Goal: Transaction & Acquisition: Purchase product/service

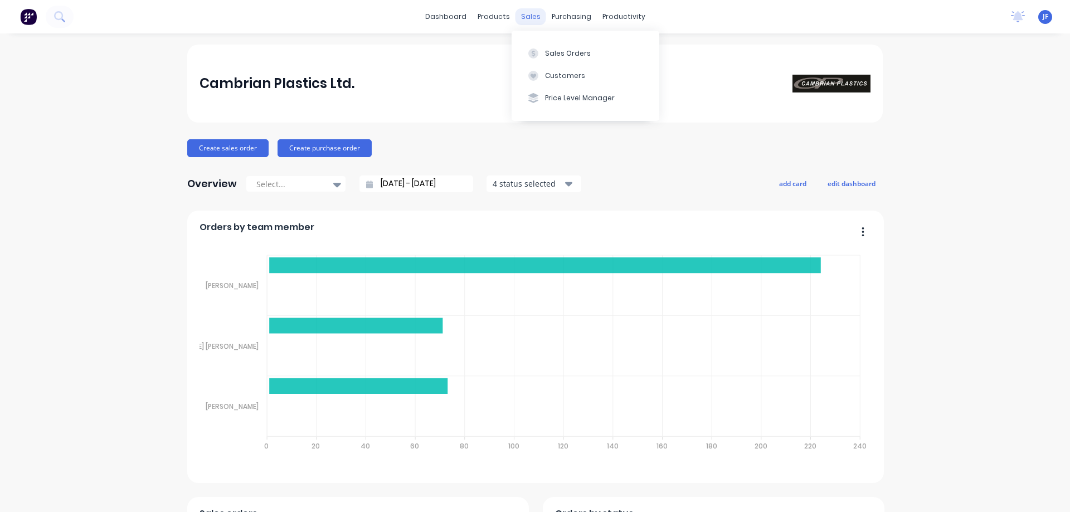
click at [519, 18] on div "sales" at bounding box center [531, 16] width 31 height 17
click at [527, 59] on button "Sales Orders" at bounding box center [586, 53] width 148 height 22
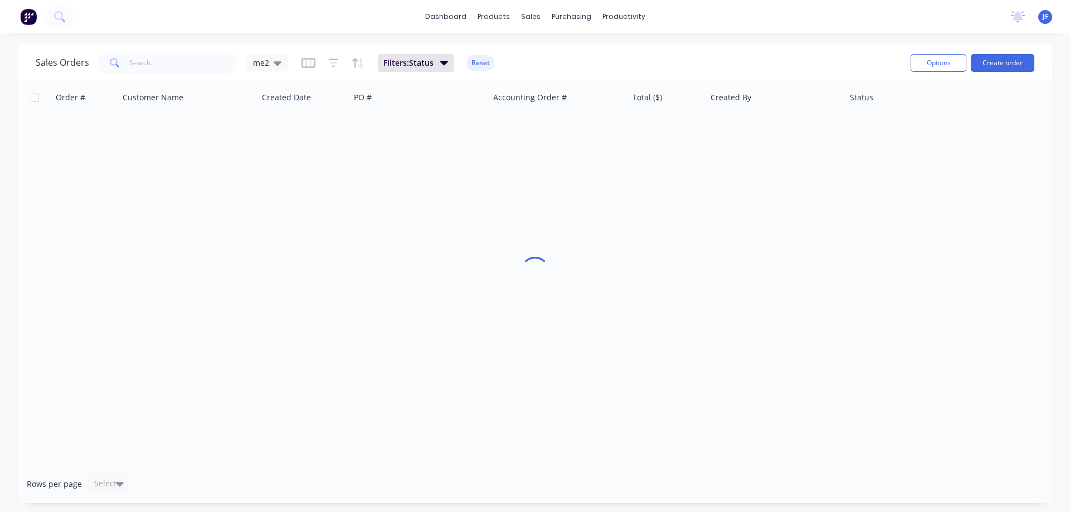
click at [115, 59] on icon at bounding box center [114, 62] width 8 height 8
click at [136, 67] on input "text" at bounding box center [183, 63] width 109 height 22
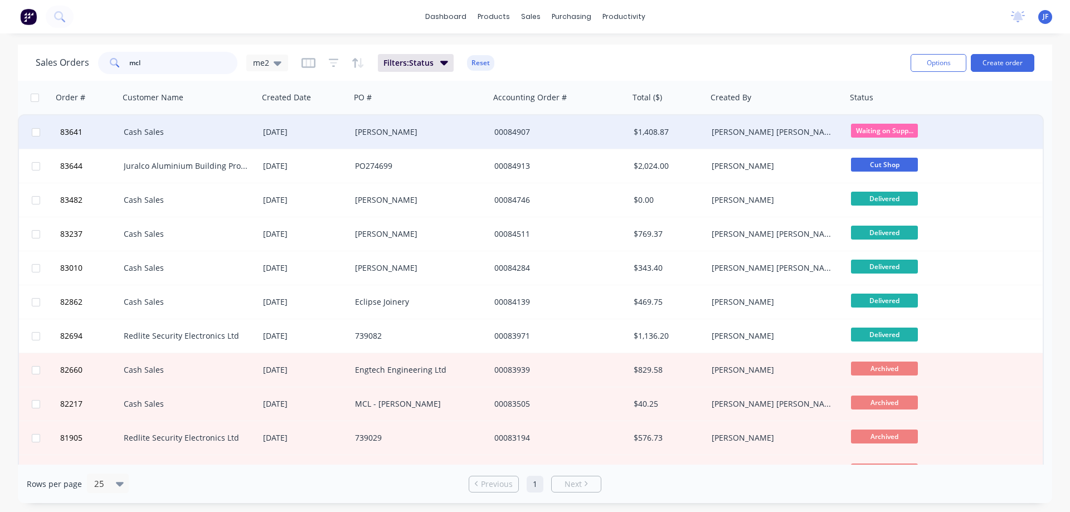
type input "mcl"
click at [402, 132] on div "Mcleod" at bounding box center [417, 132] width 124 height 11
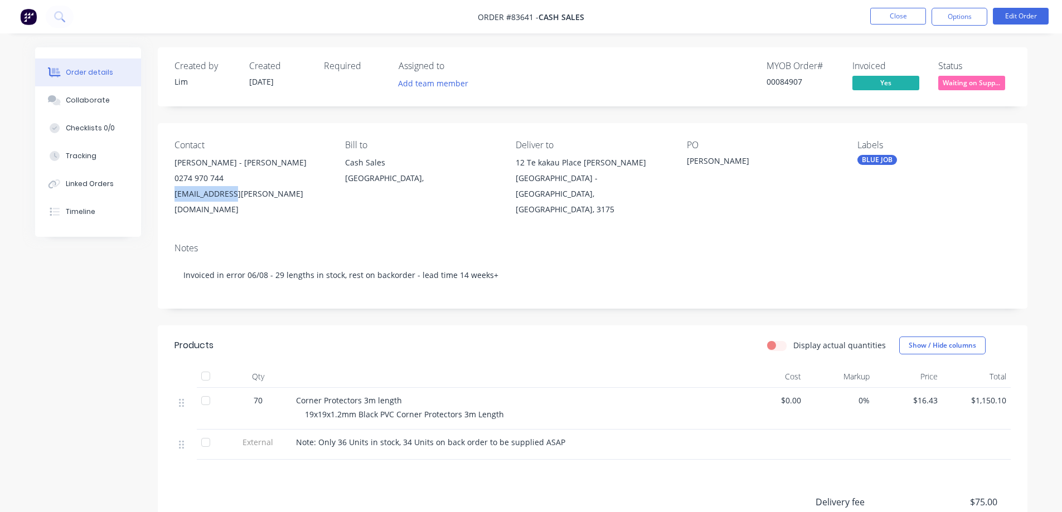
drag, startPoint x: 170, startPoint y: 194, endPoint x: 210, endPoint y: 200, distance: 40.6
click at [261, 195] on div "Contact Mcleod - Phil 0274 970 744 phil@mcleod.nz Bill to Cash Sales Auckland, …" at bounding box center [593, 178] width 870 height 111
copy div "phil@mcleod.nz"
click at [276, 176] on div "0274 970 744" at bounding box center [250, 179] width 153 height 16
click at [906, 21] on button "Close" at bounding box center [898, 16] width 56 height 17
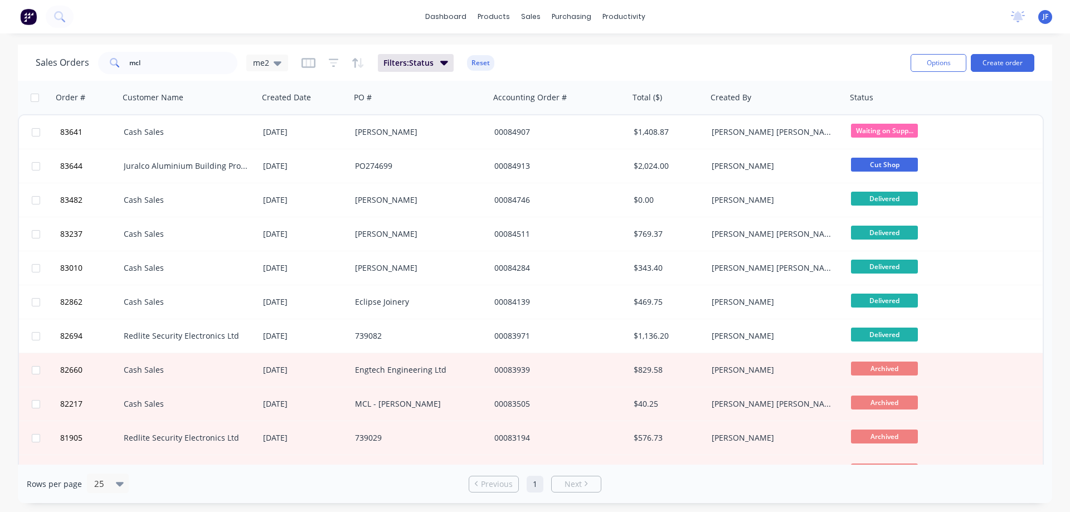
click at [875, 37] on div "dashboard products sales purchasing productivity dashboard products Product Cat…" at bounding box center [535, 256] width 1070 height 512
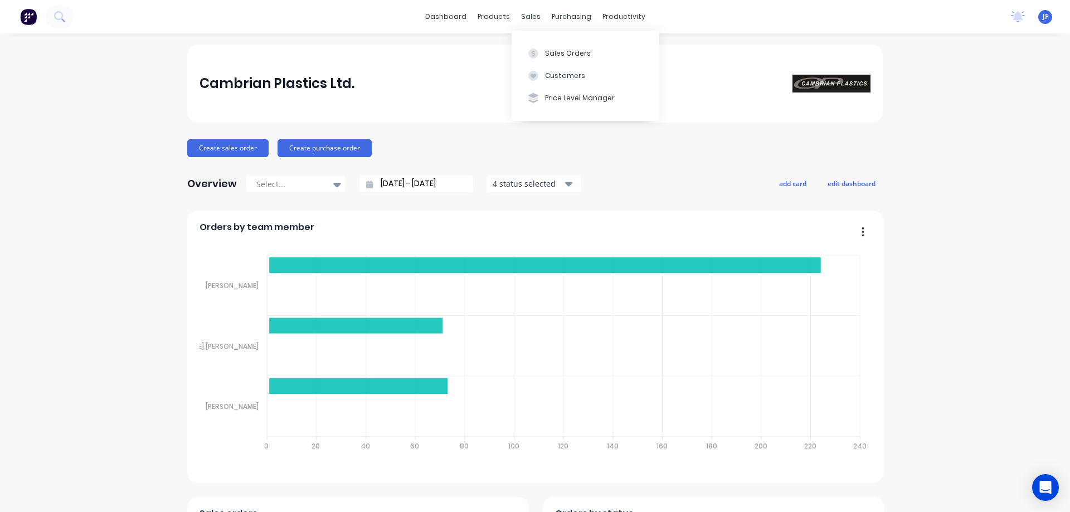
click at [535, 57] on icon at bounding box center [533, 53] width 10 height 10
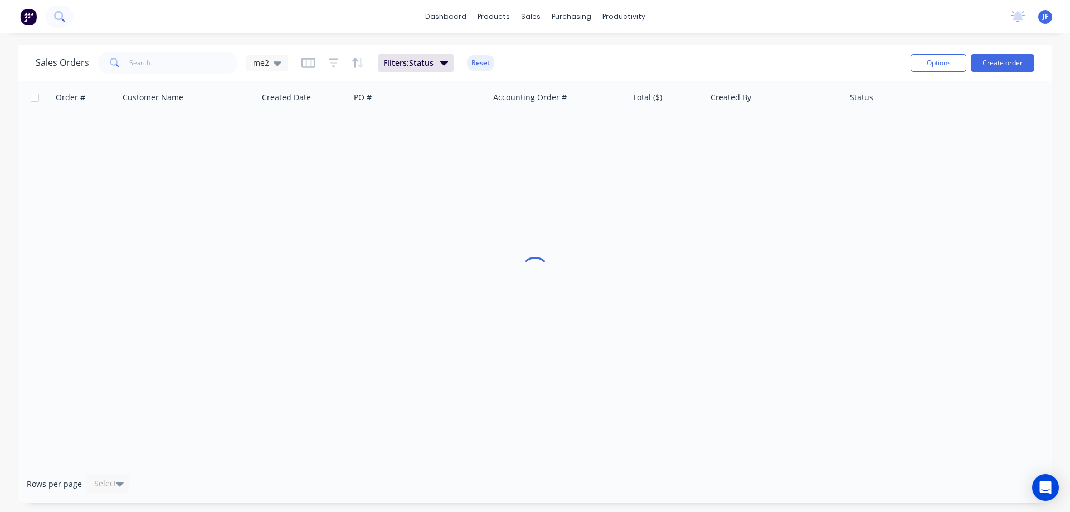
click at [54, 15] on button at bounding box center [60, 17] width 28 height 22
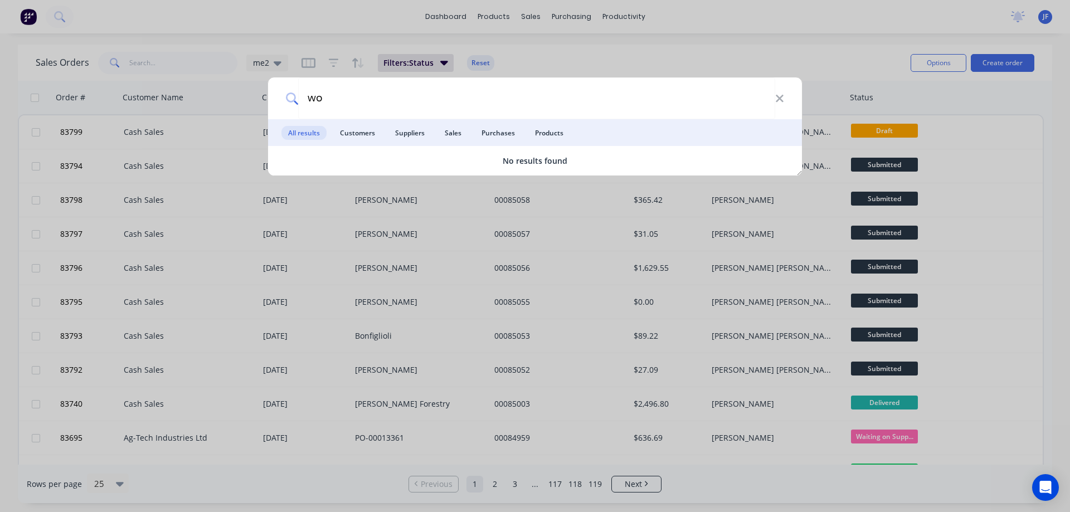
type input "w"
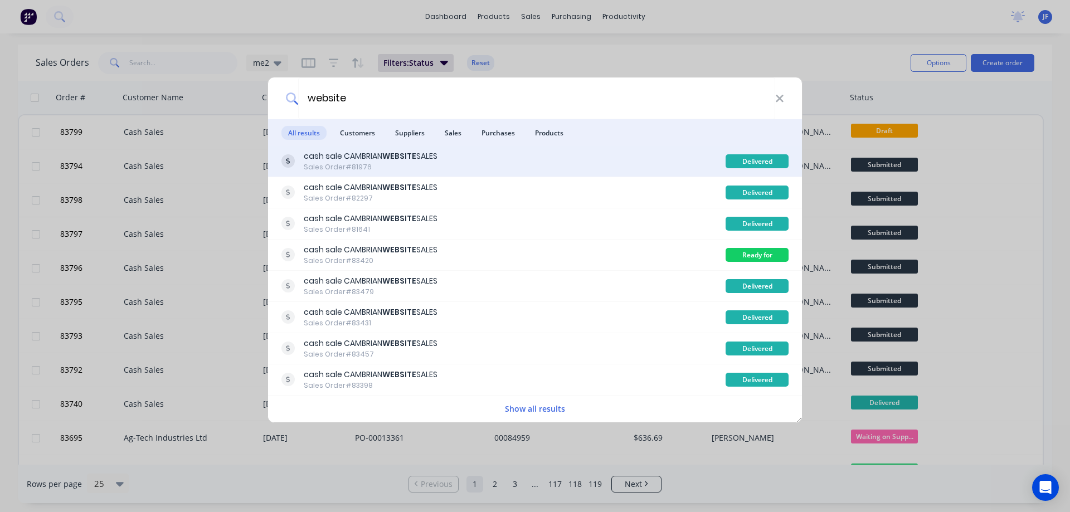
type input "website"
click at [482, 159] on div "cash sale CAMBRIAN WEBSITE SALES Sales Order #81976" at bounding box center [503, 161] width 444 height 22
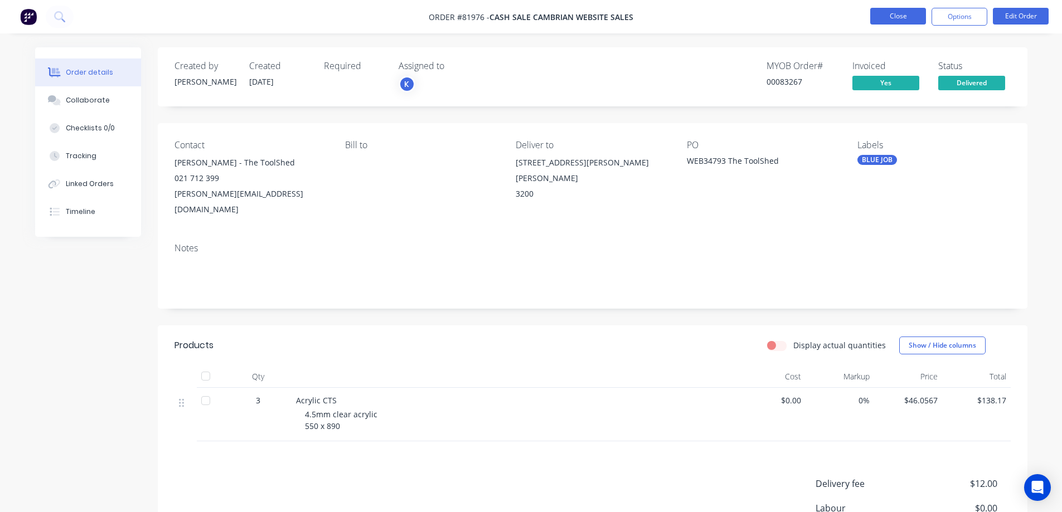
click at [911, 15] on button "Close" at bounding box center [898, 16] width 56 height 17
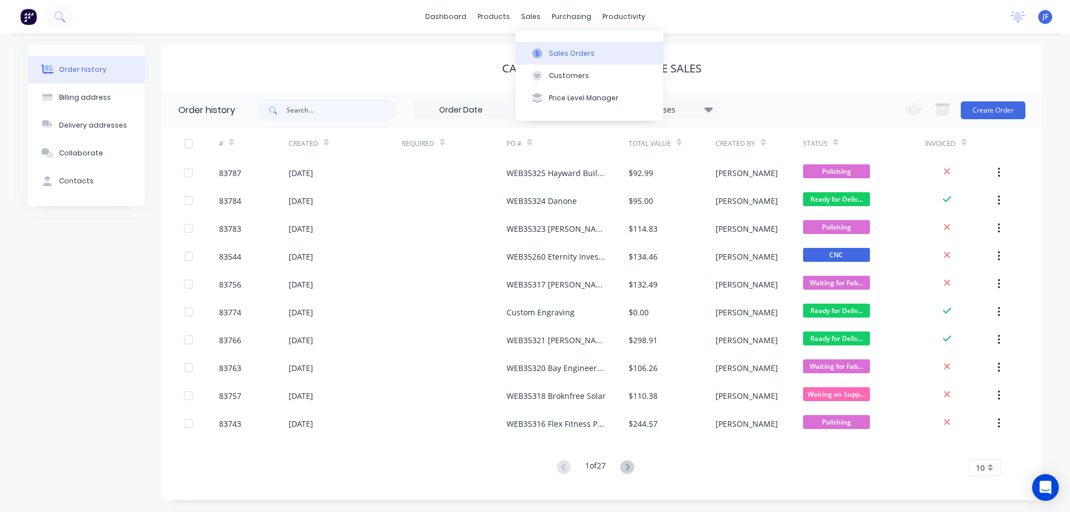
click at [549, 51] on div "Sales Orders" at bounding box center [572, 53] width 46 height 10
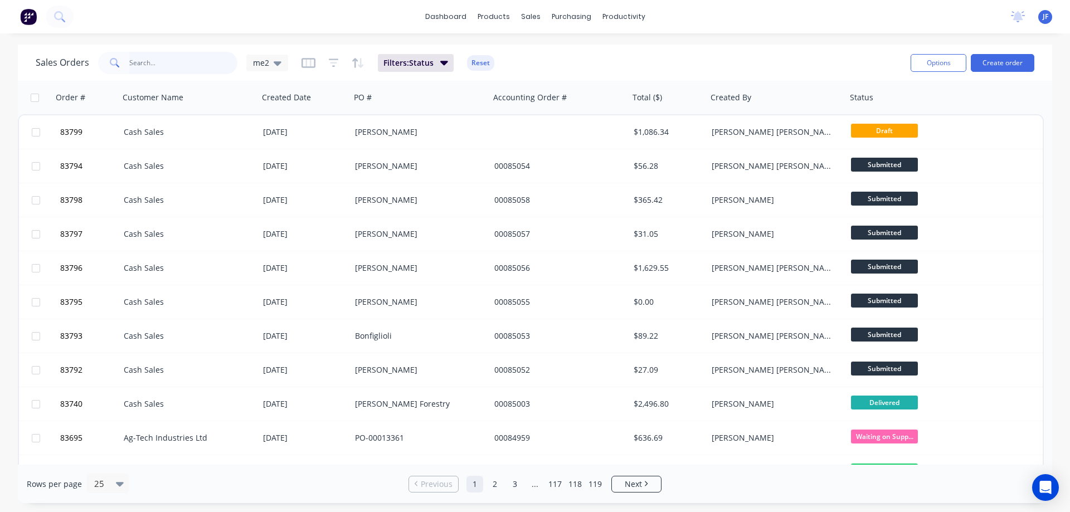
click at [166, 71] on input "text" at bounding box center [183, 63] width 109 height 22
type input "wooden"
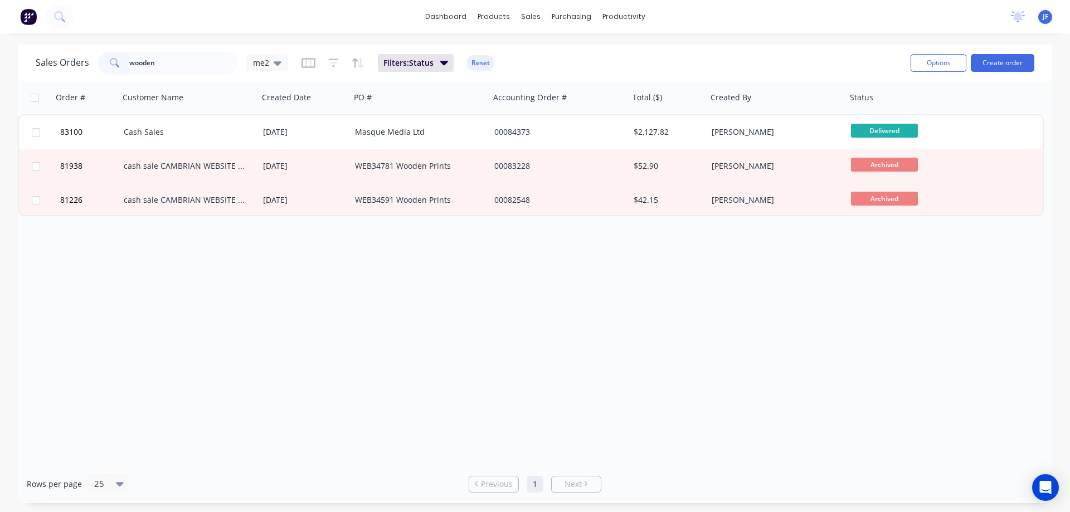
drag, startPoint x: 787, startPoint y: 50, endPoint x: 934, endPoint y: 48, distance: 146.6
click at [792, 50] on div "Sales Orders wooden me2 Filters: Status Reset" at bounding box center [469, 62] width 866 height 27
click at [997, 55] on button "Create order" at bounding box center [1003, 63] width 64 height 18
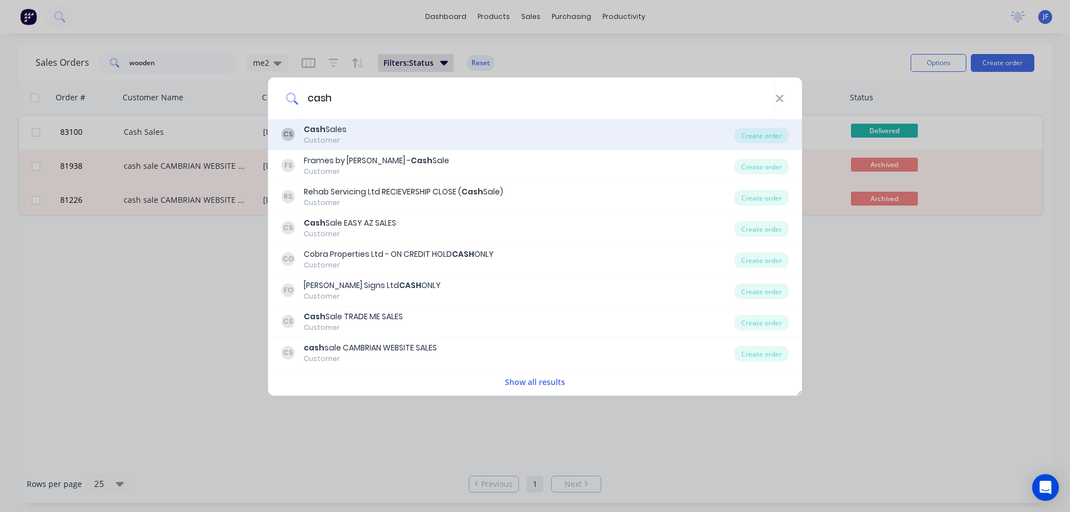
type input "cash"
click at [434, 128] on div "CS Cash Sales Customer" at bounding box center [507, 135] width 453 height 22
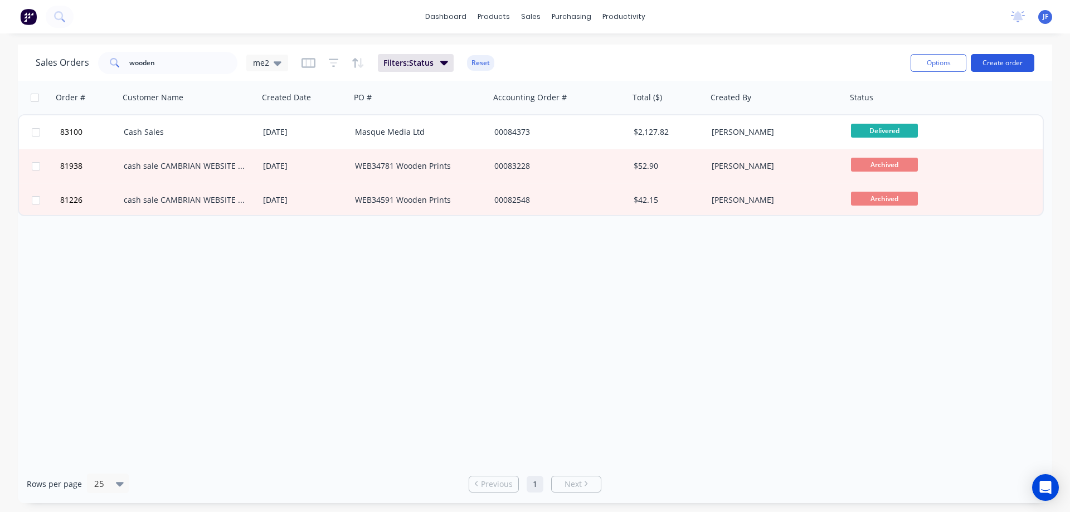
click at [1007, 61] on button "Create order" at bounding box center [1003, 63] width 64 height 18
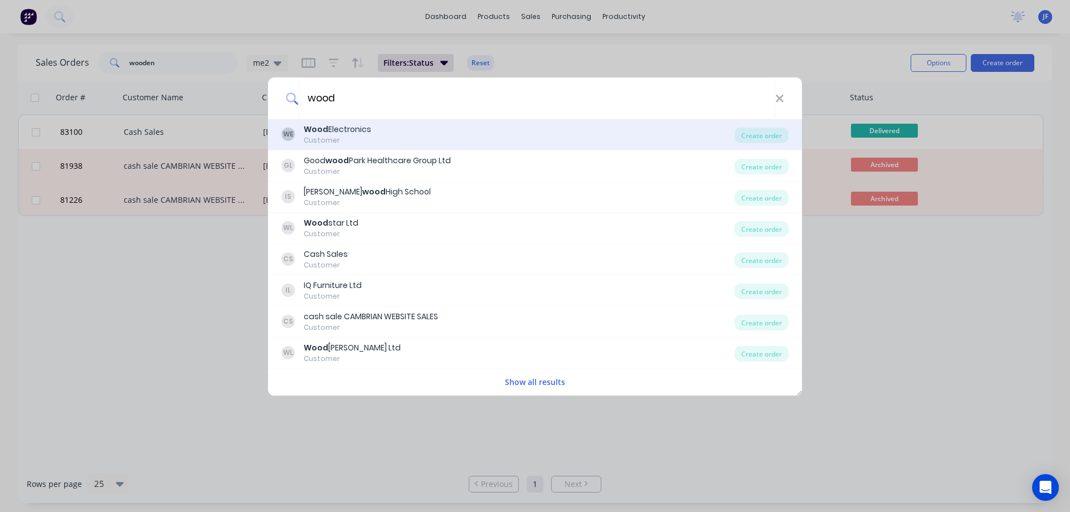
type input "wood"
click at [438, 138] on div "WE Wood Electronics Customer" at bounding box center [507, 135] width 453 height 22
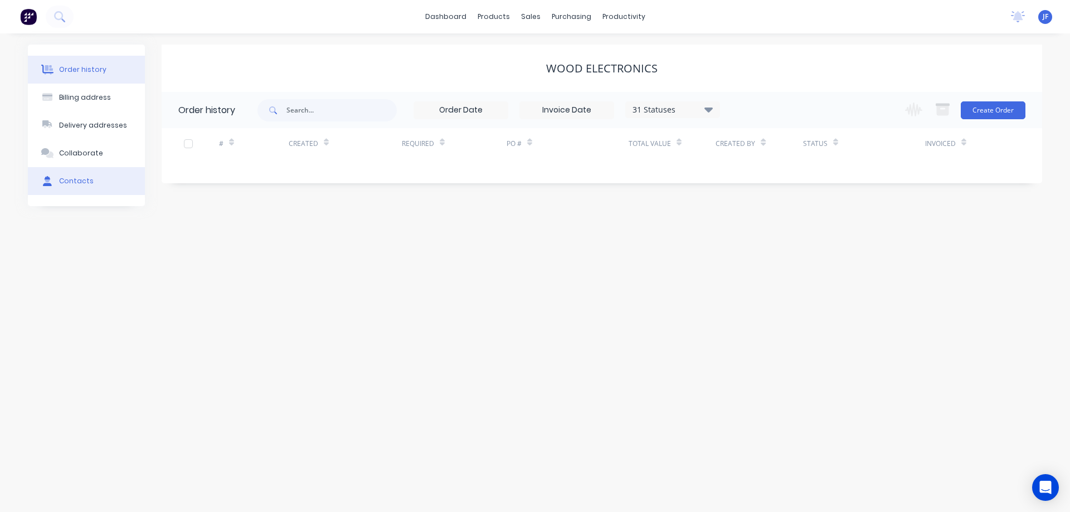
click at [84, 181] on div "Contacts" at bounding box center [76, 181] width 35 height 10
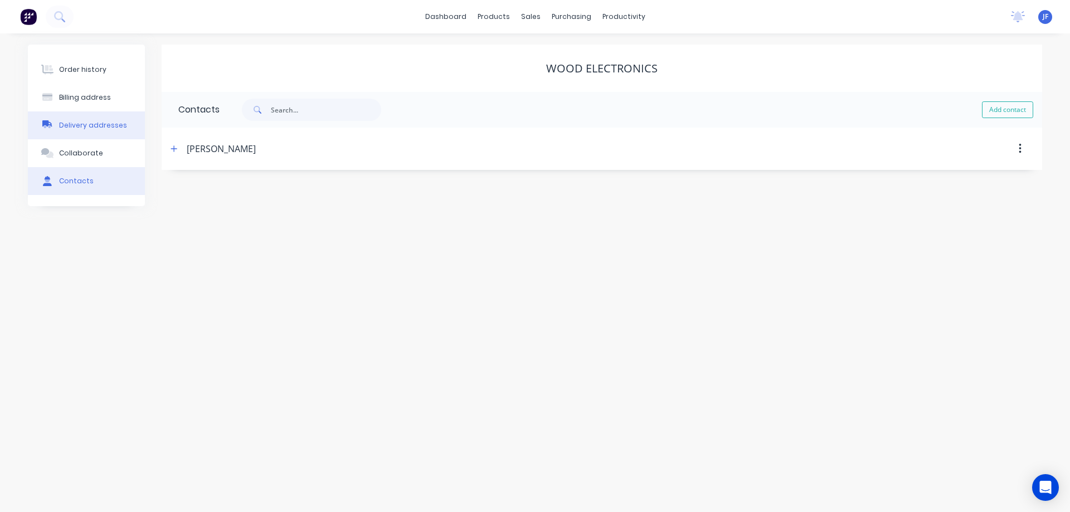
click at [82, 129] on div "Delivery addresses" at bounding box center [93, 125] width 68 height 10
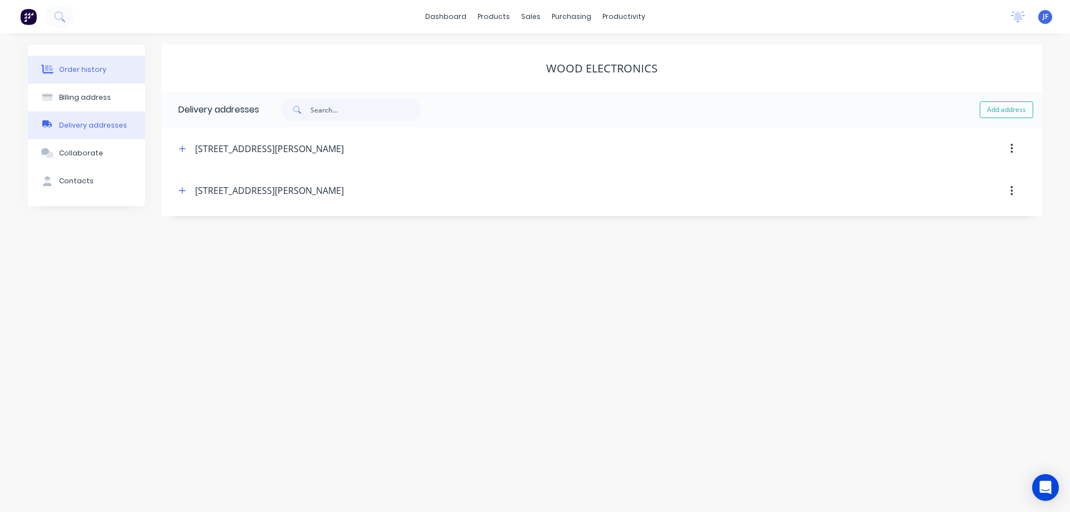
click at [85, 71] on div "Order history" at bounding box center [82, 70] width 47 height 10
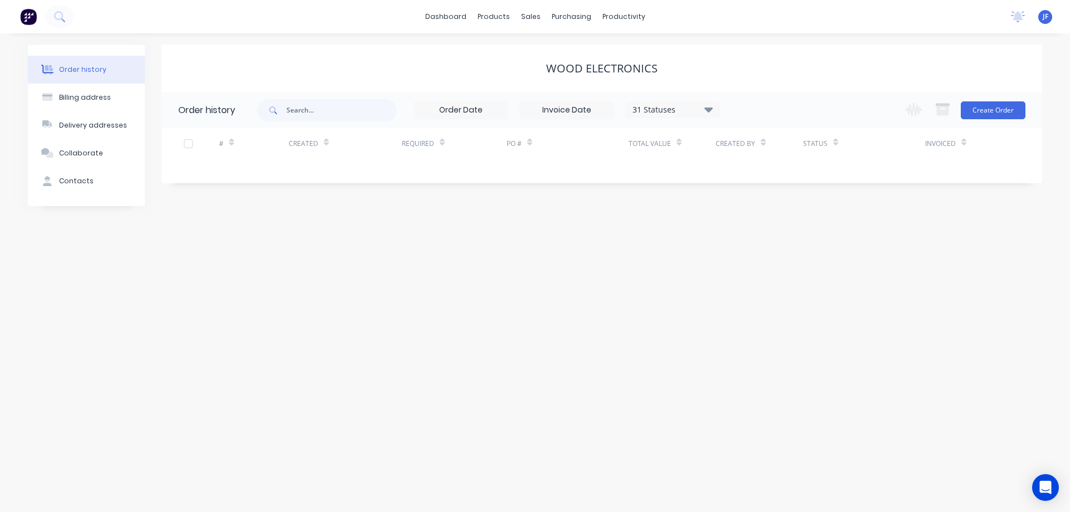
click at [28, 10] on img at bounding box center [28, 16] width 17 height 17
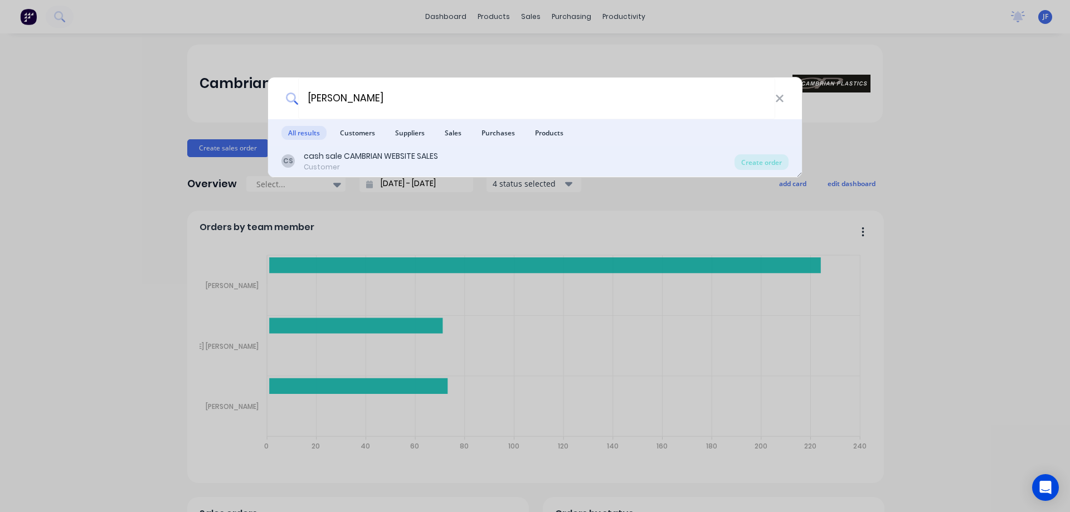
type input "[PERSON_NAME]"
click at [458, 166] on div "CS cash sale CAMBRIAN WEBSITE SALES Customer" at bounding box center [507, 161] width 453 height 22
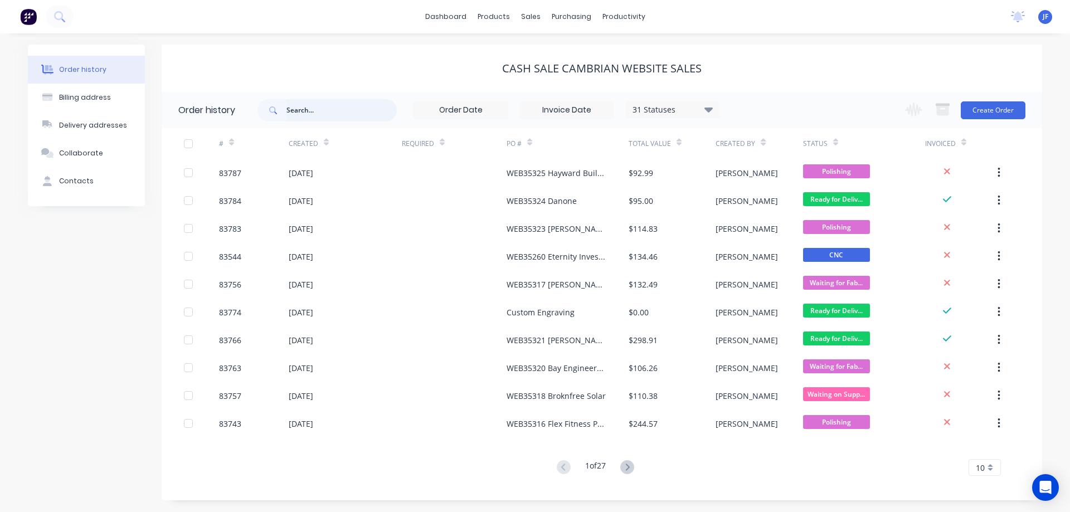
click at [300, 108] on input "text" at bounding box center [341, 110] width 110 height 22
type input "gwn"
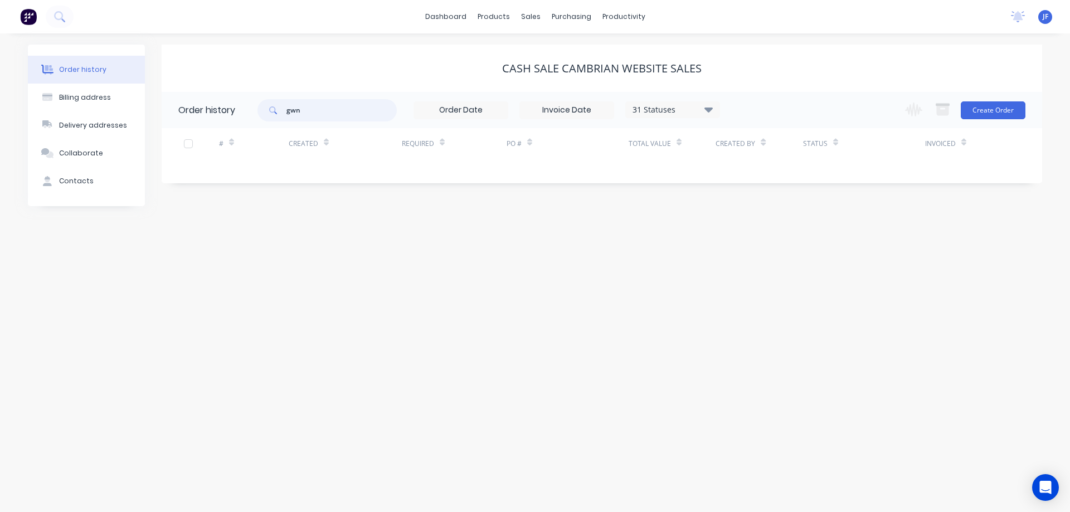
click at [297, 109] on input "gwn" at bounding box center [341, 110] width 110 height 22
type input "[PERSON_NAME]"
click at [464, 280] on div "Order history Billing address Delivery addresses Collaborate Contacts cash sale…" at bounding box center [535, 272] width 1070 height 479
drag, startPoint x: 603, startPoint y: 227, endPoint x: 600, endPoint y: 127, distance: 100.4
click at [609, 216] on div "Order history Billing address Delivery addresses Collaborate Contacts cash sale…" at bounding box center [535, 272] width 1070 height 479
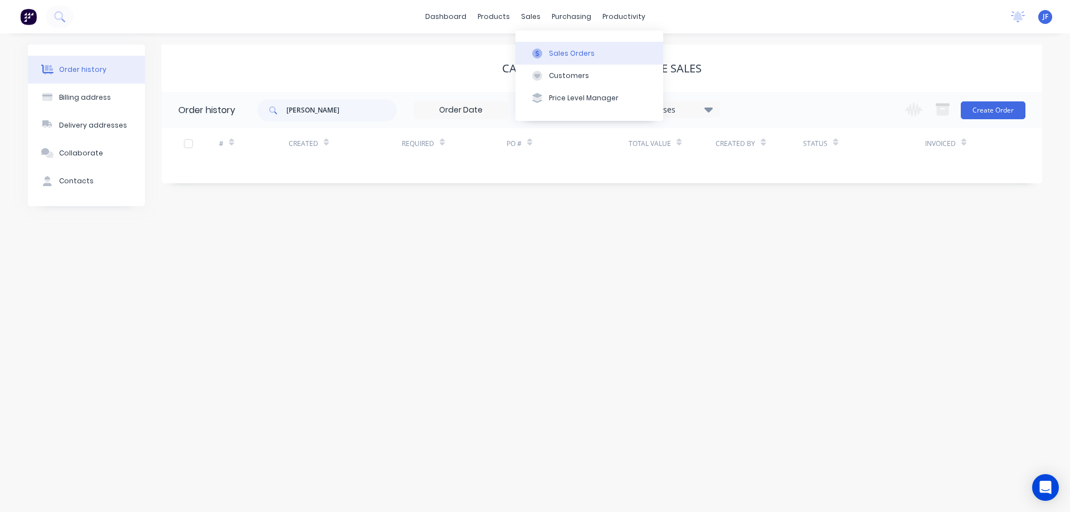
click at [540, 43] on button "Sales Orders" at bounding box center [590, 53] width 148 height 22
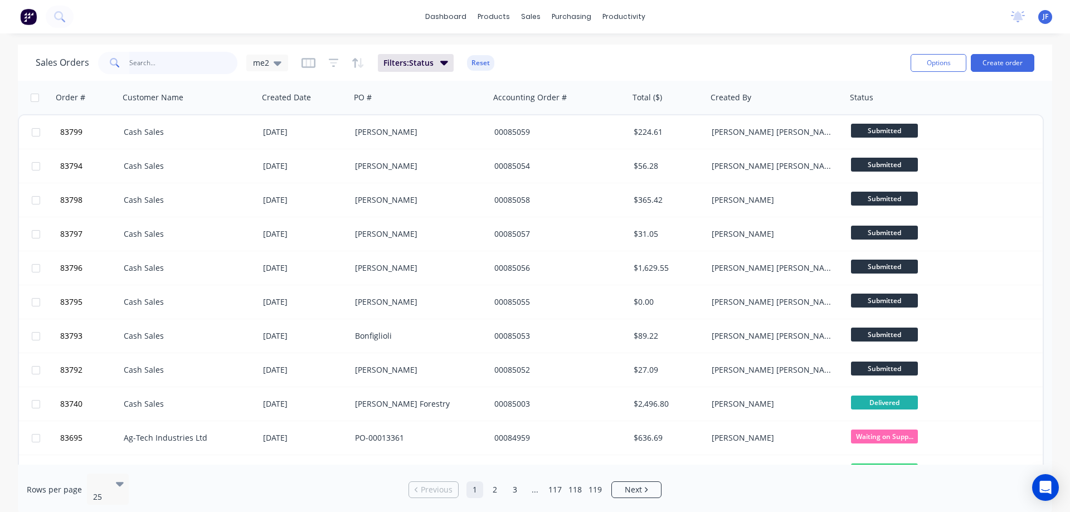
click at [150, 61] on input "text" at bounding box center [183, 63] width 109 height 22
type input "lytton"
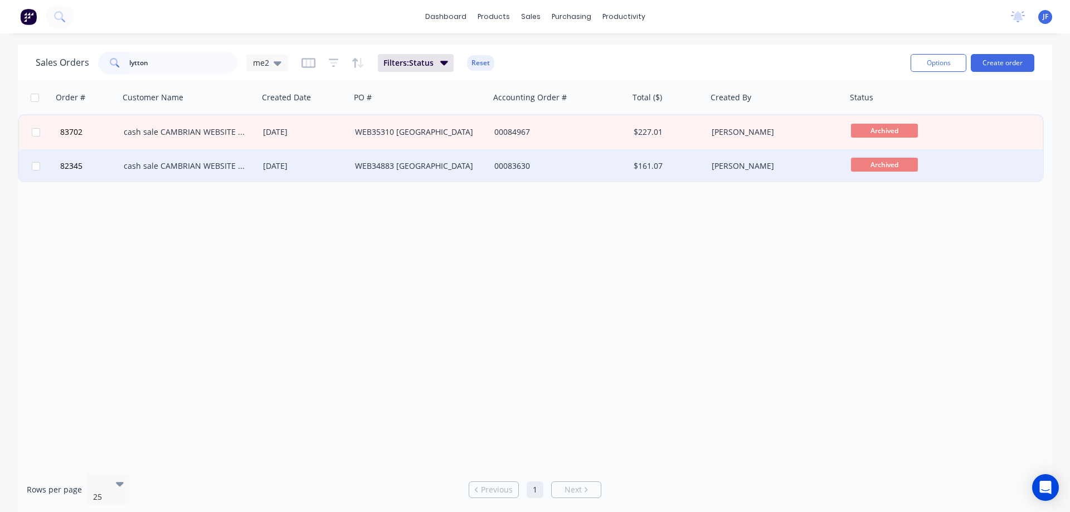
click at [404, 151] on div "WEB34883 Lytton High School" at bounding box center [420, 165] width 139 height 33
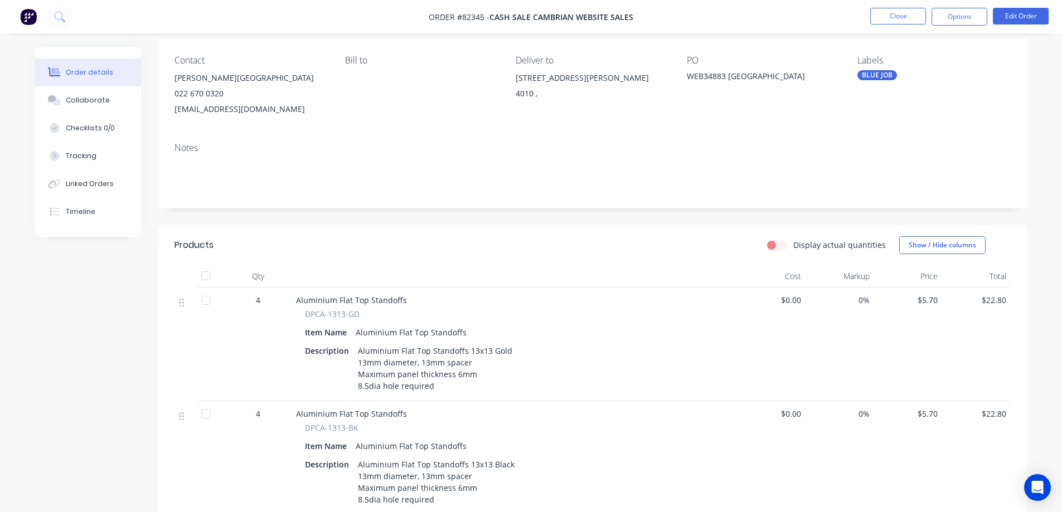
scroll to position [111, 0]
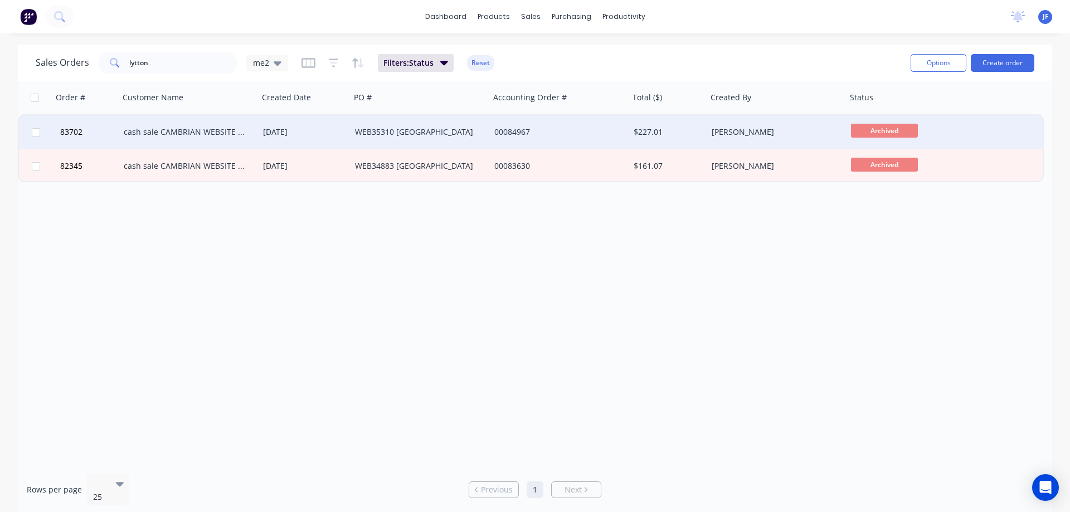
click at [332, 142] on div "[DATE]" at bounding box center [305, 131] width 92 height 33
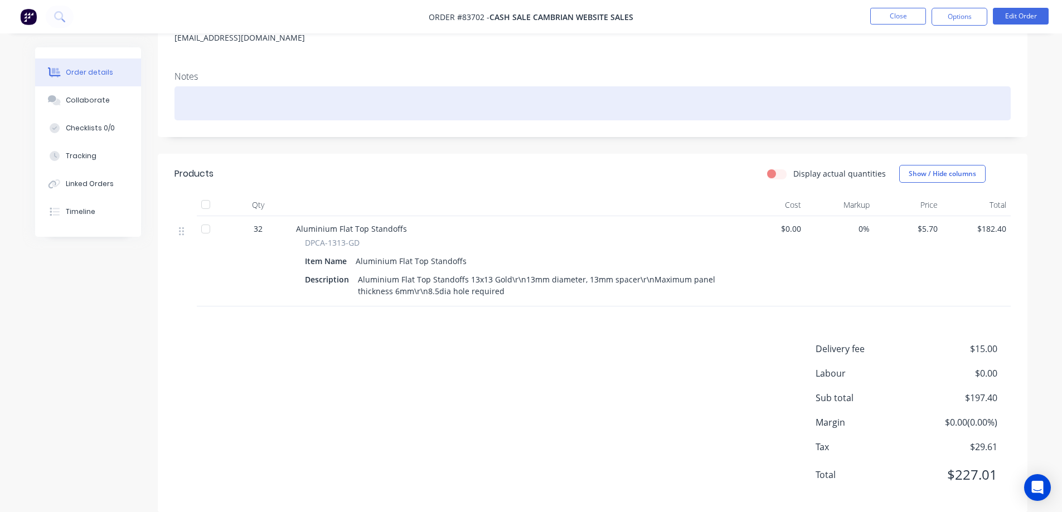
scroll to position [173, 0]
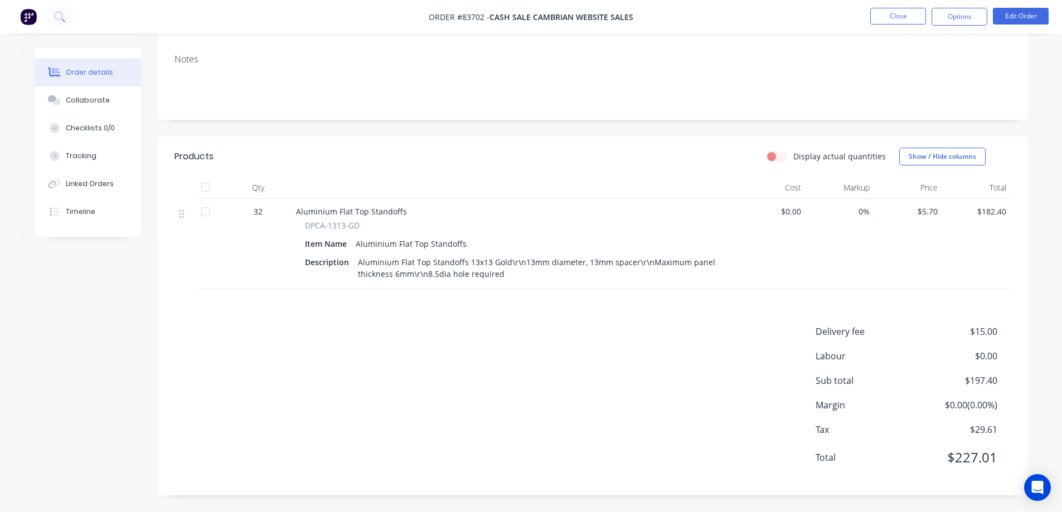
click at [238, 125] on div "Created by Jess Created 05/08/25 Required Assigned to Add team member MYOB Orde…" at bounding box center [593, 184] width 870 height 621
click at [183, 60] on div "Notes" at bounding box center [592, 59] width 836 height 11
click at [232, 66] on div "Notes" at bounding box center [593, 82] width 870 height 75
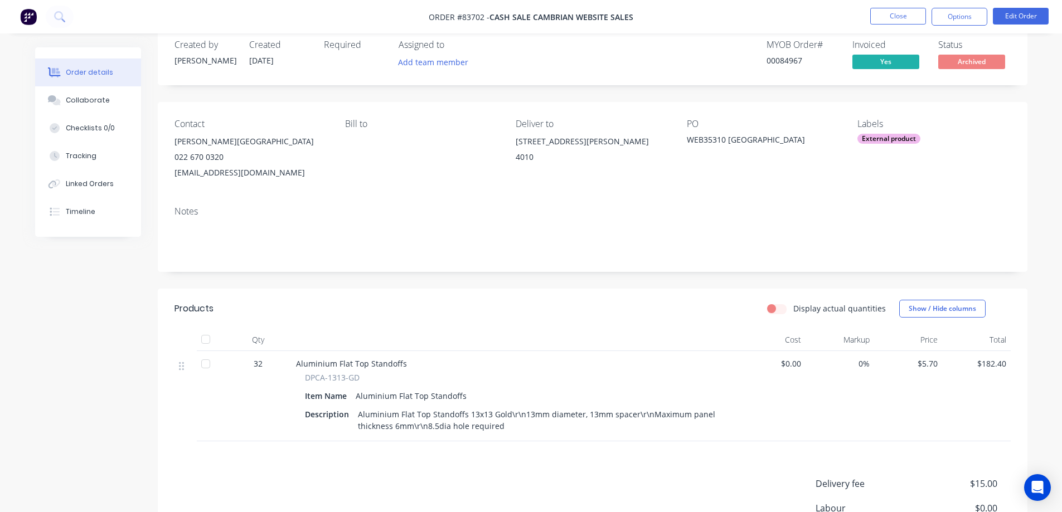
scroll to position [0, 0]
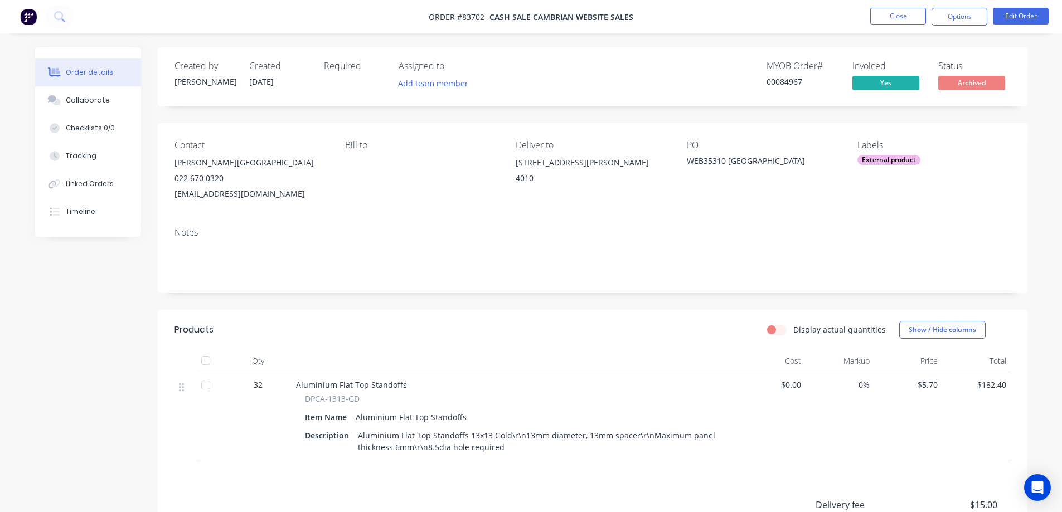
click at [341, 71] on div "Required" at bounding box center [354, 66] width 61 height 11
click at [452, 60] on div "Created by Jess Created 05/08/25 Required Assigned to Add team member MYOB Orde…" at bounding box center [593, 76] width 870 height 59
drag, startPoint x: 452, startPoint y: 65, endPoint x: 171, endPoint y: 64, distance: 280.9
click at [172, 64] on div "Created by Jess Created 05/08/25 Required Assigned to Add team member MYOB Orde…" at bounding box center [593, 76] width 870 height 59
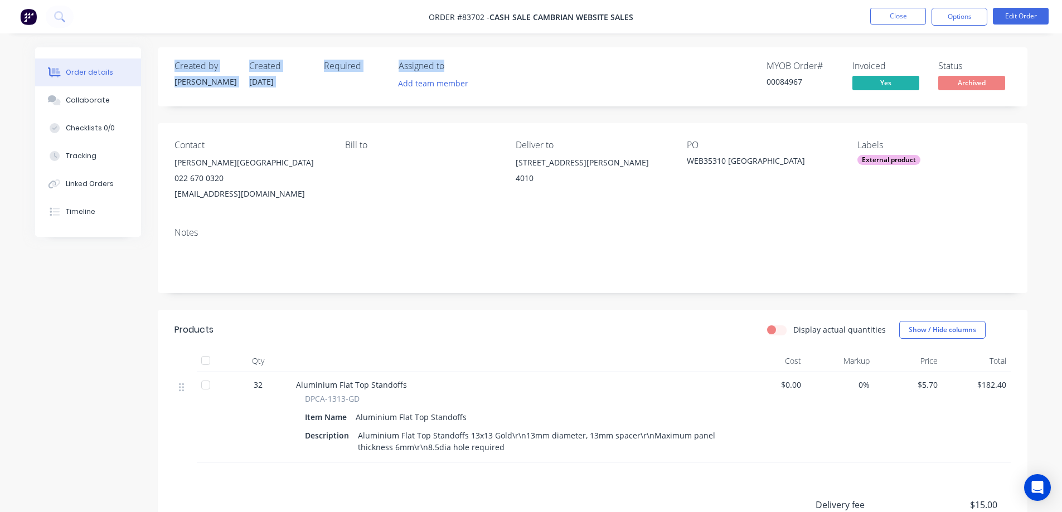
click at [171, 64] on div "Created by Jess Created 05/08/25 Required Assigned to Add team member MYOB Orde…" at bounding box center [593, 76] width 870 height 59
drag, startPoint x: 176, startPoint y: 63, endPoint x: 462, endPoint y: 90, distance: 287.2
click at [462, 90] on div "Created by Jess Created 05/08/25 Required Assigned to Add team member" at bounding box center [342, 77] width 336 height 32
click at [493, 84] on div "Add team member" at bounding box center [454, 84] width 111 height 17
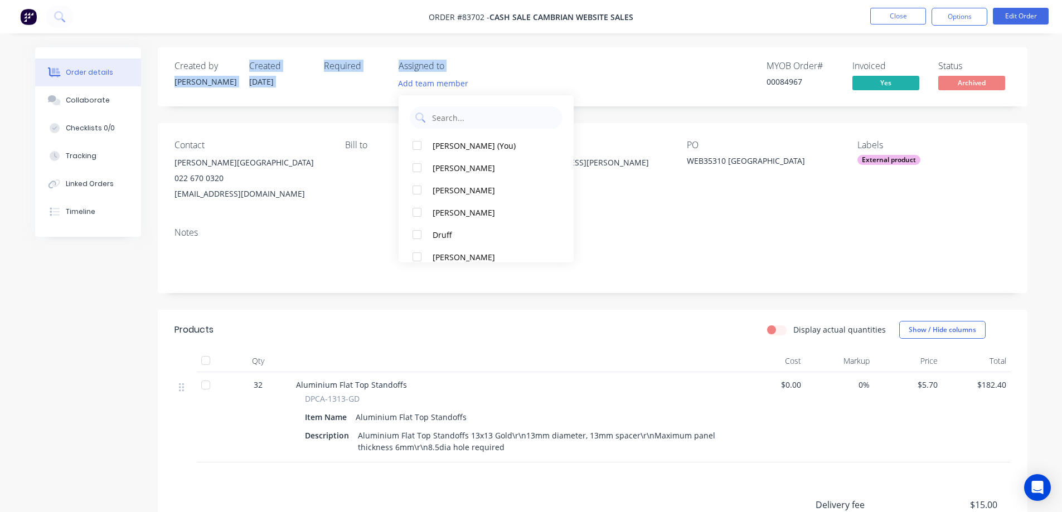
drag, startPoint x: 480, startPoint y: 92, endPoint x: 220, endPoint y: 56, distance: 262.3
click at [223, 56] on div "Created by Jess Created 05/08/25 Required Assigned to Add team member MYOB Orde…" at bounding box center [593, 76] width 870 height 59
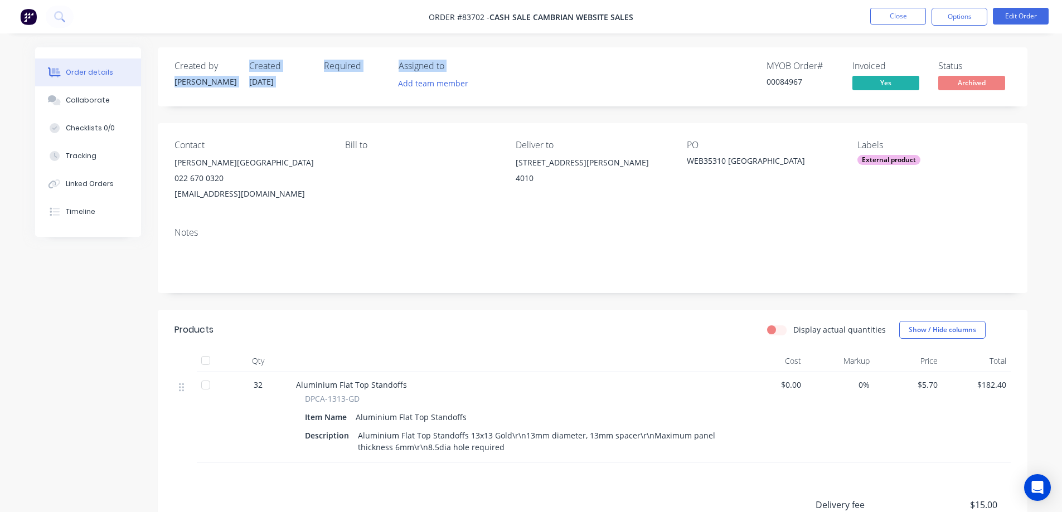
click at [220, 56] on div "Created by Jess Created 05/08/25 Required Assigned to Add team member MYOB Orde…" at bounding box center [593, 76] width 870 height 59
drag, startPoint x: 200, startPoint y: 60, endPoint x: 498, endPoint y: 85, distance: 299.2
click at [496, 85] on div "Created by Jess Created 05/08/25 Required Assigned to Add team member MYOB Orde…" at bounding box center [593, 76] width 870 height 59
click at [498, 85] on div "Add team member" at bounding box center [454, 84] width 111 height 17
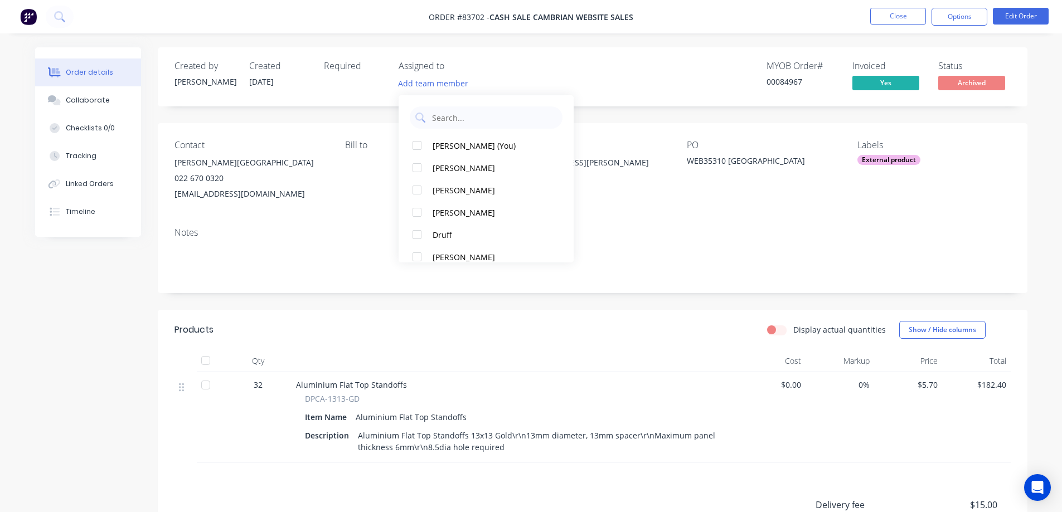
click at [315, 110] on div "Created by Jess Created 05/08/25 Required Assigned to Add team member MYOB Orde…" at bounding box center [593, 357] width 870 height 621
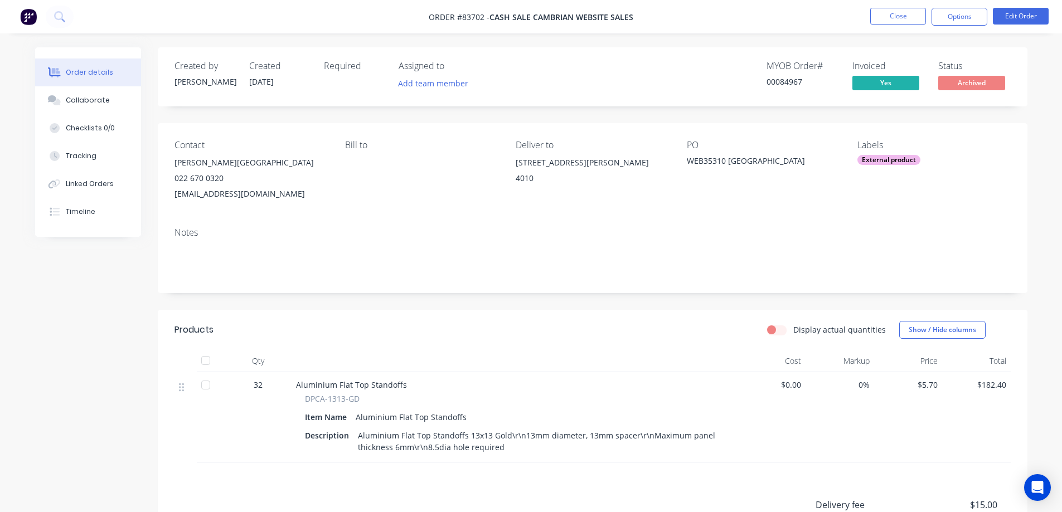
drag, startPoint x: 544, startPoint y: 26, endPoint x: 532, endPoint y: 32, distance: 13.5
click at [544, 26] on nav "Order #83702 - cash sale CAMBRIAN WEBSITE SALES Close Options Edit Order" at bounding box center [531, 16] width 1062 height 33
click at [893, 13] on button "Close" at bounding box center [898, 16] width 56 height 17
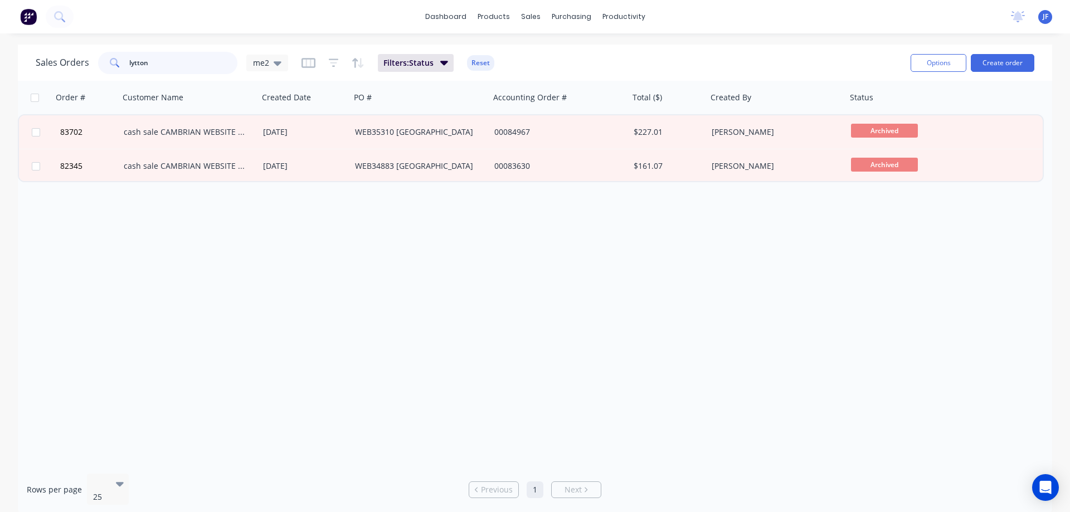
click at [142, 60] on input "lytton" at bounding box center [183, 63] width 109 height 22
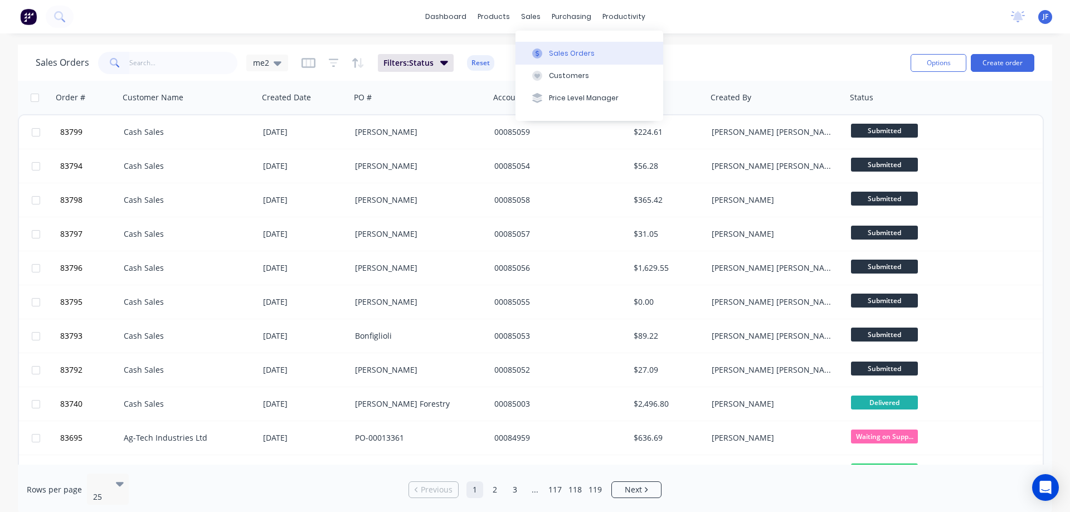
click at [548, 47] on button "Sales Orders" at bounding box center [590, 53] width 148 height 22
click at [187, 61] on input "text" at bounding box center [183, 63] width 109 height 22
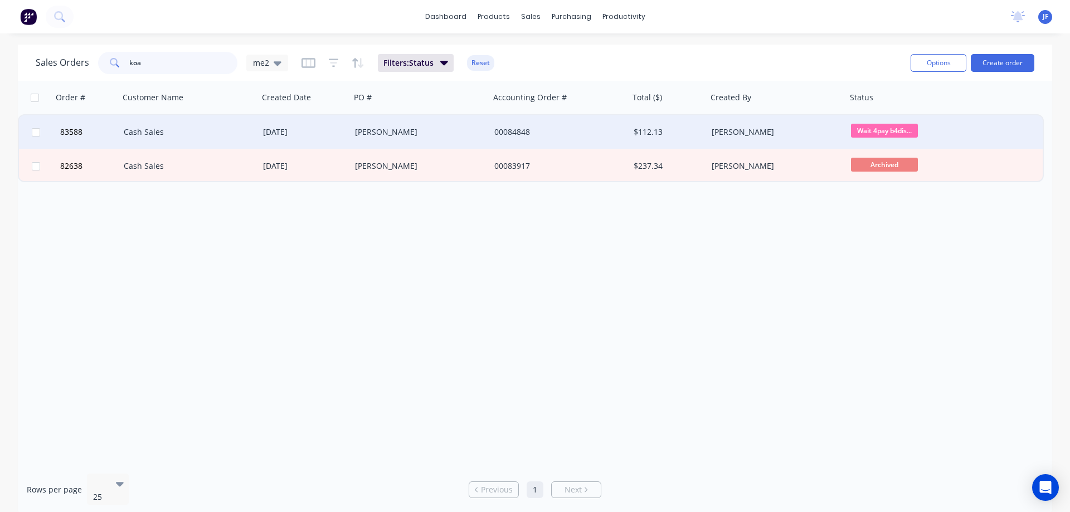
type input "koa"
click at [387, 133] on div "[PERSON_NAME]" at bounding box center [417, 132] width 124 height 11
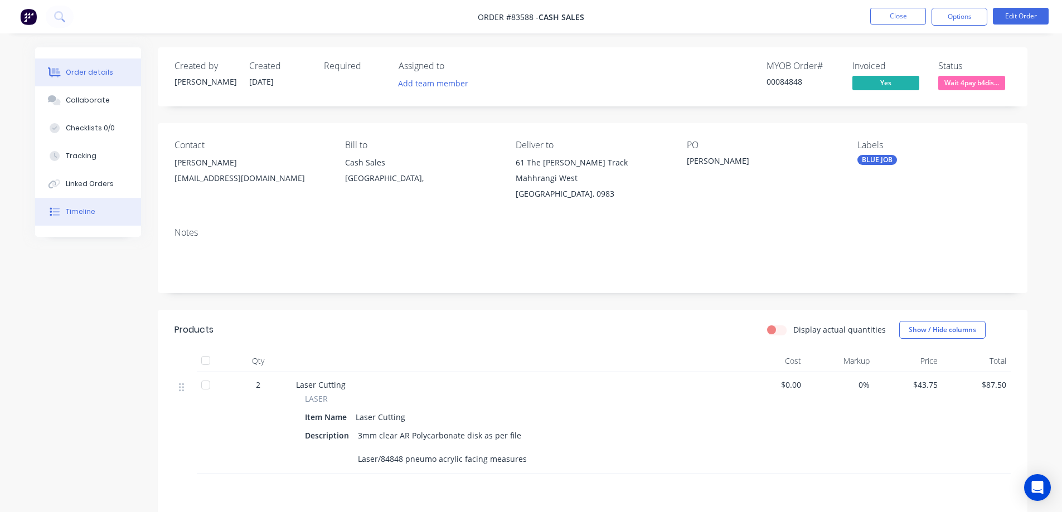
click at [80, 217] on button "Timeline" at bounding box center [88, 212] width 106 height 28
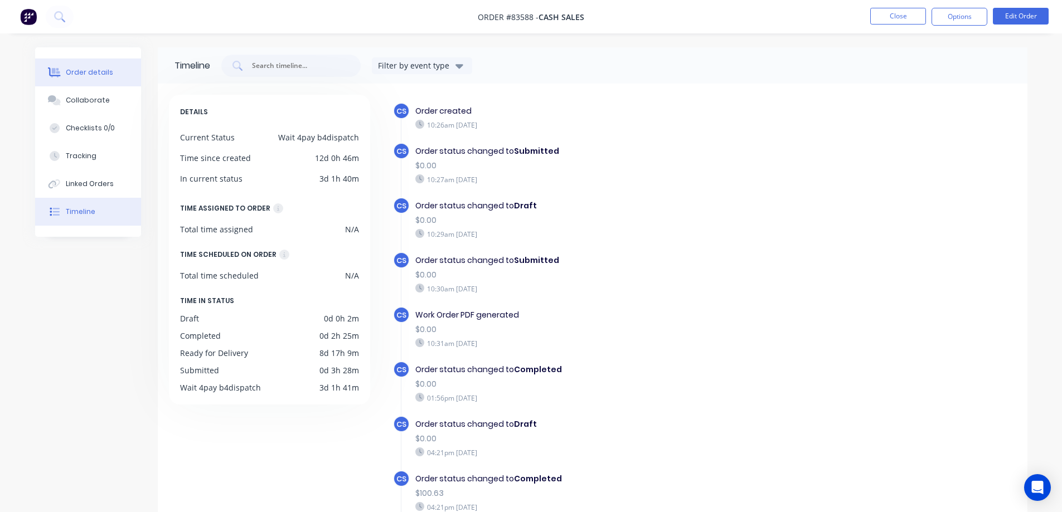
click at [84, 74] on div "Order details" at bounding box center [89, 72] width 47 height 10
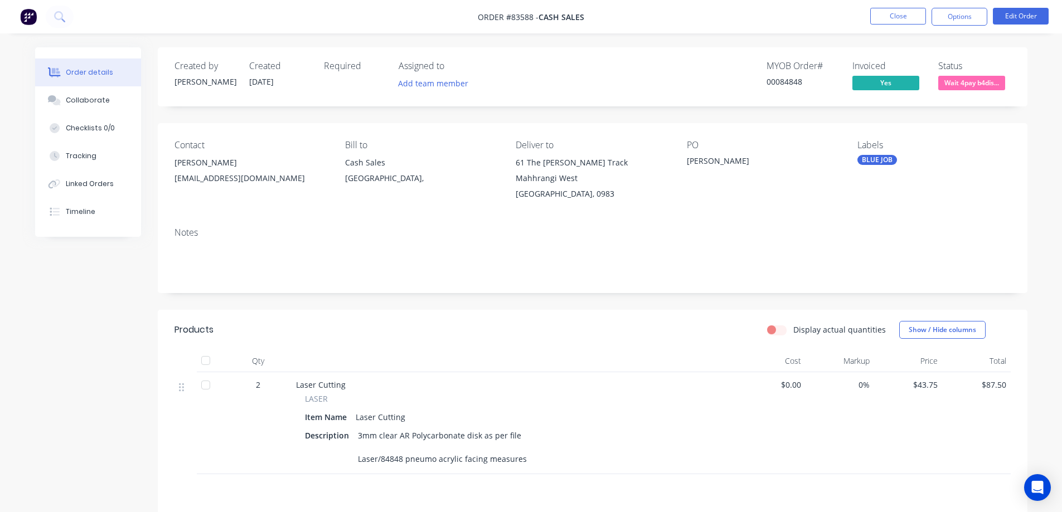
click at [700, 56] on div "Created by Chantal Created 30/07/25 Required Assigned to Add team member MYOB O…" at bounding box center [593, 76] width 870 height 59
click at [345, 123] on div "Contact Koa Nelson cdassetmanager@gmail.com Bill to Cash Sales Auckland, Delive…" at bounding box center [593, 170] width 870 height 95
click at [961, 64] on div "Status" at bounding box center [974, 66] width 72 height 11
click at [960, 64] on div "Status" at bounding box center [974, 66] width 72 height 11
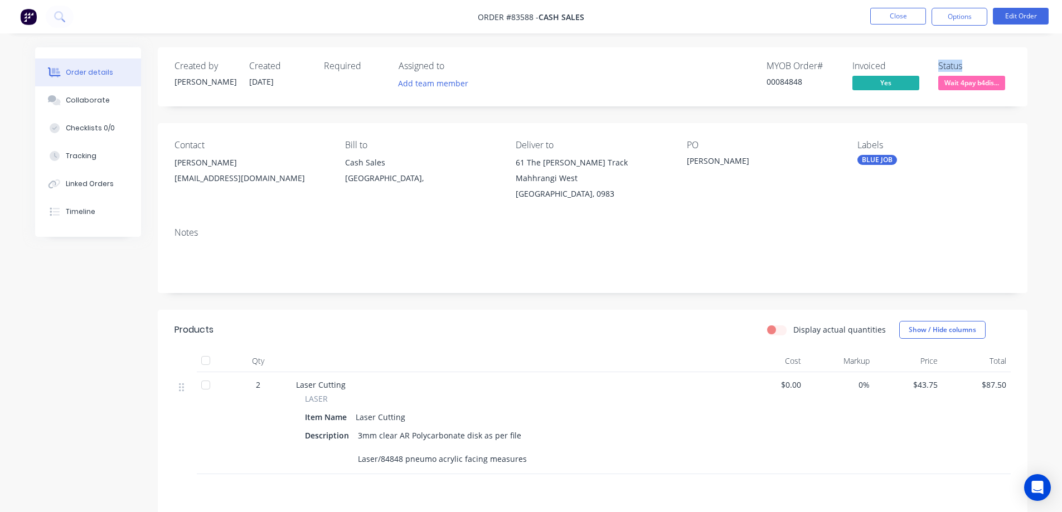
click at [960, 64] on div "Status" at bounding box center [974, 66] width 72 height 11
click at [960, 20] on button "Options" at bounding box center [959, 17] width 56 height 18
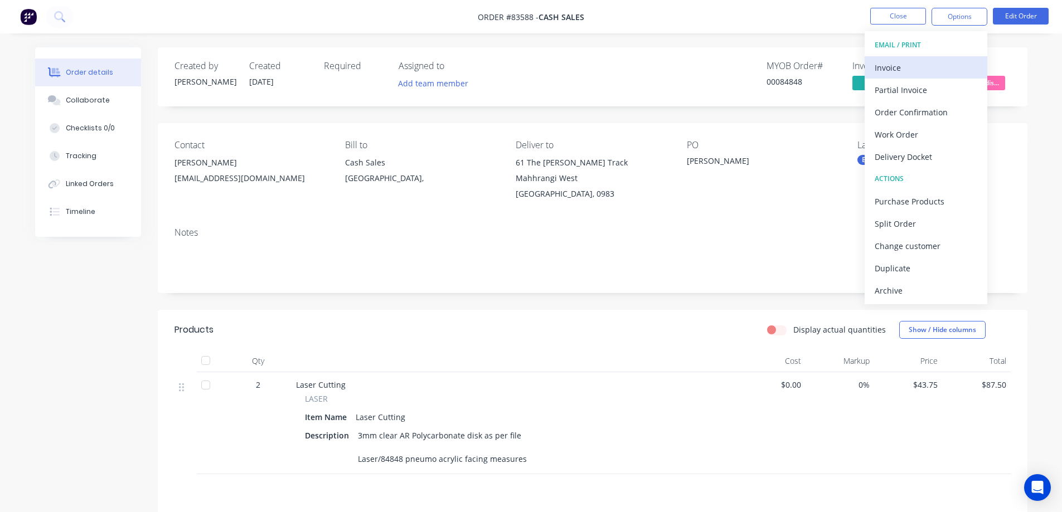
click at [913, 60] on div "Invoice" at bounding box center [926, 68] width 103 height 16
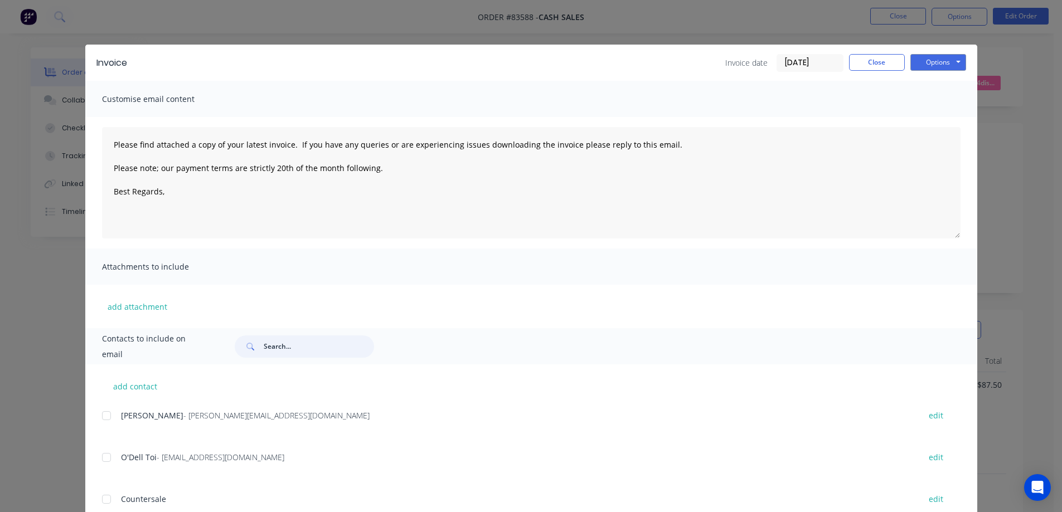
click at [274, 349] on input "text" at bounding box center [319, 347] width 110 height 22
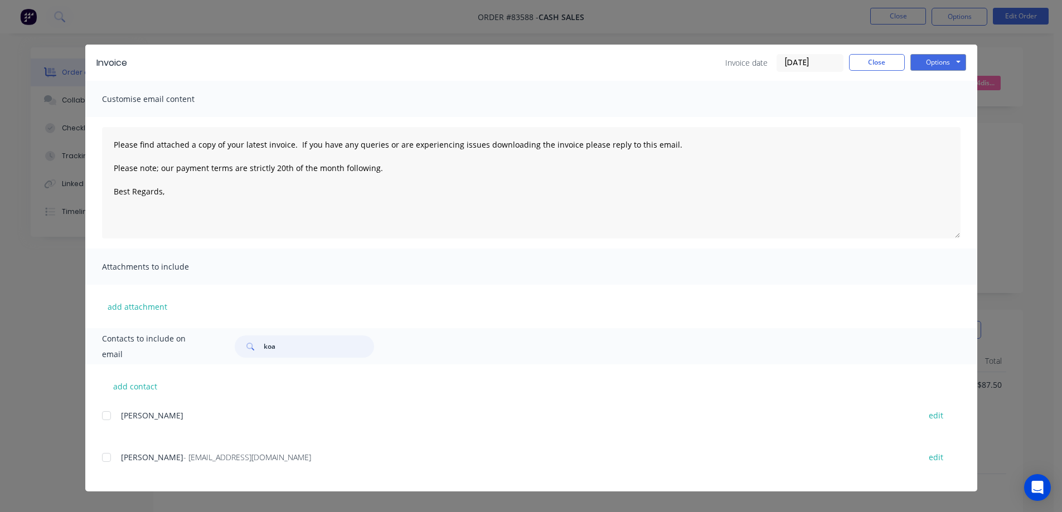
click at [112, 460] on div at bounding box center [106, 457] width 22 height 22
type input "koa"
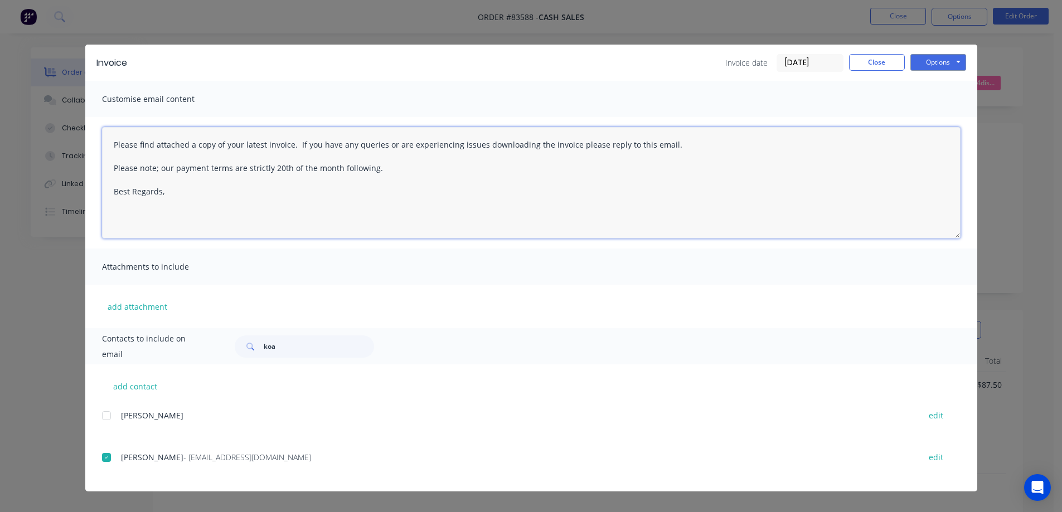
drag, startPoint x: 396, startPoint y: 162, endPoint x: 103, endPoint y: 162, distance: 293.2
click at [103, 162] on textarea "Please find attached a copy of your latest invoice. If you have any queries or …" at bounding box center [531, 182] width 858 height 111
type textarea "Please find attached a copy of your latest invoice. If you have any queries or …"
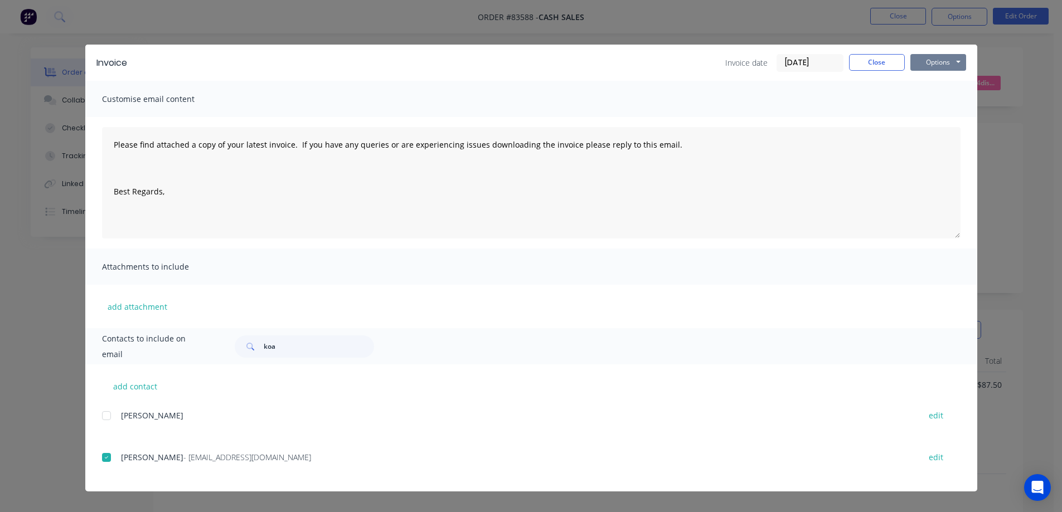
click at [941, 62] on button "Options" at bounding box center [938, 62] width 56 height 17
click at [944, 116] on button "Email" at bounding box center [945, 119] width 71 height 18
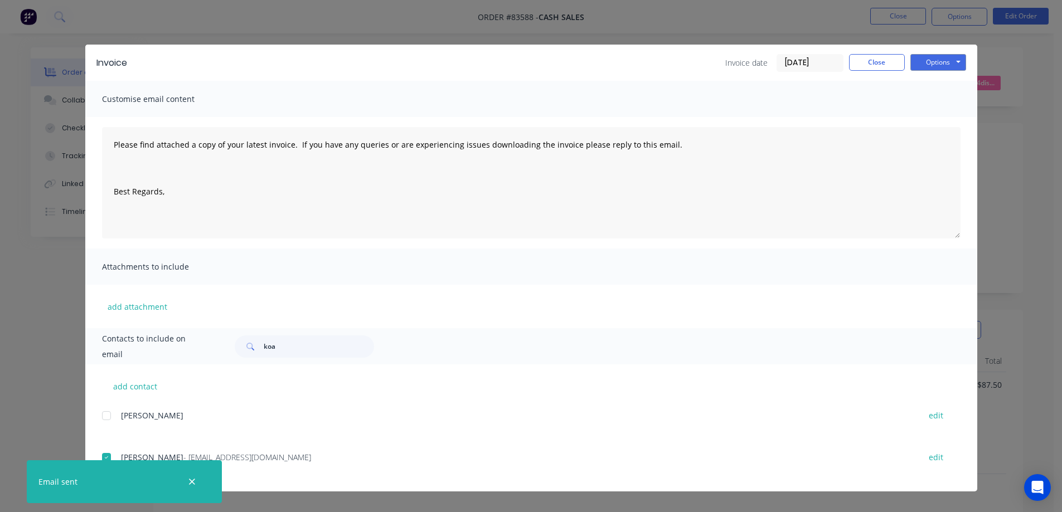
click at [191, 484] on icon "button" at bounding box center [191, 482] width 7 height 10
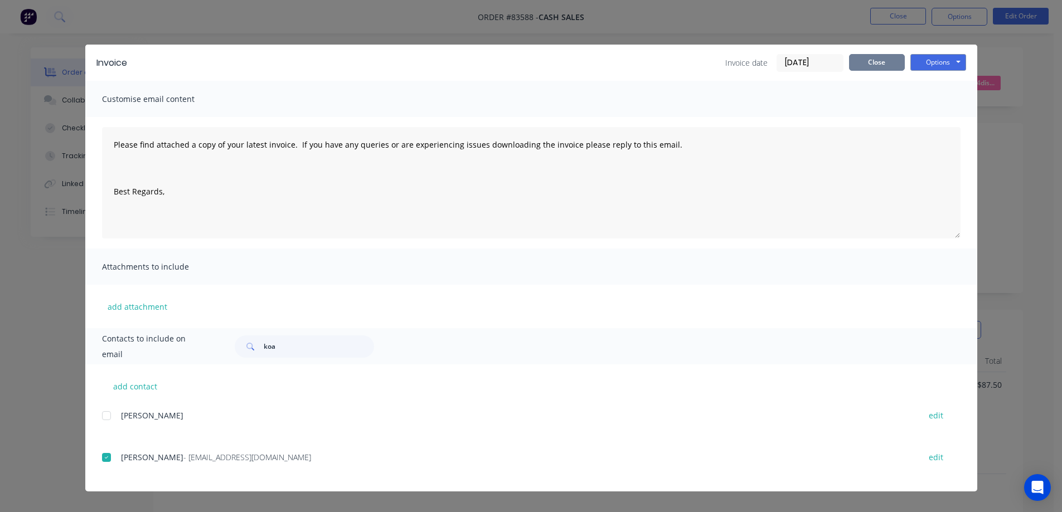
click at [870, 59] on button "Close" at bounding box center [877, 62] width 56 height 17
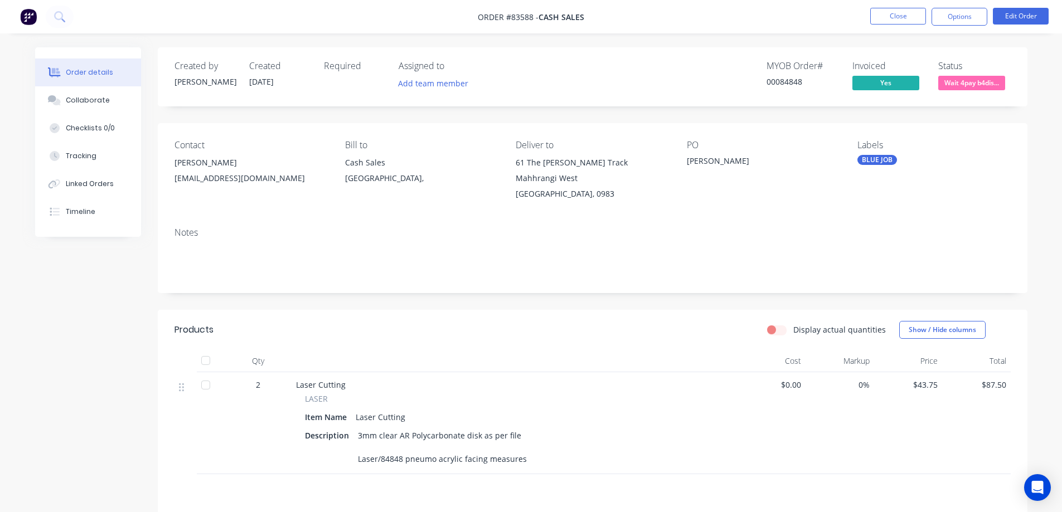
click at [496, 409] on div "Item Name Laser Cutting" at bounding box center [514, 417] width 419 height 16
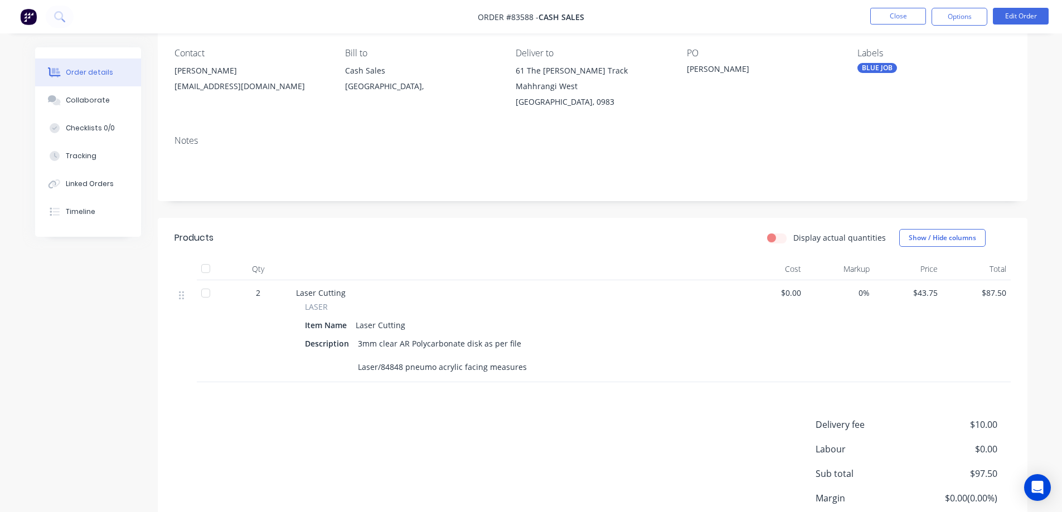
scroll to position [174, 0]
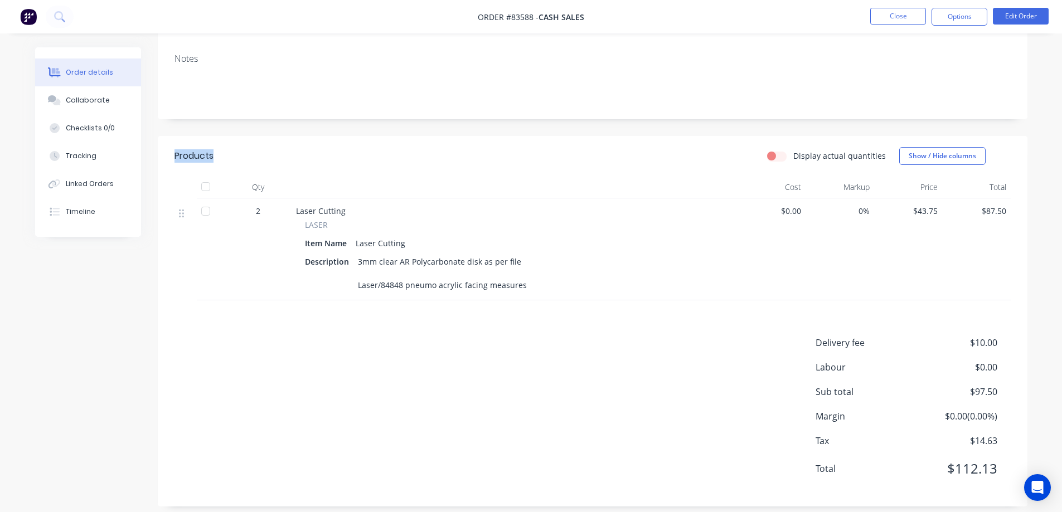
drag, startPoint x: 224, startPoint y: 148, endPoint x: 174, endPoint y: 148, distance: 49.6
click at [174, 148] on div "Products" at bounding box center [263, 156] width 178 height 18
click at [174, 149] on div "Products" at bounding box center [193, 155] width 39 height 13
drag, startPoint x: 174, startPoint y: 142, endPoint x: 228, endPoint y: 148, distance: 54.4
click at [228, 148] on div "Products" at bounding box center [263, 156] width 178 height 18
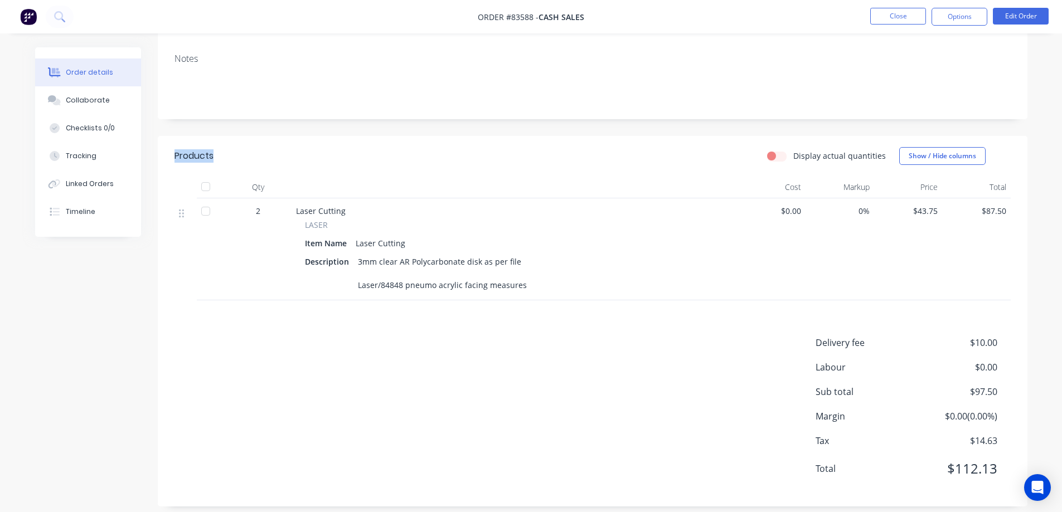
click at [228, 148] on div "Products" at bounding box center [263, 156] width 178 height 18
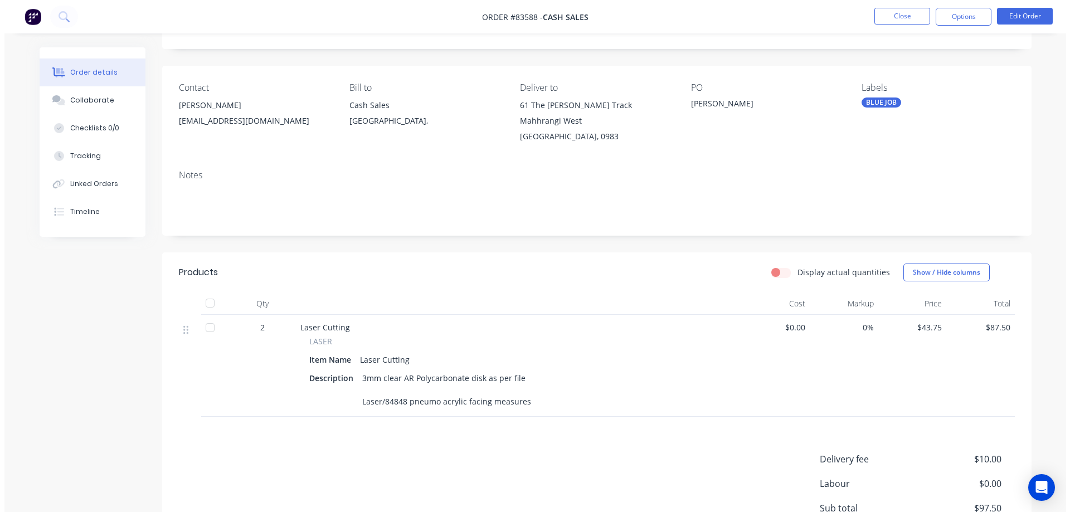
scroll to position [0, 0]
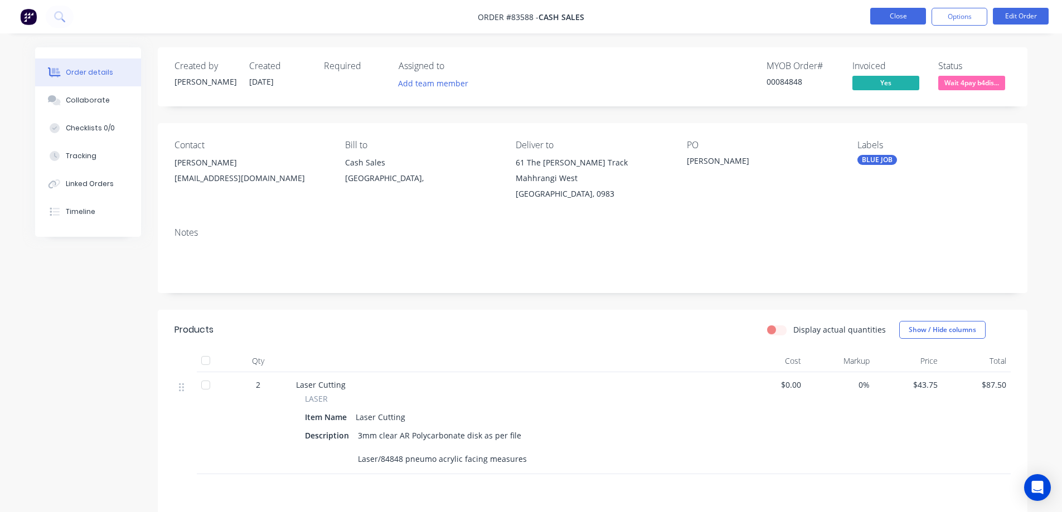
click at [896, 17] on button "Close" at bounding box center [898, 16] width 56 height 17
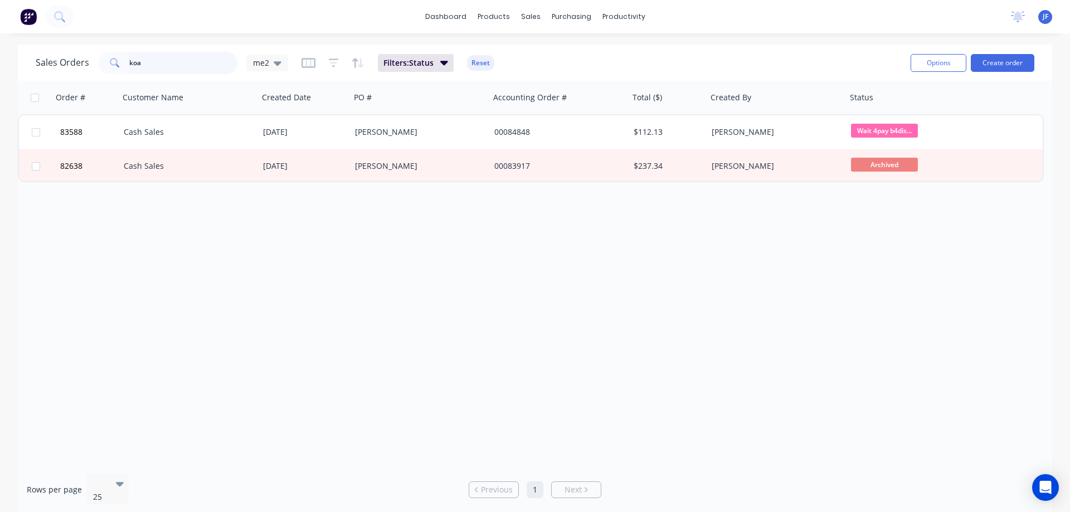
click at [217, 65] on input "koa" at bounding box center [183, 63] width 109 height 22
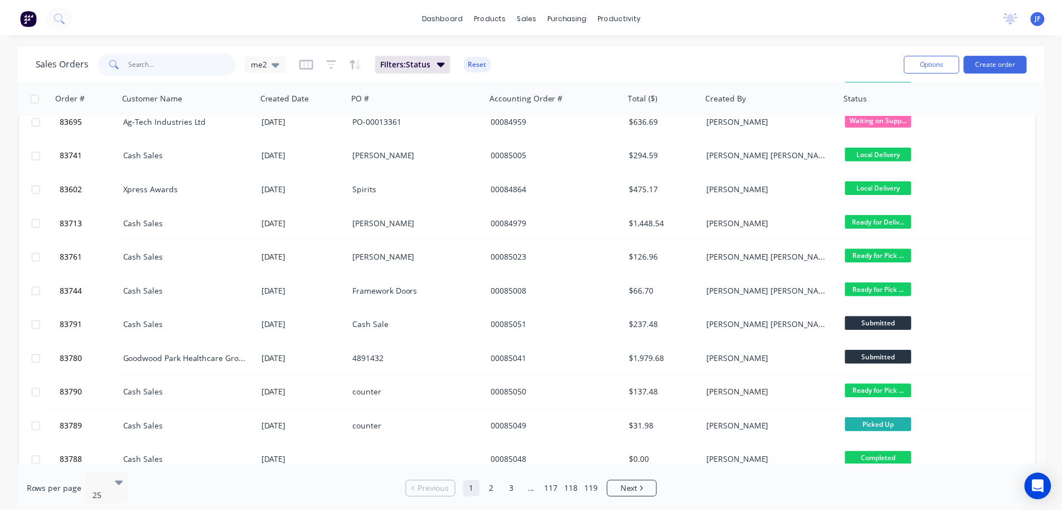
scroll to position [334, 0]
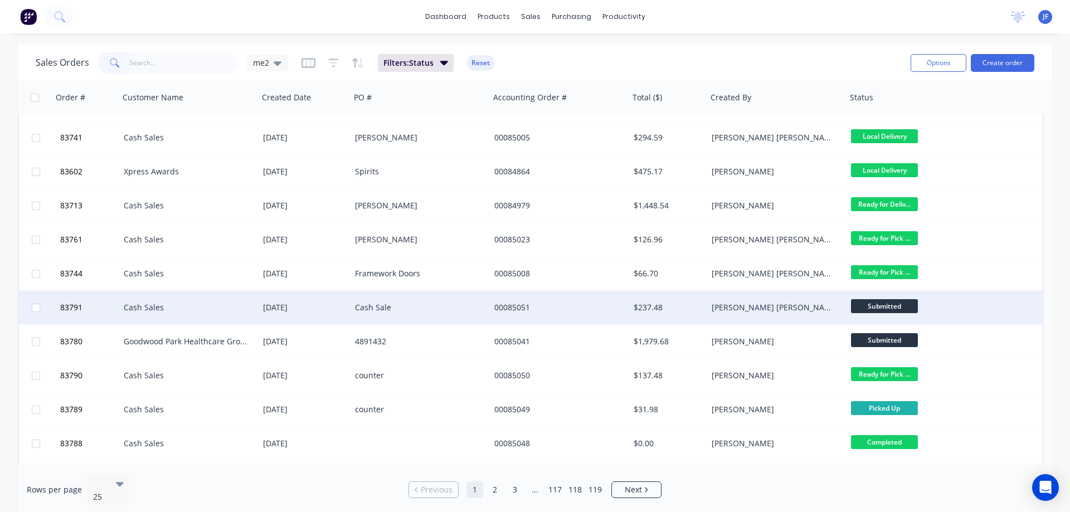
click at [450, 308] on div "Cash Sale" at bounding box center [417, 307] width 124 height 11
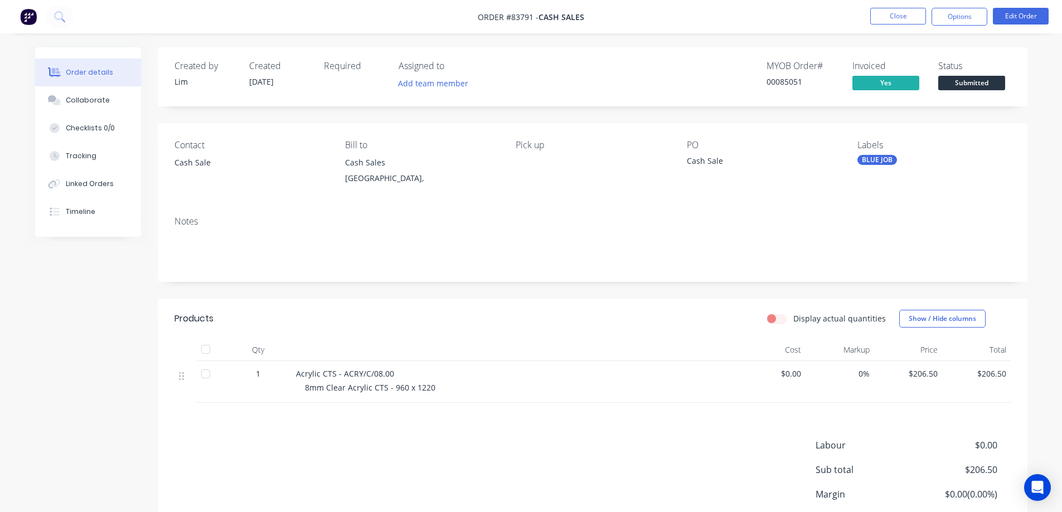
click at [977, 85] on span "Submitted" at bounding box center [971, 83] width 67 height 14
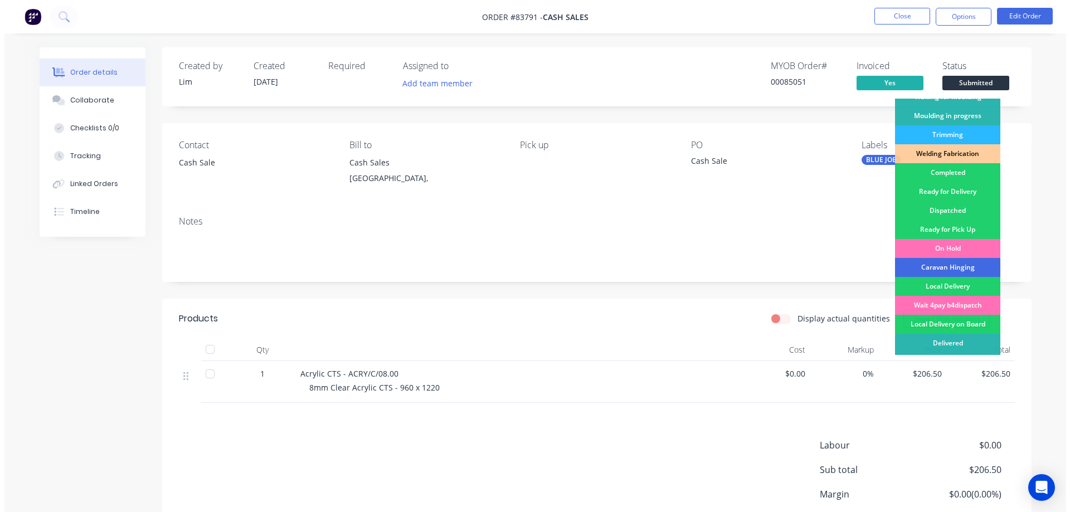
scroll to position [217, 0]
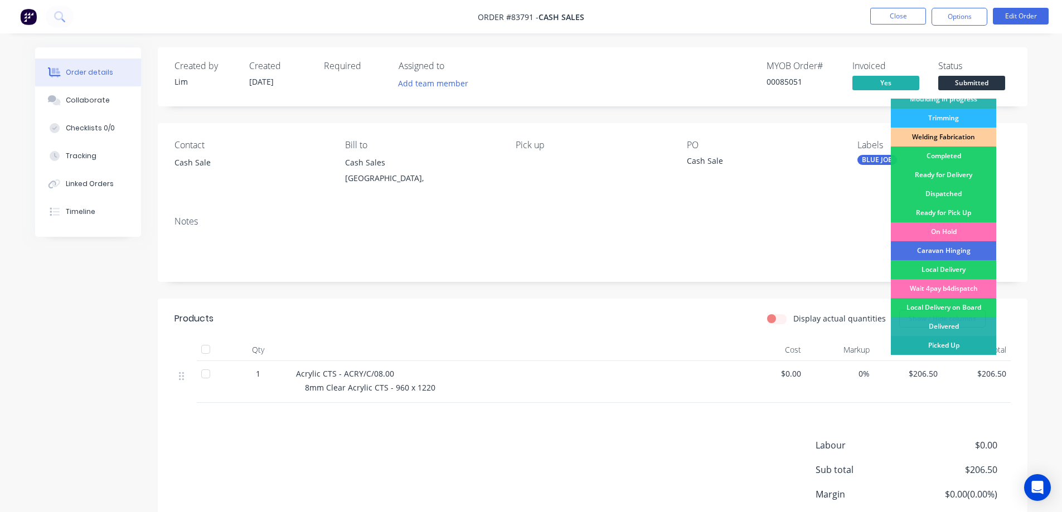
click at [930, 343] on div "Picked Up" at bounding box center [943, 345] width 105 height 19
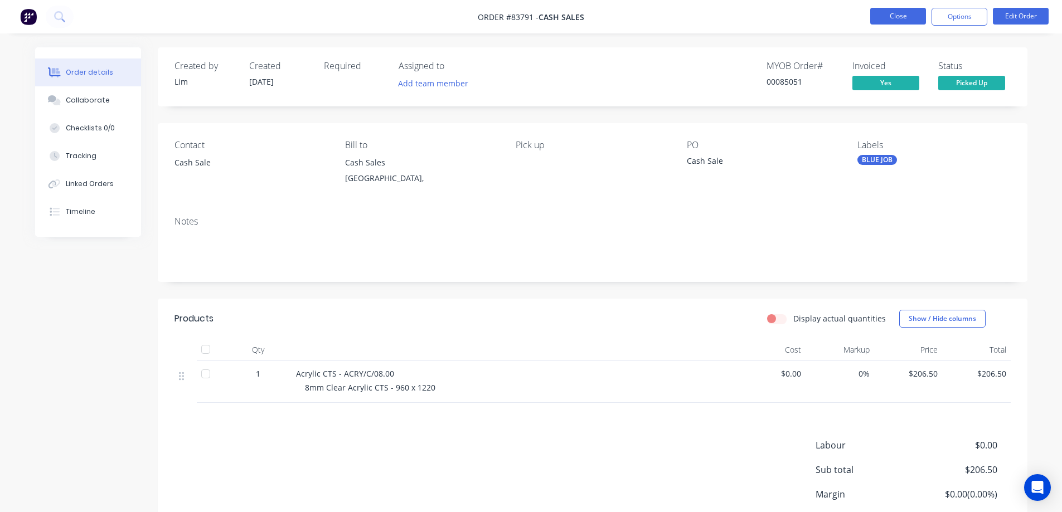
click at [890, 13] on button "Close" at bounding box center [898, 16] width 56 height 17
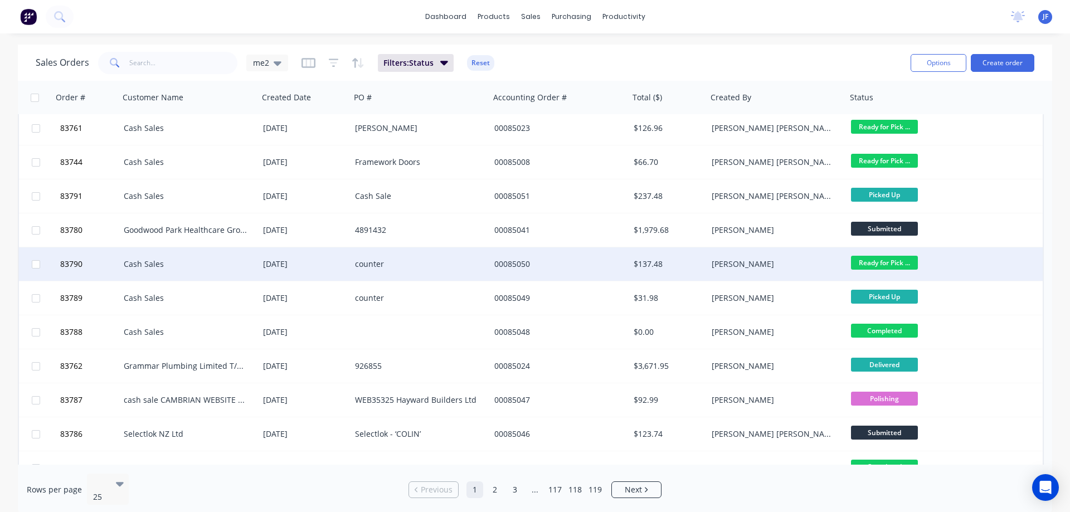
scroll to position [499, 0]
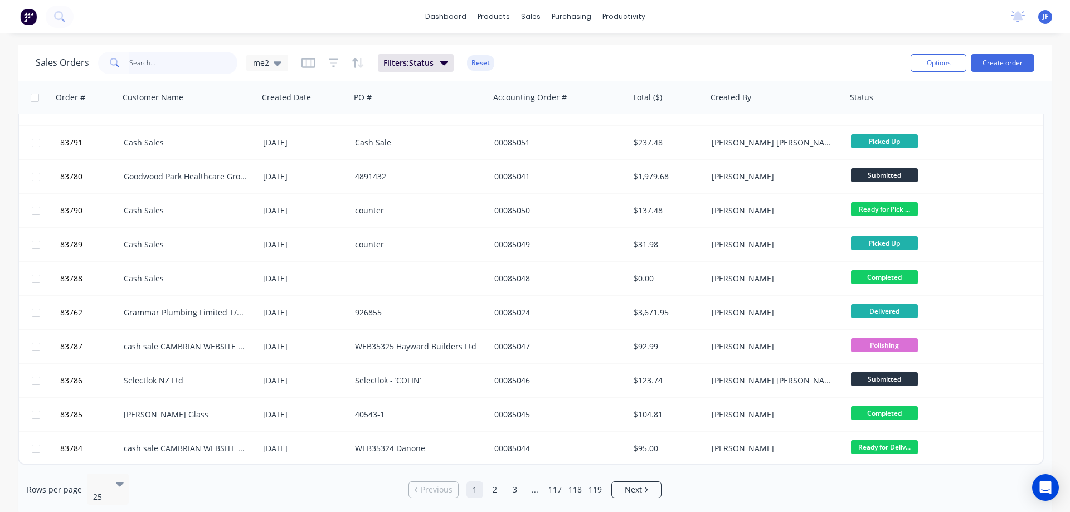
click at [198, 70] on input "text" at bounding box center [183, 63] width 109 height 22
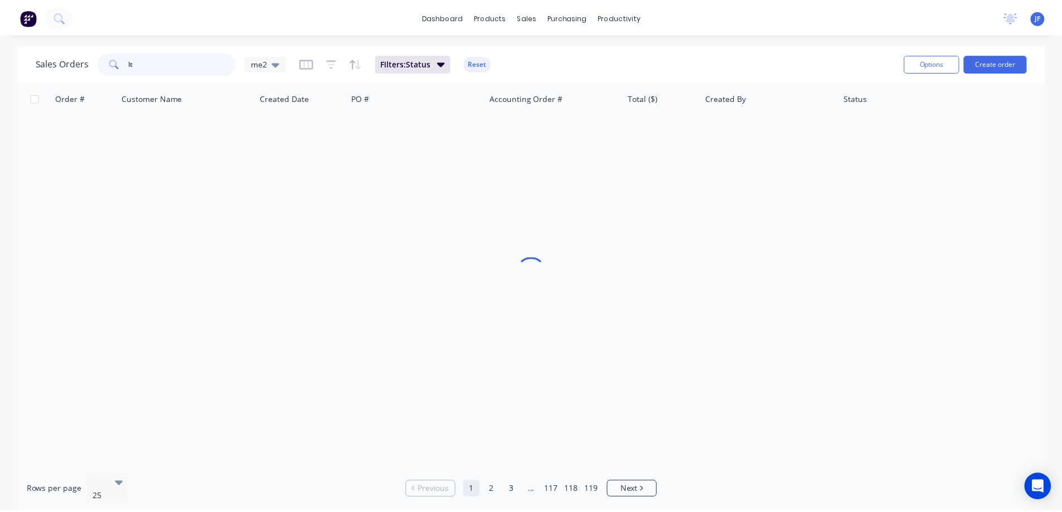
scroll to position [0, 0]
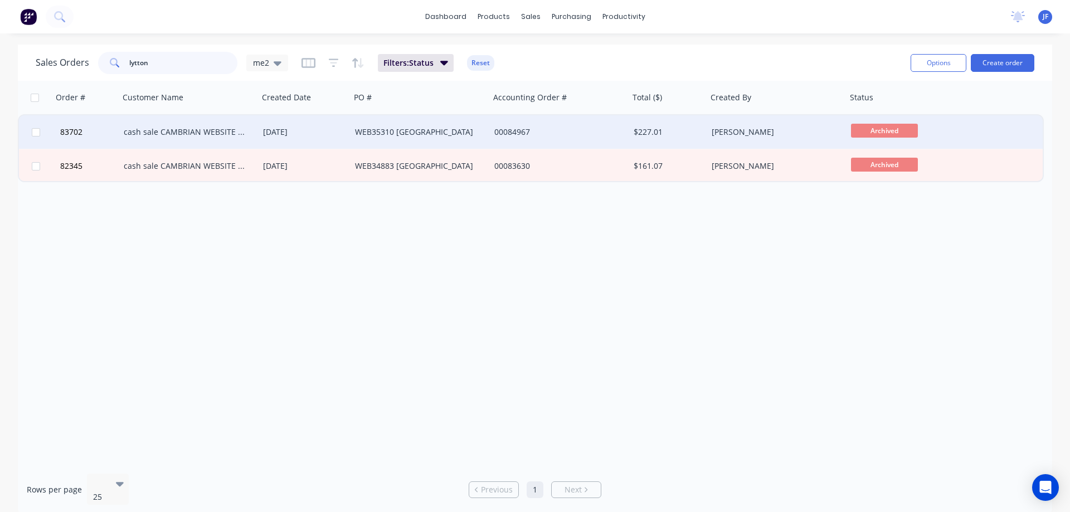
type input "lytton"
click at [502, 137] on div "00084967" at bounding box center [556, 132] width 124 height 11
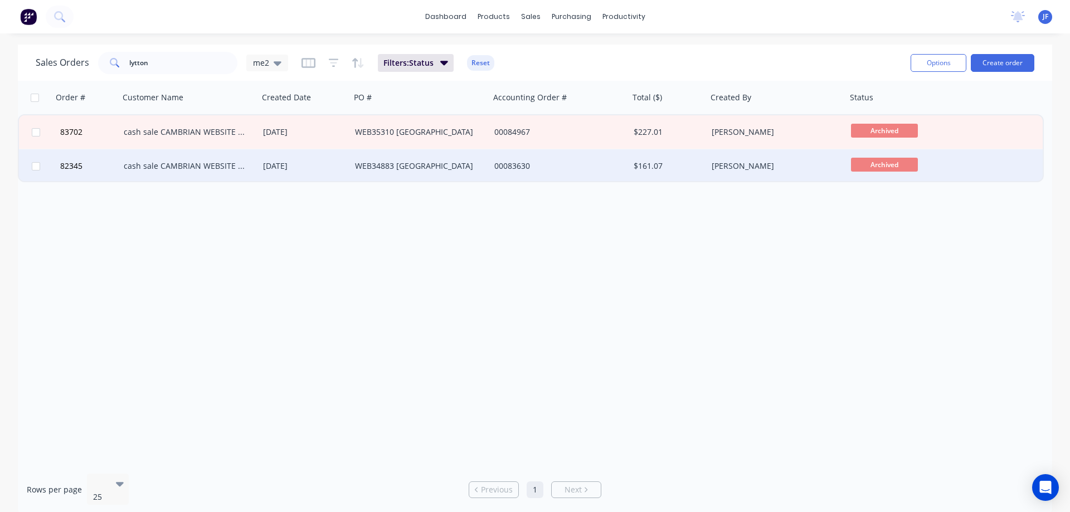
click at [235, 163] on div "cash sale CAMBRIAN WEBSITE SALES" at bounding box center [186, 166] width 124 height 11
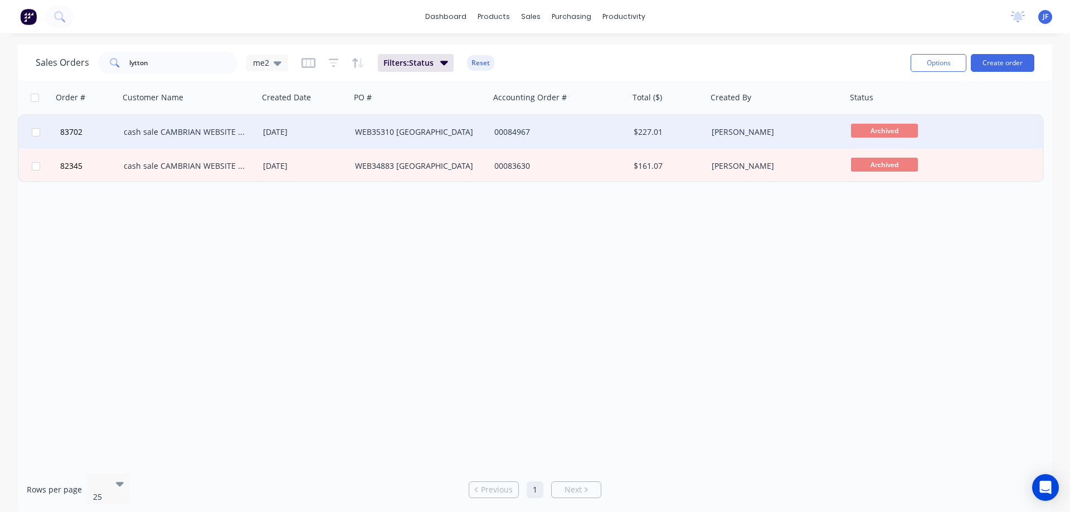
click at [588, 137] on div "00084967" at bounding box center [556, 132] width 124 height 11
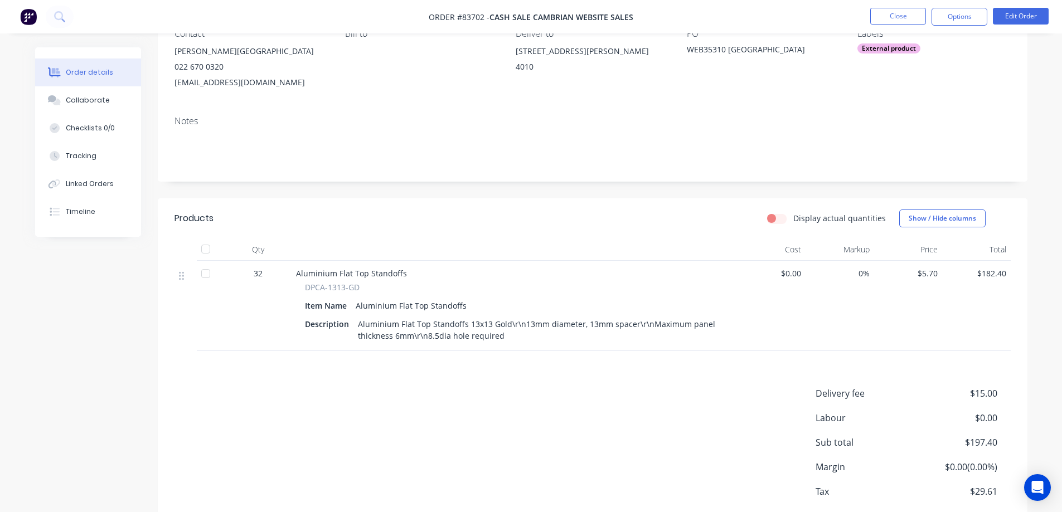
scroll to position [173, 0]
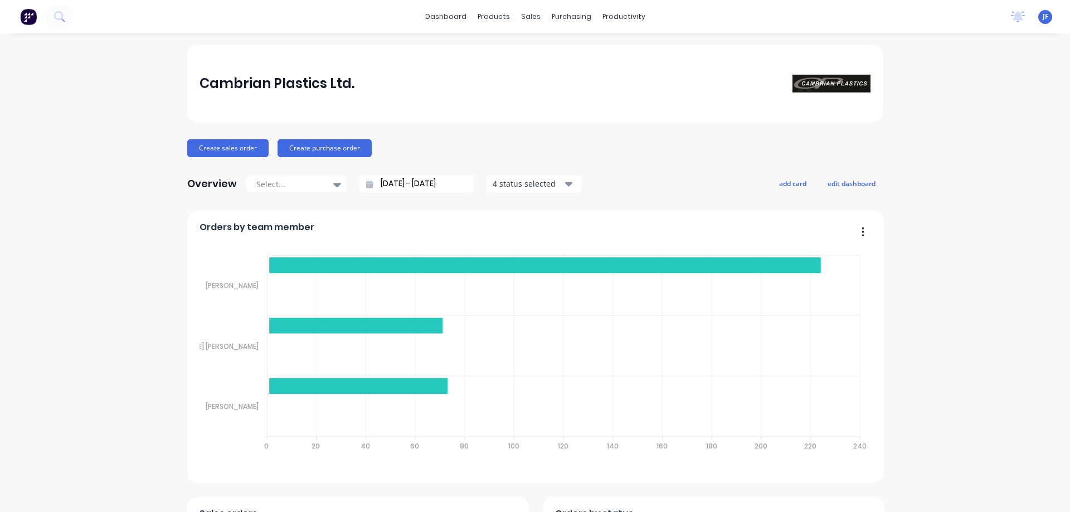
click at [65, 15] on button at bounding box center [60, 17] width 28 height 22
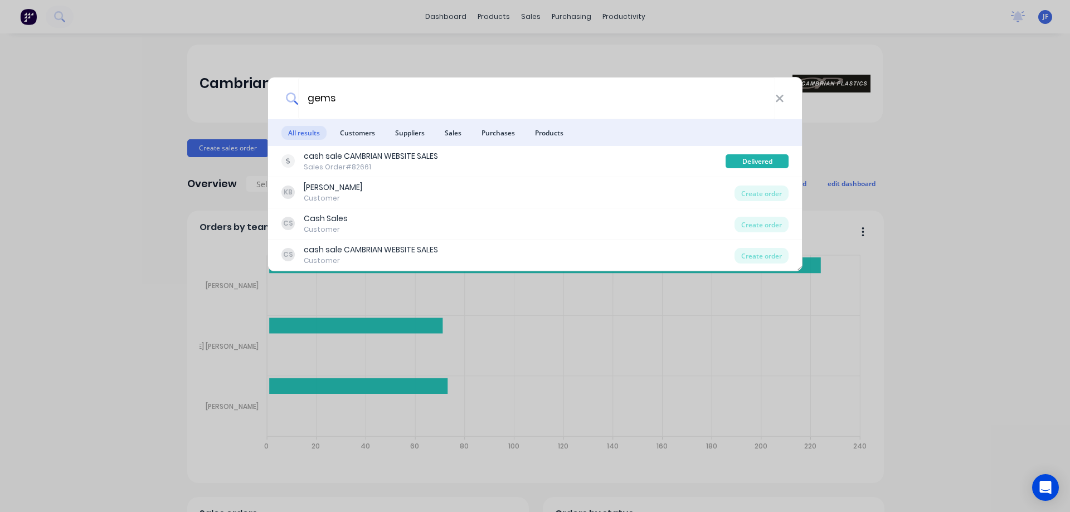
type input "gems"
drag, startPoint x: 451, startPoint y: 65, endPoint x: 547, endPoint y: 26, distance: 103.5
click at [454, 65] on div "gems All results Customers Suppliers Sales Purchases Products cash sale CAMBRIA…" at bounding box center [535, 256] width 1070 height 512
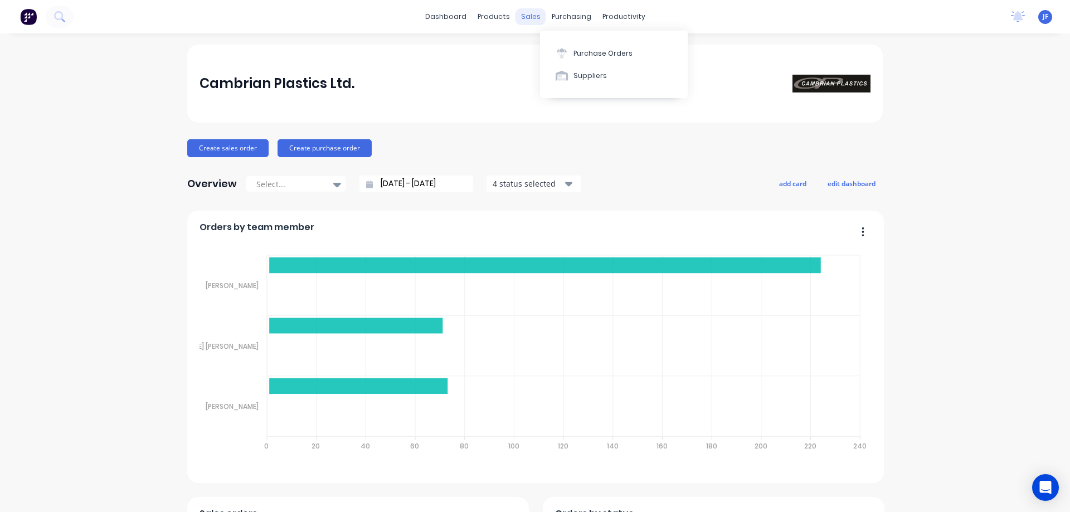
click at [539, 15] on div "dashboard products sales purchasing productivity" at bounding box center [535, 16] width 231 height 17
click at [535, 51] on icon at bounding box center [533, 53] width 3 height 6
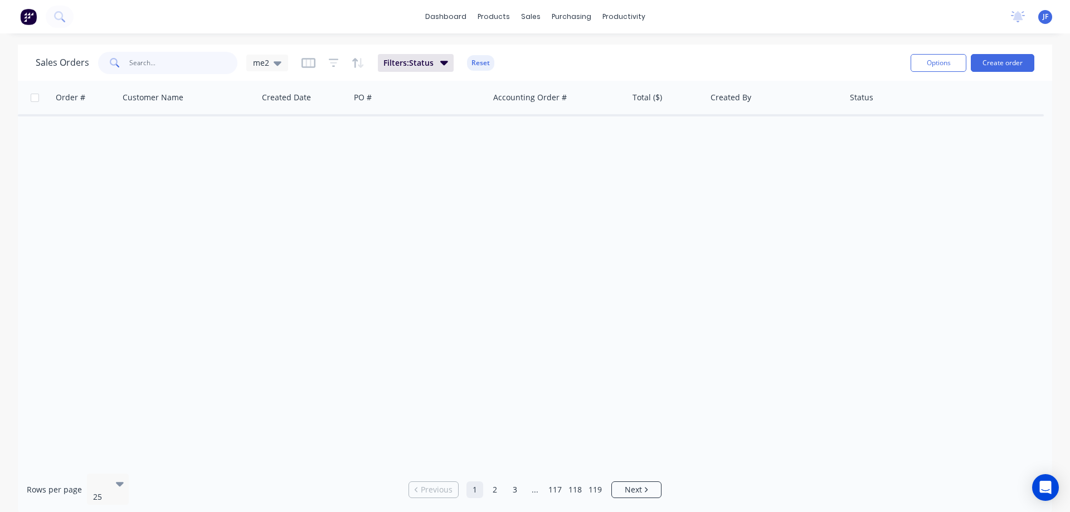
click at [209, 61] on input "text" at bounding box center [183, 63] width 109 height 22
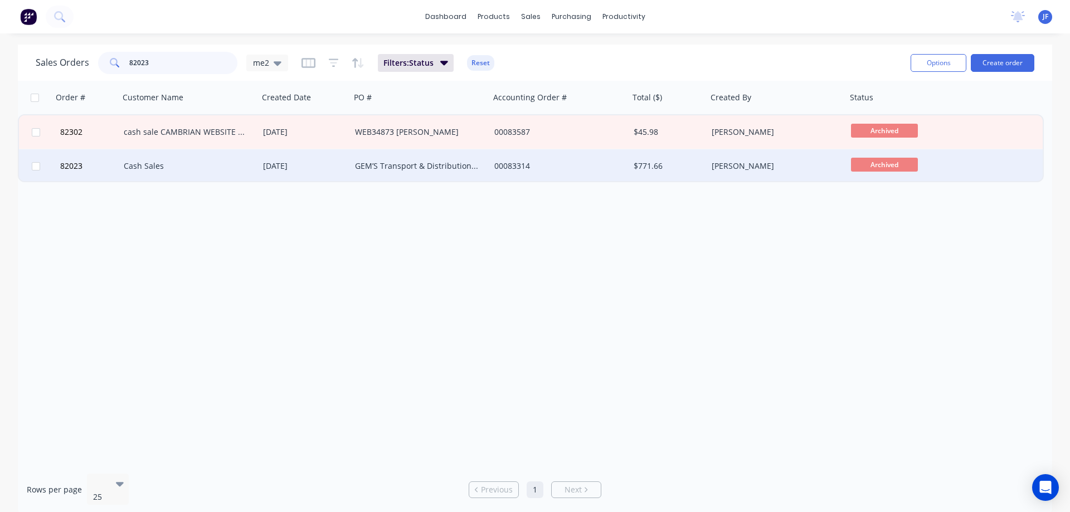
type input "82023"
click at [482, 156] on div "GEM’S Transport & Distribution NZ Ltd" at bounding box center [420, 165] width 139 height 33
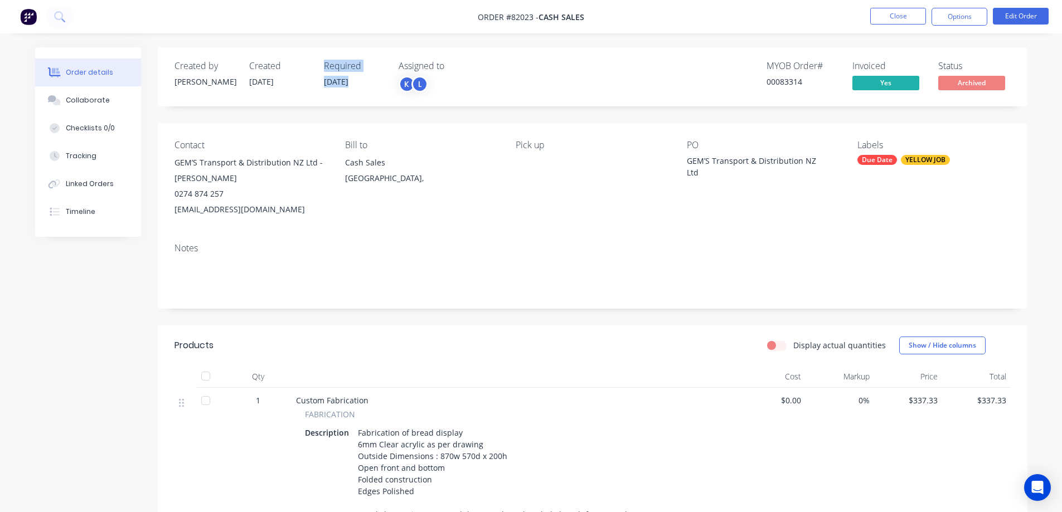
drag, startPoint x: 323, startPoint y: 68, endPoint x: 347, endPoint y: 82, distance: 28.2
click at [347, 82] on div "Created by Chantal Created 13/05/25 Required 20/05/25 Assigned to K L" at bounding box center [342, 77] width 336 height 32
click at [348, 82] on span "20/05/25" at bounding box center [336, 81] width 25 height 11
drag, startPoint x: 356, startPoint y: 82, endPoint x: 313, endPoint y: 64, distance: 47.0
click at [312, 64] on div "Created by Chantal Created 13/05/25 Required 20/05/25 Assigned to K L" at bounding box center [342, 77] width 336 height 32
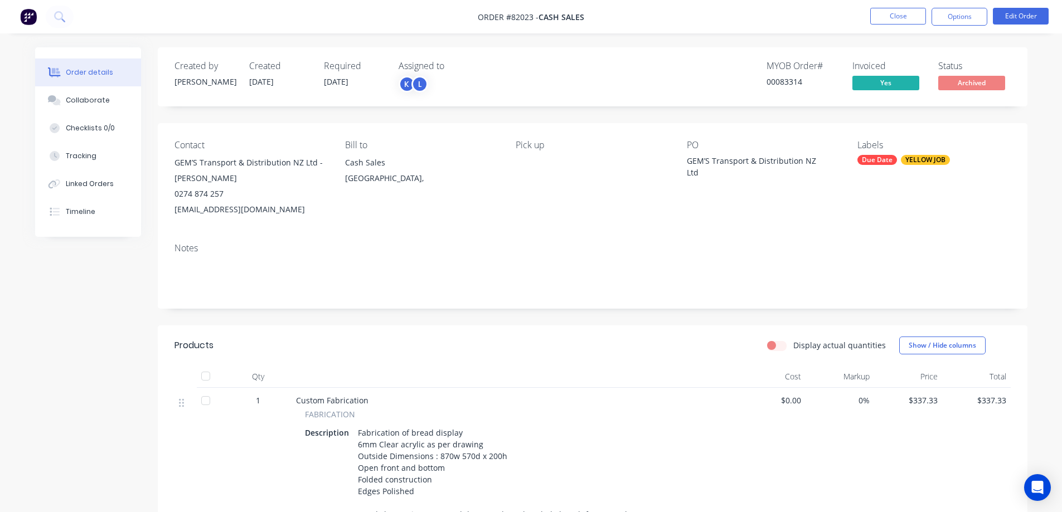
click at [327, 71] on div "Required" at bounding box center [354, 66] width 61 height 11
click at [463, 238] on div "Notes" at bounding box center [593, 271] width 870 height 75
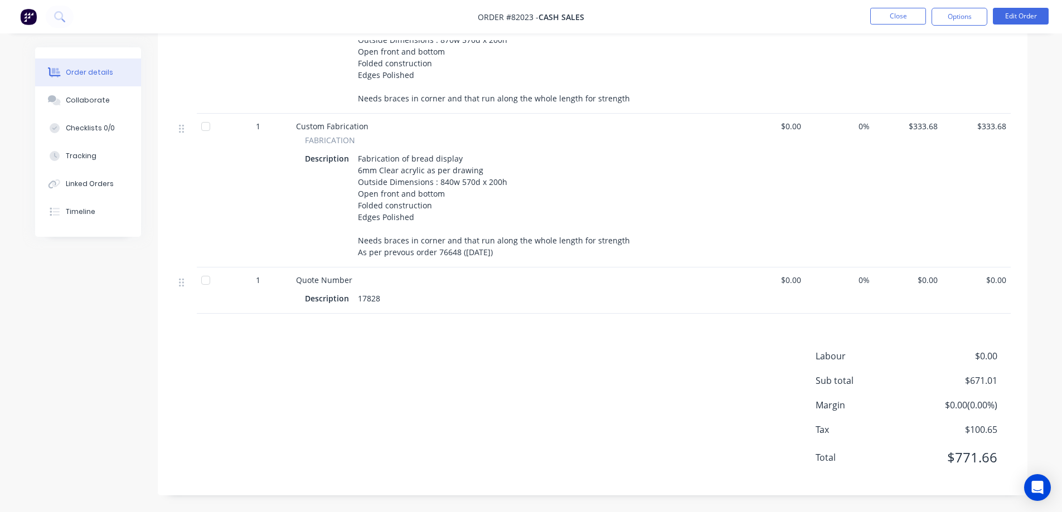
scroll to position [305, 0]
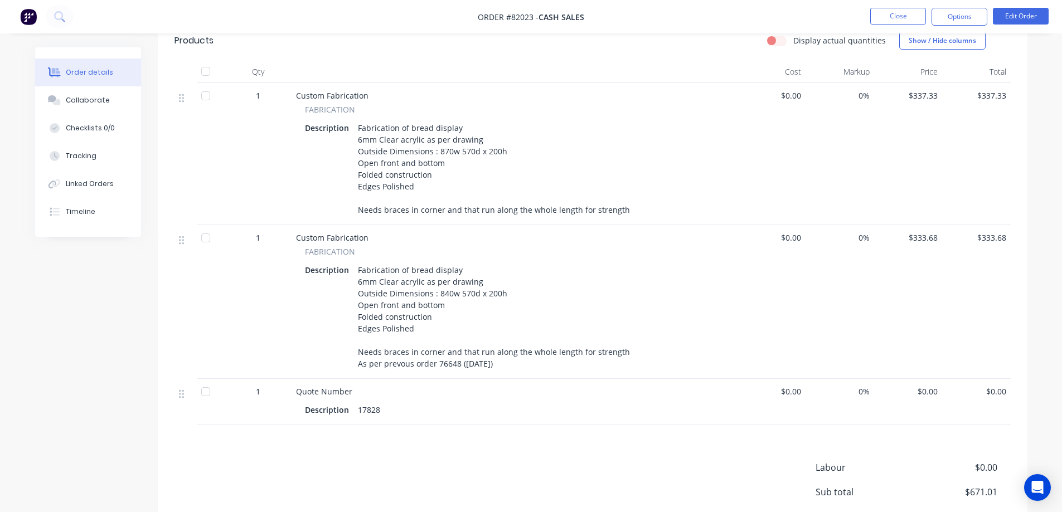
click at [275, 157] on div "1" at bounding box center [258, 154] width 67 height 142
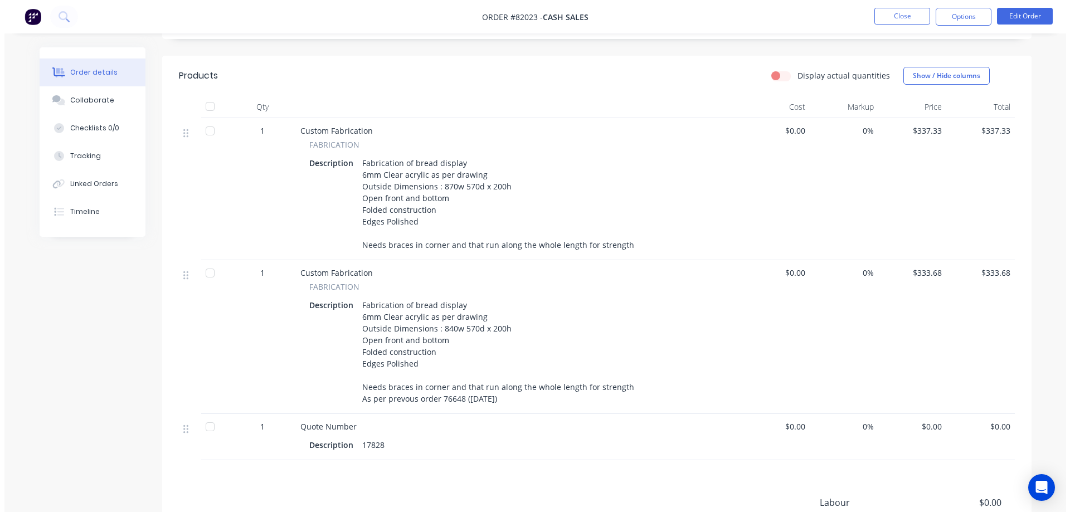
scroll to position [0, 0]
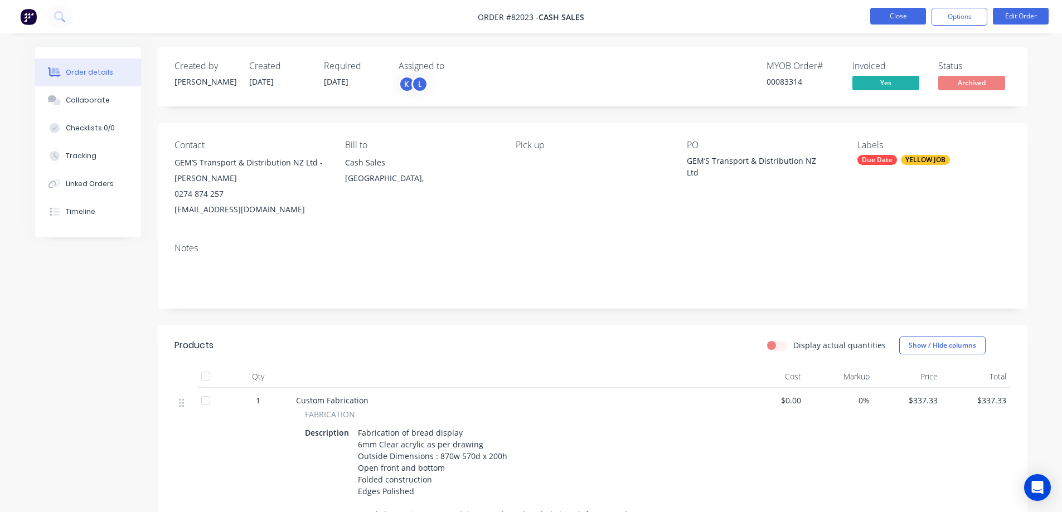
click at [902, 14] on button "Close" at bounding box center [898, 16] width 56 height 17
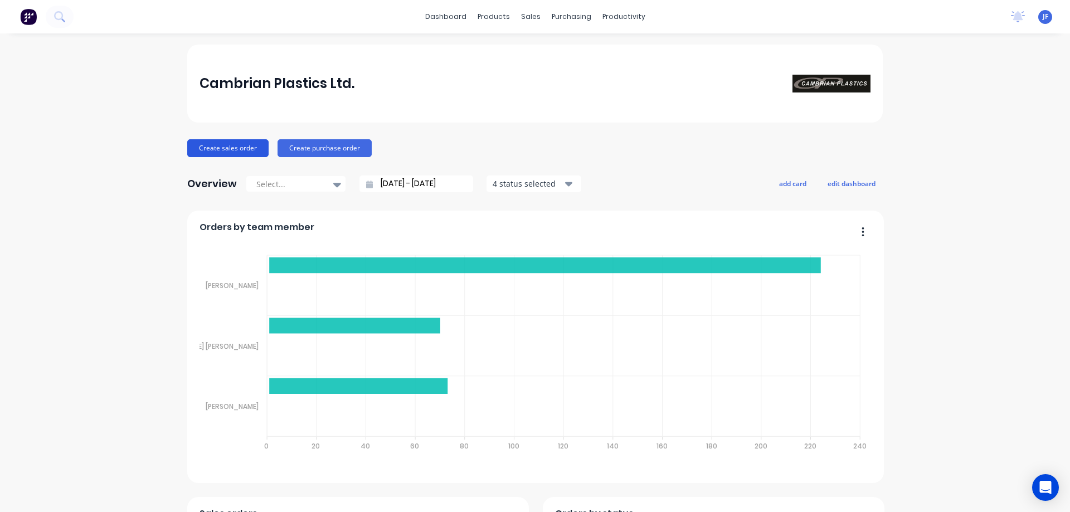
click at [225, 152] on button "Create sales order" at bounding box center [227, 148] width 81 height 18
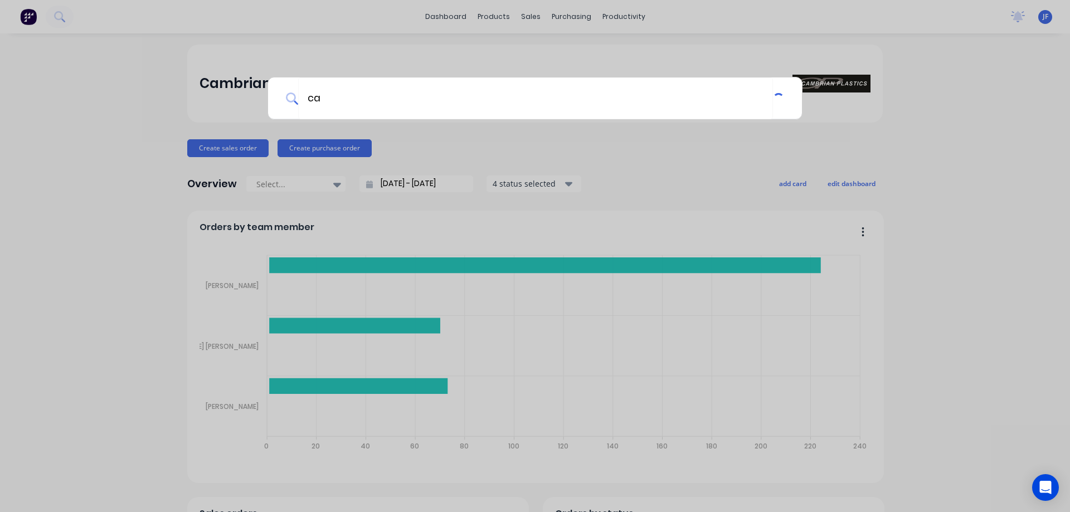
type input "c"
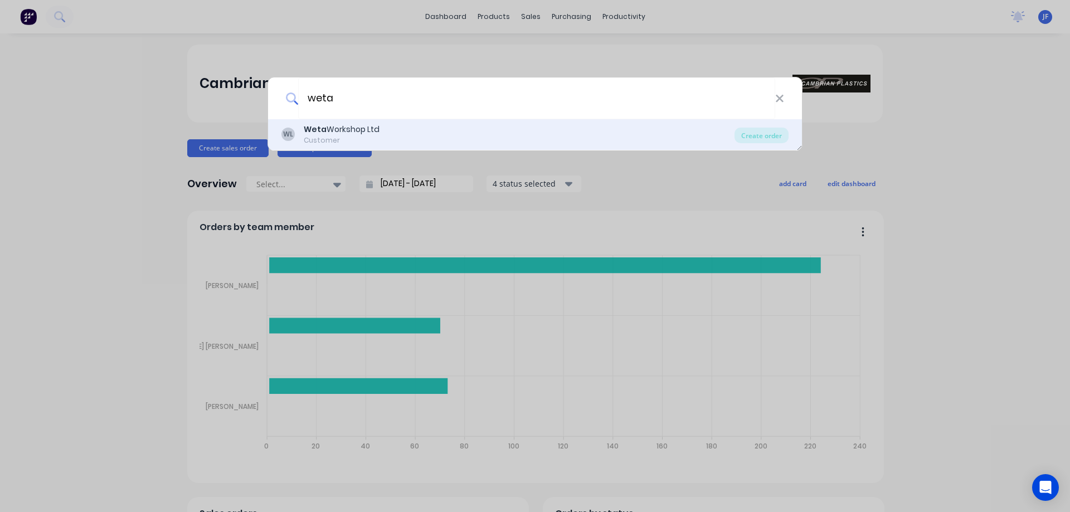
type input "weta"
click at [348, 127] on div "Weta Workshop Ltd" at bounding box center [342, 130] width 76 height 12
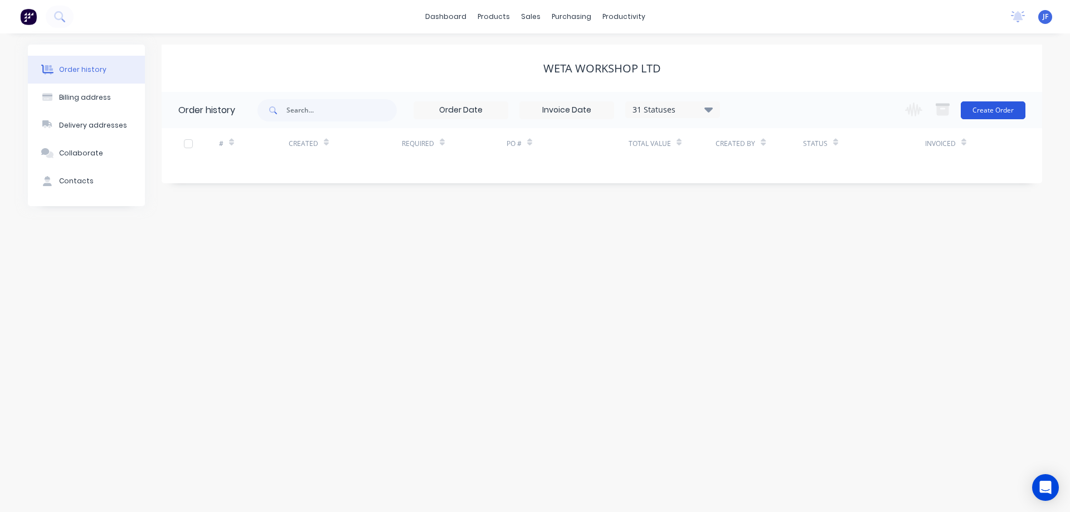
click at [1000, 110] on button "Create Order" at bounding box center [993, 110] width 65 height 18
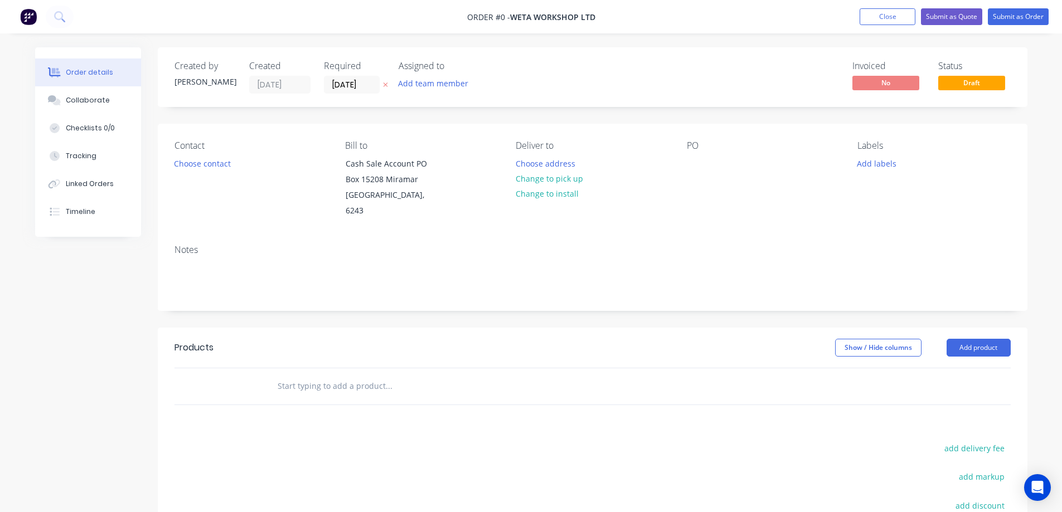
click at [385, 87] on icon at bounding box center [385, 84] width 5 height 7
click at [192, 158] on button "Choose contact" at bounding box center [202, 163] width 69 height 15
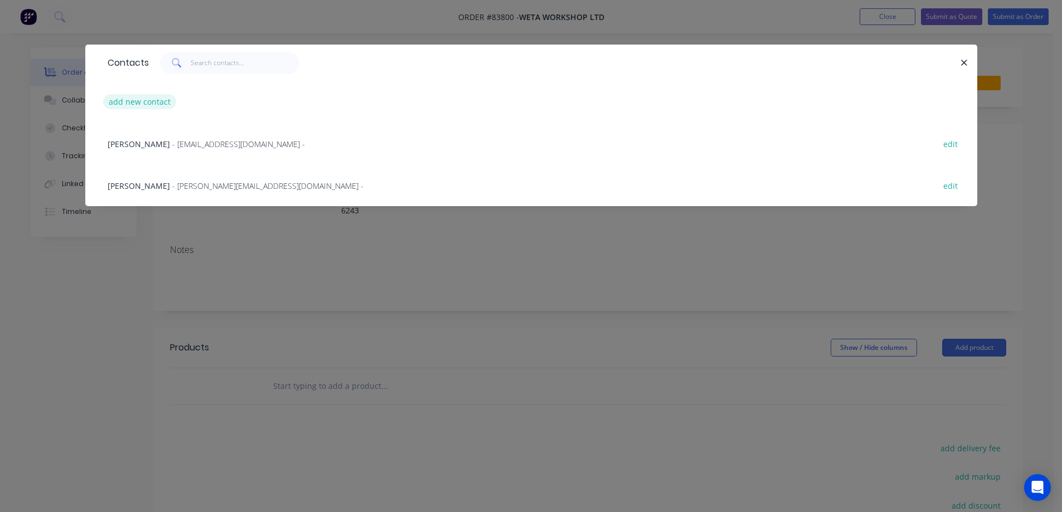
click at [126, 106] on button "add new contact" at bounding box center [140, 101] width 74 height 15
select select "NZ"
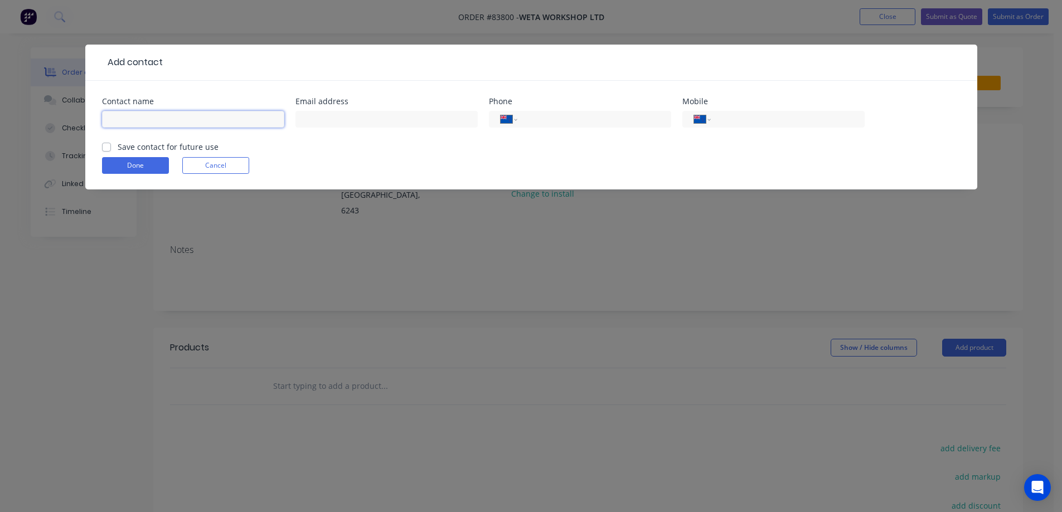
click at [263, 113] on input "text" at bounding box center [193, 119] width 182 height 17
paste input "Matt Landreth <matt.landreth@wetaworkshop.co.nz>"
drag, startPoint x: 142, startPoint y: 121, endPoint x: 273, endPoint y: 118, distance: 131.0
click at [273, 118] on input "Matt Landreth <matt.landreth@wetaworkshop.co.nz>" at bounding box center [193, 119] width 182 height 17
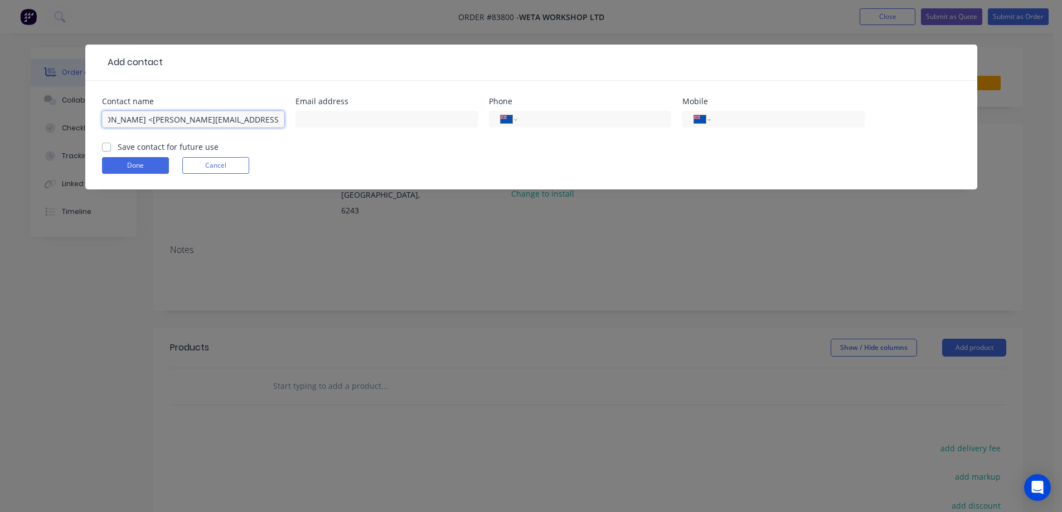
type input "Matt Landreth <>"
type input "matt.landreth@wetaworkshop.co.nz"
drag, startPoint x: 234, startPoint y: 125, endPoint x: 162, endPoint y: 126, distance: 71.9
click at [162, 126] on input "Matt Landreth <>" at bounding box center [193, 119] width 182 height 17
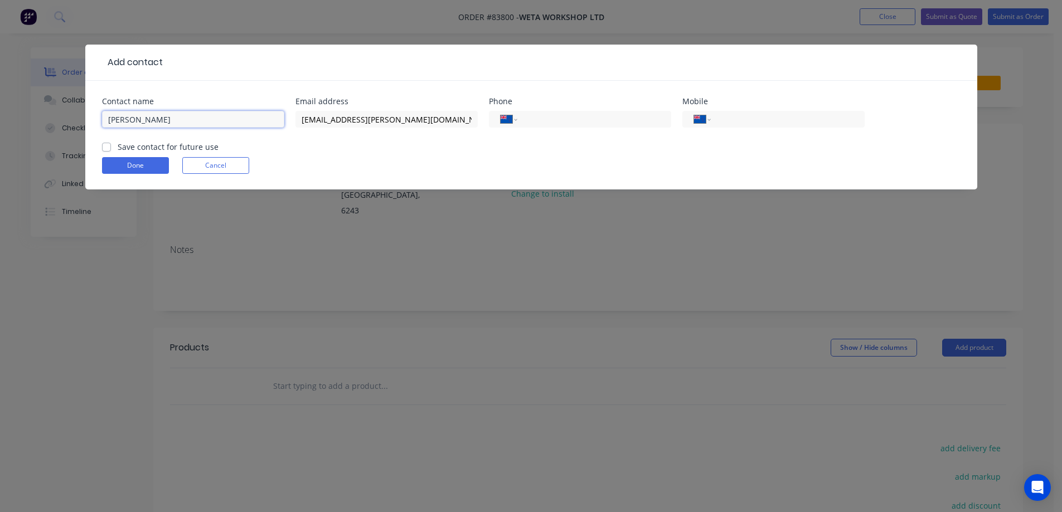
type input "Matt Landreth"
click at [172, 146] on label "Save contact for future use" at bounding box center [168, 147] width 101 height 12
click at [111, 146] on input "Save contact for future use" at bounding box center [106, 146] width 9 height 11
checkbox input "true"
click at [726, 122] on input "tel" at bounding box center [785, 119] width 134 height 13
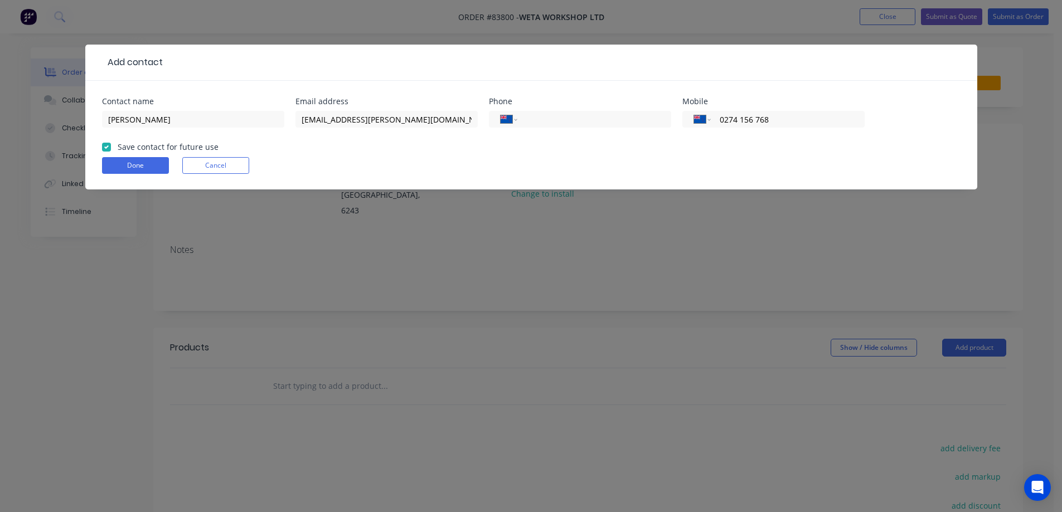
drag, startPoint x: 779, startPoint y: 122, endPoint x: 732, endPoint y: 129, distance: 47.4
click at [732, 129] on div "International Afghanistan Åland Islands Albania Algeria American Samoa Andorra …" at bounding box center [773, 124] width 182 height 33
type input "0274 156 768"
click at [749, 144] on form "Contact name Matt Landreth Email address matt.landreth@wetaworkshop.co.nz Phone…" at bounding box center [531, 144] width 858 height 92
click at [133, 166] on button "Done" at bounding box center [135, 165] width 67 height 17
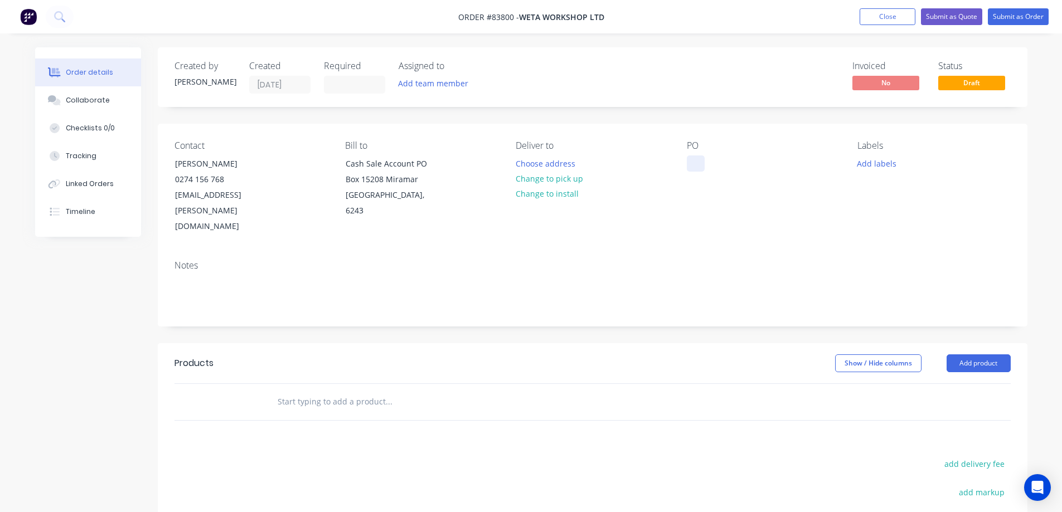
click at [695, 163] on div at bounding box center [696, 164] width 18 height 16
click at [695, 160] on div at bounding box center [696, 164] width 18 height 16
paste div
click at [521, 161] on button "Choose address" at bounding box center [544, 163] width 71 height 15
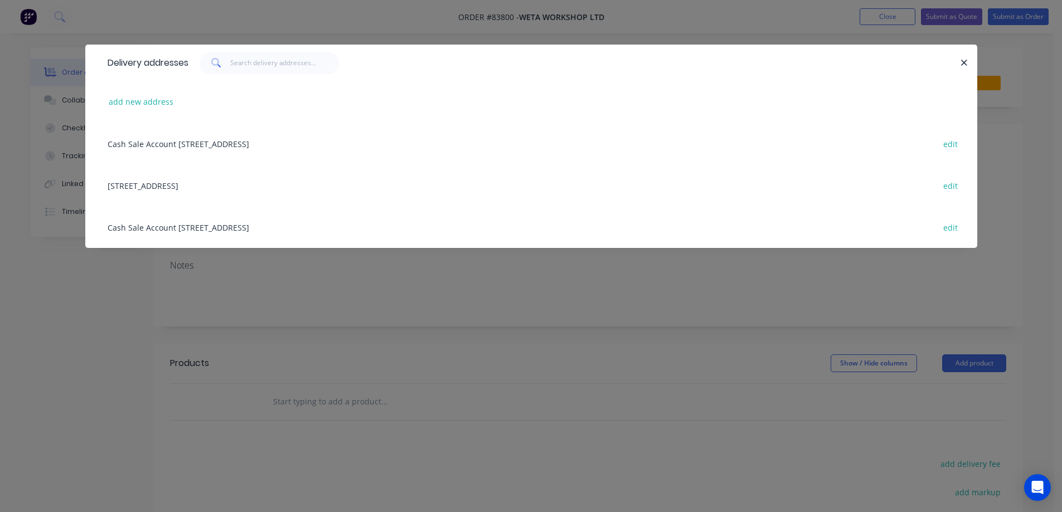
click at [186, 178] on div "21 Camperdown Road Miramar, Wellington, 6022 edit" at bounding box center [531, 185] width 858 height 42
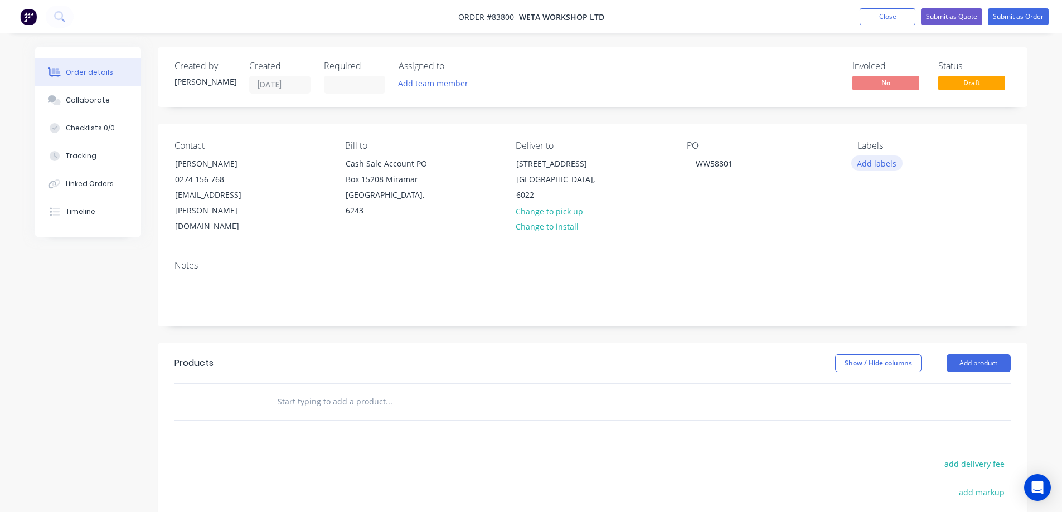
click at [865, 162] on button "Add labels" at bounding box center [876, 163] width 51 height 15
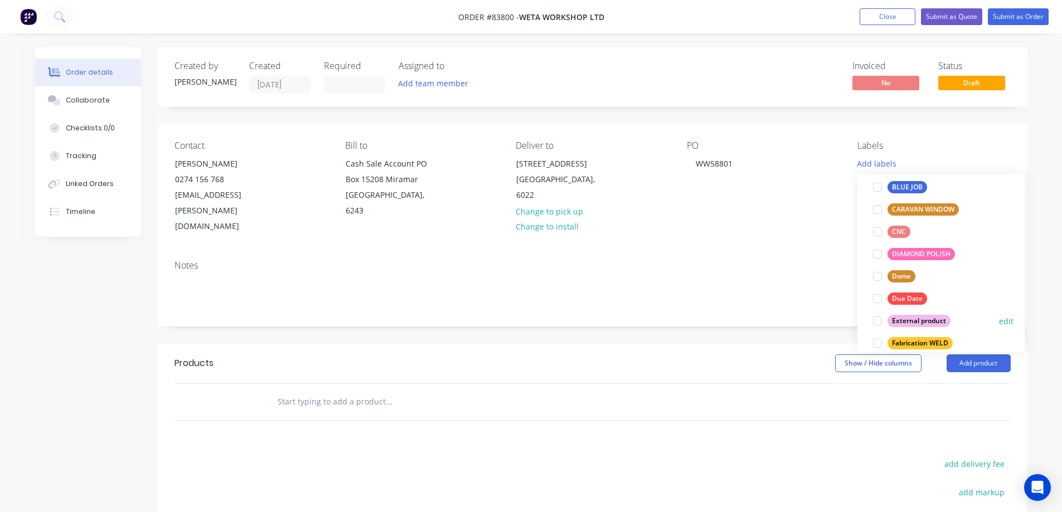
scroll to position [111, 0]
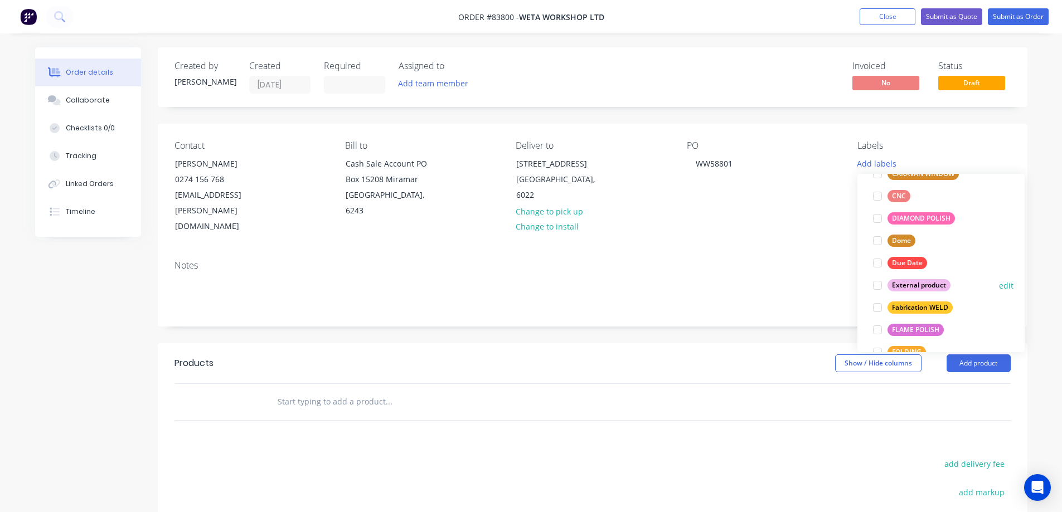
click at [914, 284] on div "External product" at bounding box center [918, 285] width 63 height 12
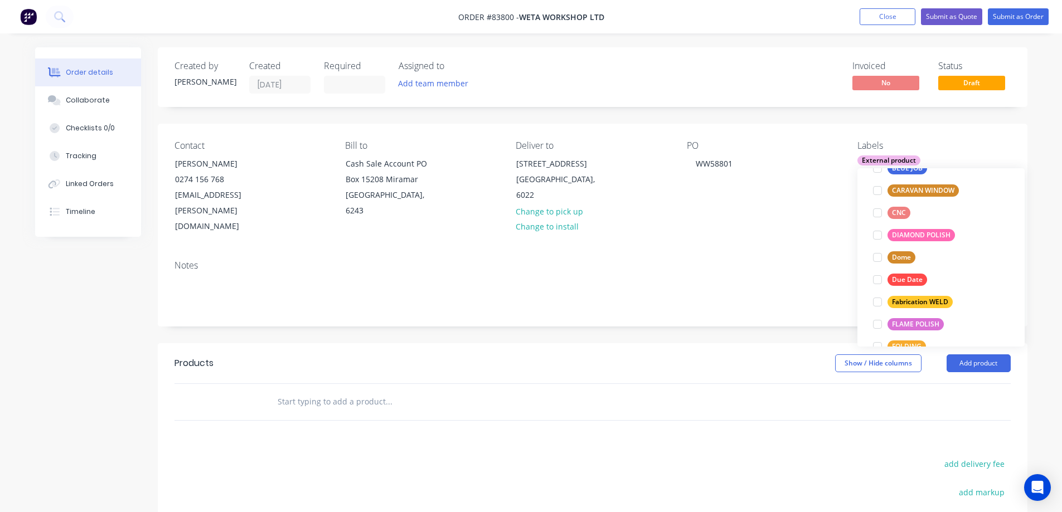
scroll to position [0, 0]
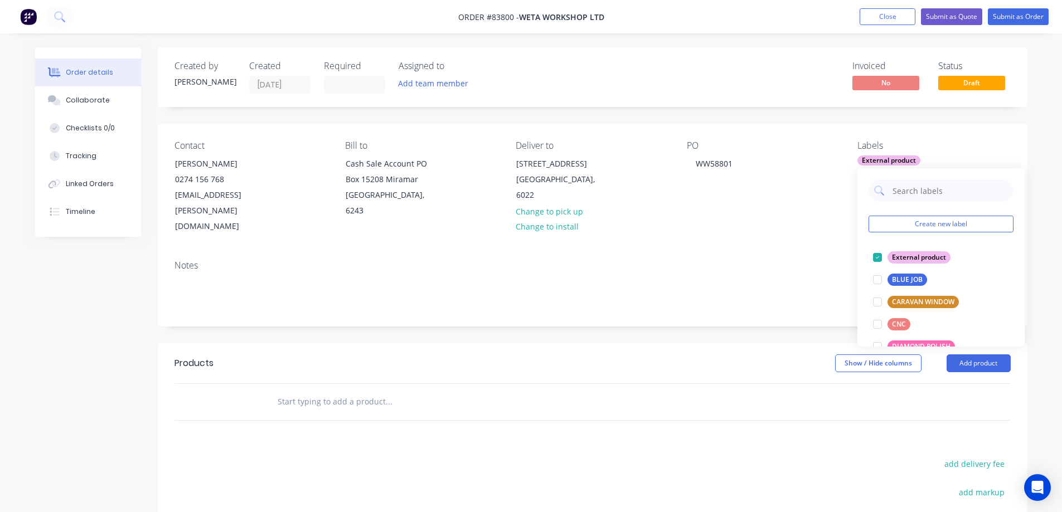
click at [343, 391] on input "text" at bounding box center [388, 402] width 223 height 22
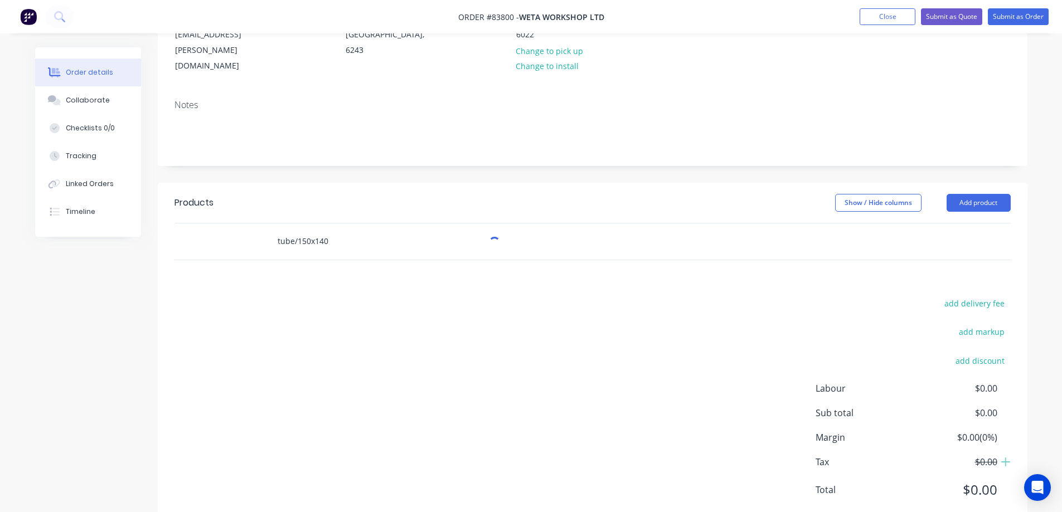
scroll to position [162, 0]
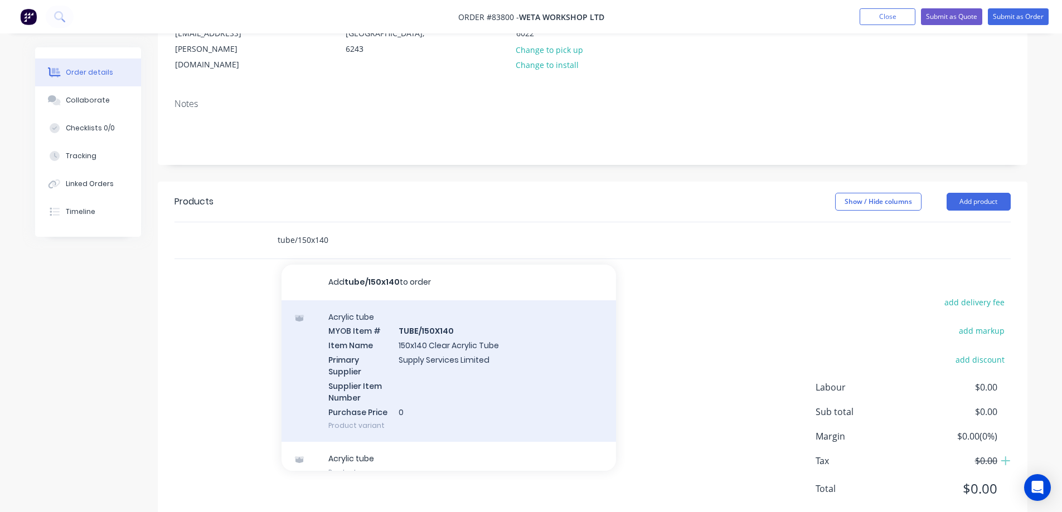
type input "tube/150x140"
click at [397, 376] on div "Acrylic tube MYOB Item # TUBE/150X140 Item Name 150x140 Clear Acrylic Tube Prim…" at bounding box center [448, 371] width 334 height 142
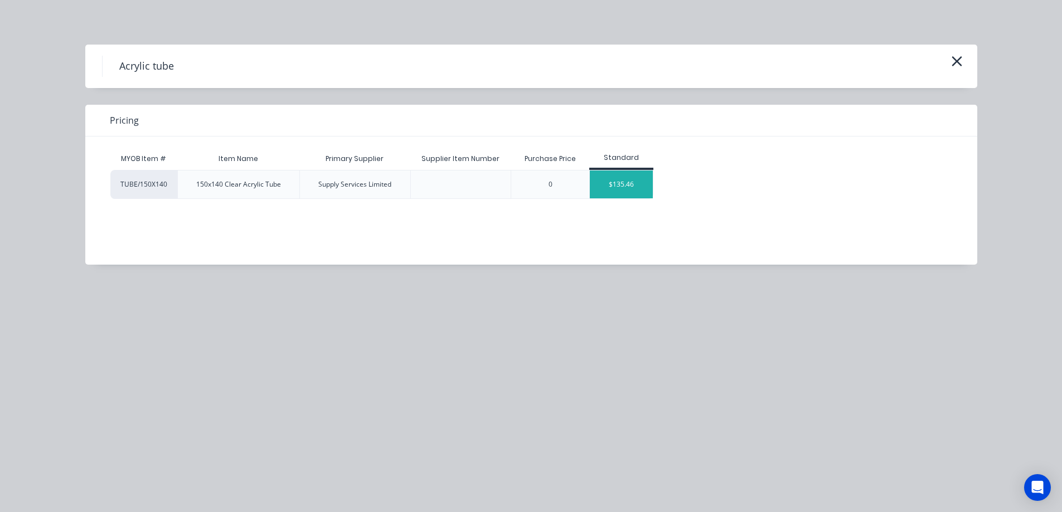
click at [629, 189] on div "$135.46" at bounding box center [621, 185] width 63 height 28
click at [601, 193] on div "Show / Hide columns Add product" at bounding box center [677, 202] width 658 height 18
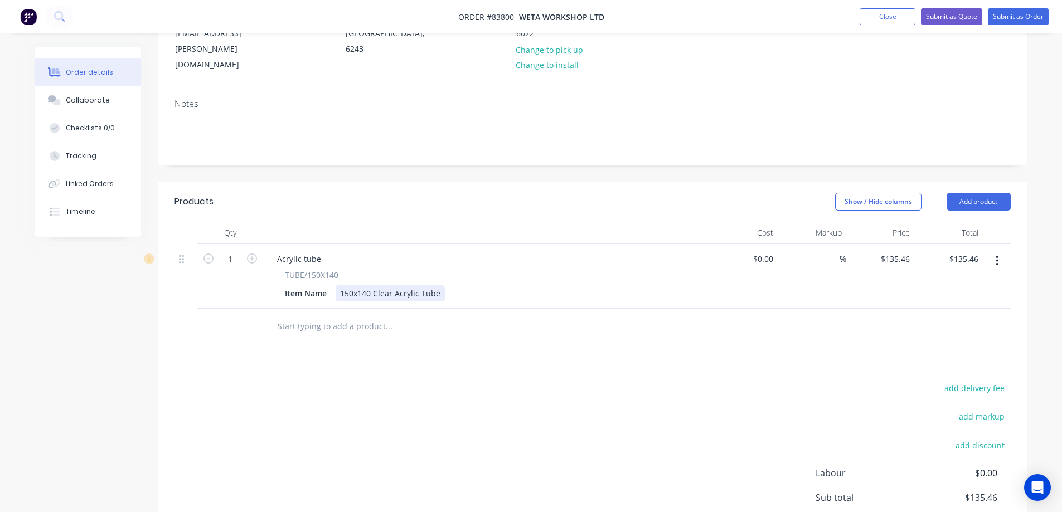
drag, startPoint x: 440, startPoint y: 262, endPoint x: 449, endPoint y: 266, distance: 9.5
click at [441, 285] on div "150x140 Clear Acrylic Tube" at bounding box center [390, 293] width 109 height 16
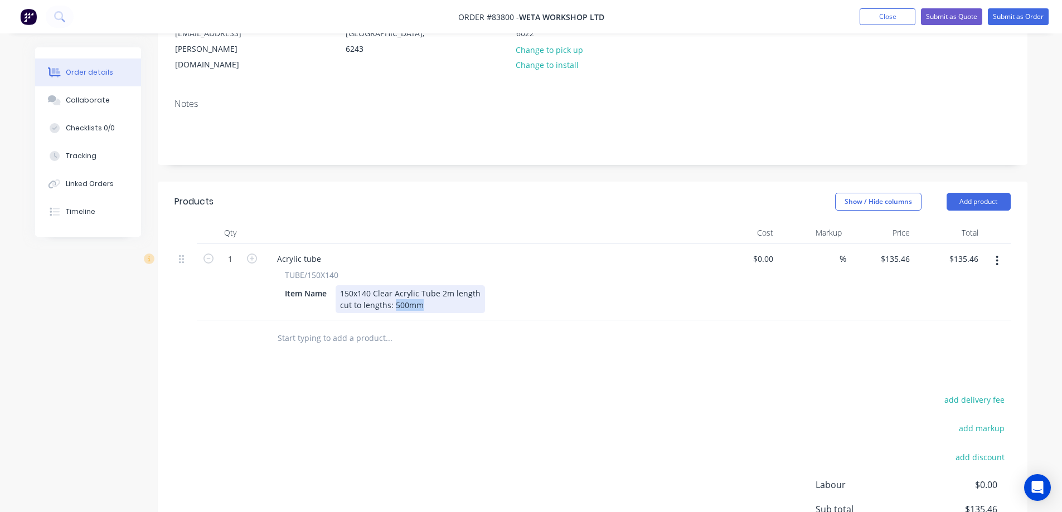
drag, startPoint x: 451, startPoint y: 275, endPoint x: 394, endPoint y: 279, distance: 57.6
click at [394, 285] on div "150x140 Clear Acrylic Tube 2m length cut to lengths: 500mm" at bounding box center [410, 299] width 149 height 28
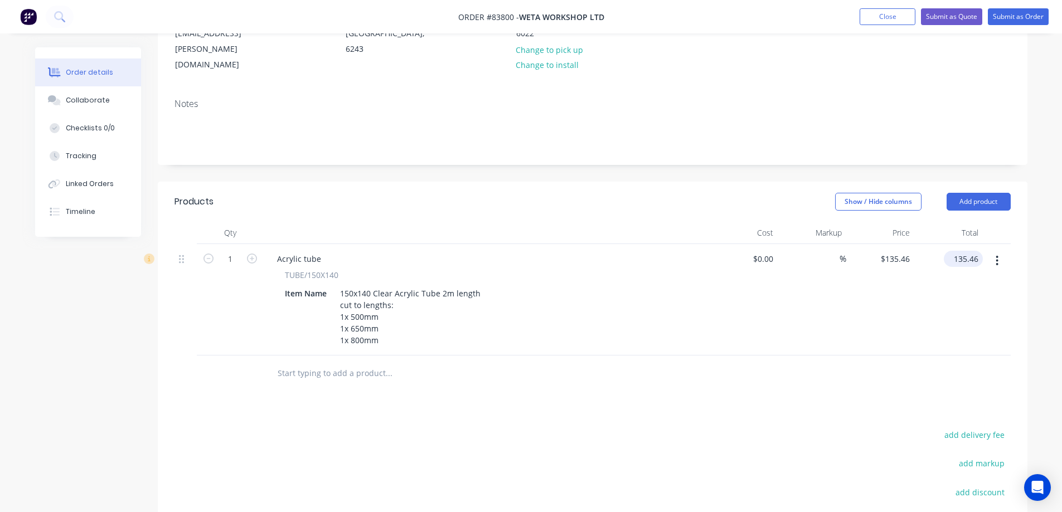
click at [958, 251] on input "135.46" at bounding box center [965, 259] width 35 height 16
paste input "803.18"
type input "803.18"
type input "$803.18"
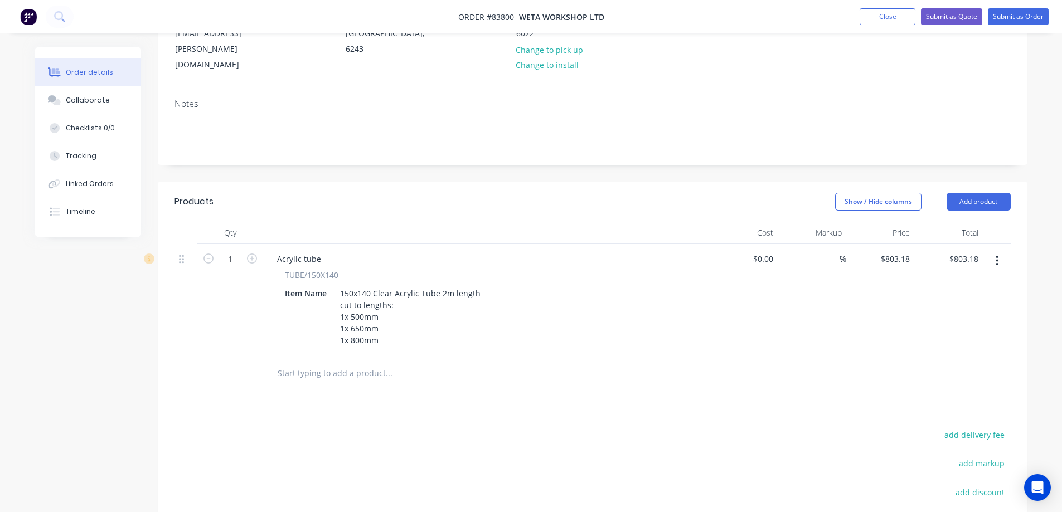
click at [946, 282] on div "$803.18 $803.18" at bounding box center [948, 299] width 69 height 111
click at [981, 428] on button "add delivery fee" at bounding box center [975, 435] width 72 height 15
type input "17"
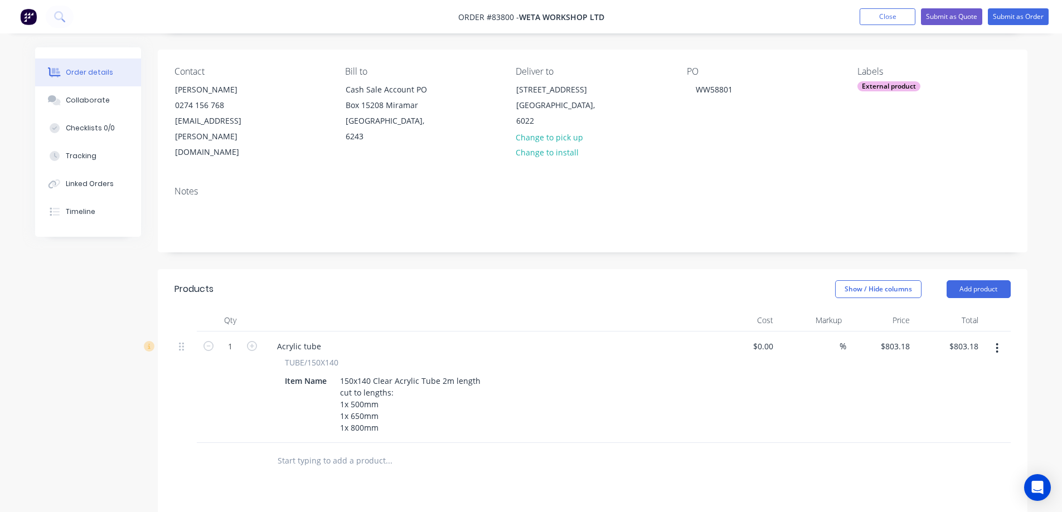
scroll to position [50, 0]
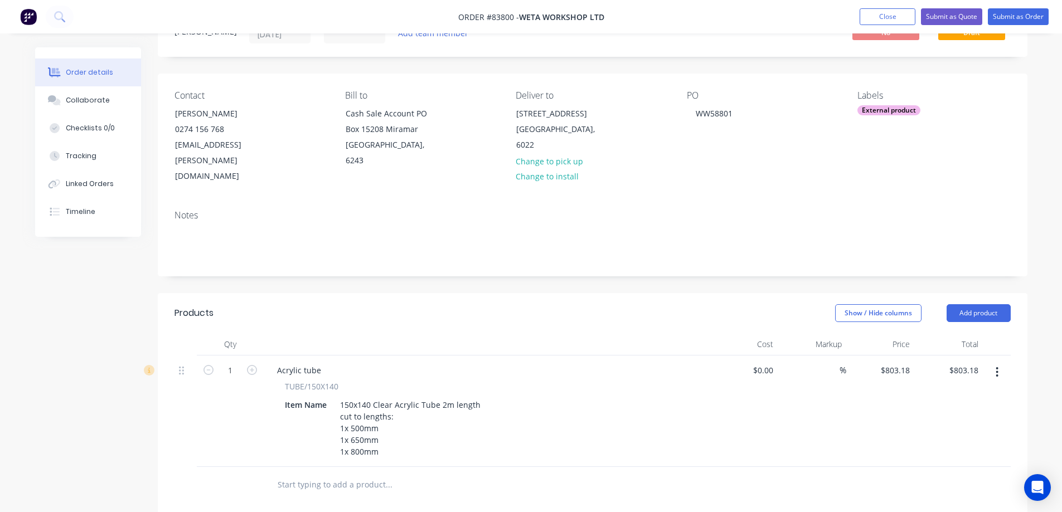
click at [802, 382] on div "%" at bounding box center [812, 411] width 69 height 111
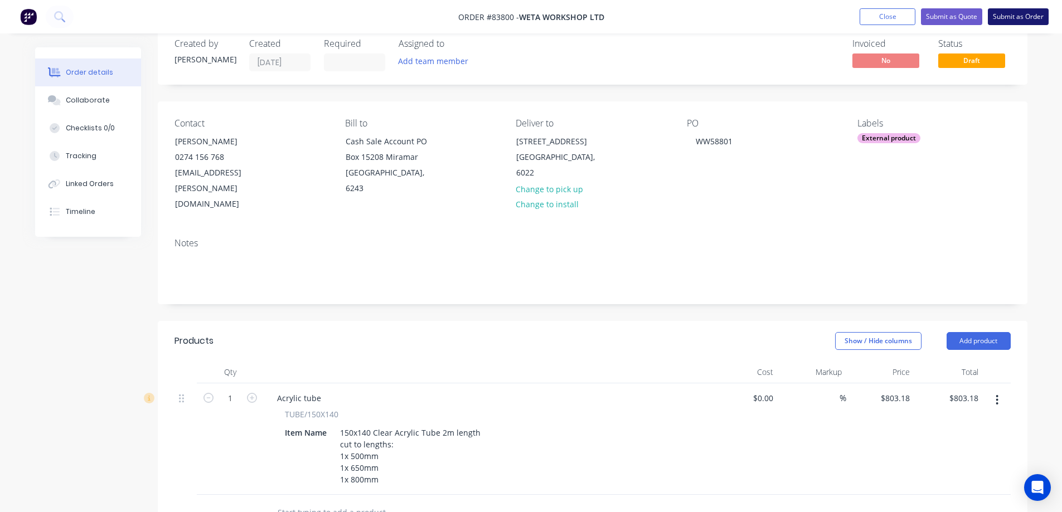
scroll to position [0, 0]
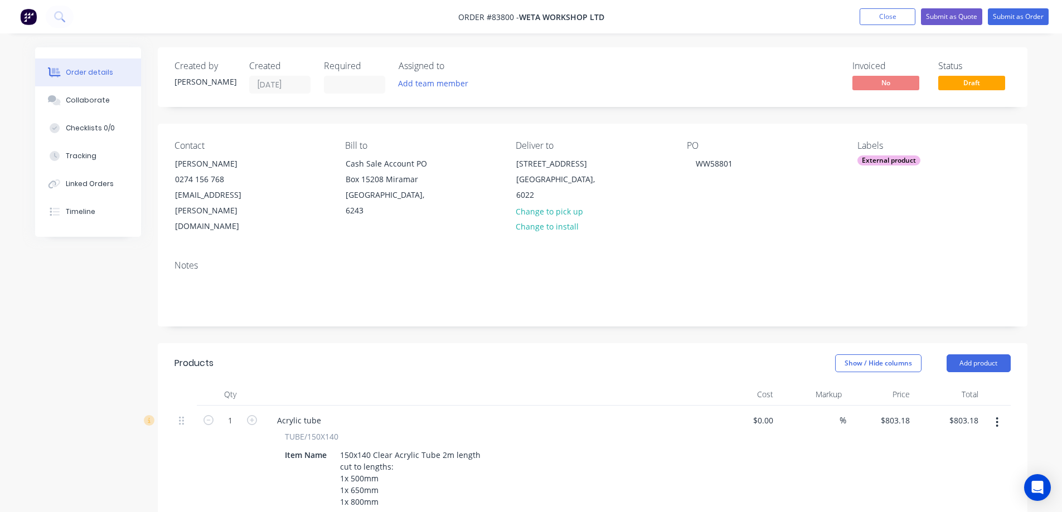
click at [1041, 6] on nav "Order #83800 - Weta Workshop Ltd Add product Close Submit as Quote Submit as Or…" at bounding box center [531, 16] width 1062 height 33
click at [1028, 14] on button "Submit as Order" at bounding box center [1018, 16] width 61 height 17
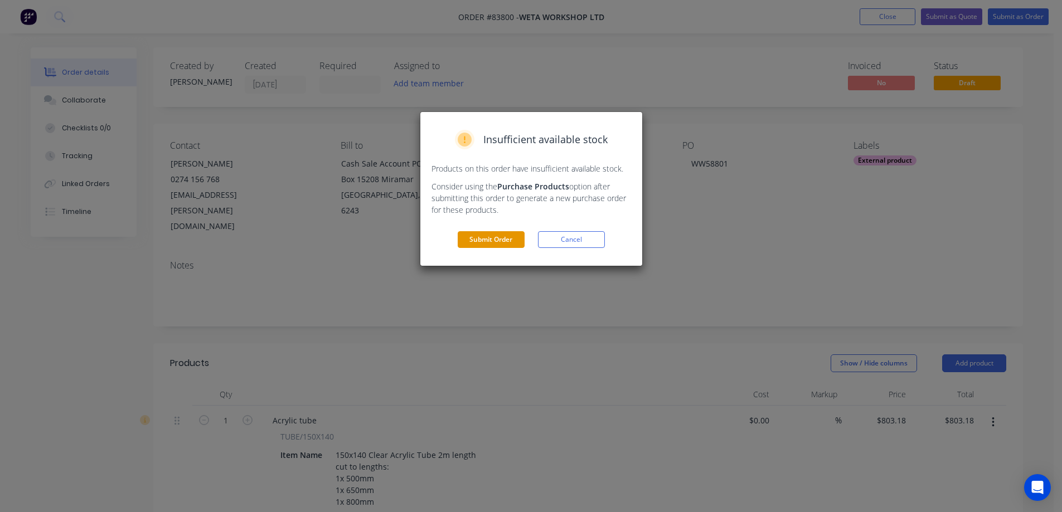
click at [497, 245] on button "Submit Order" at bounding box center [491, 239] width 67 height 17
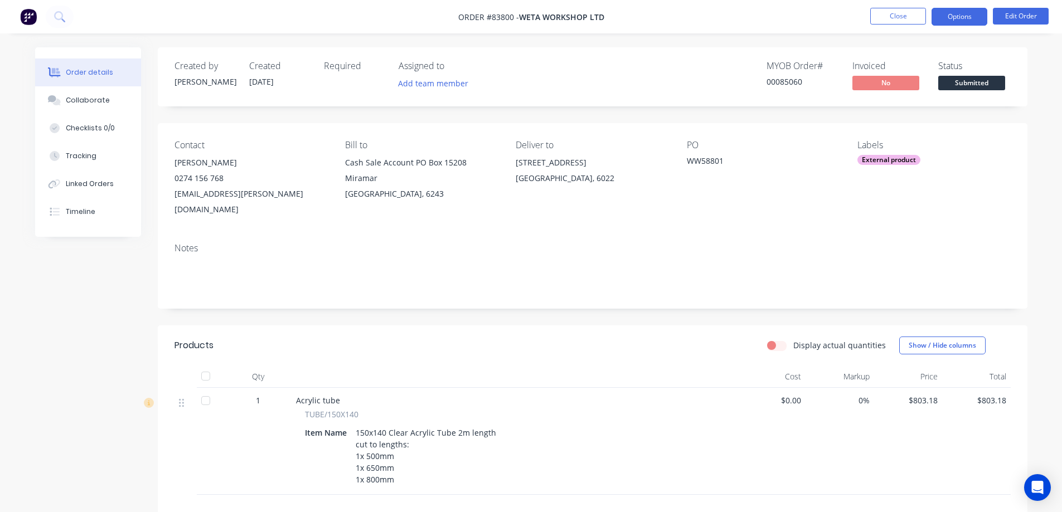
click at [949, 20] on button "Options" at bounding box center [959, 17] width 56 height 18
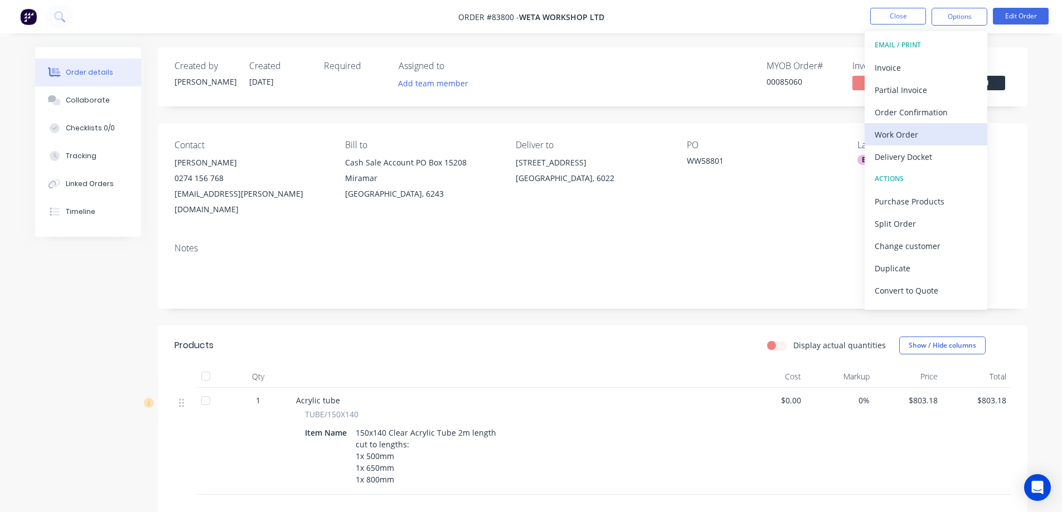
click at [912, 136] on div "Work Order" at bounding box center [926, 135] width 103 height 16
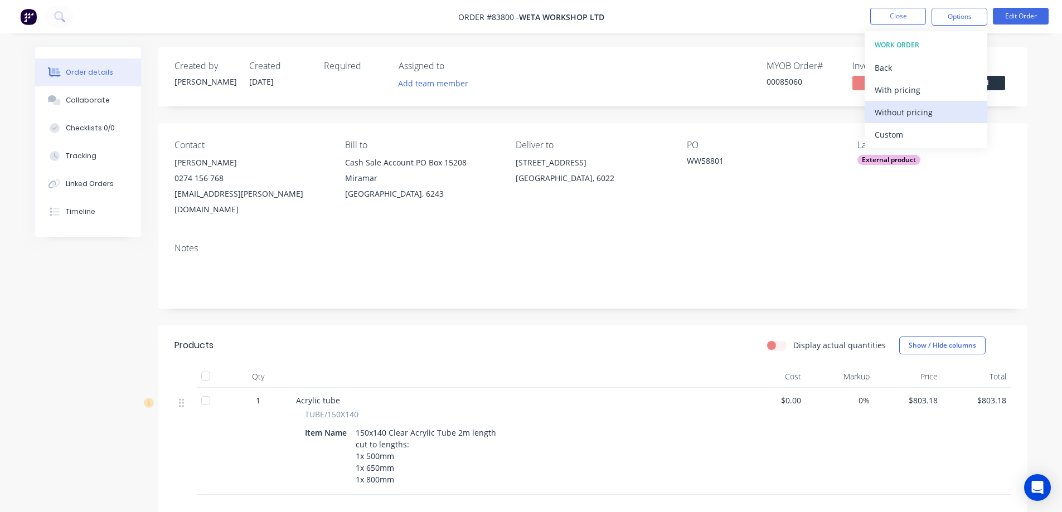
click at [916, 119] on div "Without pricing" at bounding box center [926, 112] width 103 height 16
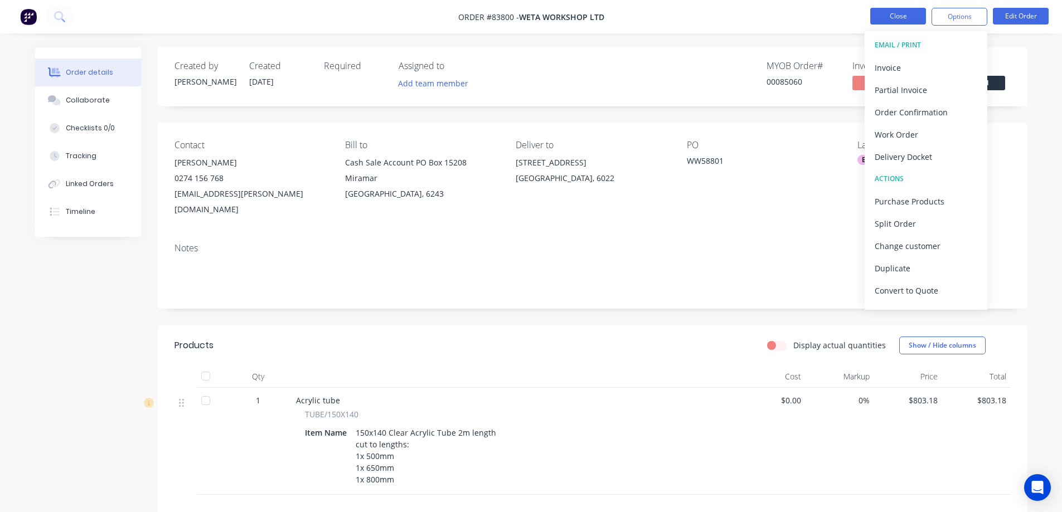
click at [889, 18] on button "Close" at bounding box center [898, 16] width 56 height 17
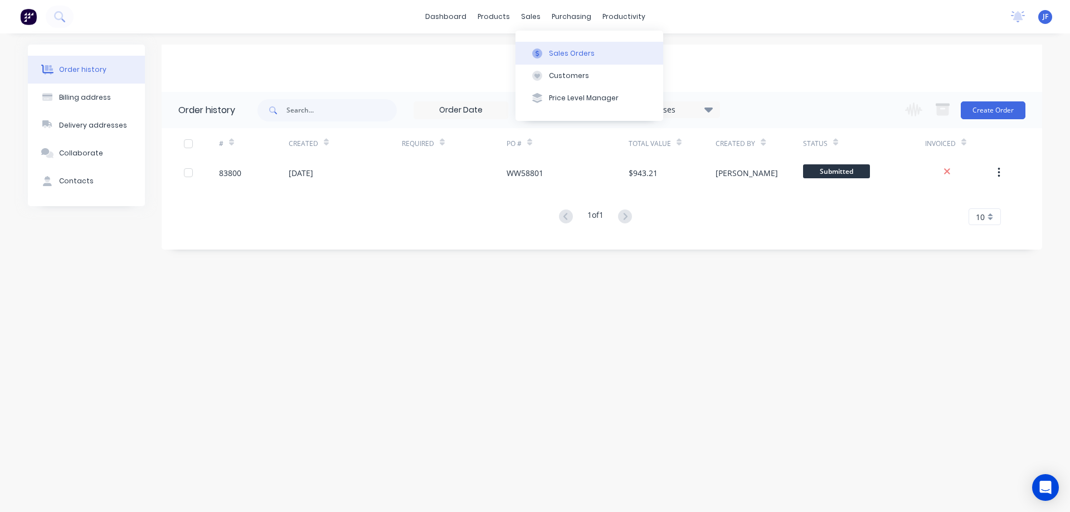
click at [555, 49] on div "Sales Orders" at bounding box center [572, 53] width 46 height 10
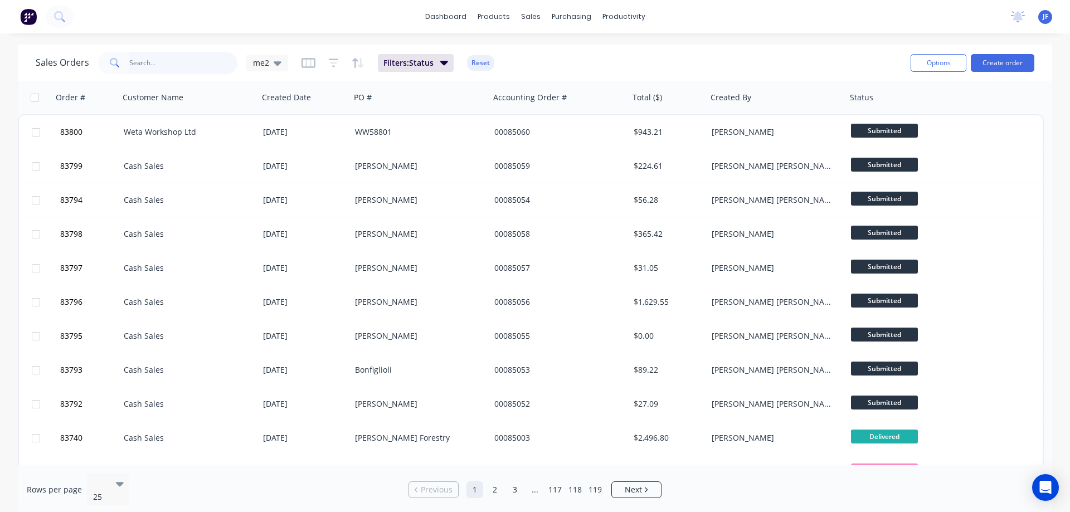
click at [206, 71] on input "text" at bounding box center [183, 63] width 109 height 22
type input "koa"
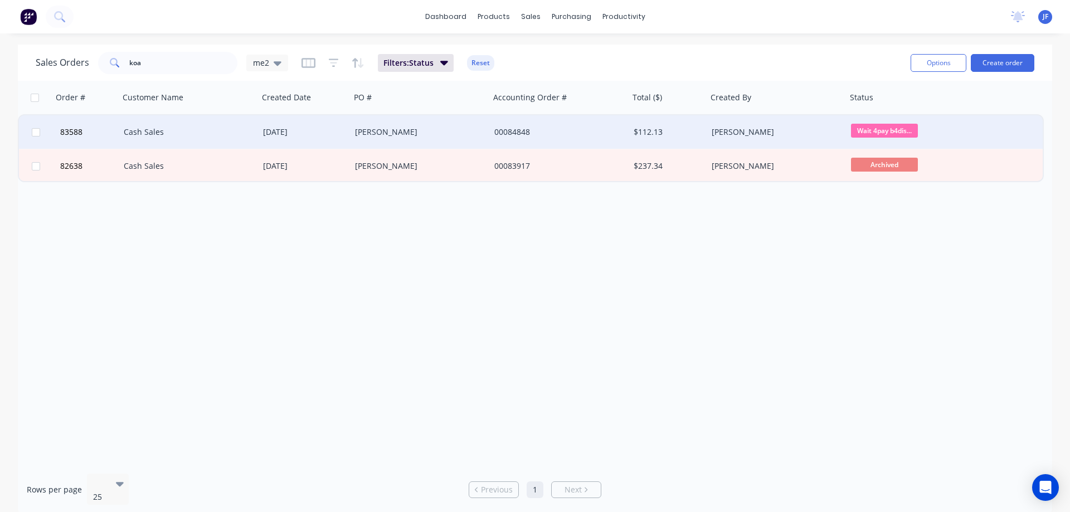
click at [648, 138] on div "$112.13" at bounding box center [668, 131] width 78 height 33
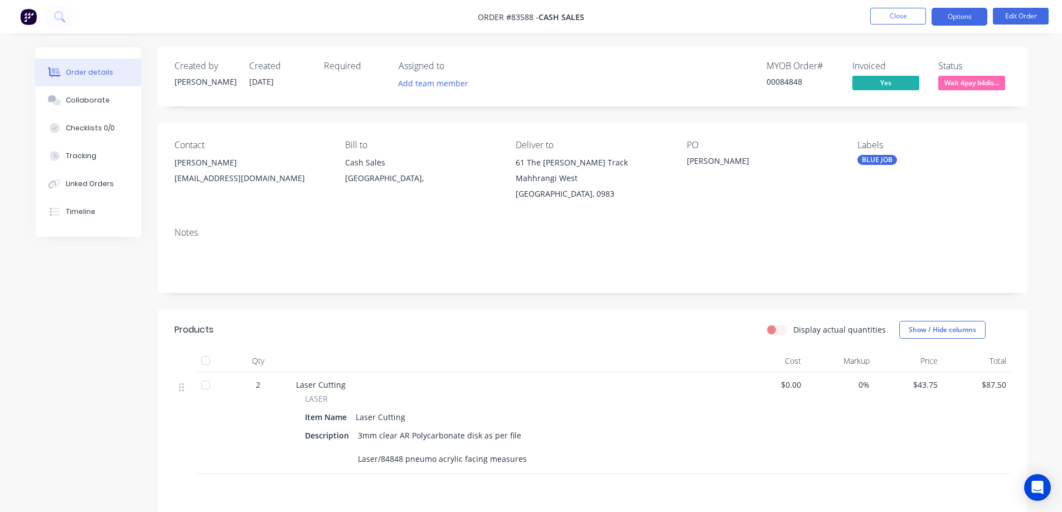
click at [961, 18] on button "Options" at bounding box center [959, 17] width 56 height 18
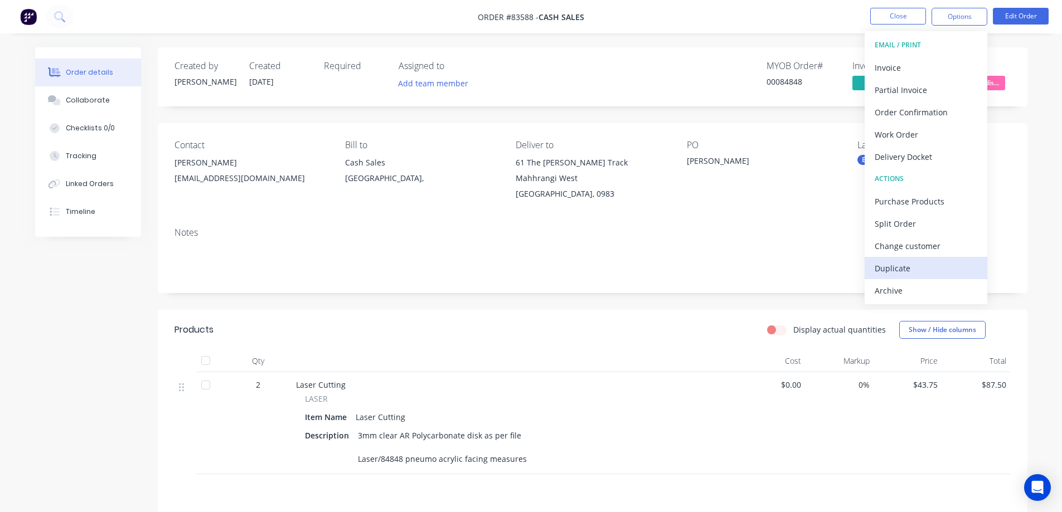
click at [894, 264] on div "Duplicate" at bounding box center [926, 268] width 103 height 16
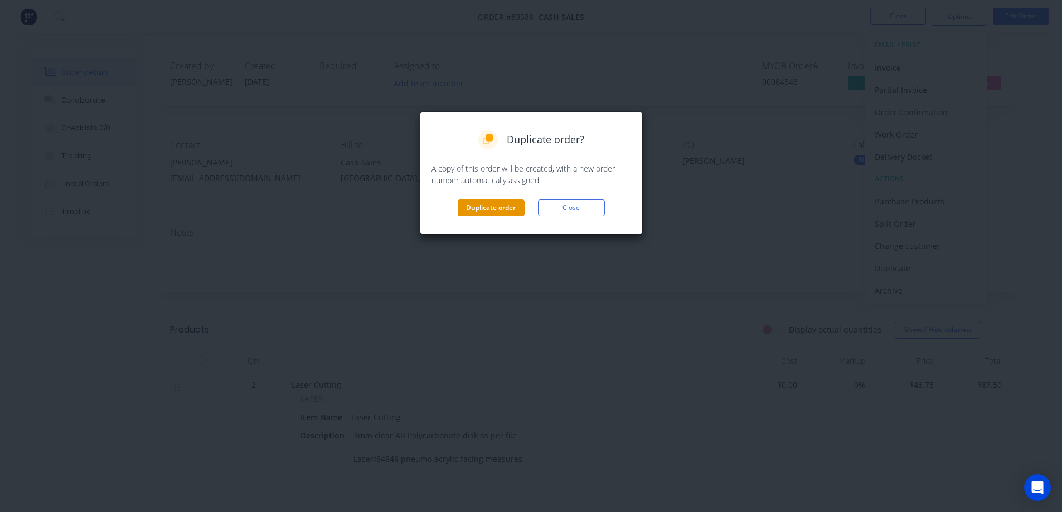
click at [488, 213] on button "Duplicate order" at bounding box center [491, 208] width 67 height 17
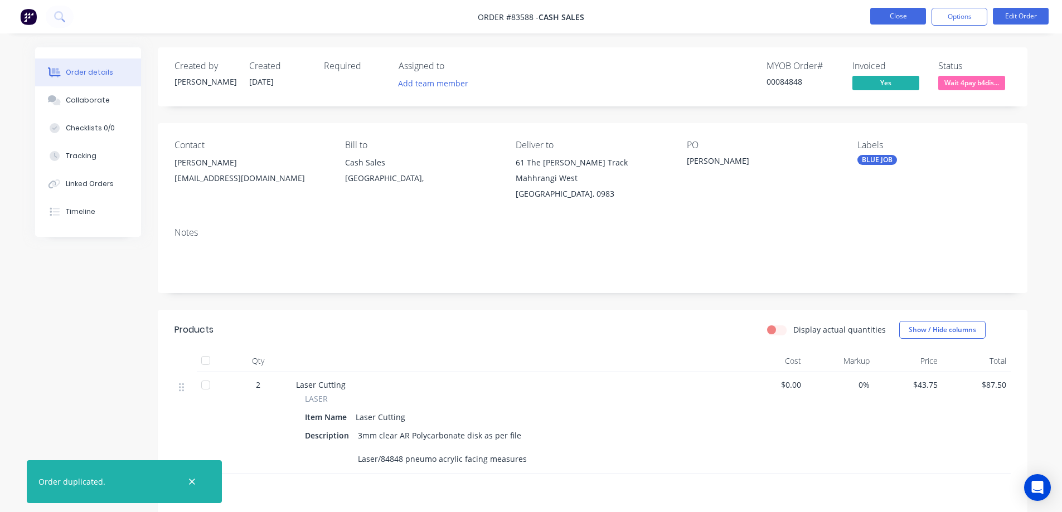
click at [906, 18] on button "Close" at bounding box center [898, 16] width 56 height 17
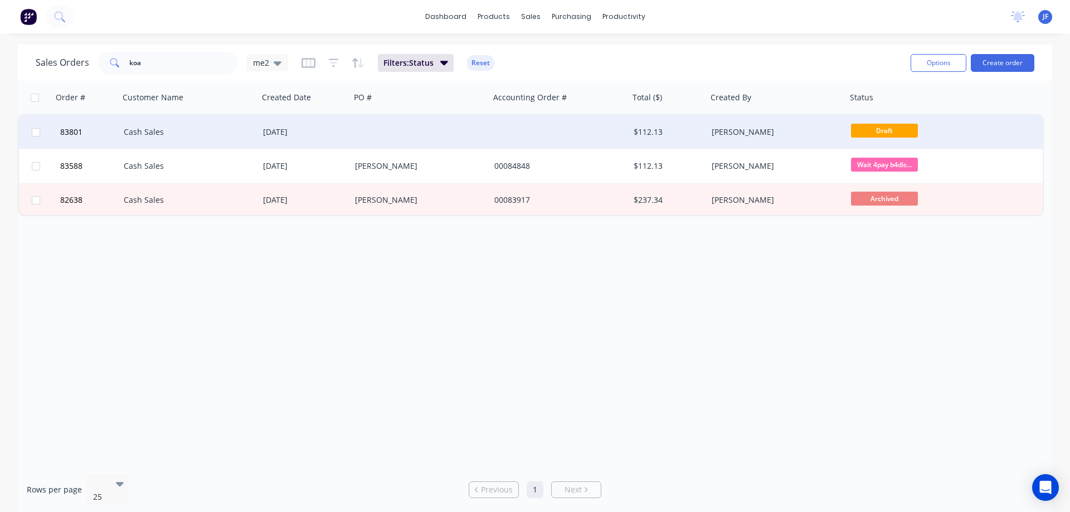
click at [578, 135] on div at bounding box center [559, 131] width 139 height 33
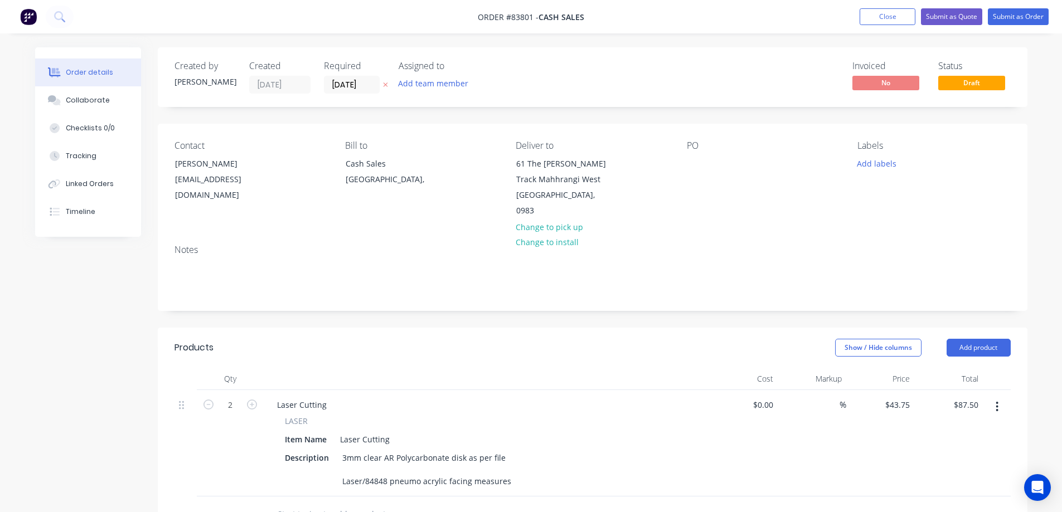
click at [385, 87] on icon at bounding box center [385, 84] width 5 height 7
click at [696, 160] on div at bounding box center [696, 164] width 18 height 16
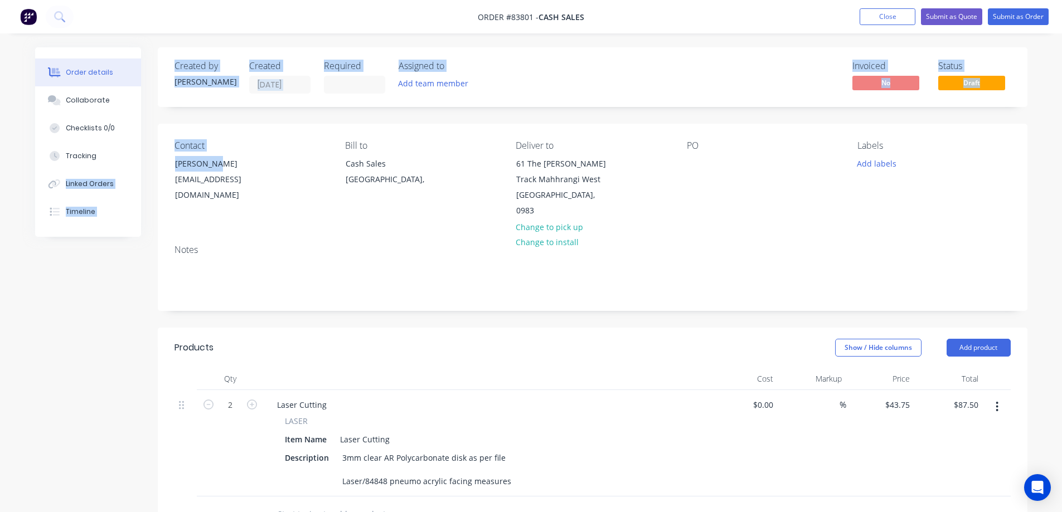
drag, startPoint x: 230, startPoint y: 162, endPoint x: 149, endPoint y: 159, distance: 80.9
click at [149, 159] on div "Order details Collaborate Checklists 0/0 Tracking Linked Orders Timeline Order …" at bounding box center [531, 429] width 1014 height 764
click at [149, 159] on div "Order details Collaborate Checklists 0/0 Tracking Linked Orders Timeline" at bounding box center [96, 142] width 123 height 190
click at [157, 159] on div "Order details Collaborate Checklists 0/0 Tracking Linked Orders Timeline" at bounding box center [96, 142] width 123 height 190
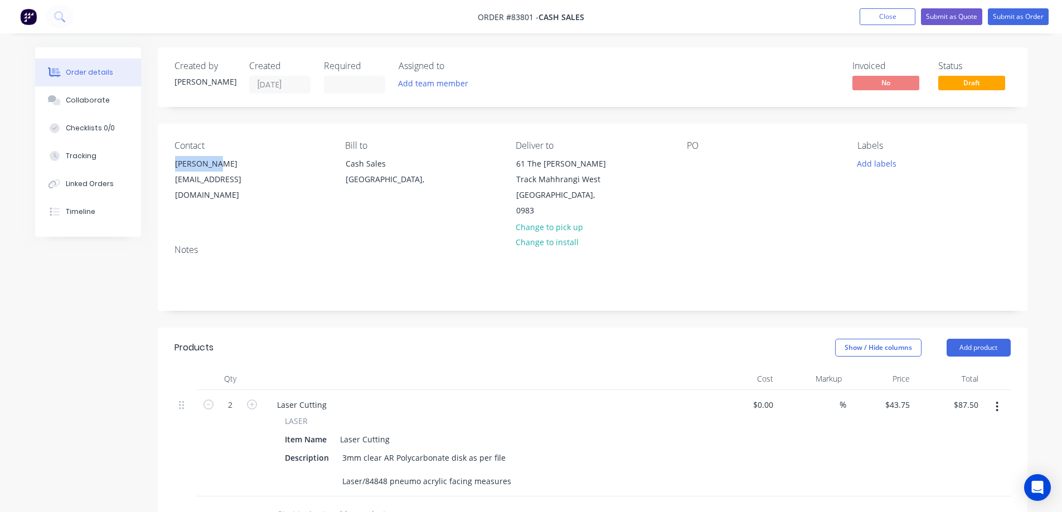
drag, startPoint x: 160, startPoint y: 162, endPoint x: 310, endPoint y: 161, distance: 149.9
click at [310, 161] on div "Contact Koa Nelson cdassetmanager@gmail.com Bill to Cash Sales Auckland, Delive…" at bounding box center [593, 180] width 870 height 112
copy div "[PERSON_NAME]"
click at [700, 167] on div at bounding box center [696, 164] width 18 height 16
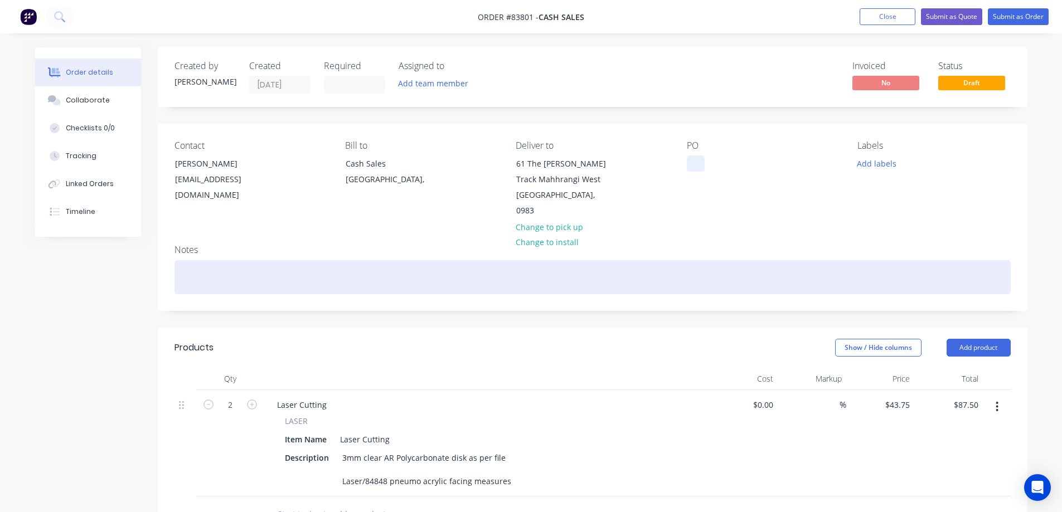
paste div
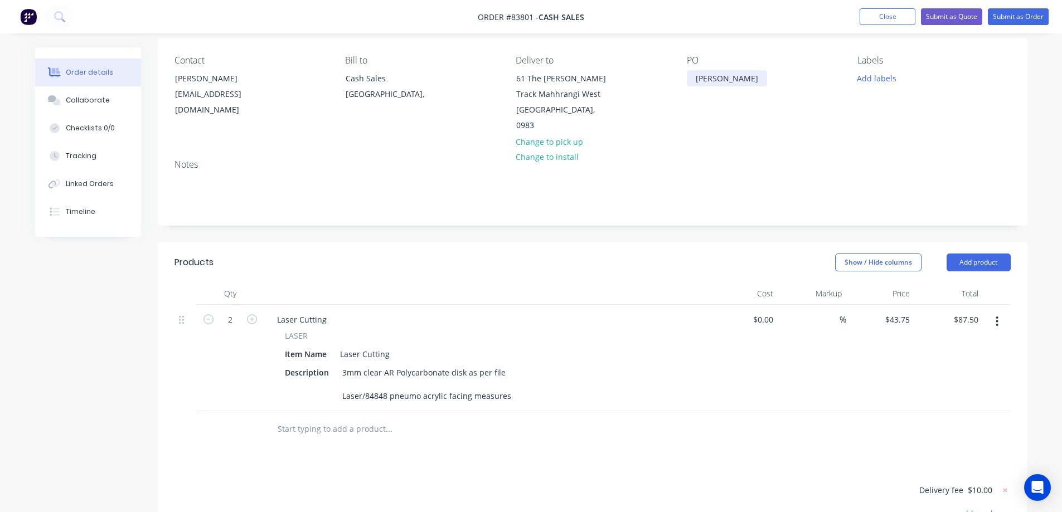
scroll to position [111, 0]
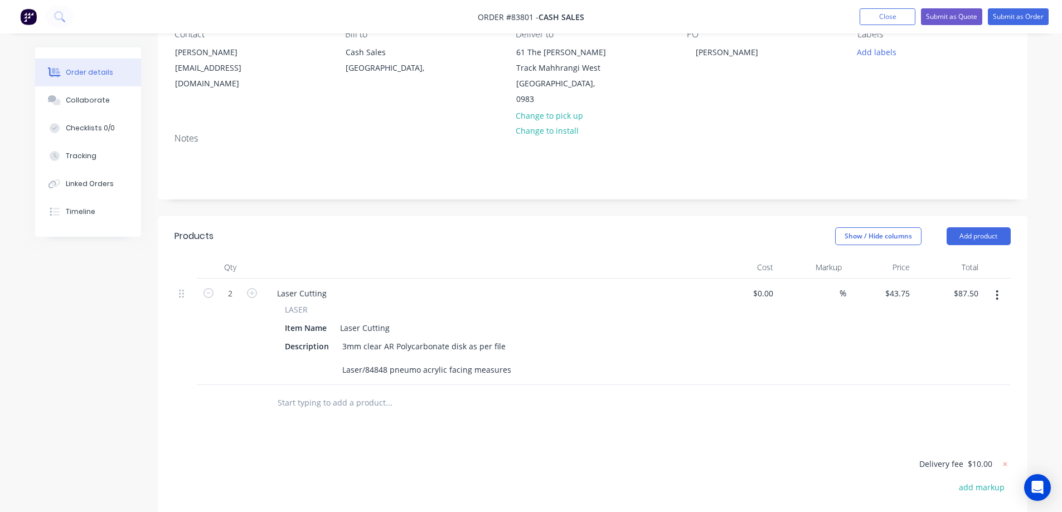
click at [997, 289] on icon "button" at bounding box center [996, 295] width 3 height 12
click at [942, 383] on div "Delete" at bounding box center [958, 391] width 86 height 16
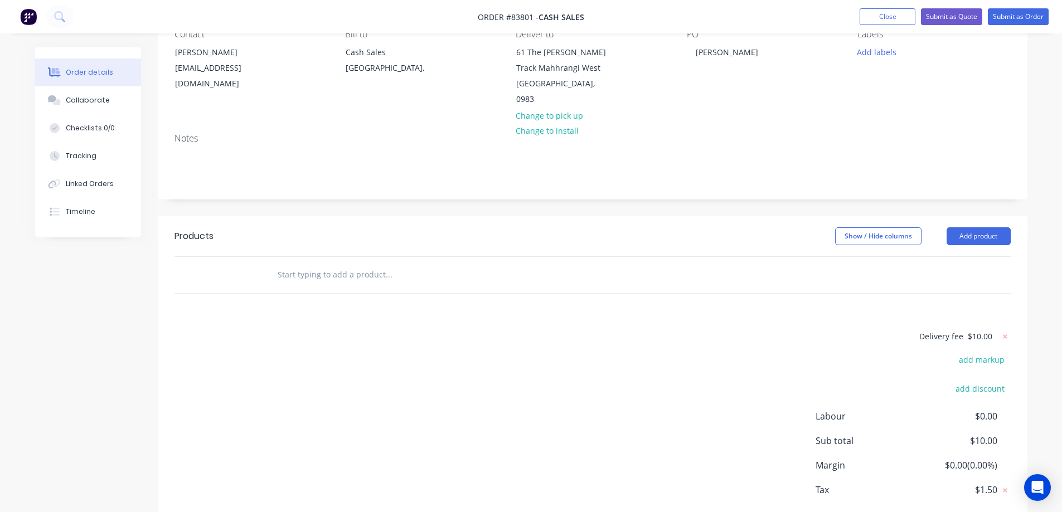
click at [332, 264] on input "text" at bounding box center [388, 275] width 223 height 22
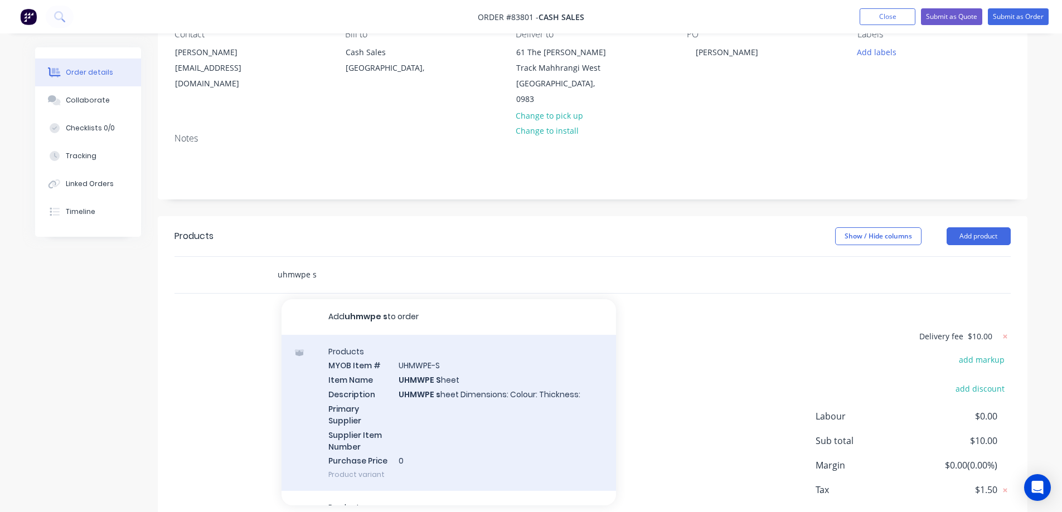
type input "uhmwpe s"
click at [467, 360] on div "Products MYOB Item # UHMWPE-S Item Name UHMWPE S heet Description UHMWPE s heet…" at bounding box center [448, 413] width 334 height 157
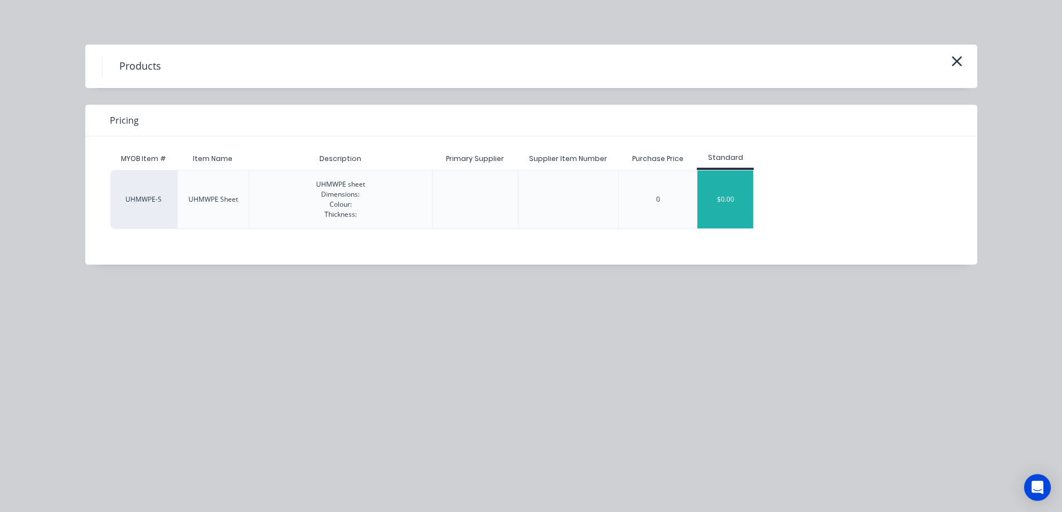
click at [716, 202] on div "$0.00" at bounding box center [725, 200] width 56 height 58
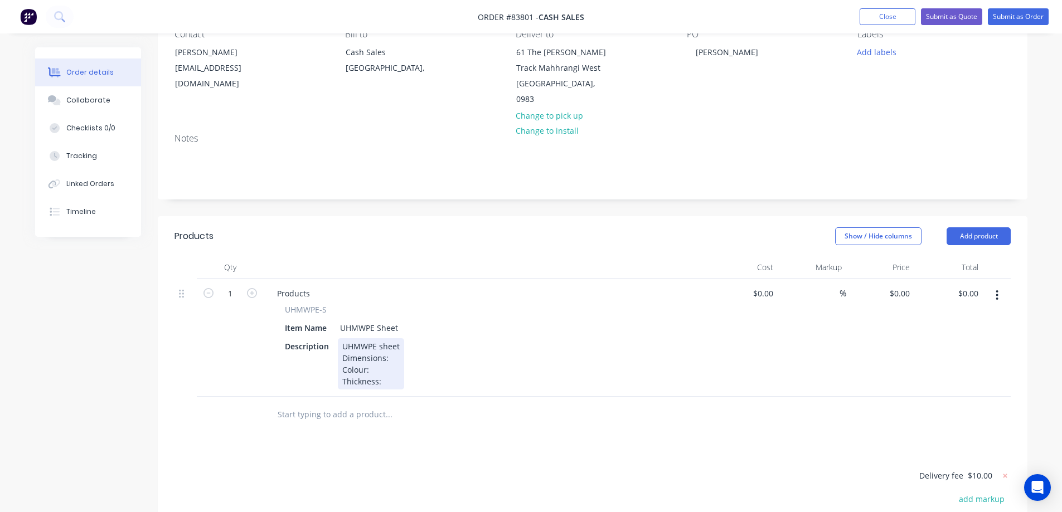
click at [395, 341] on div "UHMWPE sheet Dimensions: Colour: Thickness:" at bounding box center [371, 363] width 66 height 51
click at [397, 354] on div "UHMWPE sheet Dimensions: 150 x 300 Colour: Thickness:" at bounding box center [385, 363] width 95 height 51
click at [403, 370] on div "UHMWPE sheet Dimensions: 150 x 300 Colour: black Thickness:" at bounding box center [385, 363] width 95 height 51
click at [630, 368] on div "Description UHMWPE sheet Dimensions: 150 x 300 Colour: black Thickness:30mm" at bounding box center [484, 363] width 408 height 51
click at [891, 279] on div "0 $0.00" at bounding box center [880, 338] width 69 height 118
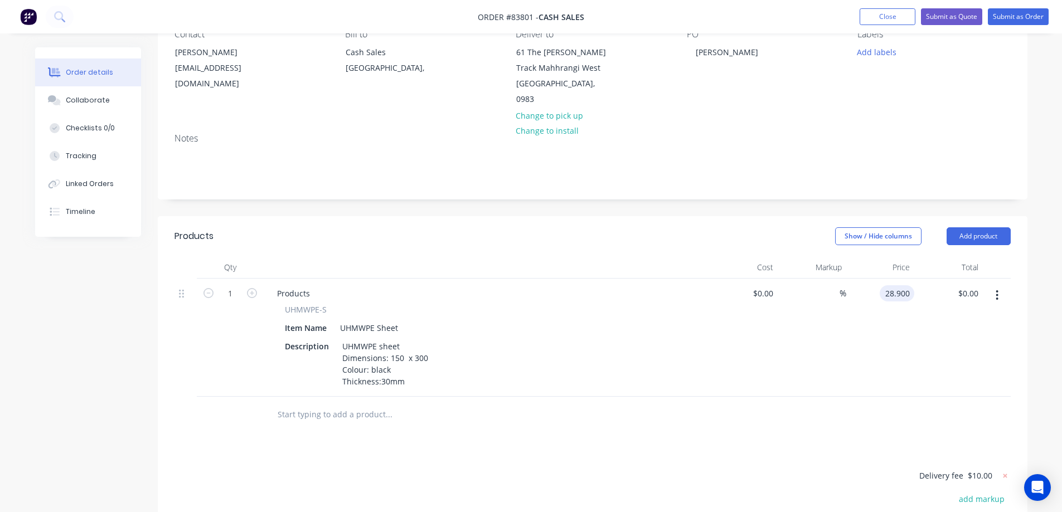
type input "$28.90"
click at [974, 329] on div "$28.90 $28.90" at bounding box center [948, 338] width 69 height 118
click at [974, 227] on button "Add product" at bounding box center [978, 236] width 64 height 18
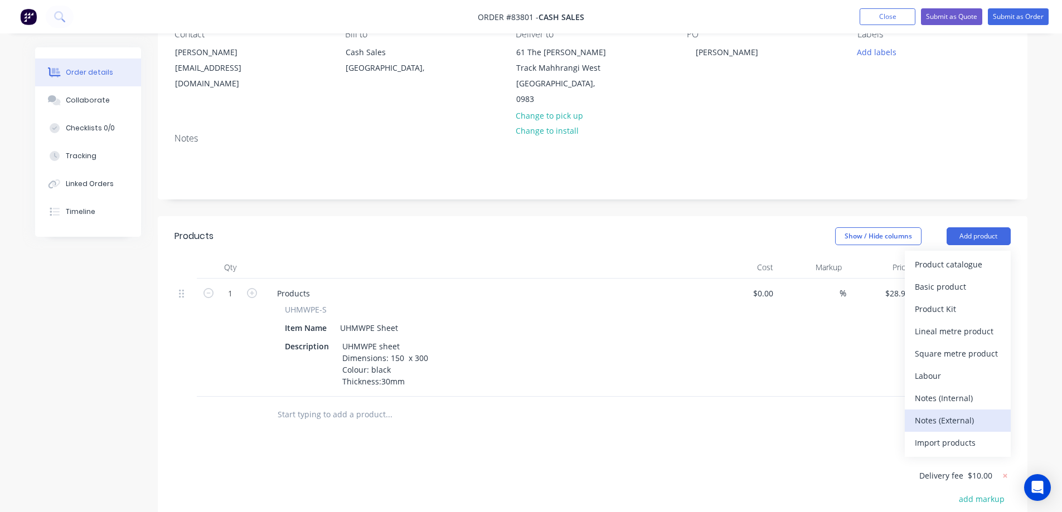
click at [953, 412] on div "Notes (External)" at bounding box center [958, 420] width 86 height 16
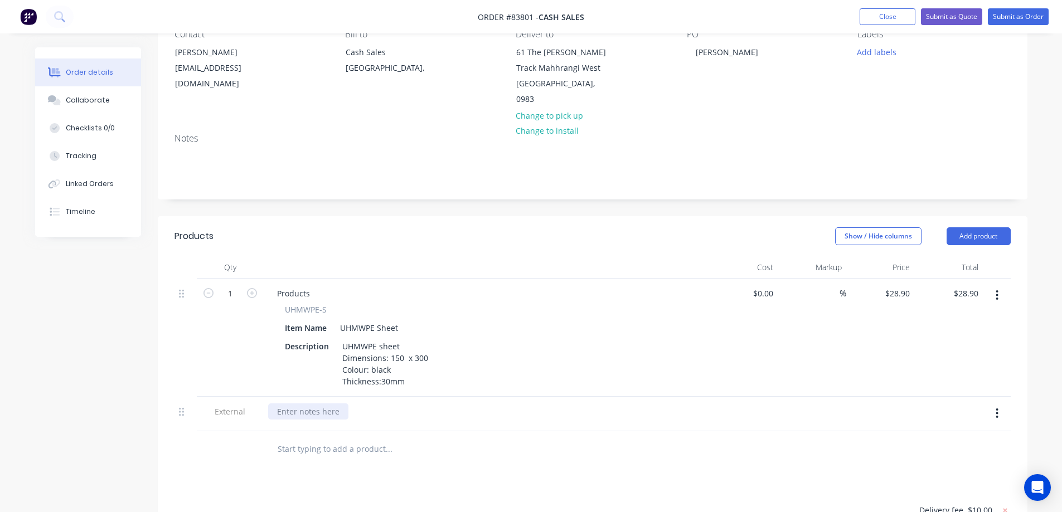
click at [300, 404] on div at bounding box center [308, 412] width 80 height 16
click at [356, 404] on div "ship with other order" at bounding box center [317, 412] width 98 height 16
drag, startPoint x: 692, startPoint y: 307, endPoint x: 765, endPoint y: 242, distance: 97.1
click at [693, 307] on div "UHMWPE-S Item Name UHMWPE Sheet Description UHMWPE sheet Dimensions: 150 x 300 …" at bounding box center [486, 347] width 437 height 86
click at [1019, 5] on nav "Order #83801 - Cash Sales Add product Close Submit as Quote Submit as Order" at bounding box center [531, 16] width 1062 height 33
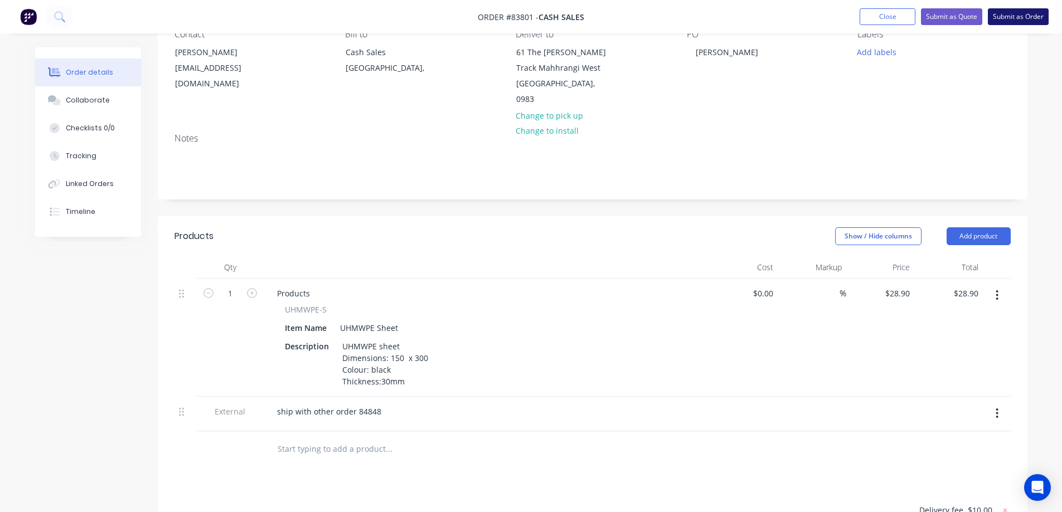
click at [1021, 12] on button "Submit as Order" at bounding box center [1018, 16] width 61 height 17
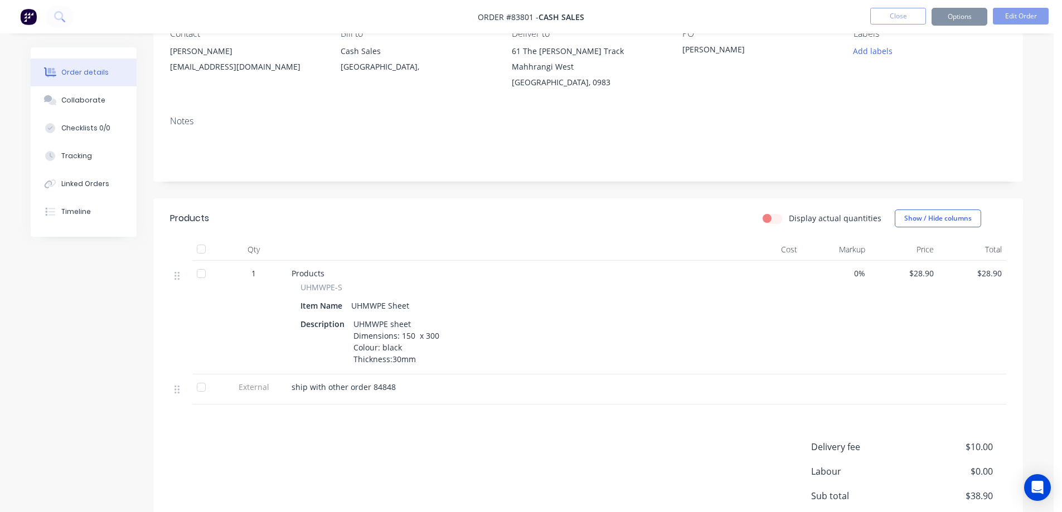
scroll to position [0, 0]
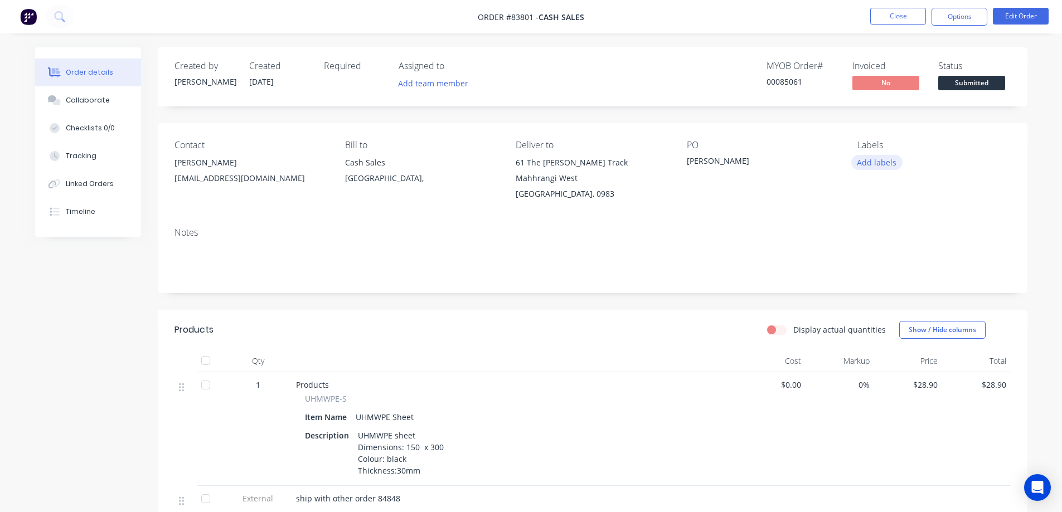
click at [883, 160] on button "Add labels" at bounding box center [876, 162] width 51 height 15
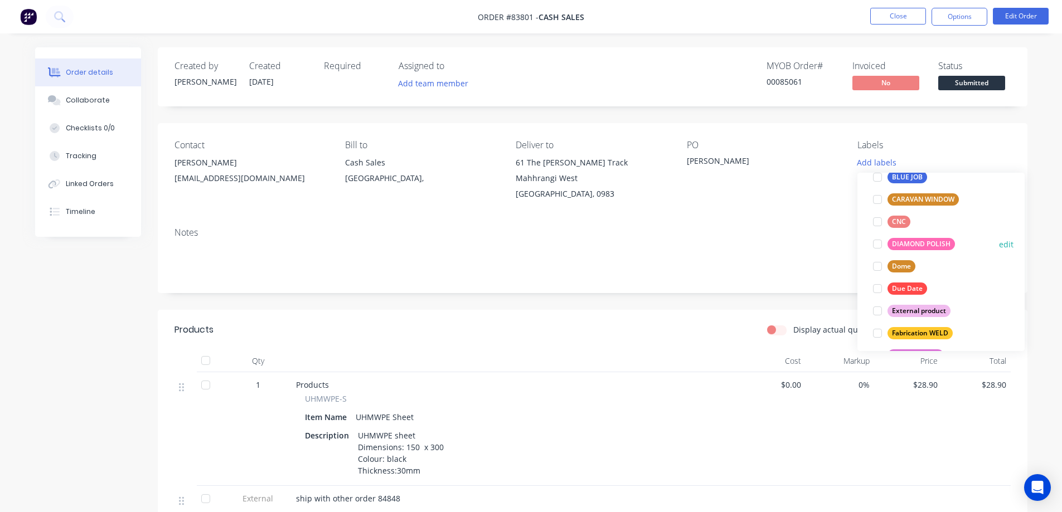
scroll to position [111, 0]
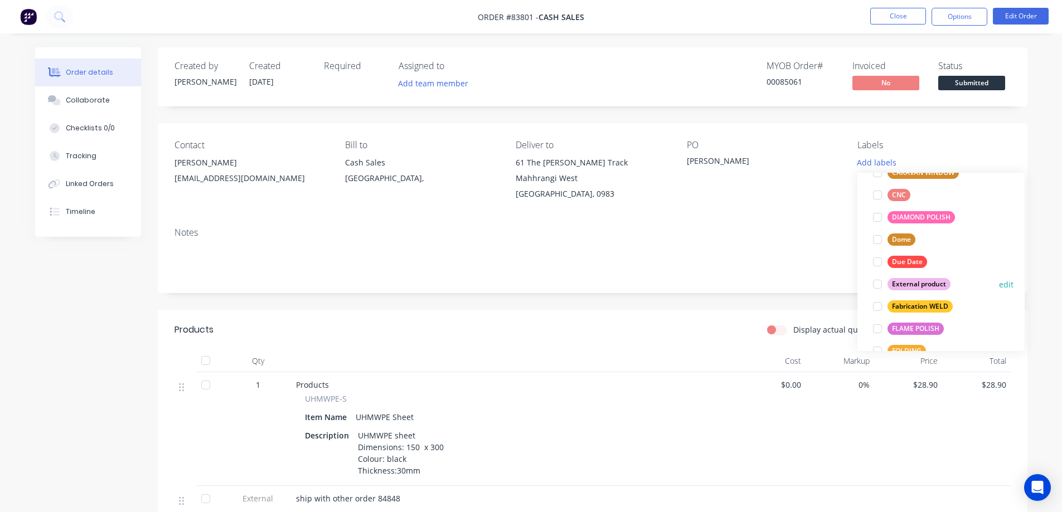
click at [918, 284] on div "External product" at bounding box center [918, 284] width 63 height 12
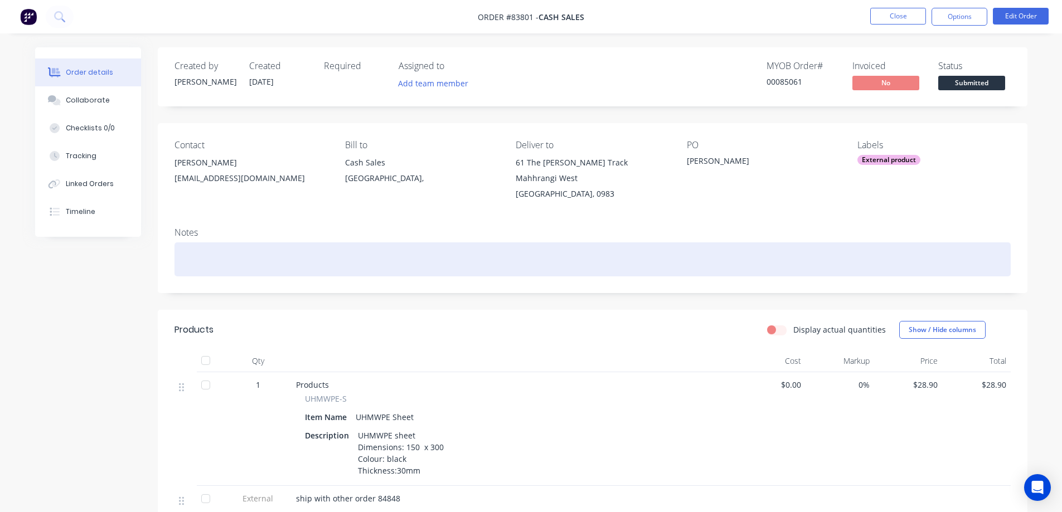
click at [820, 242] on div at bounding box center [592, 259] width 836 height 34
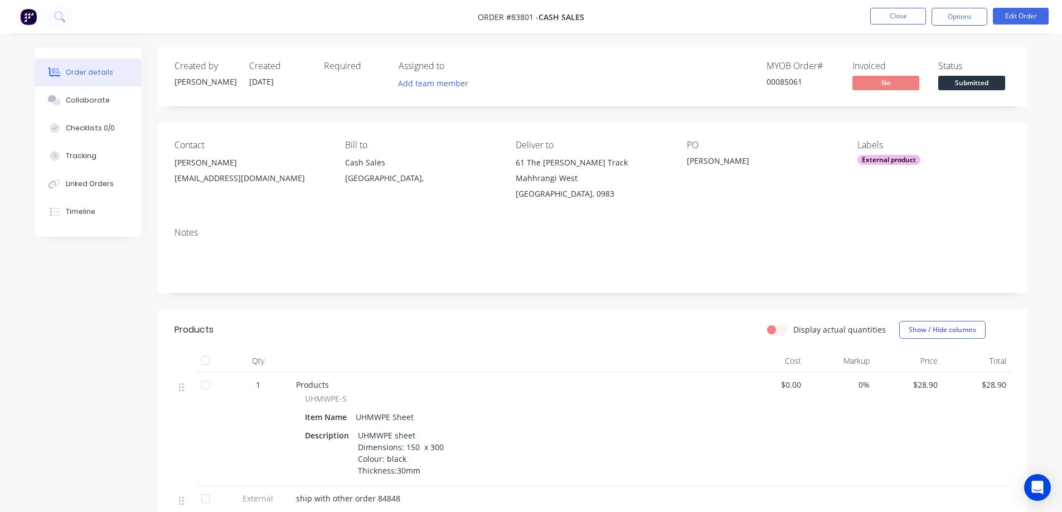
click at [1053, 11] on ul "Close Options Edit Order" at bounding box center [959, 17] width 205 height 18
click at [1040, 13] on button "Edit Order" at bounding box center [1021, 16] width 56 height 17
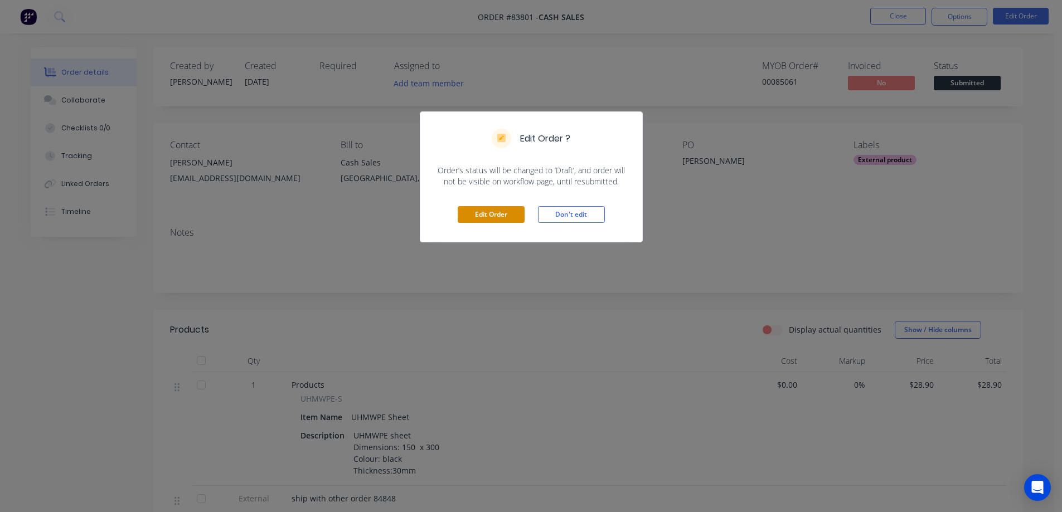
click at [489, 216] on button "Edit Order" at bounding box center [491, 214] width 67 height 17
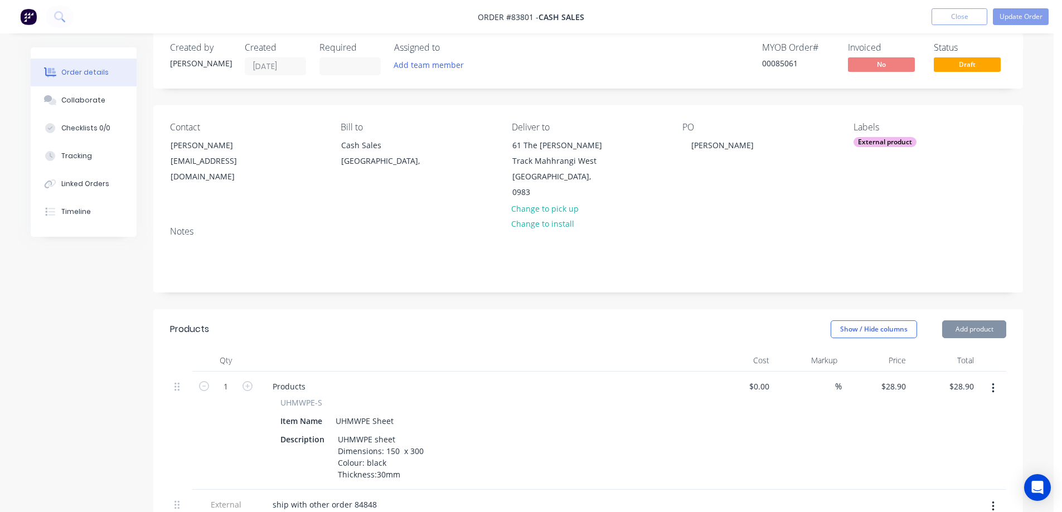
scroll to position [223, 0]
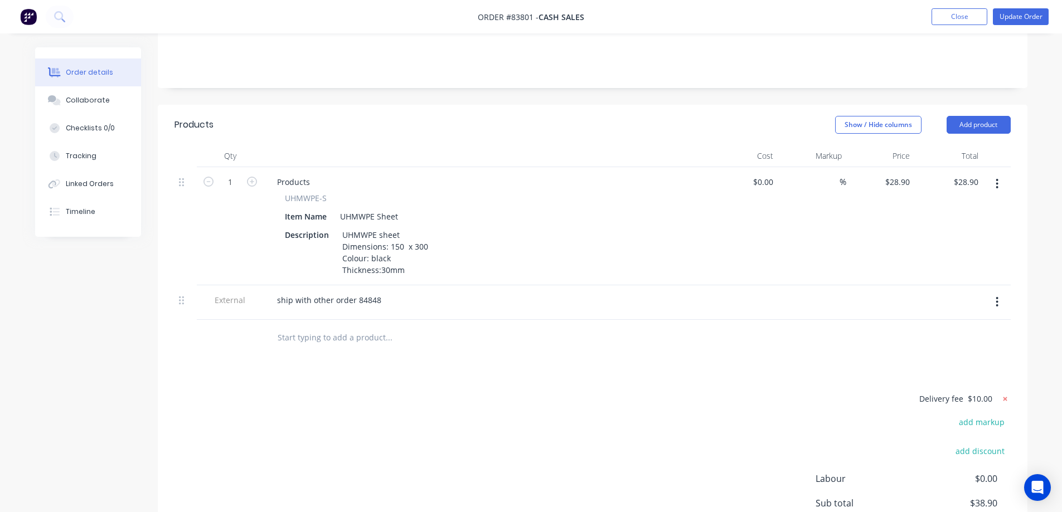
click at [999, 394] on icon at bounding box center [1004, 399] width 11 height 11
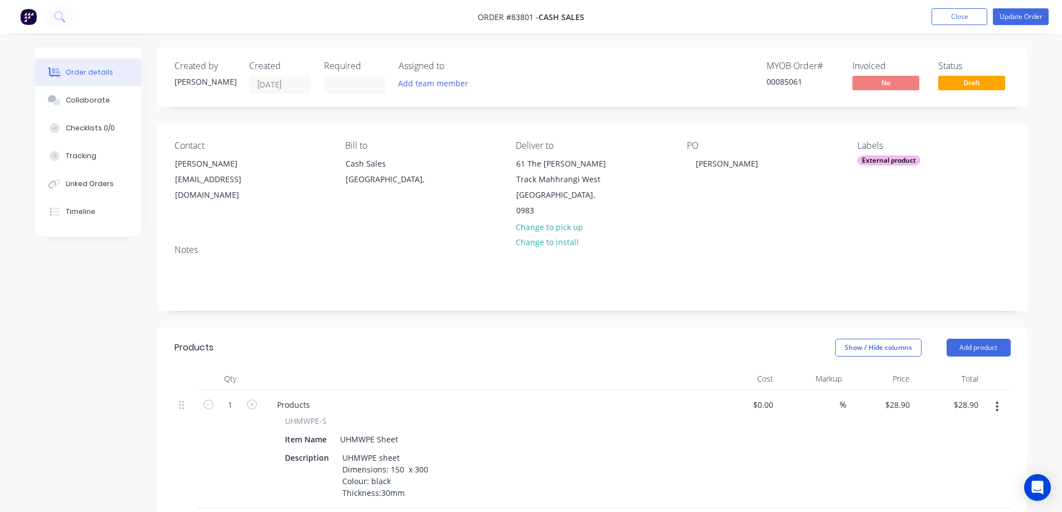
click at [990, 17] on ul "Add product Close Update Order" at bounding box center [990, 16] width 144 height 17
click at [999, 17] on button "Update Order" at bounding box center [1021, 16] width 56 height 17
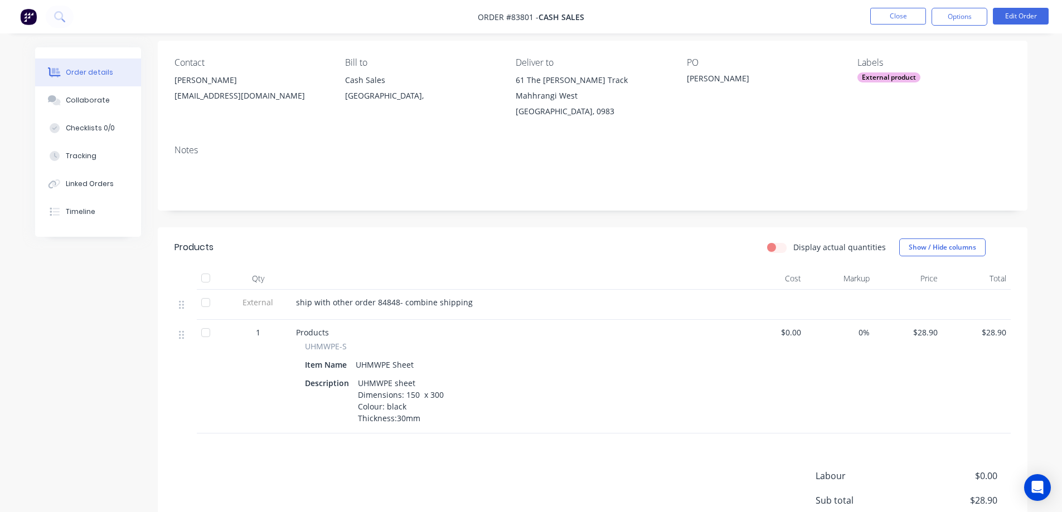
scroll to position [0, 0]
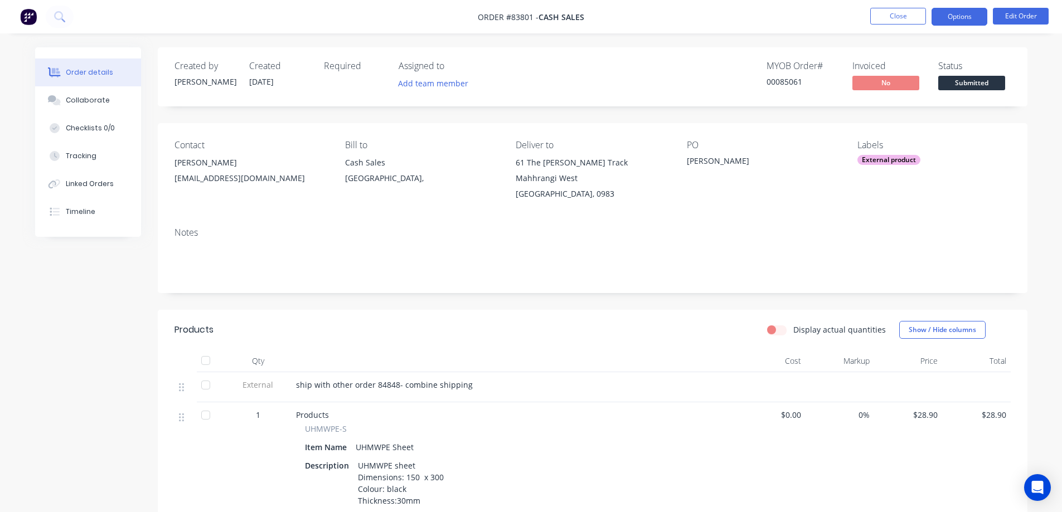
click at [971, 13] on button "Options" at bounding box center [959, 17] width 56 height 18
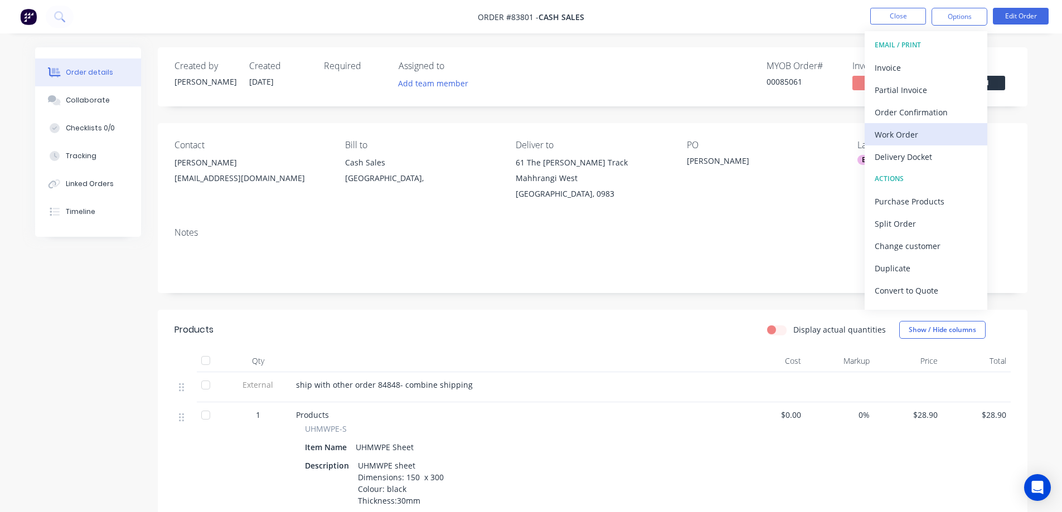
click at [920, 134] on div "Work Order" at bounding box center [926, 135] width 103 height 16
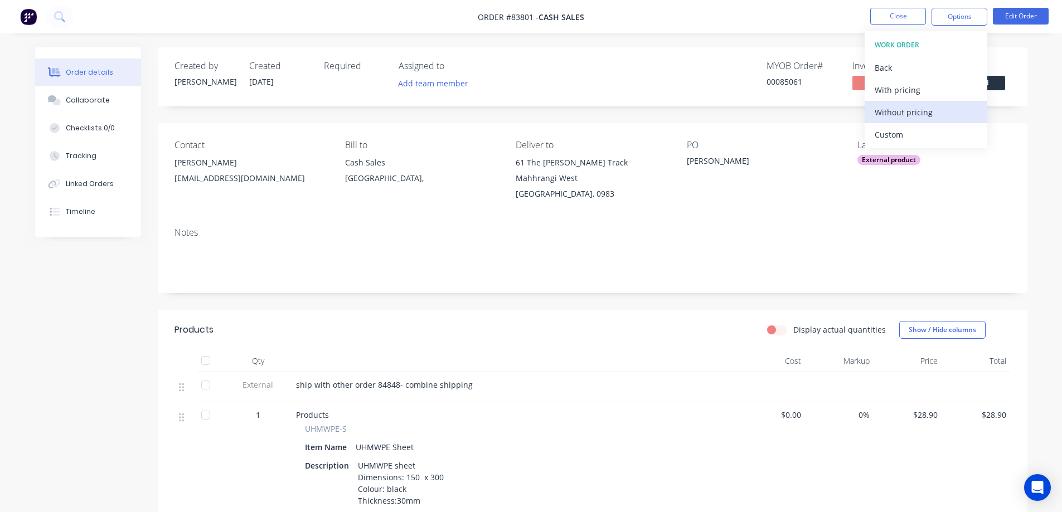
click at [925, 112] on div "Without pricing" at bounding box center [926, 112] width 103 height 16
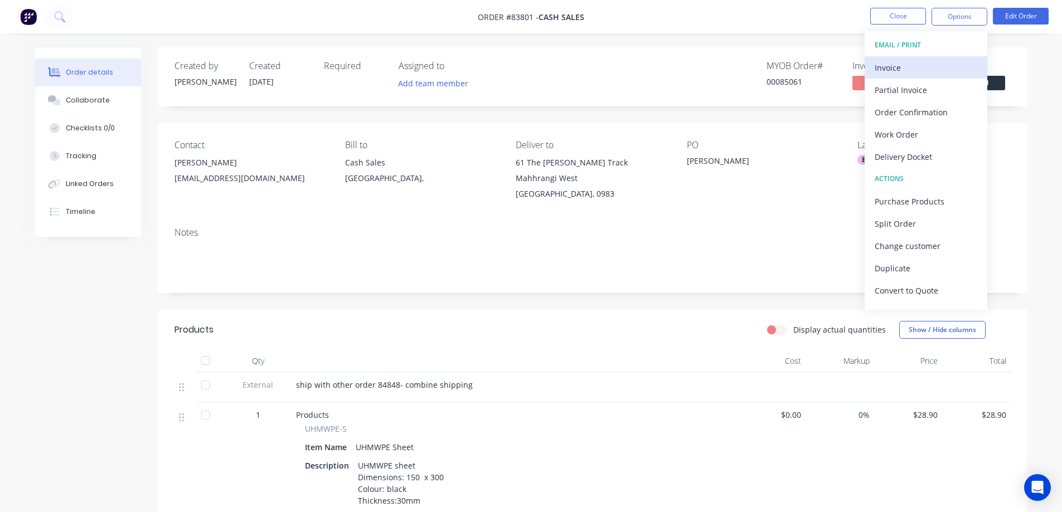
click at [924, 62] on div "Invoice" at bounding box center [926, 68] width 103 height 16
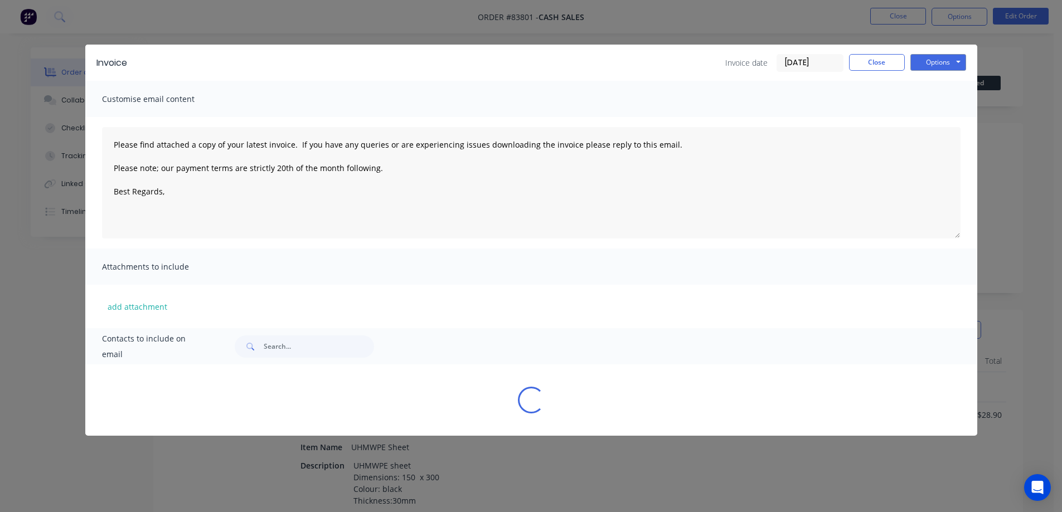
click at [929, 58] on button "Options" at bounding box center [938, 62] width 56 height 17
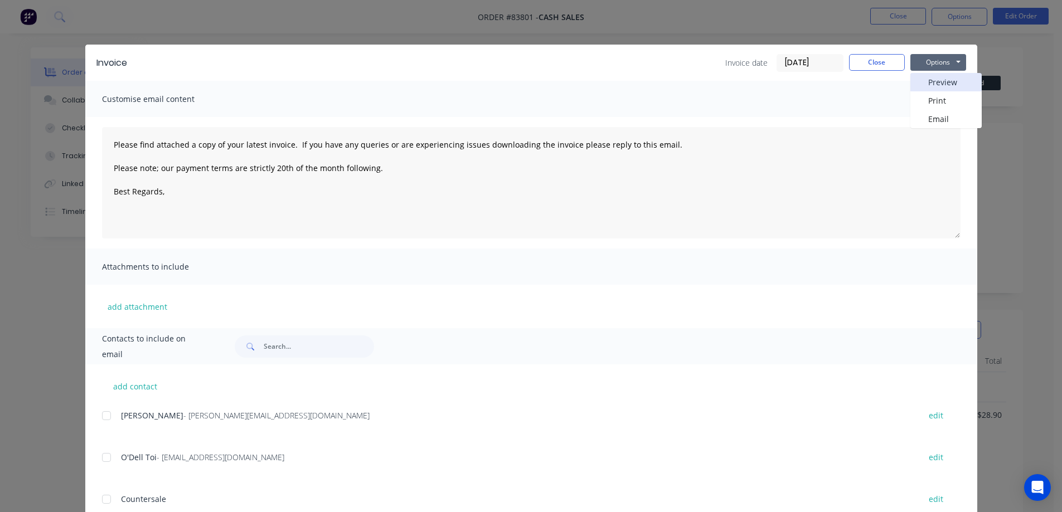
click at [931, 86] on button "Preview" at bounding box center [945, 82] width 71 height 18
click at [876, 56] on button "Close" at bounding box center [877, 62] width 56 height 17
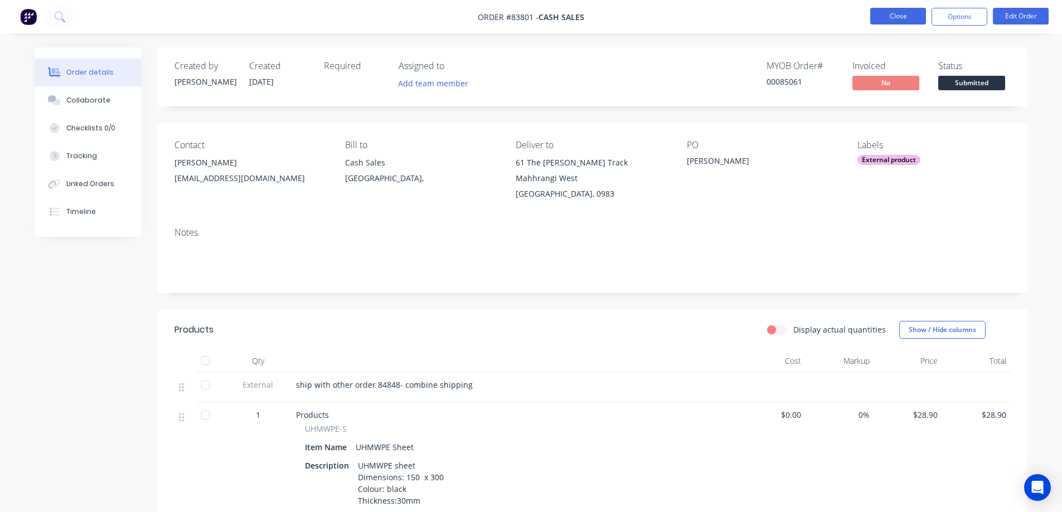
click at [886, 20] on button "Close" at bounding box center [898, 16] width 56 height 17
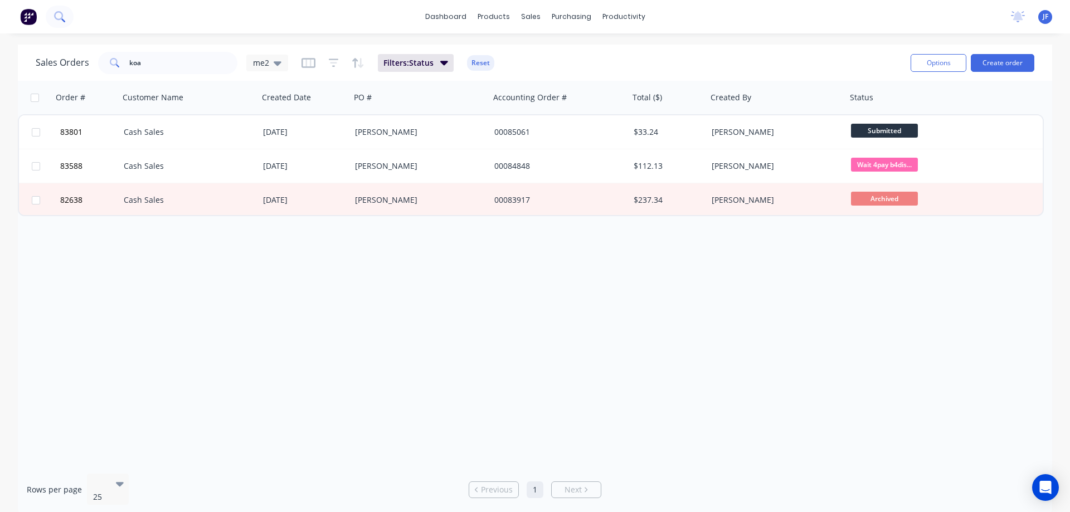
click at [64, 12] on icon at bounding box center [59, 16] width 11 height 11
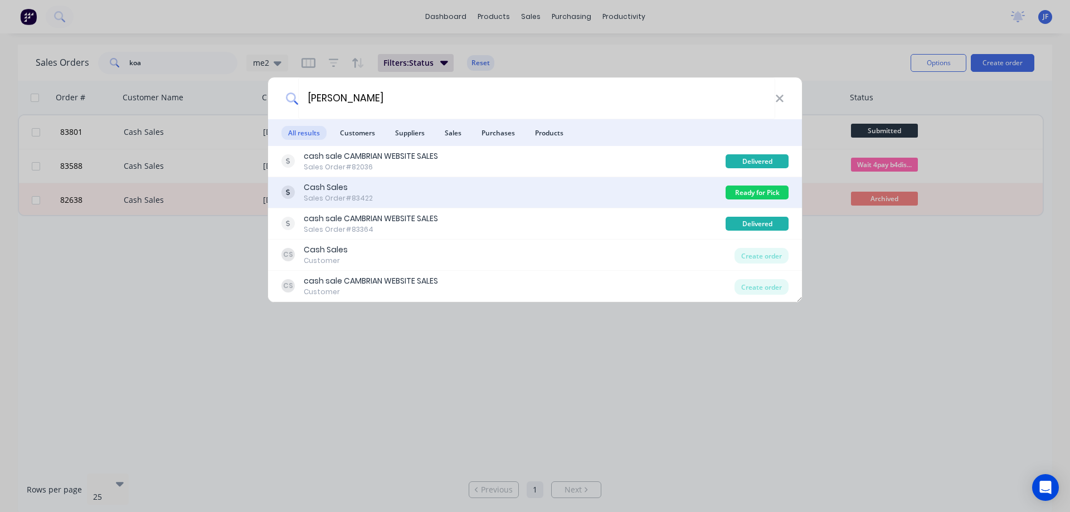
type input "ashworth"
click at [649, 194] on div "Cash Sales Sales Order #83422" at bounding box center [503, 193] width 444 height 22
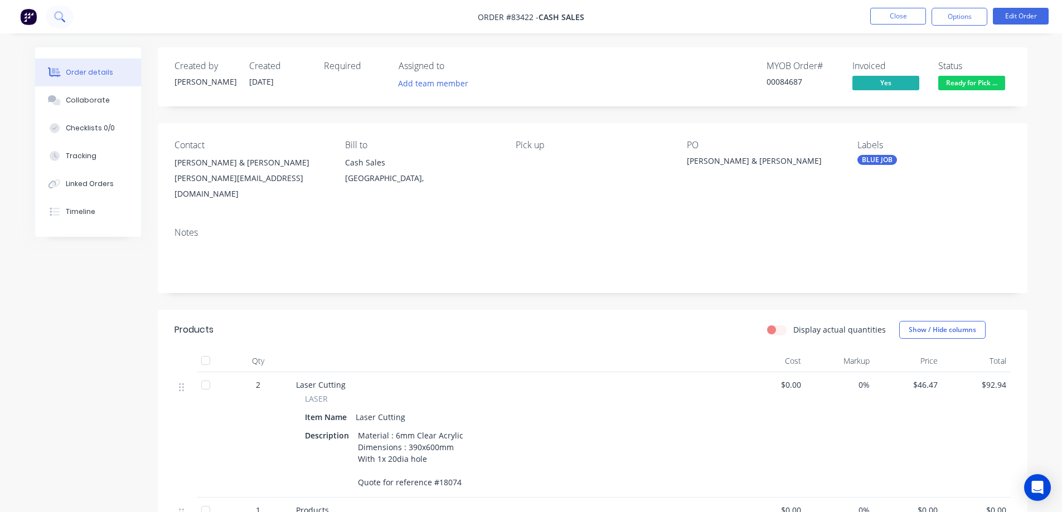
click at [66, 14] on button at bounding box center [60, 17] width 28 height 22
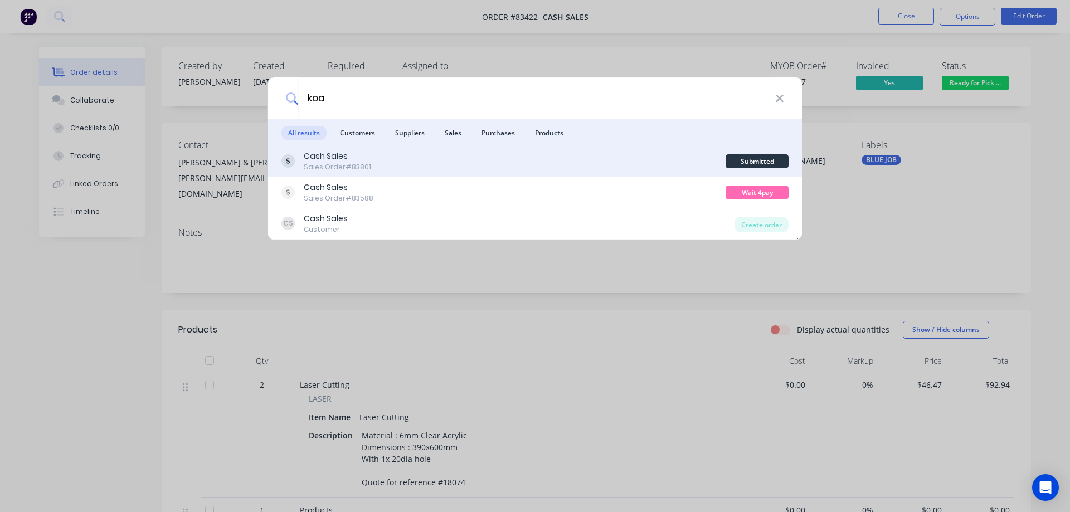
type input "koa"
click at [599, 154] on div "Cash Sales Sales Order #83801" at bounding box center [503, 161] width 444 height 22
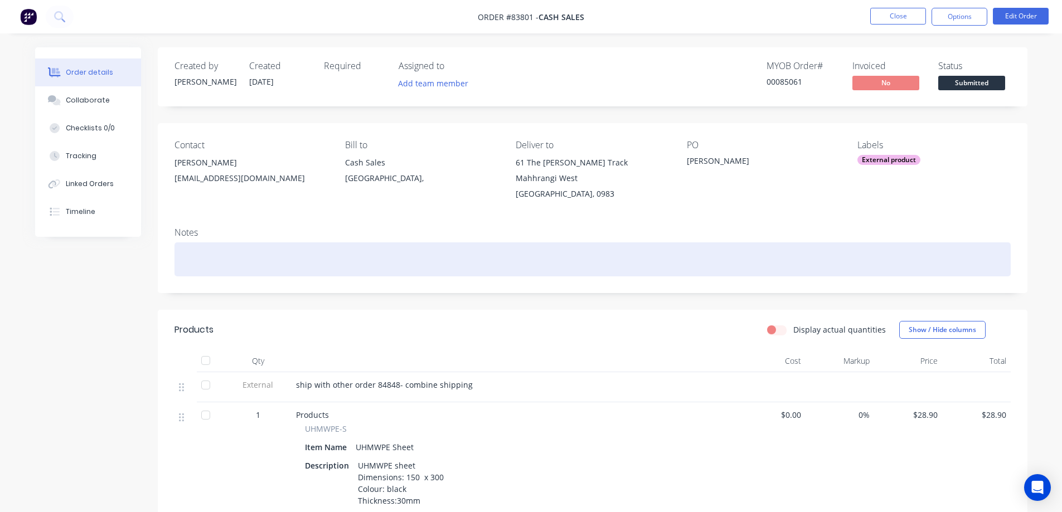
click at [502, 246] on div at bounding box center [592, 259] width 836 height 34
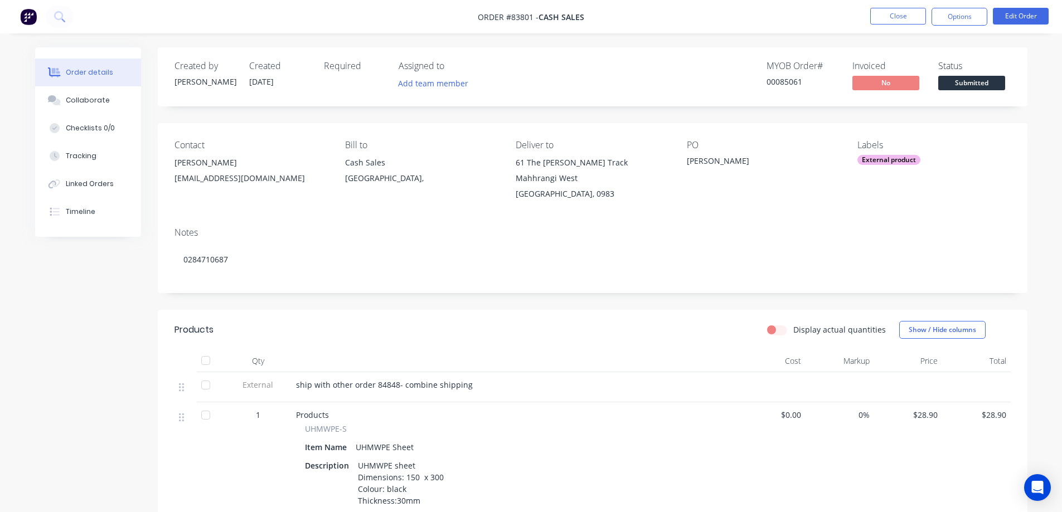
click at [315, 116] on div "Created by Jess Created 11/08/25 Required Assigned to Add team member MYOB Orde…" at bounding box center [593, 372] width 870 height 650
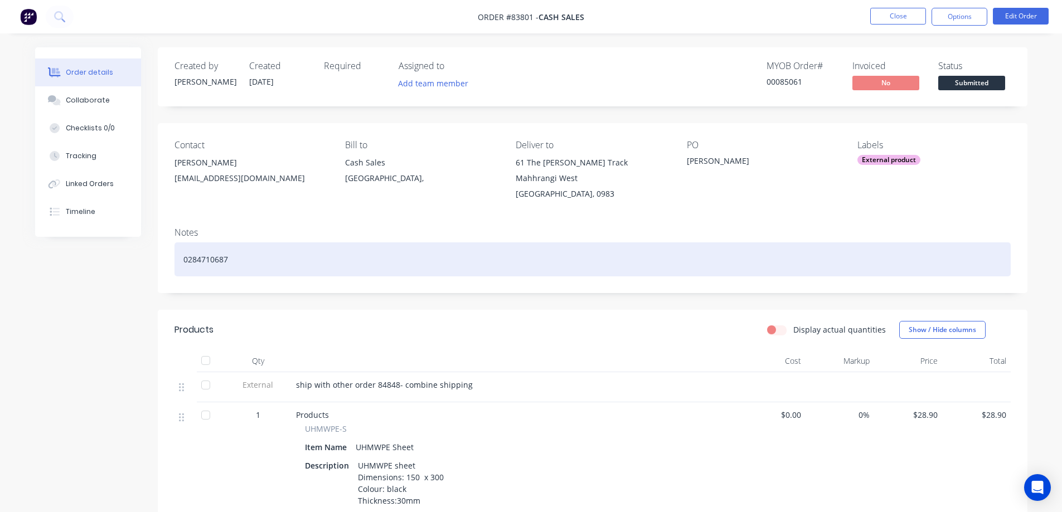
click at [361, 258] on div "0284710687" at bounding box center [592, 259] width 836 height 34
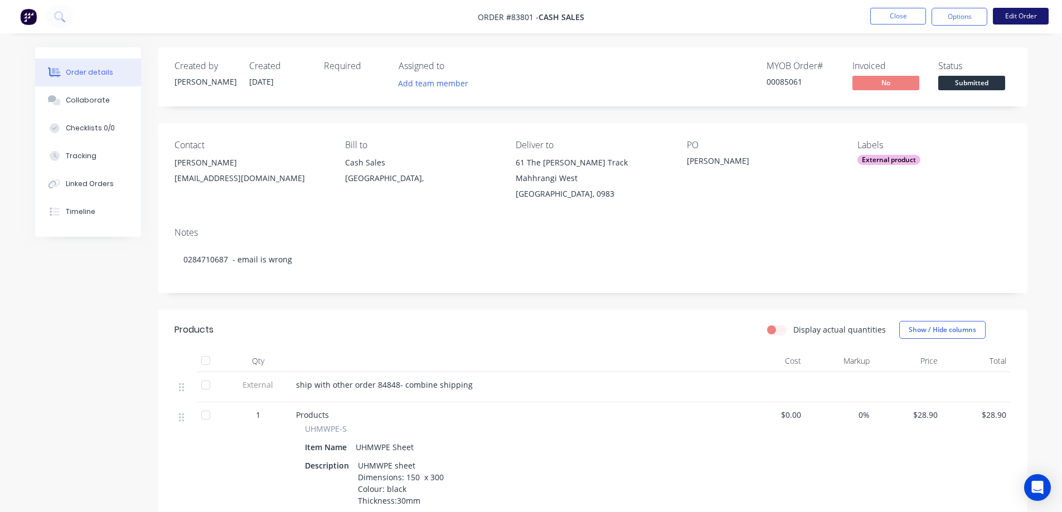
click at [1036, 14] on button "Edit Order" at bounding box center [1021, 16] width 56 height 17
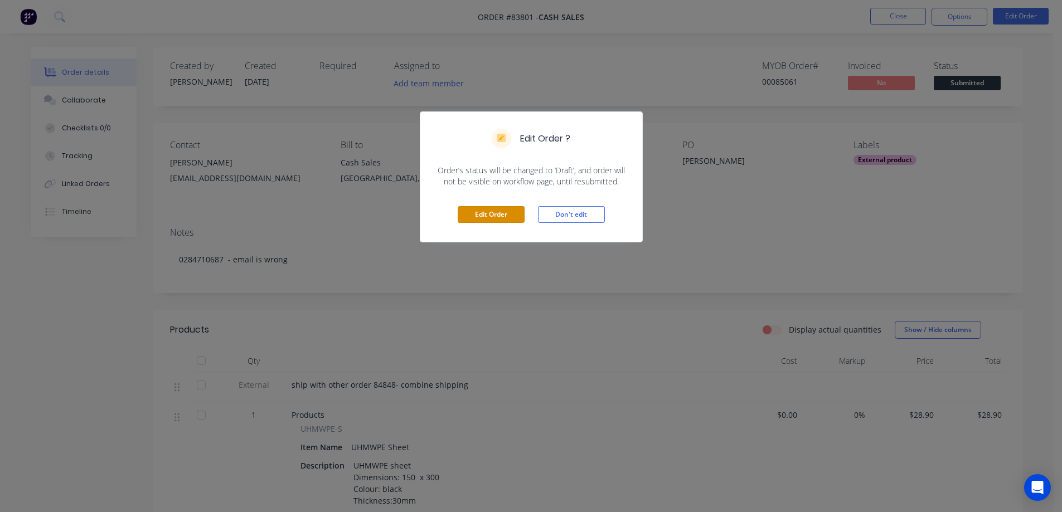
drag, startPoint x: 508, startPoint y: 211, endPoint x: 509, endPoint y: 190, distance: 21.2
click at [507, 211] on button "Edit Order" at bounding box center [491, 214] width 67 height 17
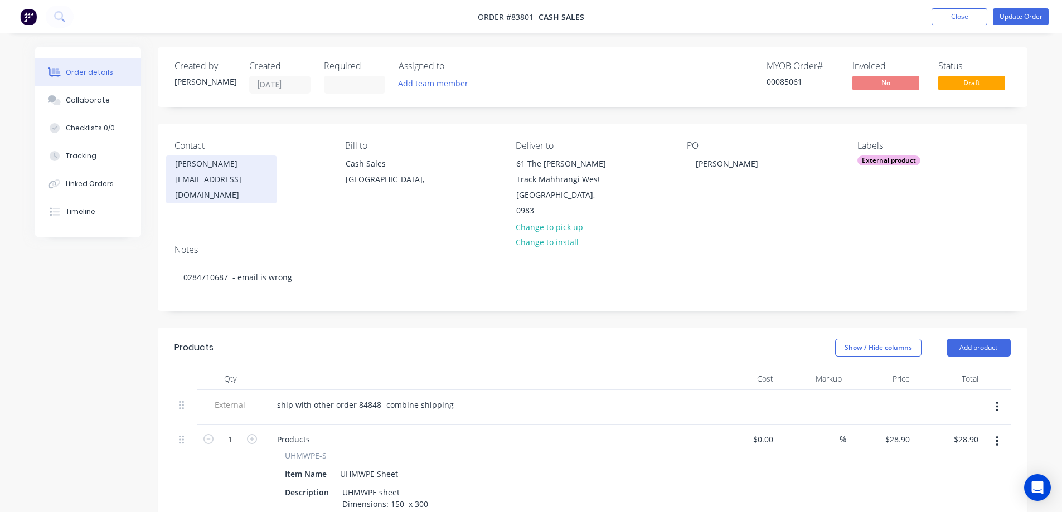
click at [252, 178] on div "cdassetmanager@gmail.com" at bounding box center [221, 187] width 93 height 31
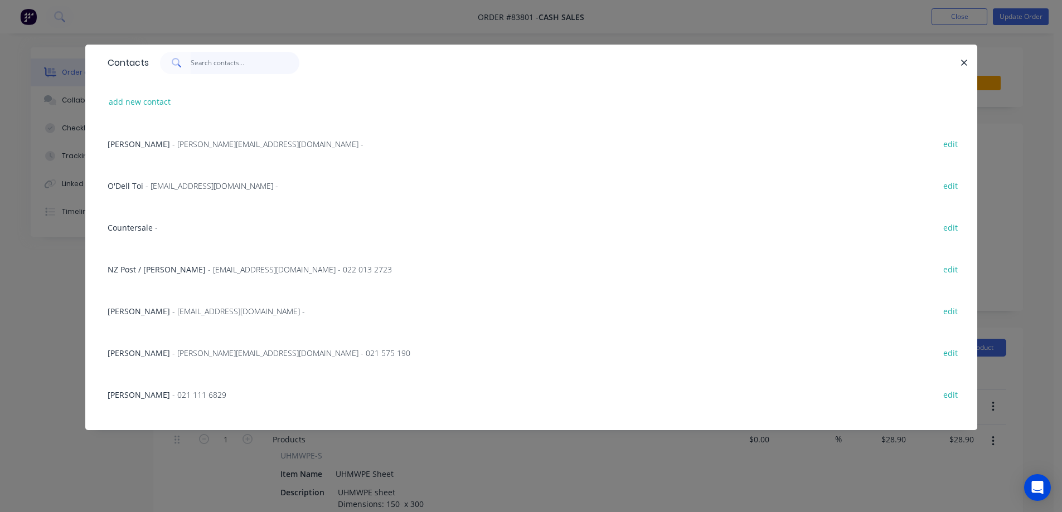
click at [234, 67] on input "text" at bounding box center [245, 63] width 109 height 22
type input "j"
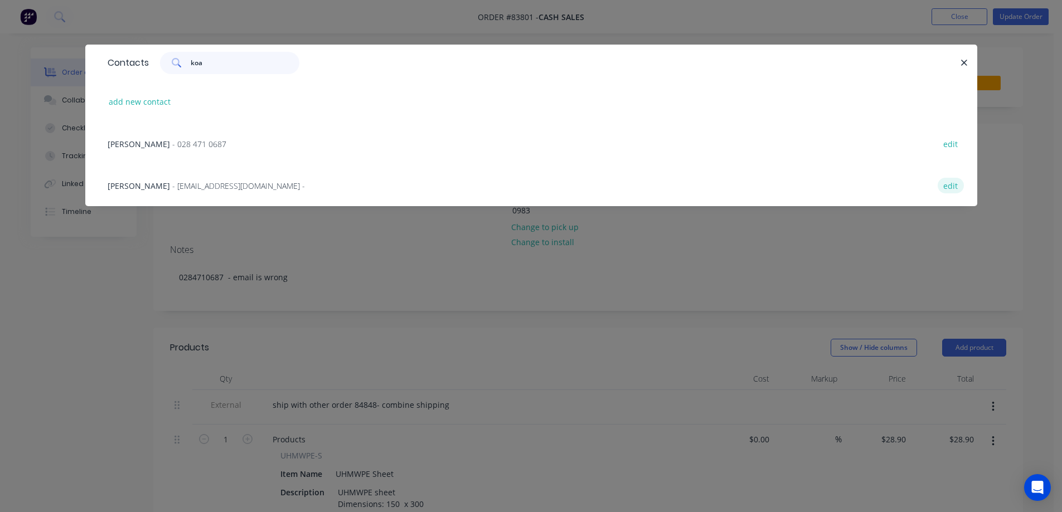
type input "koa"
click at [951, 183] on button "edit" at bounding box center [951, 185] width 26 height 15
select select "NZ"
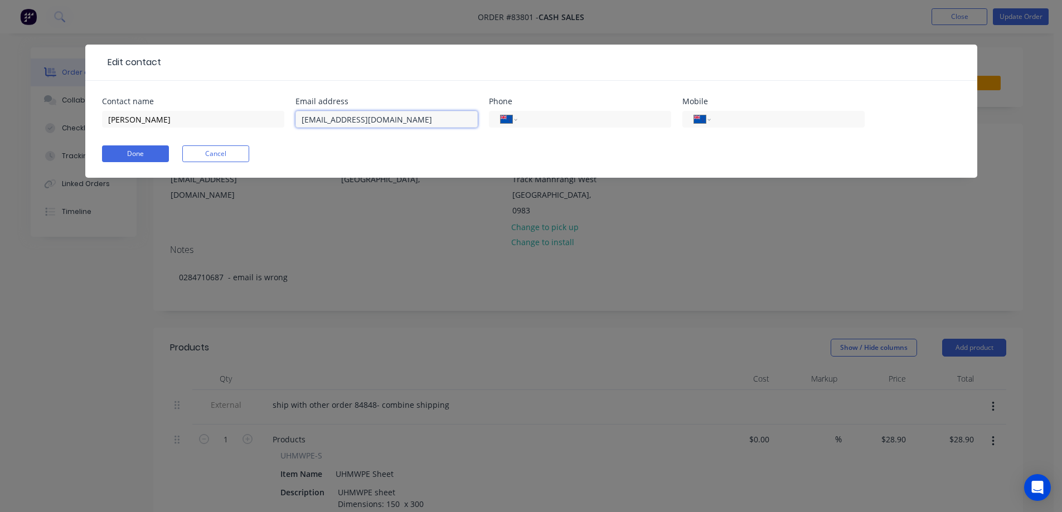
drag, startPoint x: 436, startPoint y: 119, endPoint x: 237, endPoint y: 130, distance: 199.3
click at [239, 130] on div "Contact name Koa Nelson Email address cdassetmanager@gmail.com Phone Internatio…" at bounding box center [531, 119] width 858 height 43
paste input "s"
type input "cdsassetmanager@gmail.com"
click at [148, 148] on button "Done" at bounding box center [135, 153] width 67 height 17
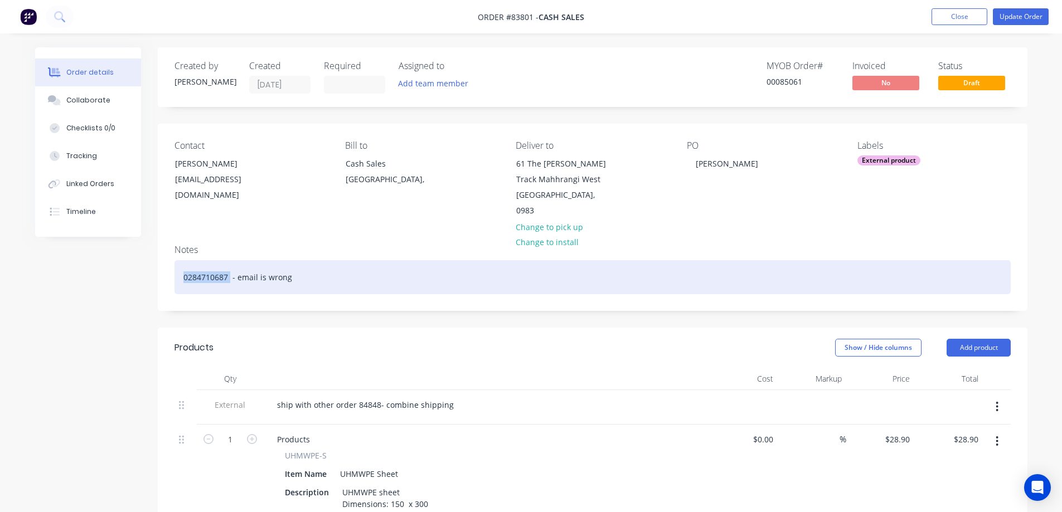
drag, startPoint x: 229, startPoint y: 260, endPoint x: 177, endPoint y: 261, distance: 51.3
click at [177, 261] on div "0284710687 - email is wrong" at bounding box center [592, 277] width 836 height 34
copy div "0284710687"
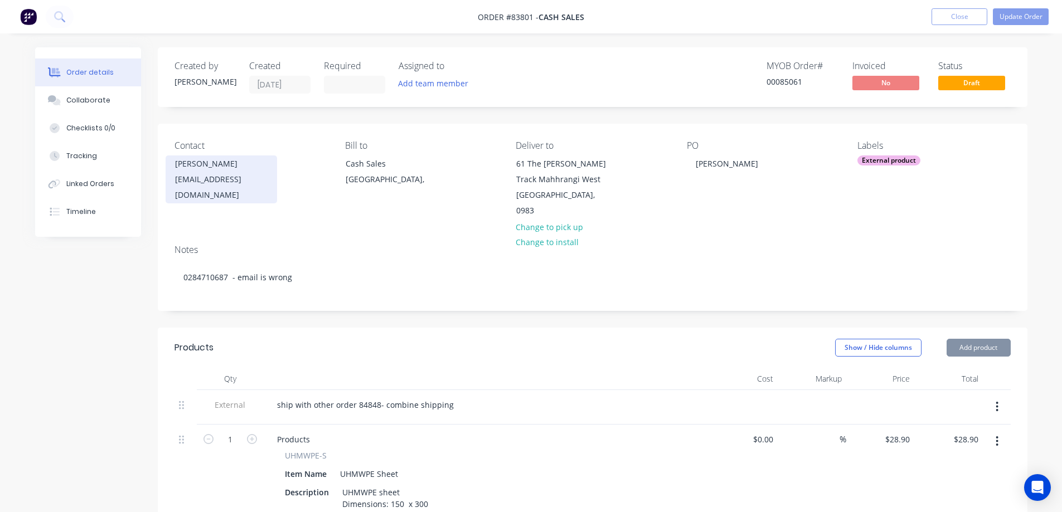
click at [212, 171] on div "[PERSON_NAME]" at bounding box center [221, 164] width 93 height 16
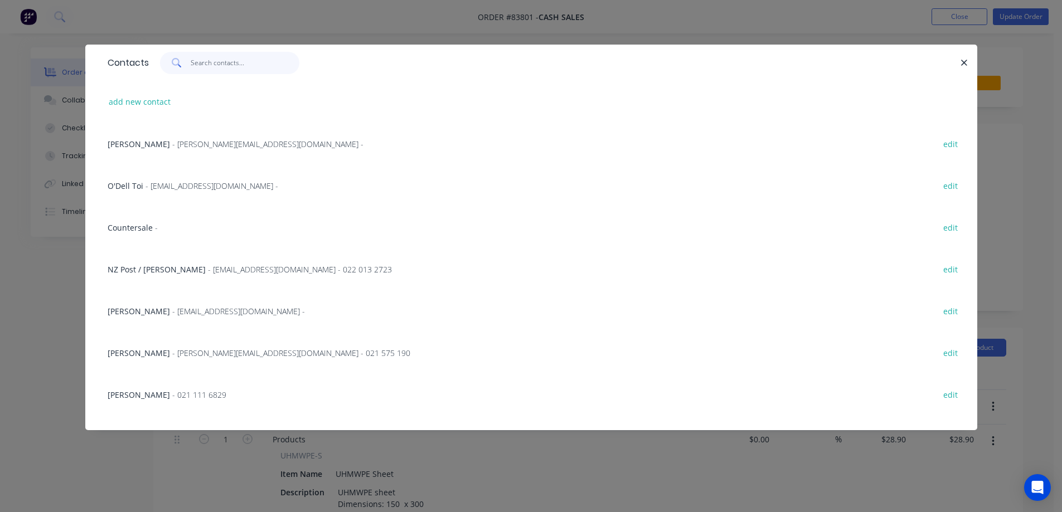
click at [252, 61] on input "text" at bounding box center [245, 63] width 109 height 22
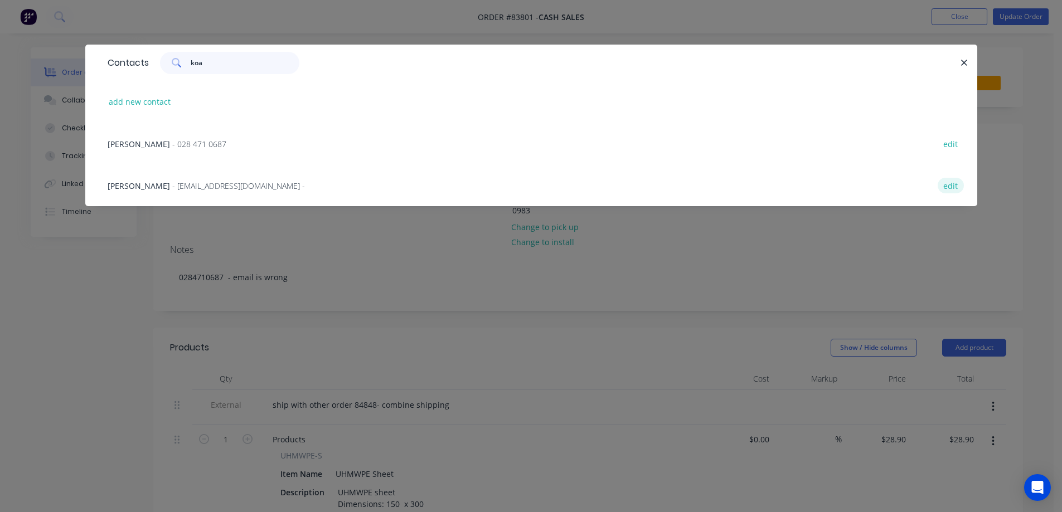
type input "koa"
click at [951, 187] on button "edit" at bounding box center [951, 185] width 26 height 15
select select "NZ"
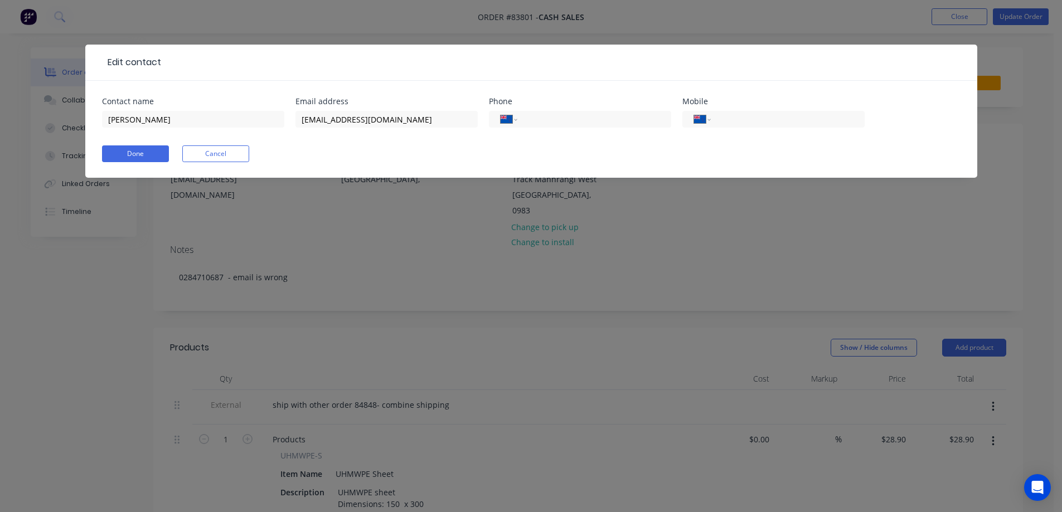
click at [799, 129] on div "International Afghanistan Åland Islands Albania Algeria American Samoa Andorra …" at bounding box center [773, 124] width 182 height 33
click at [791, 122] on input "tel" at bounding box center [785, 119] width 134 height 13
paste input "028 471 0687"
type input "028 471 0687"
click at [149, 152] on button "Done" at bounding box center [135, 153] width 67 height 17
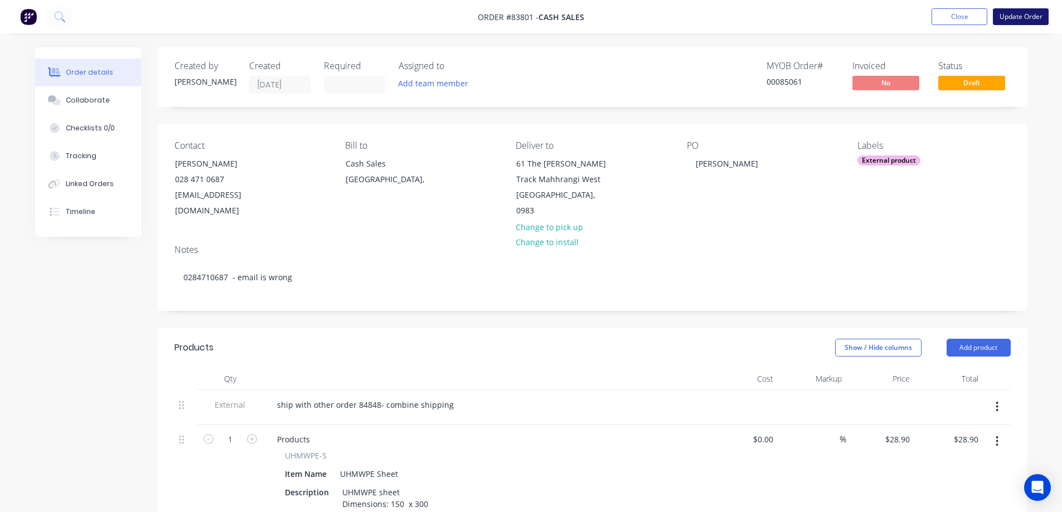
click at [999, 11] on button "Update Order" at bounding box center [1021, 16] width 56 height 17
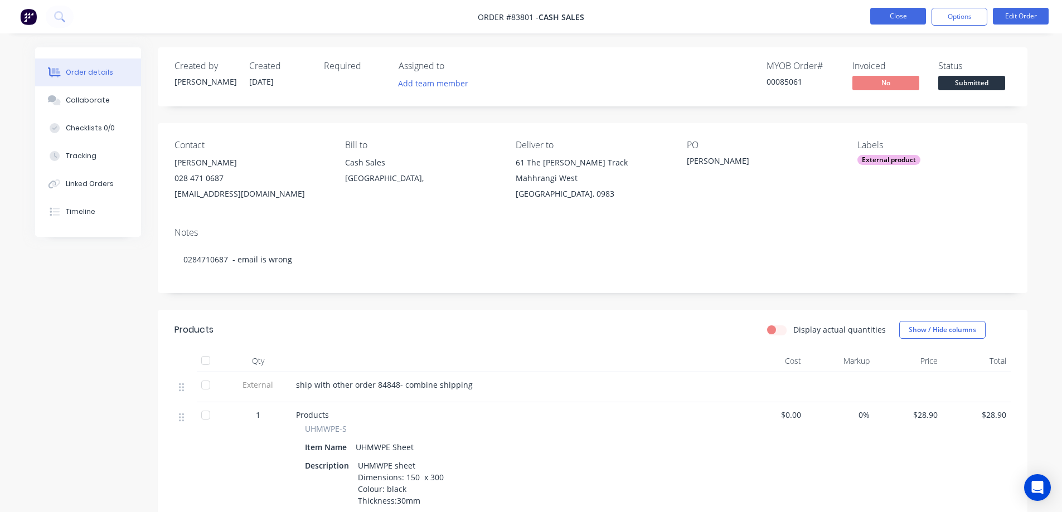
click at [900, 20] on button "Close" at bounding box center [898, 16] width 56 height 17
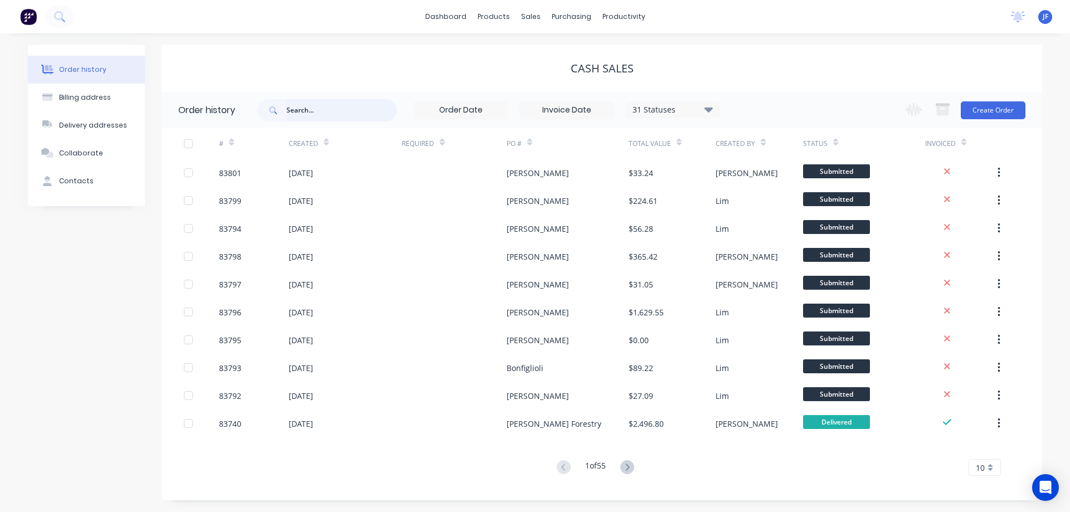
click at [313, 113] on input "text" at bounding box center [341, 110] width 110 height 22
type input "koa"
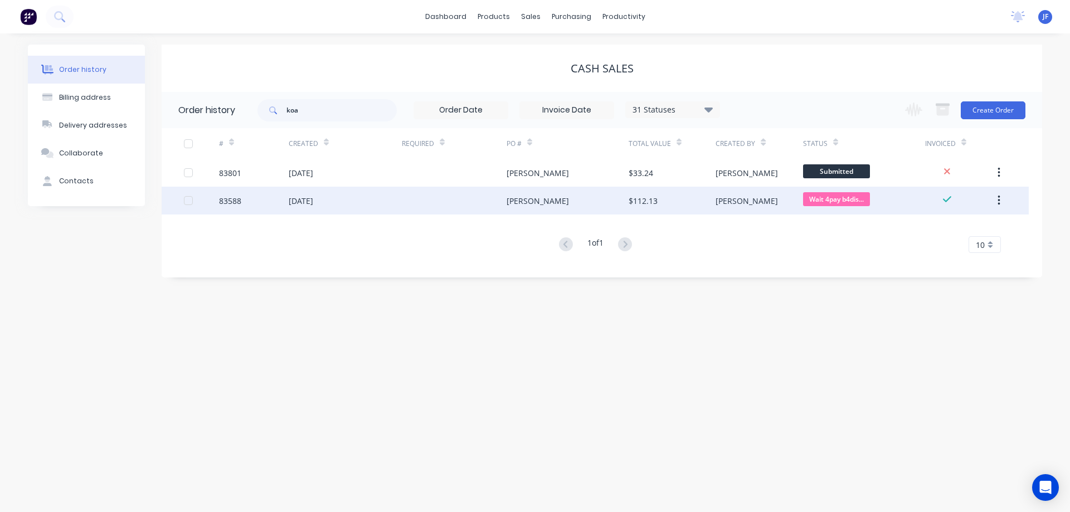
click at [532, 200] on div "[PERSON_NAME]" at bounding box center [538, 201] width 62 height 12
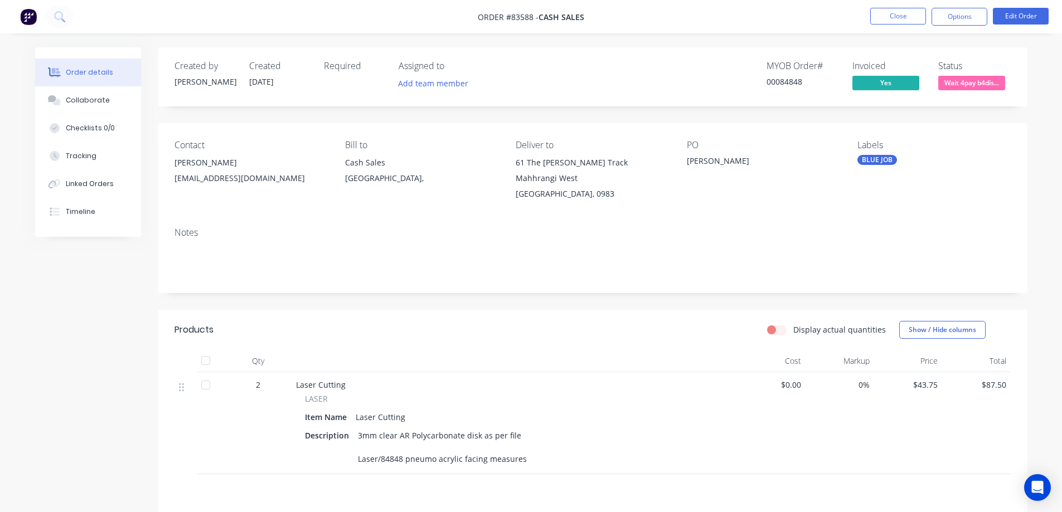
click at [240, 160] on div "[PERSON_NAME]" at bounding box center [250, 163] width 153 height 16
click at [1038, 17] on button "Edit Order" at bounding box center [1021, 16] width 56 height 17
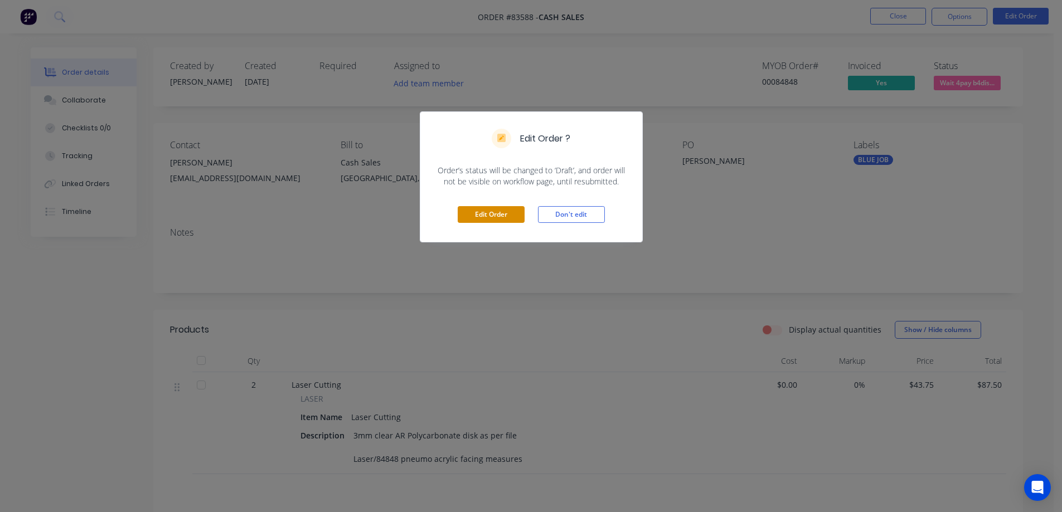
drag, startPoint x: 507, startPoint y: 212, endPoint x: 328, endPoint y: 211, distance: 178.4
click at [506, 212] on button "Edit Order" at bounding box center [491, 214] width 67 height 17
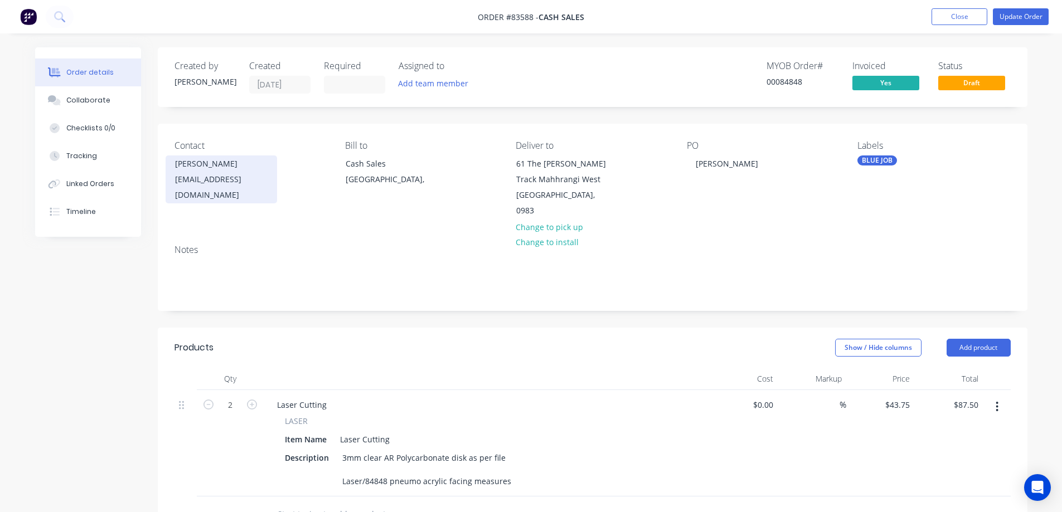
click at [195, 162] on div "[PERSON_NAME]" at bounding box center [221, 164] width 93 height 16
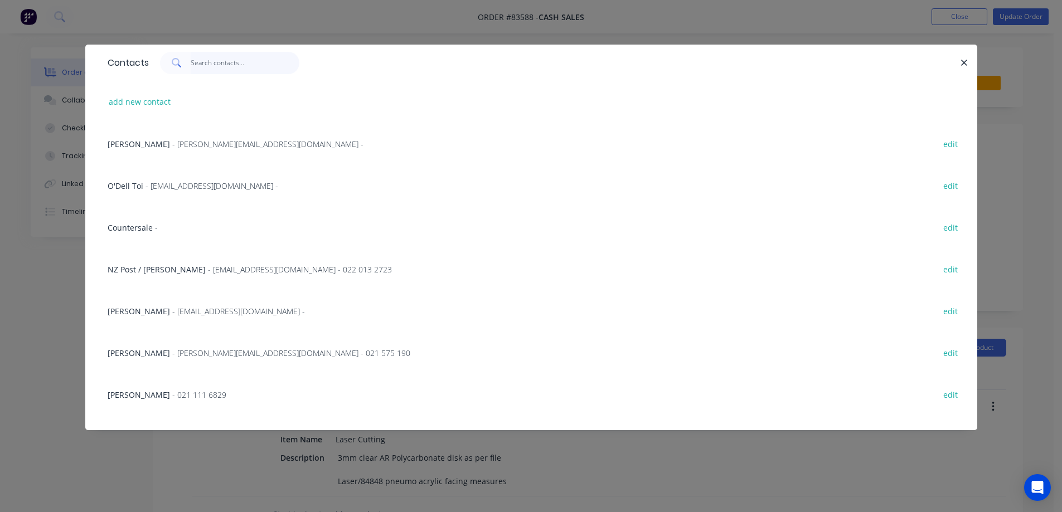
click at [232, 60] on input "text" at bounding box center [245, 63] width 109 height 22
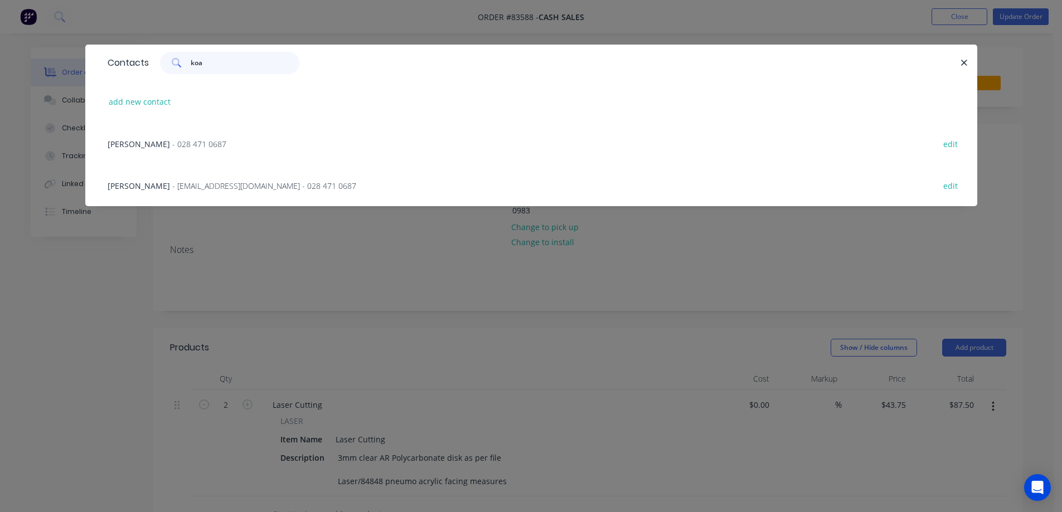
type input "koa"
click at [274, 188] on span "- cdsassetmanager@gmail.com - 028 471 0687" at bounding box center [264, 186] width 184 height 11
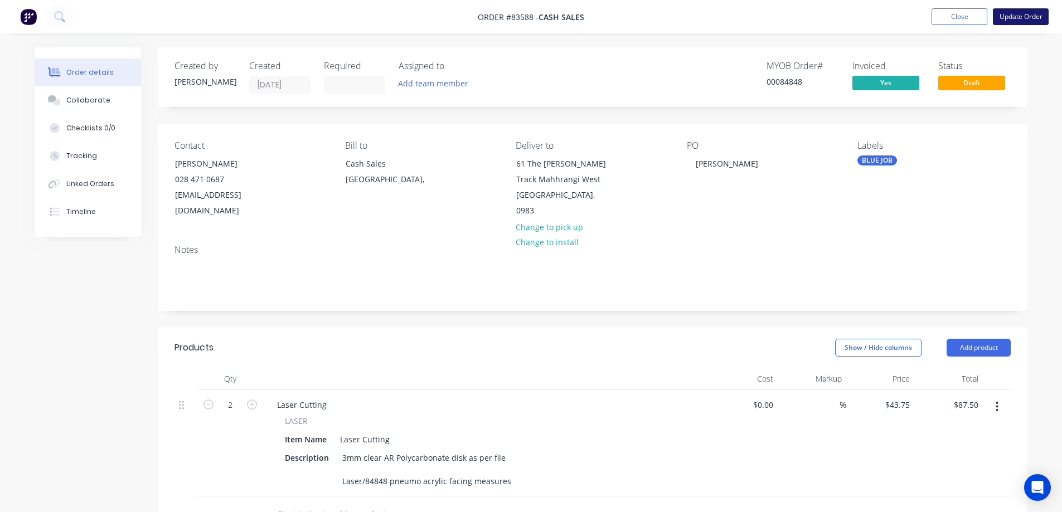
click at [1014, 10] on button "Update Order" at bounding box center [1021, 16] width 56 height 17
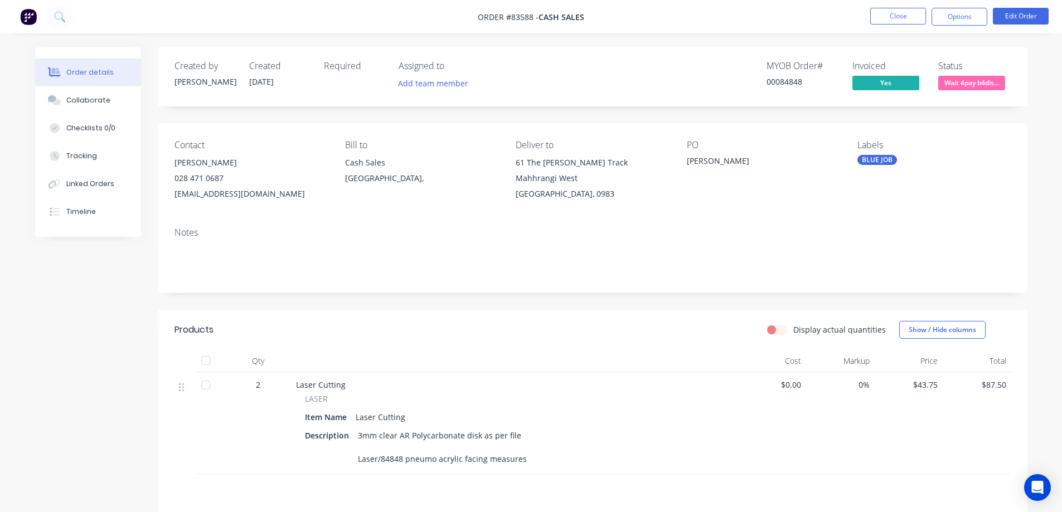
click at [960, 17] on button "Options" at bounding box center [959, 17] width 56 height 18
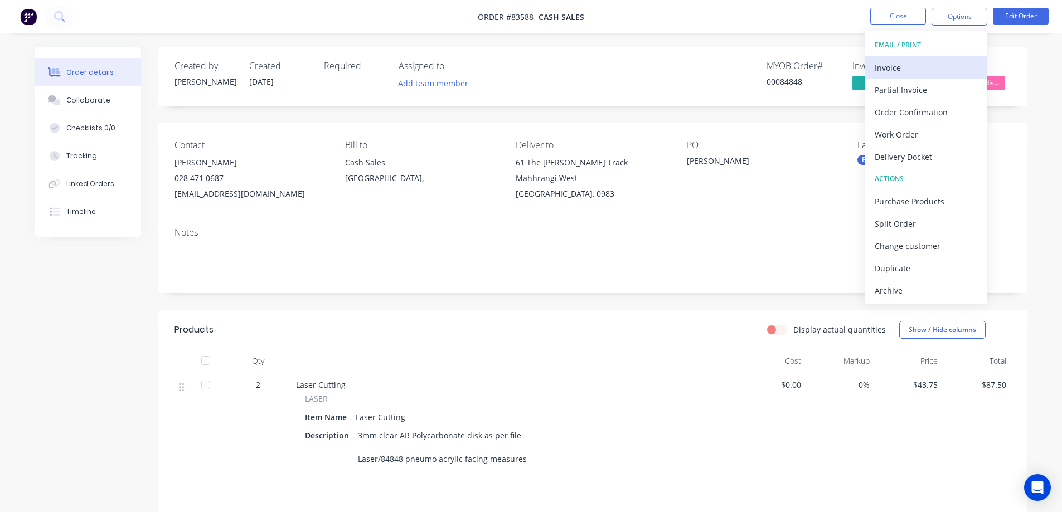
click at [928, 62] on div "Invoice" at bounding box center [926, 68] width 103 height 16
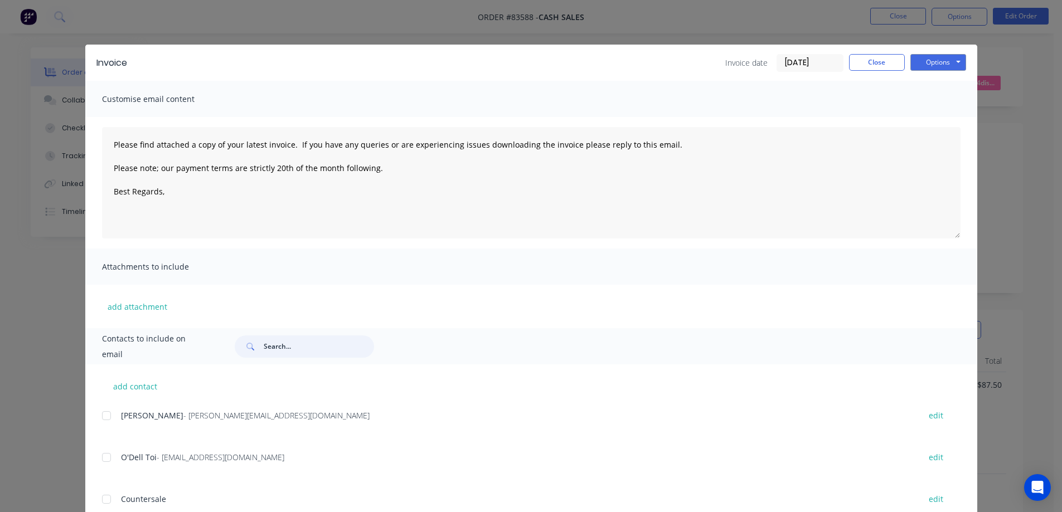
click at [289, 347] on input "text" at bounding box center [319, 347] width 110 height 22
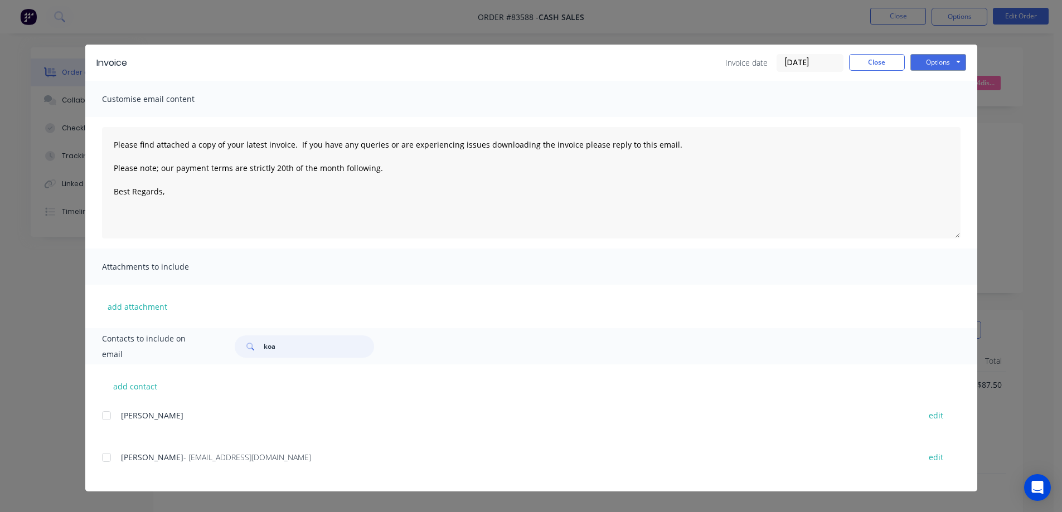
click at [108, 464] on div at bounding box center [106, 457] width 22 height 22
type input "koa"
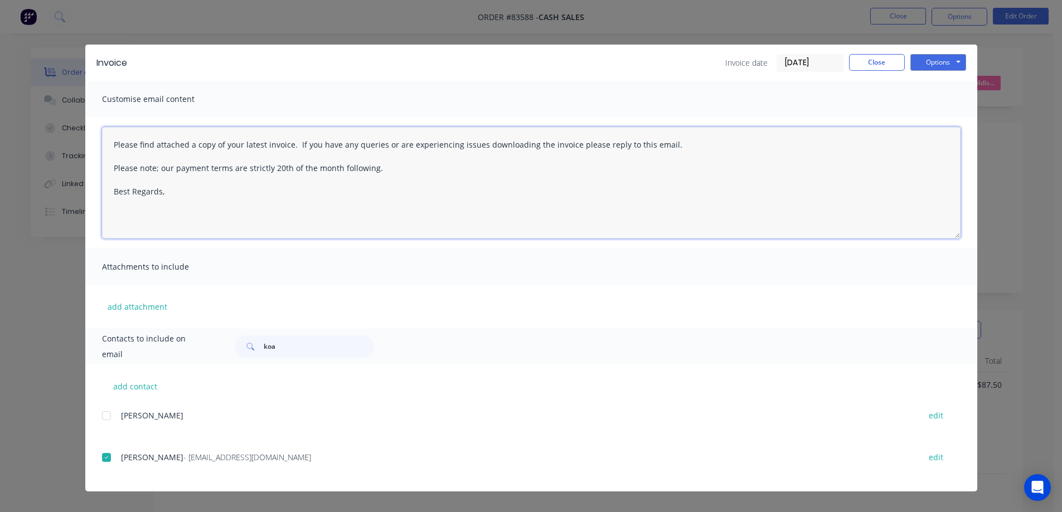
drag, startPoint x: 105, startPoint y: 167, endPoint x: 400, endPoint y: 169, distance: 295.4
click at [400, 169] on textarea "Please find attached a copy of your latest invoice. If you have any queries or …" at bounding box center [531, 182] width 858 height 111
type textarea "Please find attached a copy of your latest invoice. If you have any queries or …"
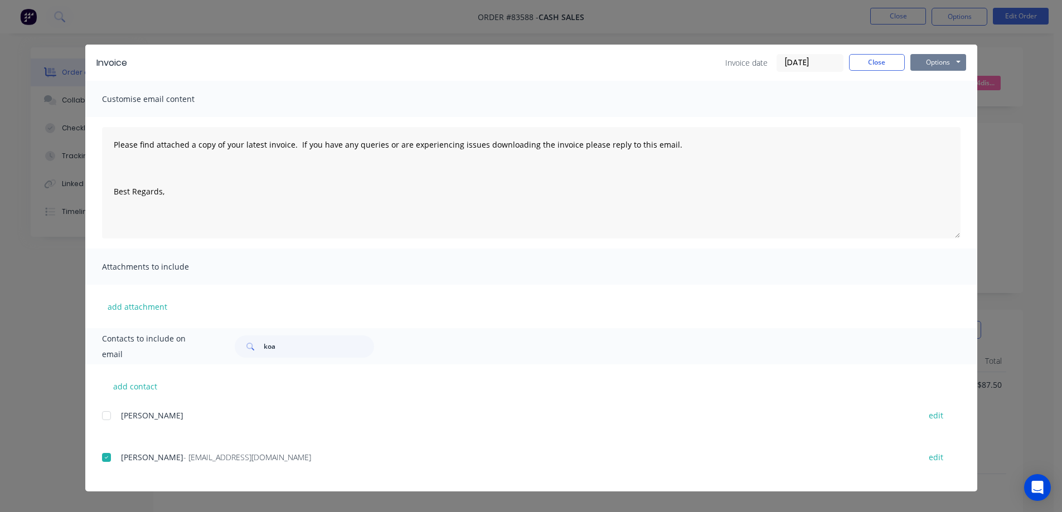
click at [938, 65] on button "Options" at bounding box center [938, 62] width 56 height 17
click at [940, 117] on button "Email" at bounding box center [945, 119] width 71 height 18
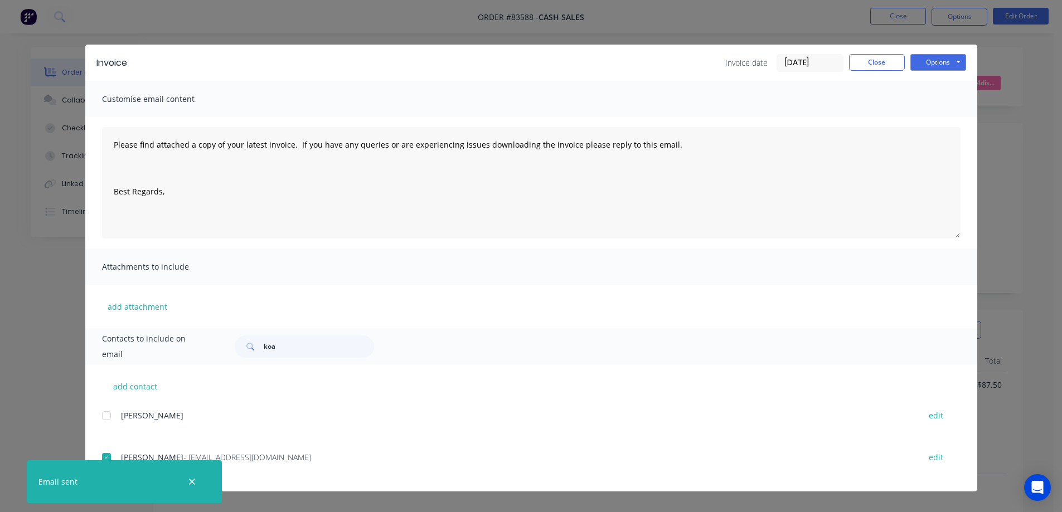
click at [193, 480] on icon "button" at bounding box center [191, 482] width 7 height 10
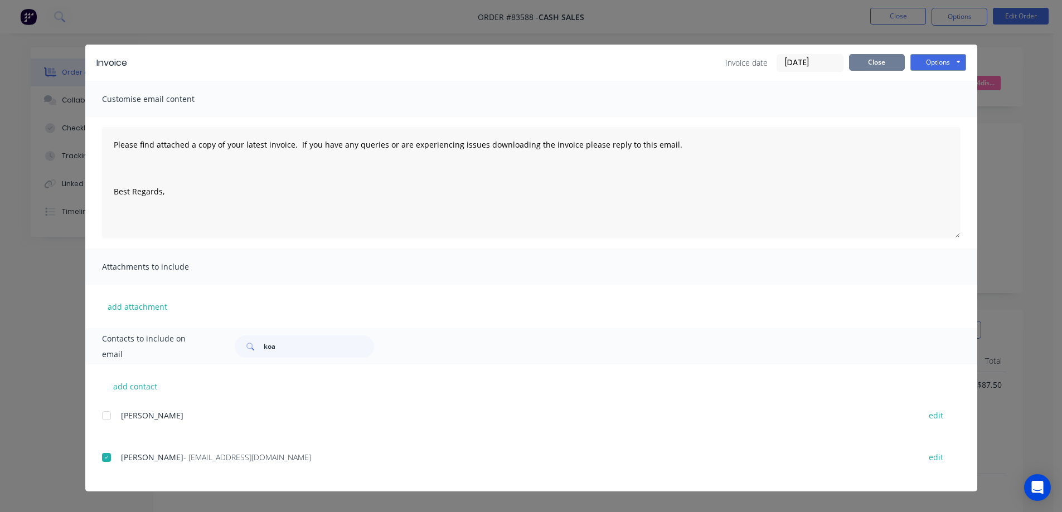
click at [877, 61] on button "Close" at bounding box center [877, 62] width 56 height 17
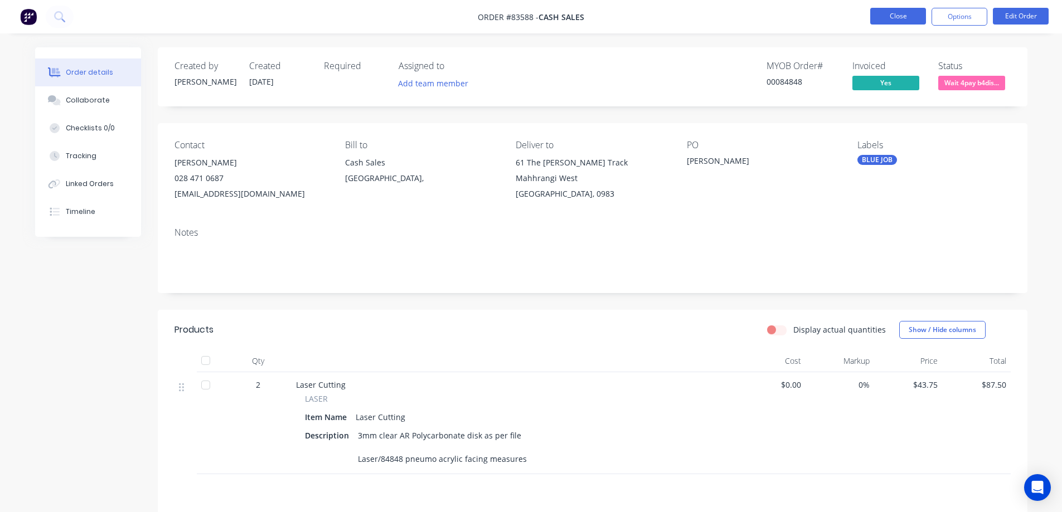
click at [905, 15] on button "Close" at bounding box center [898, 16] width 56 height 17
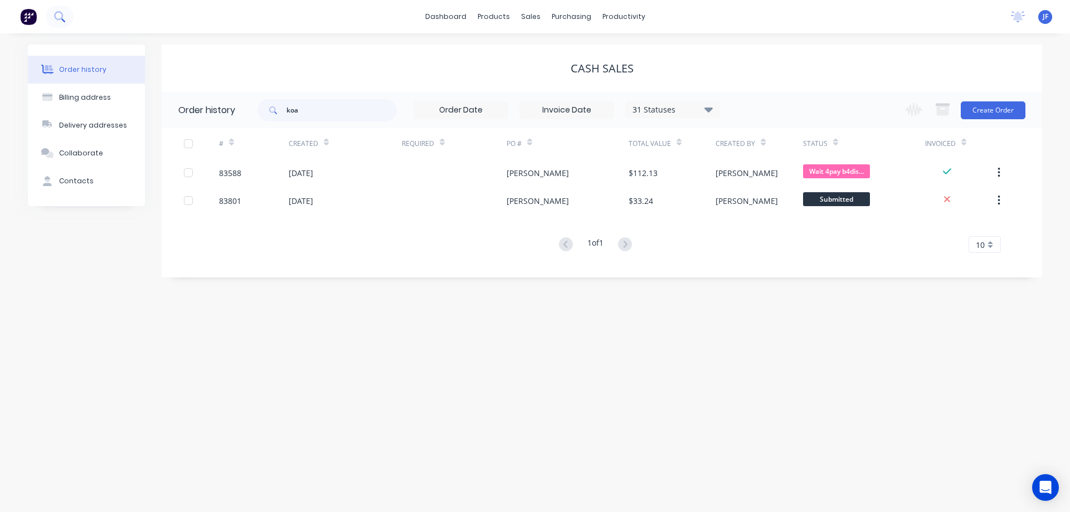
click at [60, 23] on button at bounding box center [60, 17] width 28 height 22
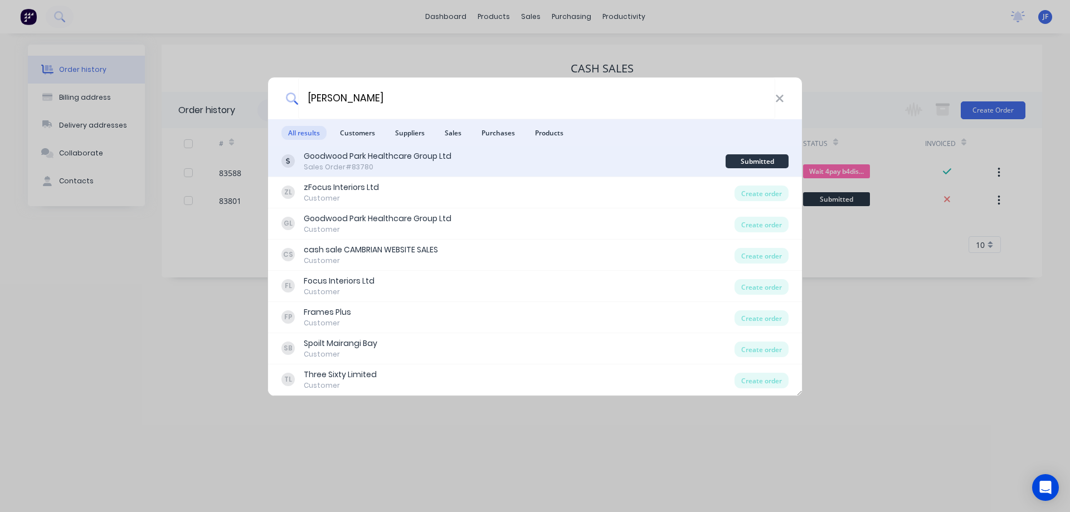
type input "barry"
click at [490, 153] on div "Goodwood Park Healthcare Group Ltd Sales Order #83780" at bounding box center [503, 161] width 444 height 22
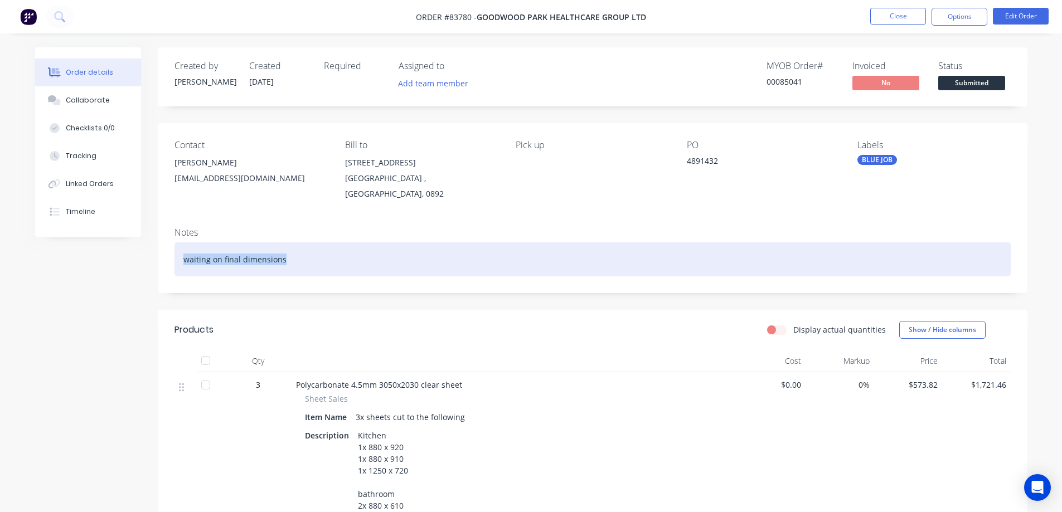
drag, startPoint x: 295, startPoint y: 256, endPoint x: -18, endPoint y: 266, distance: 313.4
click at [0, 266] on html "Order #83780 - Goodwood Park Healthcare Group Ltd Close Options Edit Order Orde…" at bounding box center [531, 447] width 1062 height 895
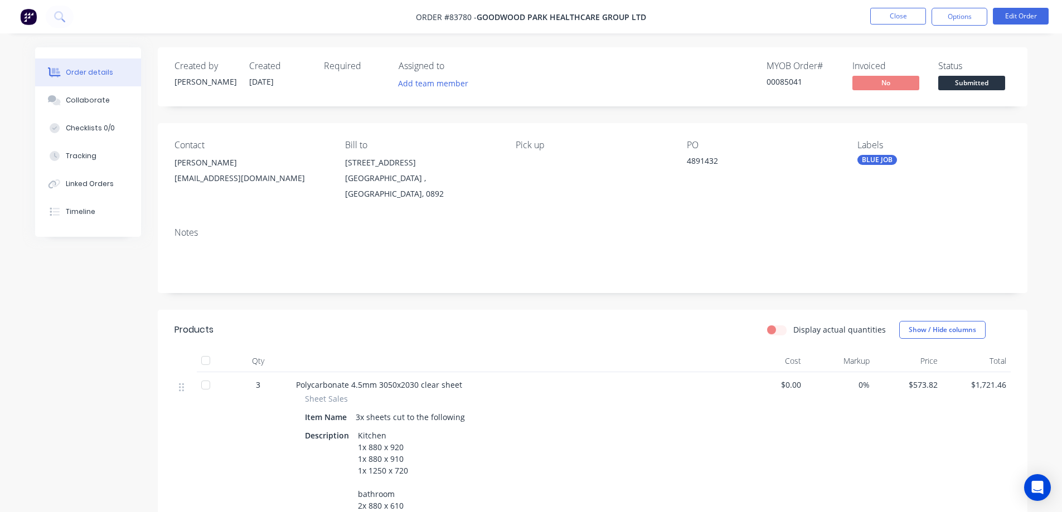
click at [281, 128] on div "Contact Barry Fitzgerald bfitzgerald@goodwood.org.nz Bill to 221 Riverhead Road…" at bounding box center [593, 170] width 870 height 95
click at [879, 12] on button "Close" at bounding box center [898, 16] width 56 height 17
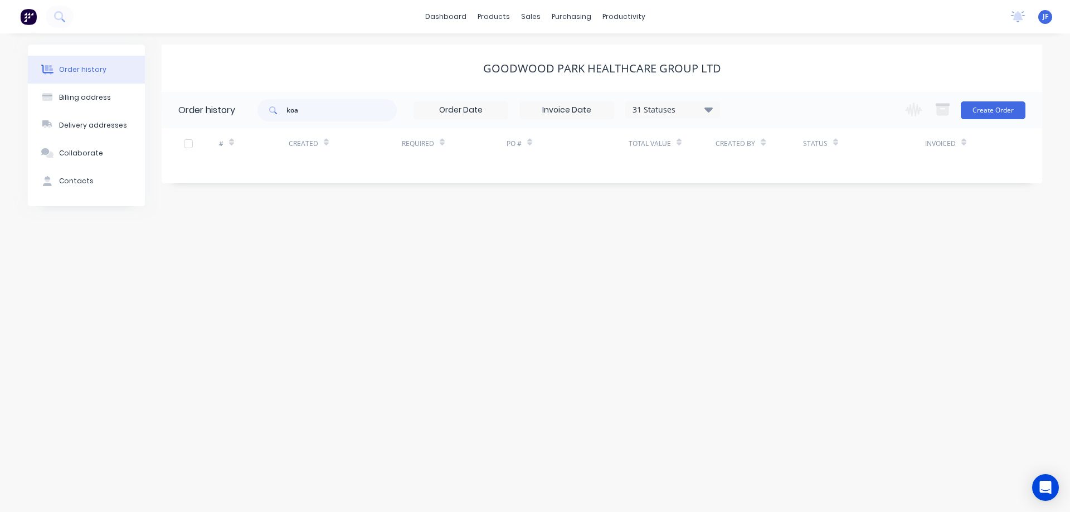
click at [564, 51] on div "Goodwood Park Healthcare Group Ltd" at bounding box center [602, 68] width 881 height 47
click at [543, 50] on div at bounding box center [537, 53] width 17 height 10
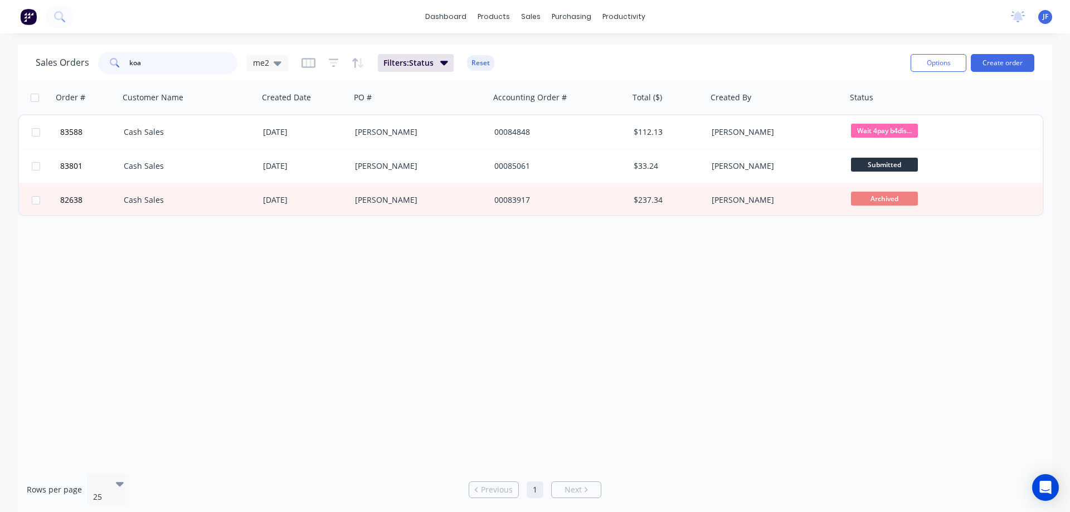
click at [162, 63] on input "koa" at bounding box center [183, 63] width 109 height 22
click at [162, 62] on input "koa" at bounding box center [183, 63] width 109 height 22
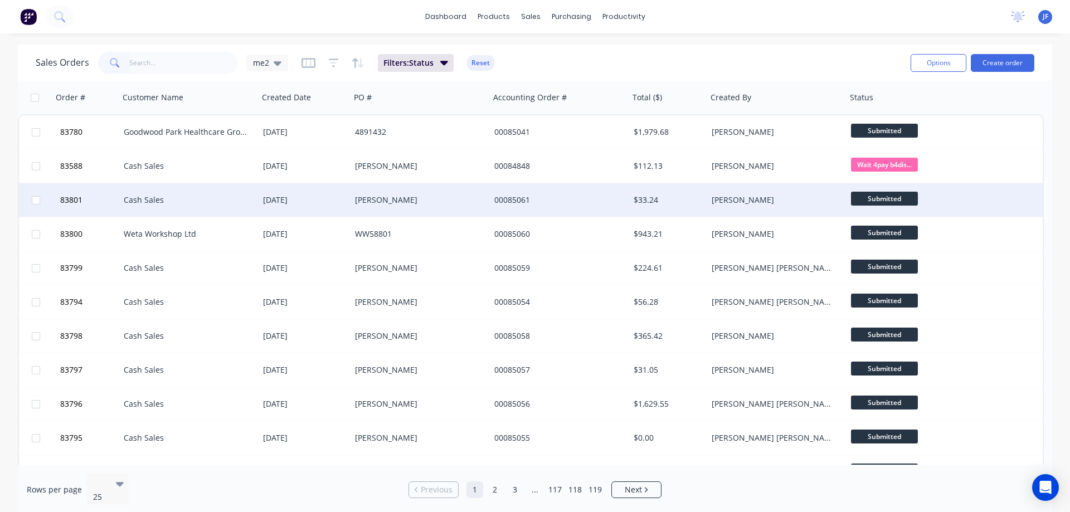
click at [379, 193] on div "[PERSON_NAME]" at bounding box center [420, 199] width 139 height 33
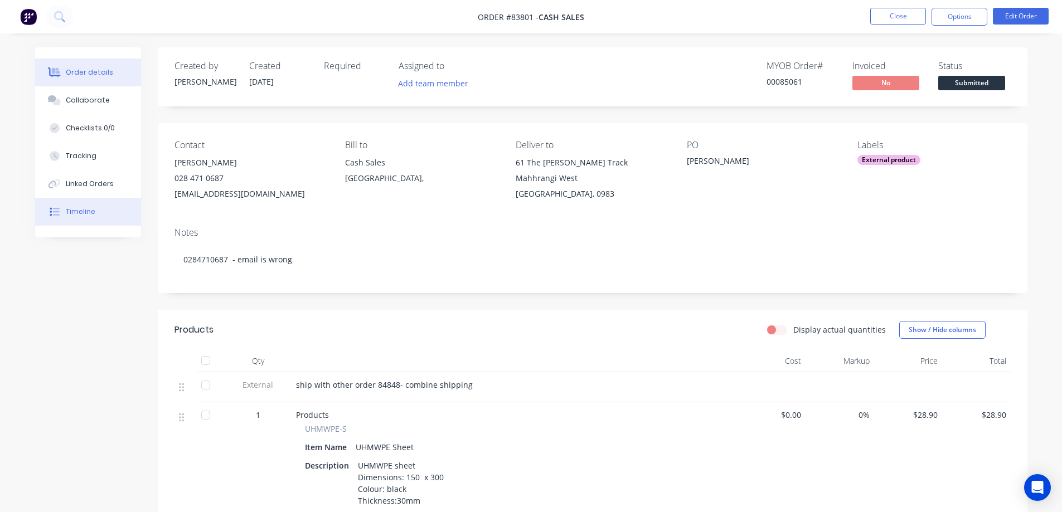
click at [94, 205] on button "Timeline" at bounding box center [88, 212] width 106 height 28
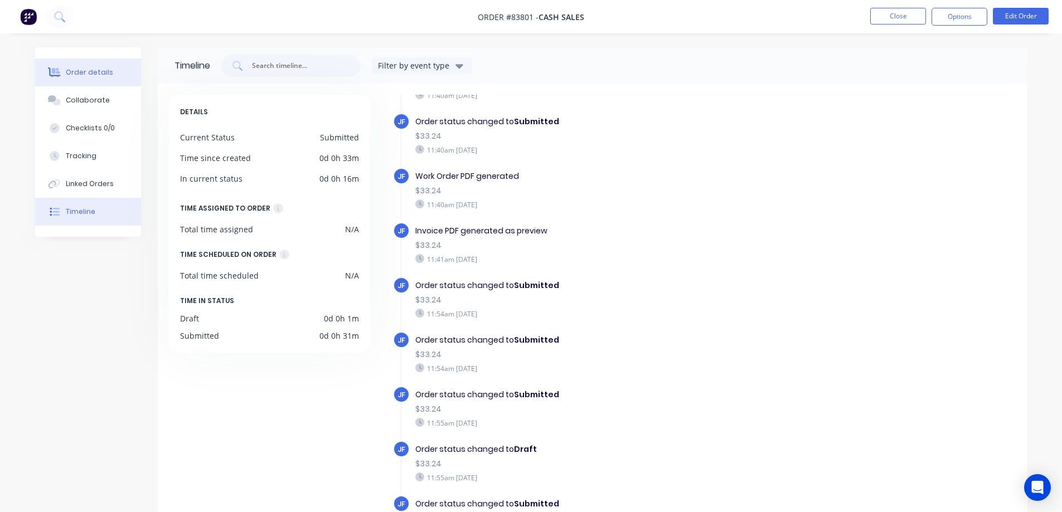
click at [100, 71] on div "Order details" at bounding box center [89, 72] width 47 height 10
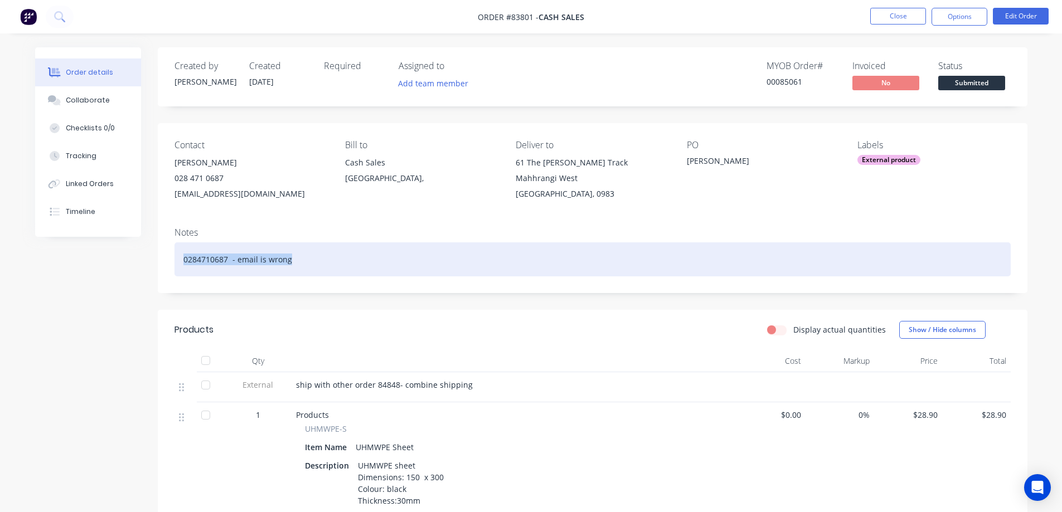
drag, startPoint x: 319, startPoint y: 265, endPoint x: 70, endPoint y: 307, distance: 252.6
click at [72, 307] on div "Created by Jess Created 11/08/25 Required Assigned to Add team member MYOB Orde…" at bounding box center [531, 380] width 992 height 667
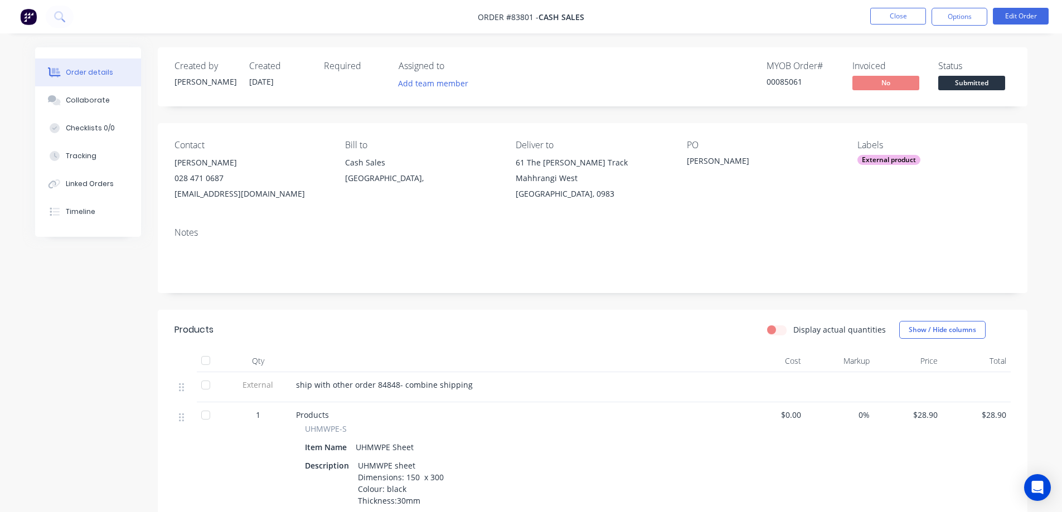
click at [885, 6] on nav "Order #83801 - Cash Sales Close Options Edit Order" at bounding box center [531, 16] width 1062 height 33
click at [910, 18] on button "Close" at bounding box center [898, 16] width 56 height 17
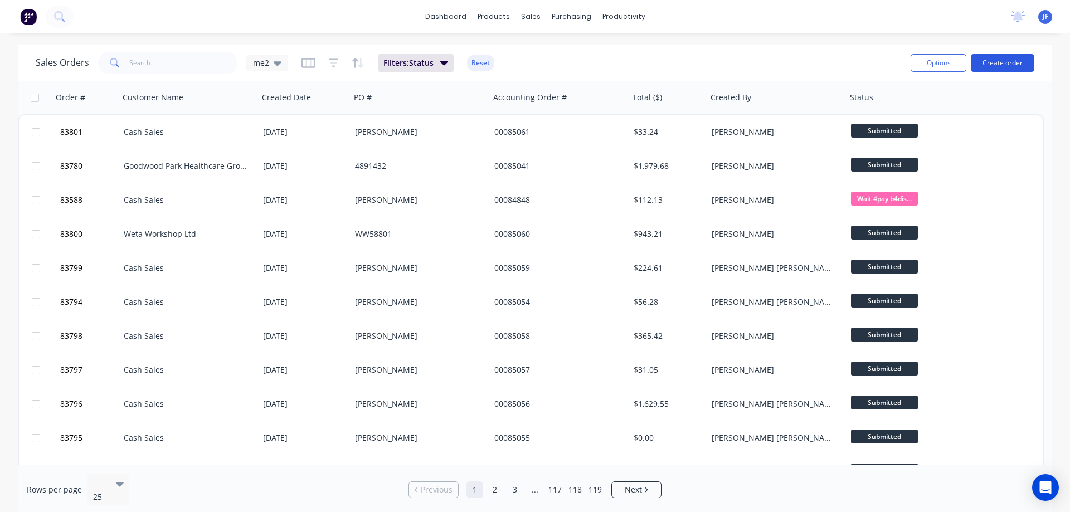
click at [988, 66] on button "Create order" at bounding box center [1003, 63] width 64 height 18
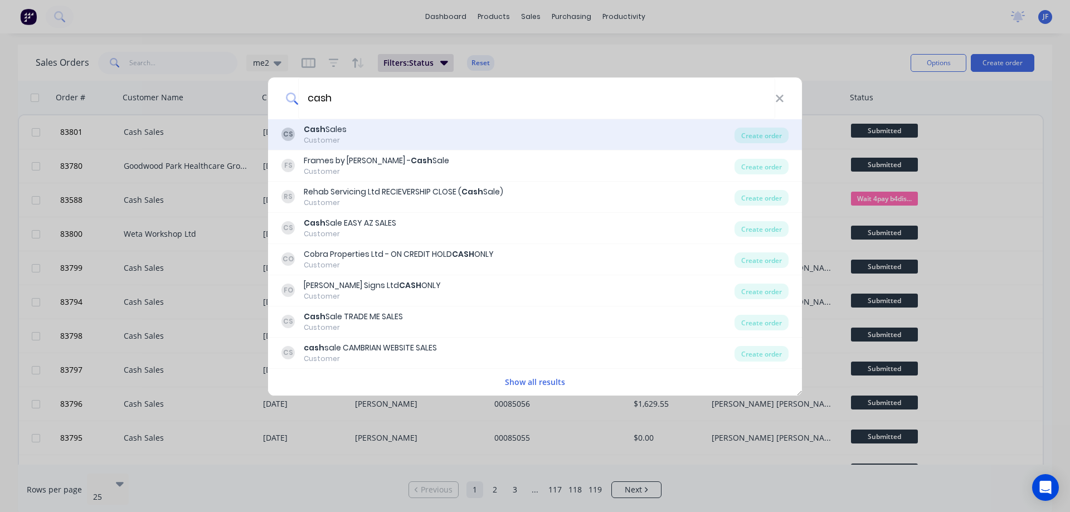
type input "cash"
click at [396, 133] on div "CS Cash Sales Customer" at bounding box center [507, 135] width 453 height 22
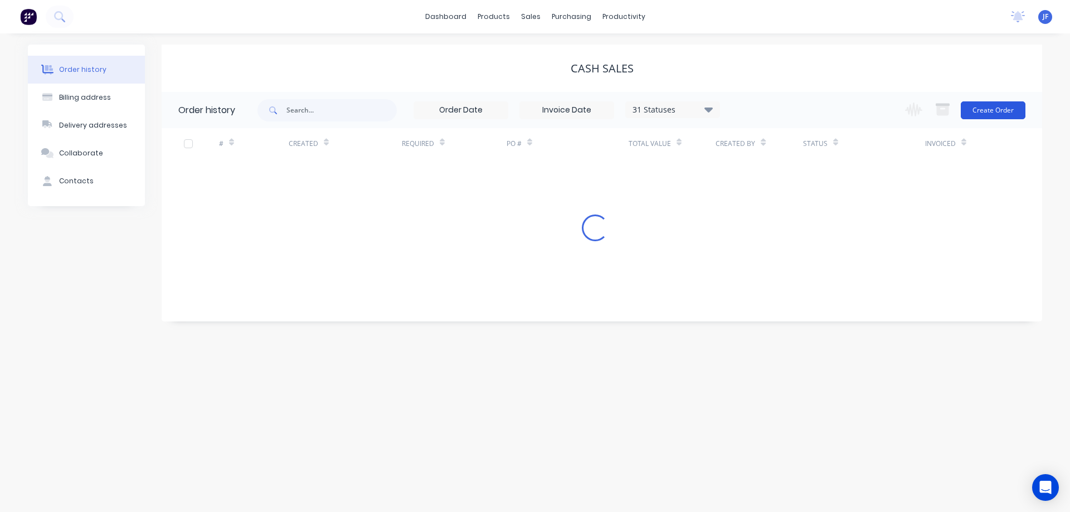
click at [995, 107] on button "Create Order" at bounding box center [993, 110] width 65 height 18
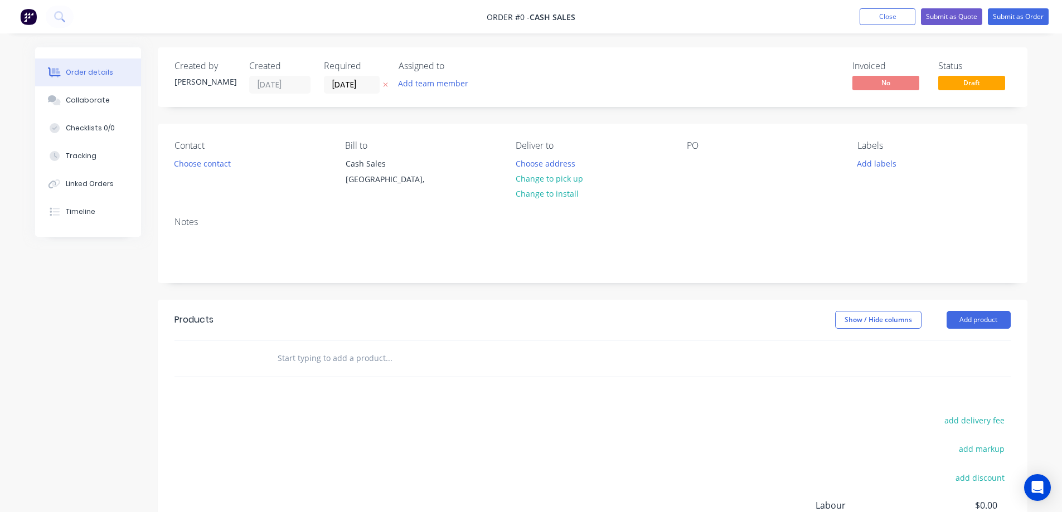
click at [393, 89] on div "Add team member" at bounding box center [433, 83] width 82 height 15
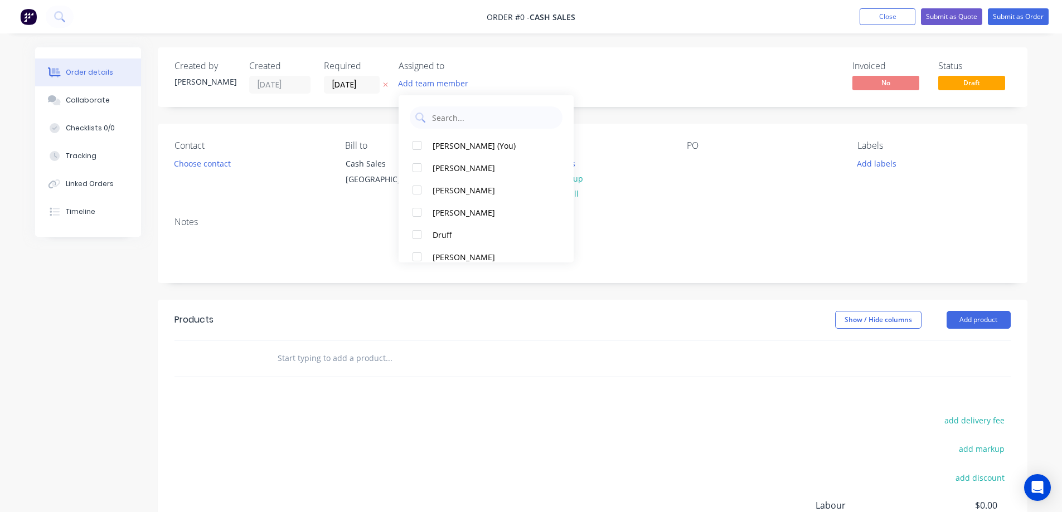
click at [388, 89] on button at bounding box center [386, 85] width 12 height 13
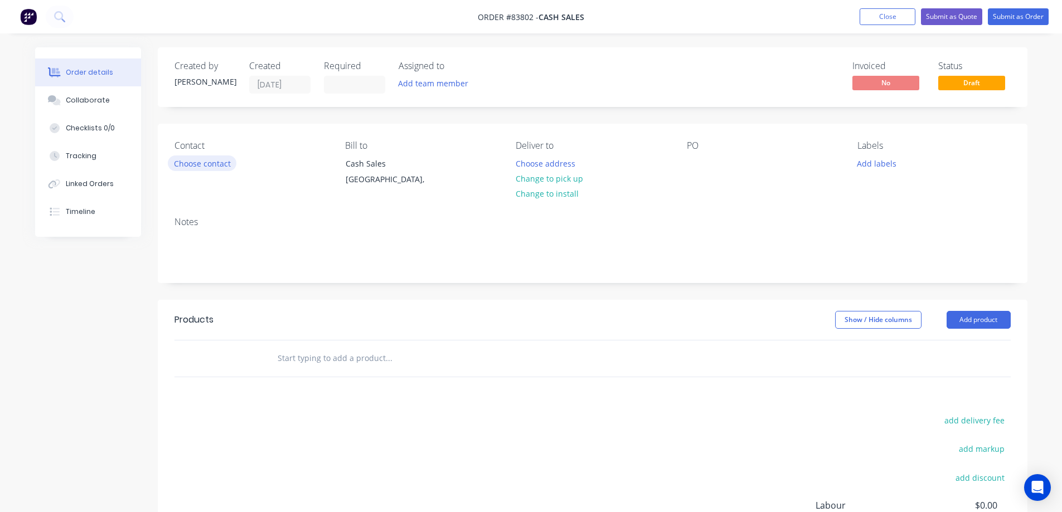
click at [223, 166] on button "Choose contact" at bounding box center [202, 163] width 69 height 15
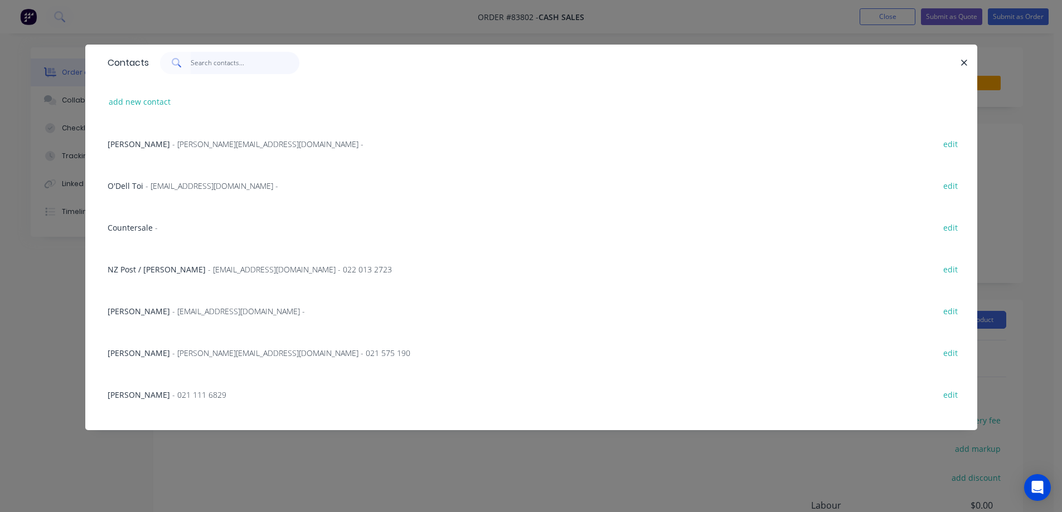
click at [241, 69] on input "text" at bounding box center [245, 63] width 109 height 22
paste input "Robert Sutcliffe"
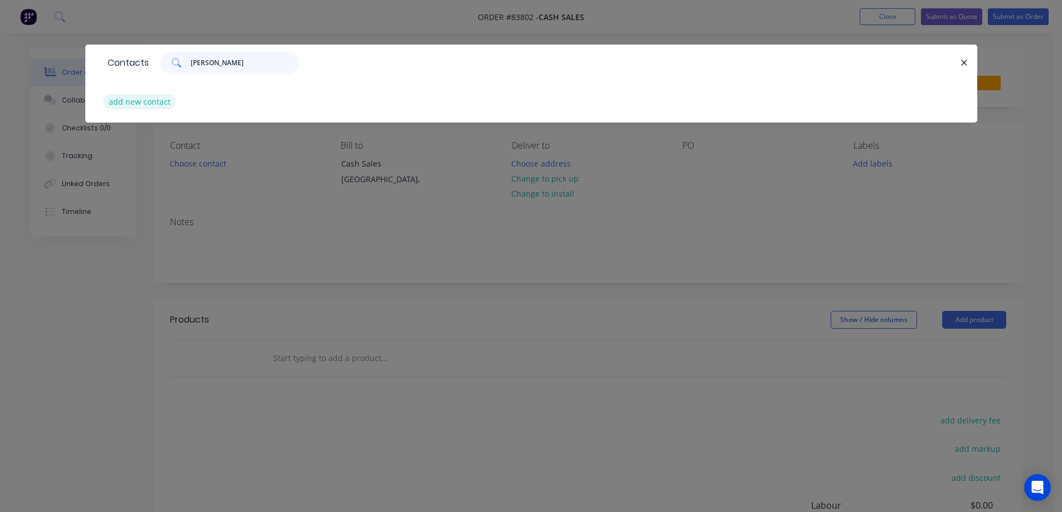
type input "Robert Sutcliffe"
click at [139, 104] on button "add new contact" at bounding box center [140, 101] width 74 height 15
select select "NZ"
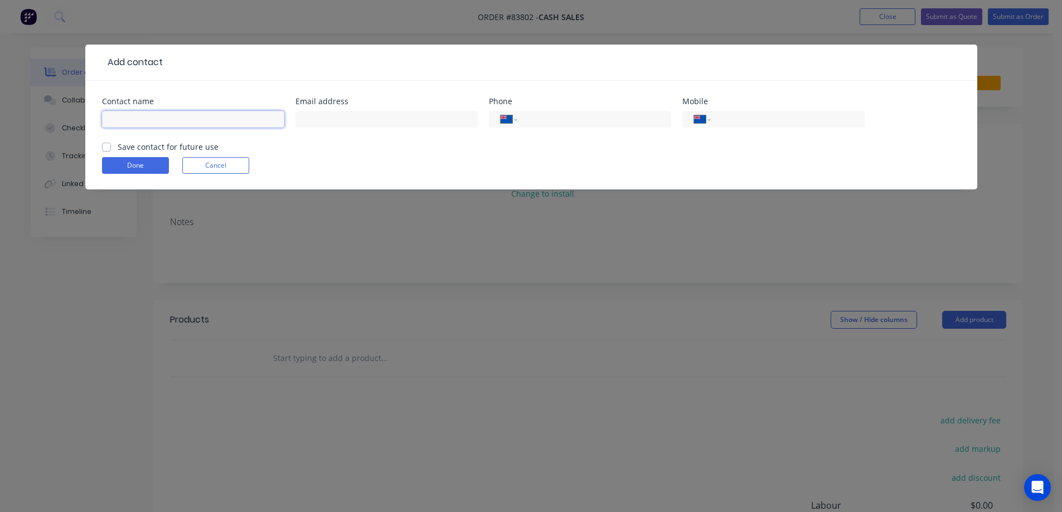
click at [161, 119] on input "text" at bounding box center [193, 119] width 182 height 17
paste input "Robert Sutcliffe"
click at [138, 123] on input "Robert Sutcliffe" at bounding box center [193, 119] width 182 height 17
type input "Robert Sutcliffe"
click at [140, 143] on label "Save contact for future use" at bounding box center [168, 147] width 101 height 12
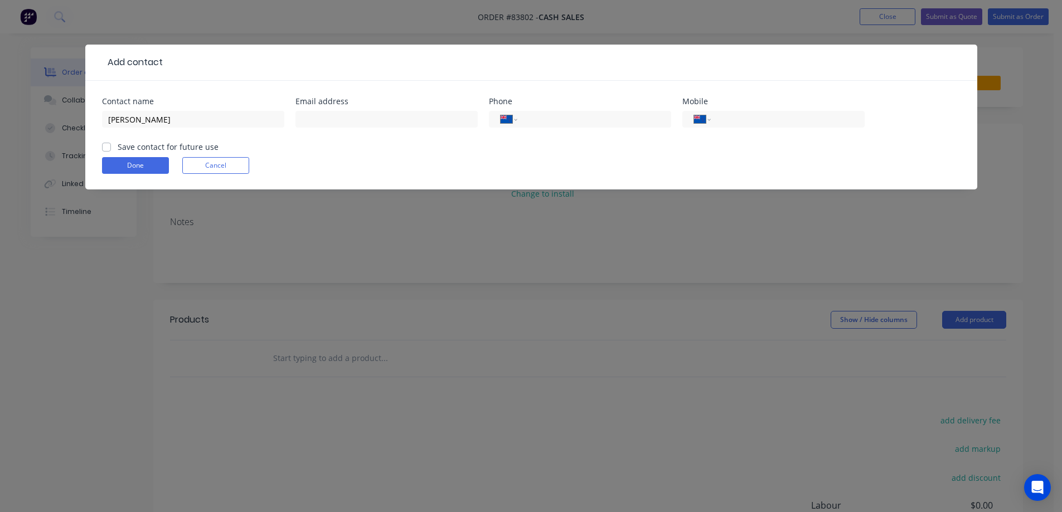
click at [111, 143] on input "Save contact for future use" at bounding box center [106, 146] width 9 height 11
checkbox input "true"
click at [402, 123] on input "text" at bounding box center [386, 119] width 182 height 17
paste input "sutcliffe2111@gmail.com"
type input "sutcliffe2111@gmail.com"
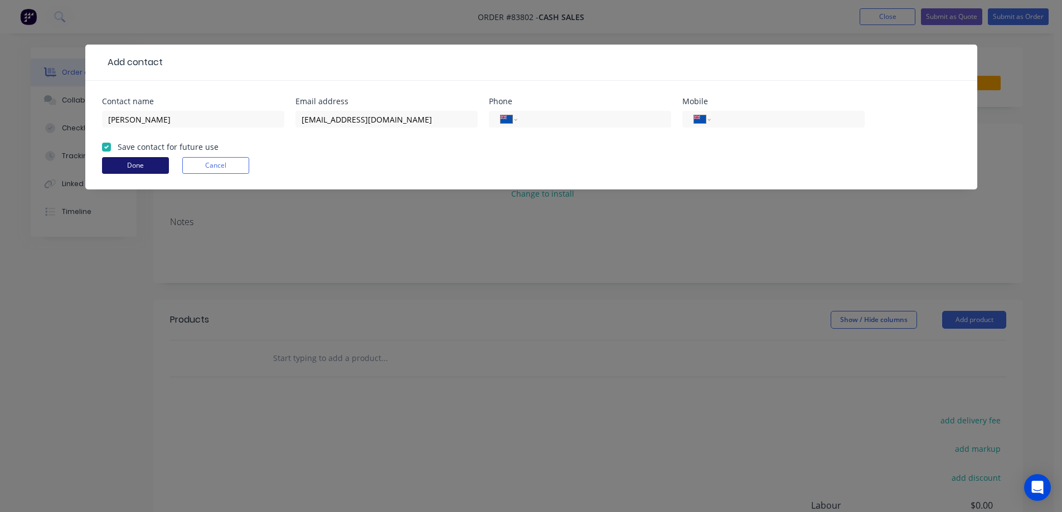
click at [123, 164] on button "Done" at bounding box center [135, 165] width 67 height 17
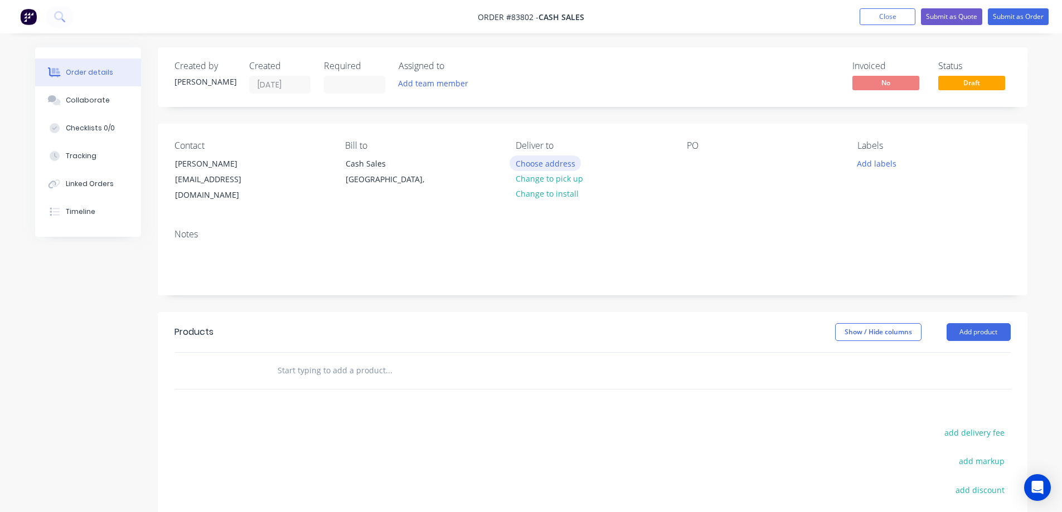
click at [546, 168] on button "Choose address" at bounding box center [544, 163] width 71 height 15
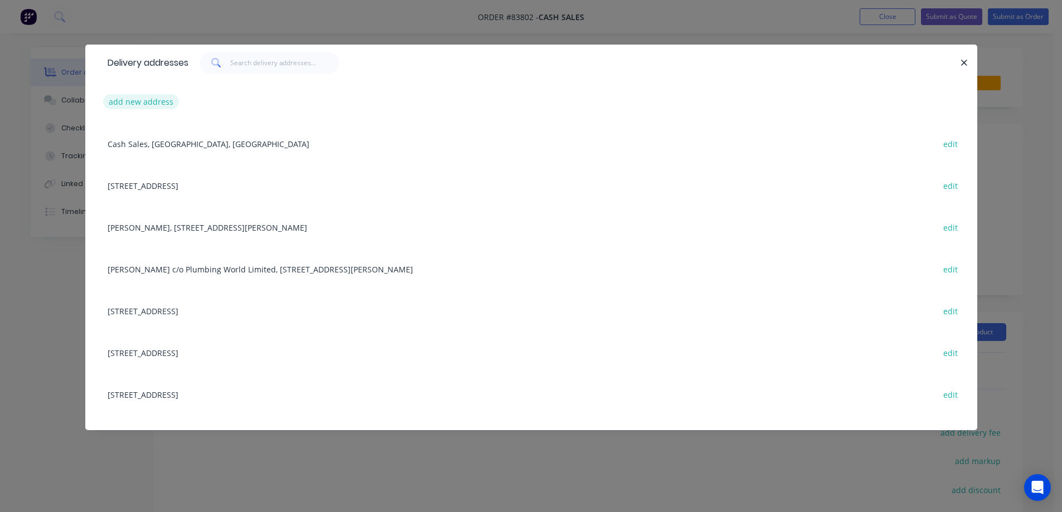
click at [154, 103] on button "add new address" at bounding box center [141, 101] width 76 height 15
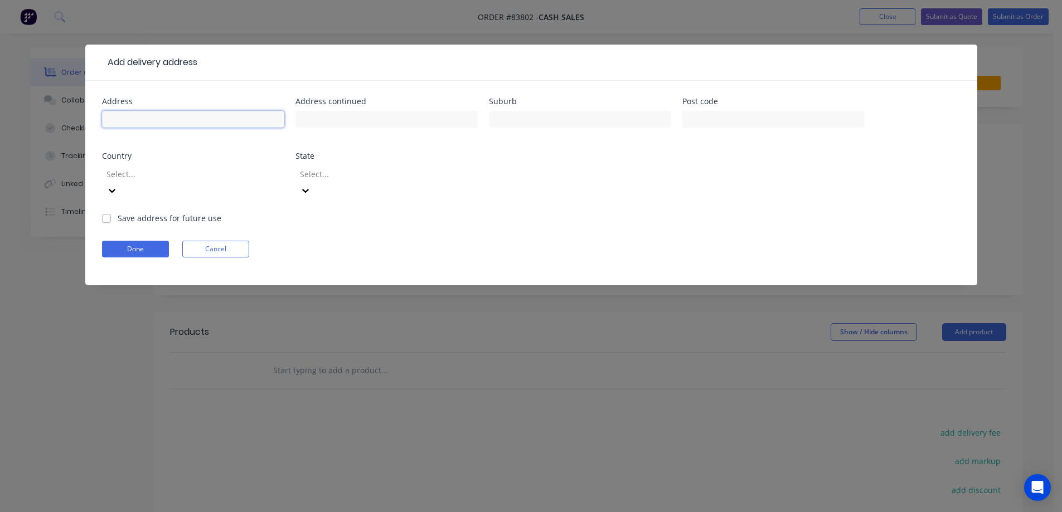
click at [153, 122] on input "text" at bounding box center [193, 119] width 182 height 17
type input "21 Willjames Avenue"
type input "Algies Bay"
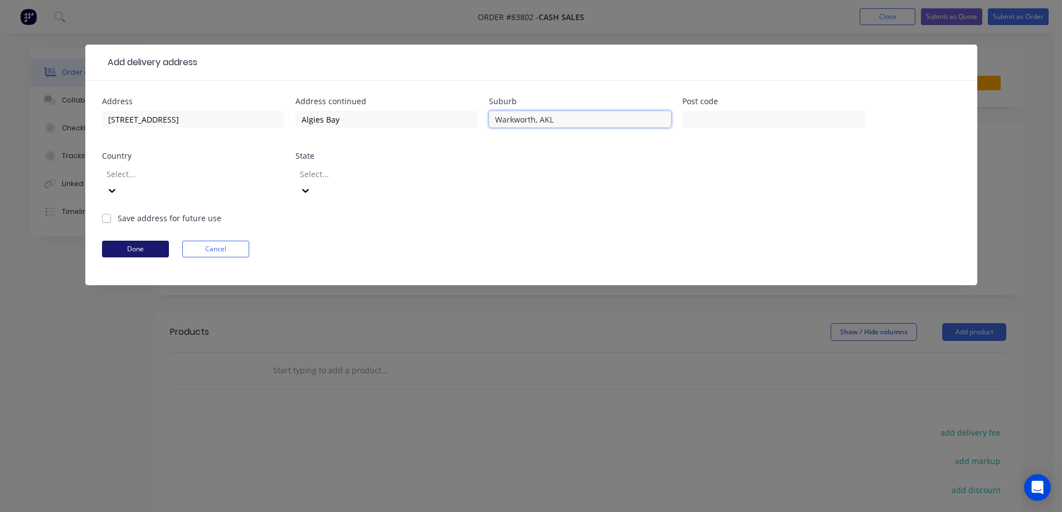
type input "Warkworth, AKL"
click at [115, 241] on button "Done" at bounding box center [135, 249] width 67 height 17
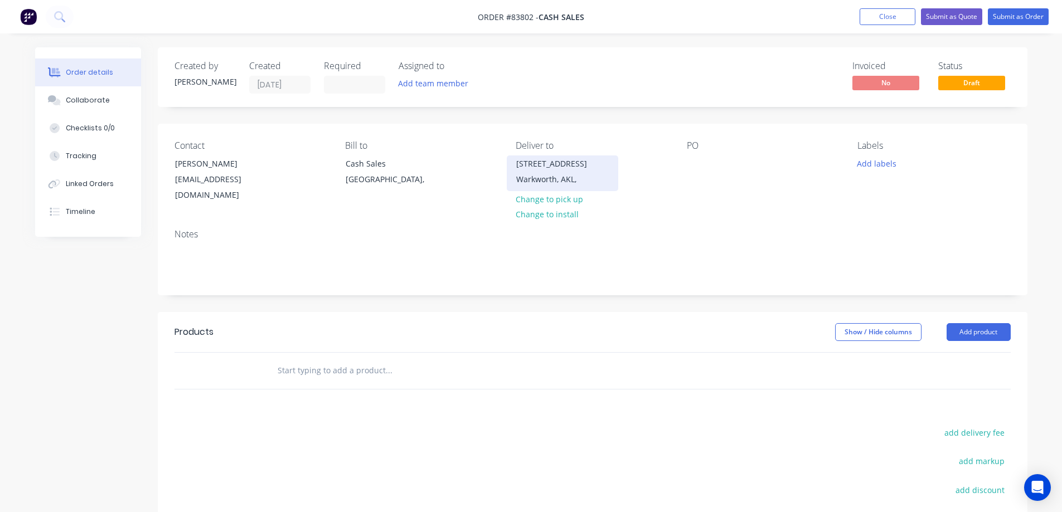
drag, startPoint x: 173, startPoint y: 161, endPoint x: 591, endPoint y: 158, distance: 418.0
click at [292, 158] on div "Contact Robert Sutcliffe sutcliffe2111@gmail.com" at bounding box center [250, 171] width 153 height 63
copy div "Robert Sutcliffe"
click at [689, 162] on div at bounding box center [696, 164] width 18 height 16
paste div
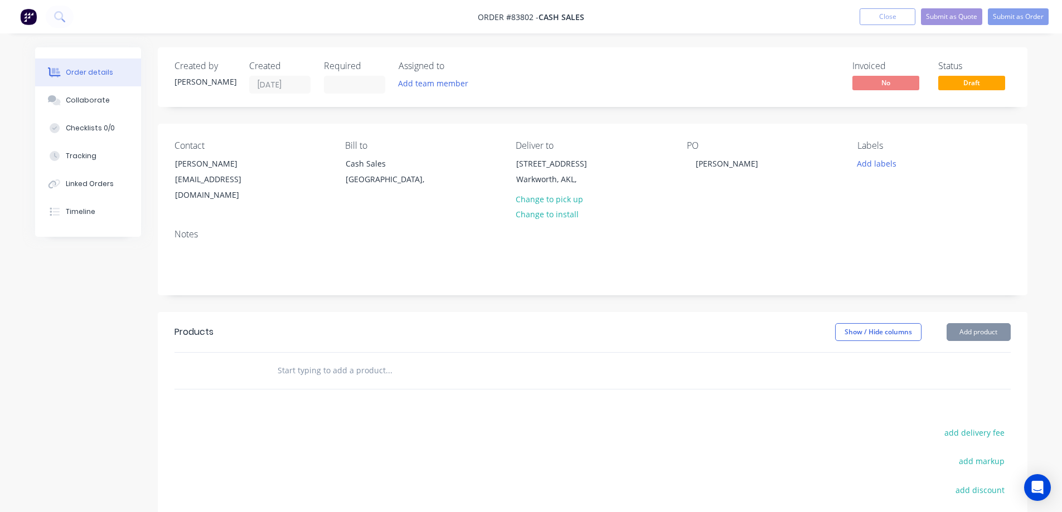
click at [345, 377] on input "text" at bounding box center [388, 371] width 223 height 22
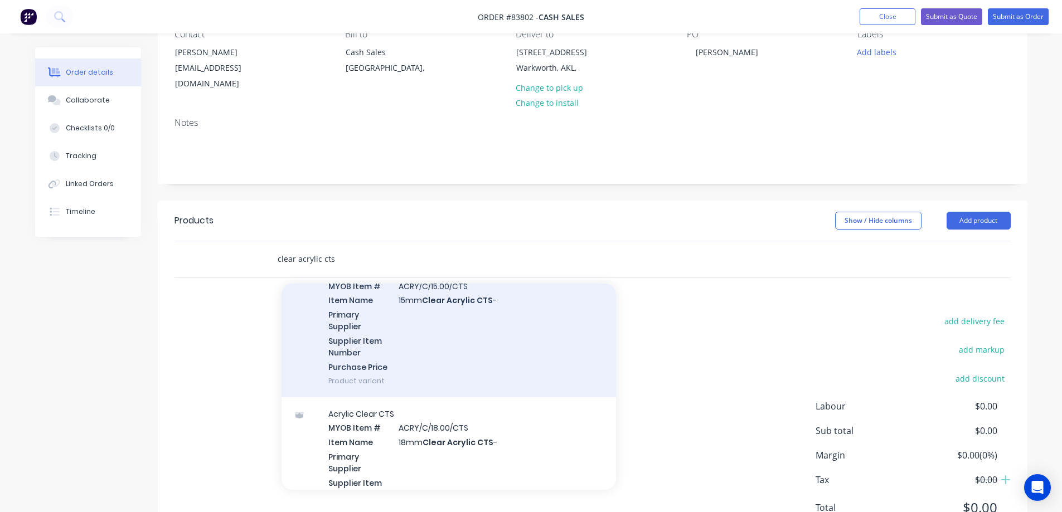
scroll to position [1226, 0]
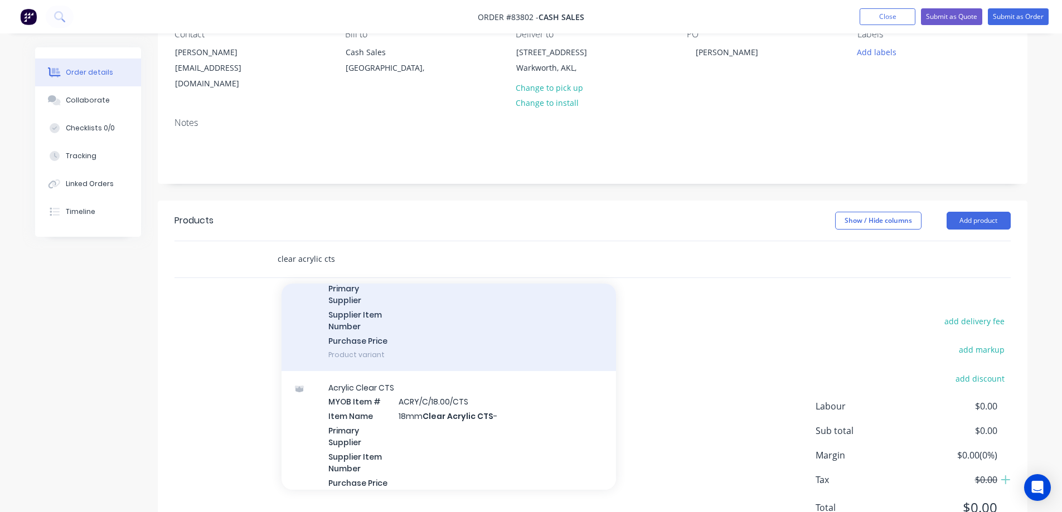
type input "clear acrylic cts"
click at [436, 342] on div "Acrylic Clear CTS MYOB Item # ACRY/C/15.00/CTS Item Name 15mm Clear Acrylic CTS…" at bounding box center [448, 300] width 334 height 142
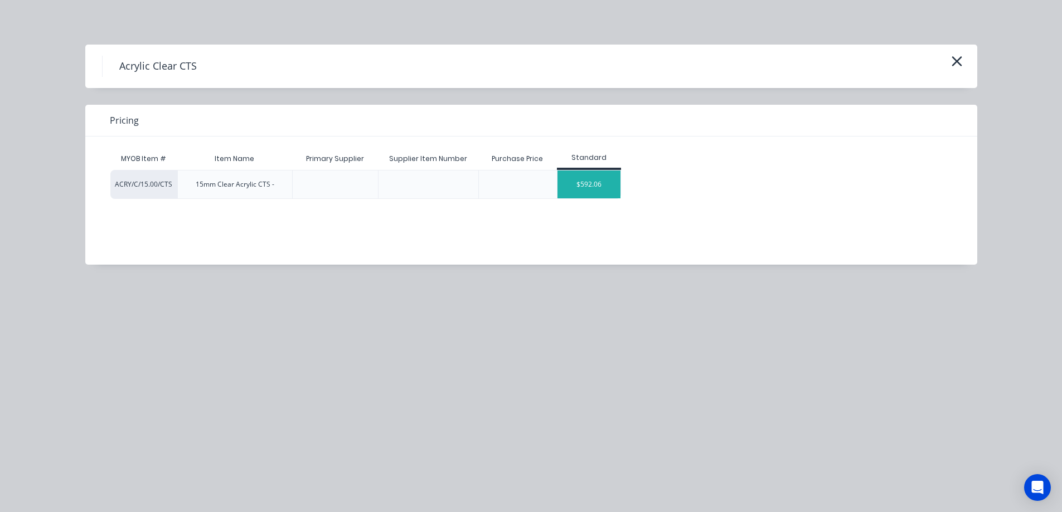
click at [609, 180] on div "$592.06" at bounding box center [588, 185] width 63 height 28
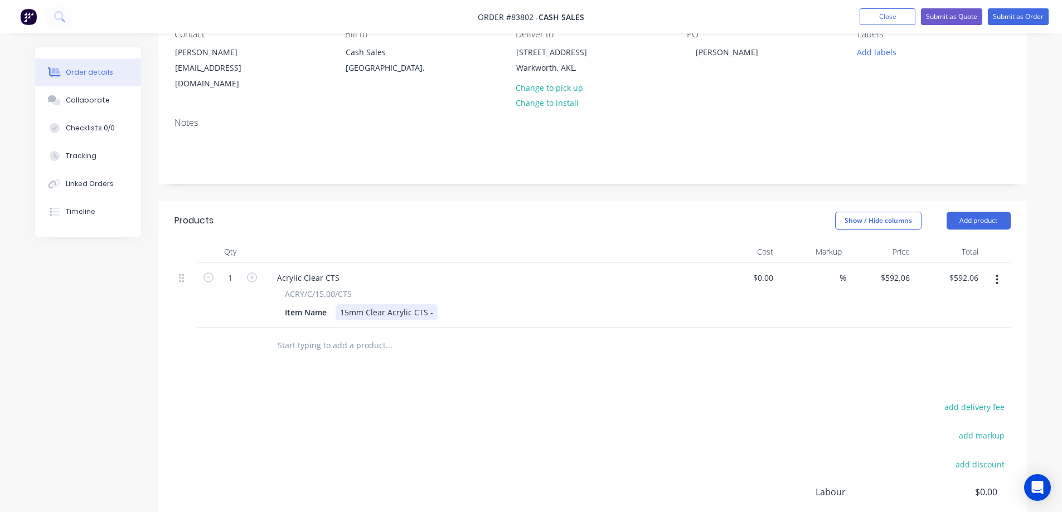
click at [433, 311] on div "15mm Clear Acrylic CTS -" at bounding box center [387, 312] width 102 height 16
click at [502, 312] on div "15mm Clear Acrylic CTS - cut as per drawing" at bounding box center [423, 312] width 174 height 16
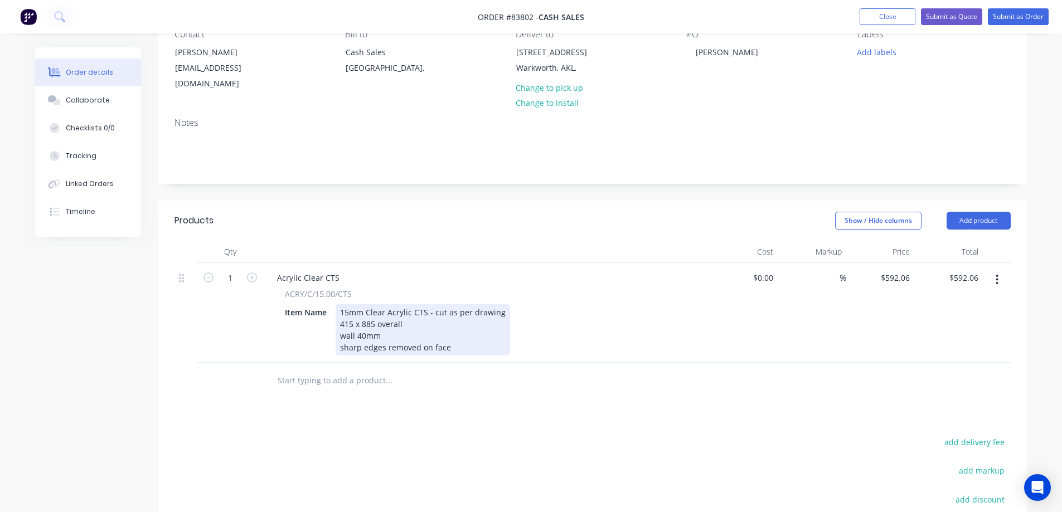
click at [438, 316] on div "15mm Clear Acrylic CTS - cut as per drawing 415 x 885 overall wall 40mm sharp e…" at bounding box center [423, 329] width 174 height 51
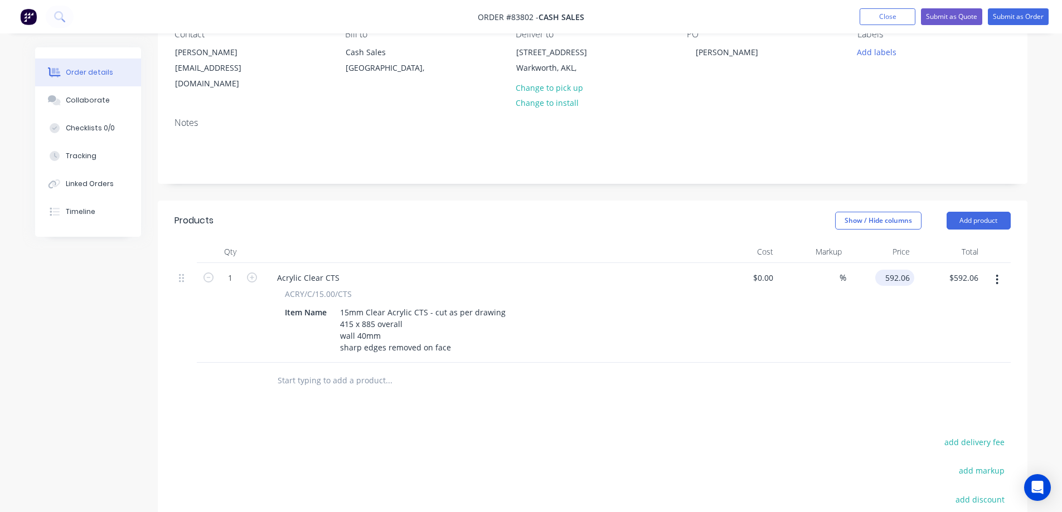
click at [907, 275] on input "592.06" at bounding box center [897, 278] width 35 height 16
click at [895, 279] on input "592.06" at bounding box center [899, 278] width 30 height 16
type input "$148.42"
click at [978, 442] on button "add delivery fee" at bounding box center [975, 442] width 72 height 15
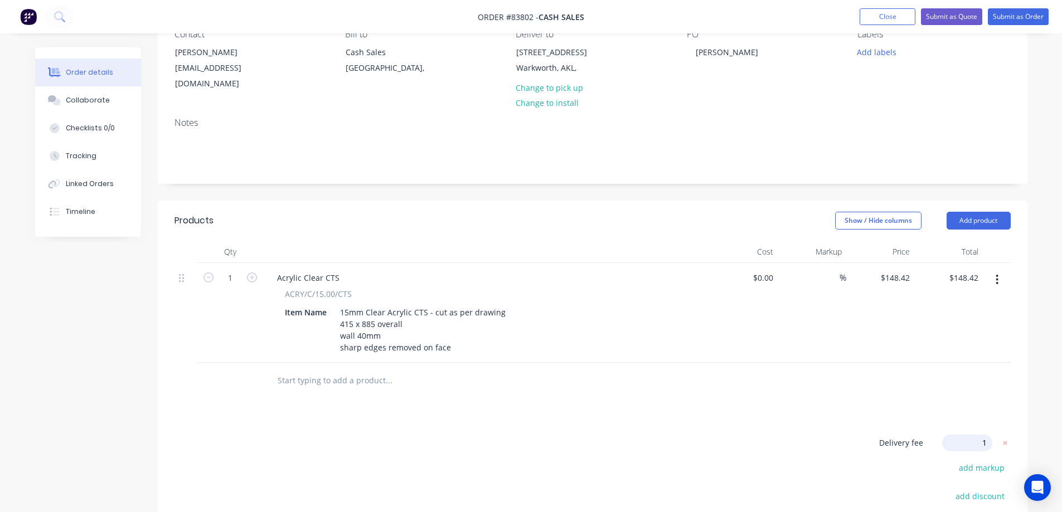
type input "13"
click at [909, 430] on div "Products Show / Hide columns Add product Qty Cost Markup Price Total 1 Acrylic …" at bounding box center [593, 432] width 870 height 463
click at [256, 71] on div "sutcliffe2111@gmail.com" at bounding box center [221, 75] width 93 height 31
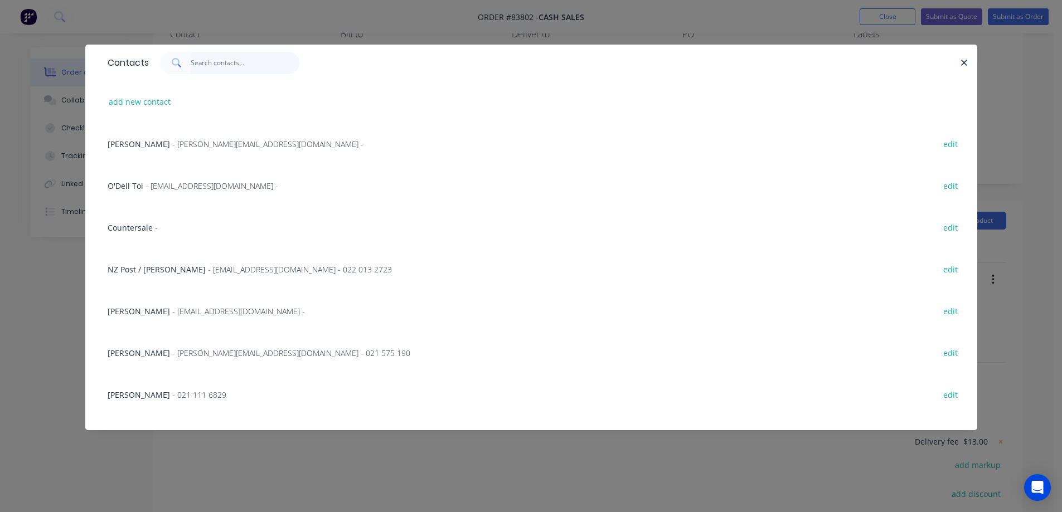
click at [247, 62] on input "text" at bounding box center [245, 63] width 109 height 22
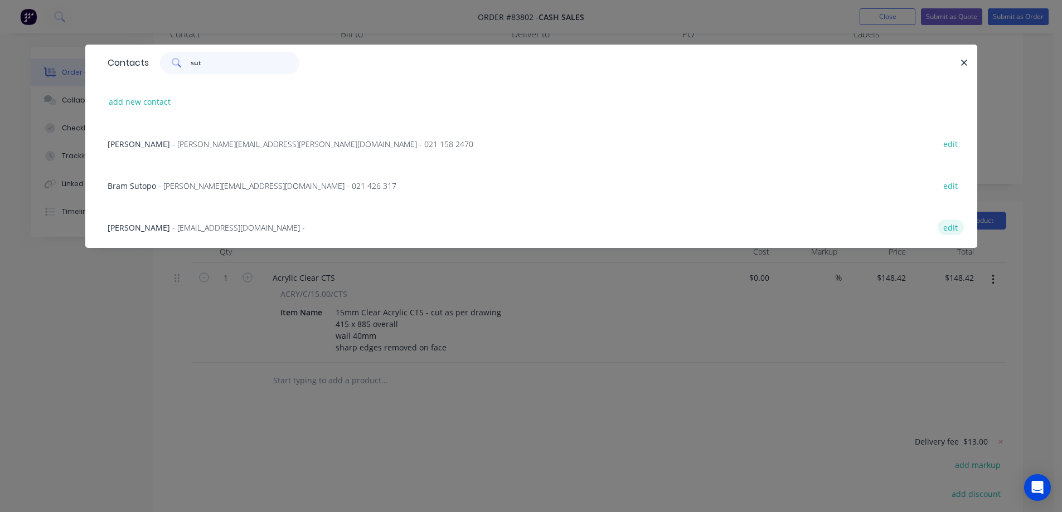
type input "sut"
click at [946, 227] on button "edit" at bounding box center [951, 227] width 26 height 15
select select "NZ"
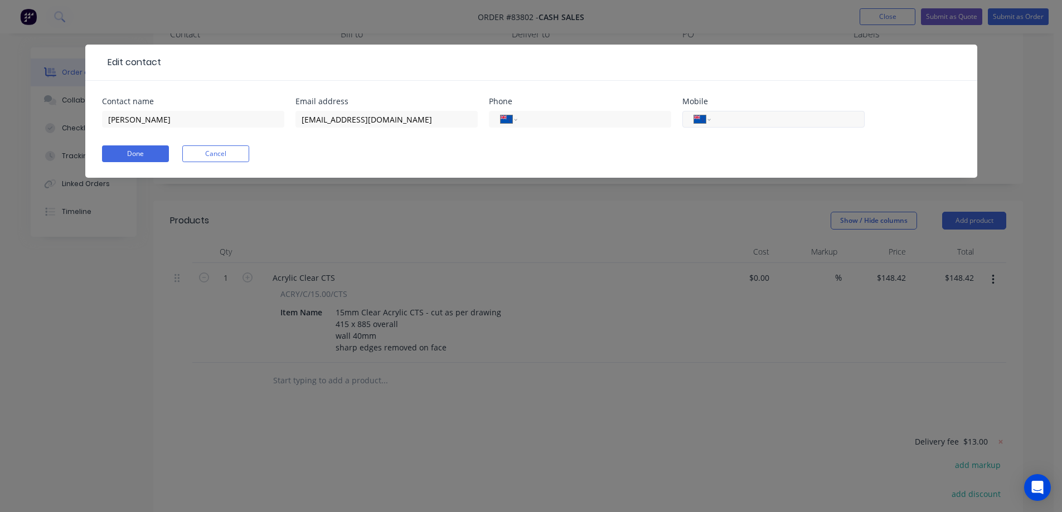
click at [752, 122] on input "tel" at bounding box center [785, 119] width 134 height 13
paste input "0210 469 220"
type input "0210 469 220"
click at [119, 156] on button "Done" at bounding box center [135, 153] width 67 height 17
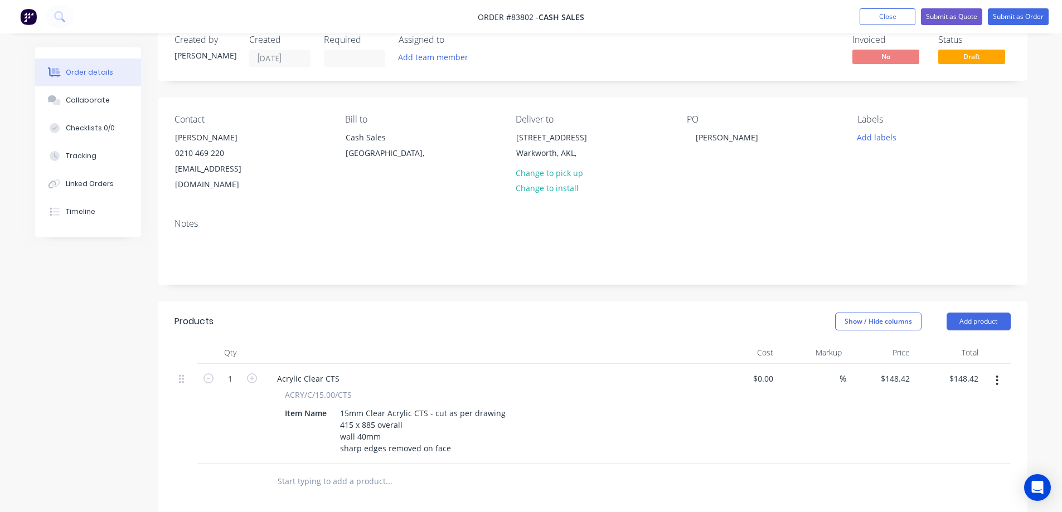
scroll to position [0, 0]
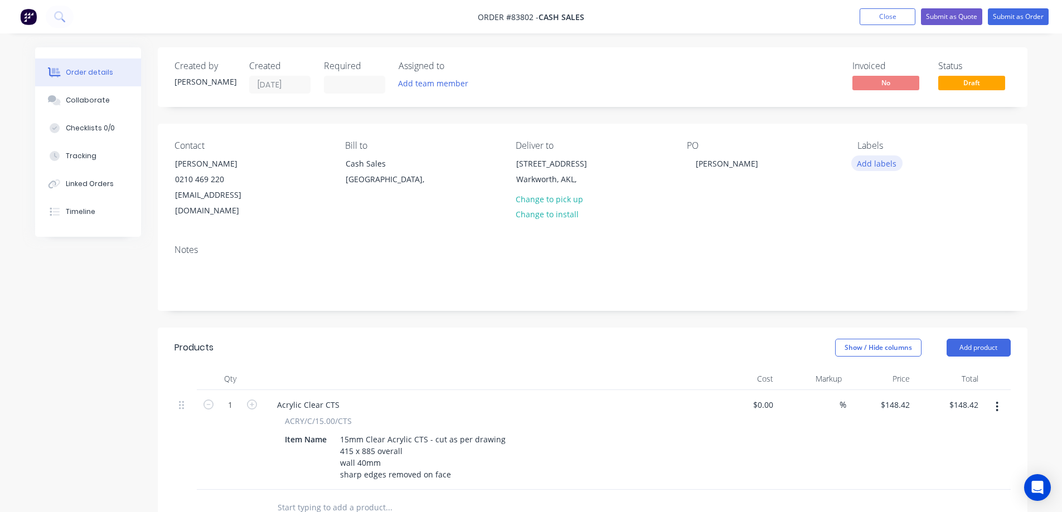
click at [865, 158] on button "Add labels" at bounding box center [876, 163] width 51 height 15
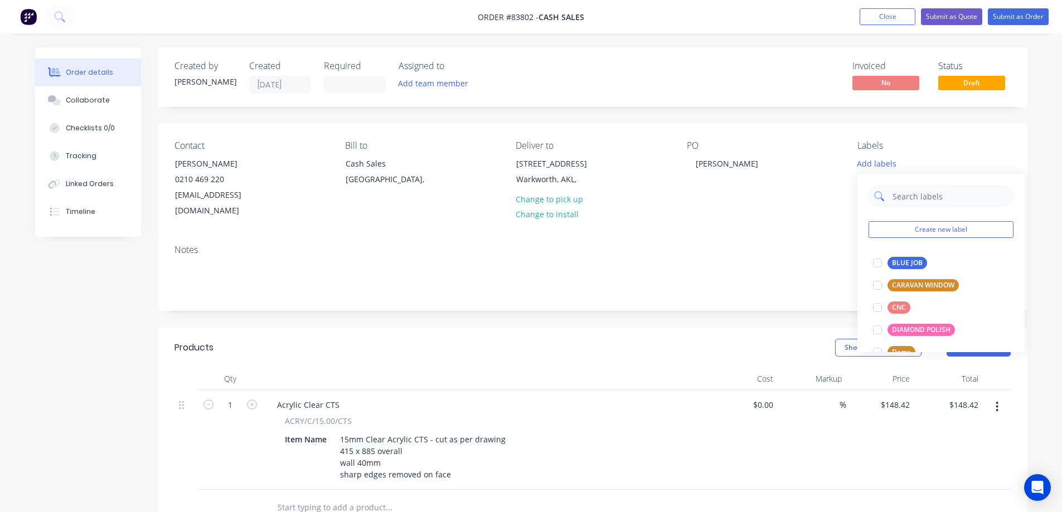
drag, startPoint x: 896, startPoint y: 264, endPoint x: 945, endPoint y: 181, distance: 96.5
click at [896, 264] on div "BLUE JOB" at bounding box center [907, 263] width 40 height 12
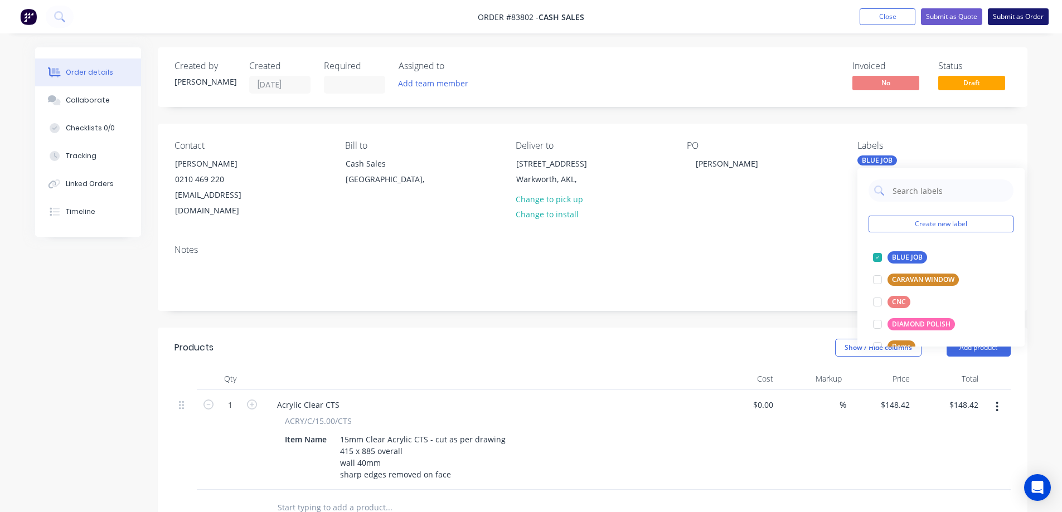
click at [1040, 9] on button "Submit as Order" at bounding box center [1018, 16] width 61 height 17
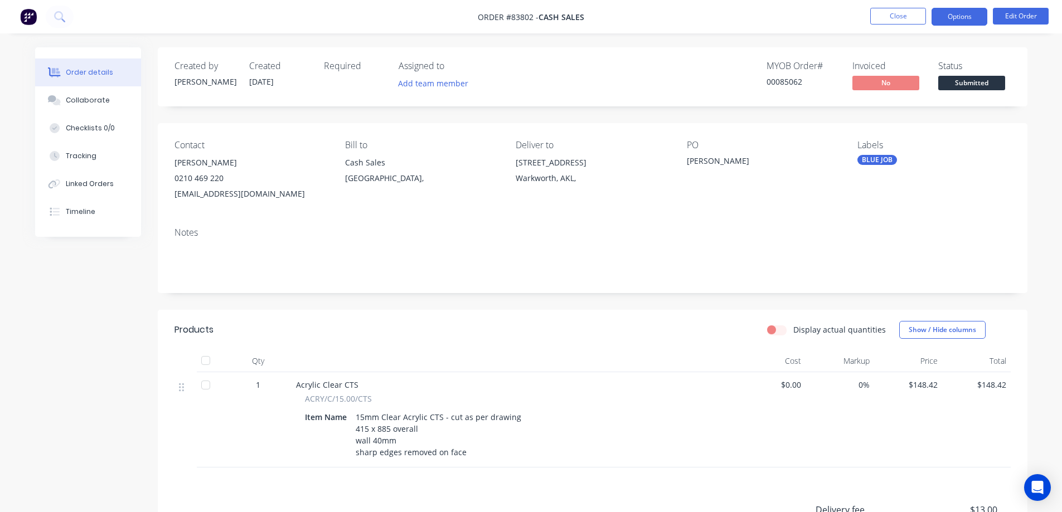
click at [958, 18] on button "Options" at bounding box center [959, 17] width 56 height 18
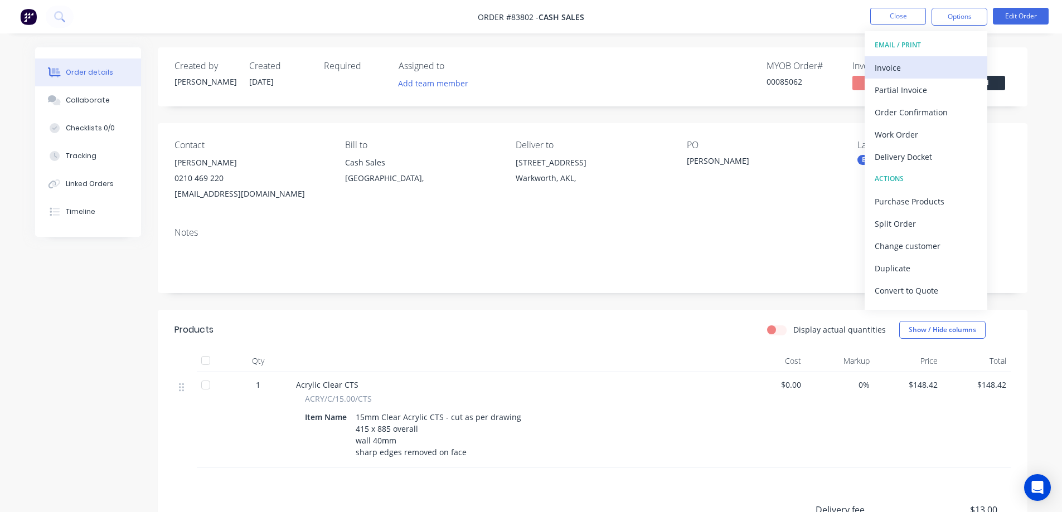
click at [935, 74] on div "Invoice" at bounding box center [926, 68] width 103 height 16
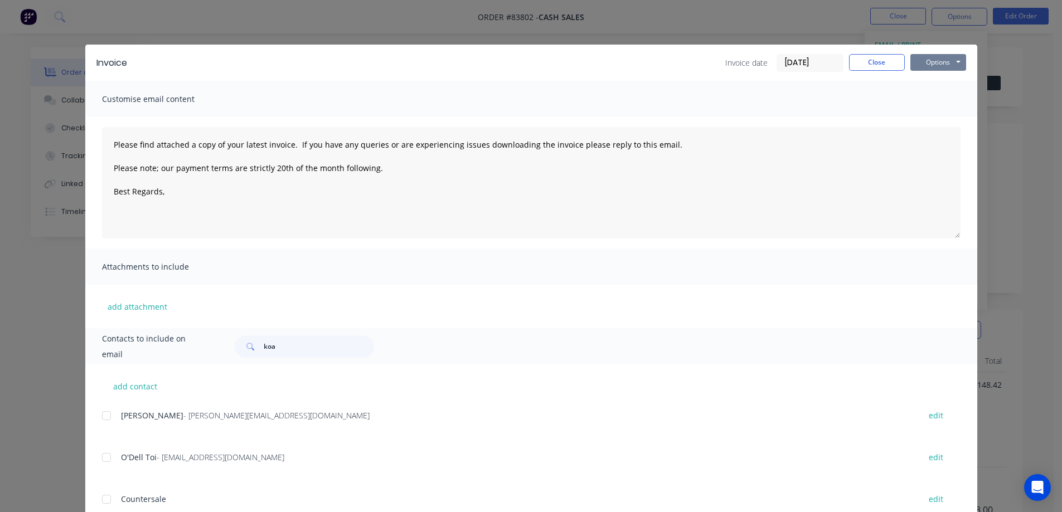
click at [941, 65] on button "Options" at bounding box center [938, 62] width 56 height 17
click at [945, 81] on button "Preview" at bounding box center [945, 82] width 71 height 18
click at [692, 85] on div "Customise email content" at bounding box center [531, 99] width 892 height 36
click at [883, 62] on button "Close" at bounding box center [877, 62] width 56 height 17
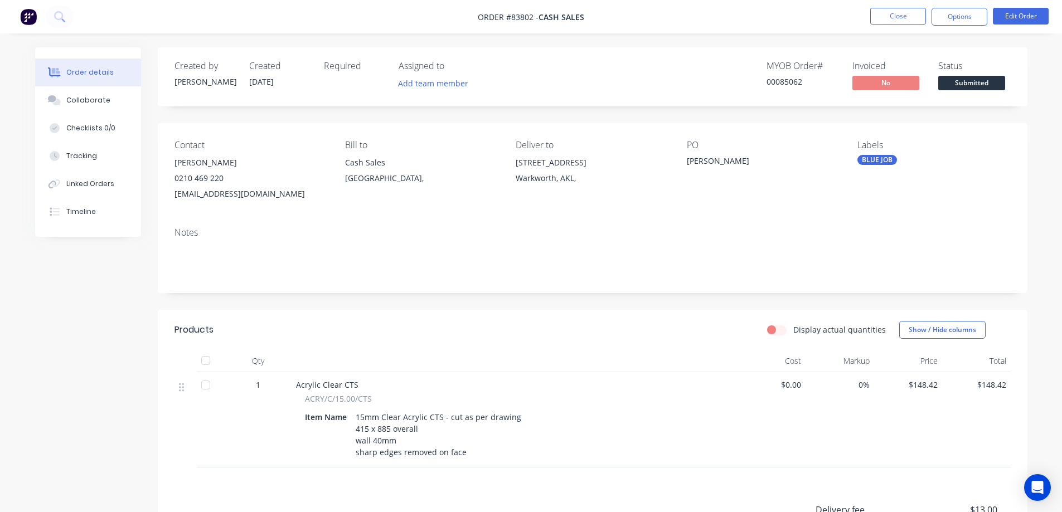
drag, startPoint x: 955, startPoint y: 18, endPoint x: 948, endPoint y: 29, distance: 12.8
click at [955, 18] on button "Options" at bounding box center [959, 17] width 56 height 18
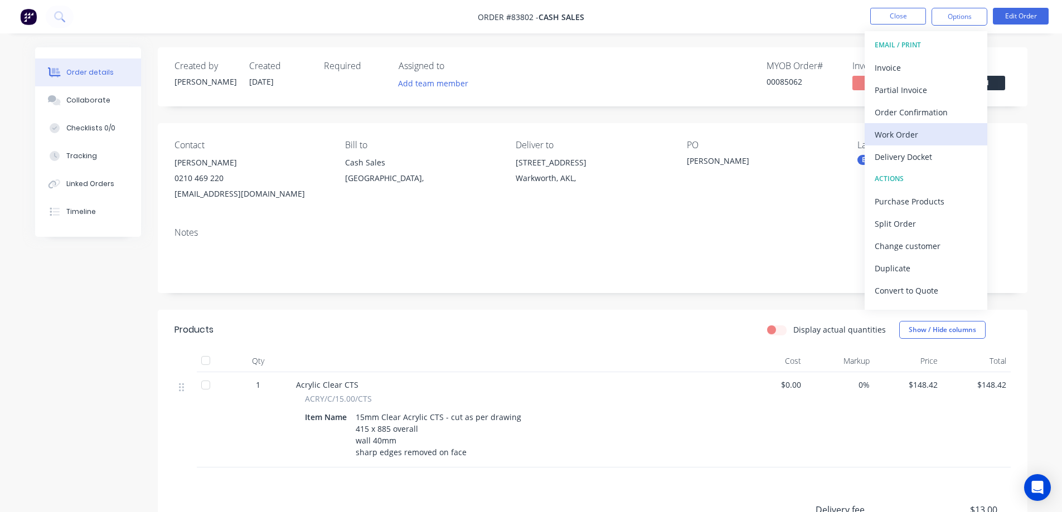
click at [915, 140] on div "Work Order" at bounding box center [926, 135] width 103 height 16
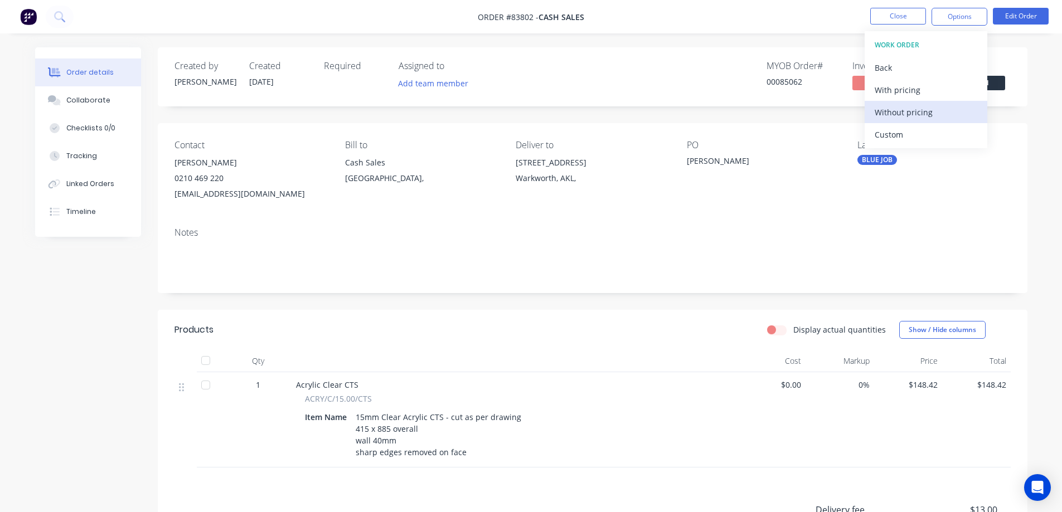
click at [919, 114] on div "Without pricing" at bounding box center [926, 112] width 103 height 16
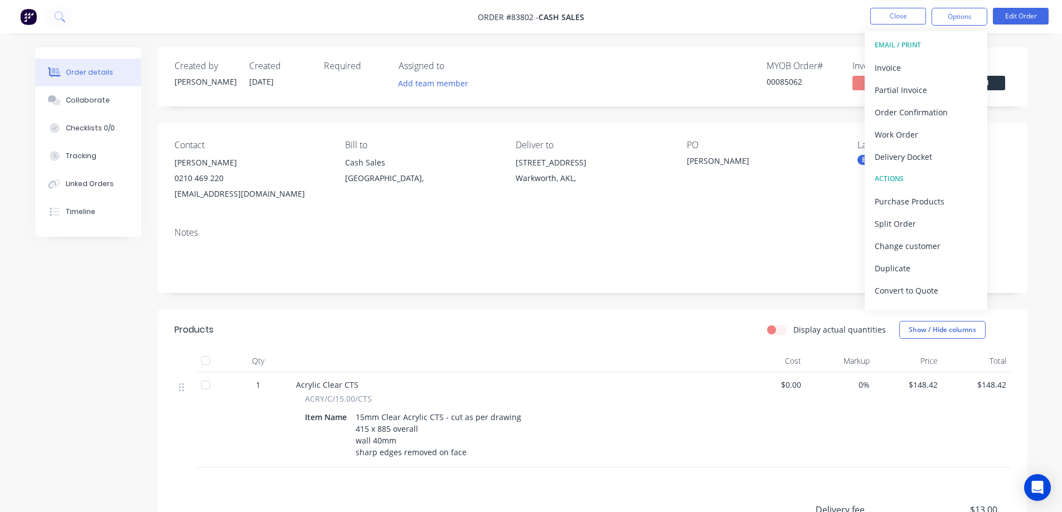
click at [865, 18] on ul "Close Options EMAIL / PRINT Invoice Partial Invoice Order Confirmation Work Ord…" at bounding box center [959, 17] width 205 height 18
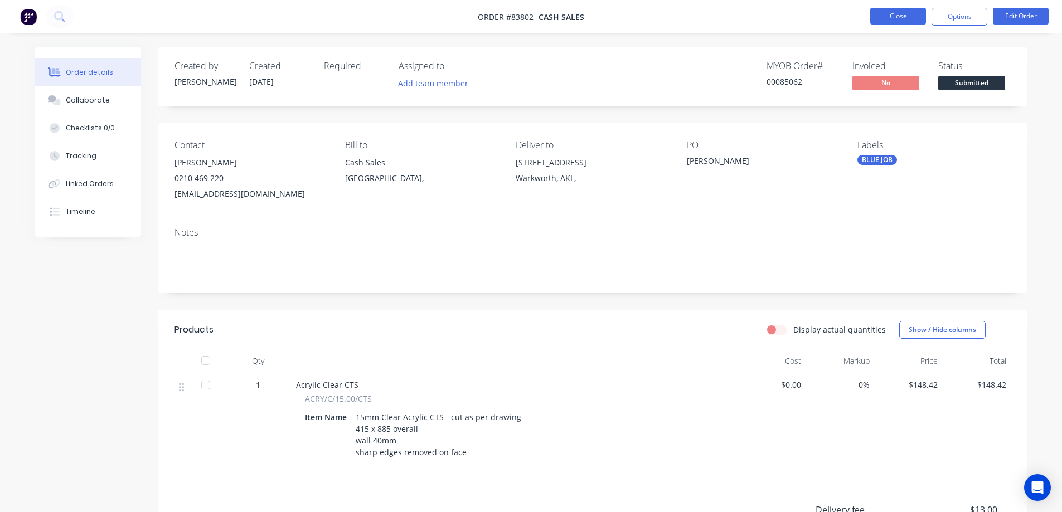
click at [908, 18] on button "Close" at bounding box center [898, 16] width 56 height 17
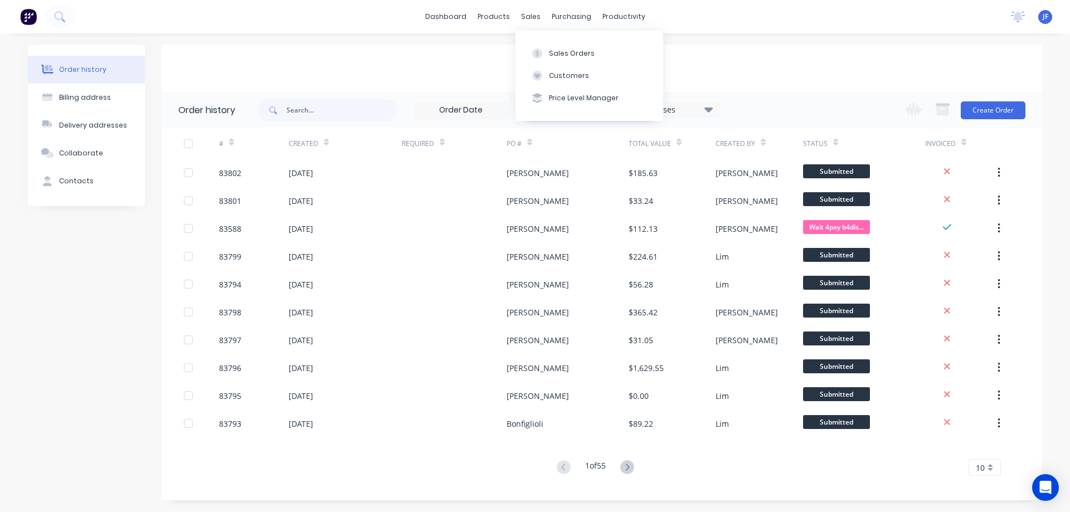
click at [821, 35] on div "Order history Billing address Delivery addresses Collaborate Contacts Cash Sale…" at bounding box center [535, 272] width 1070 height 479
click at [1008, 106] on button "Create Order" at bounding box center [993, 110] width 65 height 18
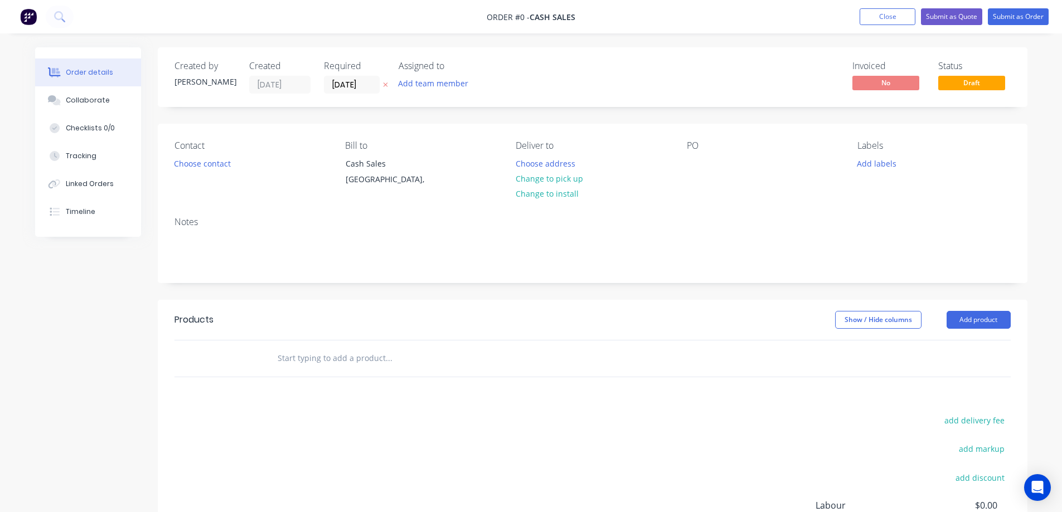
click at [390, 84] on button at bounding box center [386, 85] width 12 height 13
click at [181, 164] on button "Choose contact" at bounding box center [202, 163] width 69 height 15
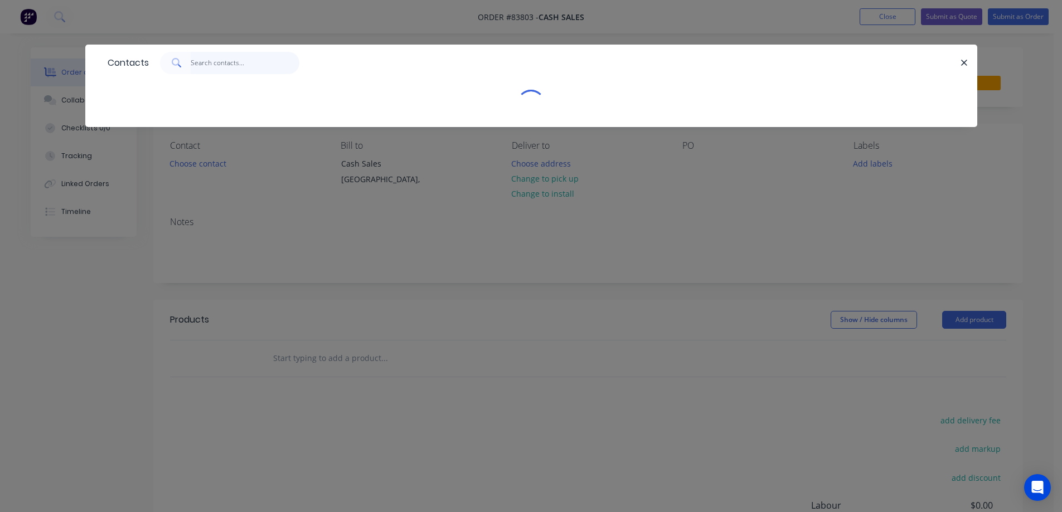
click at [241, 61] on input "text" at bounding box center [245, 63] width 109 height 22
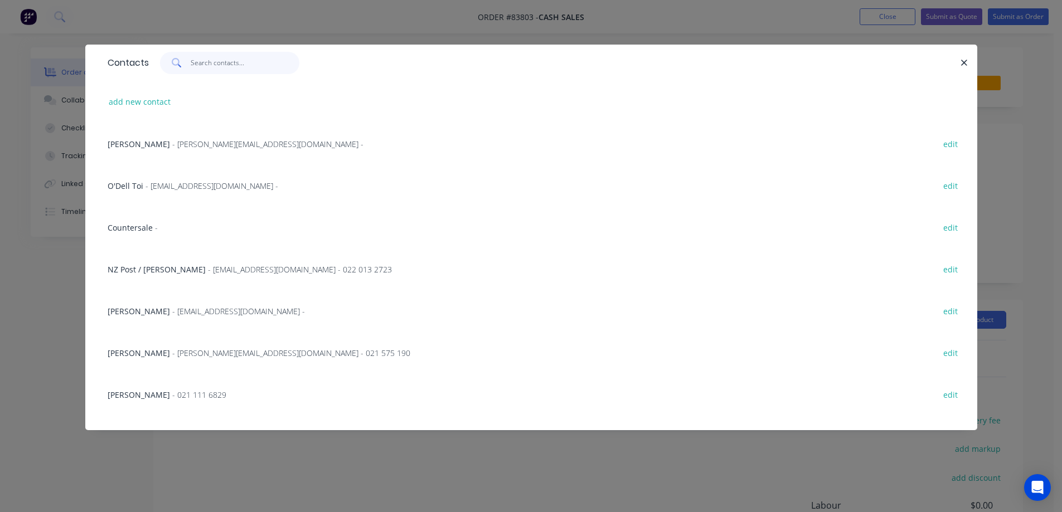
type input "r"
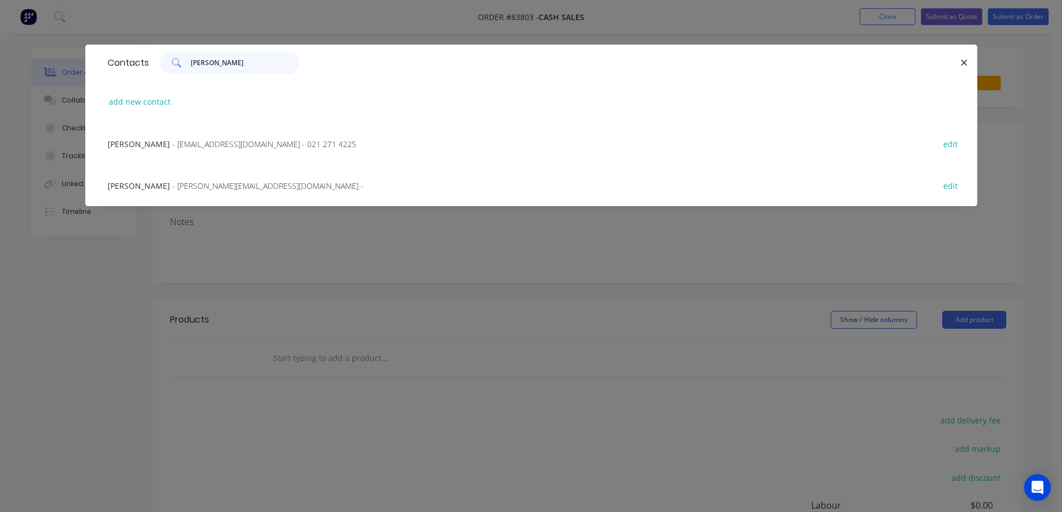
type input "greg c"
click at [240, 137] on div "Greg Cockerill - design@ashcreative.co.nz - 021 271 4225 edit" at bounding box center [531, 144] width 858 height 42
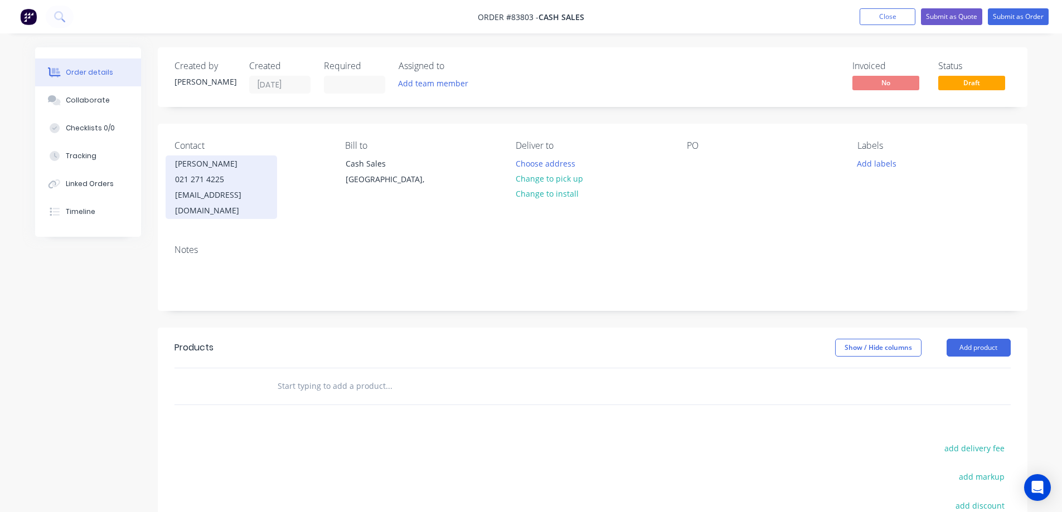
drag, startPoint x: 233, startPoint y: 163, endPoint x: 168, endPoint y: 166, distance: 65.3
click at [155, 164] on div "Order details Collaborate Checklists 0/0 Tracking Linked Orders Timeline Order …" at bounding box center [531, 368] width 1014 height 642
drag, startPoint x: 321, startPoint y: 111, endPoint x: 312, endPoint y: 121, distance: 13.4
click at [320, 111] on div "Created by Jess Created 11/08/25 Required Assigned to Add team member Invoiced …" at bounding box center [593, 359] width 870 height 625
click at [216, 134] on div "Contact Greg Cockerill 021 271 4225 design@ashcreative.co.nz Bill to Cash Sales…" at bounding box center [593, 180] width 870 height 112
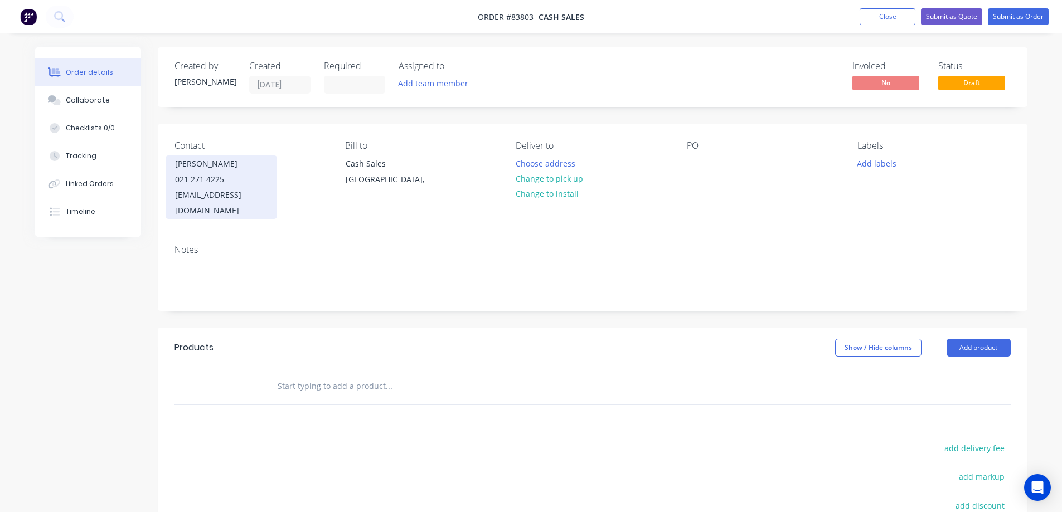
drag, startPoint x: 238, startPoint y: 163, endPoint x: 201, endPoint y: 169, distance: 37.4
click at [162, 163] on div "Contact Greg Cockerill 021 271 4225 design@ashcreative.co.nz Bill to Cash Sales…" at bounding box center [593, 180] width 870 height 112
copy div "Greg Cockerill"
click at [696, 160] on div at bounding box center [696, 164] width 18 height 16
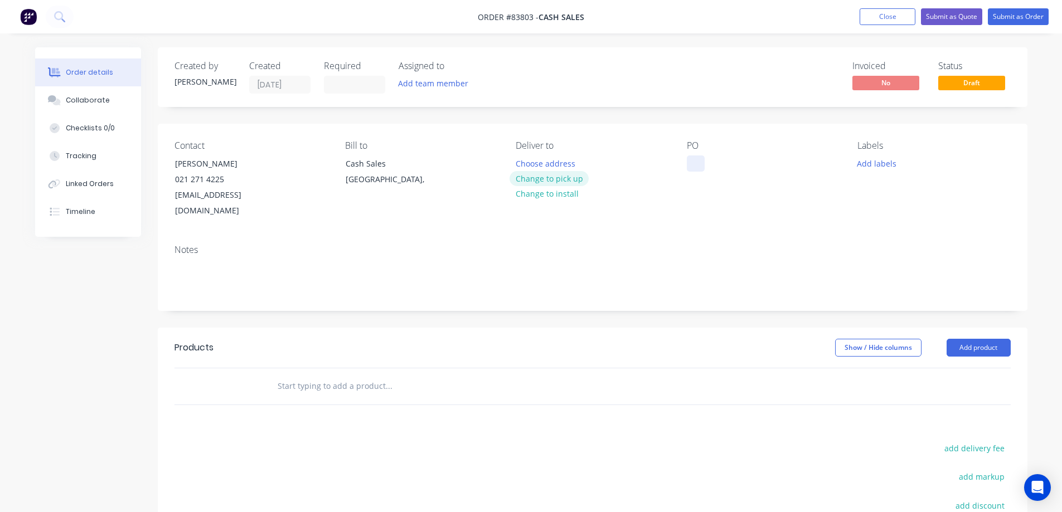
paste div
click at [556, 180] on button "Change to pick up" at bounding box center [548, 178] width 79 height 15
click at [393, 375] on input "text" at bounding box center [388, 386] width 223 height 22
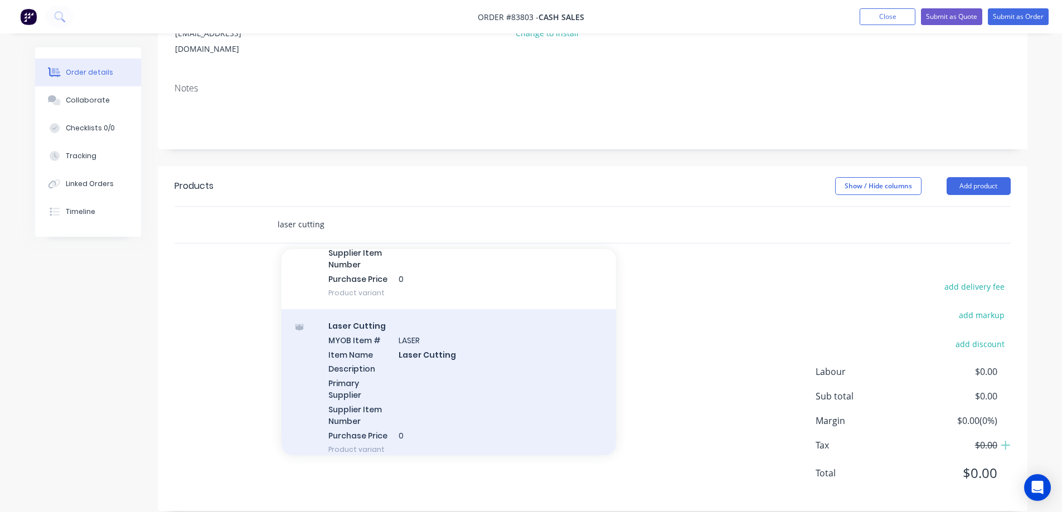
scroll to position [334, 0]
type input "laser cutting"
click at [425, 371] on div "Laser Cutting MYOB Item # LASER Item Name Laser Cutting Description Primary Sup…" at bounding box center [448, 385] width 334 height 157
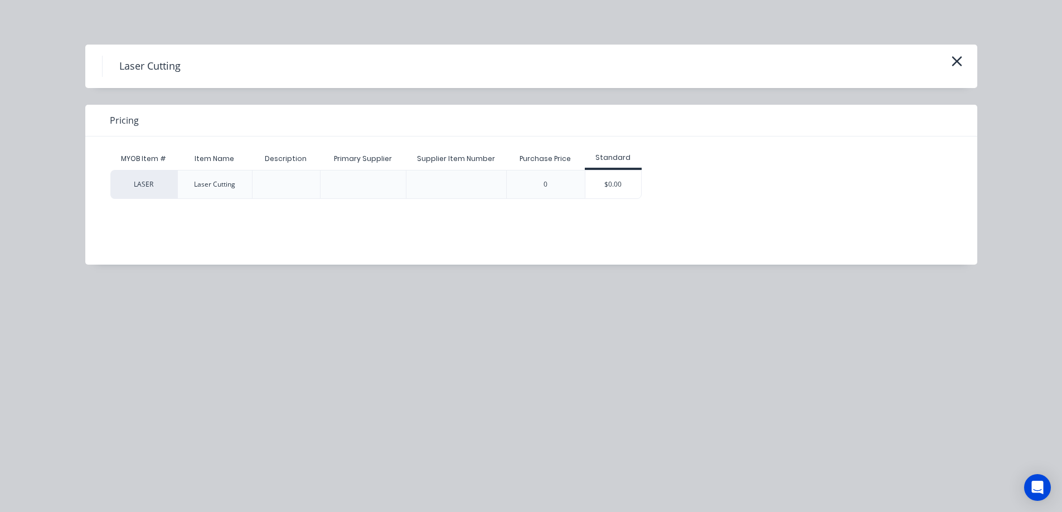
click at [605, 187] on div "$0.00" at bounding box center [613, 185] width 56 height 28
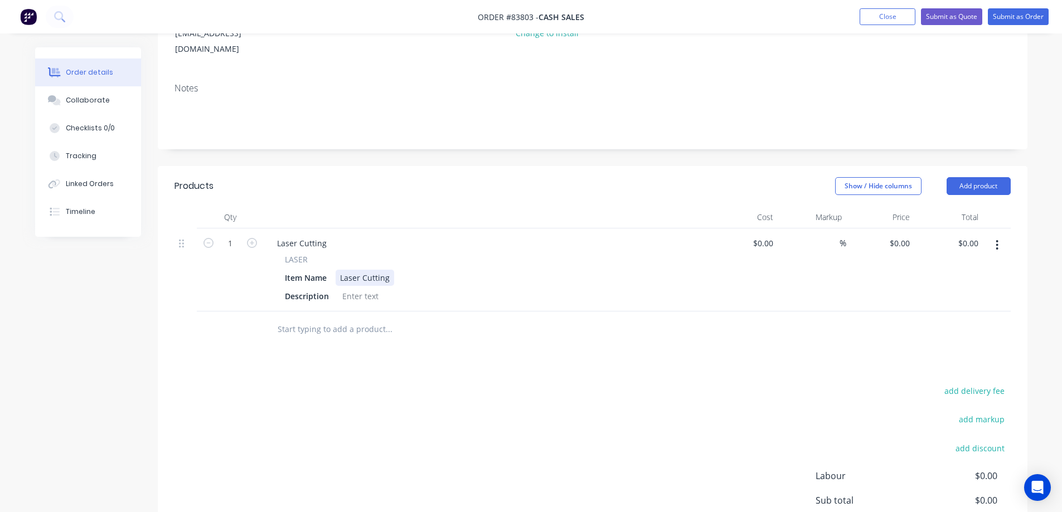
click at [392, 270] on div "Laser Cutting" at bounding box center [365, 278] width 59 height 16
click at [344, 288] on div at bounding box center [360, 296] width 45 height 16
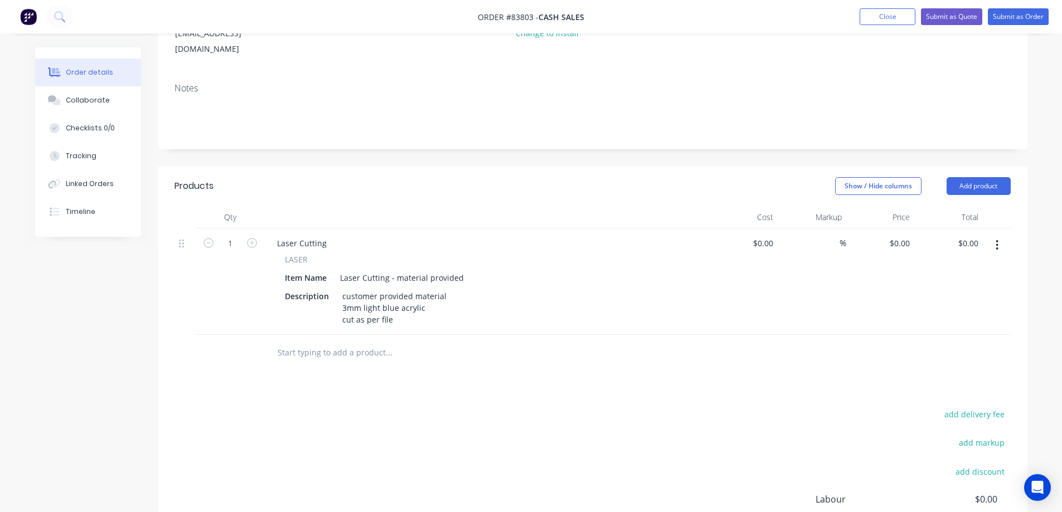
click at [641, 207] on div at bounding box center [487, 217] width 446 height 22
click at [399, 309] on div "customer provided material 3mm light blue acrylic cut as per file" at bounding box center [394, 308] width 113 height 40
click at [405, 307] on div "customer provided material 3mm light blue acrylic cut as per file" at bounding box center [394, 308] width 113 height 40
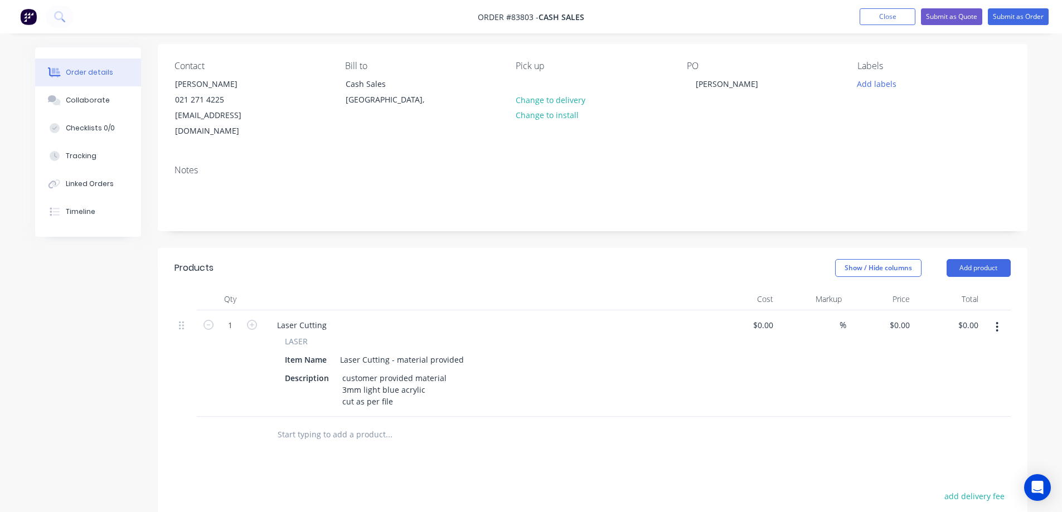
scroll to position [0, 0]
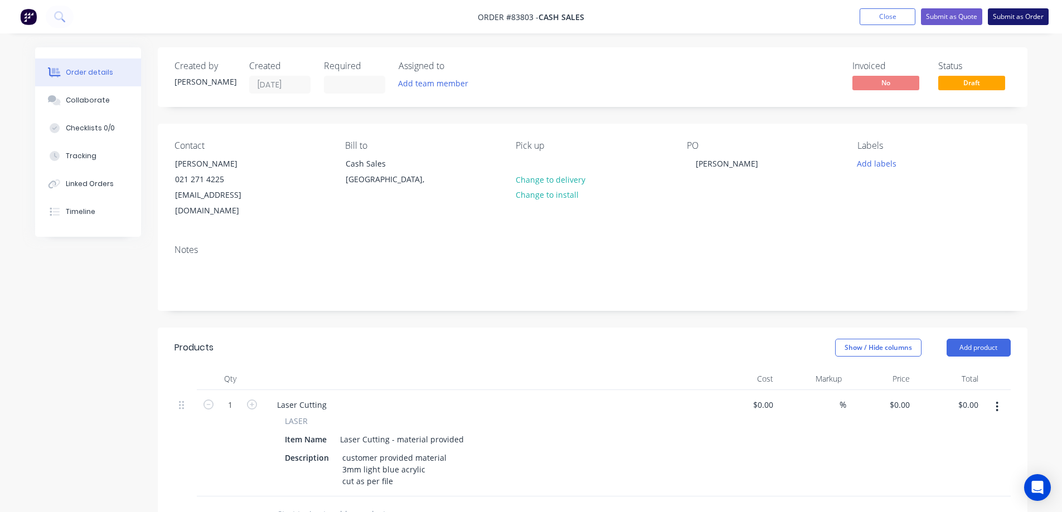
click at [1014, 9] on button "Submit as Order" at bounding box center [1018, 16] width 61 height 17
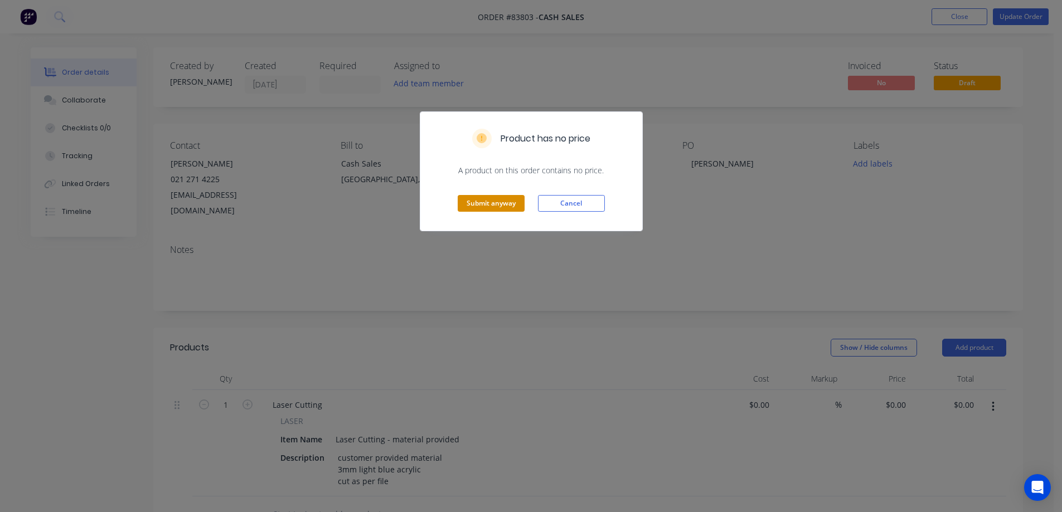
click at [467, 208] on button "Submit anyway" at bounding box center [491, 203] width 67 height 17
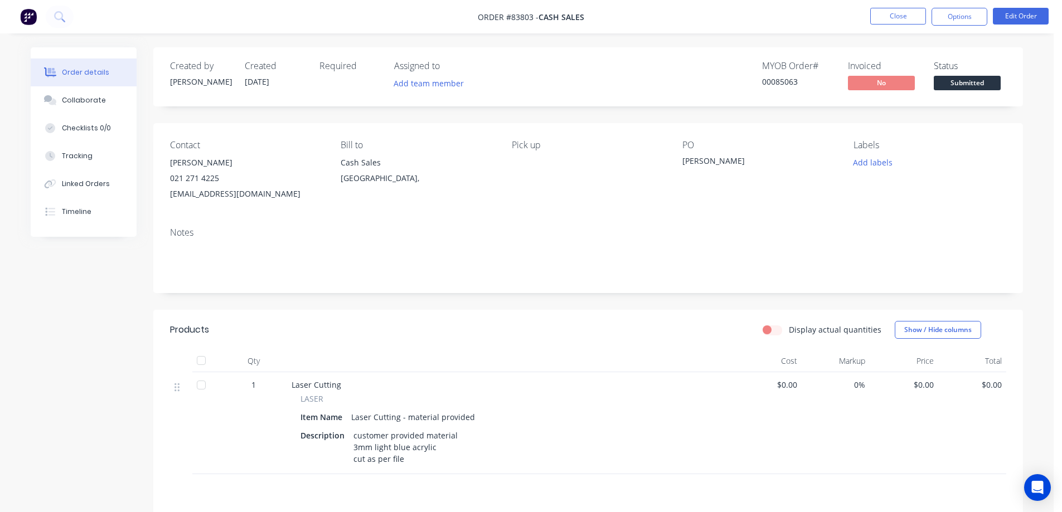
click at [406, 459] on div "customer provided material 3mm light blue acrylic cut as per file" at bounding box center [405, 448] width 113 height 40
click at [1028, 16] on button "Edit Order" at bounding box center [1021, 16] width 56 height 17
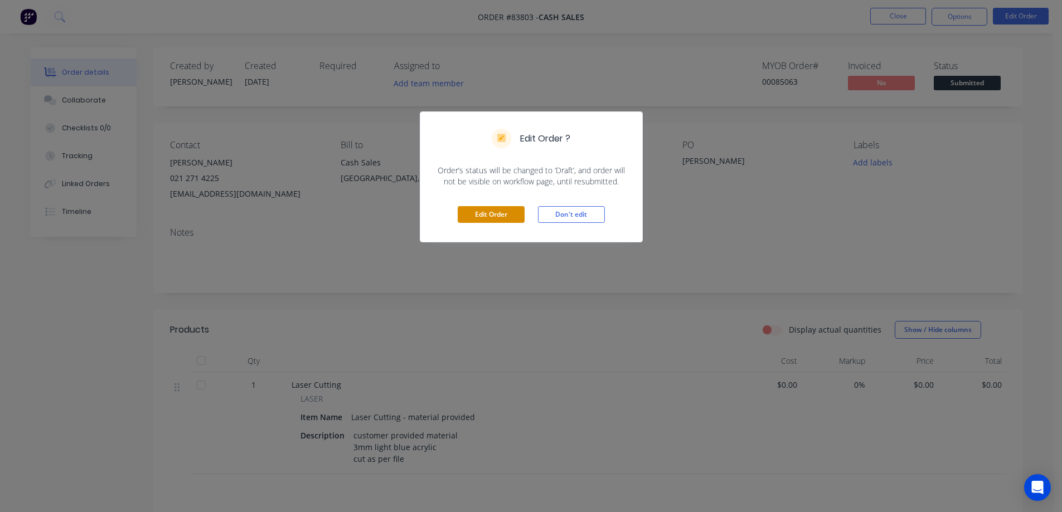
click at [502, 214] on button "Edit Order" at bounding box center [491, 214] width 67 height 17
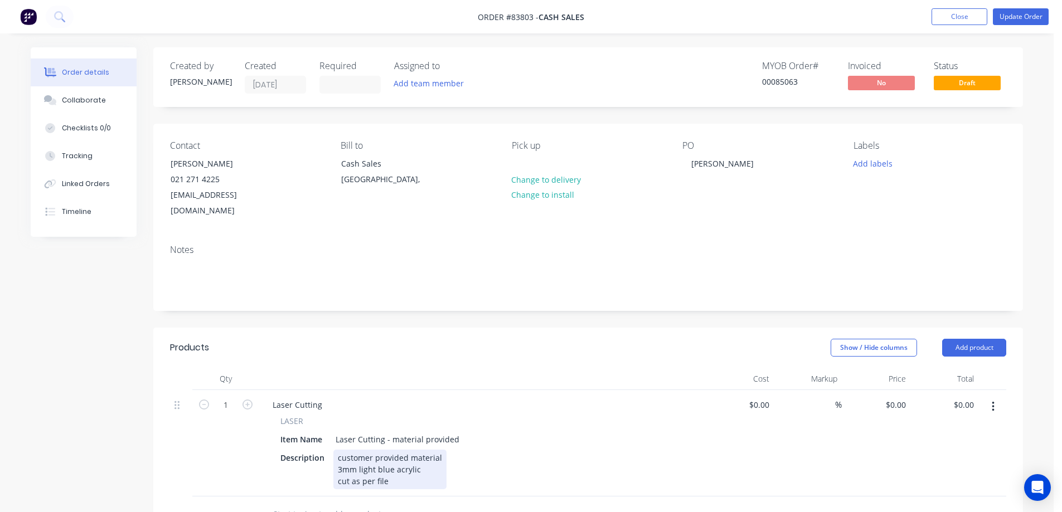
click at [388, 468] on div "customer provided material 3mm light blue acrylic cut as per file" at bounding box center [389, 470] width 113 height 40
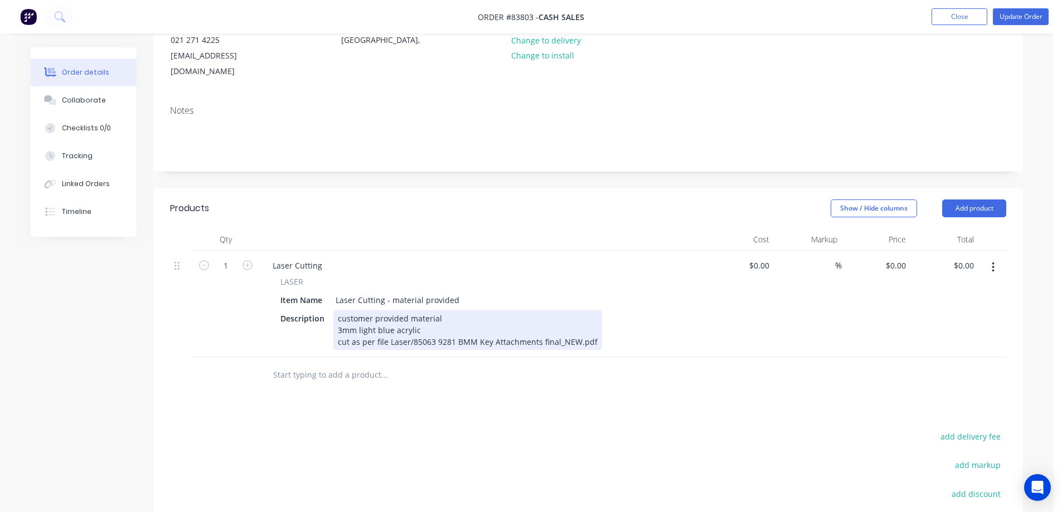
scroll to position [223, 0]
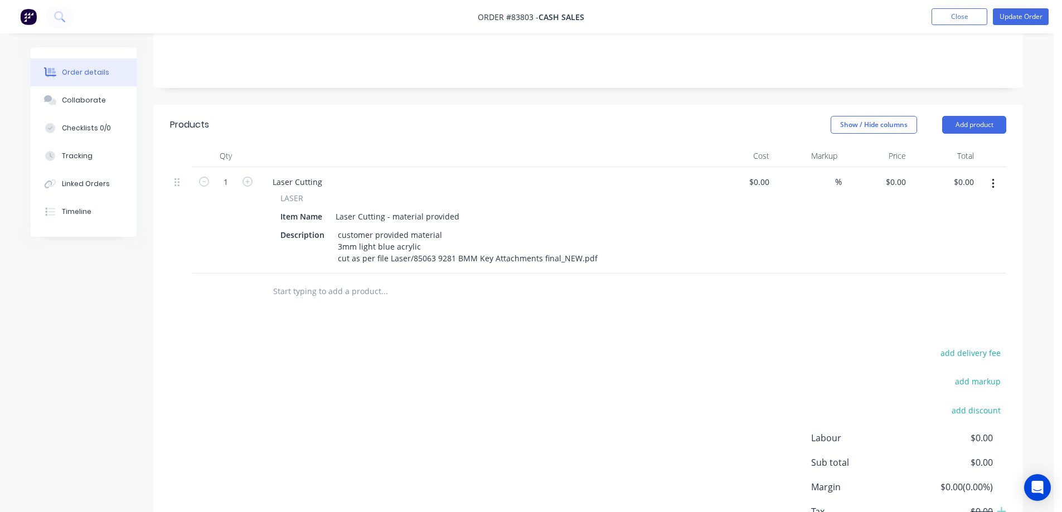
click at [998, 174] on button "button" at bounding box center [993, 184] width 26 height 20
click at [969, 228] on button "Duplicate" at bounding box center [953, 235] width 106 height 22
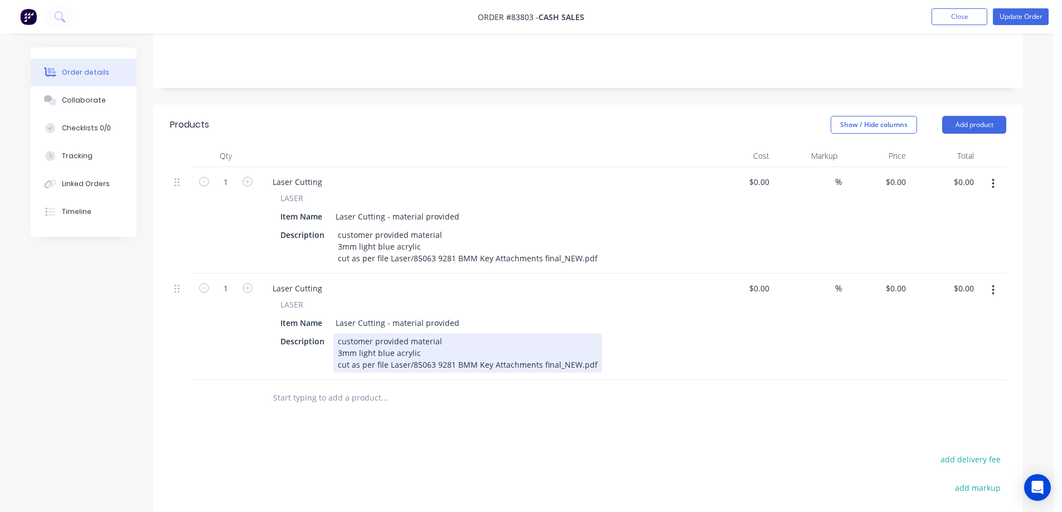
click at [410, 351] on div "customer provided material 3mm light blue acrylic cut as per file Laser/85063 9…" at bounding box center [467, 353] width 269 height 40
drag, startPoint x: 410, startPoint y: 351, endPoint x: 587, endPoint y: 356, distance: 176.8
click at [587, 356] on div "customer provided material 3mm light blue acrylic cut as per file Laser/85063 9…" at bounding box center [467, 353] width 269 height 40
paste div
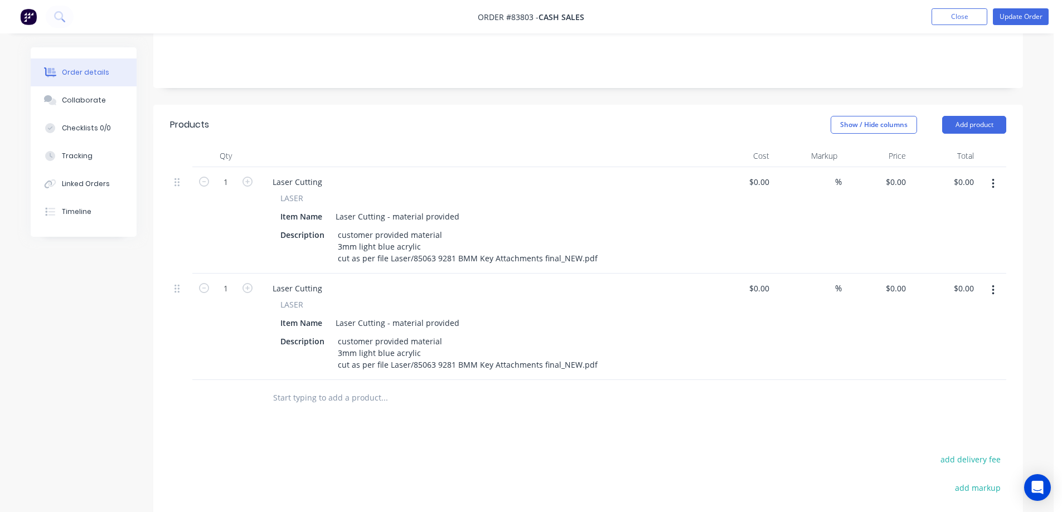
click at [679, 192] on div "LASER" at bounding box center [482, 198] width 404 height 12
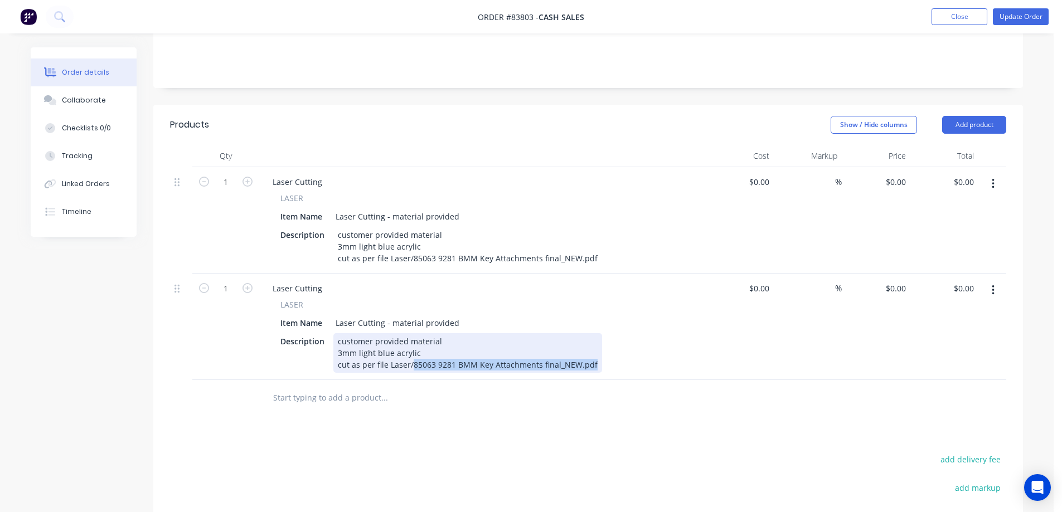
drag, startPoint x: 410, startPoint y: 351, endPoint x: 606, endPoint y: 373, distance: 196.9
click at [606, 373] on div "Qty Cost Markup Price Total 1 Laser Cutting LASER Item Name Laser Cutting - mat…" at bounding box center [588, 280] width 870 height 271
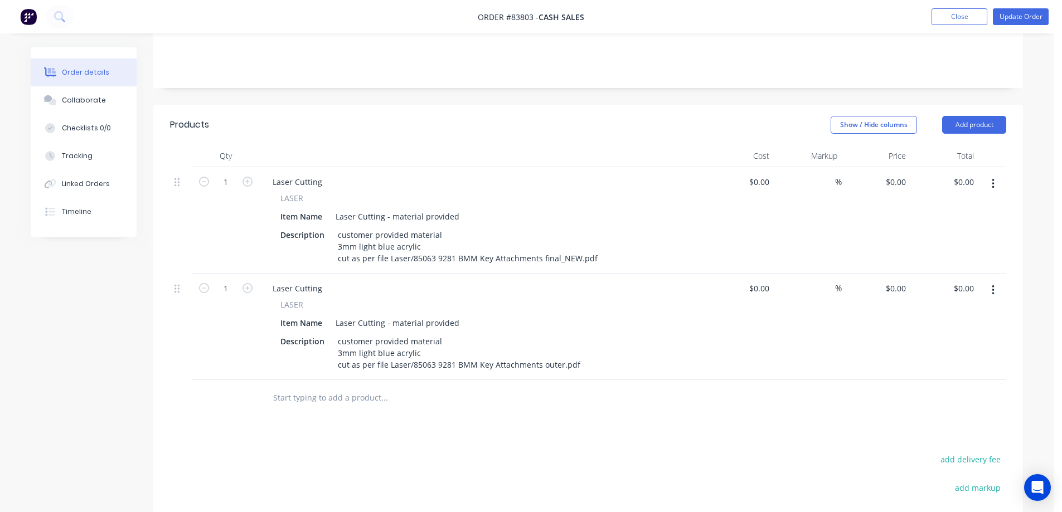
click at [592, 402] on div "Products Show / Hide columns Add product Qty Cost Markup Price Total 1 Laser Cu…" at bounding box center [588, 394] width 870 height 579
click at [570, 105] on header "Products Show / Hide columns Add product" at bounding box center [588, 125] width 870 height 40
drag, startPoint x: 385, startPoint y: 310, endPoint x: 502, endPoint y: 313, distance: 117.7
click at [502, 315] on div "Item Name Laser Cutting - material provided" at bounding box center [480, 323] width 408 height 16
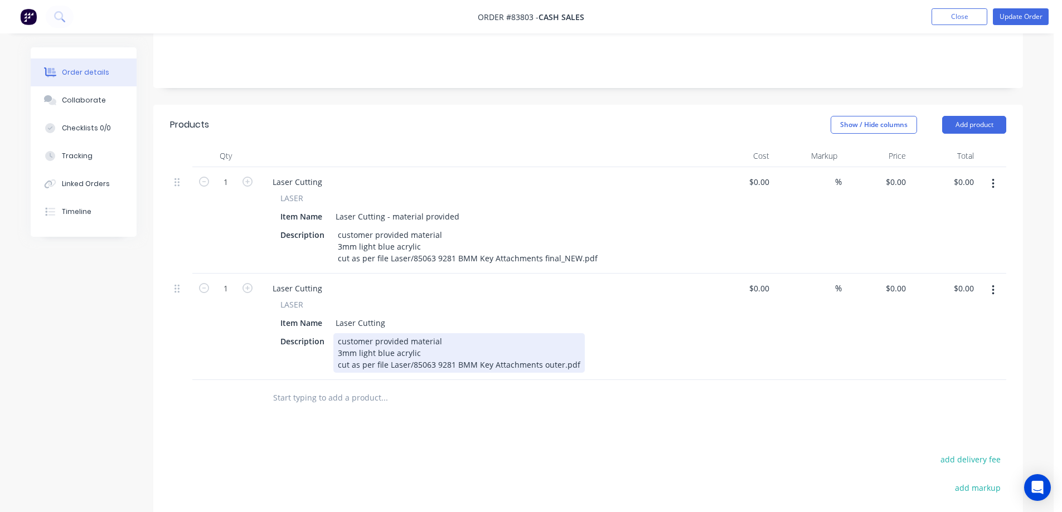
click at [420, 333] on div "customer provided material 3mm light blue acrylic cut as per file Laser/85063 9…" at bounding box center [458, 353] width 251 height 40
drag, startPoint x: 425, startPoint y: 336, endPoint x: 301, endPoint y: 318, distance: 125.1
click at [301, 333] on div "Description customer provided material 3mm light blue acrylic cut as per file L…" at bounding box center [480, 353] width 408 height 40
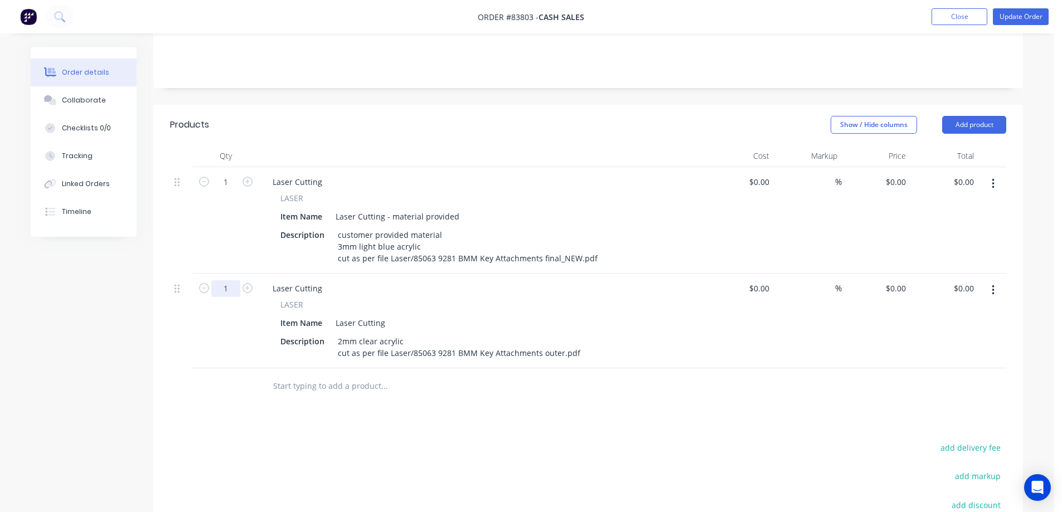
click at [228, 191] on input "1" at bounding box center [225, 182] width 29 height 17
type input "10"
click at [246, 309] on div "10" at bounding box center [225, 321] width 67 height 95
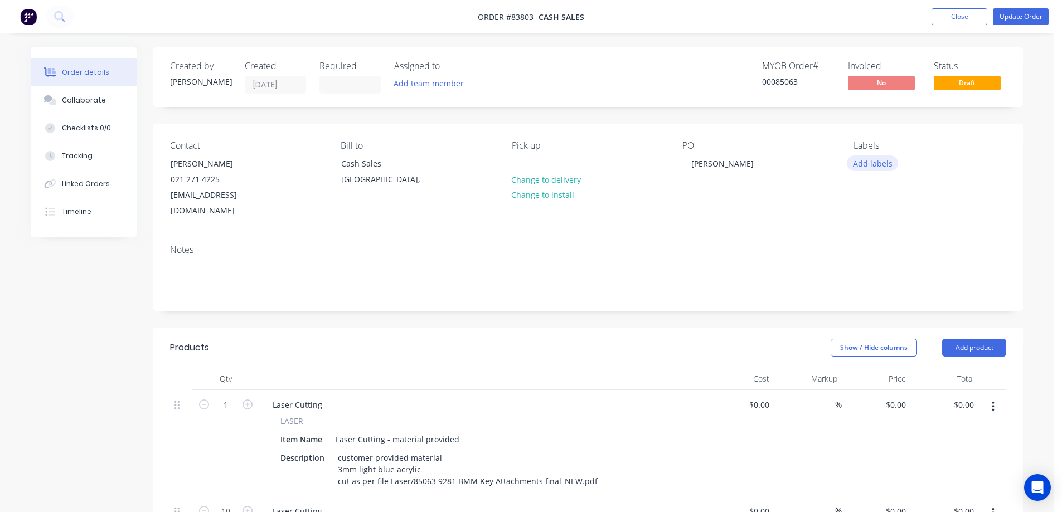
click at [883, 169] on button "Add labels" at bounding box center [872, 163] width 51 height 15
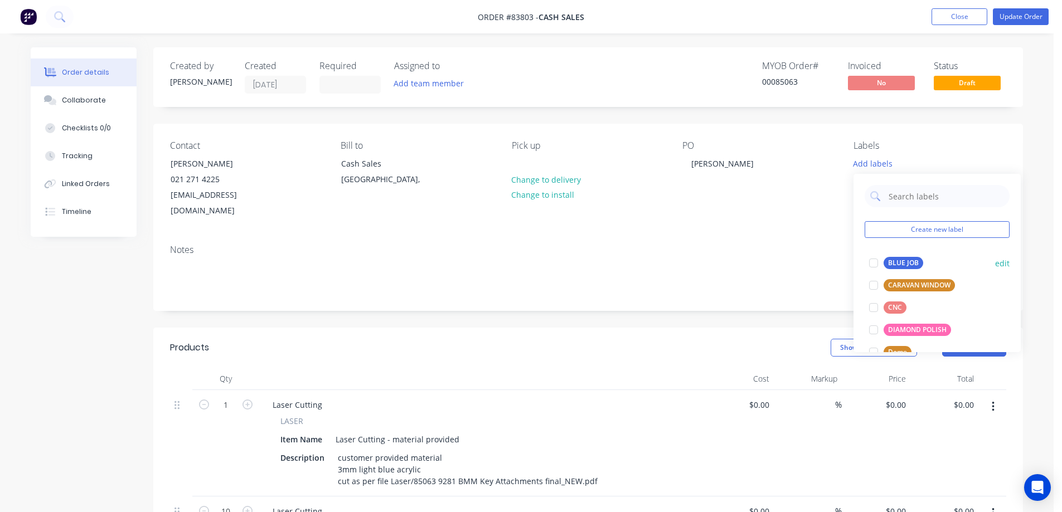
click at [897, 252] on div "BLUE JOB edit" at bounding box center [937, 263] width 145 height 22
click at [899, 262] on div "BLUE JOB" at bounding box center [903, 263] width 40 height 12
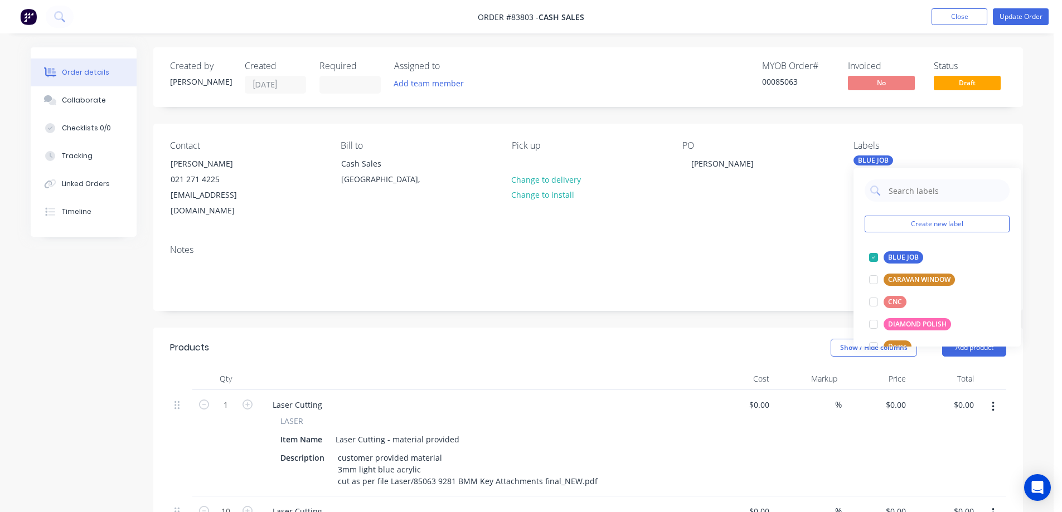
click at [913, 132] on div "Contact Greg Cockerill 021 271 4225 design@ashcreative.co.nz Bill to Cash Sales…" at bounding box center [588, 180] width 870 height 112
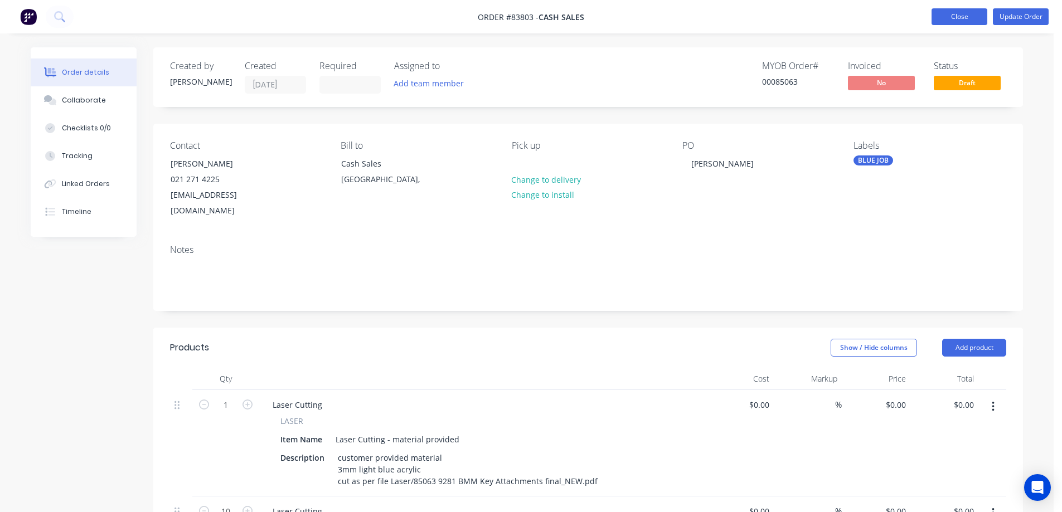
click at [945, 9] on button "Close" at bounding box center [959, 16] width 56 height 17
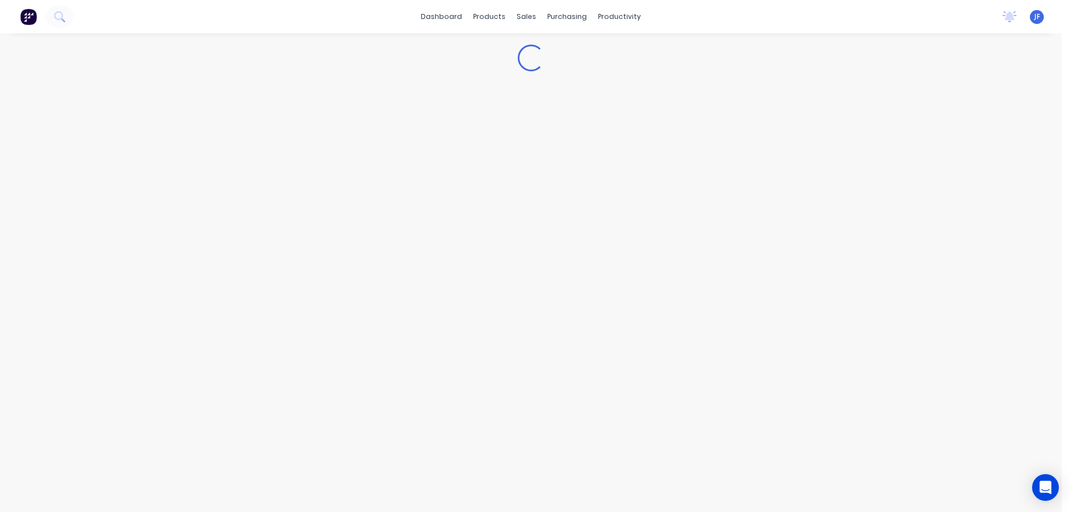
click at [946, 16] on div "dashboard products sales purchasing productivity dashboard products Product Cat…" at bounding box center [531, 16] width 1062 height 33
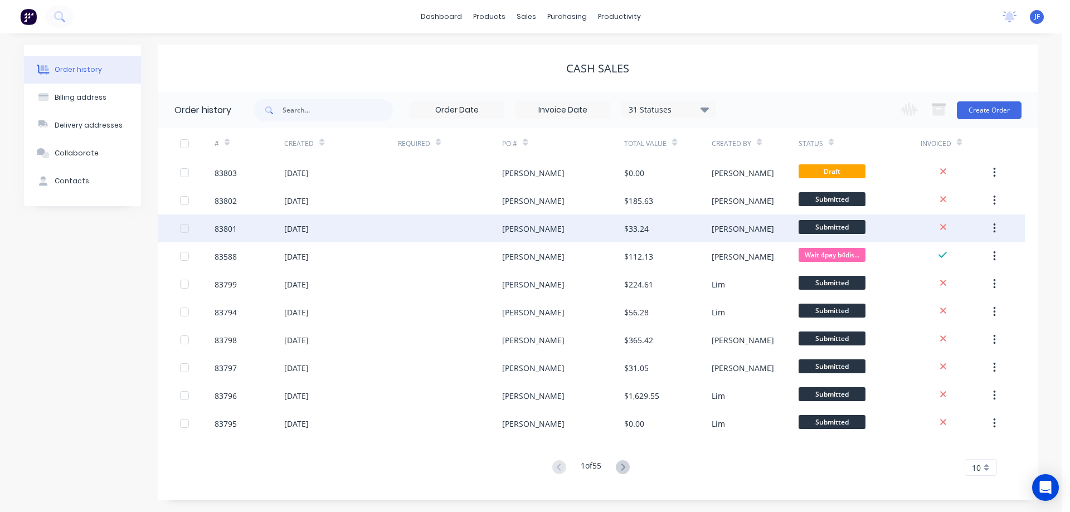
click at [680, 219] on div "$33.24" at bounding box center [667, 229] width 87 height 28
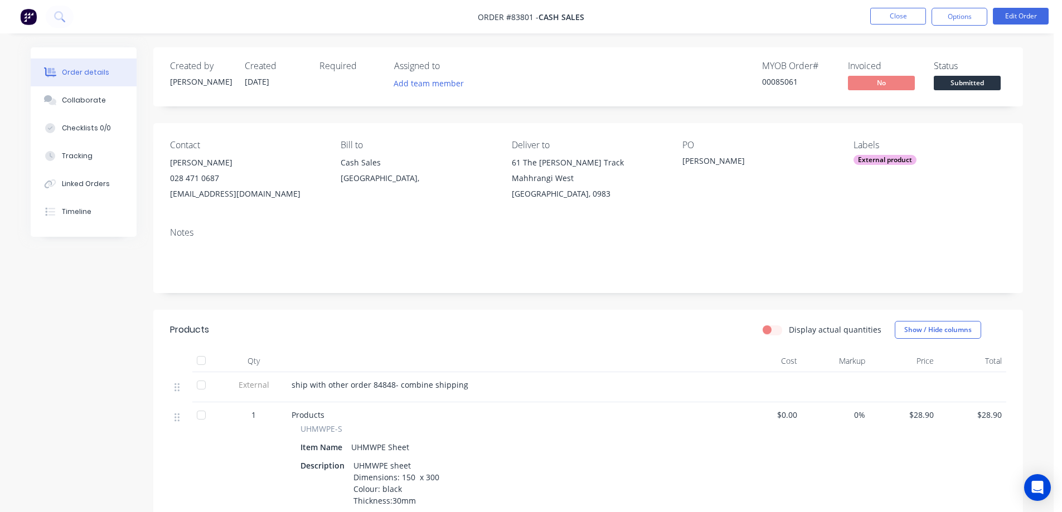
click at [984, 78] on span "Submitted" at bounding box center [967, 83] width 67 height 14
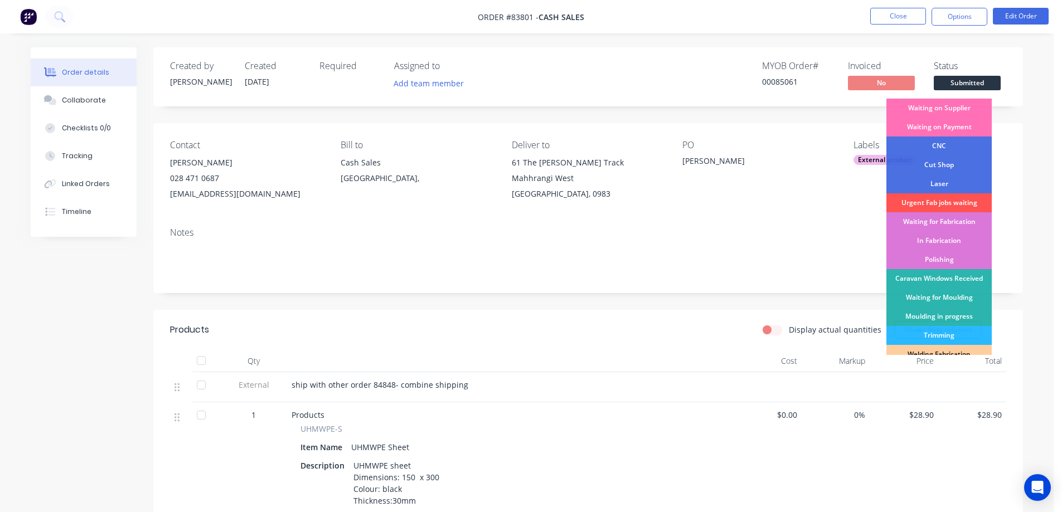
scroll to position [217, 0]
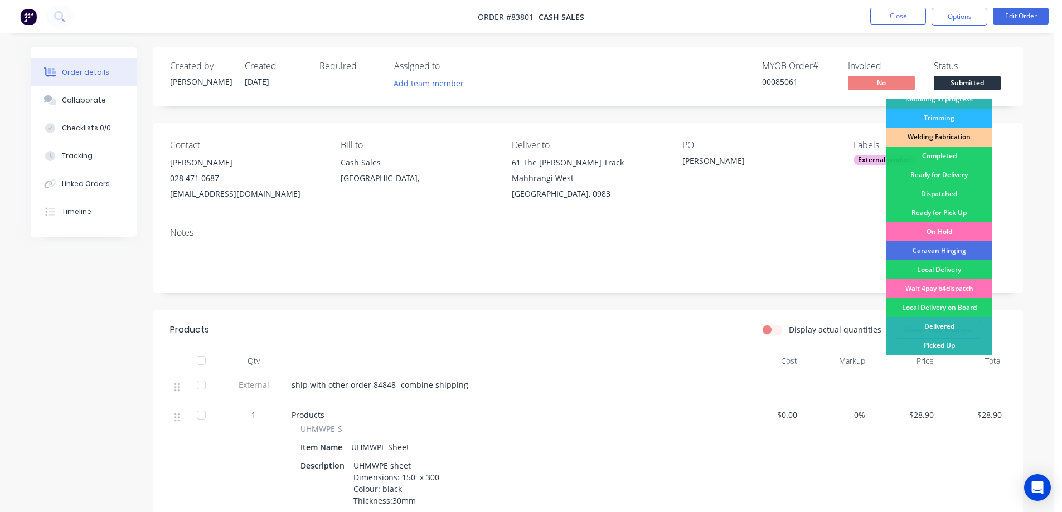
drag, startPoint x: 952, startPoint y: 283, endPoint x: 953, endPoint y: 232, distance: 50.2
click at [953, 283] on div "Wait 4pay b4dispatch" at bounding box center [938, 288] width 105 height 19
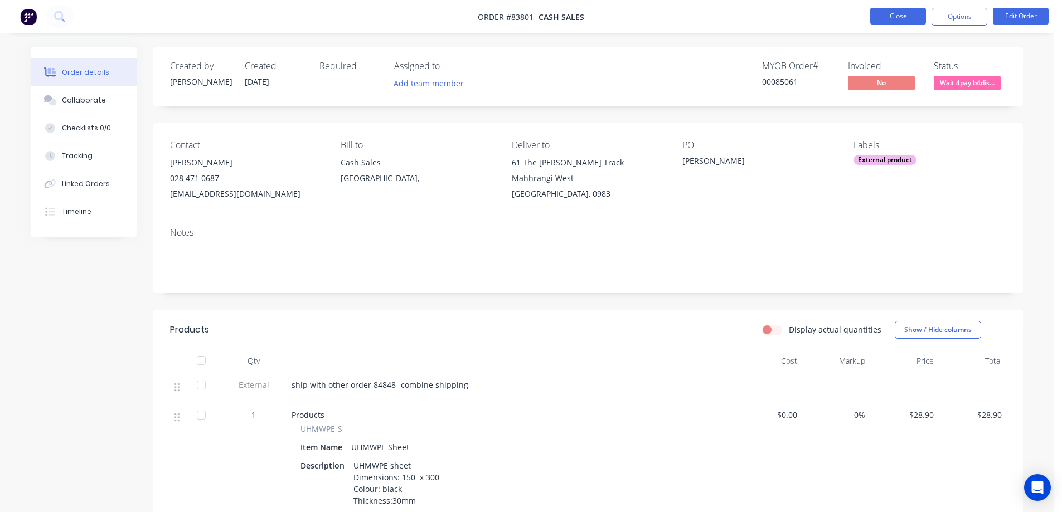
click at [909, 23] on button "Close" at bounding box center [898, 16] width 56 height 17
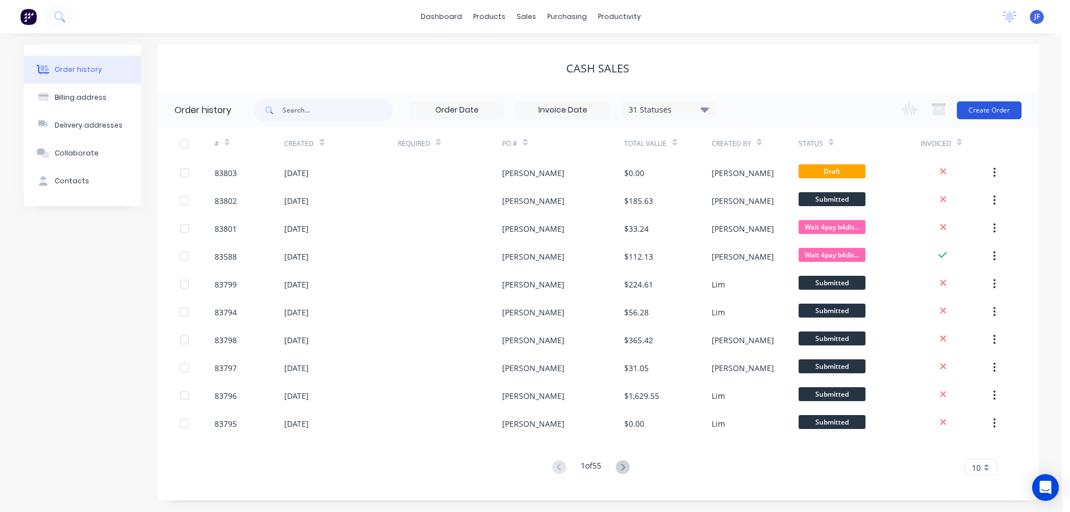
click at [986, 108] on button "Create Order" at bounding box center [989, 110] width 65 height 18
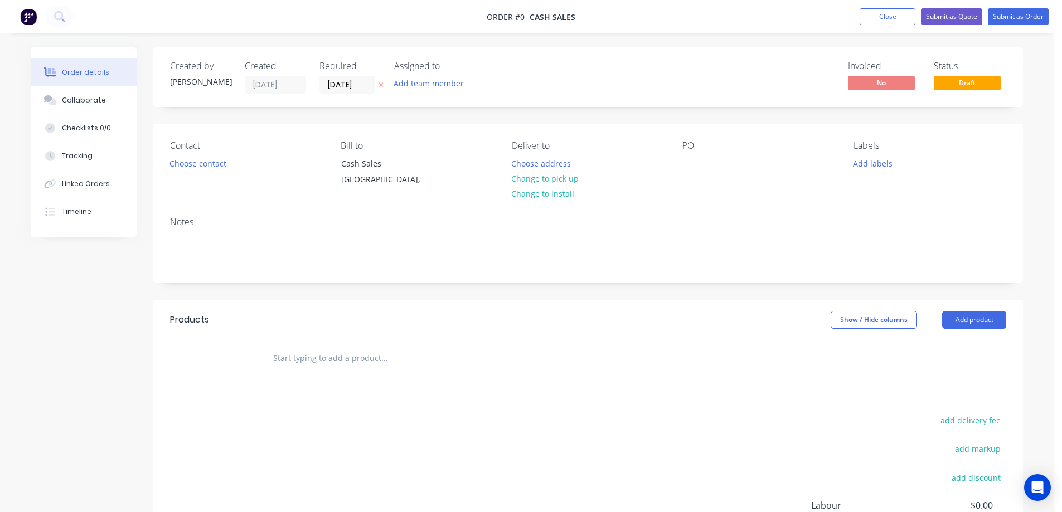
click at [383, 83] on icon at bounding box center [380, 84] width 5 height 7
click at [203, 173] on div "Contact Choose contact" at bounding box center [246, 165] width 153 height 51
click at [206, 161] on button "Choose contact" at bounding box center [198, 163] width 69 height 15
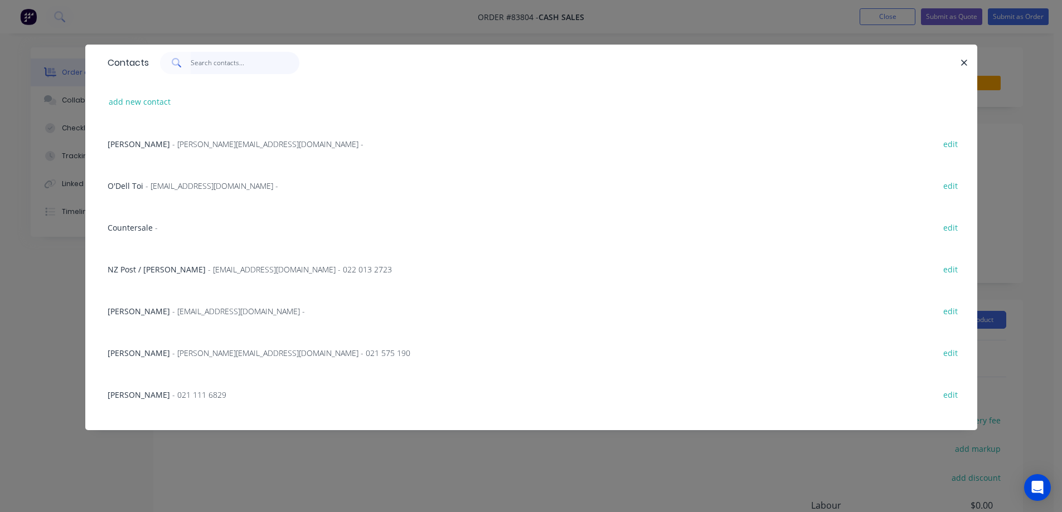
click at [224, 69] on input "text" at bounding box center [245, 63] width 109 height 22
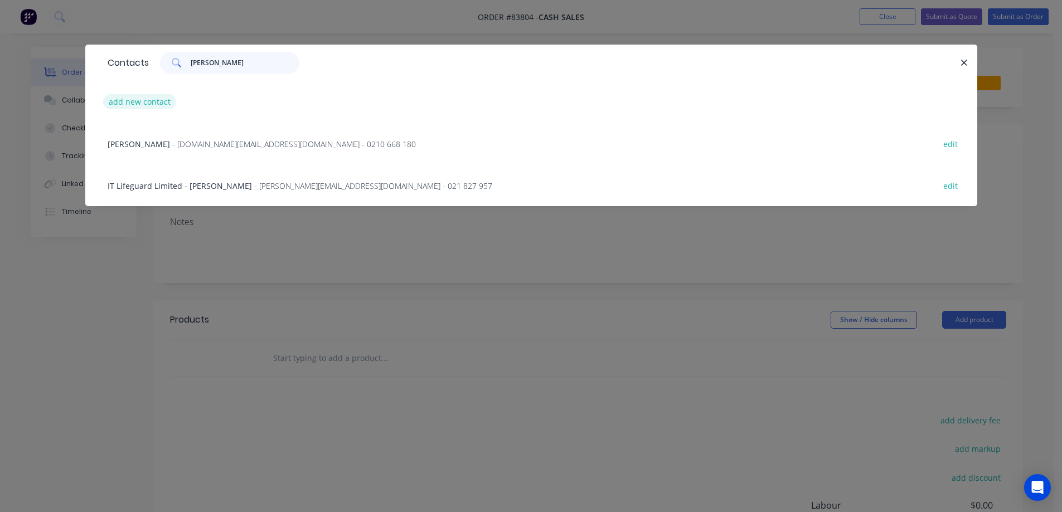
type input "clayt"
click at [109, 100] on button "add new contact" at bounding box center [140, 101] width 74 height 15
select select "NZ"
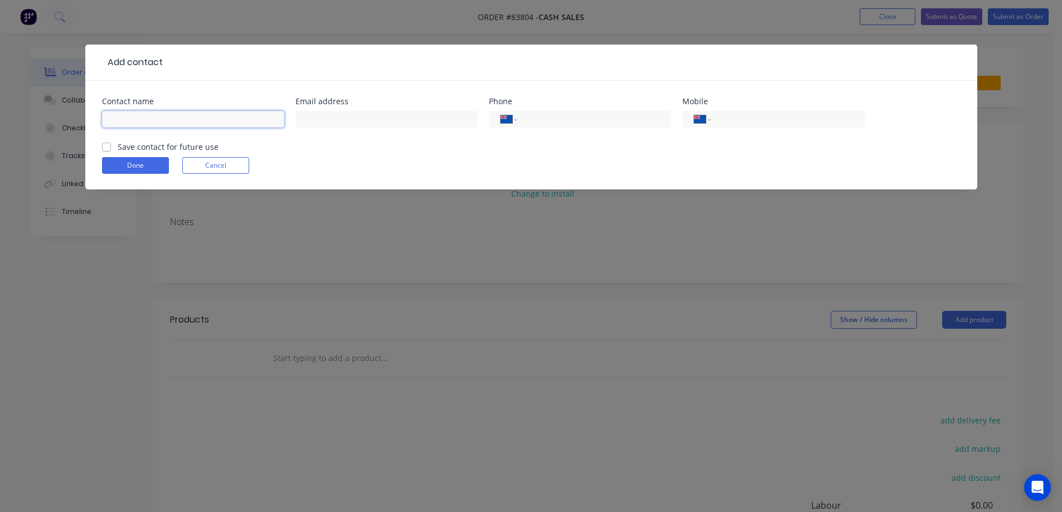
click at [231, 114] on input "text" at bounding box center [193, 119] width 182 height 17
click at [366, 129] on div at bounding box center [386, 124] width 182 height 33
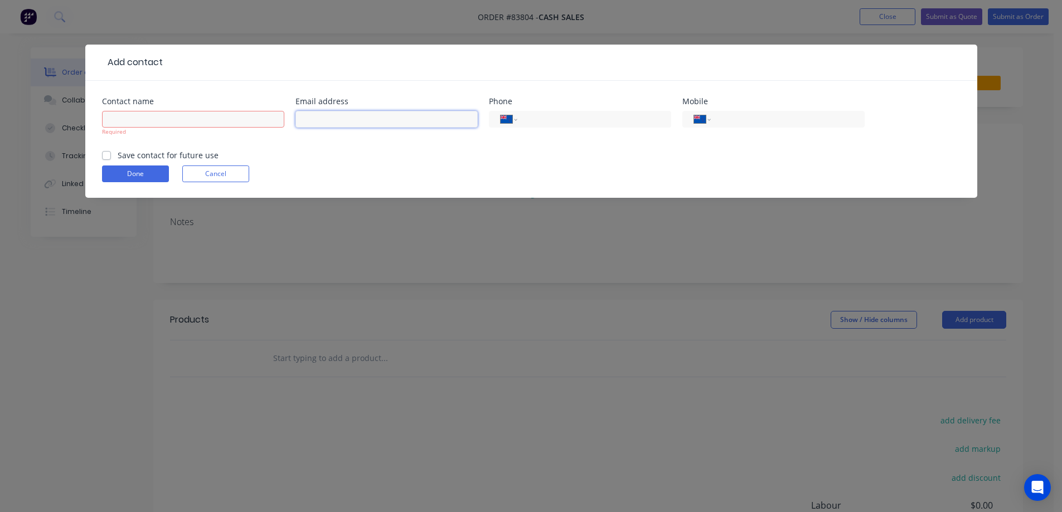
click at [354, 117] on input "text" at bounding box center [386, 119] width 182 height 17
paste input "Clayton.Carelsen@rheem.co.nz"
type input "Clayton.Carelsen@rheem.co.nz"
click at [206, 124] on input "text" at bounding box center [193, 119] width 182 height 17
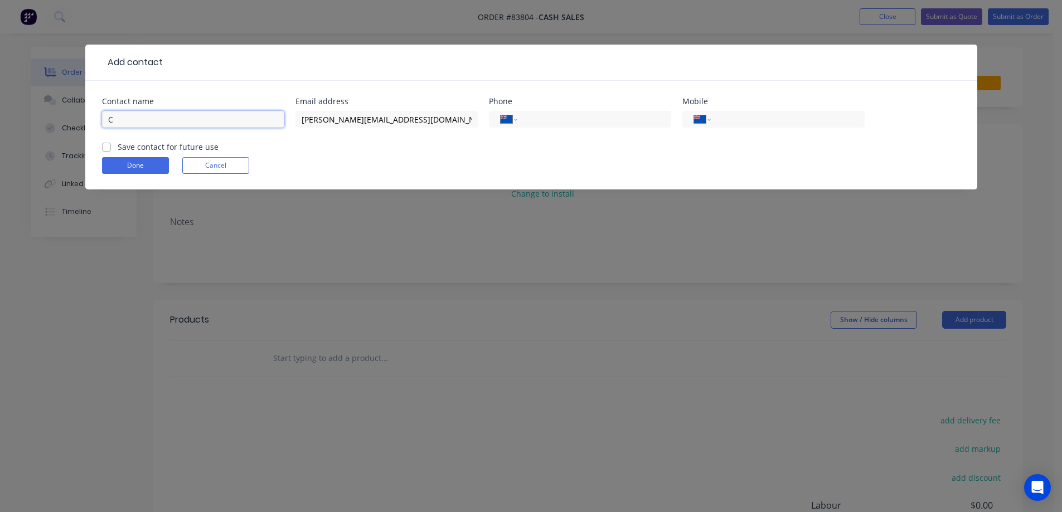
drag, startPoint x: 154, startPoint y: 118, endPoint x: 41, endPoint y: 135, distance: 114.5
click at [39, 131] on div "Add contact Contact name C Email address Clayton.Carelsen@rheem.co.nz Phone Int…" at bounding box center [531, 256] width 1062 height 512
paste input "layton Carelsen"
type input "Clayton Carelsen - Rheem"
click at [122, 148] on label "Save contact for future use" at bounding box center [168, 147] width 101 height 12
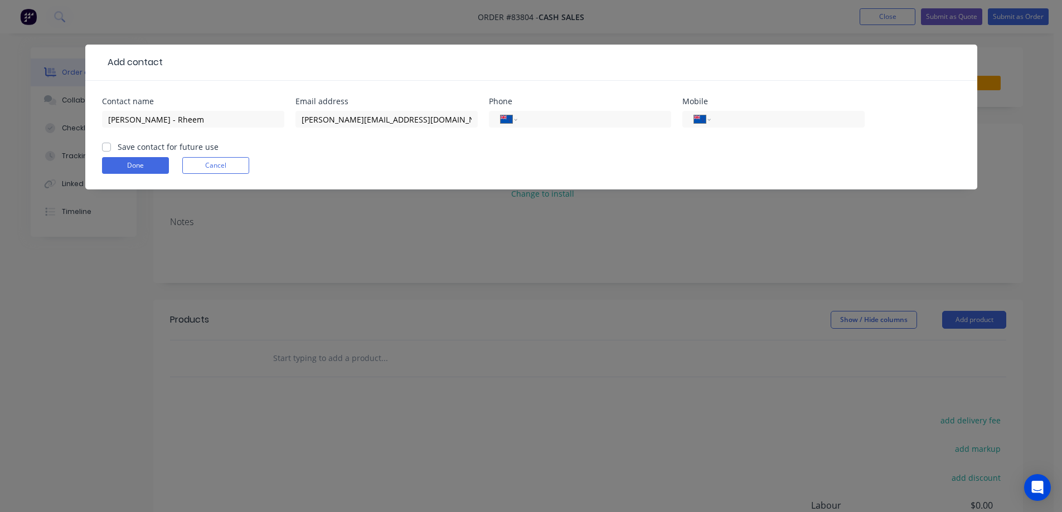
click at [111, 148] on input "Save contact for future use" at bounding box center [106, 146] width 9 height 11
checkbox input "true"
click at [555, 115] on input "tel" at bounding box center [592, 119] width 134 height 13
paste input "09 829 0227"
type input "09 829 0227"
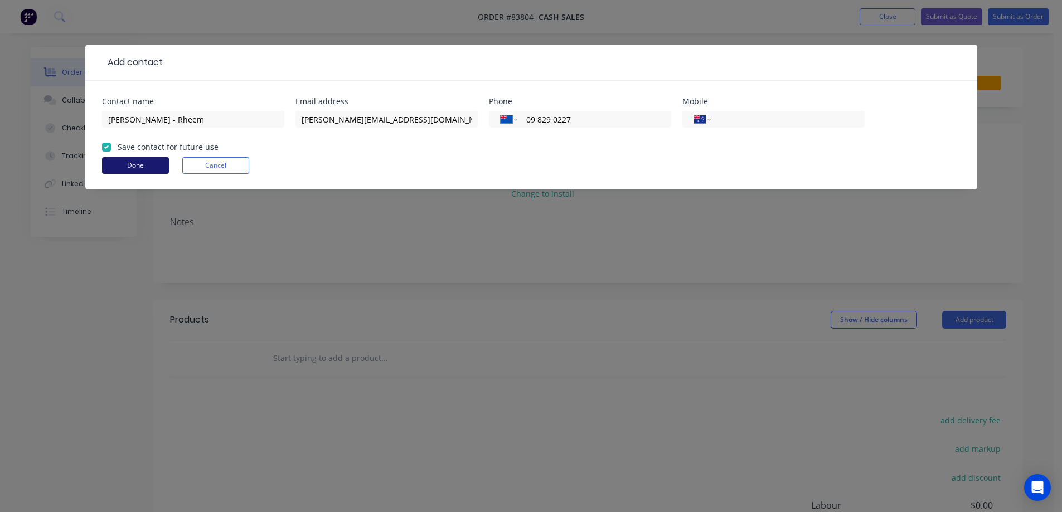
click at [118, 164] on button "Done" at bounding box center [135, 165] width 67 height 17
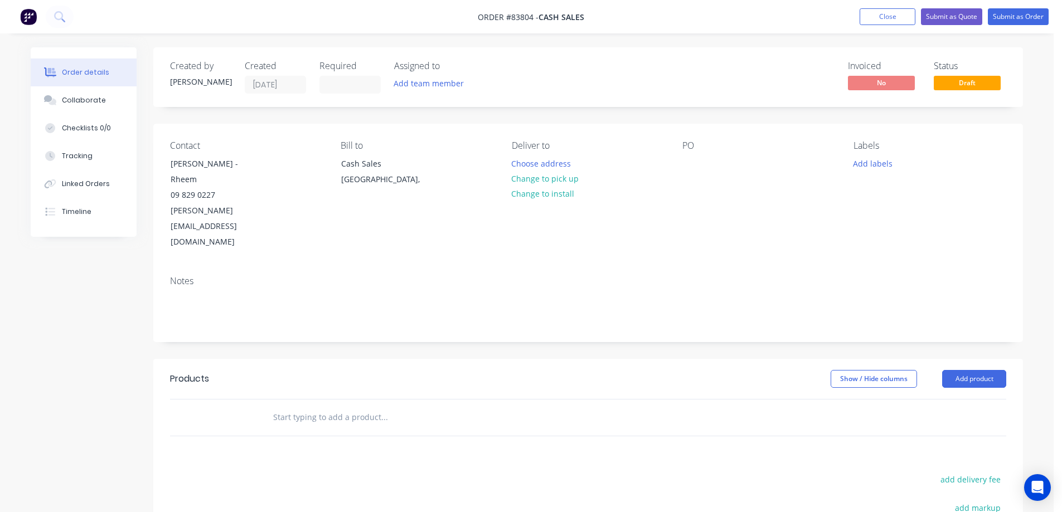
drag, startPoint x: 168, startPoint y: 179, endPoint x: 313, endPoint y: 181, distance: 145.5
click at [313, 181] on div "Contact Clayton Carelsen - Rheem 09 829 0227 Clayton.Carelsen@rheem.co.nz" at bounding box center [246, 195] width 153 height 110
copy div "Rheem"
click at [687, 159] on div at bounding box center [691, 164] width 18 height 16
paste div
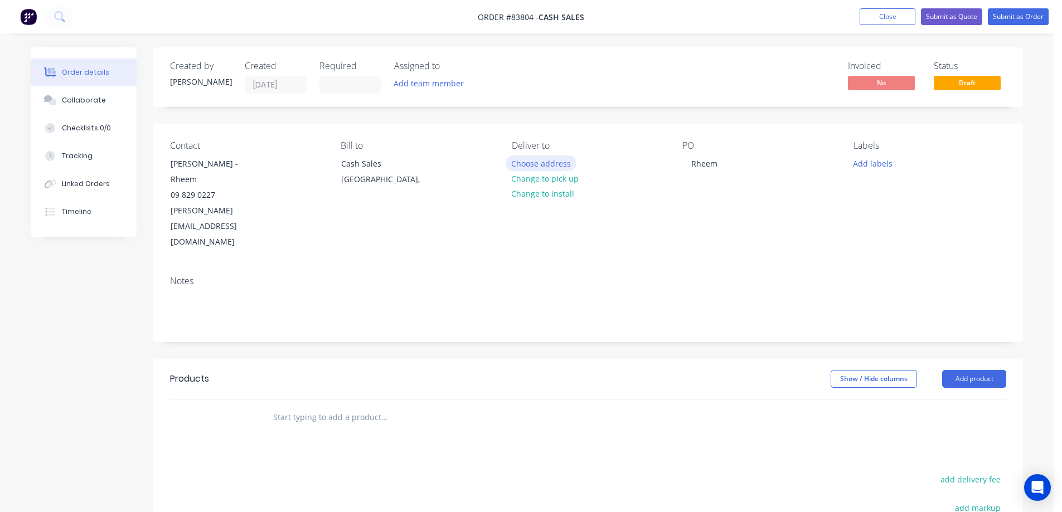
click at [542, 162] on button "Choose address" at bounding box center [541, 163] width 71 height 15
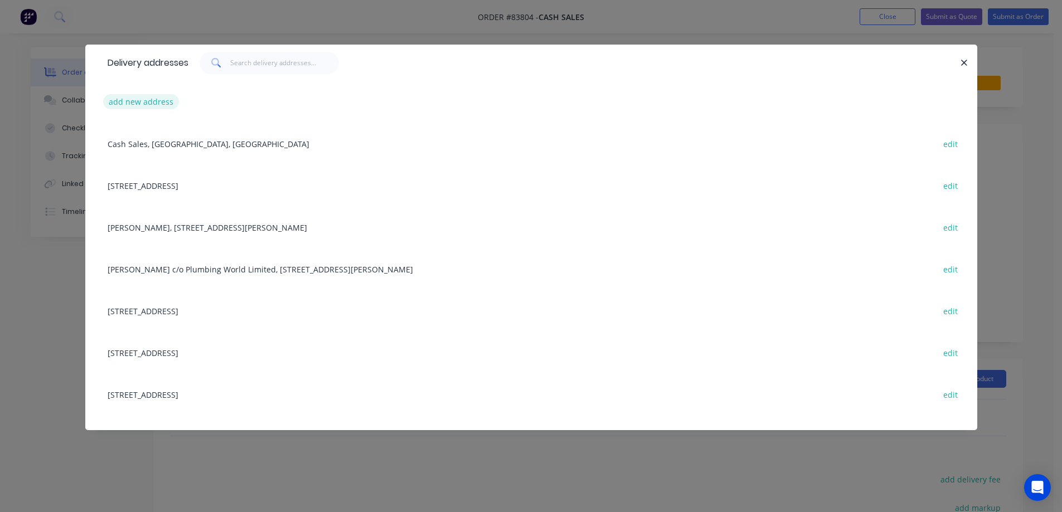
click at [148, 105] on button "add new address" at bounding box center [141, 101] width 76 height 15
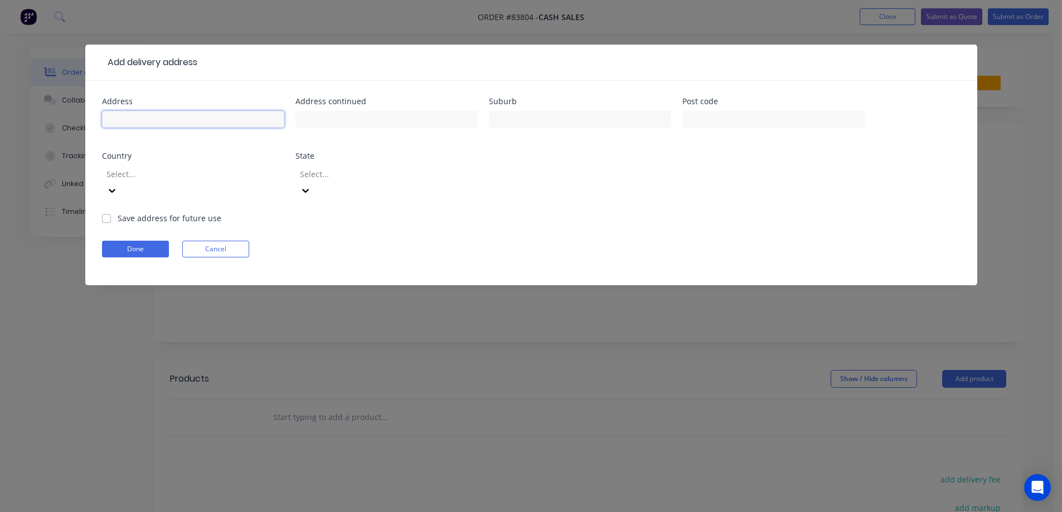
drag, startPoint x: 158, startPoint y: 119, endPoint x: 222, endPoint y: 119, distance: 64.1
click at [161, 118] on input "text" at bounding box center [193, 119] width 182 height 17
paste input "475 Rosebank Road"
type input "475 Rosebank Road"
click at [329, 122] on input "text" at bounding box center [386, 119] width 182 height 17
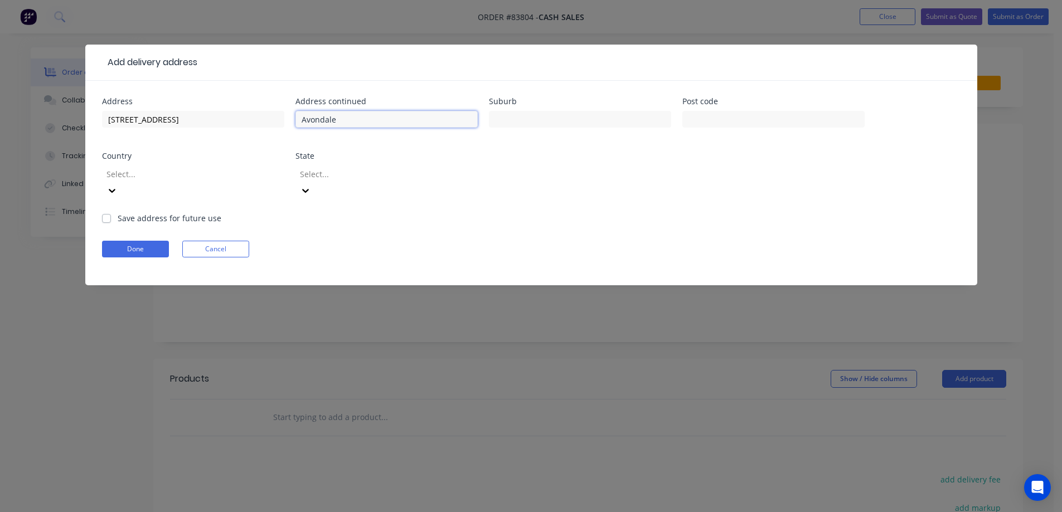
type input "Avondale"
type input "Auckland"
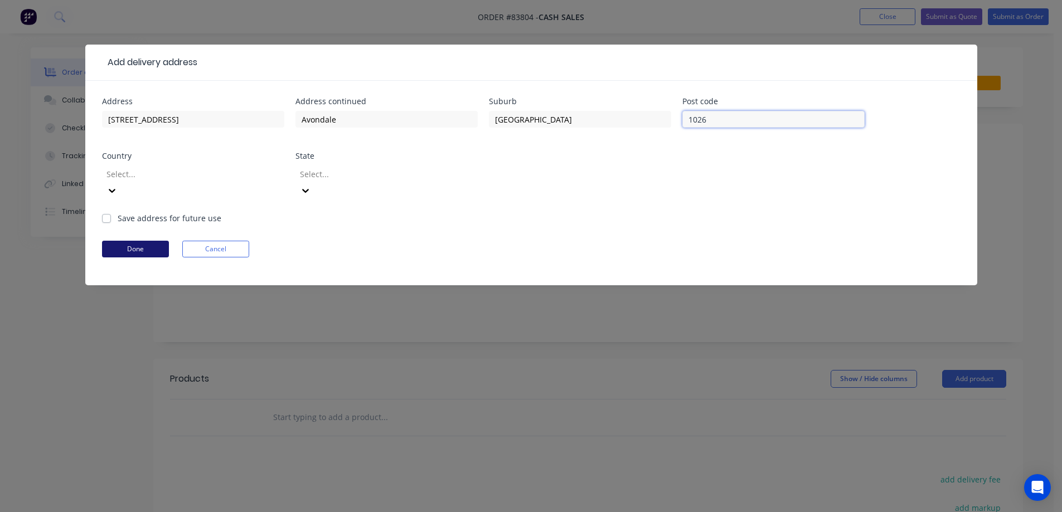
type input "1026"
click at [164, 241] on button "Done" at bounding box center [135, 249] width 67 height 17
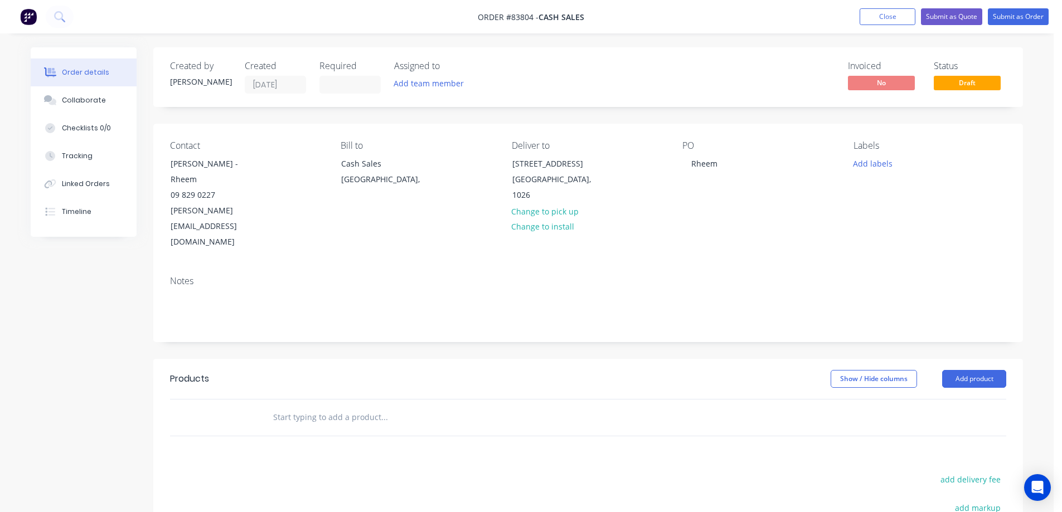
click at [135, 284] on div "Created by Jess Created 11/08/25 Required Assigned to Add team member Invoiced …" at bounding box center [527, 383] width 992 height 673
click at [381, 406] on input "text" at bounding box center [384, 417] width 223 height 22
click at [1023, 17] on button "Submit as Order" at bounding box center [1018, 16] width 61 height 17
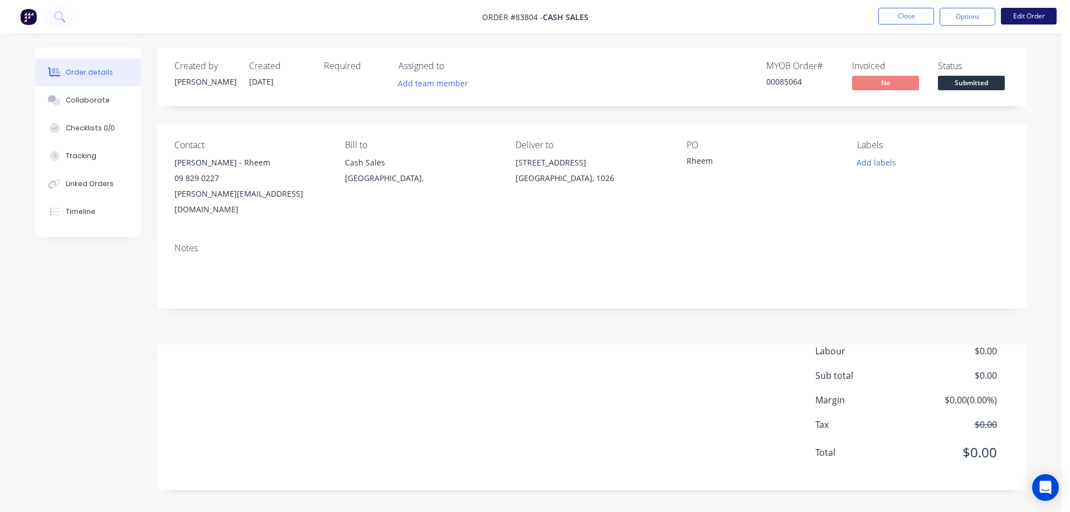
click at [1042, 14] on button "Edit Order" at bounding box center [1029, 16] width 56 height 17
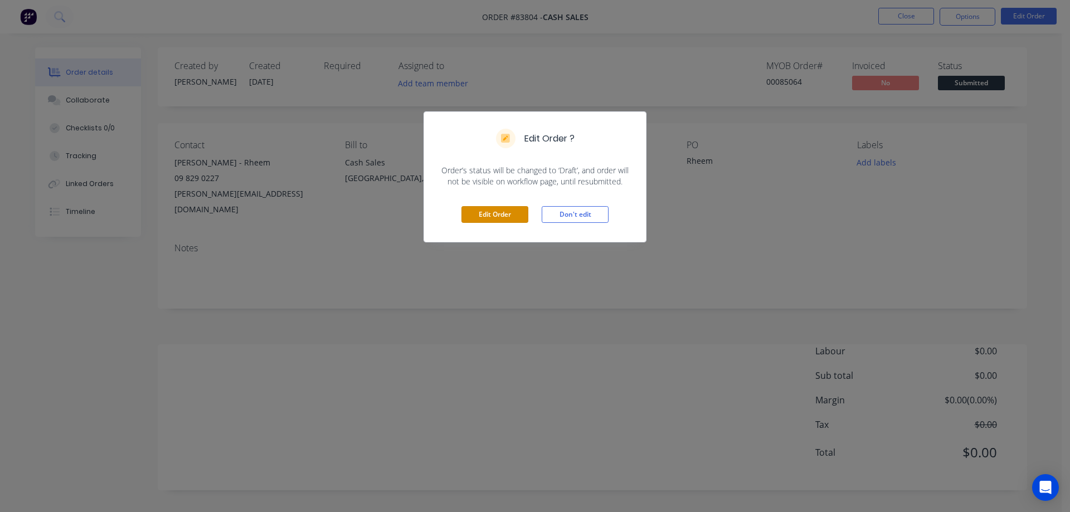
drag, startPoint x: 518, startPoint y: 216, endPoint x: 3, endPoint y: 256, distance: 517.1
click at [518, 216] on button "Edit Order" at bounding box center [495, 214] width 67 height 17
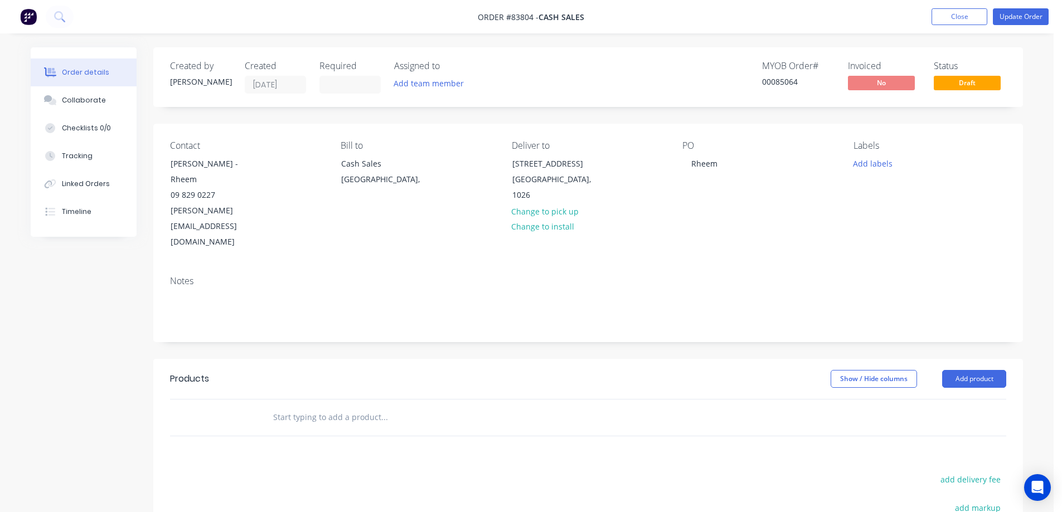
click at [427, 406] on input "text" at bounding box center [384, 417] width 223 height 22
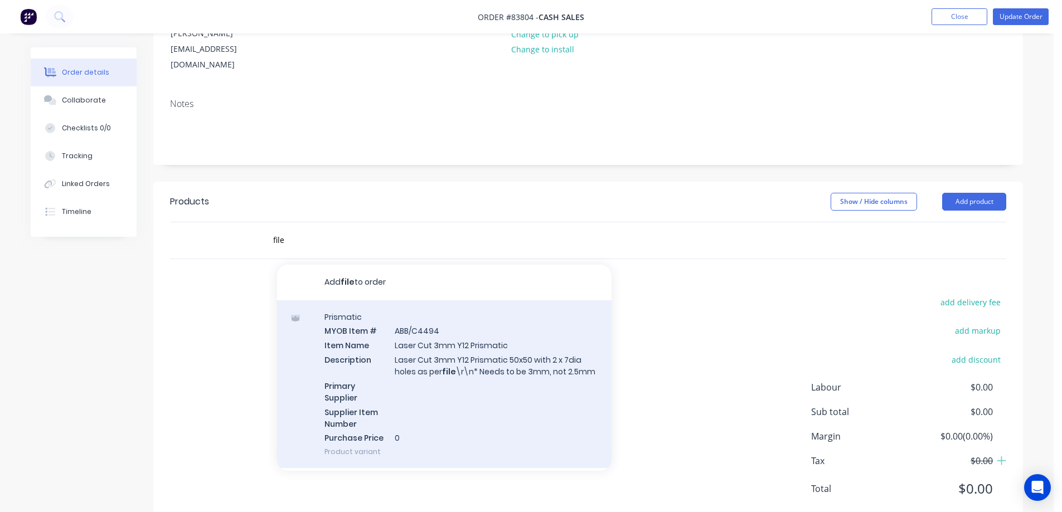
scroll to position [223, 0]
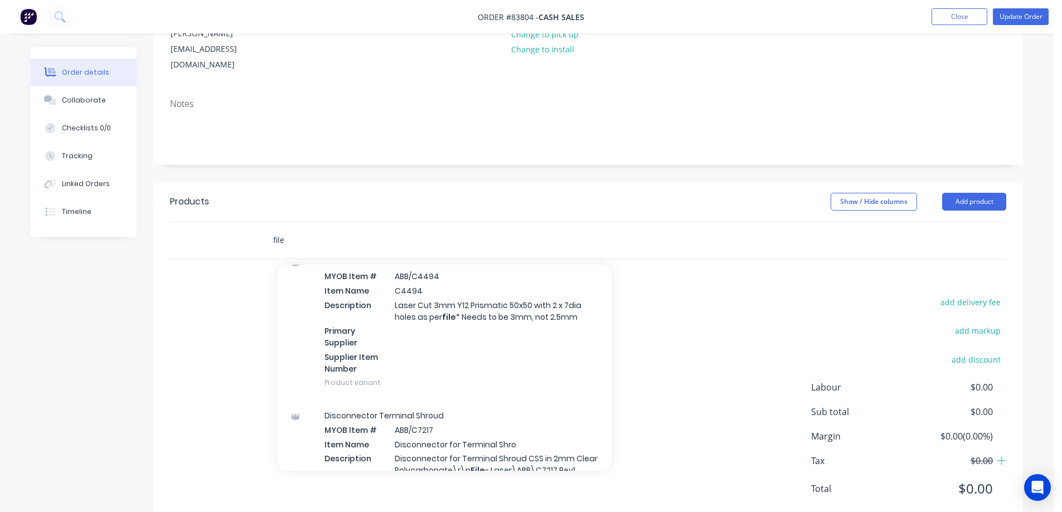
click at [334, 229] on input "file" at bounding box center [384, 240] width 223 height 22
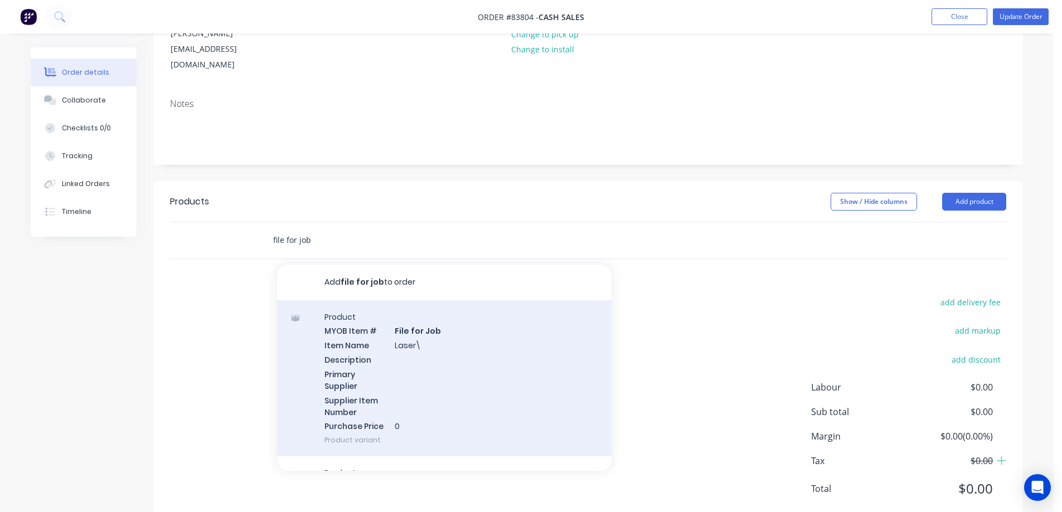
type input "file for job"
click at [444, 316] on div "Product MYOB Item # File for Job Item Name Laser\ Description Primary Supplier …" at bounding box center [444, 378] width 334 height 157
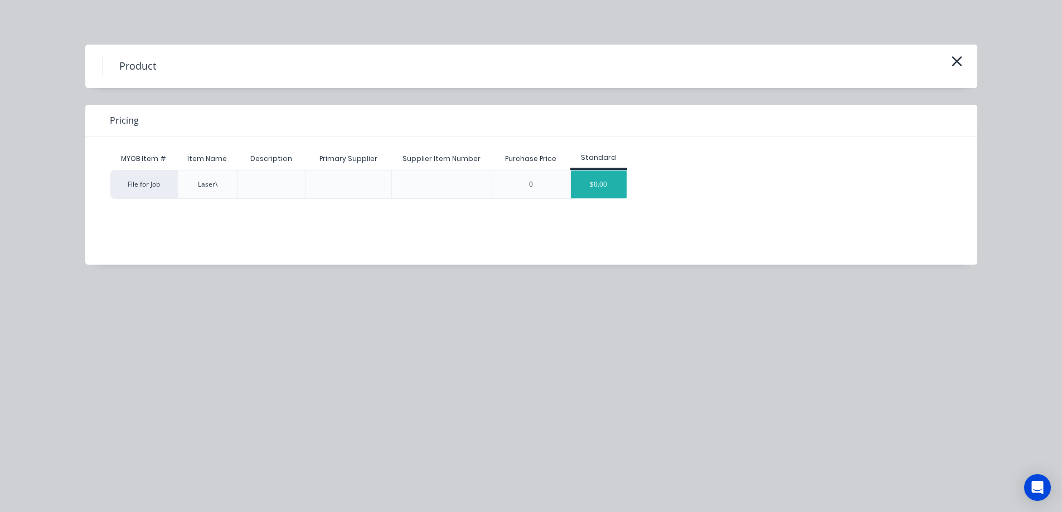
click at [585, 179] on div "$0.00" at bounding box center [599, 185] width 56 height 28
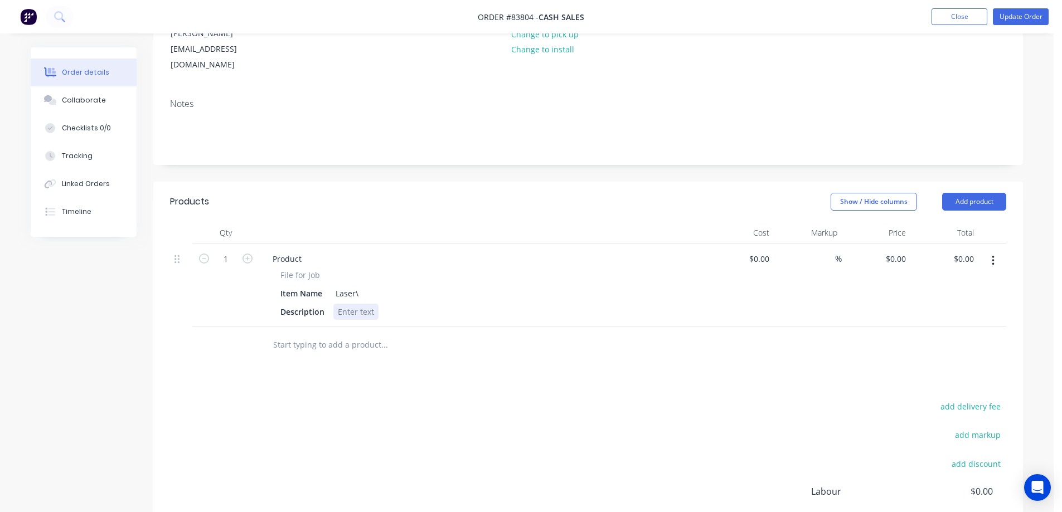
click at [358, 304] on div at bounding box center [355, 312] width 45 height 16
paste div
drag, startPoint x: 280, startPoint y: 238, endPoint x: 341, endPoint y: 241, distance: 60.8
click at [341, 269] on div "File for Job Item Name Laser\ Description 85064 Rheem Acrylic sheet.DXF" at bounding box center [482, 294] width 437 height 51
copy span "File for Job"
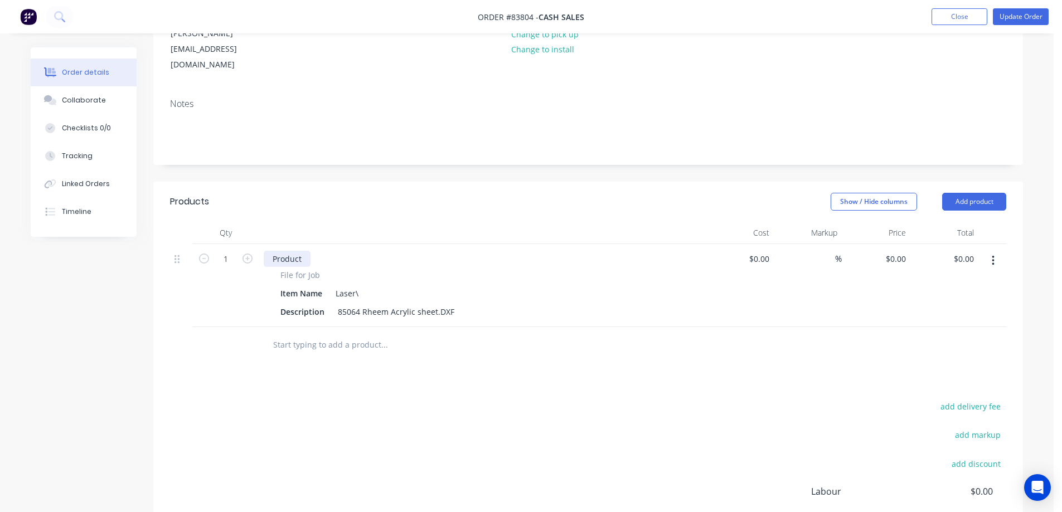
click at [283, 251] on div "Product" at bounding box center [287, 259] width 47 height 16
paste div
click at [205, 254] on icon "button" at bounding box center [204, 259] width 10 height 10
type input "0"
click at [375, 363] on div "Products Show / Hide columns Add product Qty Cost Markup Price Total 0 File for…" at bounding box center [588, 406] width 870 height 449
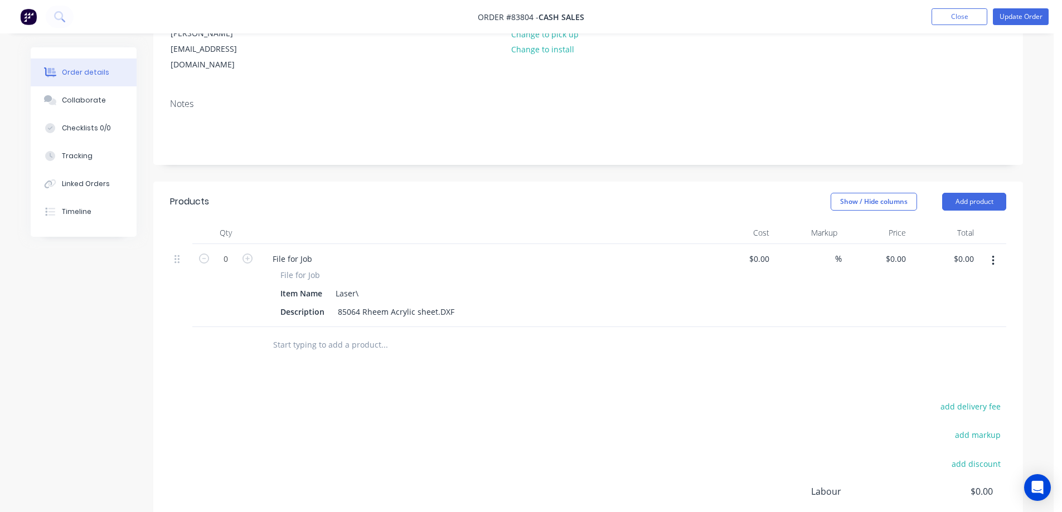
click at [339, 334] on input "text" at bounding box center [384, 345] width 223 height 22
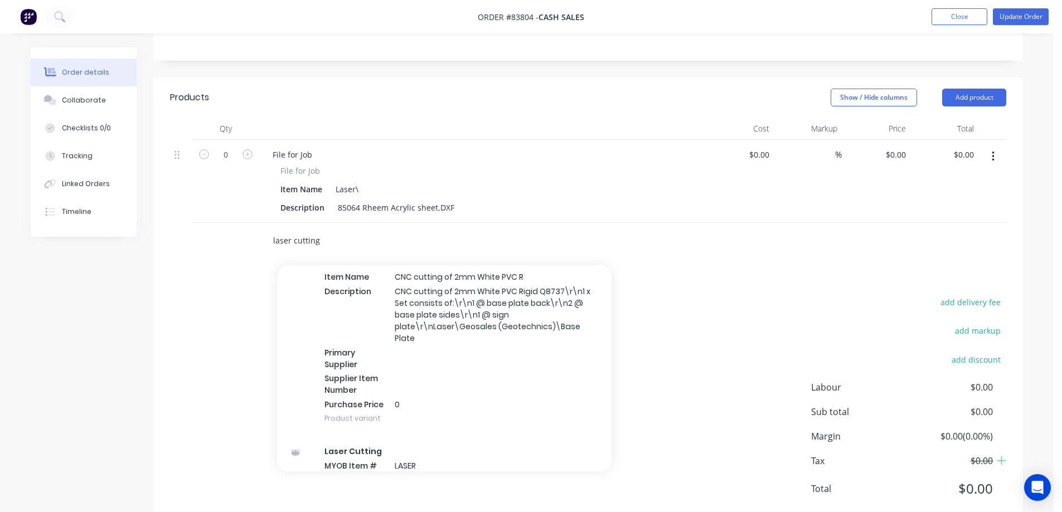
scroll to position [334, 0]
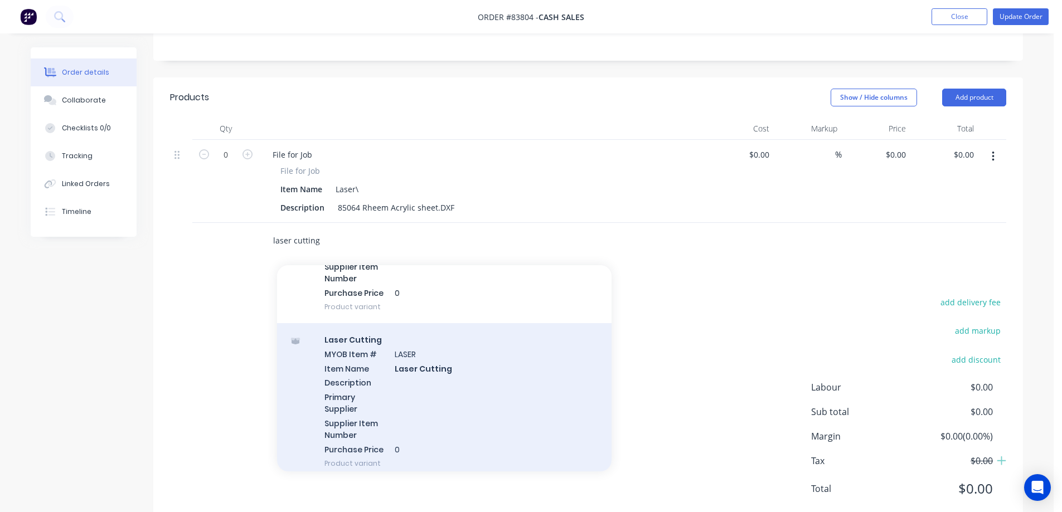
type input "laser cutting"
click at [413, 353] on div "Laser Cutting MYOB Item # LASER Item Name Laser Cutting Description Primary Sup…" at bounding box center [444, 401] width 334 height 157
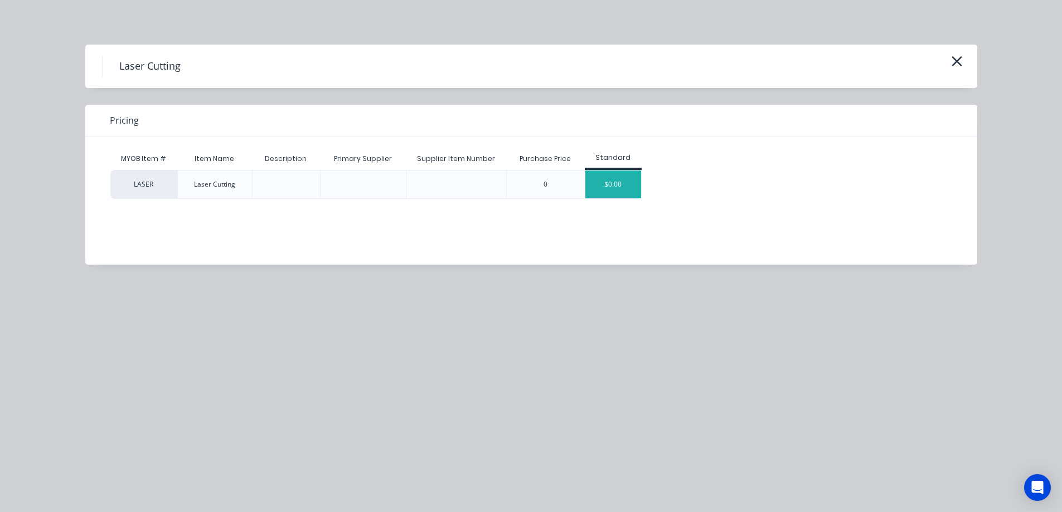
click at [620, 187] on div "$0.00" at bounding box center [613, 185] width 56 height 28
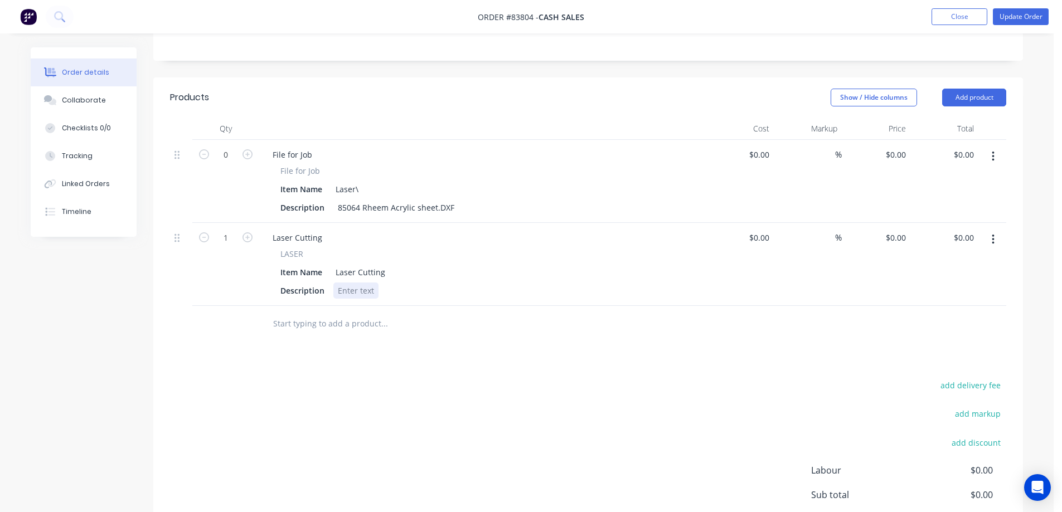
click at [366, 283] on div at bounding box center [355, 291] width 45 height 16
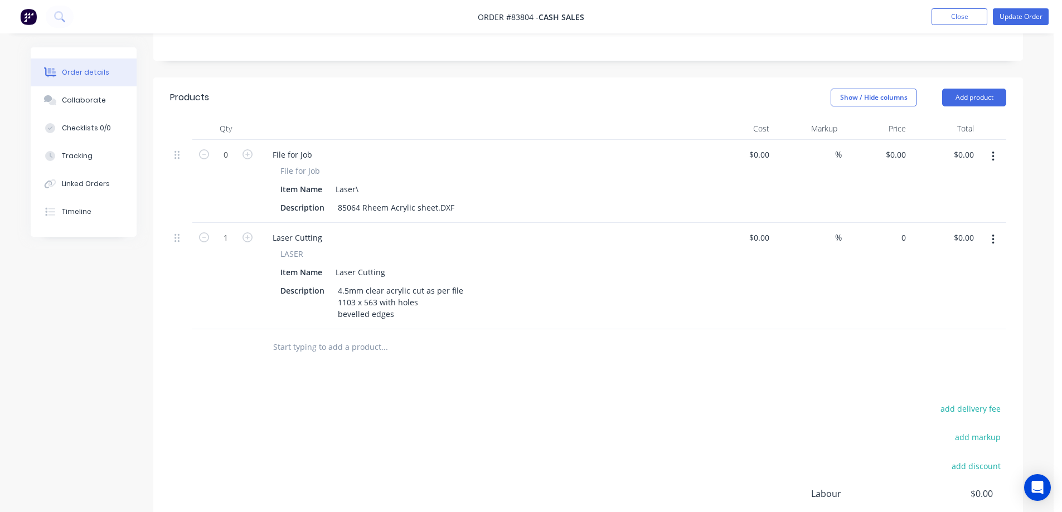
click at [889, 223] on div "0 $0.00" at bounding box center [876, 276] width 69 height 106
type input "$81.15"
click at [896, 401] on div "add delivery fee" at bounding box center [936, 415] width 139 height 28
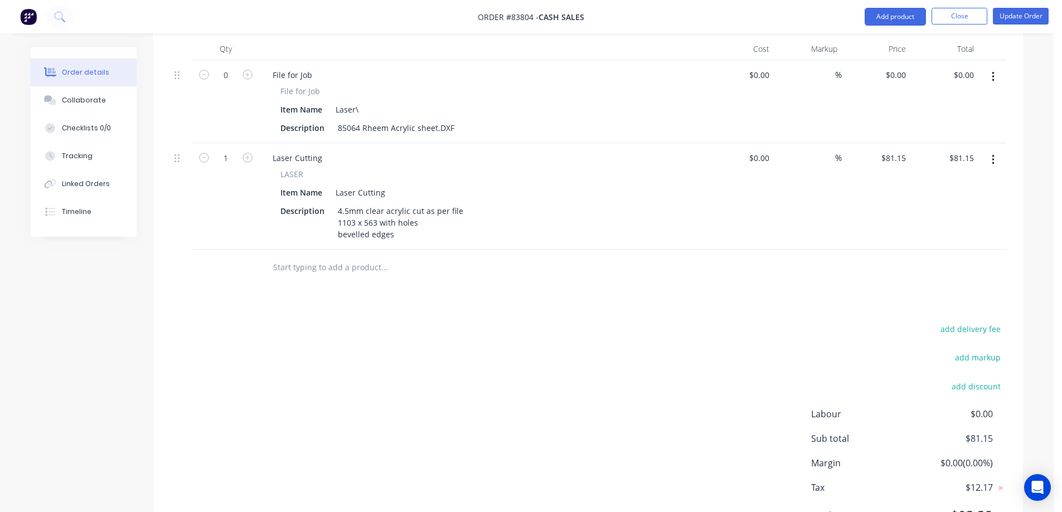
scroll to position [388, 0]
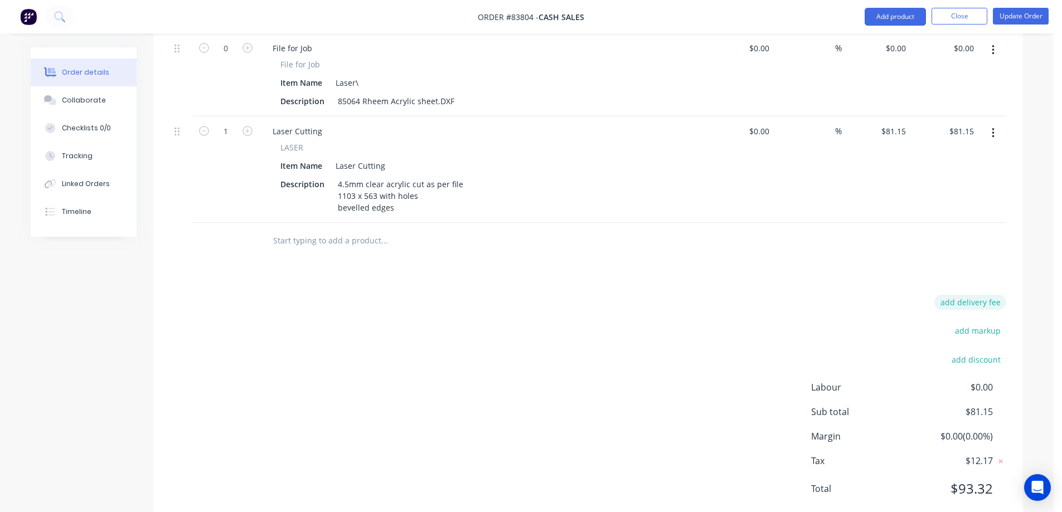
click at [972, 295] on button "add delivery fee" at bounding box center [970, 302] width 72 height 15
type input "15"
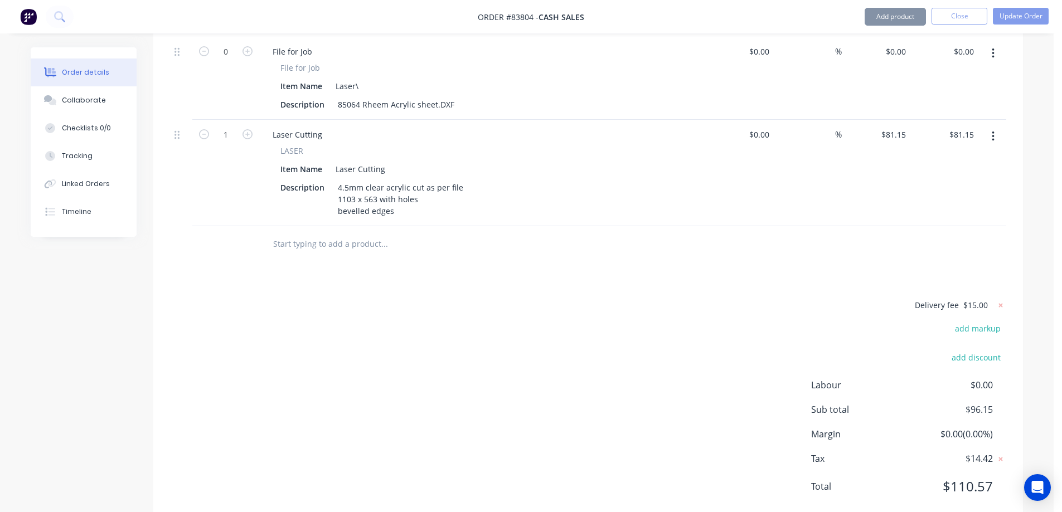
click at [566, 341] on div "Delivery fee $15.00 add markup add discount Labour $0.00 Sub total $96.15 Margi…" at bounding box center [588, 403] width 836 height 210
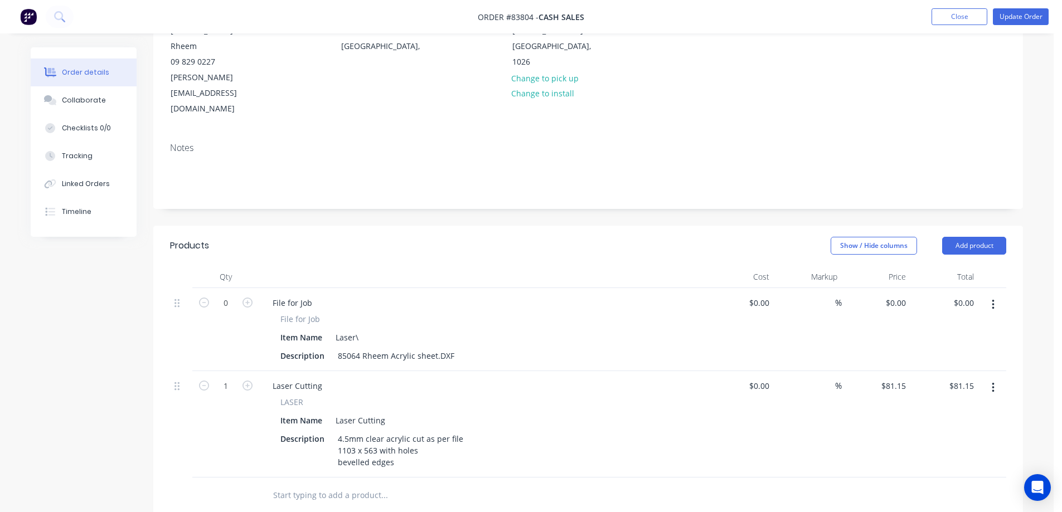
scroll to position [159, 0]
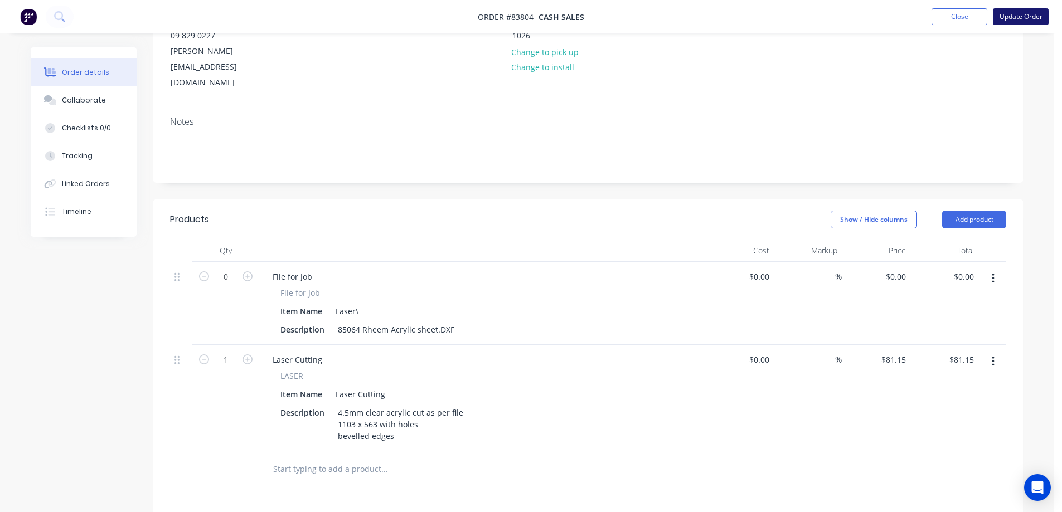
click at [1018, 21] on button "Update Order" at bounding box center [1021, 16] width 56 height 17
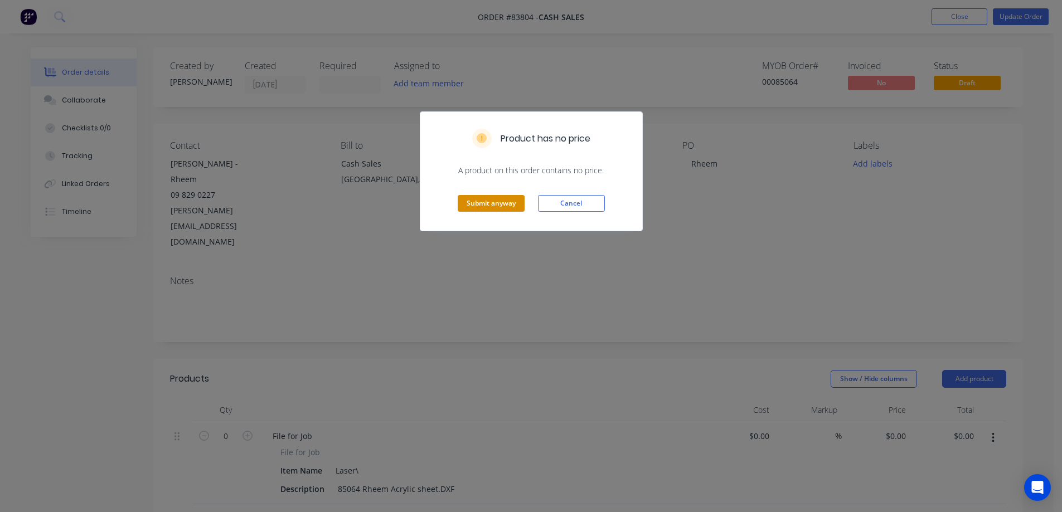
click at [479, 207] on button "Submit anyway" at bounding box center [491, 203] width 67 height 17
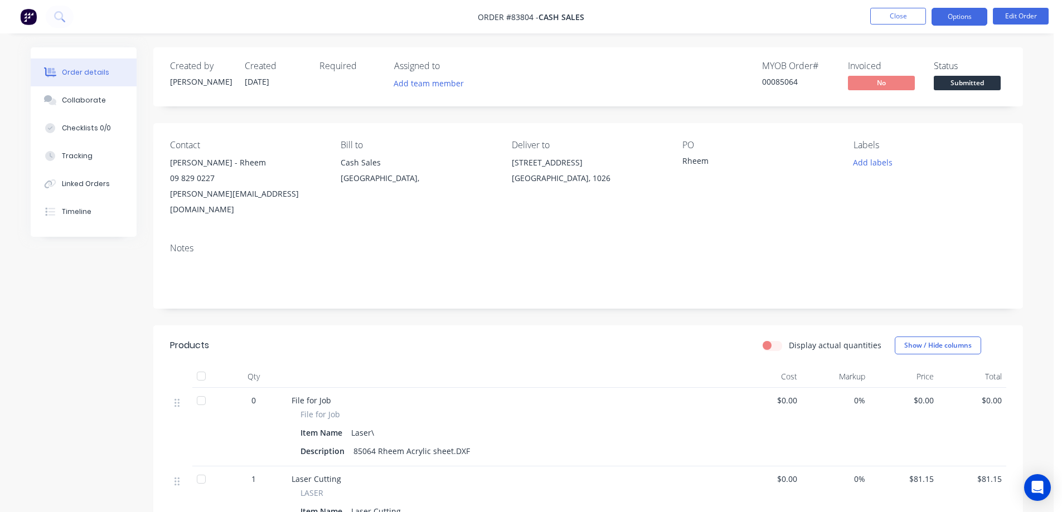
click at [970, 14] on button "Options" at bounding box center [959, 17] width 56 height 18
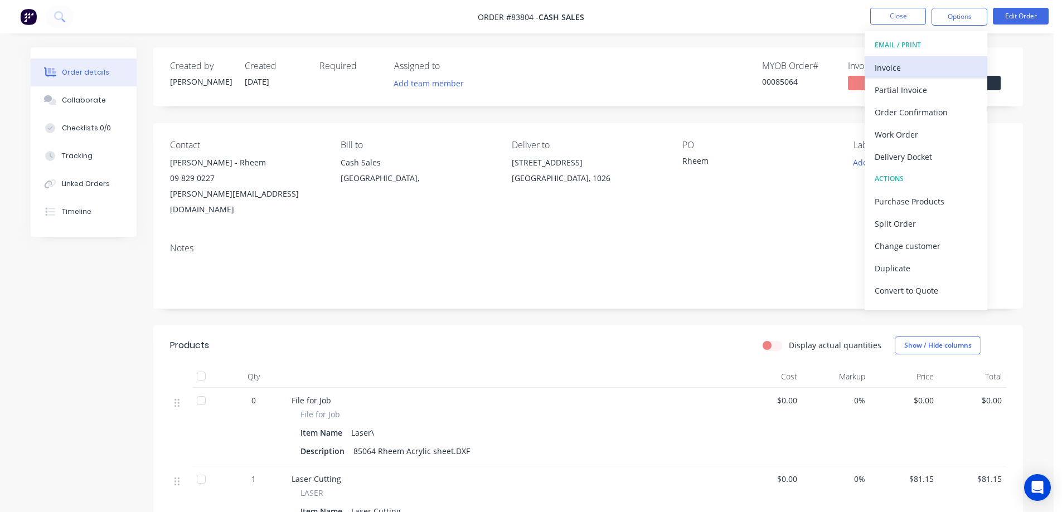
click at [916, 78] on button "Invoice" at bounding box center [926, 67] width 123 height 22
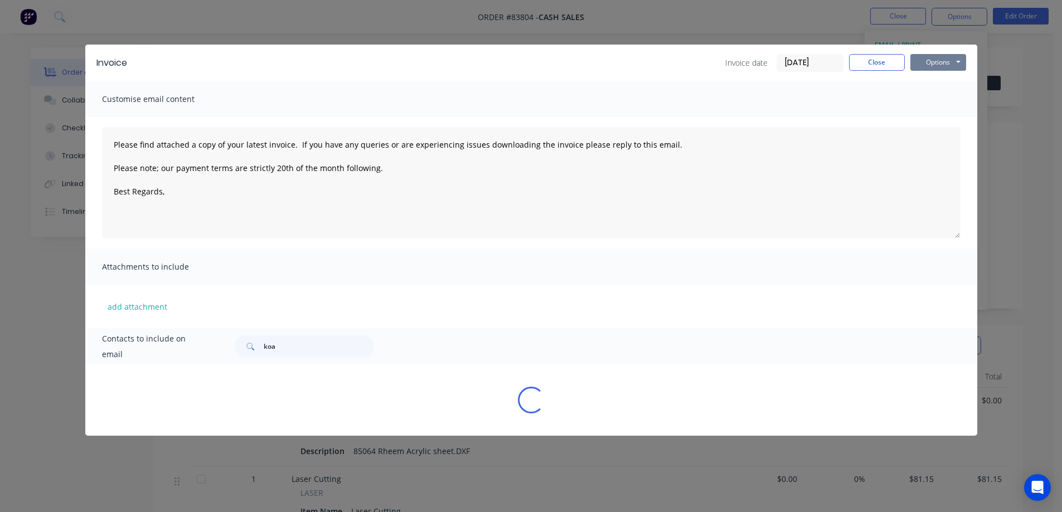
click at [949, 61] on button "Options" at bounding box center [938, 62] width 56 height 17
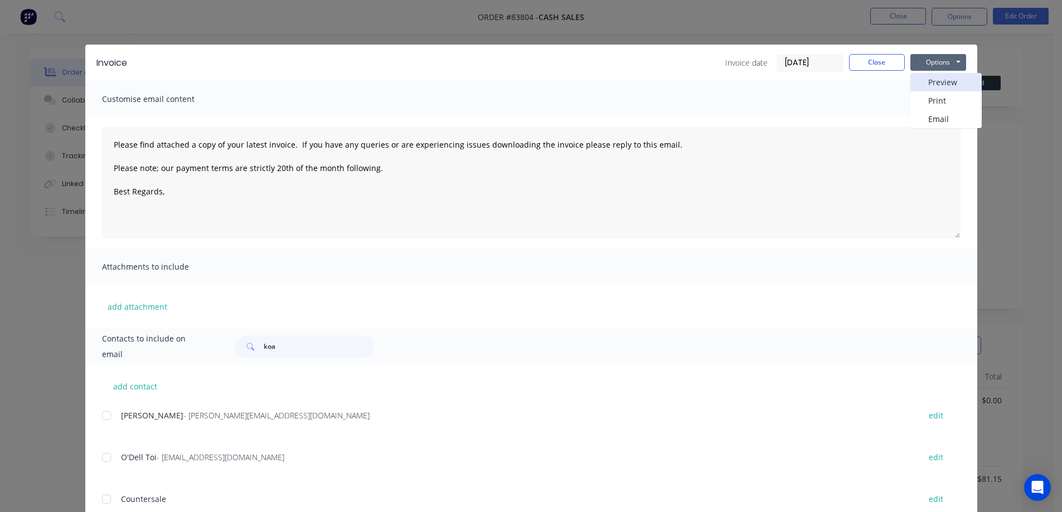
click at [946, 84] on button "Preview" at bounding box center [945, 82] width 71 height 18
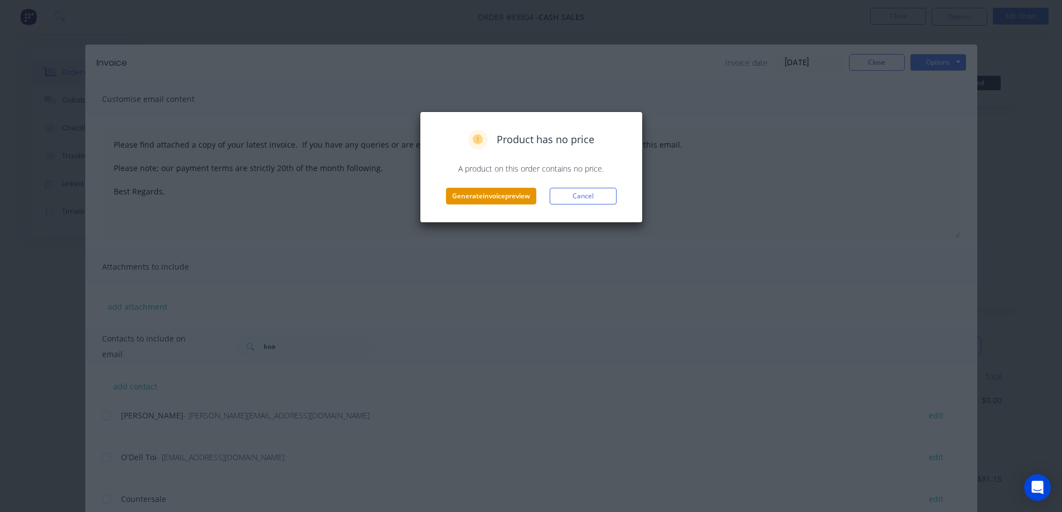
click at [504, 193] on button "Generate invoice preview" at bounding box center [491, 196] width 90 height 17
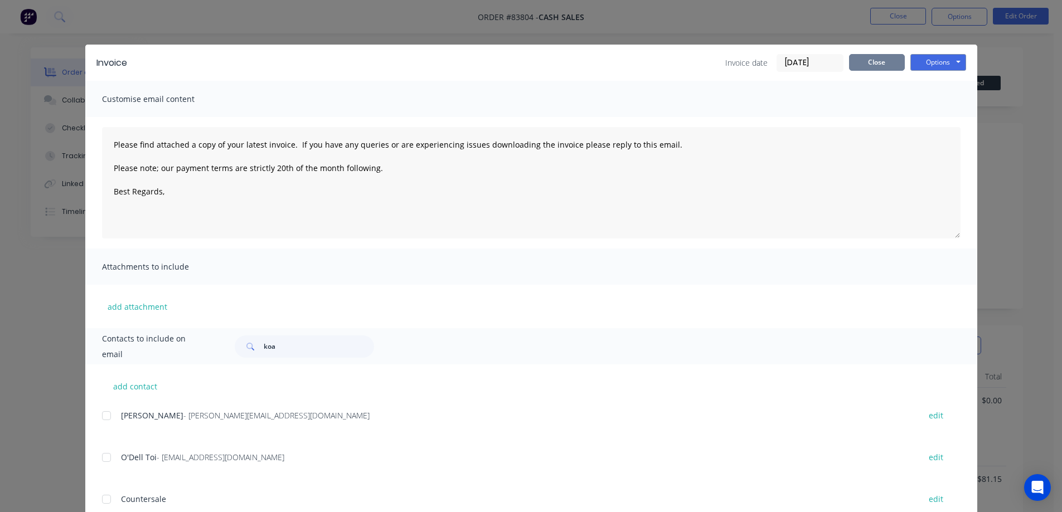
click at [878, 56] on button "Close" at bounding box center [877, 62] width 56 height 17
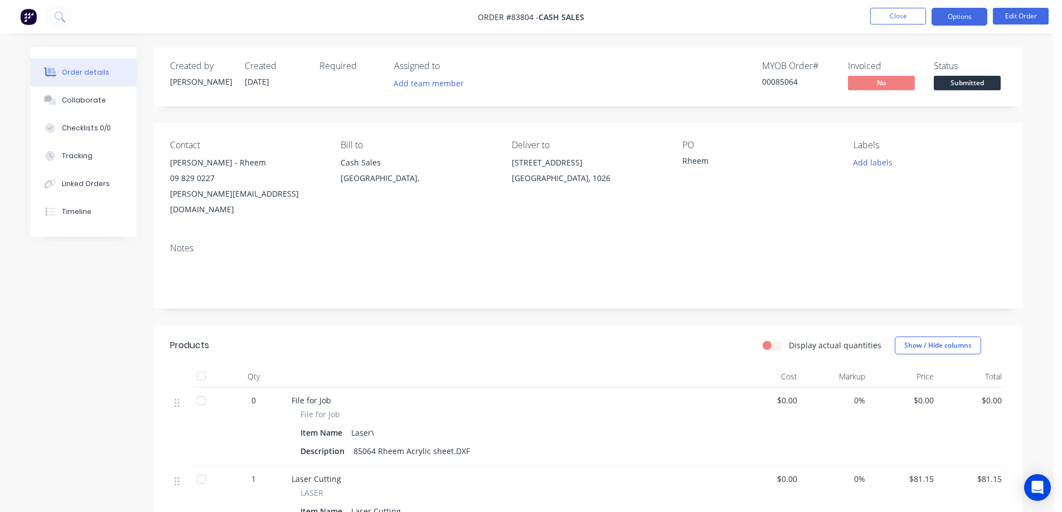
click at [946, 22] on button "Options" at bounding box center [959, 17] width 56 height 18
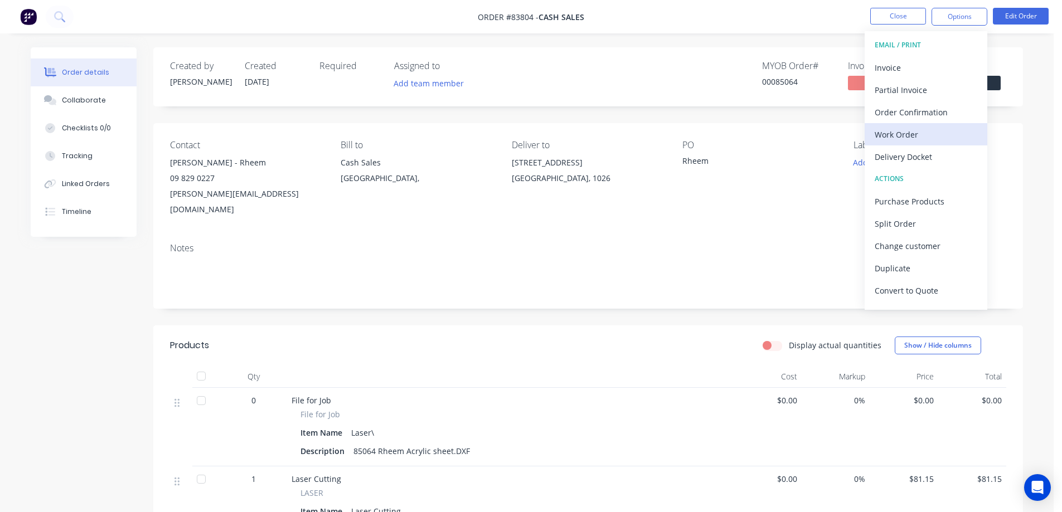
click at [910, 130] on div "Work Order" at bounding box center [926, 135] width 103 height 16
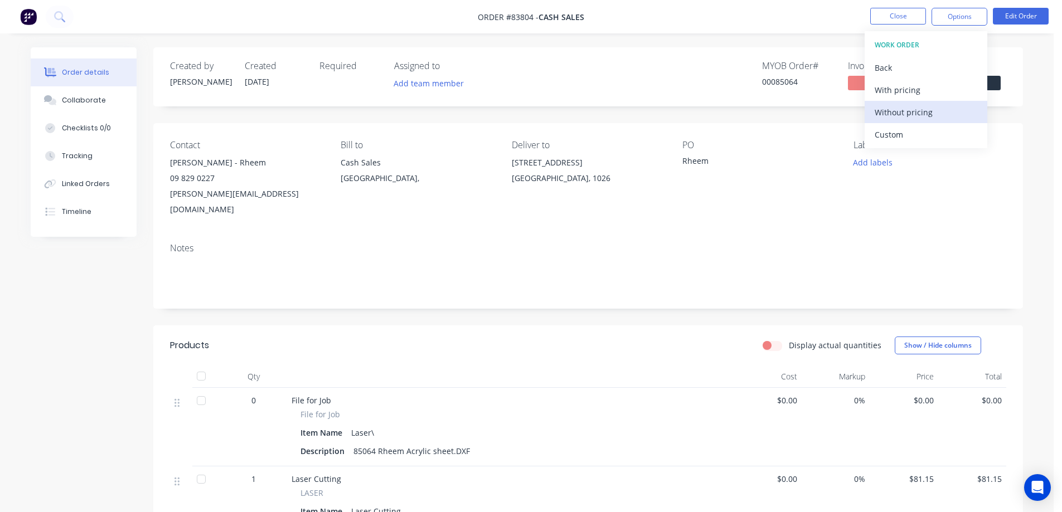
click at [911, 112] on div "Without pricing" at bounding box center [926, 112] width 103 height 16
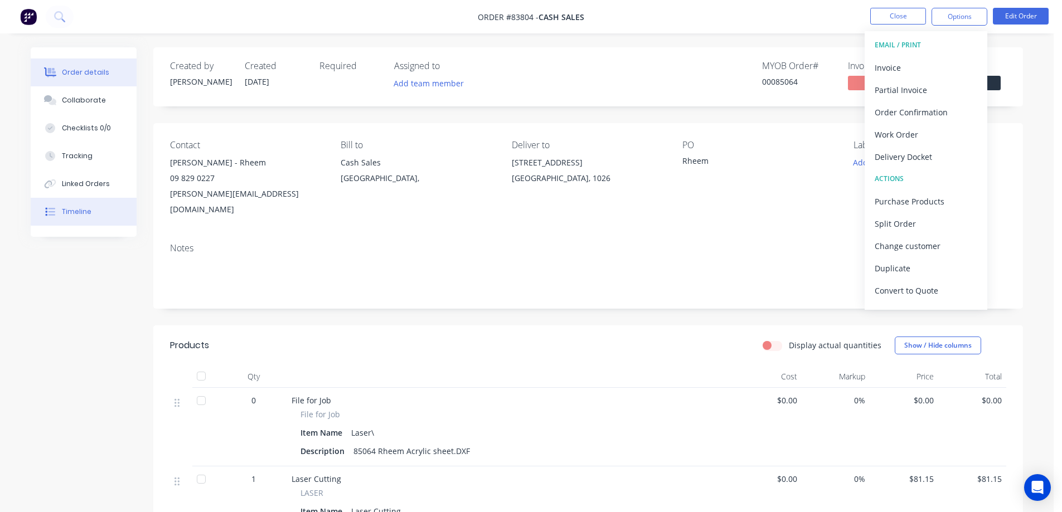
click at [65, 224] on button "Timeline" at bounding box center [84, 212] width 106 height 28
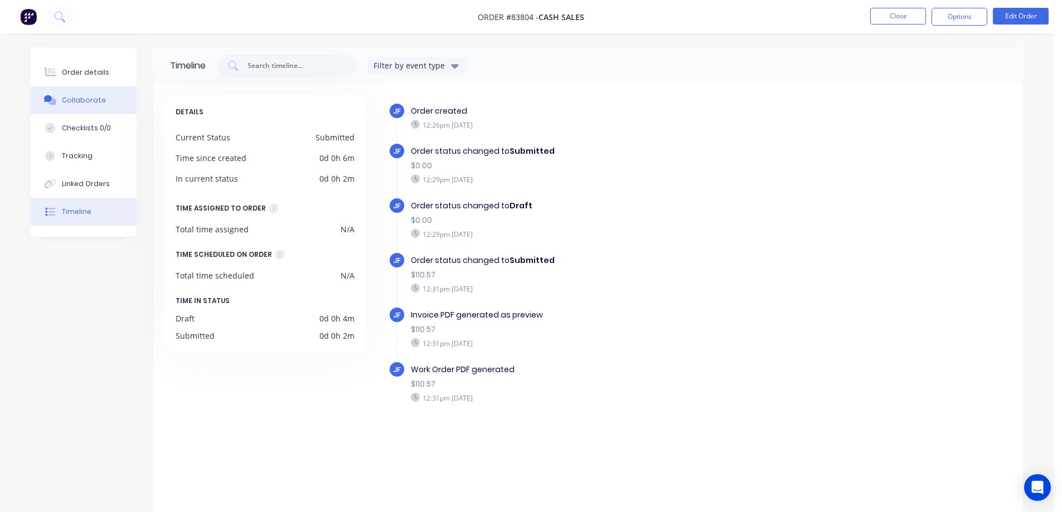
click at [74, 72] on div "Order details" at bounding box center [85, 72] width 47 height 10
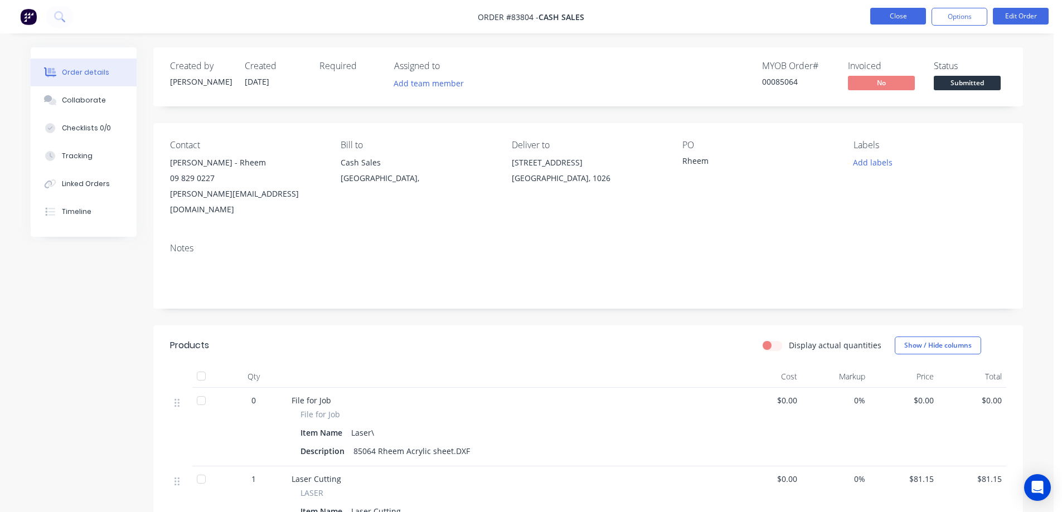
click at [897, 19] on button "Close" at bounding box center [898, 16] width 56 height 17
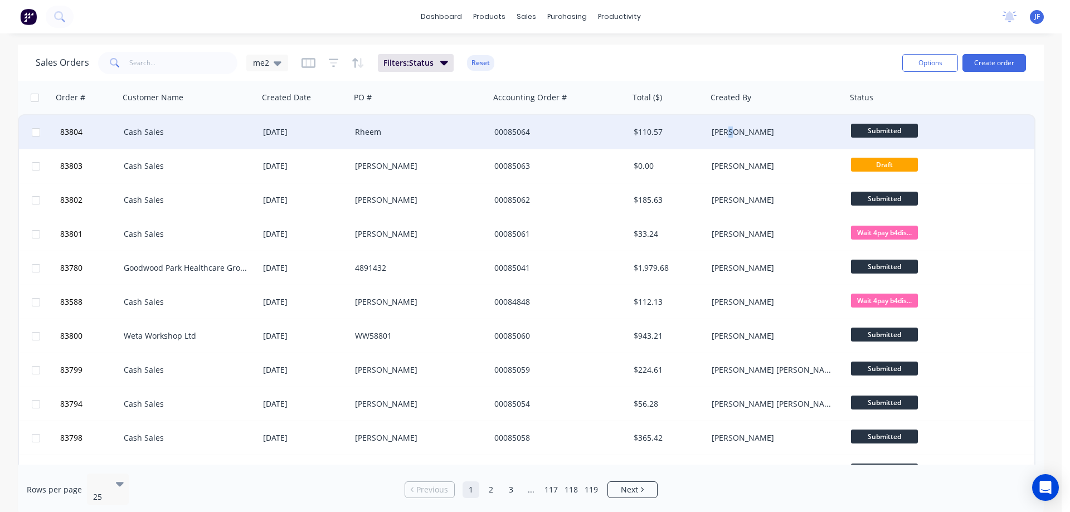
click at [727, 139] on div "[PERSON_NAME]" at bounding box center [776, 131] width 139 height 33
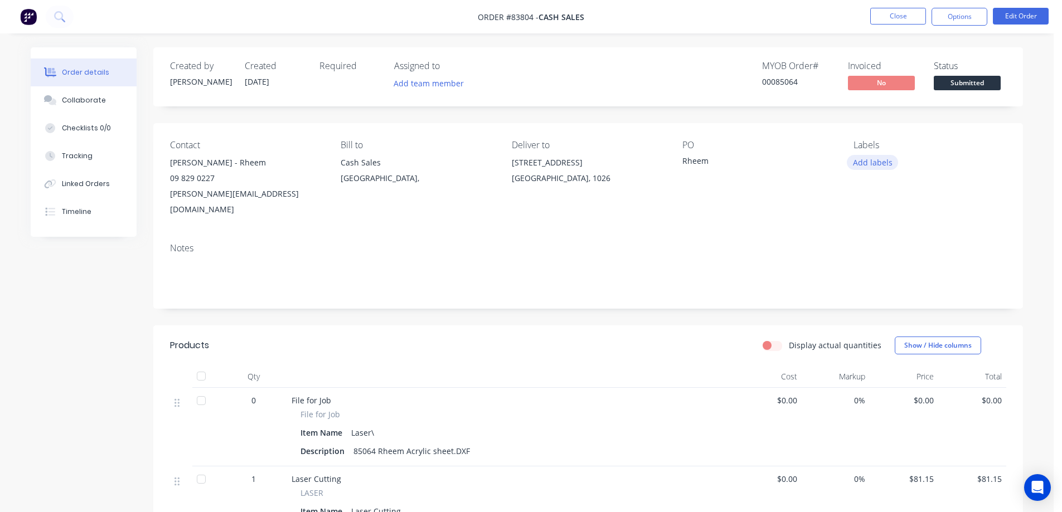
click at [882, 160] on button "Add labels" at bounding box center [872, 162] width 51 height 15
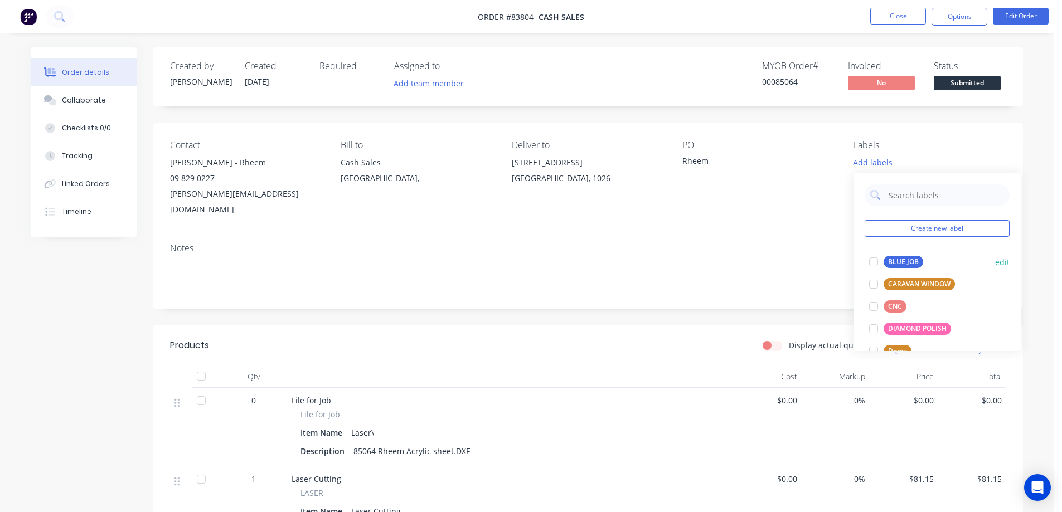
click at [905, 262] on div "BLUE JOB" at bounding box center [903, 262] width 40 height 12
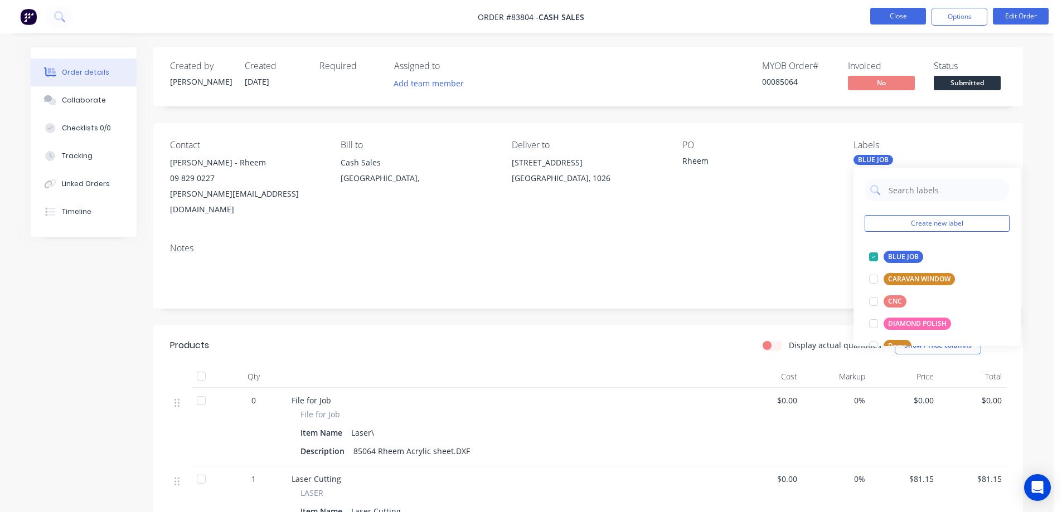
click at [906, 21] on button "Close" at bounding box center [898, 16] width 56 height 17
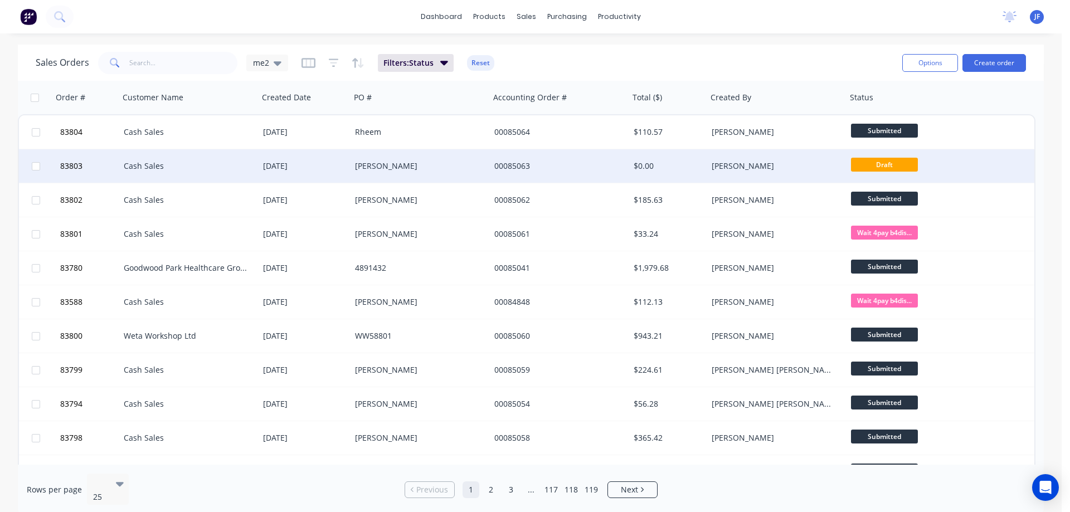
click at [699, 172] on div "$0.00" at bounding box center [668, 165] width 78 height 33
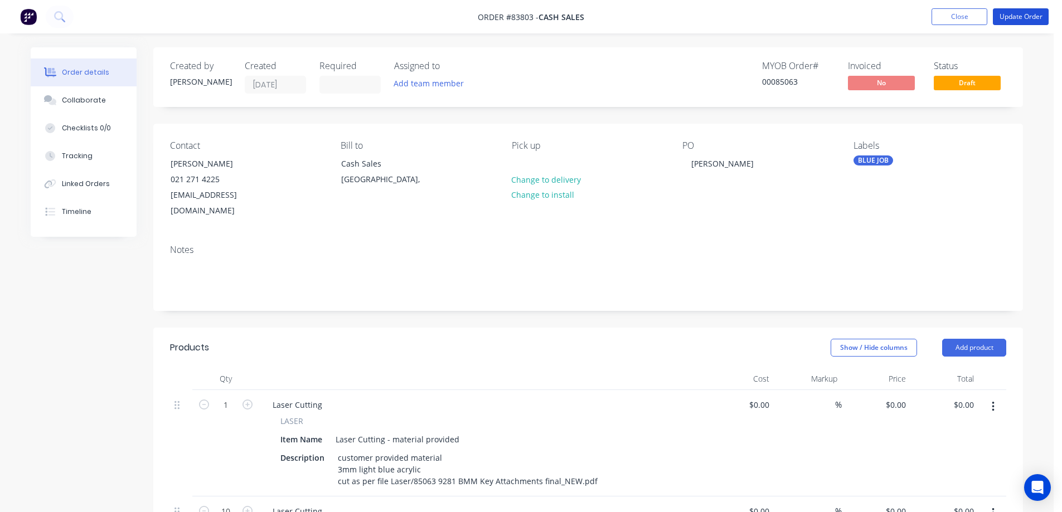
click at [1026, 17] on button "Update Order" at bounding box center [1021, 16] width 56 height 17
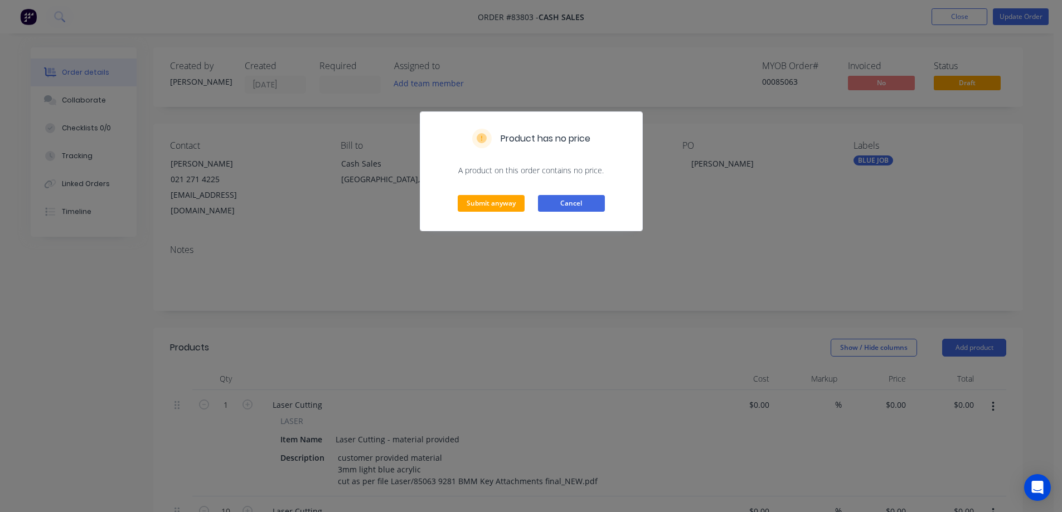
click at [574, 204] on button "Cancel" at bounding box center [571, 203] width 67 height 17
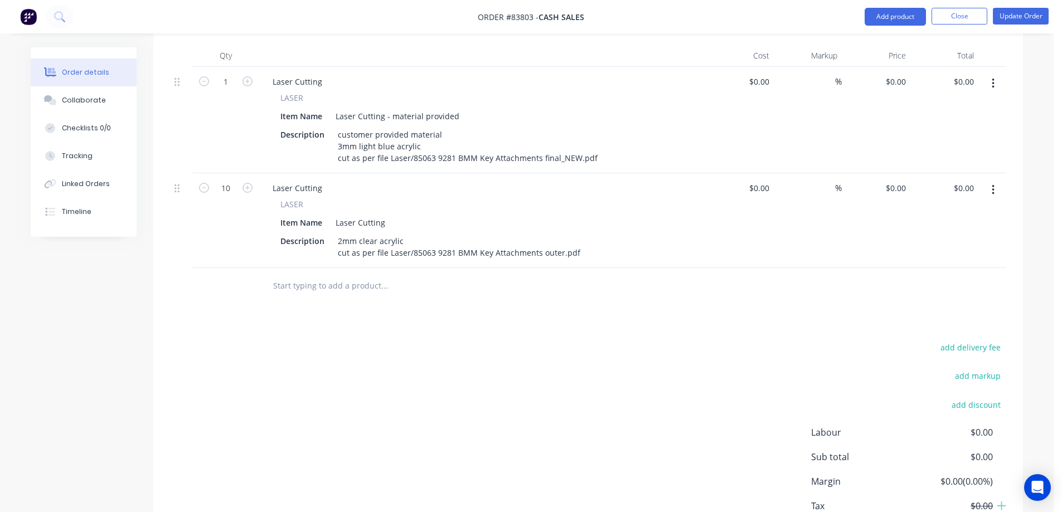
scroll to position [334, 0]
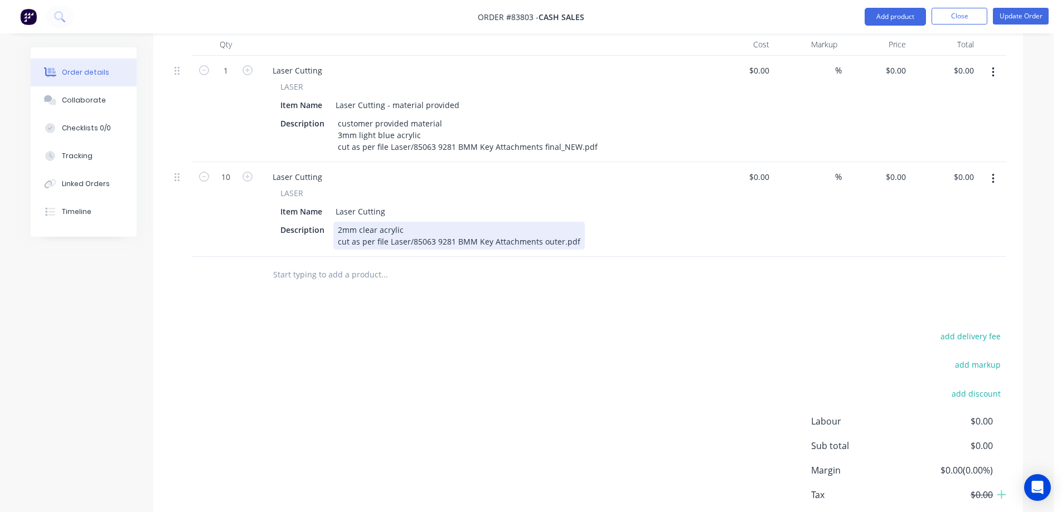
click at [478, 222] on div "2mm clear acrylic cut as per file Laser/85063 9281 BMM Key Attachments outer.pdf" at bounding box center [458, 236] width 251 height 28
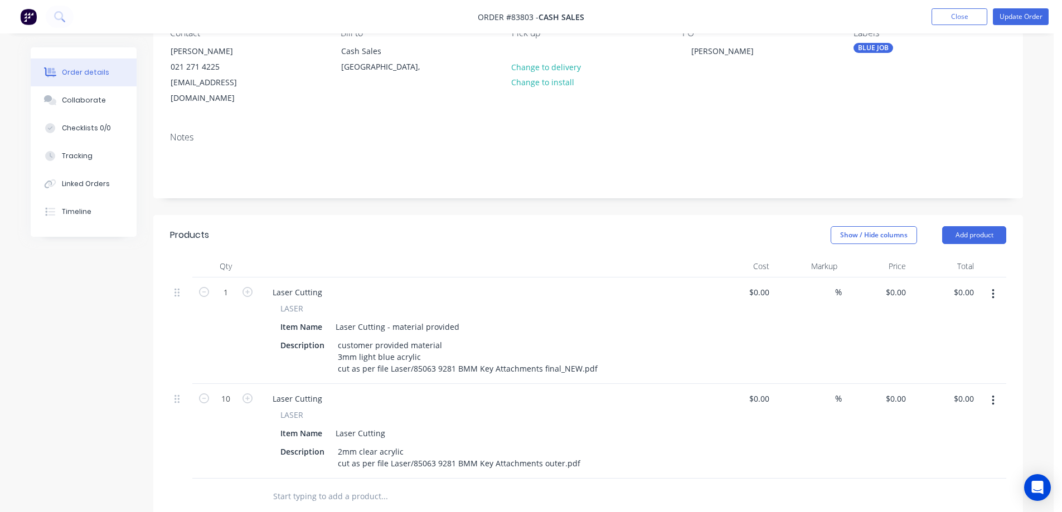
scroll to position [0, 0]
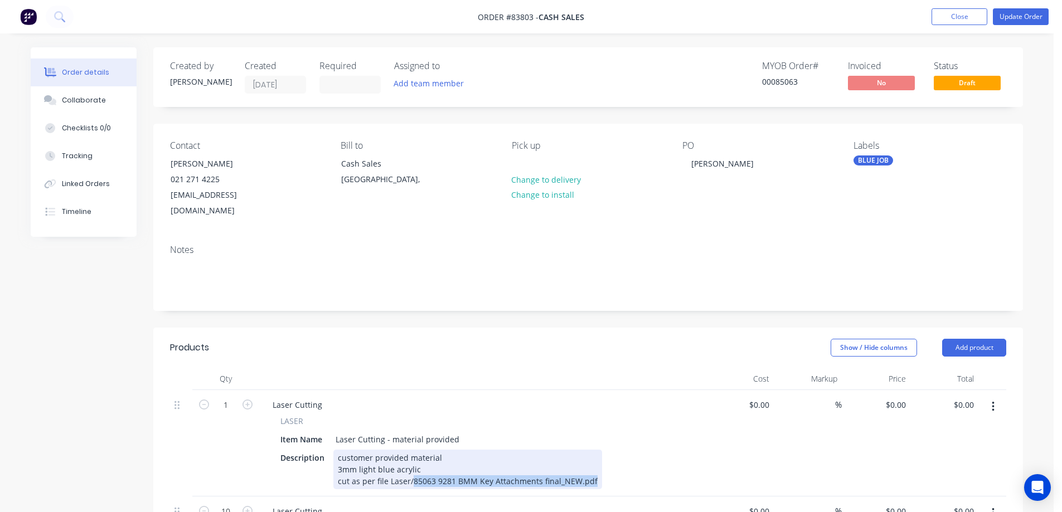
drag, startPoint x: 411, startPoint y: 469, endPoint x: 591, endPoint y: 471, distance: 179.5
click at [591, 471] on div "customer provided material 3mm light blue acrylic cut as per file Laser/85063 9…" at bounding box center [467, 470] width 269 height 40
paste div
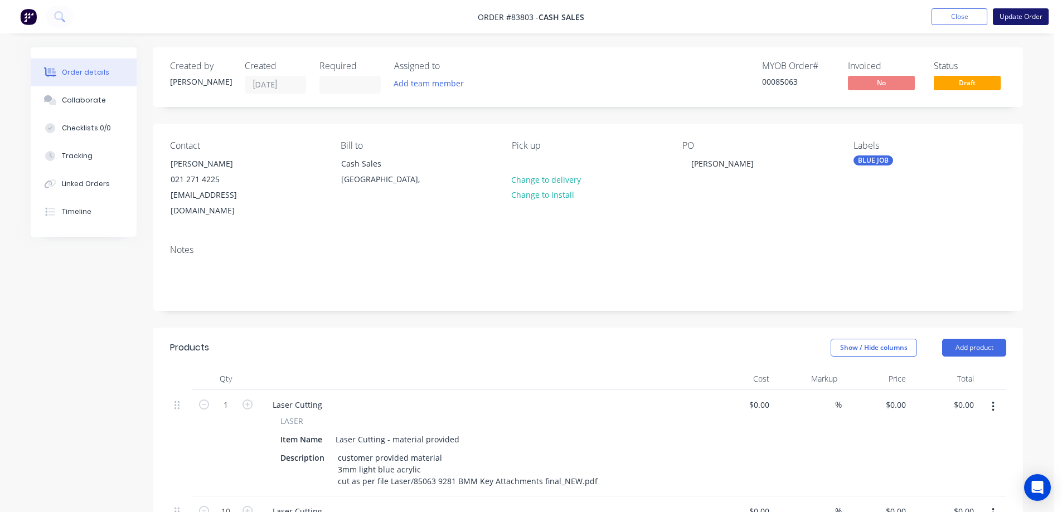
click at [1007, 17] on button "Update Order" at bounding box center [1021, 16] width 56 height 17
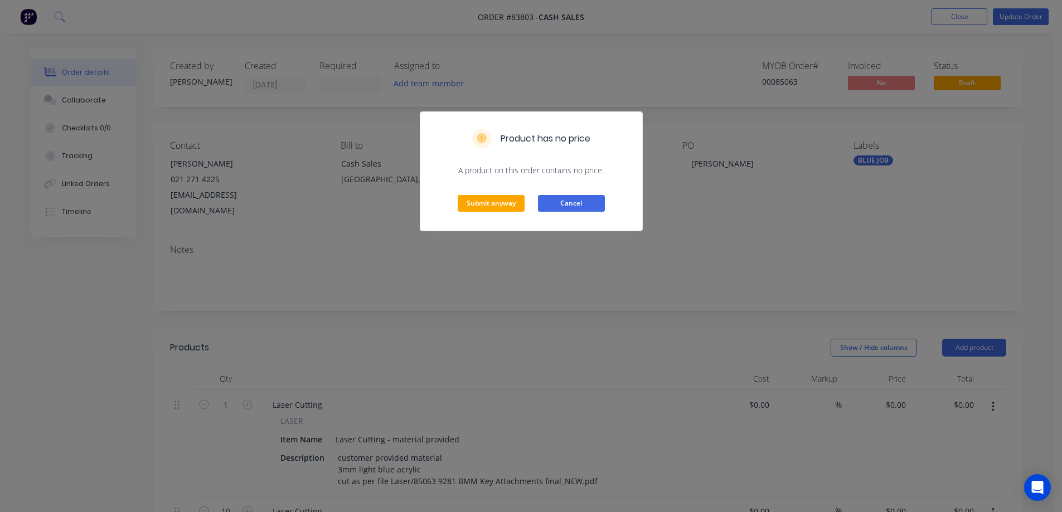
click at [570, 211] on button "Cancel" at bounding box center [571, 203] width 67 height 17
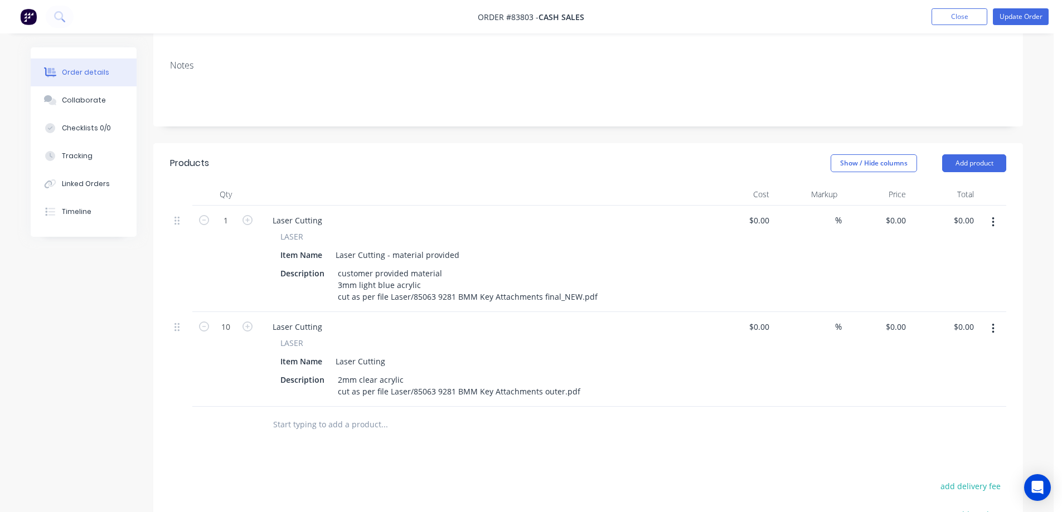
scroll to position [384, 0]
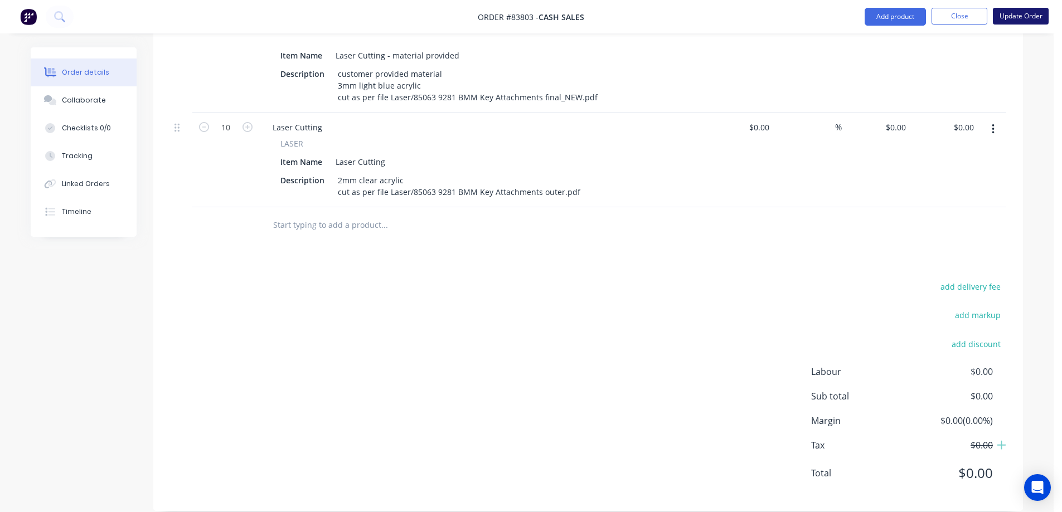
click at [1022, 15] on button "Update Order" at bounding box center [1021, 16] width 56 height 17
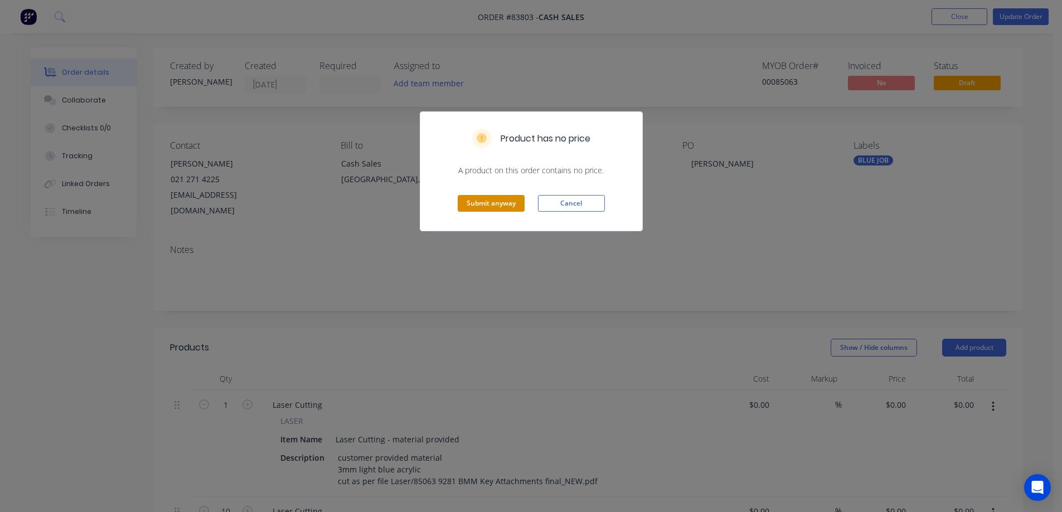
click at [496, 206] on button "Submit anyway" at bounding box center [491, 203] width 67 height 17
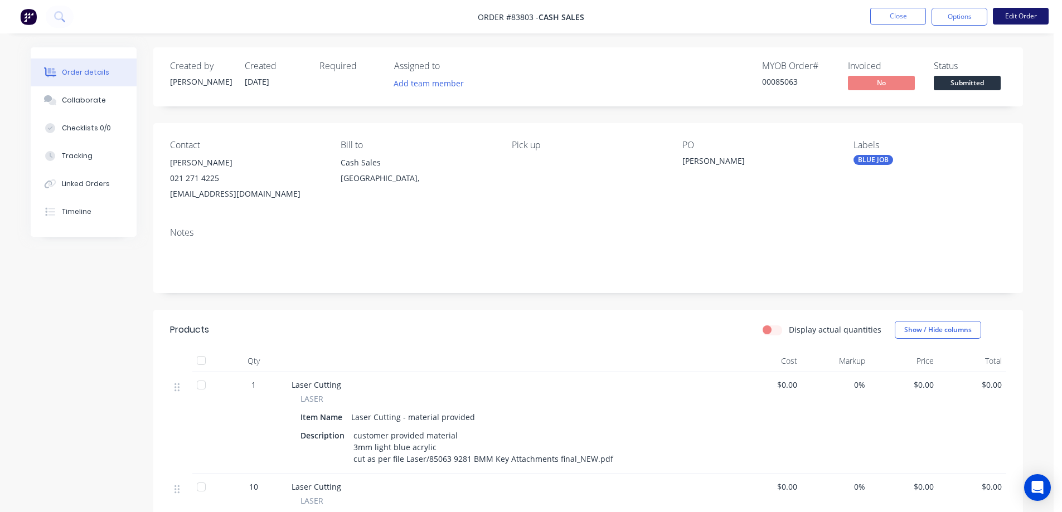
click at [1034, 12] on button "Edit Order" at bounding box center [1021, 16] width 56 height 17
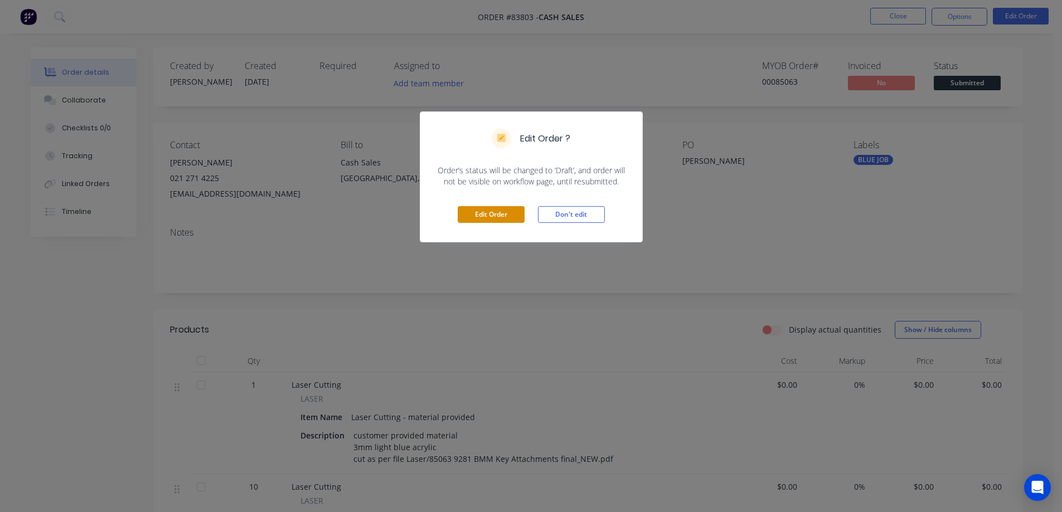
click at [521, 218] on button "Edit Order" at bounding box center [491, 214] width 67 height 17
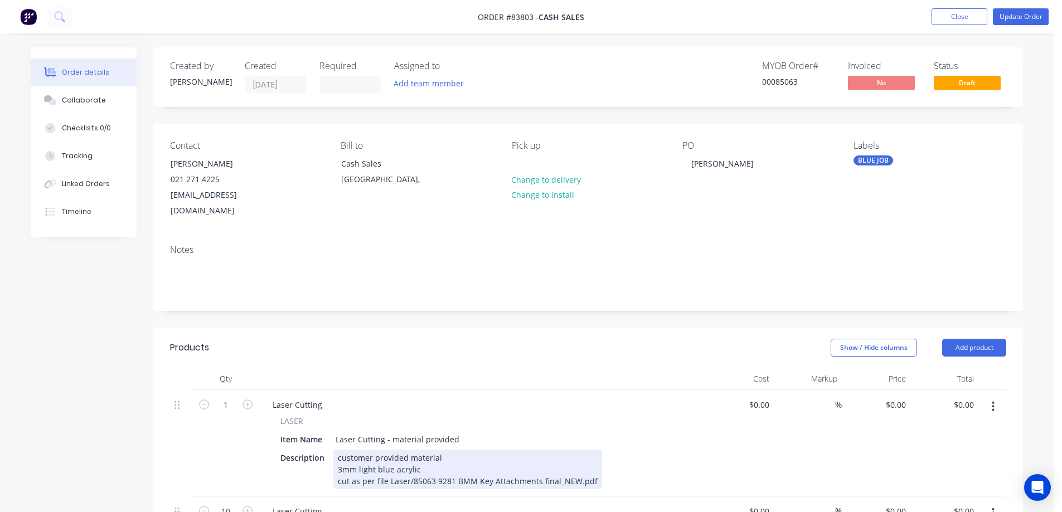
click at [592, 467] on div "customer provided material 3mm light blue acrylic cut as per file Laser/85063 9…" at bounding box center [467, 470] width 269 height 40
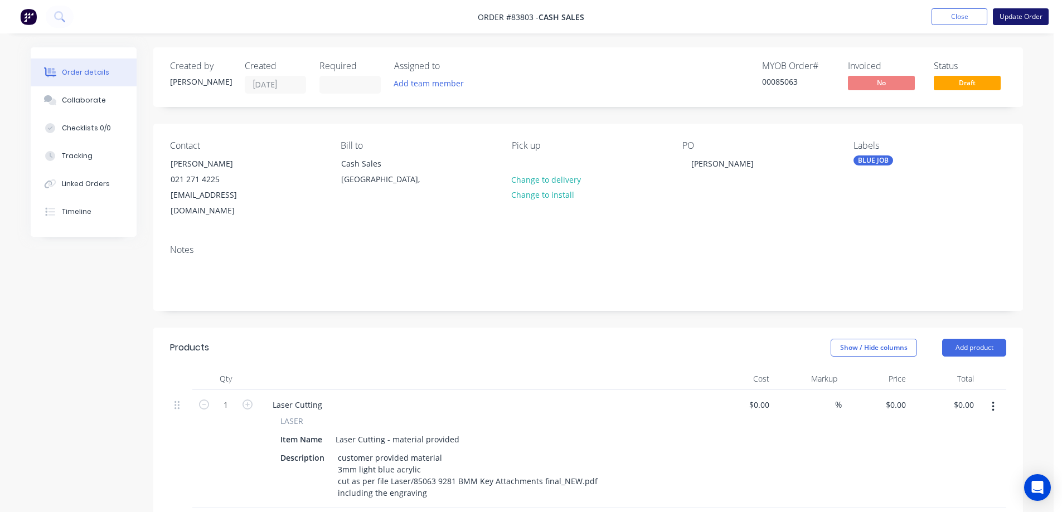
click at [1031, 24] on button "Update Order" at bounding box center [1021, 16] width 56 height 17
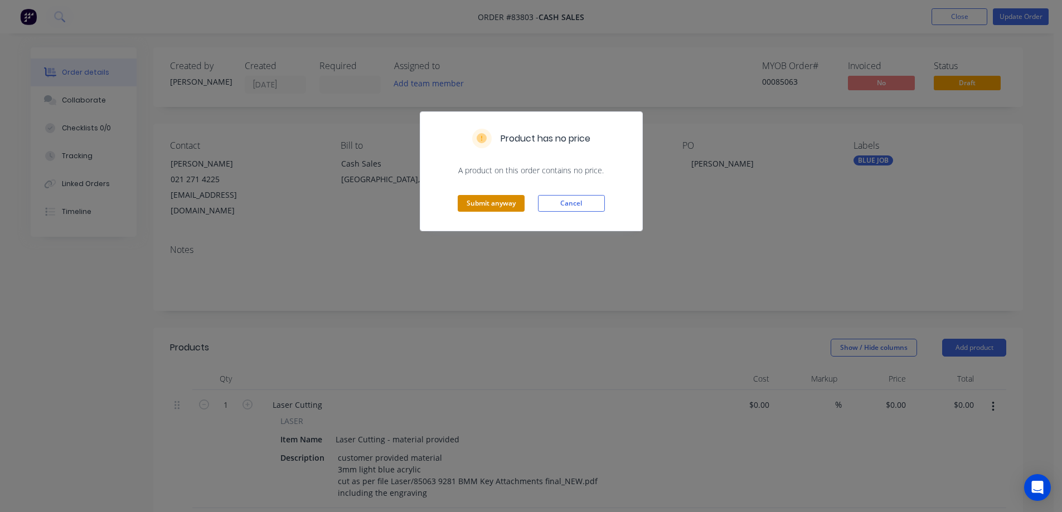
click at [469, 205] on button "Submit anyway" at bounding box center [491, 203] width 67 height 17
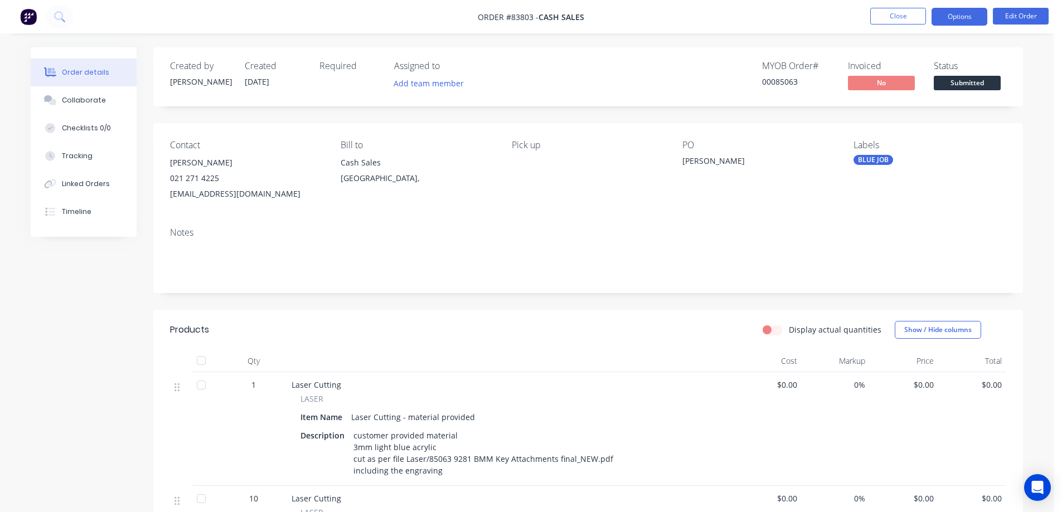
click at [943, 9] on button "Options" at bounding box center [959, 17] width 56 height 18
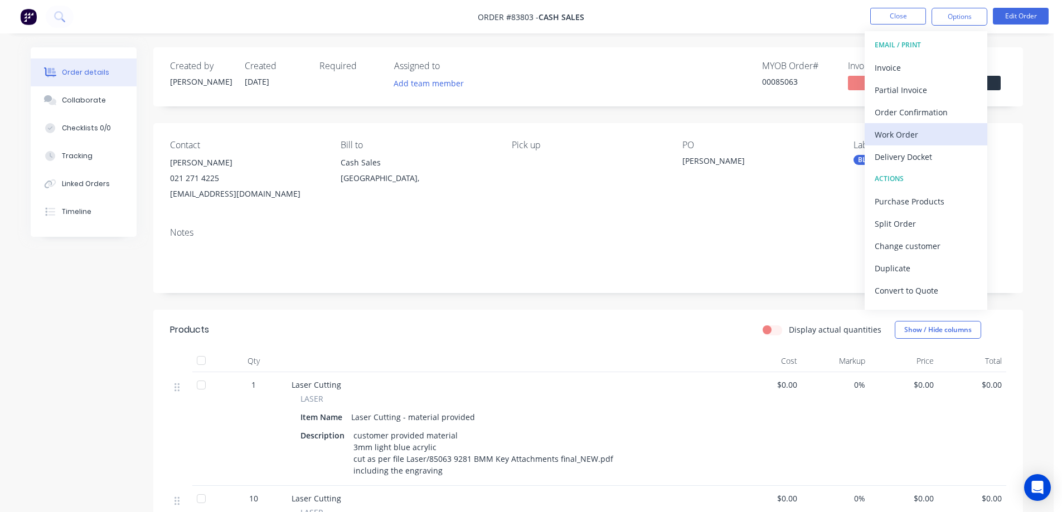
click at [884, 137] on div "Work Order" at bounding box center [926, 135] width 103 height 16
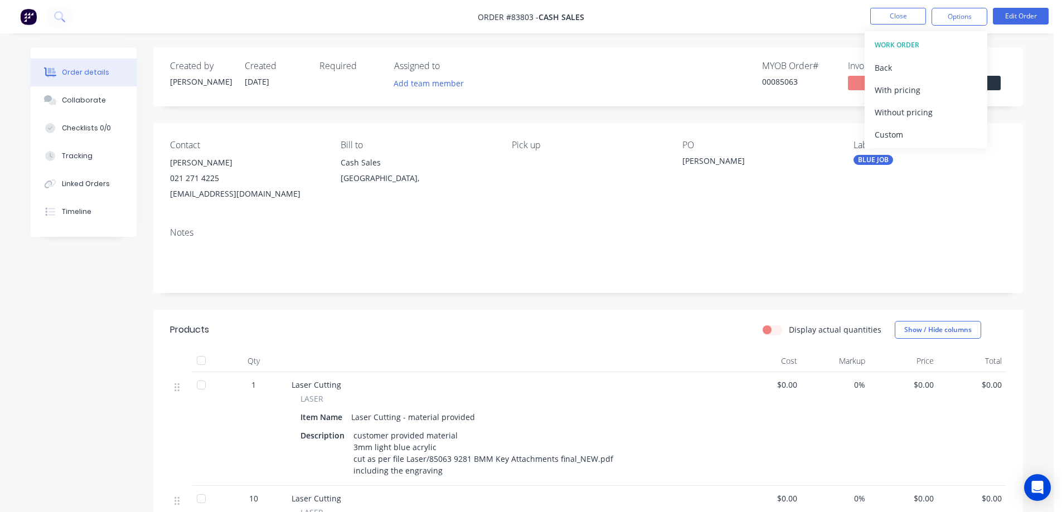
click at [896, 118] on div "Without pricing" at bounding box center [926, 112] width 103 height 16
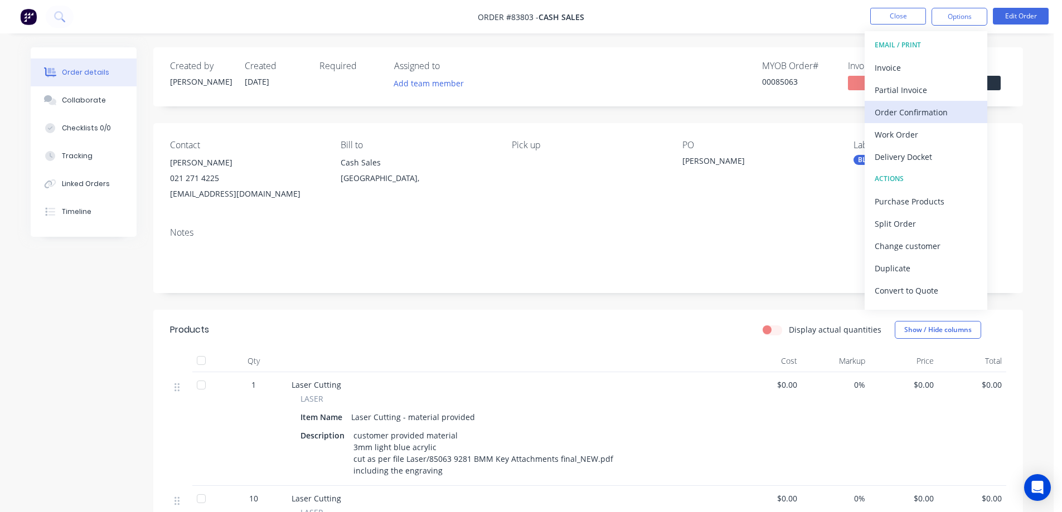
click at [905, 113] on div "Order Confirmation" at bounding box center [926, 112] width 103 height 16
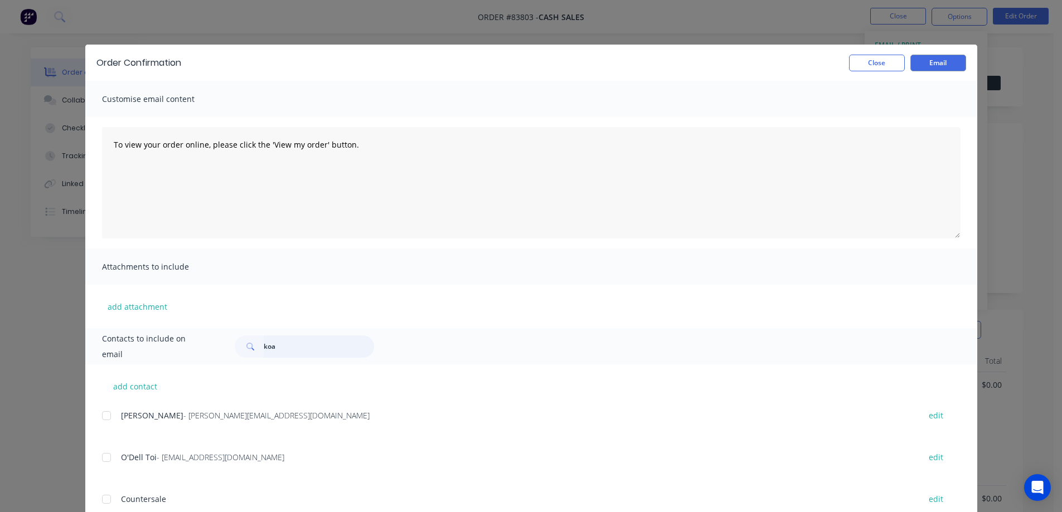
click at [294, 349] on input "koa" at bounding box center [319, 347] width 110 height 22
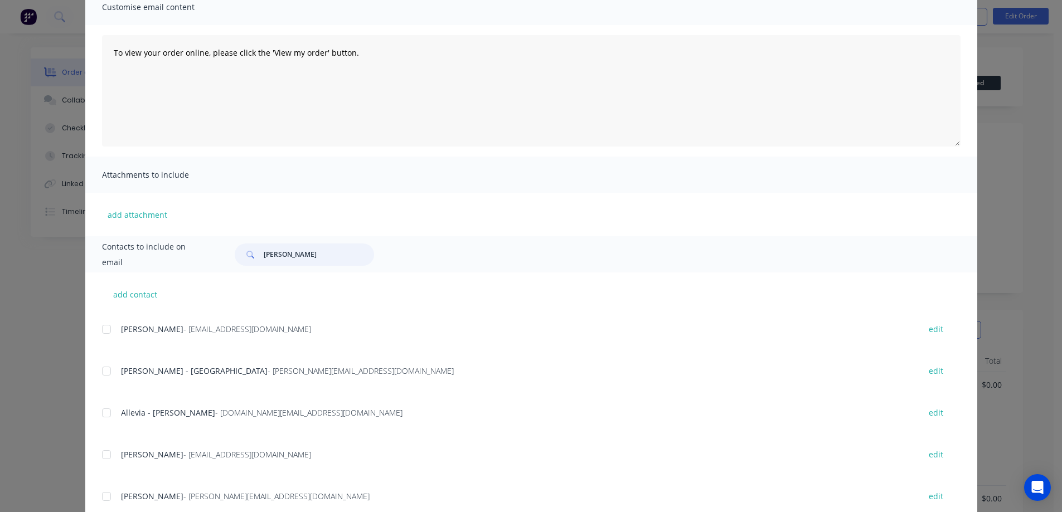
scroll to position [168, 0]
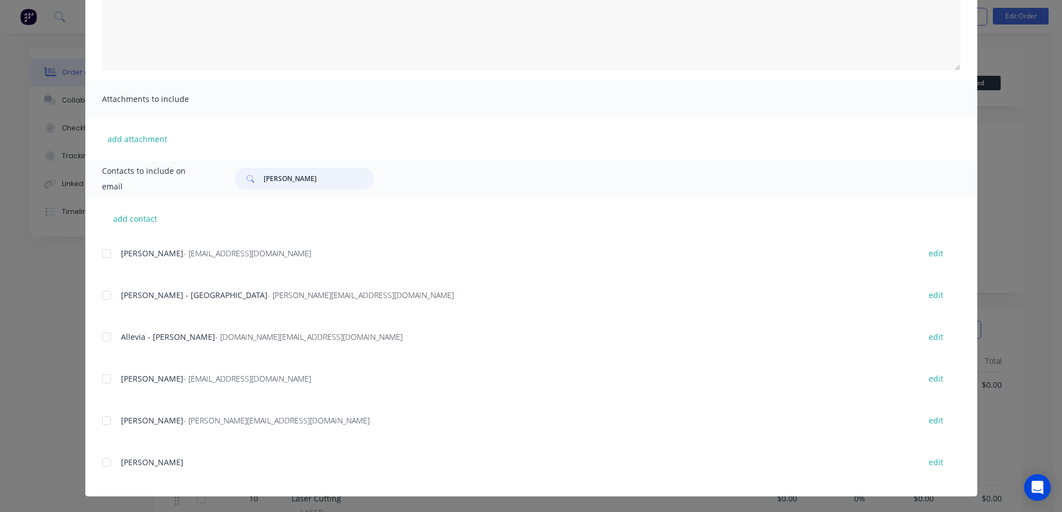
click at [104, 424] on div at bounding box center [106, 421] width 22 height 22
drag, startPoint x: 106, startPoint y: 417, endPoint x: 109, endPoint y: 411, distance: 7.2
click at [106, 417] on div at bounding box center [106, 421] width 22 height 22
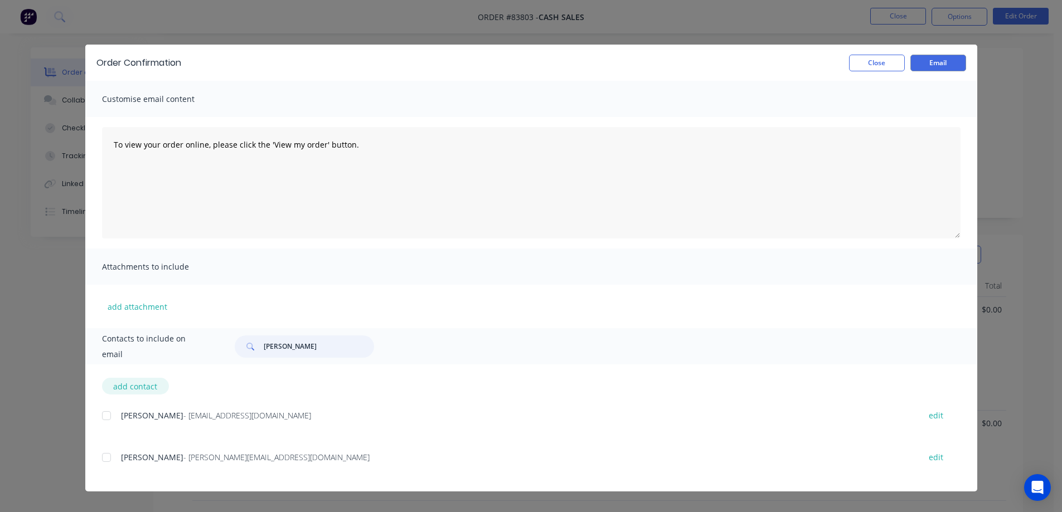
scroll to position [111, 0]
click at [104, 417] on div at bounding box center [106, 416] width 22 height 22
click at [106, 458] on div at bounding box center [106, 457] width 22 height 22
click at [110, 455] on div at bounding box center [106, 457] width 22 height 22
type input "greg cock"
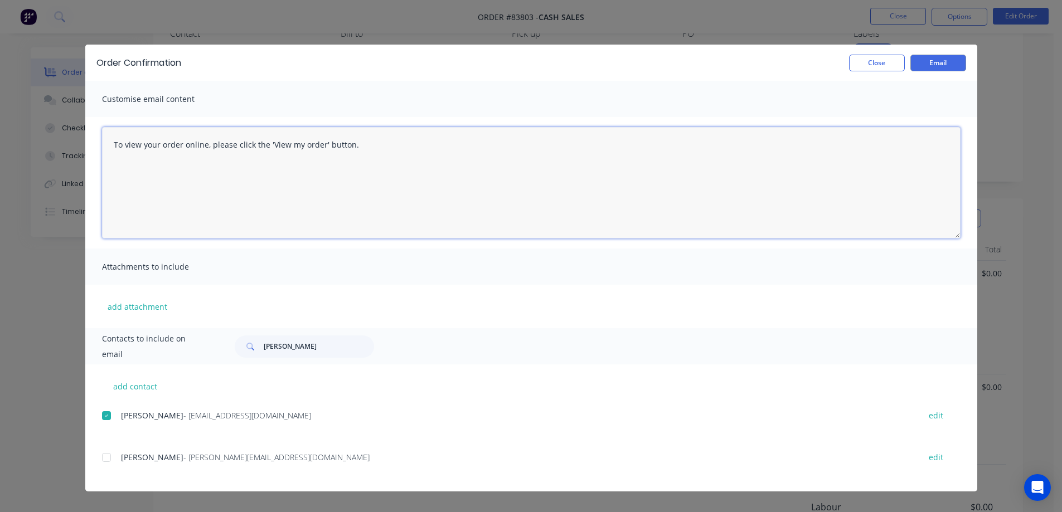
click at [166, 176] on textarea "To view your order online, please click the 'View my order' button." at bounding box center [531, 182] width 858 height 111
paste textarea "hank you for your order, confirmation of your order is attached. We will let yo…"
type textarea "Thank you for your order, confirmation of your order is attached. We will let y…"
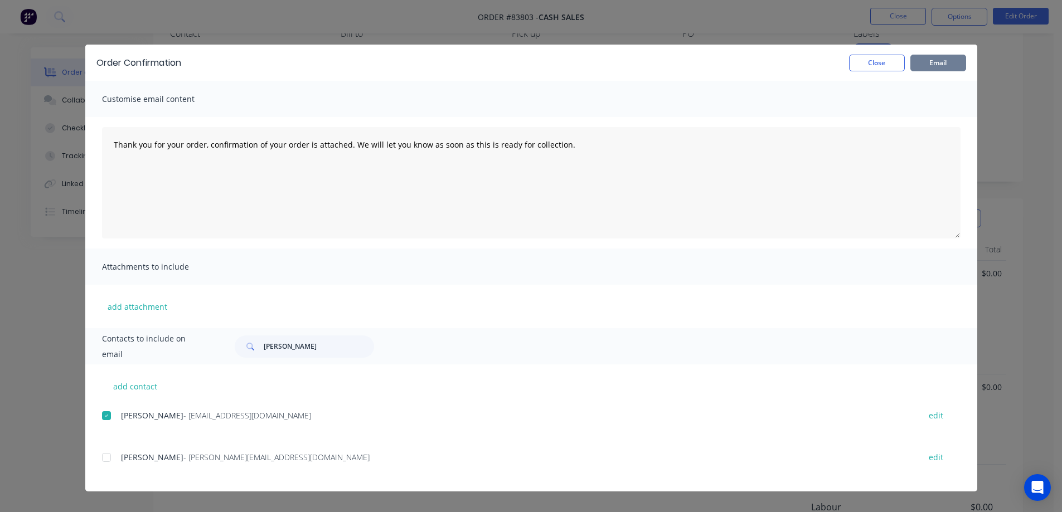
click at [942, 57] on button "Email" at bounding box center [938, 63] width 56 height 17
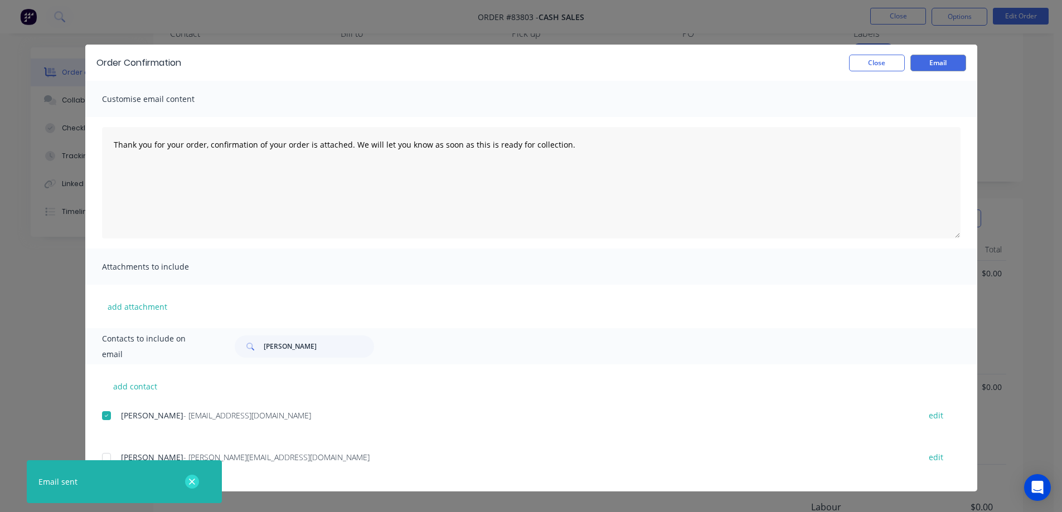
click at [192, 480] on icon "button" at bounding box center [191, 482] width 7 height 10
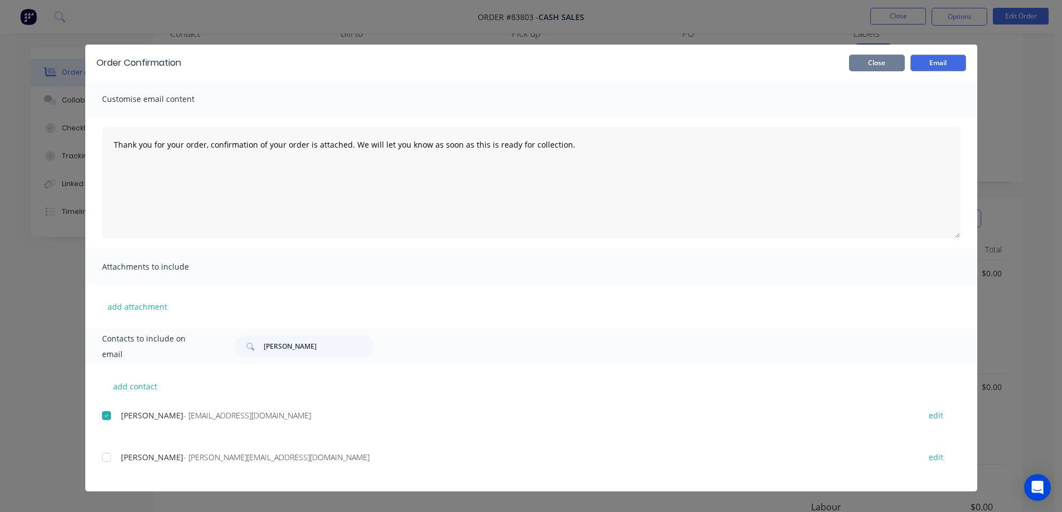
click at [887, 69] on button "Close" at bounding box center [877, 63] width 56 height 17
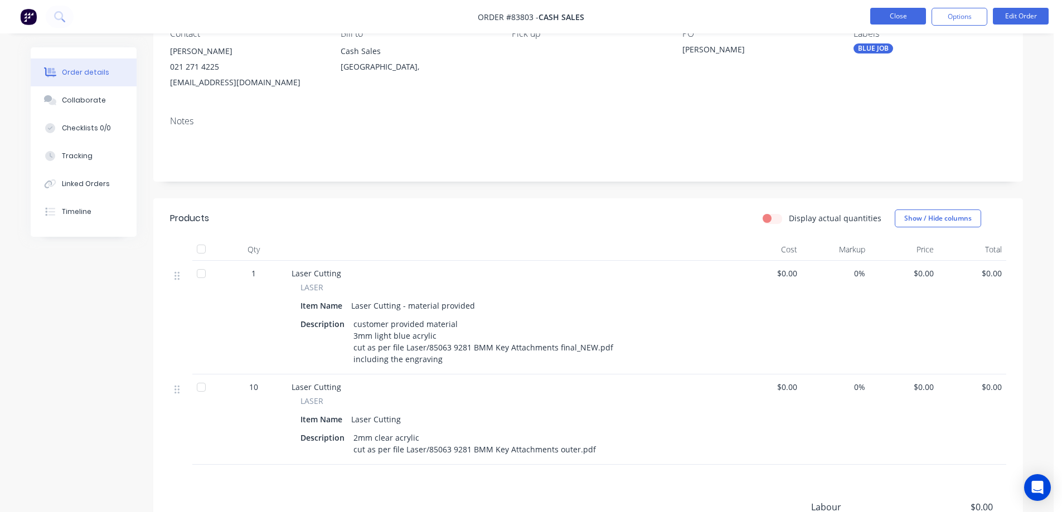
click at [901, 14] on button "Close" at bounding box center [898, 16] width 56 height 17
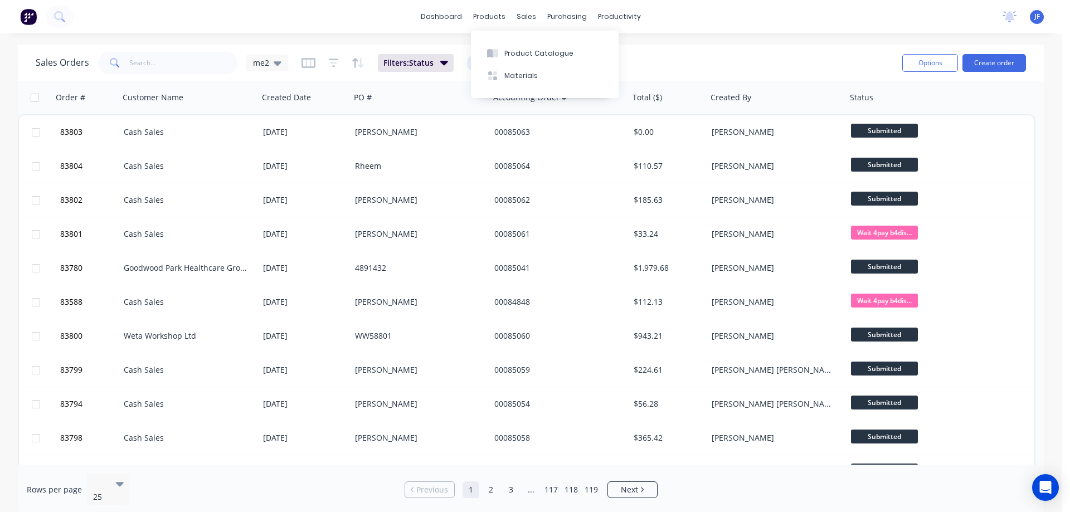
click at [300, 25] on div "dashboard products sales purchasing productivity dashboard products Product Cat…" at bounding box center [531, 16] width 1062 height 33
click at [594, 71] on div "Sales Orders me2 Filters: Status Reset" at bounding box center [465, 62] width 858 height 27
click at [175, 61] on input "text" at bounding box center [183, 63] width 109 height 22
paste input "81132"
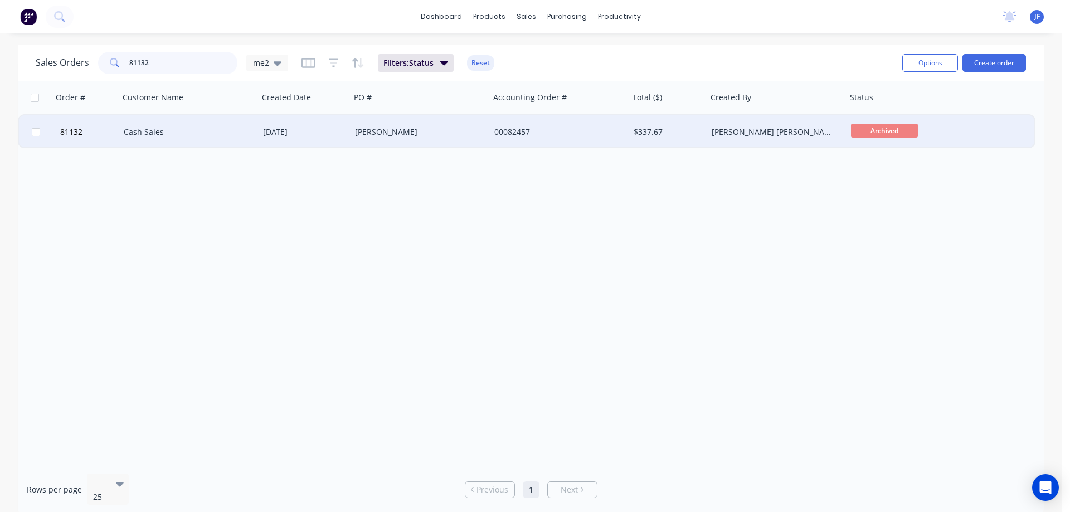
type input "81132"
click at [502, 124] on div "00082457" at bounding box center [559, 131] width 139 height 33
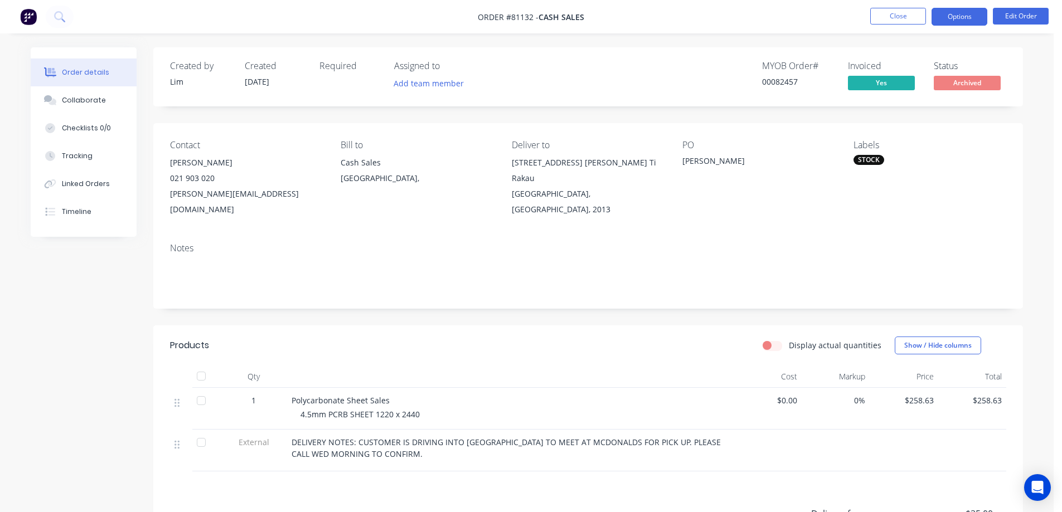
click at [964, 19] on button "Options" at bounding box center [959, 17] width 56 height 18
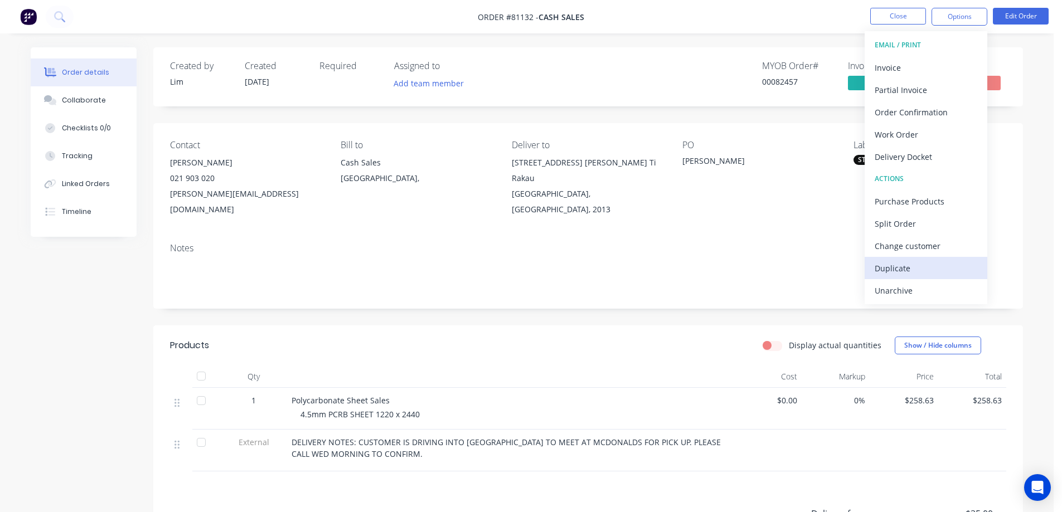
click at [900, 270] on div "Duplicate" at bounding box center [926, 268] width 103 height 16
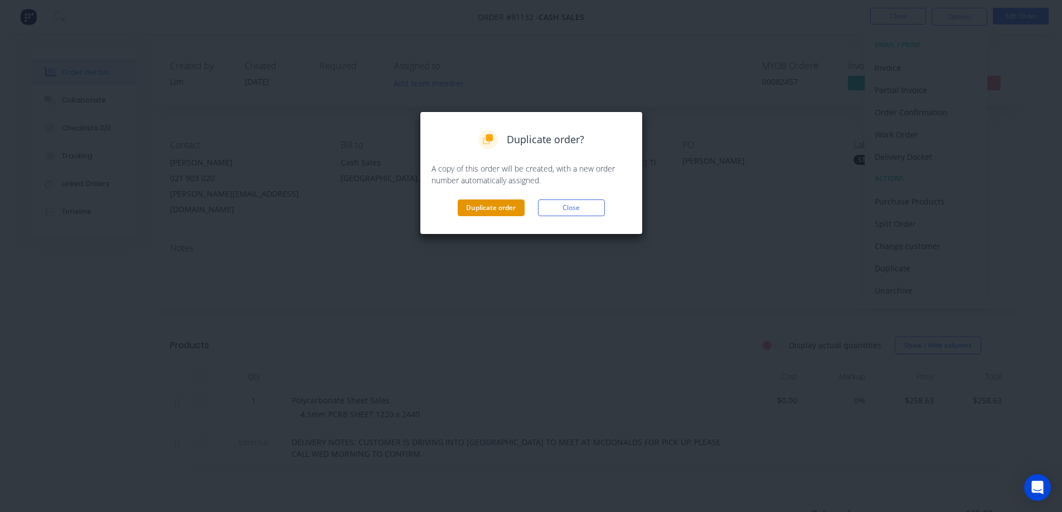
click at [484, 205] on button "Duplicate order" at bounding box center [491, 208] width 67 height 17
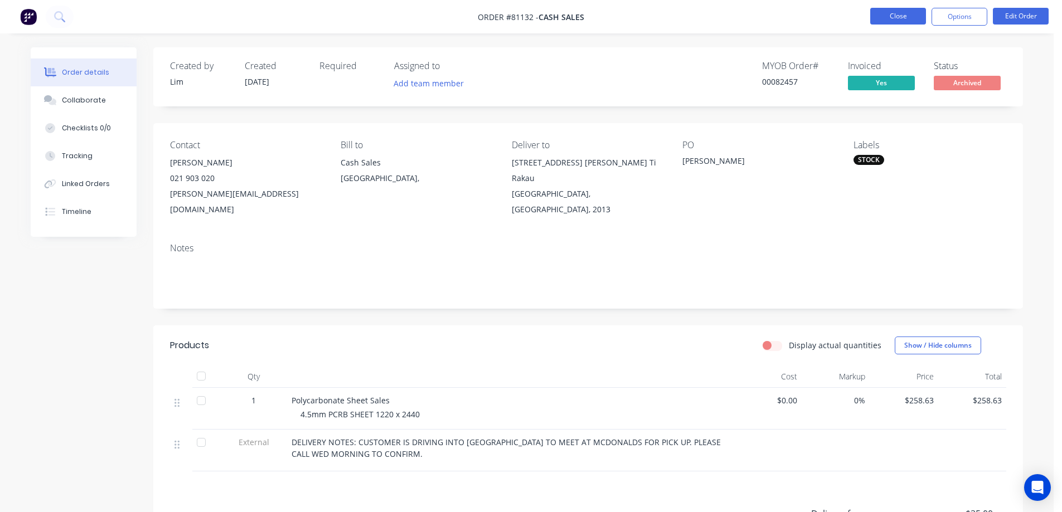
click at [899, 23] on button "Close" at bounding box center [898, 16] width 56 height 17
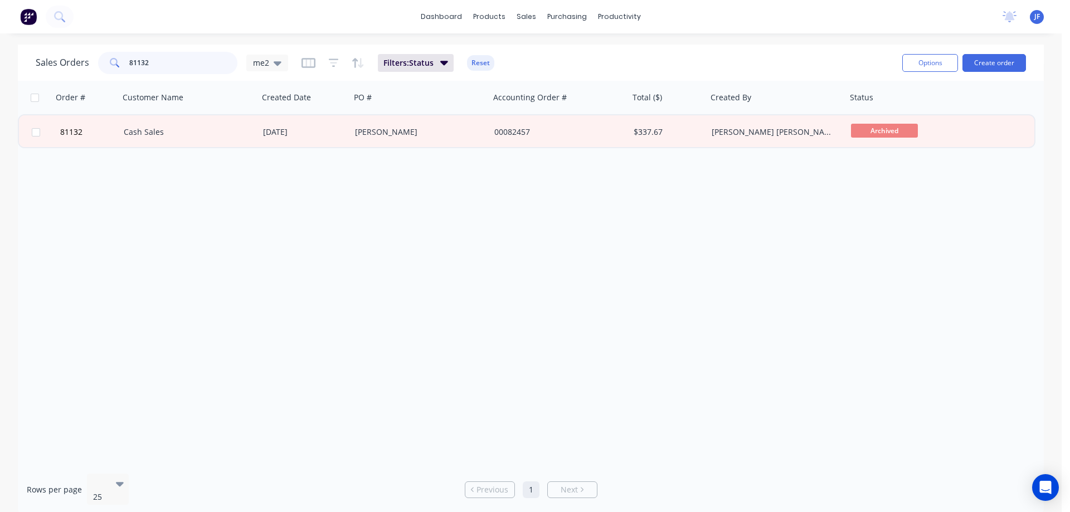
click at [158, 59] on input "81132" at bounding box center [183, 63] width 109 height 22
click at [201, 18] on div "dashboard products sales purchasing productivity dashboard products Product Cat…" at bounding box center [531, 16] width 1062 height 33
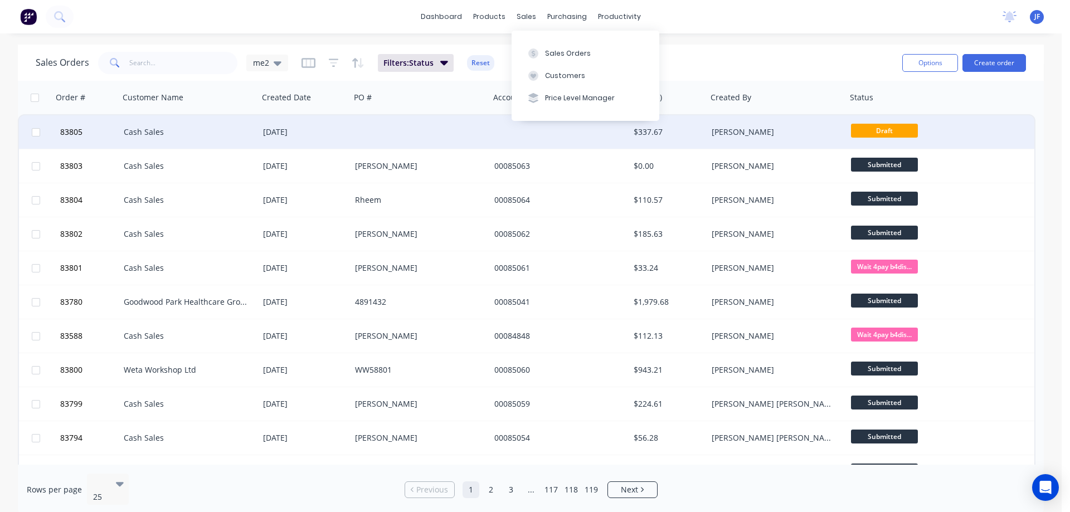
click at [499, 128] on div at bounding box center [559, 131] width 139 height 33
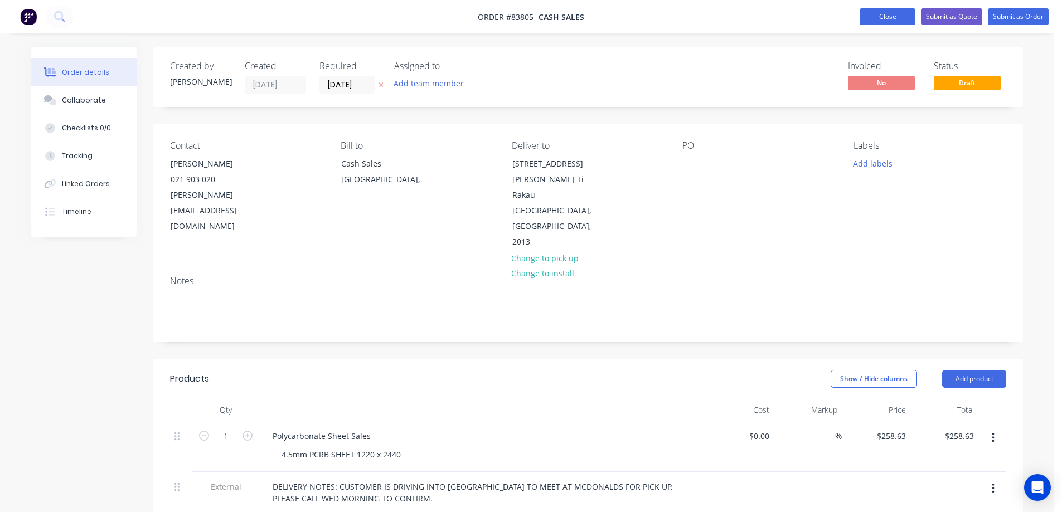
click at [879, 13] on button "Close" at bounding box center [887, 16] width 56 height 17
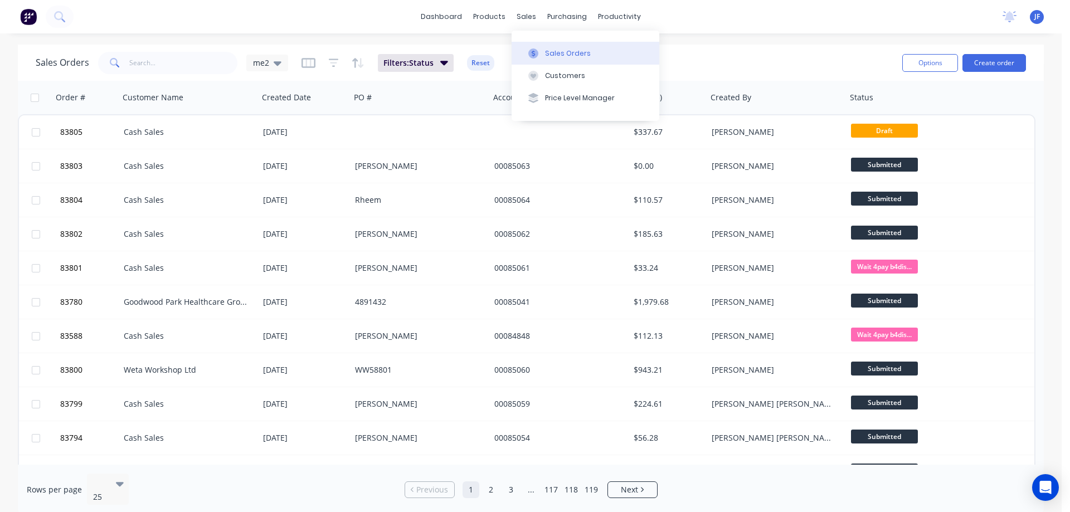
click at [542, 48] on button "Sales Orders" at bounding box center [586, 53] width 148 height 22
click at [539, 47] on div "Sales Orders me2 Filters: Status Reset Options Create order" at bounding box center [531, 63] width 1026 height 36
click at [31, 19] on img at bounding box center [28, 16] width 17 height 17
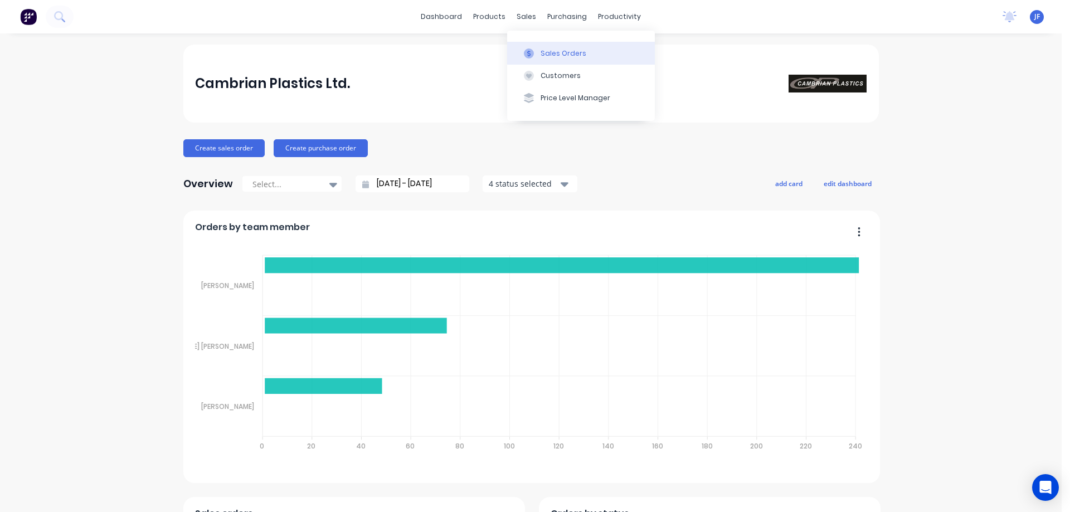
click at [537, 49] on div at bounding box center [529, 53] width 17 height 10
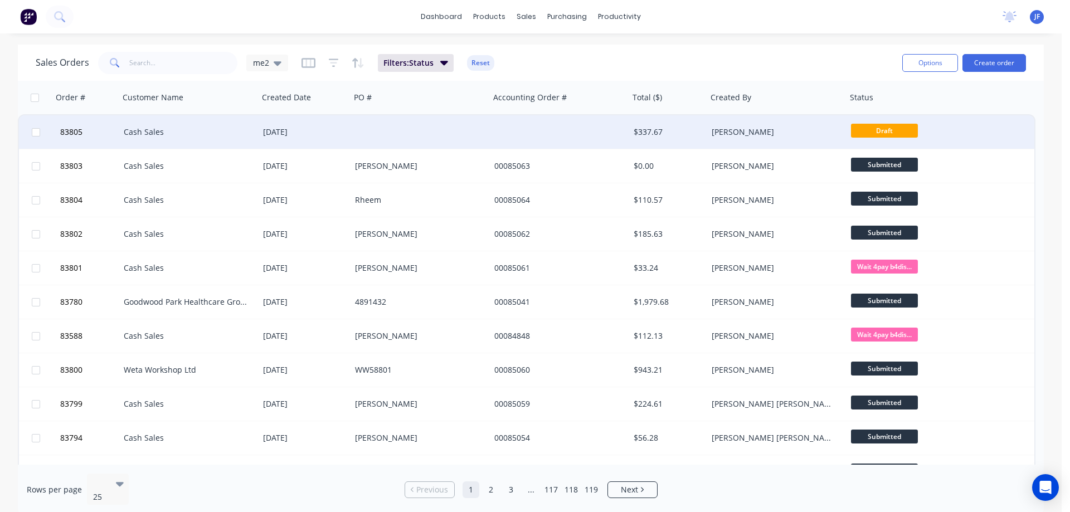
click at [994, 134] on div "83805 Cash Sales 11 Aug 2025 $337.67 Jess Freeth Draft" at bounding box center [527, 132] width 1016 height 34
click at [338, 123] on div "[DATE]" at bounding box center [305, 131] width 92 height 33
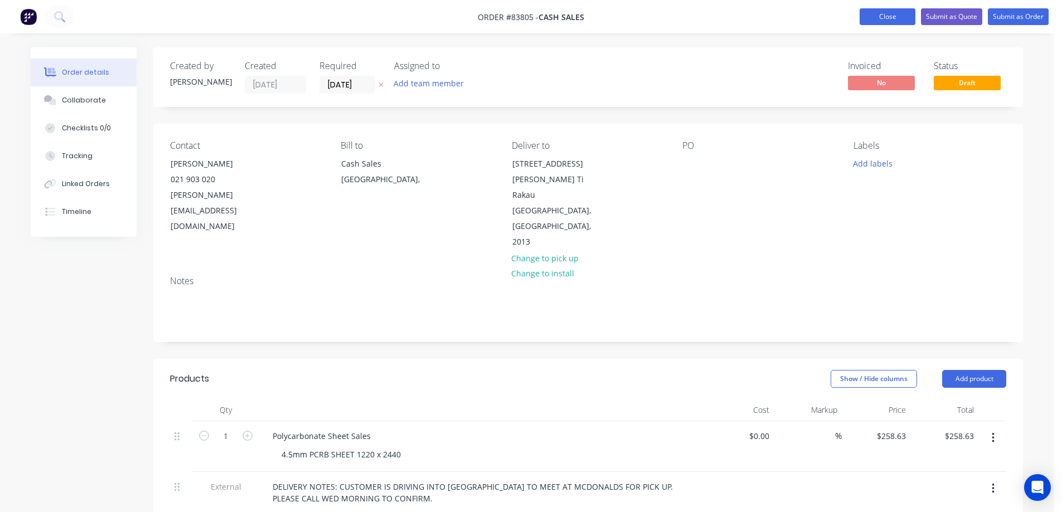
click at [862, 11] on button "Close" at bounding box center [887, 16] width 56 height 17
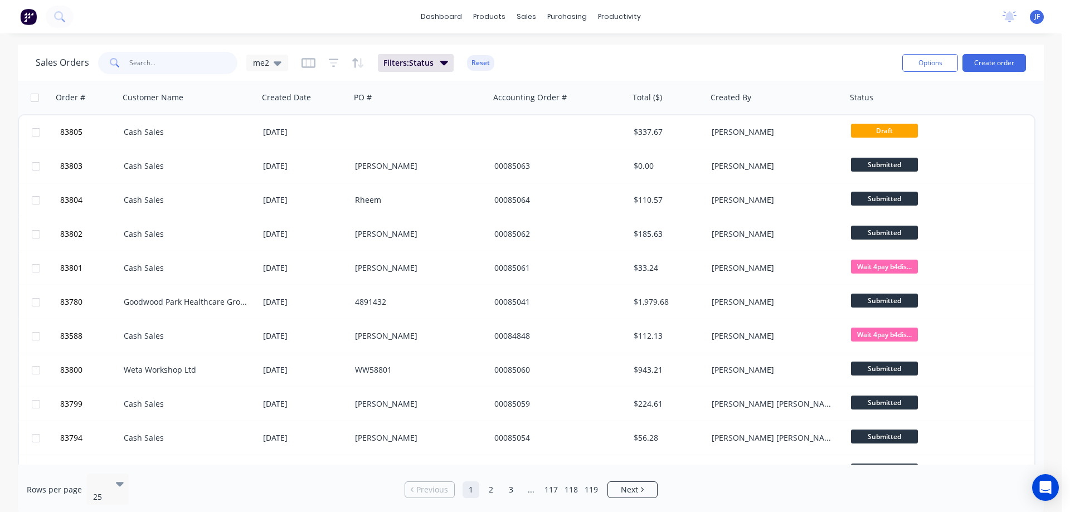
click at [221, 62] on input "text" at bounding box center [183, 63] width 109 height 22
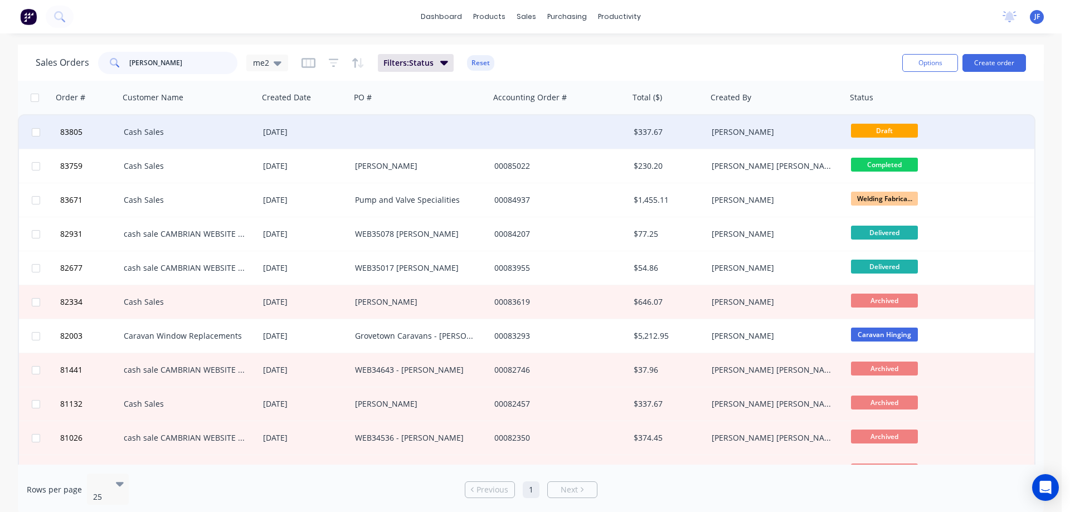
type input "gary"
click at [822, 127] on div "[PERSON_NAME]" at bounding box center [774, 132] width 124 height 11
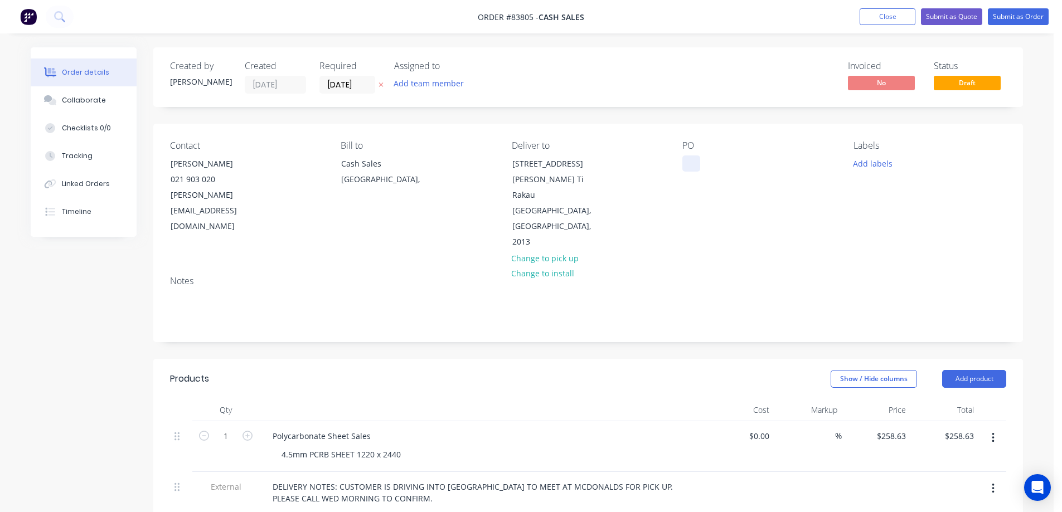
click at [686, 160] on div at bounding box center [691, 164] width 18 height 16
drag, startPoint x: 858, startPoint y: 163, endPoint x: 860, endPoint y: 169, distance: 6.9
click at [859, 163] on button "Add labels" at bounding box center [872, 163] width 51 height 15
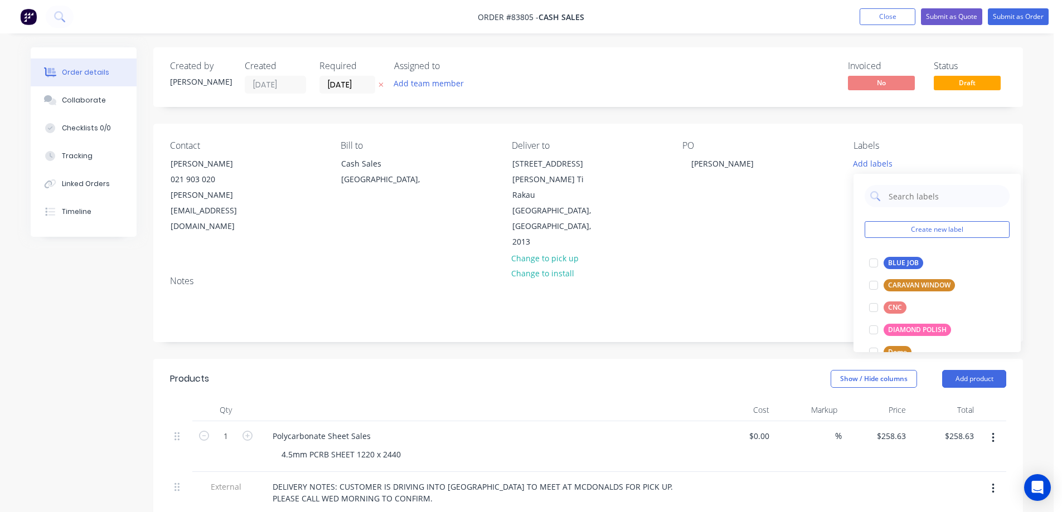
click at [828, 216] on div "PO Gary Oakes" at bounding box center [758, 195] width 153 height 110
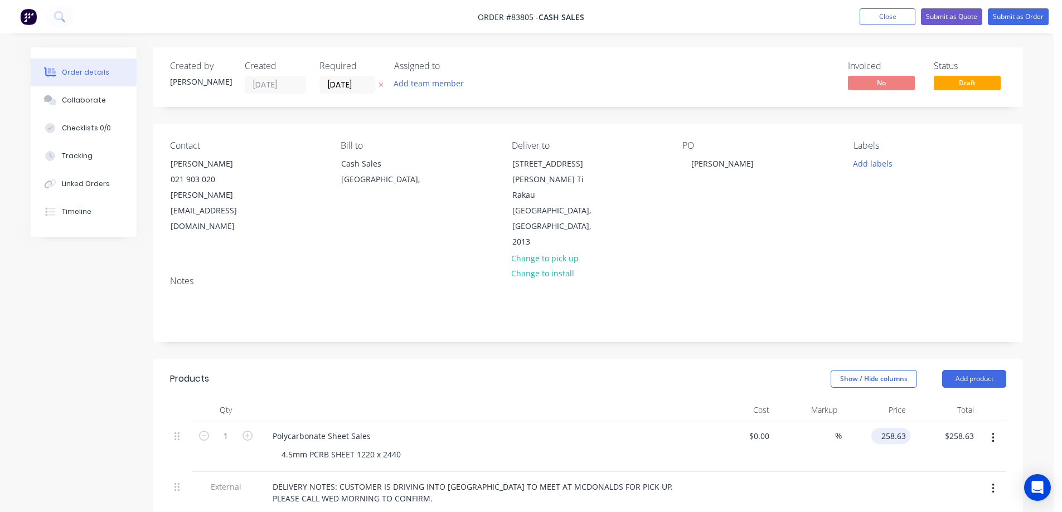
click at [897, 428] on input "258.63" at bounding box center [893, 436] width 35 height 16
paste input "76.40"
type input "$276.40"
click at [697, 297] on div "Notes" at bounding box center [588, 304] width 870 height 75
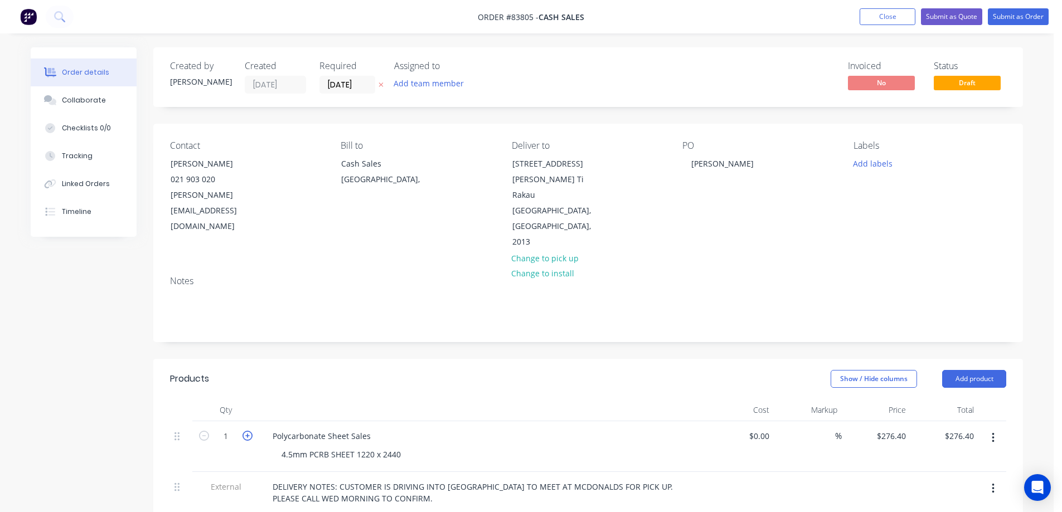
click at [246, 431] on icon "button" at bounding box center [247, 436] width 10 height 10
type input "2"
type input "$552.80"
click at [996, 428] on button "button" at bounding box center [993, 438] width 26 height 20
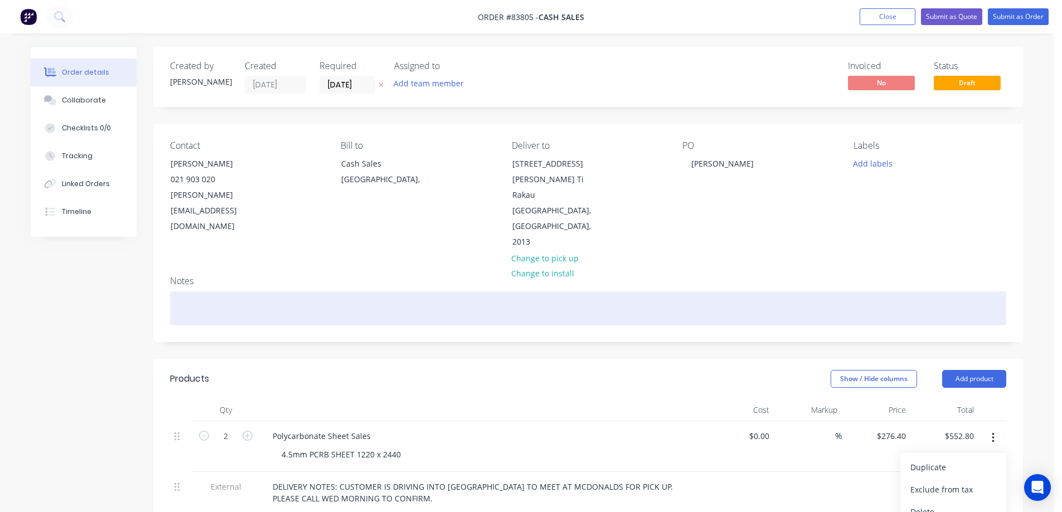
scroll to position [223, 0]
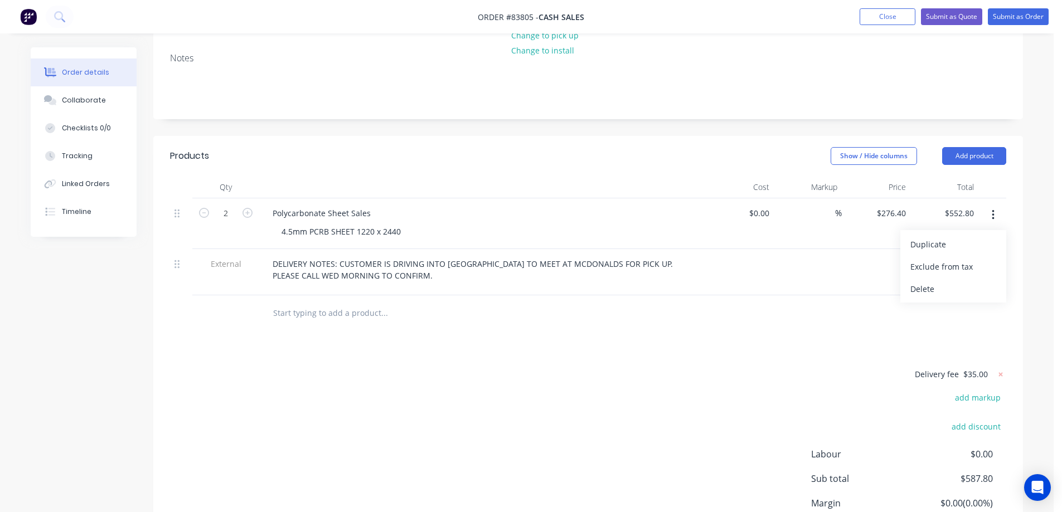
drag, startPoint x: 973, startPoint y: 261, endPoint x: 940, endPoint y: 261, distance: 32.9
click at [972, 281] on div "Delete" at bounding box center [953, 289] width 86 height 16
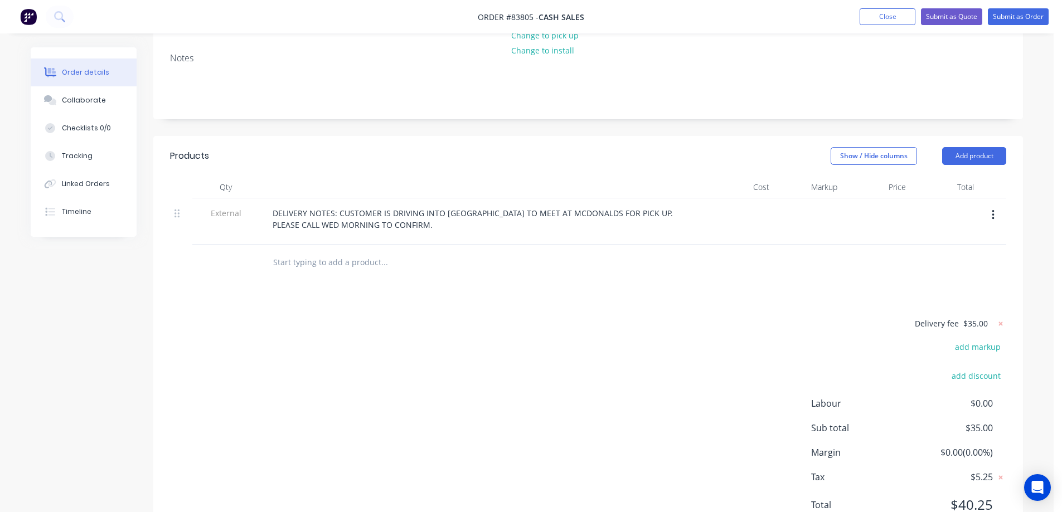
click at [314, 251] on input "text" at bounding box center [384, 262] width 223 height 22
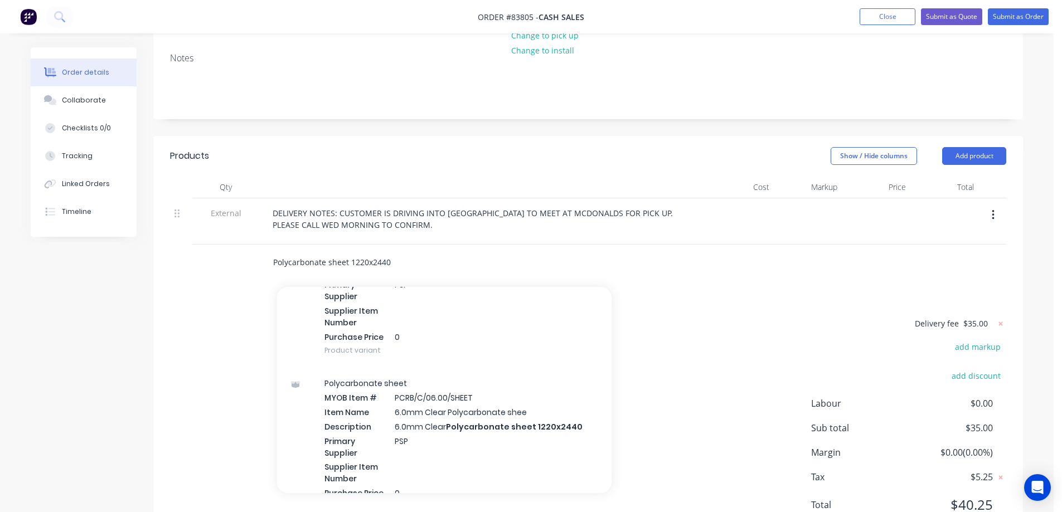
scroll to position [780, 0]
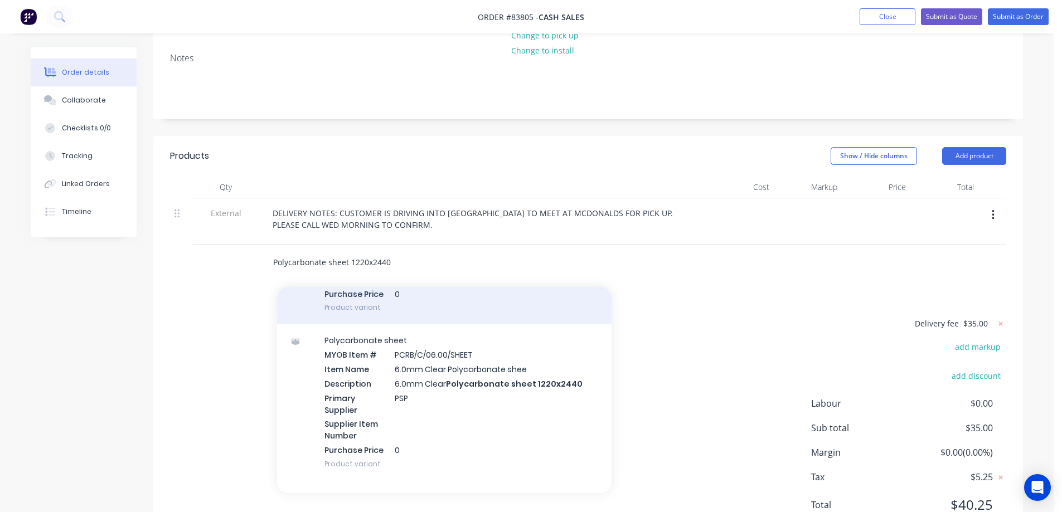
type input "Polycarbonate sheet 1220x2440"
click at [428, 285] on div "Polycarbonate sheet MYOB Item # PCRB/C/04.50/SHEET Item Name 4.5mm Clear Polyca…" at bounding box center [444, 246] width 334 height 157
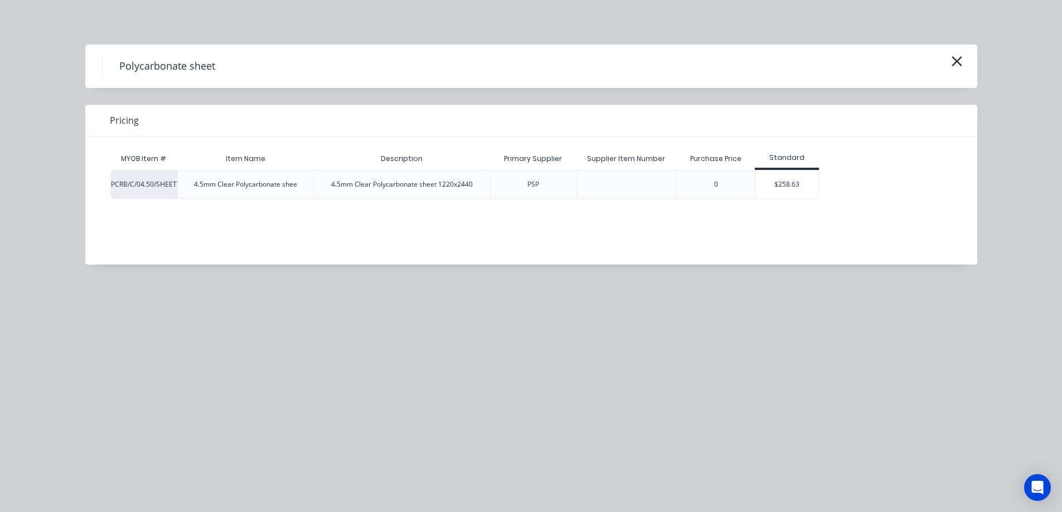
click at [773, 192] on div "$258.63" at bounding box center [786, 185] width 63 height 28
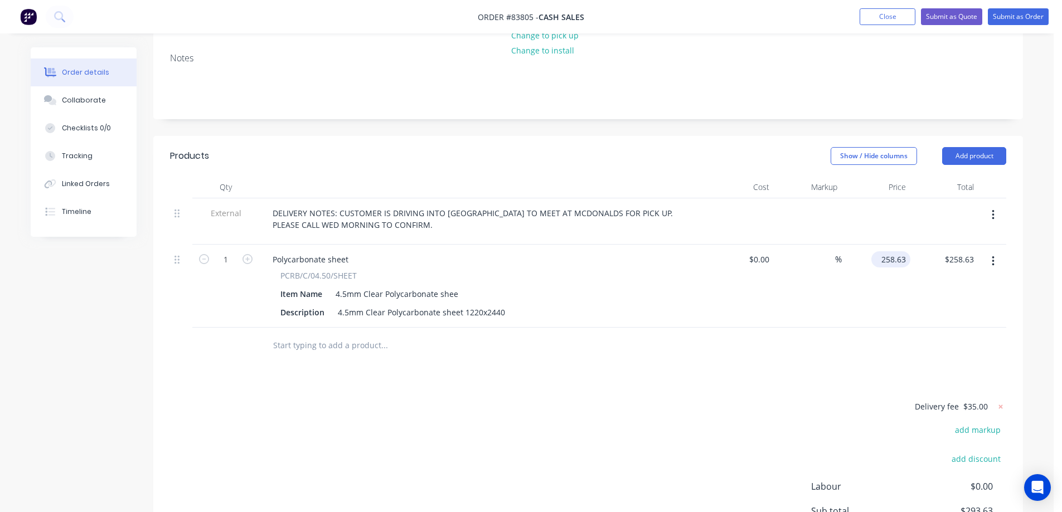
click at [886, 251] on input "258.63" at bounding box center [893, 259] width 35 height 16
paste input "76.40"
type input "$276.40"
click at [881, 283] on div "$276.40 $276.40" at bounding box center [876, 286] width 69 height 83
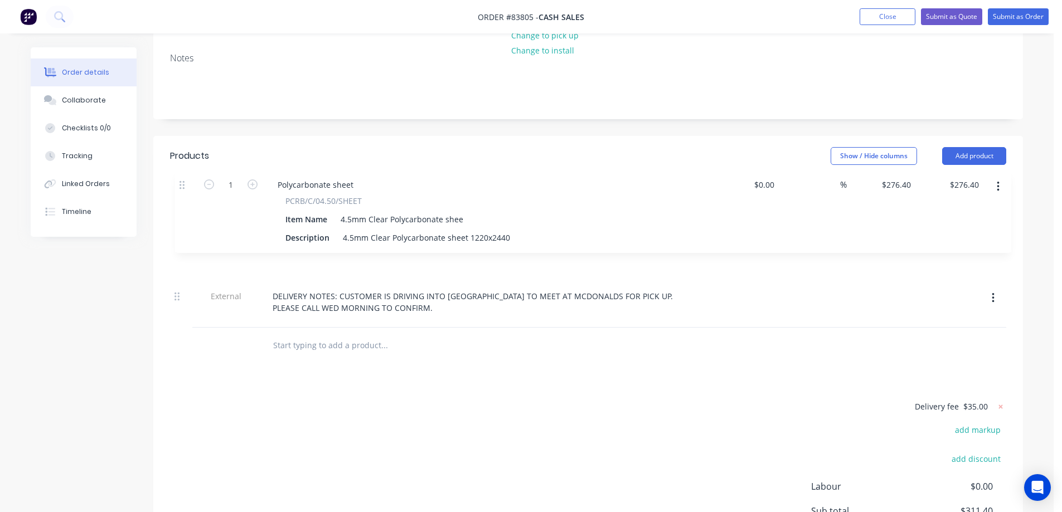
drag, startPoint x: 177, startPoint y: 227, endPoint x: 198, endPoint y: 202, distance: 33.2
click at [182, 198] on div "External DELIVERY NOTES: CUSTOMER IS DRIVING INTO AUCKLAND TO MEET AT MCDONALDS…" at bounding box center [588, 262] width 836 height 129
click at [726, 443] on div "Delivery fee $35.00 add markup add discount Labour $0.00 Sub total $311.40 Marg…" at bounding box center [588, 505] width 836 height 210
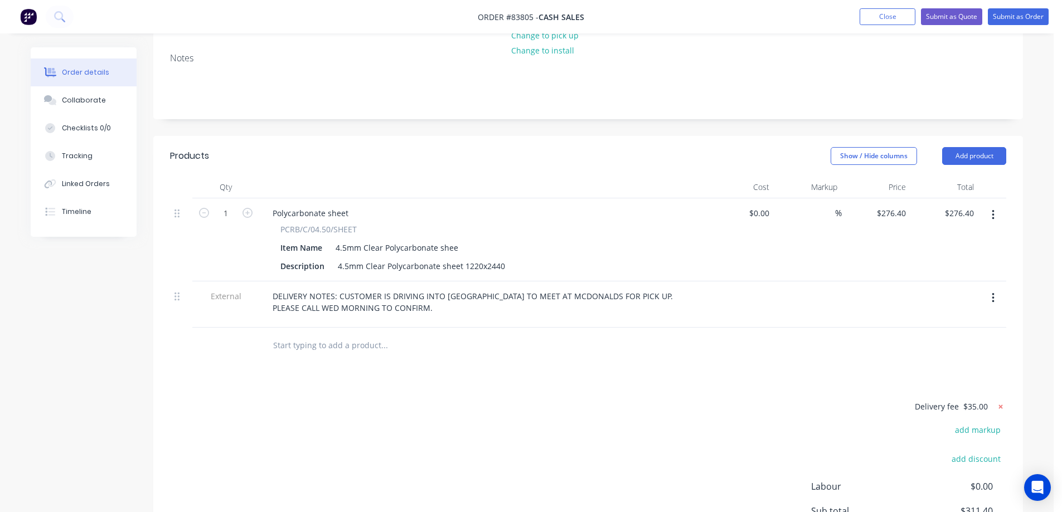
click at [1002, 401] on icon at bounding box center [1000, 406] width 11 height 11
click at [994, 400] on button "add delivery fee" at bounding box center [970, 407] width 72 height 15
type input "35"
click at [900, 328] on div at bounding box center [588, 346] width 836 height 36
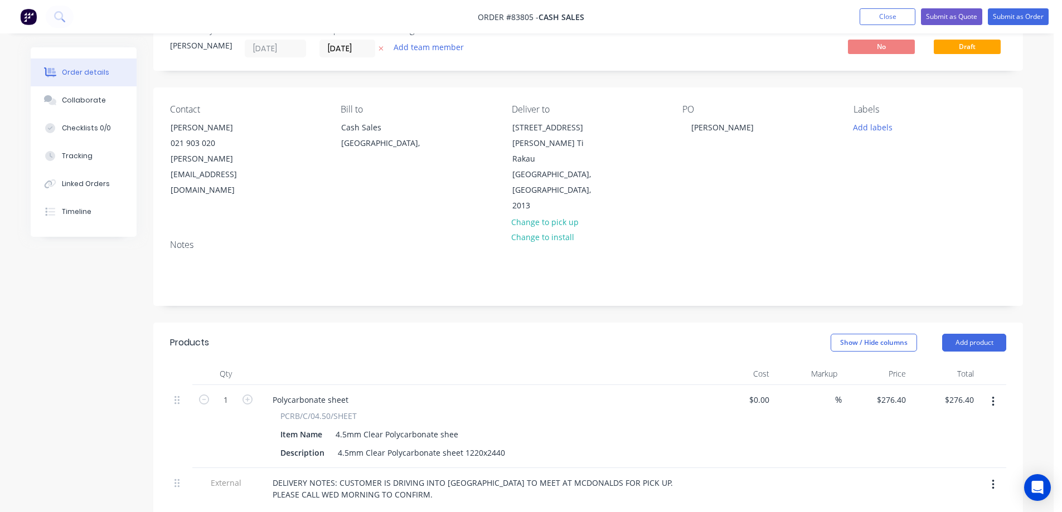
scroll to position [0, 0]
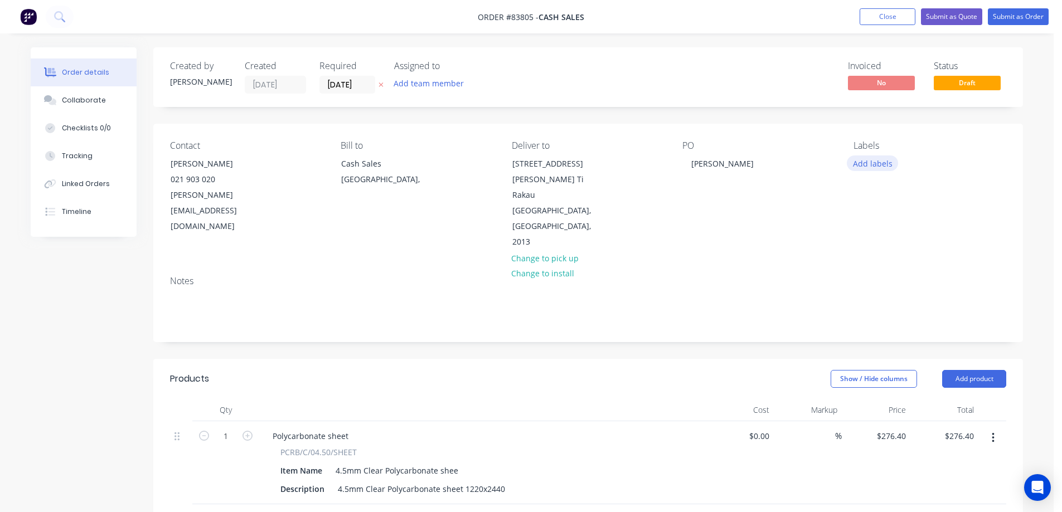
click at [882, 167] on button "Add labels" at bounding box center [872, 163] width 51 height 15
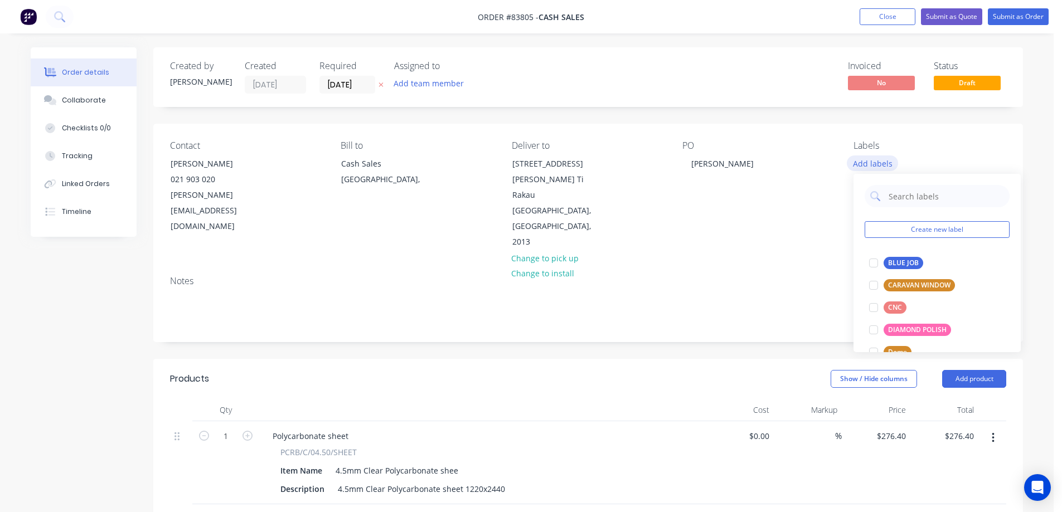
click at [882, 167] on button "Add labels" at bounding box center [872, 163] width 51 height 15
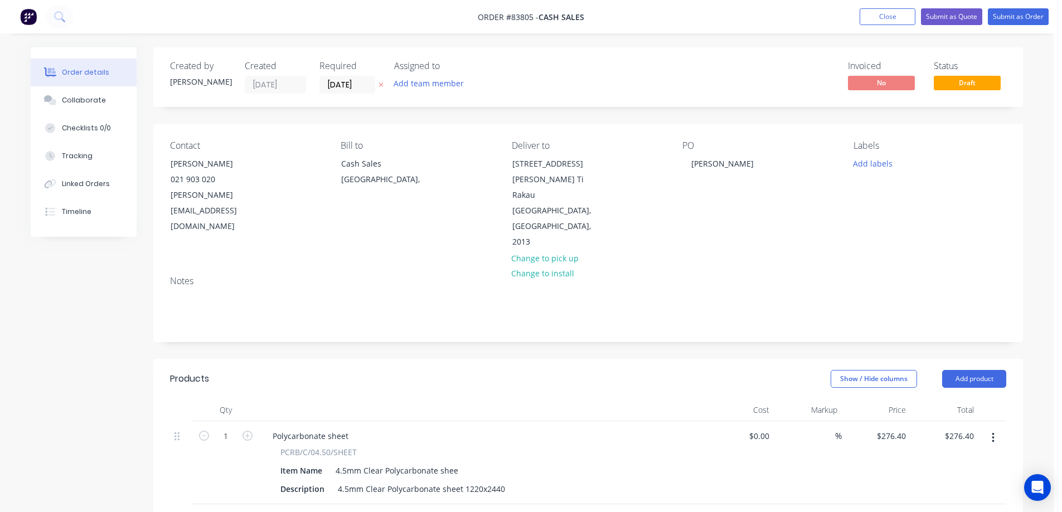
click at [383, 85] on icon at bounding box center [380, 84] width 5 height 7
click at [896, 17] on button "Close" at bounding box center [887, 16] width 56 height 17
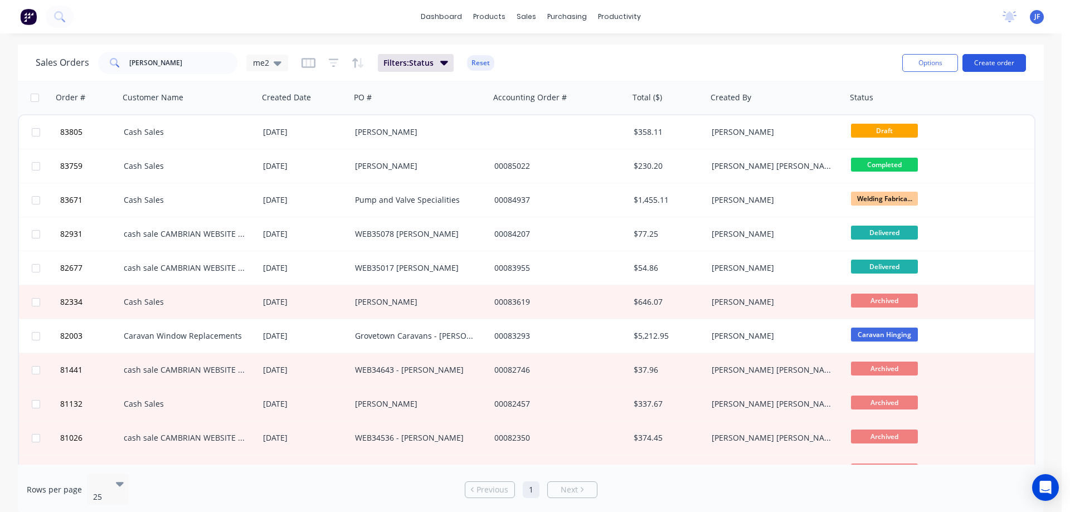
click at [1011, 65] on button "Create order" at bounding box center [995, 63] width 64 height 18
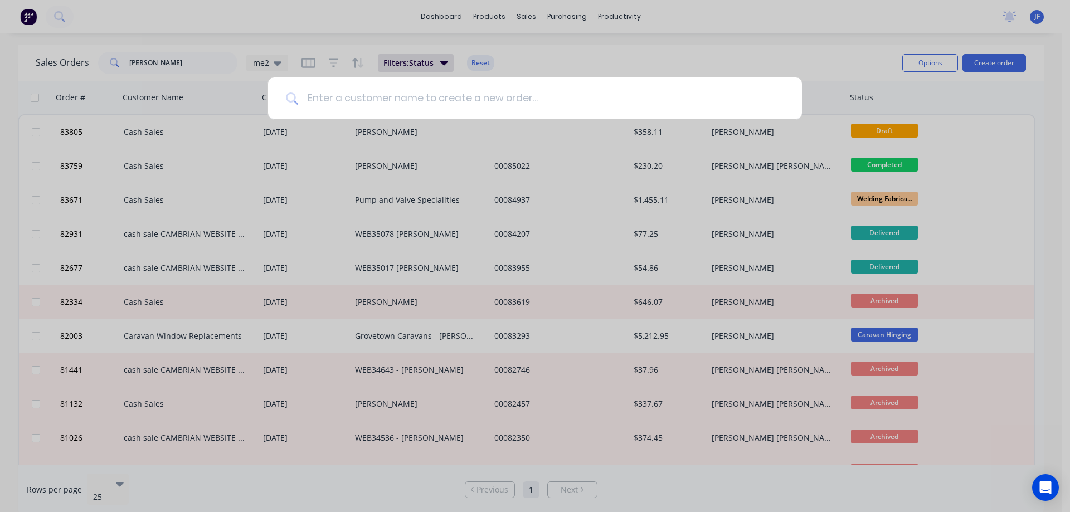
click at [376, 115] on input at bounding box center [541, 98] width 486 height 42
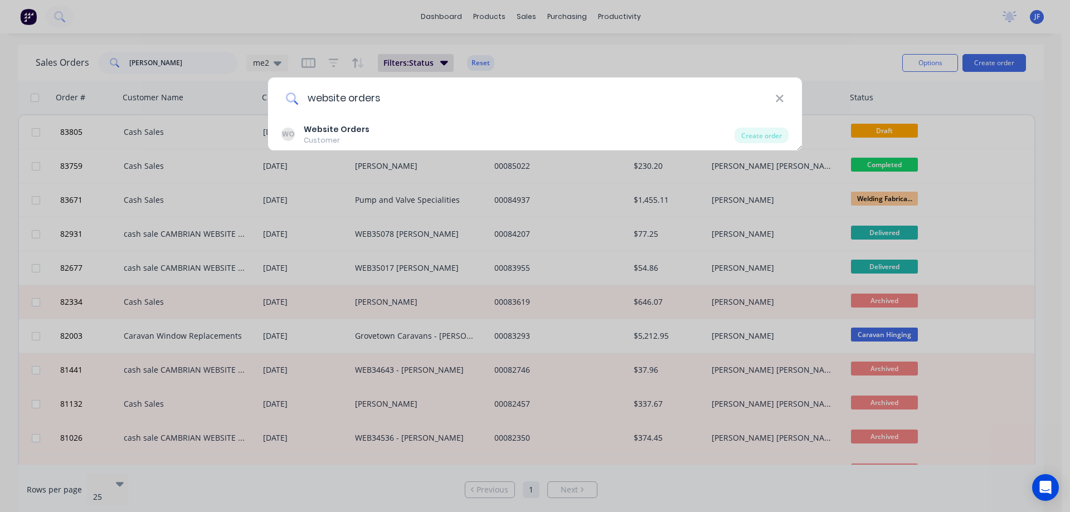
click at [308, 104] on input "website orders" at bounding box center [536, 98] width 477 height 42
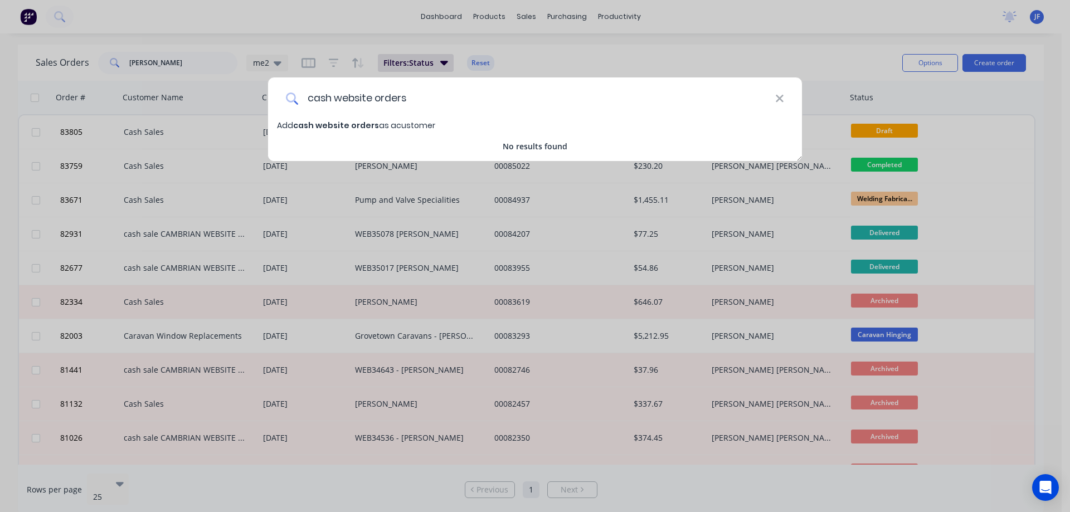
type input "c"
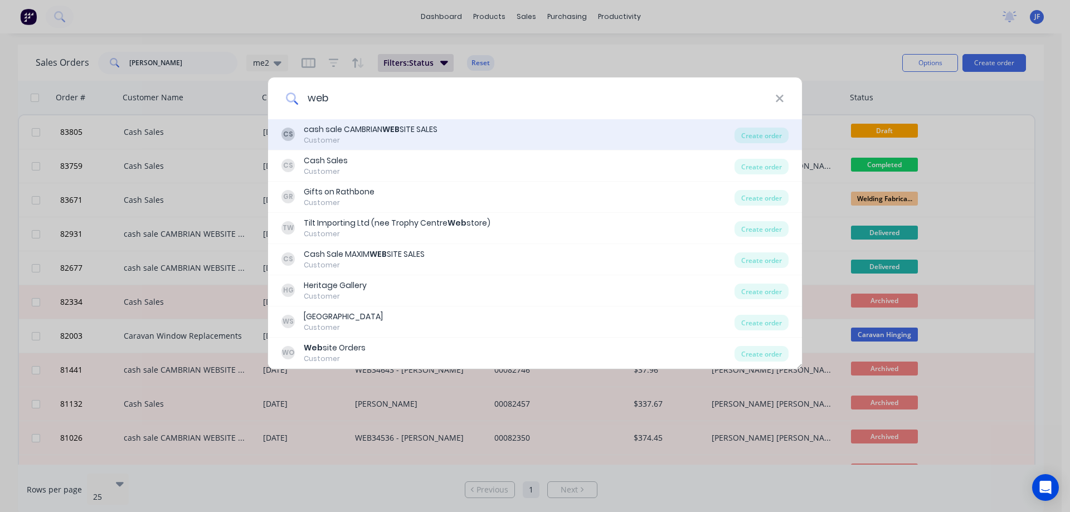
type input "web"
click at [434, 124] on div "cash sale CAMBRIAN WEB SITE SALES" at bounding box center [371, 130] width 134 height 12
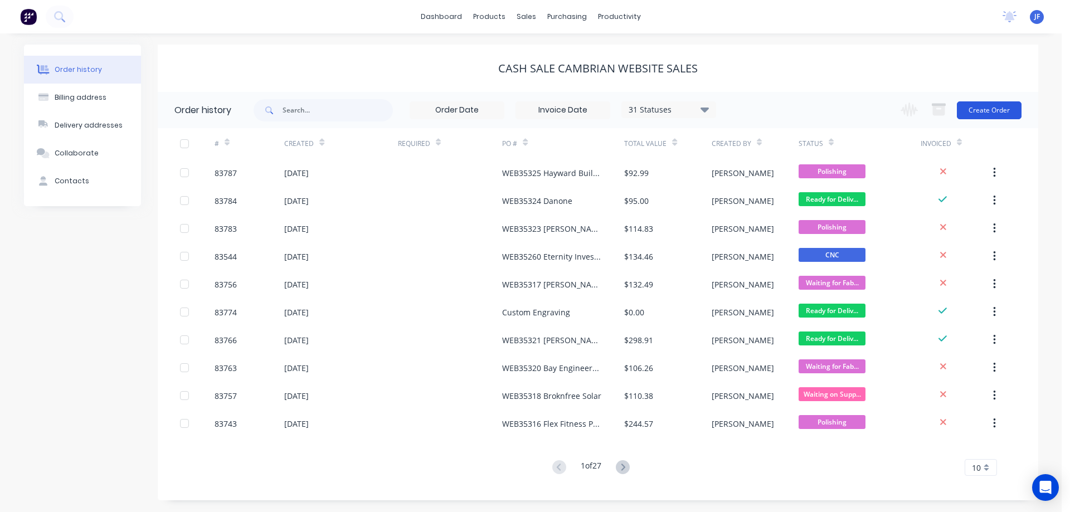
click at [994, 113] on button "Create Order" at bounding box center [989, 110] width 65 height 18
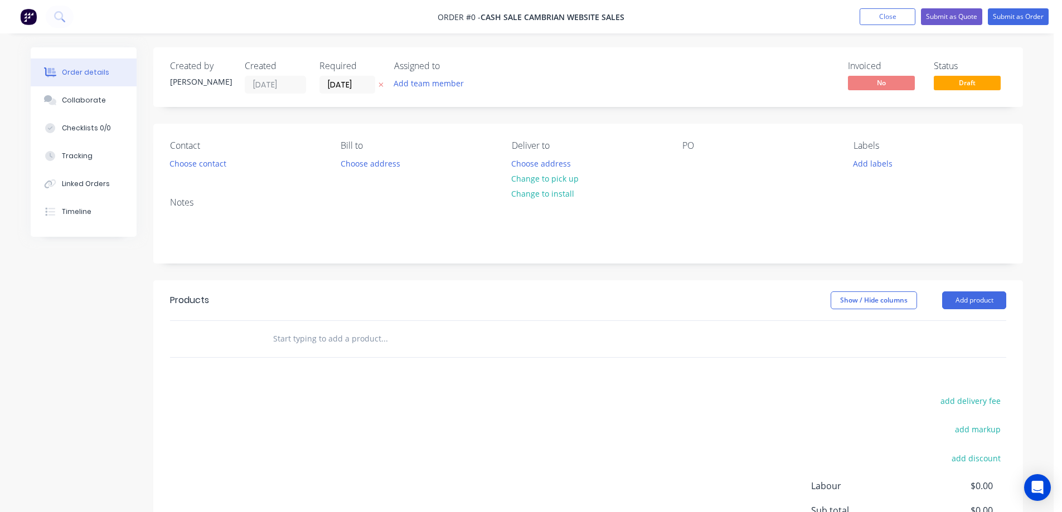
click at [382, 88] on button at bounding box center [381, 85] width 12 height 13
click at [193, 167] on button "Choose contact" at bounding box center [198, 163] width 69 height 15
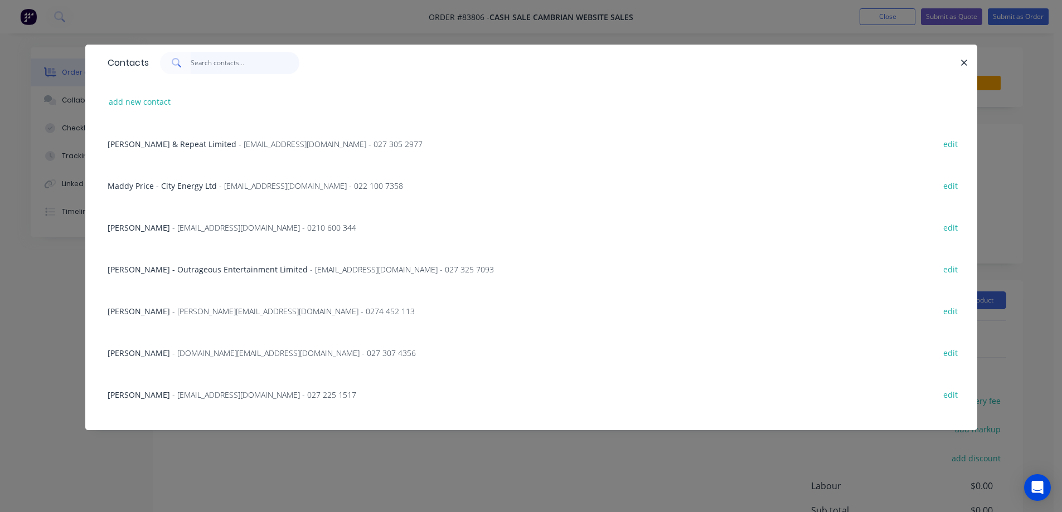
click at [206, 60] on input "text" at bounding box center [245, 63] width 109 height 22
paste input "Aaron Litchfield"
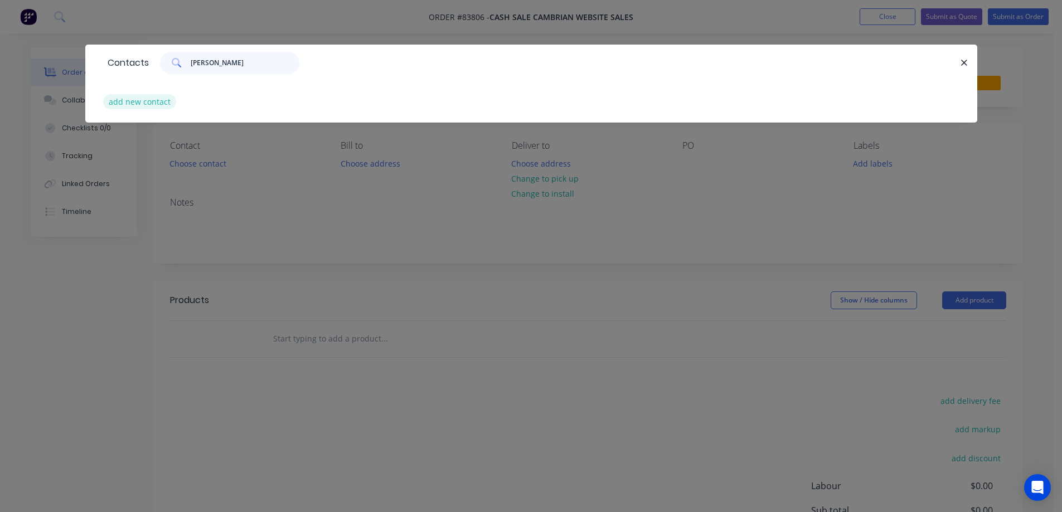
type input "Aaron Litchfield"
click at [157, 101] on button "add new contact" at bounding box center [140, 101] width 74 height 15
select select "NZ"
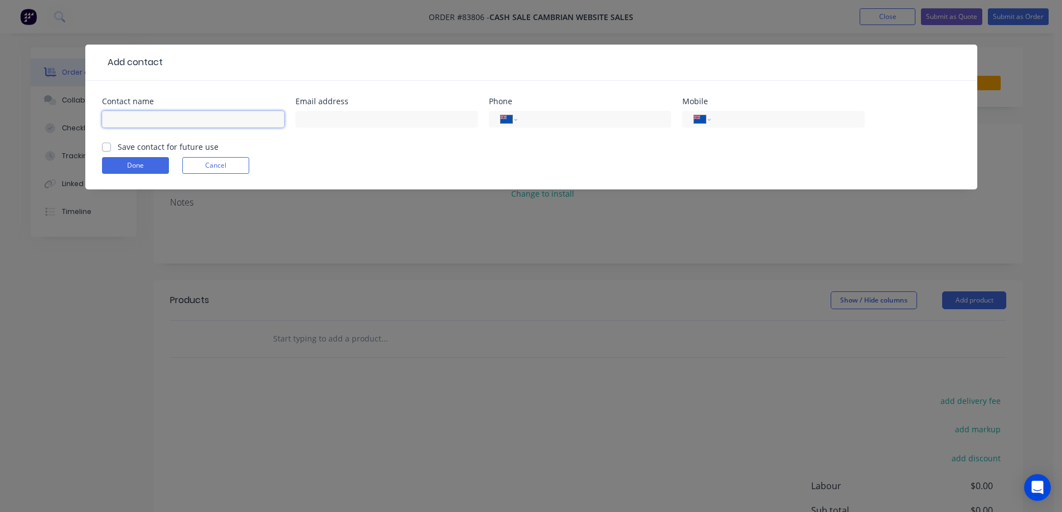
click at [170, 117] on input "text" at bounding box center [193, 119] width 182 height 17
paste input "Aaron Litchfield"
type input "Aaron Litchfield"
click at [173, 144] on label "Save contact for future use" at bounding box center [168, 147] width 101 height 12
click at [111, 144] on input "Save contact for future use" at bounding box center [106, 146] width 9 height 11
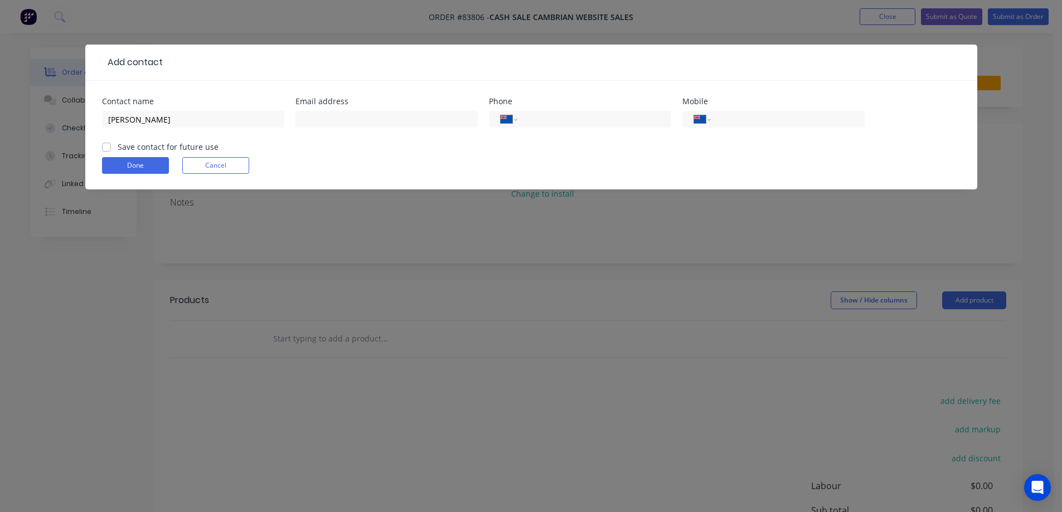
checkbox input "true"
click at [321, 115] on input "text" at bounding box center [386, 119] width 182 height 17
paste input "ryan.stewart@salusaviation.com"
type input "ryan.stewart@salusaviation.com"
click at [561, 118] on input "tel" at bounding box center [592, 119] width 134 height 13
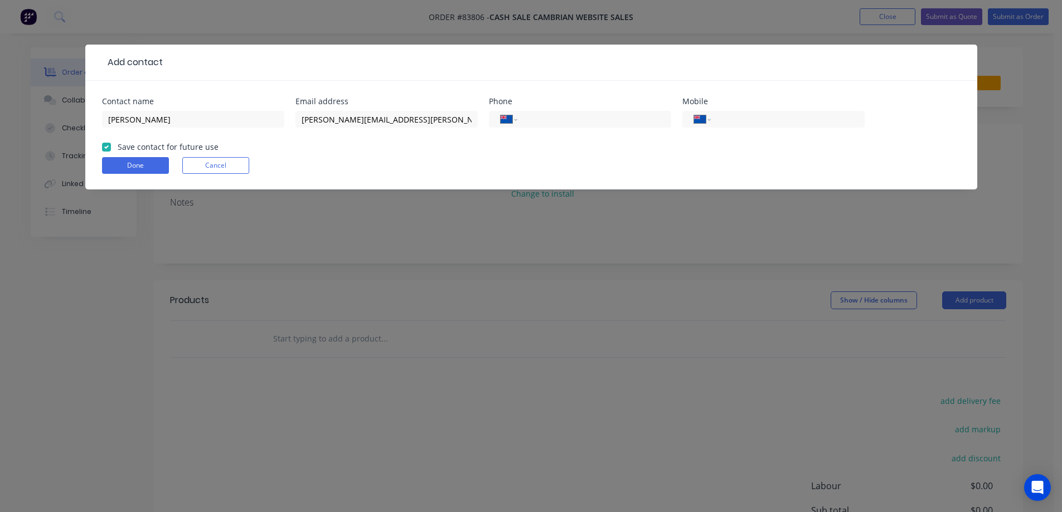
paste input "09 347 1313"
type input "09 347 1313"
drag, startPoint x: 124, startPoint y: 166, endPoint x: 147, endPoint y: 164, distance: 22.9
click at [123, 166] on button "Done" at bounding box center [135, 165] width 67 height 17
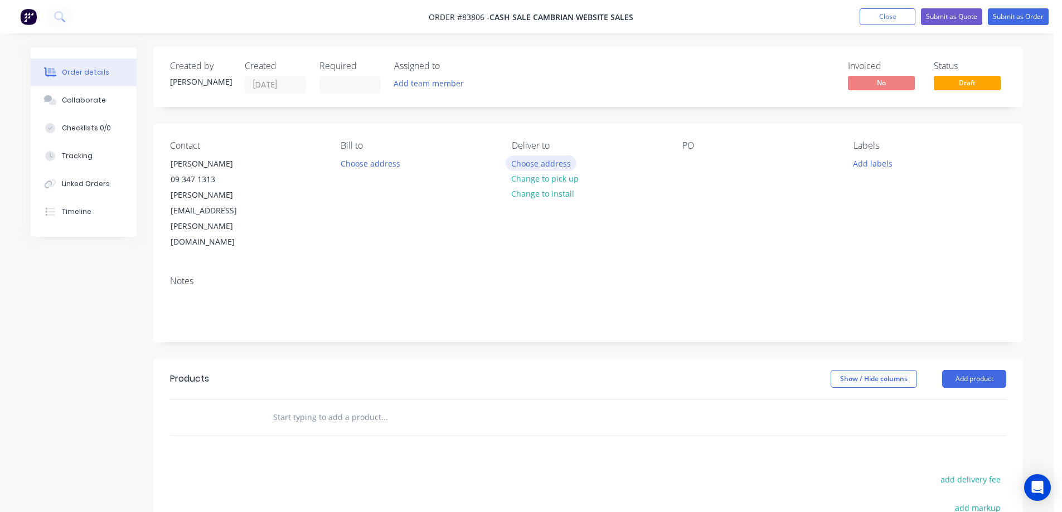
click at [533, 162] on button "Choose address" at bounding box center [541, 163] width 71 height 15
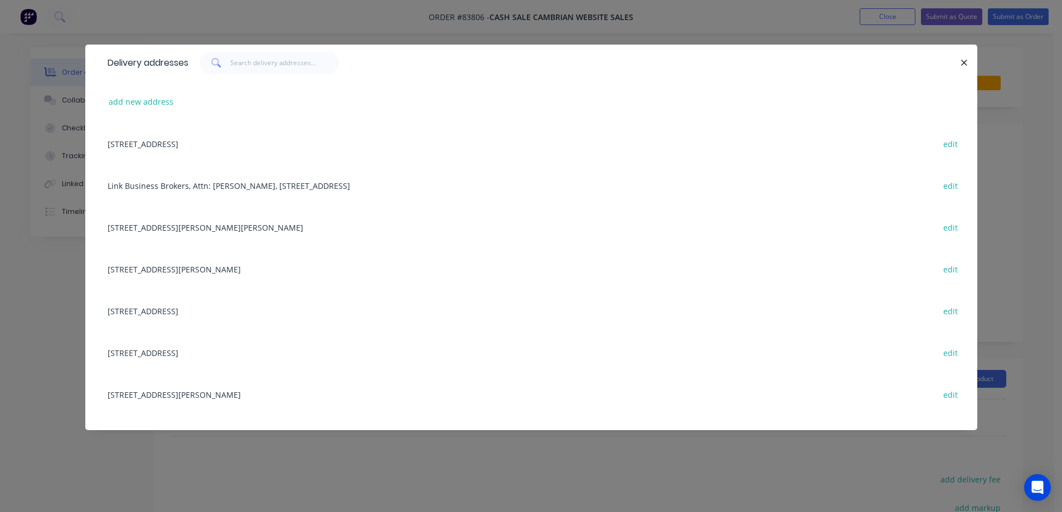
drag, startPoint x: 148, startPoint y: 104, endPoint x: 70, endPoint y: 132, distance: 83.2
click at [148, 104] on button "add new address" at bounding box center [141, 101] width 76 height 15
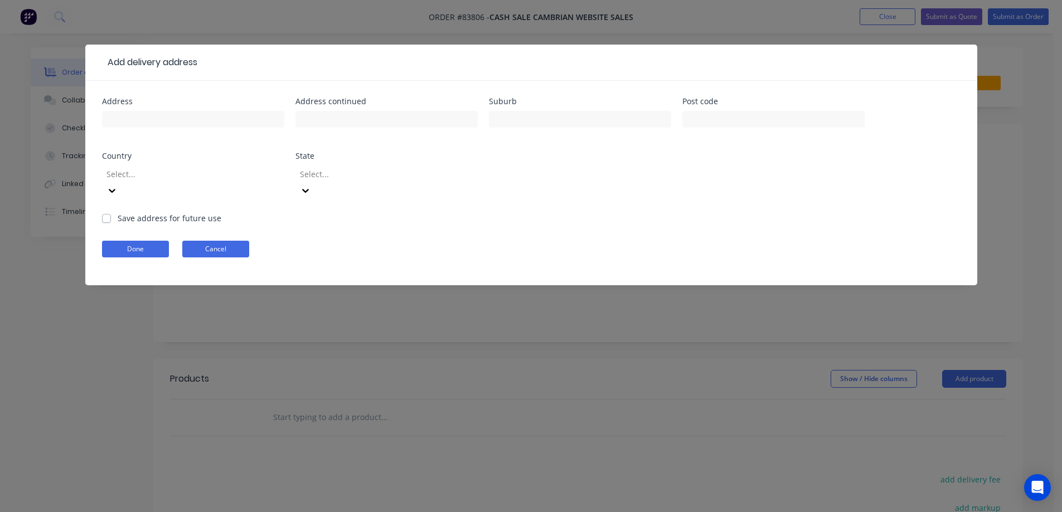
click at [200, 241] on button "Cancel" at bounding box center [215, 249] width 67 height 17
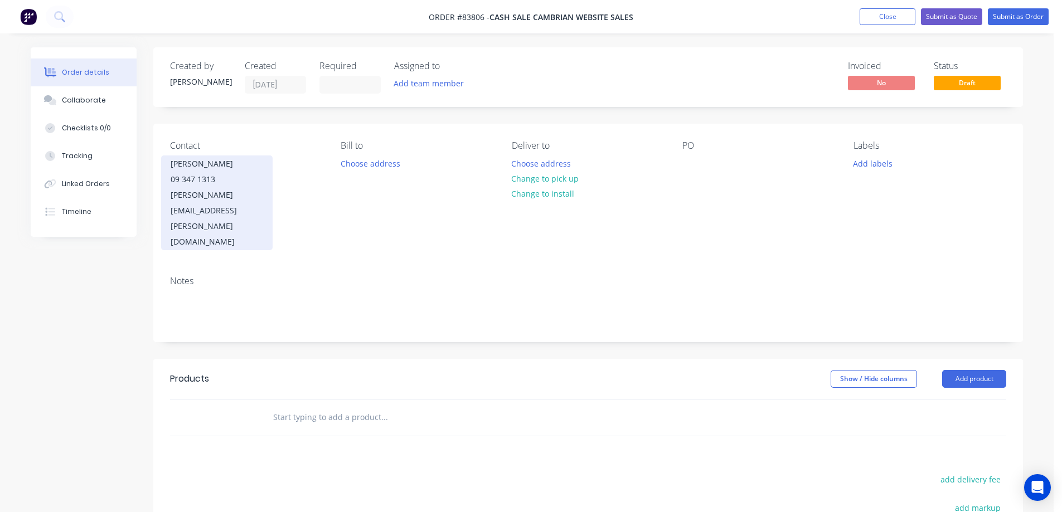
click at [237, 184] on div "09 347 1313" at bounding box center [217, 180] width 93 height 16
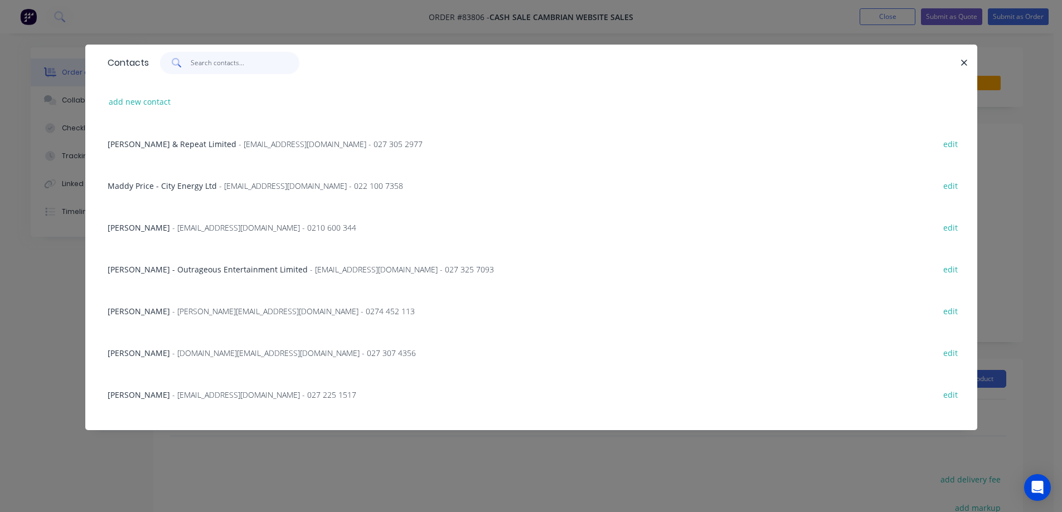
click at [232, 68] on input "text" at bounding box center [245, 63] width 109 height 22
paste input "09 347 1313"
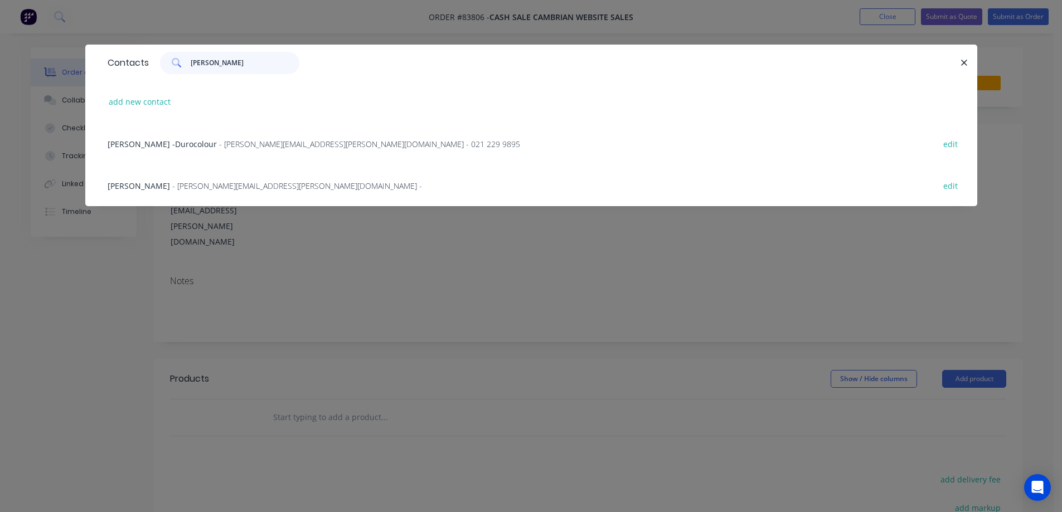
type input "aaron"
click at [955, 181] on button "edit" at bounding box center [951, 185] width 26 height 15
select select "NZ"
select select "AU"
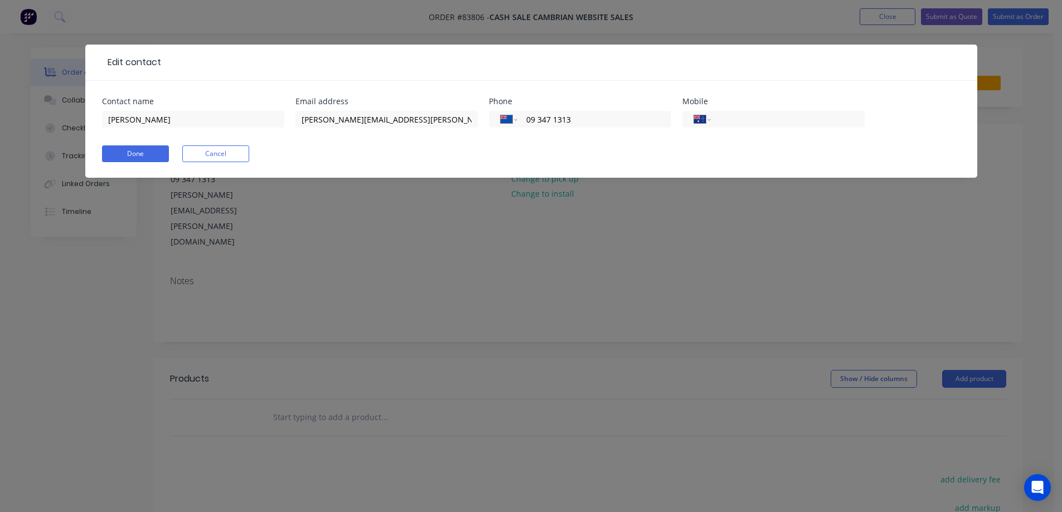
click at [200, 106] on div "Contact name Aaron Litchfield" at bounding box center [193, 119] width 182 height 43
click at [200, 119] on input "Aaron Litchfield" at bounding box center [193, 119] width 182 height 17
paste input "Salus Aviation"
type input "Aaron Litchfield - Salus Aviation"
click at [154, 146] on button "Done" at bounding box center [135, 153] width 67 height 17
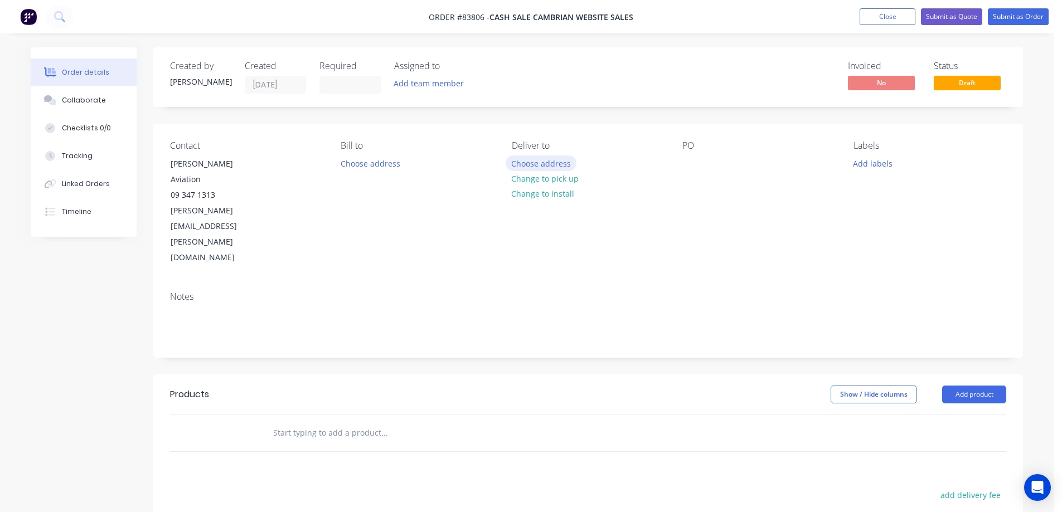
click at [543, 166] on button "Choose address" at bounding box center [541, 163] width 71 height 15
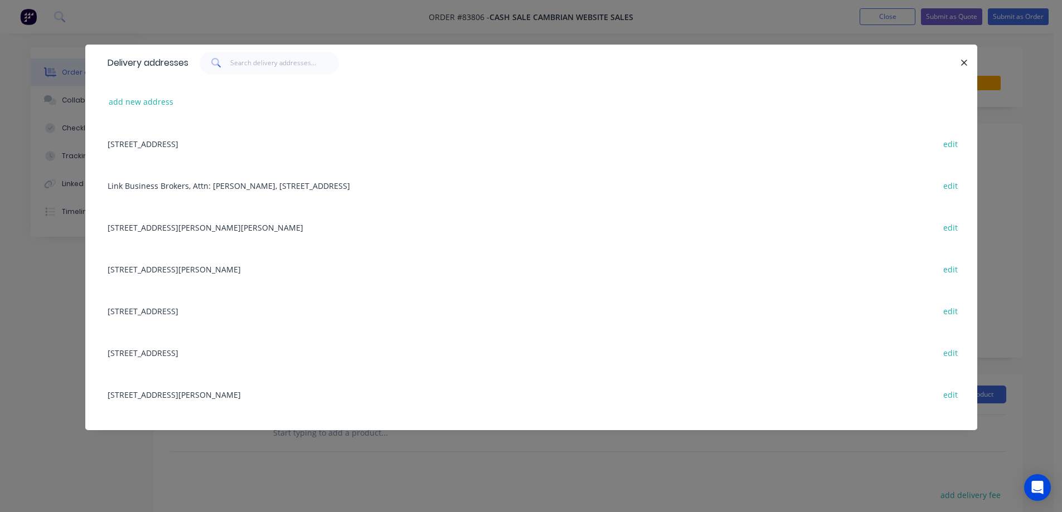
click at [119, 111] on div "add new address" at bounding box center [531, 102] width 858 height 42
click at [144, 105] on button "add new address" at bounding box center [141, 101] width 76 height 15
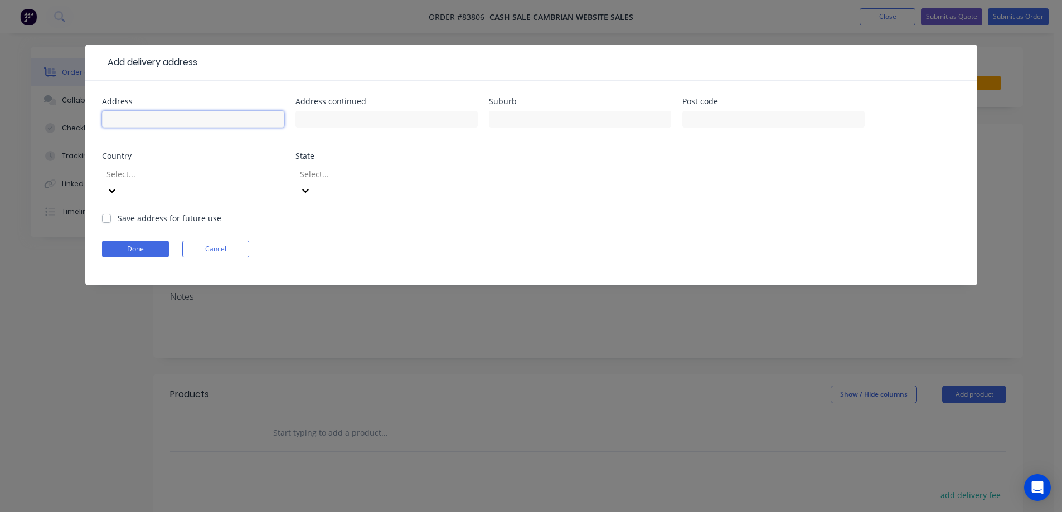
click at [180, 114] on input "text" at bounding box center [193, 119] width 182 height 17
paste input "4 Steele Road"
type input "4 Steele Road"
click at [342, 119] on input "text" at bounding box center [386, 119] width 182 height 17
paste input "Hamilton Airport"
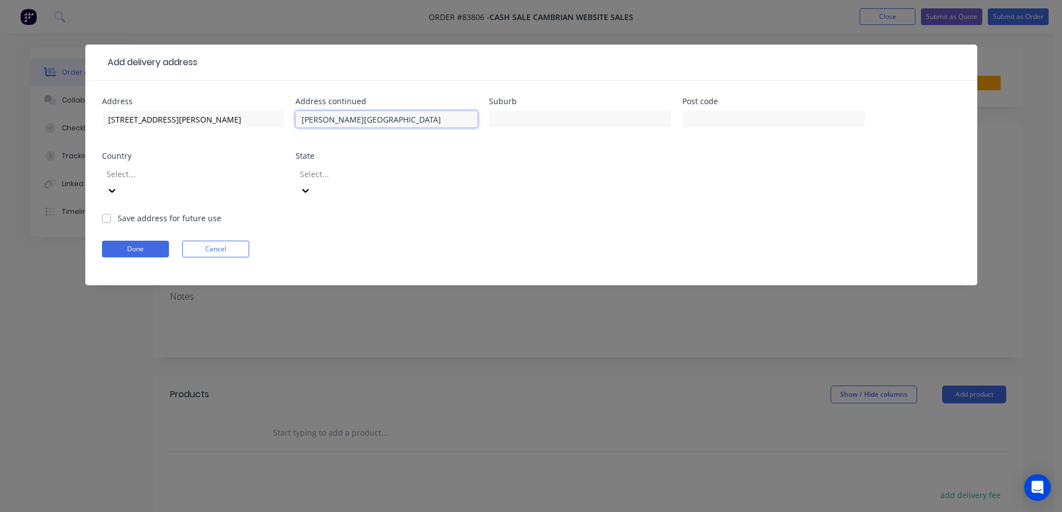
type input "Hamilton Airport"
click at [521, 109] on div at bounding box center [580, 124] width 182 height 33
click at [563, 113] on input "text" at bounding box center [580, 119] width 182 height 17
paste input "Rukuhia"
type input "Rukuhia"
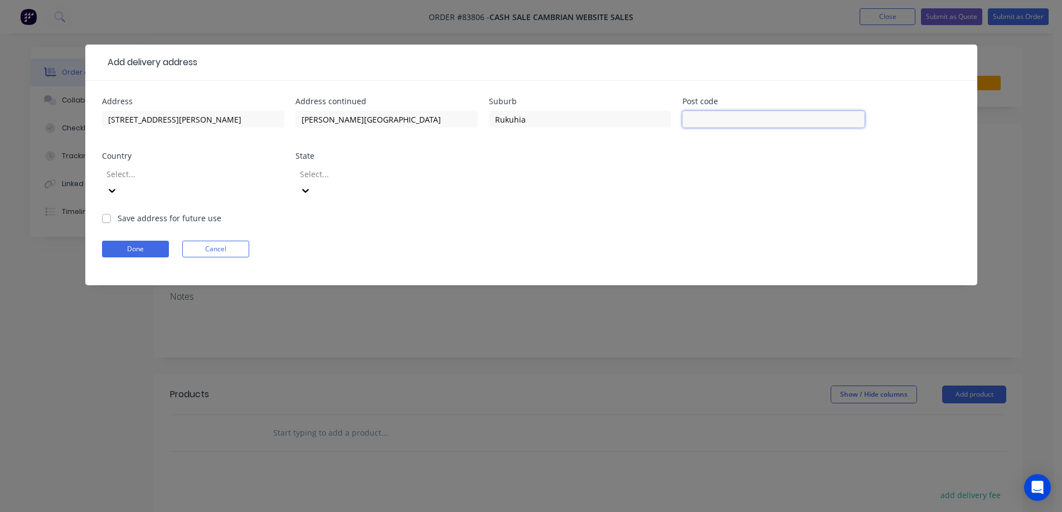
click at [711, 121] on input "text" at bounding box center [773, 119] width 182 height 17
type input "3282"
click at [138, 241] on button "Done" at bounding box center [135, 249] width 67 height 17
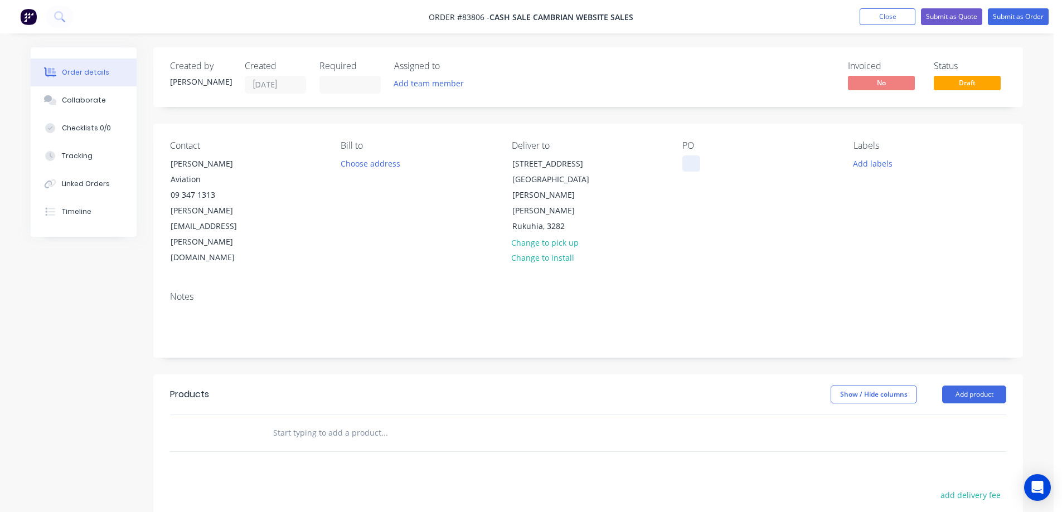
click at [686, 162] on div at bounding box center [691, 164] width 18 height 16
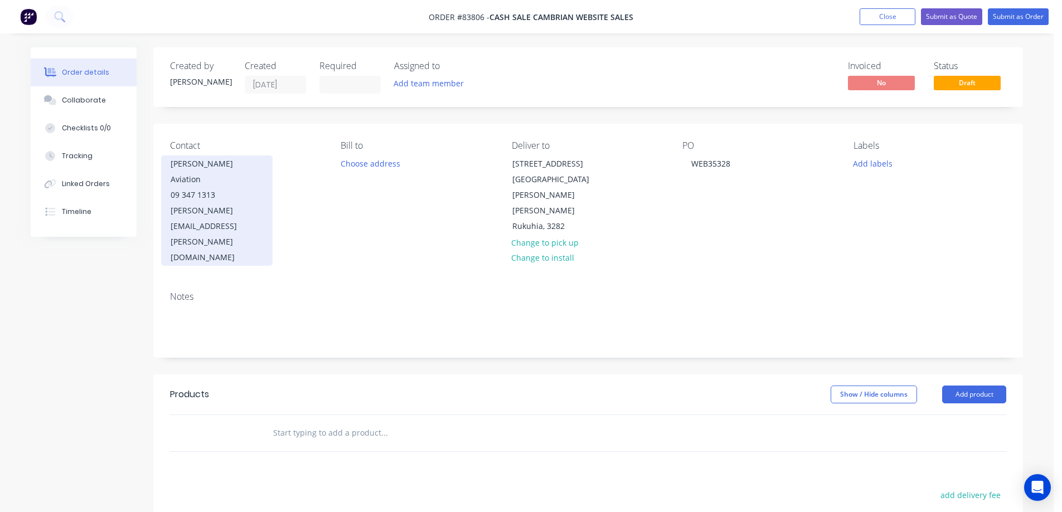
drag, startPoint x: 233, startPoint y: 163, endPoint x: 272, endPoint y: 176, distance: 41.1
click at [272, 176] on div "Aaron Litchfield - Salus Aviation 09 347 1313 ryan.stewart@salusaviation.com" at bounding box center [216, 211] width 111 height 110
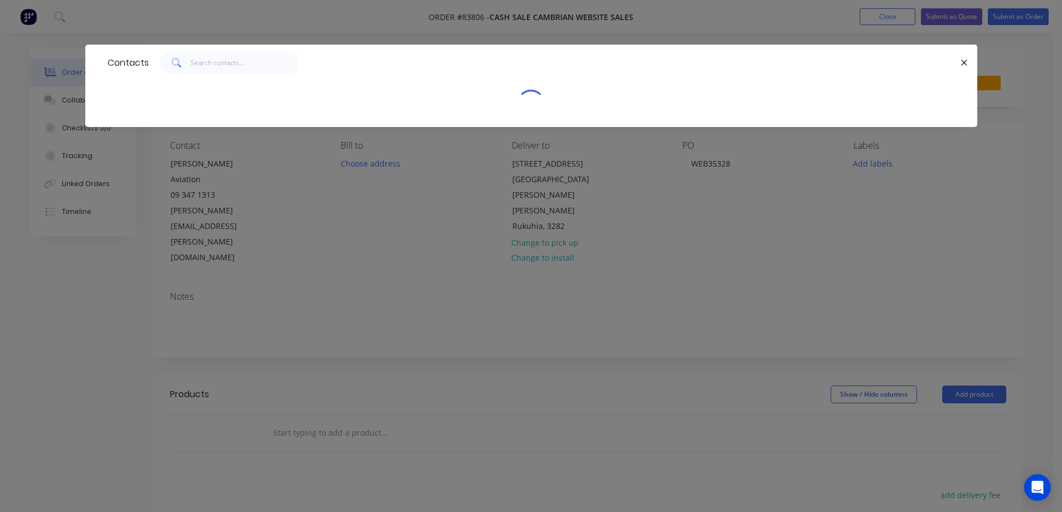
copy div "Salus Aviation"
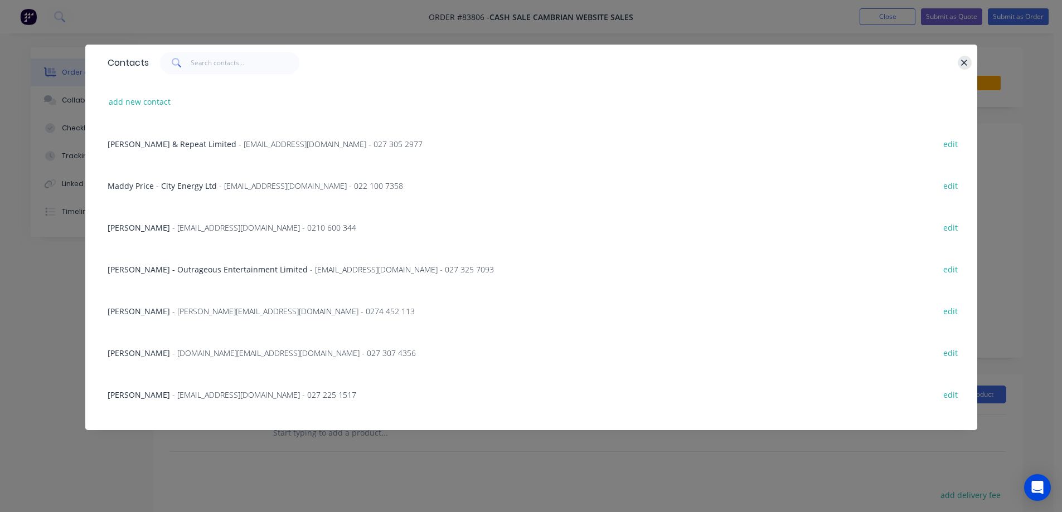
click at [966, 64] on icon "button" at bounding box center [964, 63] width 6 height 6
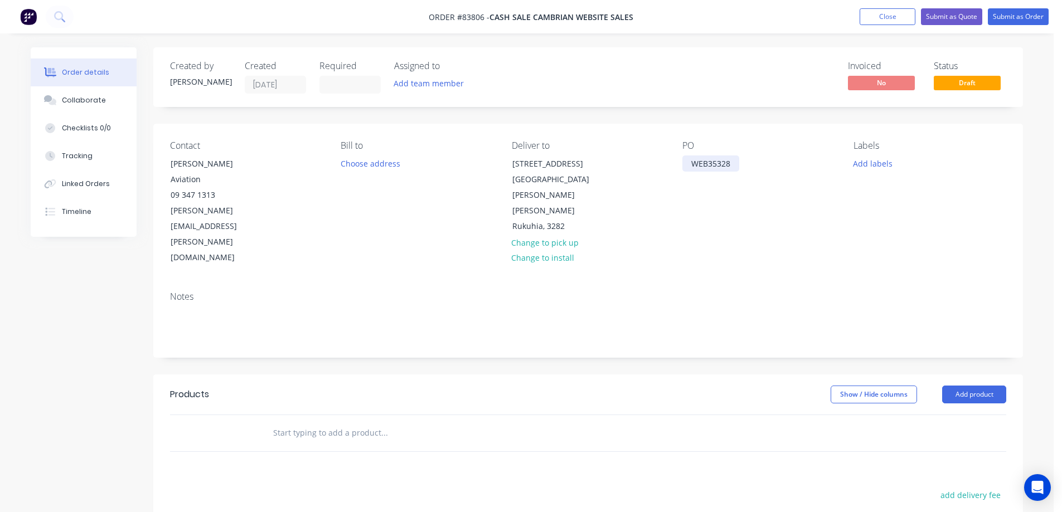
click at [732, 162] on div "WEB35328" at bounding box center [710, 164] width 57 height 16
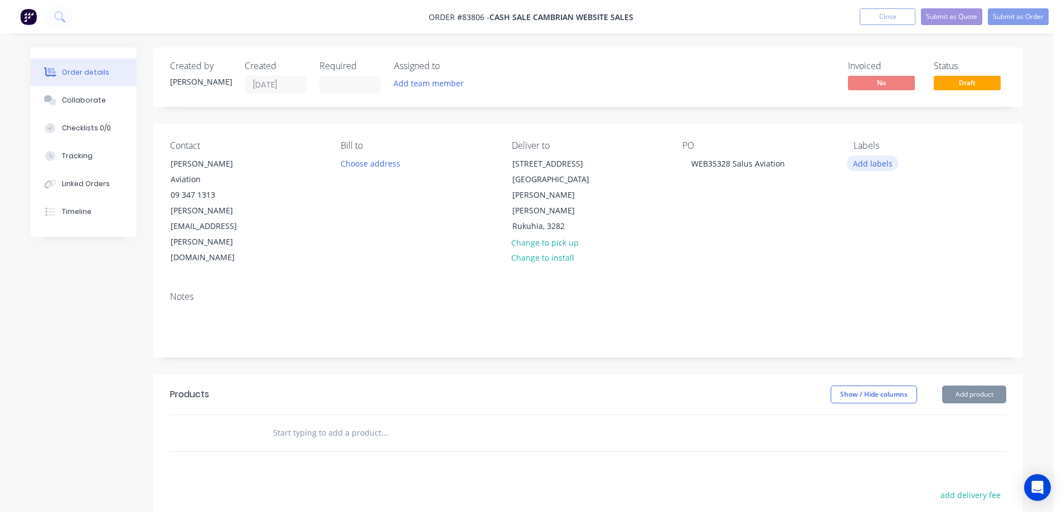
click at [873, 161] on button "Add labels" at bounding box center [872, 163] width 51 height 15
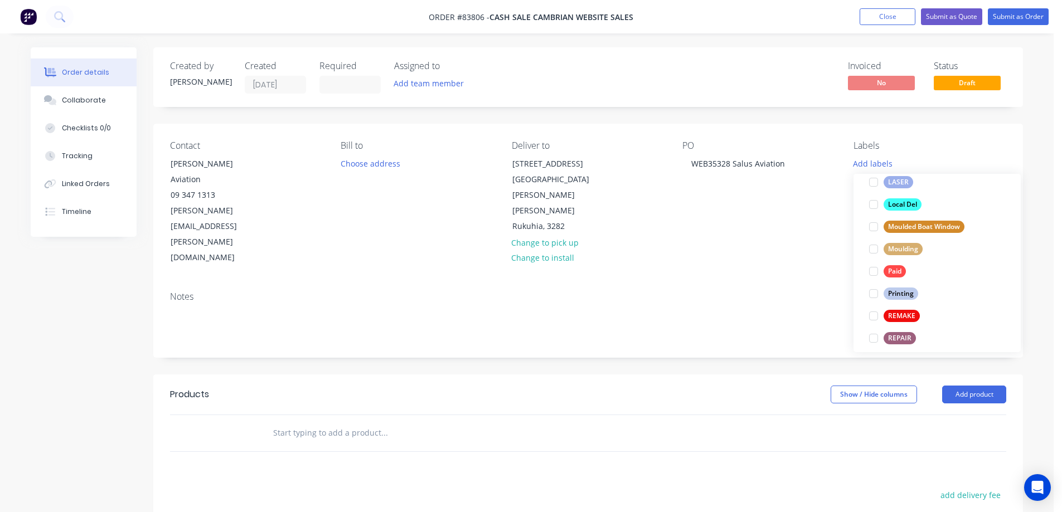
scroll to position [424, 0]
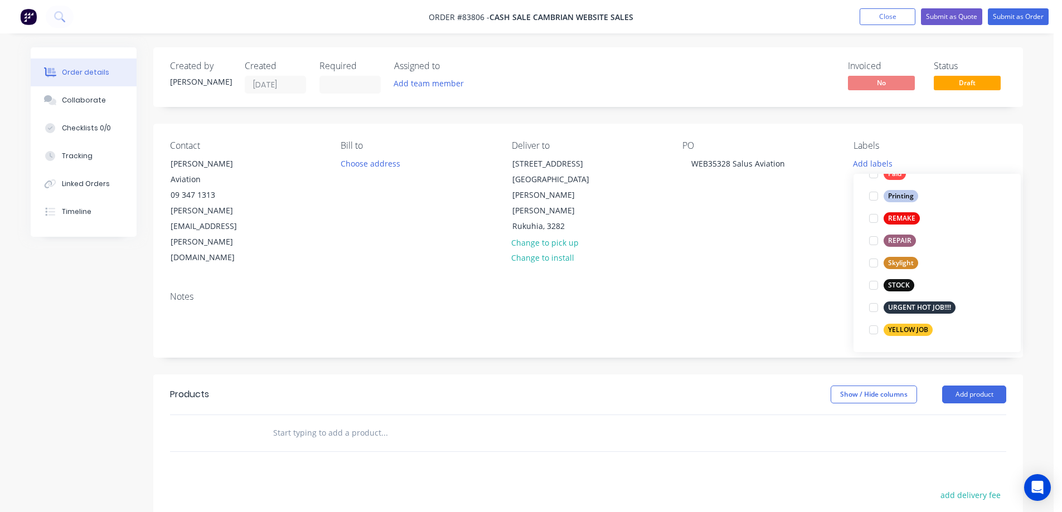
click at [745, 283] on div "Notes" at bounding box center [588, 320] width 870 height 75
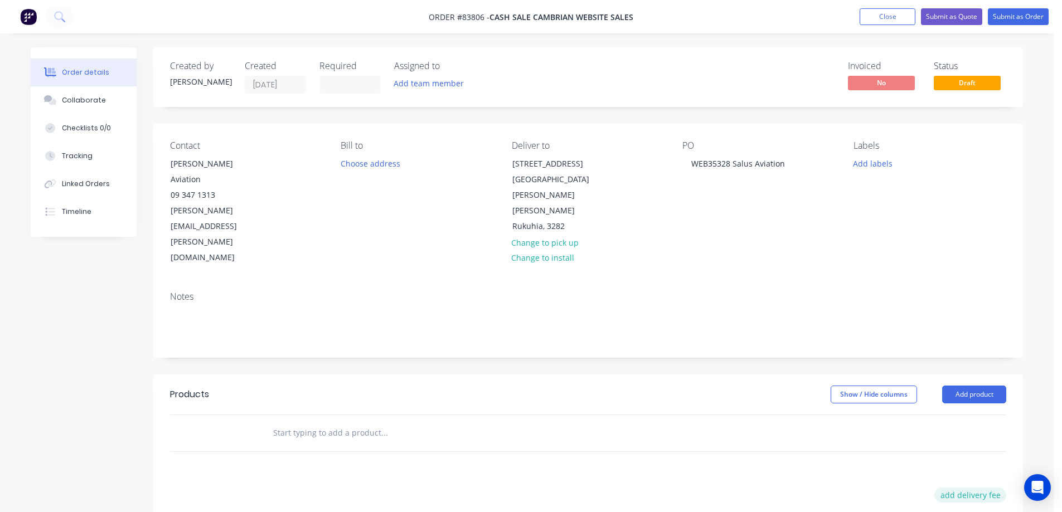
click at [973, 488] on button "add delivery fee" at bounding box center [970, 495] width 72 height 15
type input "15"
click at [341, 422] on input "text" at bounding box center [384, 433] width 223 height 22
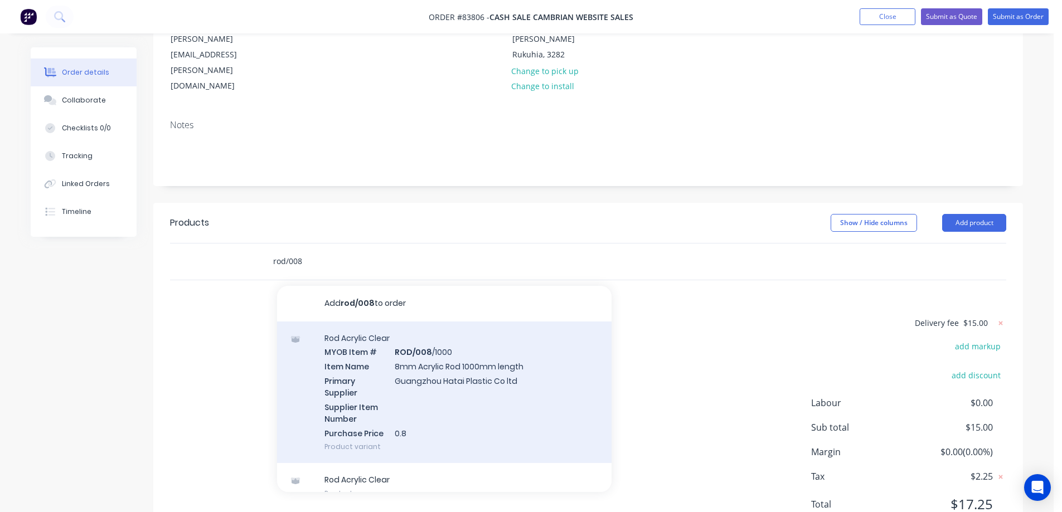
type input "rod/008"
click at [356, 349] on div "Rod Acrylic Clear MYOB Item # ROD/008 /1000 Item Name 8mm Acrylic Rod 1000mm le…" at bounding box center [444, 393] width 334 height 142
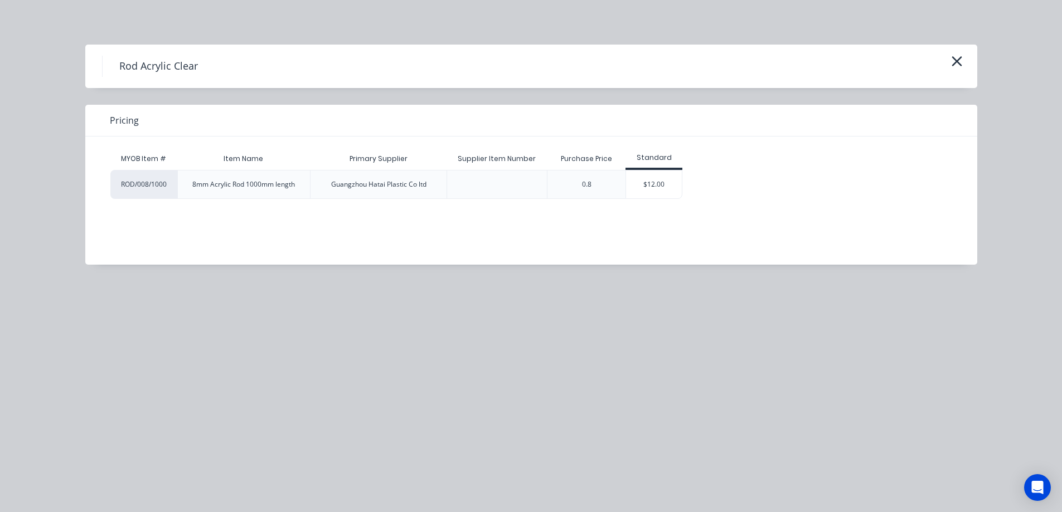
drag, startPoint x: 638, startPoint y: 184, endPoint x: 617, endPoint y: 191, distance: 21.5
click at [638, 184] on div "$12.00" at bounding box center [654, 185] width 56 height 28
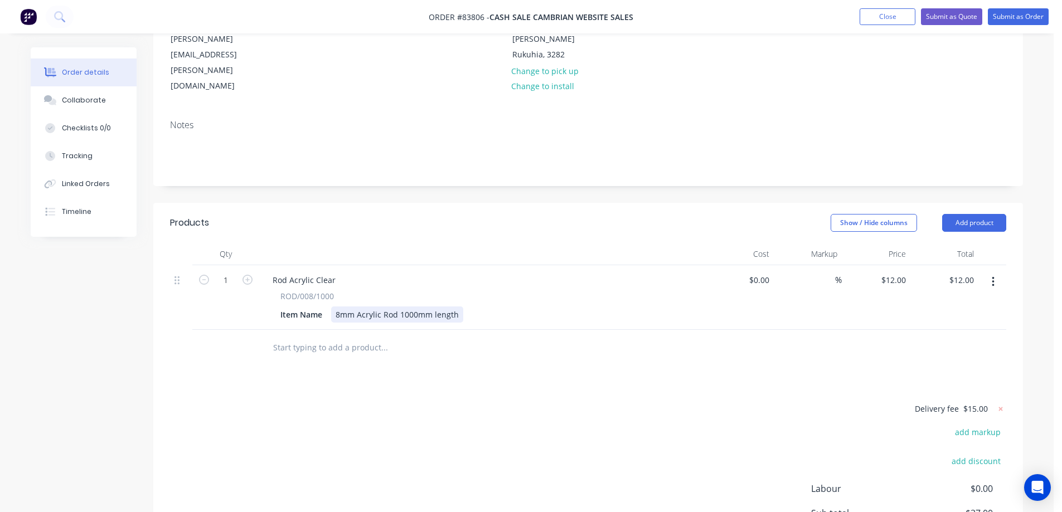
click at [455, 307] on div "8mm Acrylic Rod 1000mm length" at bounding box center [397, 315] width 132 height 16
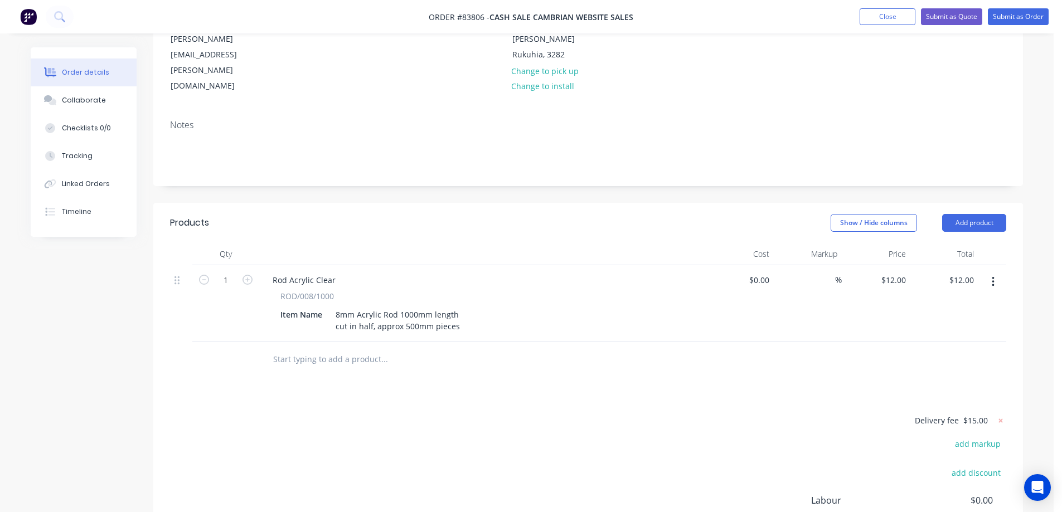
click at [449, 342] on div at bounding box center [459, 360] width 401 height 36
click at [888, 265] on div "12 $12.00" at bounding box center [876, 303] width 69 height 76
type input "$13.20"
click at [807, 342] on div at bounding box center [588, 360] width 836 height 36
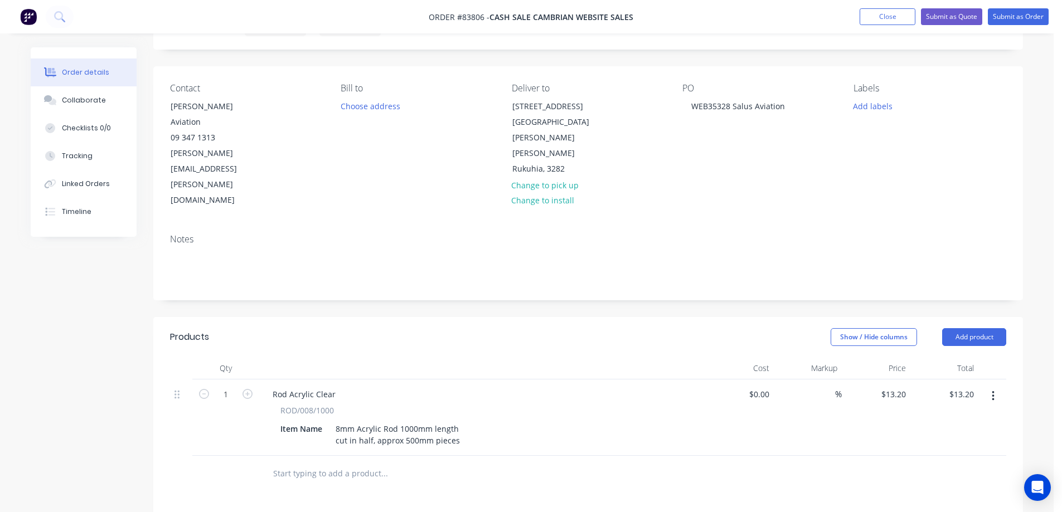
scroll to position [0, 0]
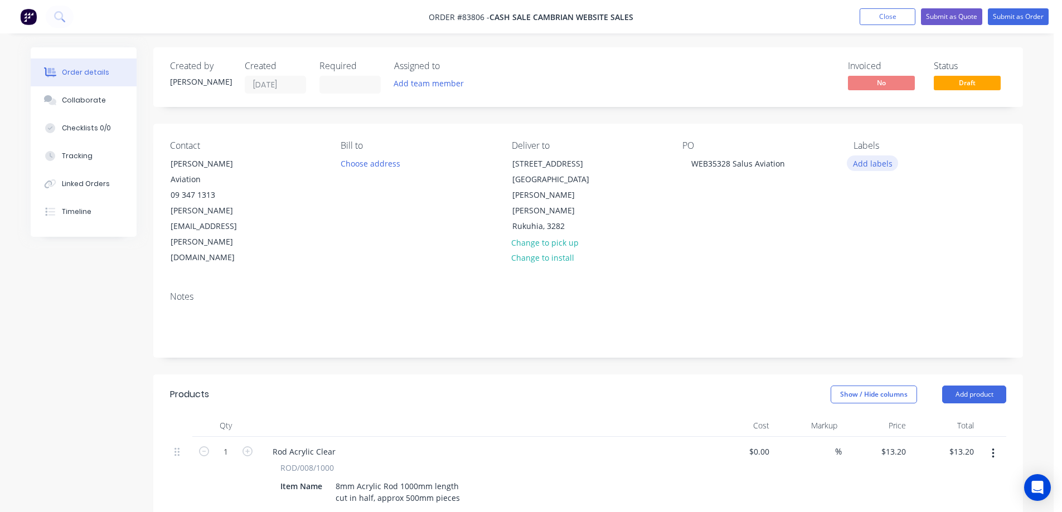
click at [877, 165] on button "Add labels" at bounding box center [872, 163] width 51 height 15
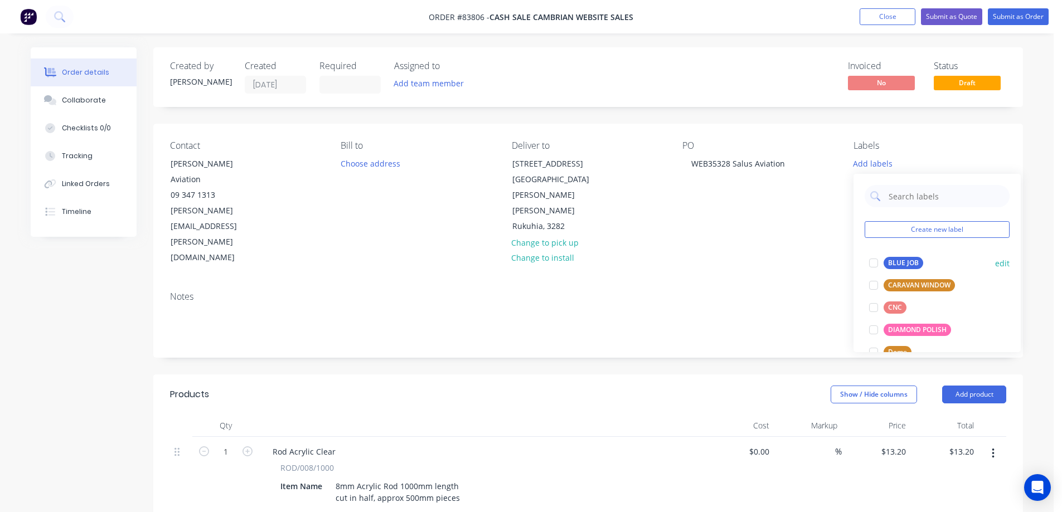
click at [896, 259] on div "BLUE JOB" at bounding box center [903, 263] width 40 height 12
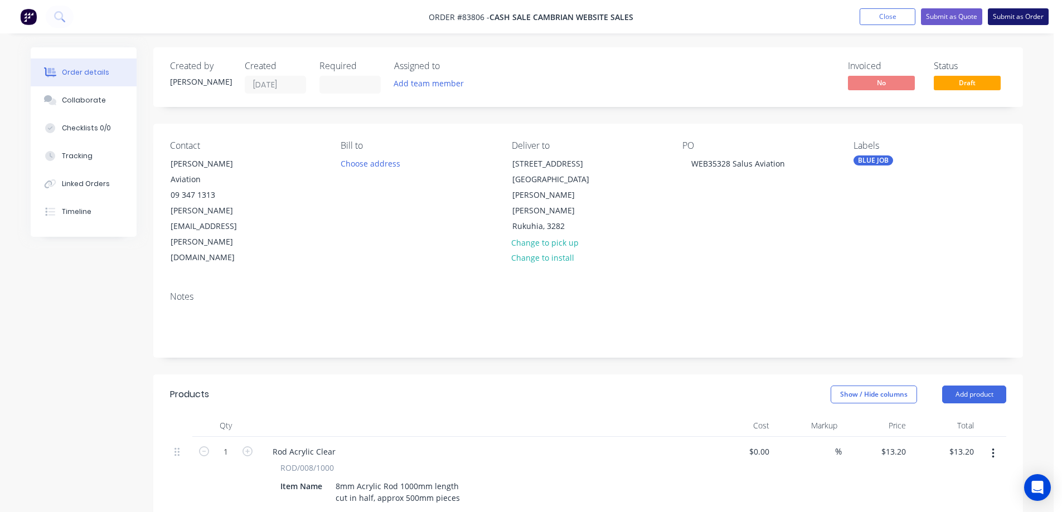
click at [1004, 16] on button "Submit as Order" at bounding box center [1018, 16] width 61 height 17
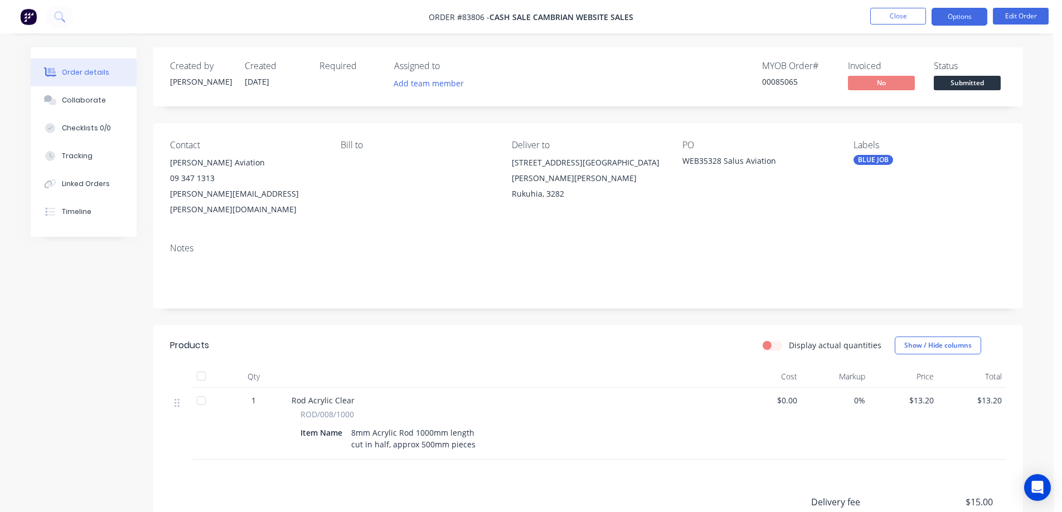
click at [939, 18] on button "Options" at bounding box center [959, 17] width 56 height 18
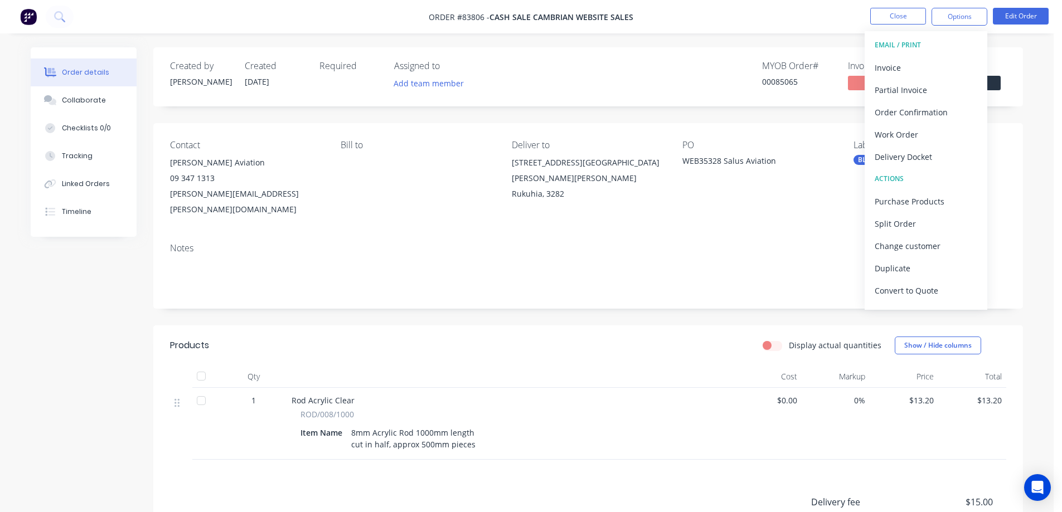
click at [764, 86] on div "00085065" at bounding box center [798, 82] width 72 height 12
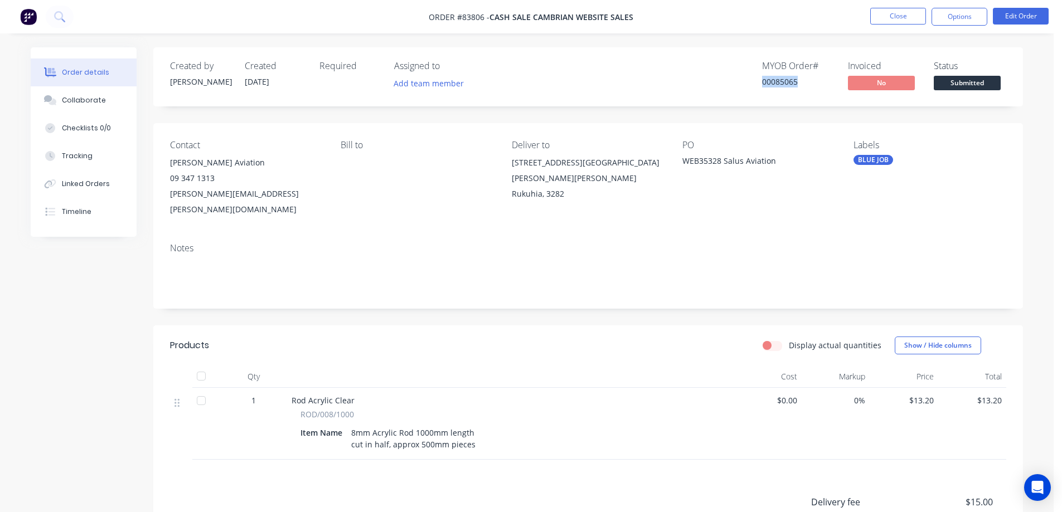
click at [764, 86] on div "00085065" at bounding box center [798, 82] width 72 height 12
copy div "00085065"
click at [963, 20] on button "Options" at bounding box center [959, 17] width 56 height 18
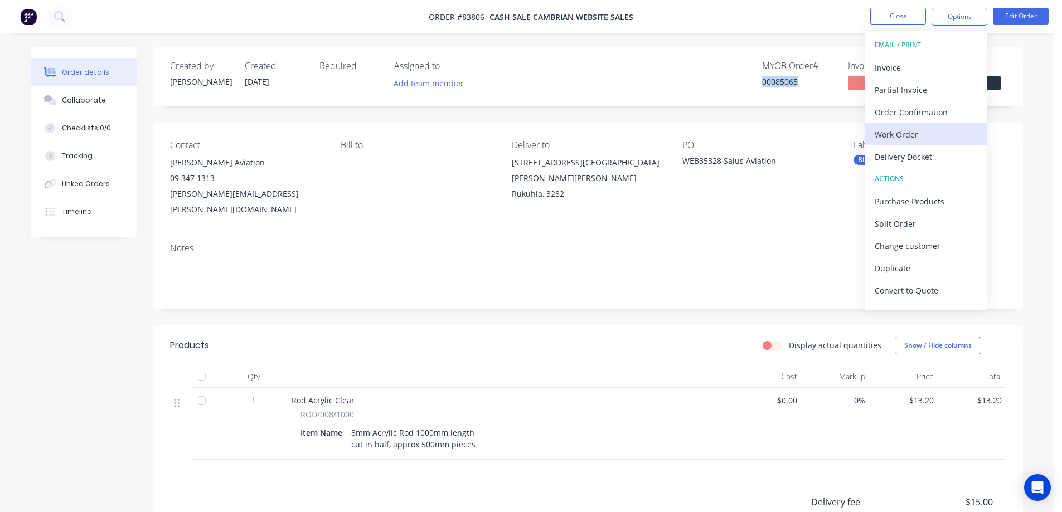
click at [891, 134] on div "Work Order" at bounding box center [926, 135] width 103 height 16
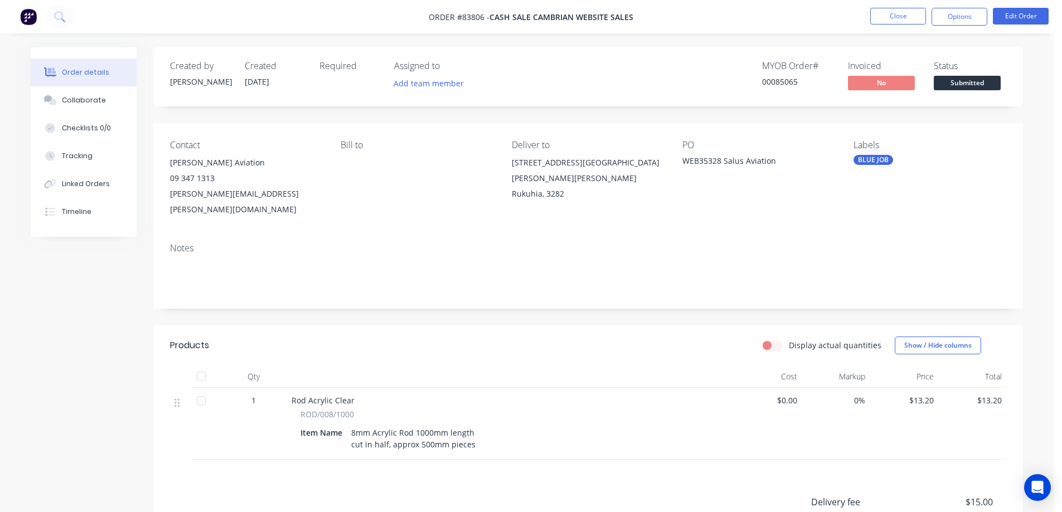
click at [721, 65] on div "Created by Jess Created 11/08/25 Required Assigned to Add team member MYOB Orde…" at bounding box center [588, 76] width 870 height 59
drag, startPoint x: 946, startPoint y: 19, endPoint x: 944, endPoint y: 26, distance: 7.4
click at [946, 19] on button "Options" at bounding box center [959, 17] width 56 height 18
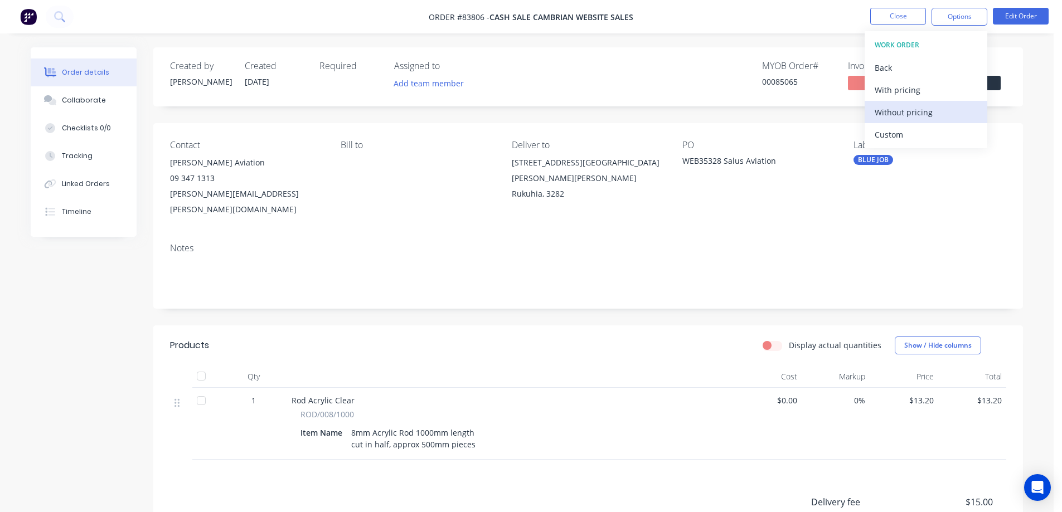
click at [915, 110] on div "Without pricing" at bounding box center [926, 112] width 103 height 16
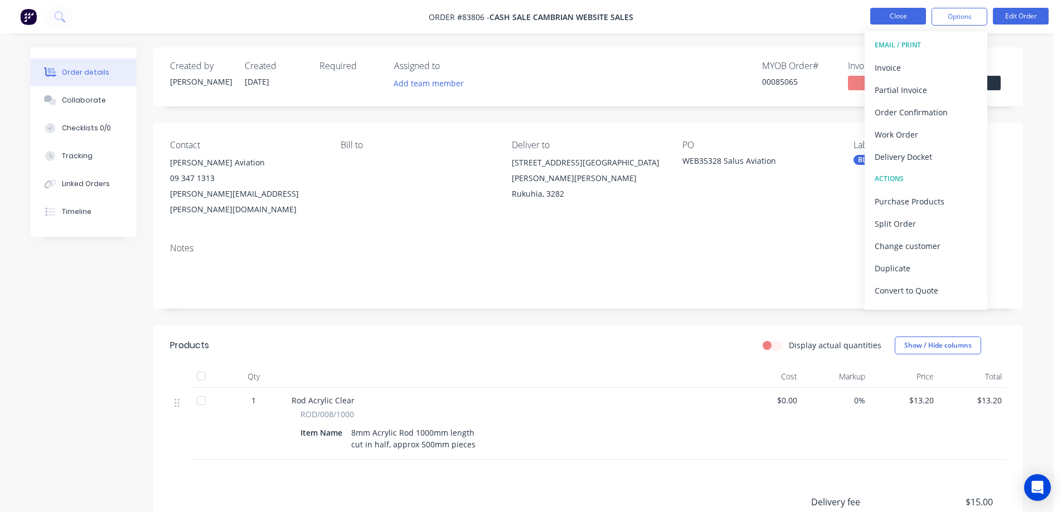
click at [891, 11] on button "Close" at bounding box center [898, 16] width 56 height 17
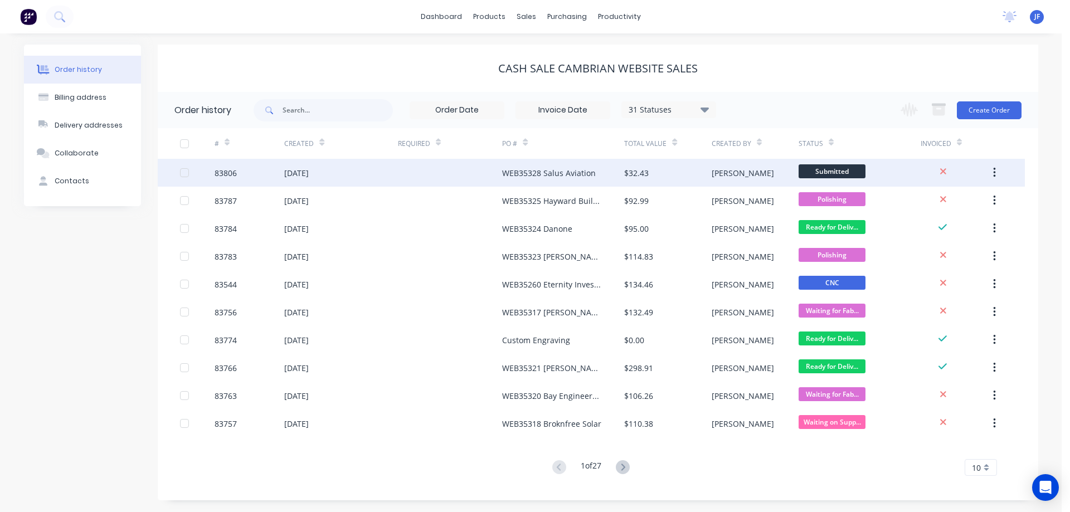
click at [554, 172] on div "WEB35328 Salus Aviation" at bounding box center [549, 173] width 94 height 12
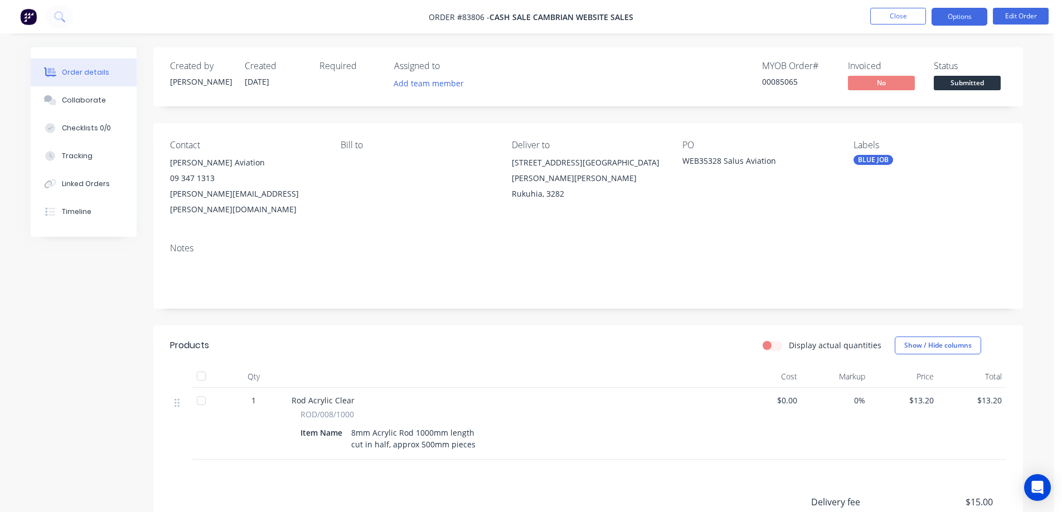
click at [965, 9] on button "Options" at bounding box center [959, 17] width 56 height 18
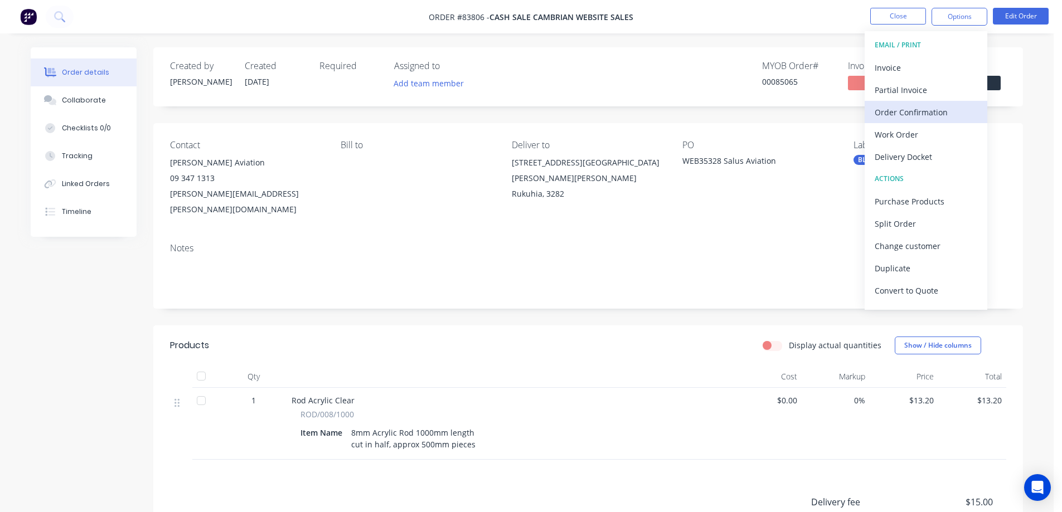
click at [917, 117] on div "Order Confirmation" at bounding box center [926, 112] width 103 height 16
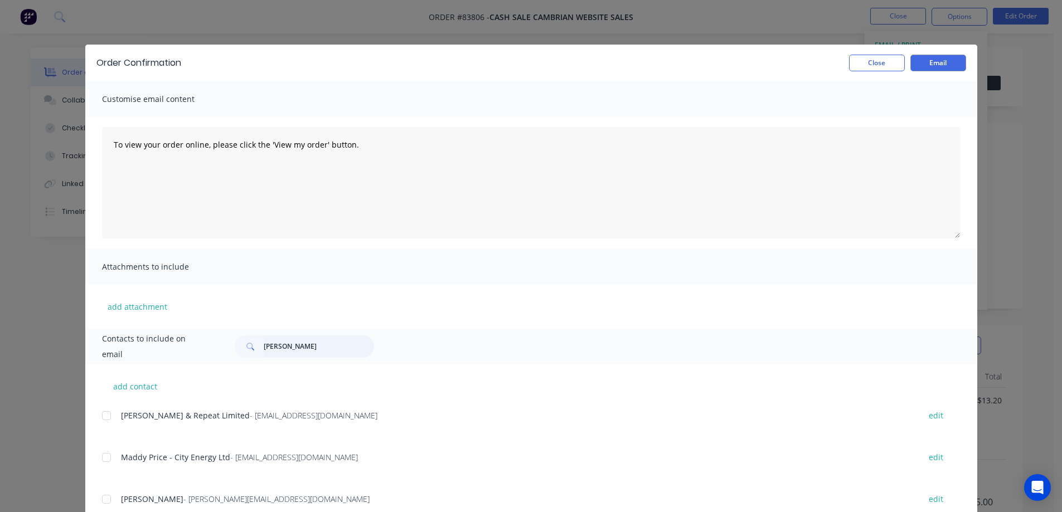
click at [295, 343] on input "greg cock" at bounding box center [319, 347] width 110 height 22
paste input "text"
click at [307, 334] on div "Contacts to include on email" at bounding box center [531, 346] width 892 height 36
click at [308, 339] on input "text" at bounding box center [319, 347] width 110 height 22
paste input "Aaron"
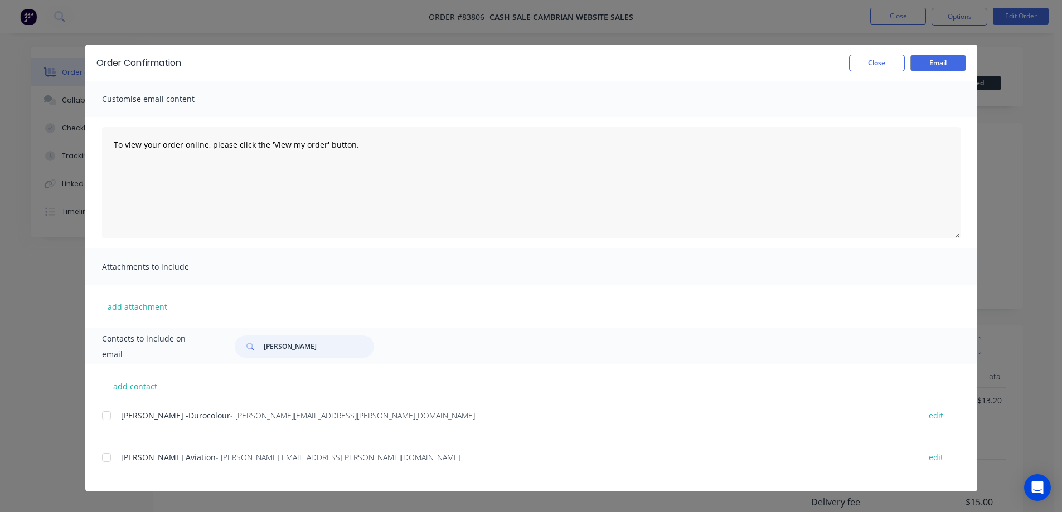
click at [116, 460] on div at bounding box center [106, 457] width 22 height 22
type input "Aaron"
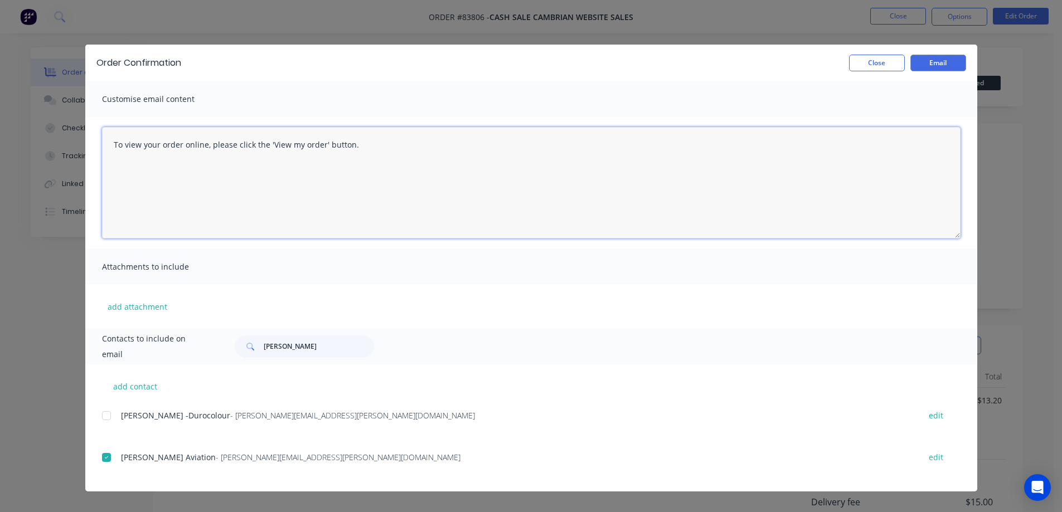
click at [380, 130] on textarea "To view your order online, please click the 'View my order' button." at bounding box center [531, 182] width 858 height 111
paste textarea "hank you for your order, confirmation of your order is attached. Your order wil…"
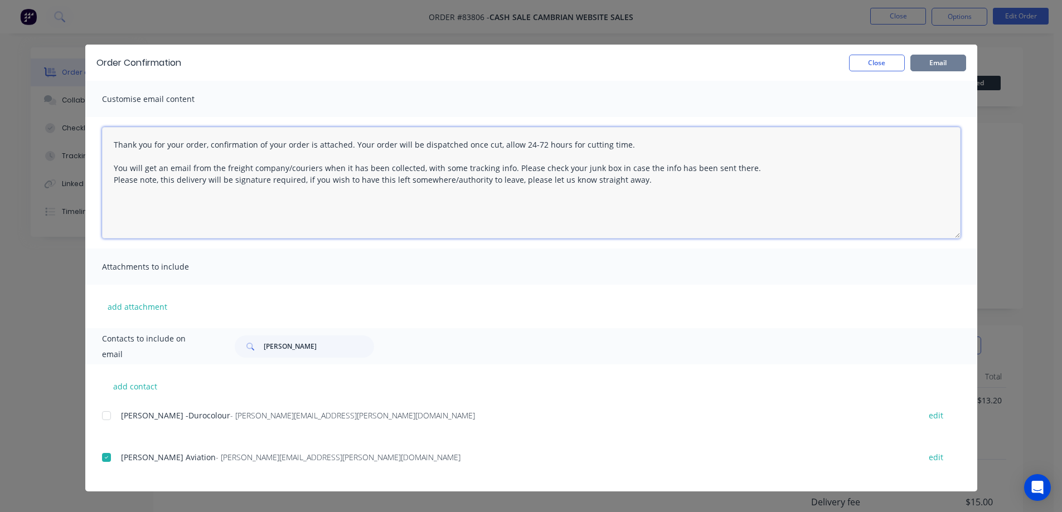
type textarea "Thank you for your order, confirmation of your order is attached. Your order wi…"
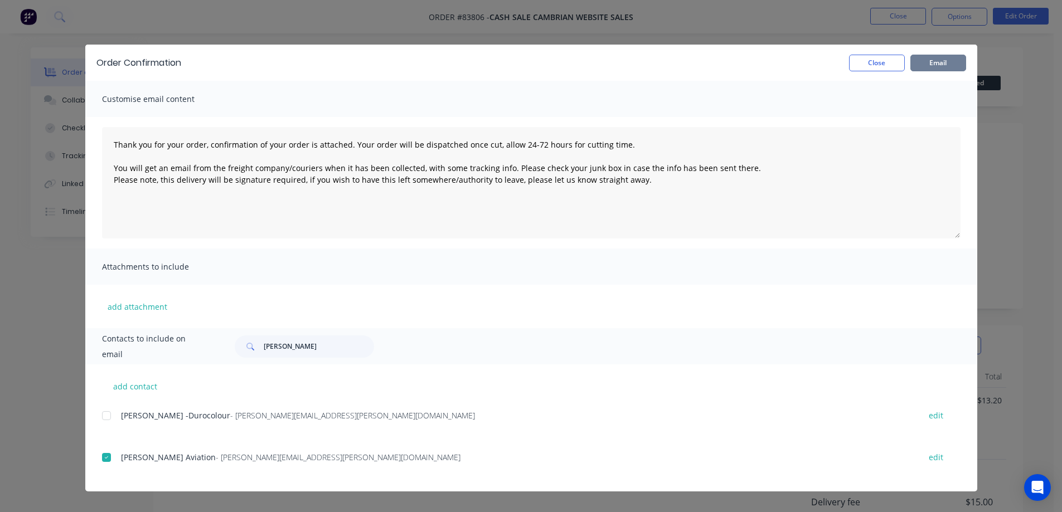
click at [943, 60] on button "Email" at bounding box center [938, 63] width 56 height 17
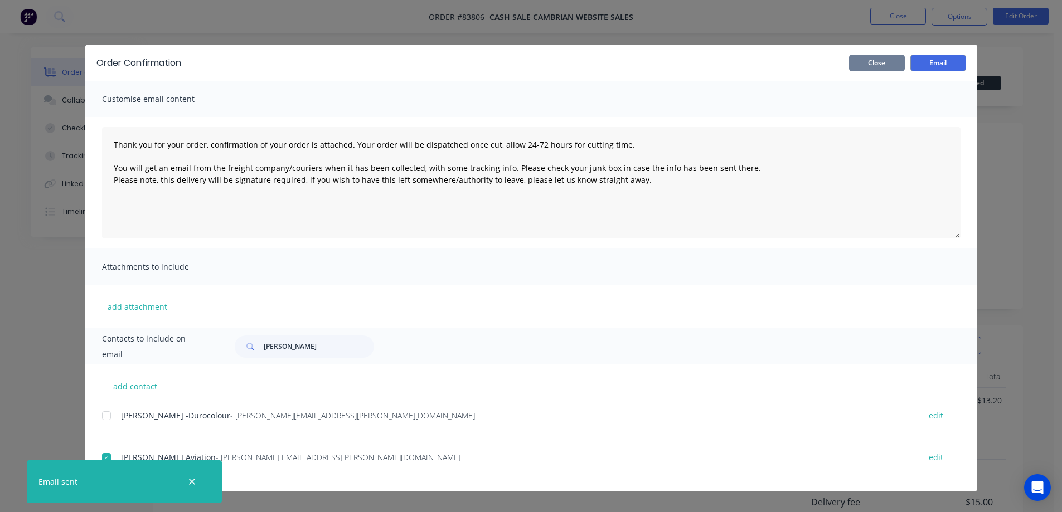
click at [890, 57] on button "Close" at bounding box center [877, 63] width 56 height 17
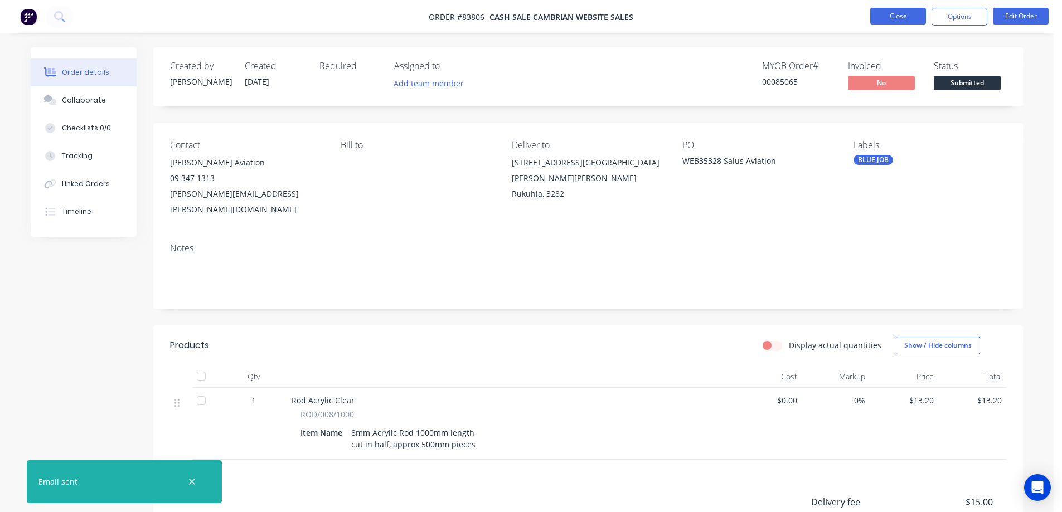
click at [902, 11] on button "Close" at bounding box center [898, 16] width 56 height 17
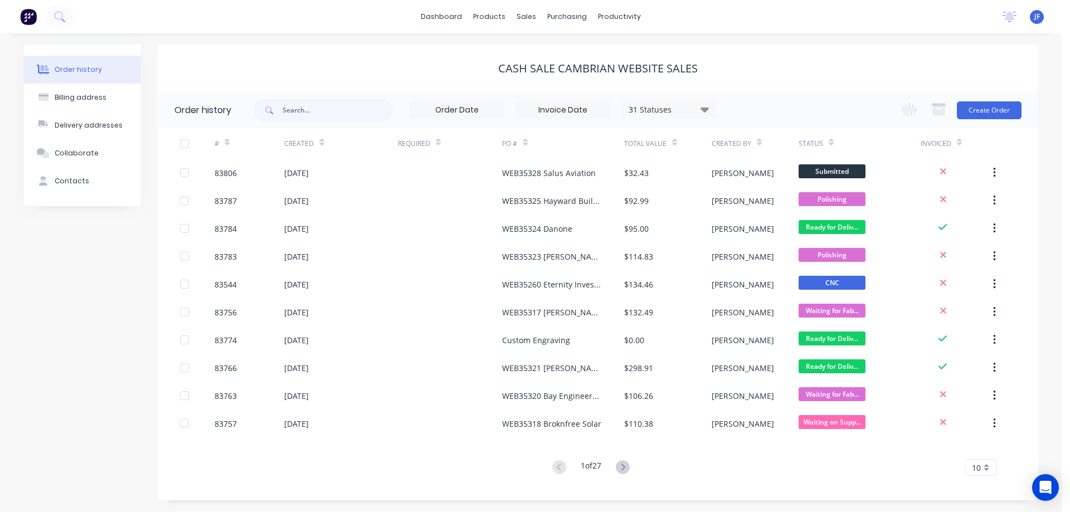
click at [178, 59] on div "cash sale CAMBRIAN WEBSITE SALES" at bounding box center [598, 68] width 881 height 47
click at [521, 18] on div "sales" at bounding box center [526, 16] width 31 height 17
click at [567, 55] on div "Sales Orders" at bounding box center [568, 53] width 46 height 10
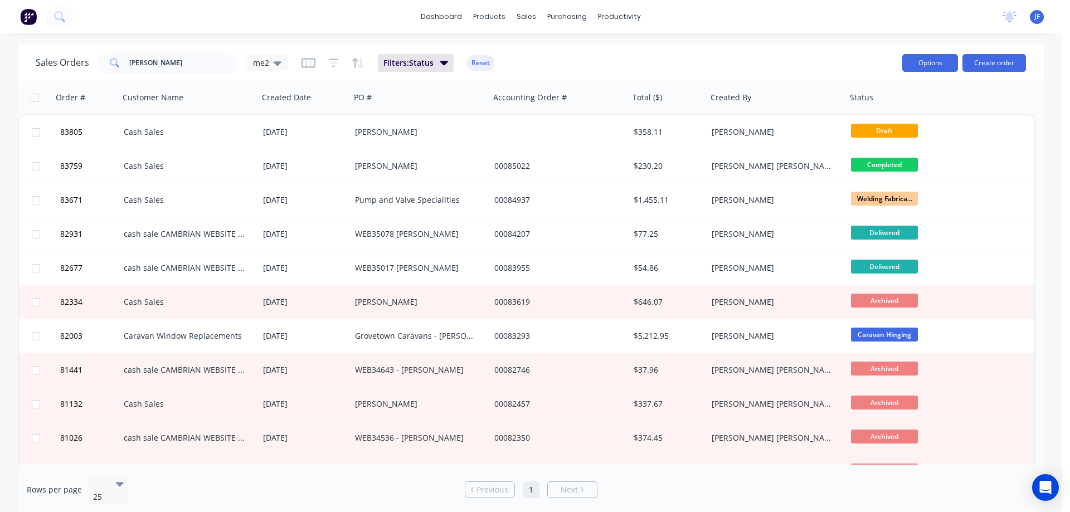
drag, startPoint x: 795, startPoint y: 33, endPoint x: 905, endPoint y: 57, distance: 112.3
click at [796, 33] on div "dashboard products sales purchasing productivity dashboard products Product Cat…" at bounding box center [531, 256] width 1062 height 512
click at [1001, 58] on button "Create order" at bounding box center [995, 63] width 64 height 18
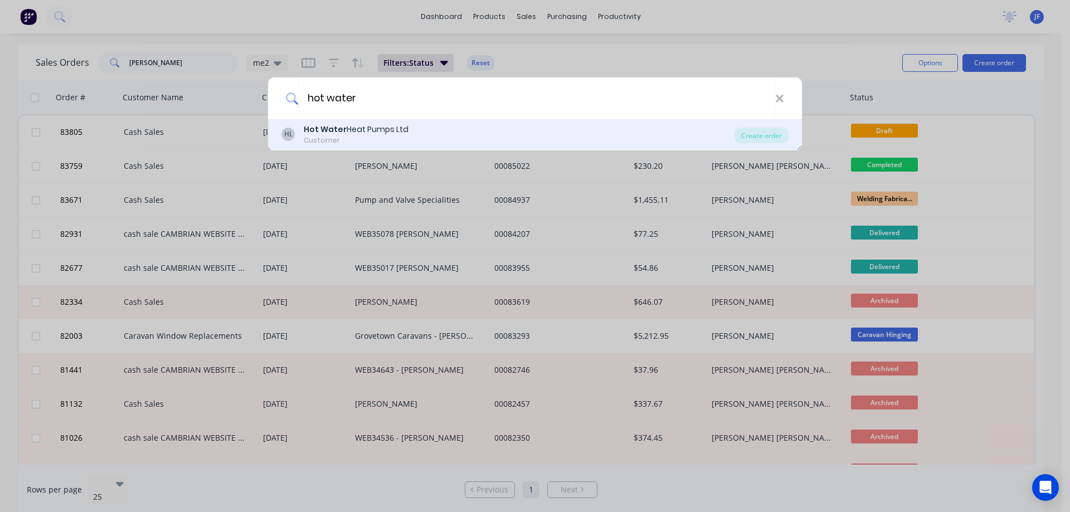
type input "hot water"
click at [499, 144] on div "HL Hot Water Heat Pumps Ltd Customer" at bounding box center [507, 135] width 453 height 22
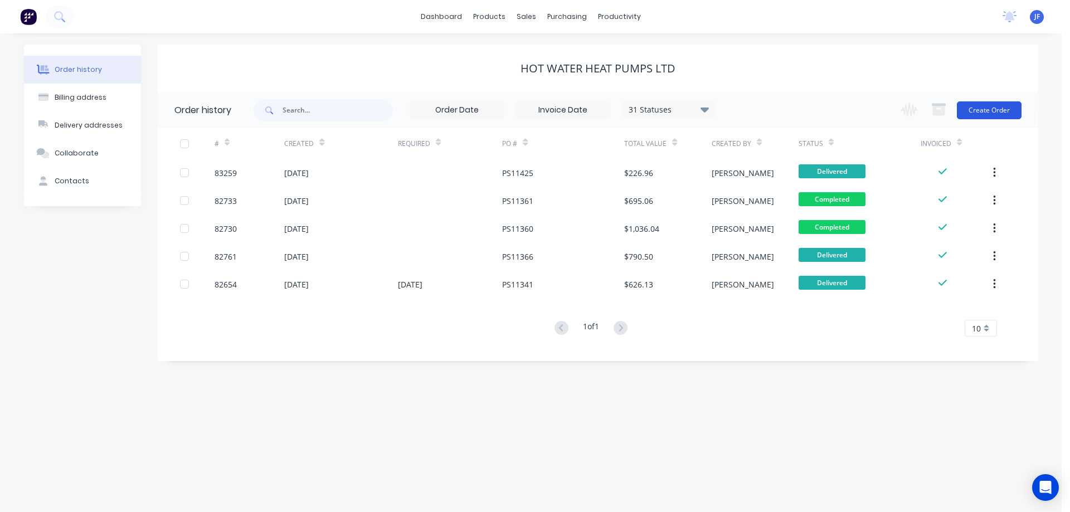
click at [994, 106] on button "Create Order" at bounding box center [989, 110] width 65 height 18
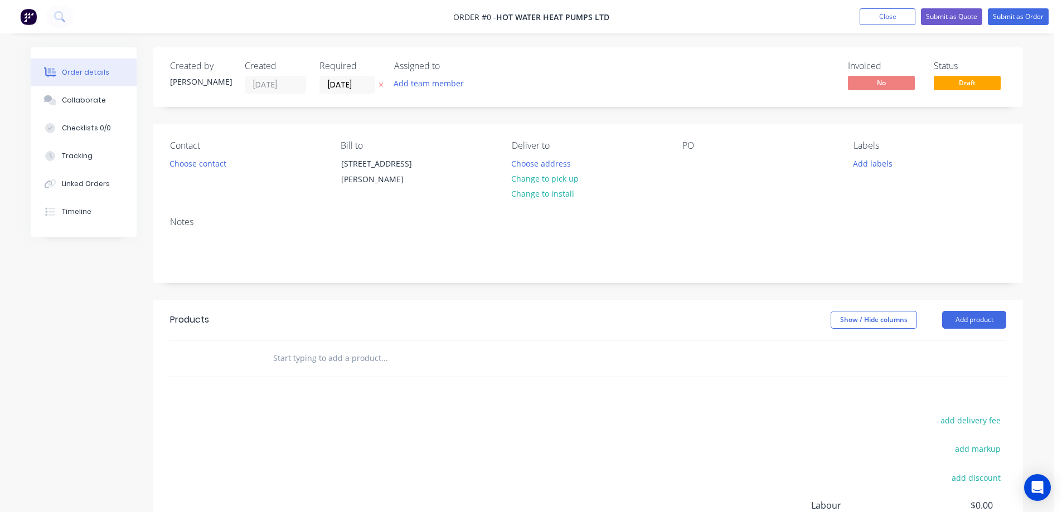
click at [382, 84] on icon at bounding box center [380, 84] width 5 height 7
click at [175, 164] on button "Choose contact" at bounding box center [198, 163] width 69 height 15
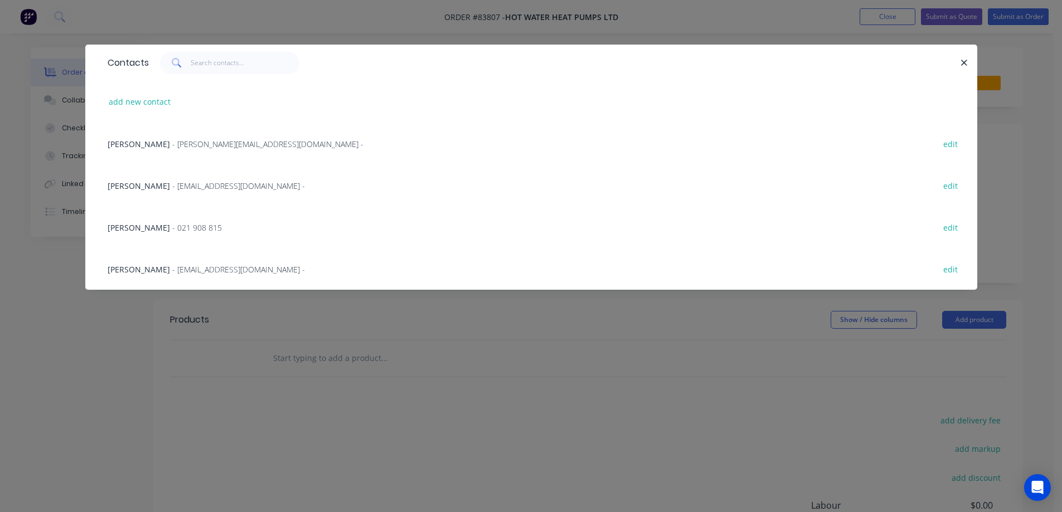
click at [143, 271] on span "Patrick Pabustan" at bounding box center [139, 269] width 62 height 11
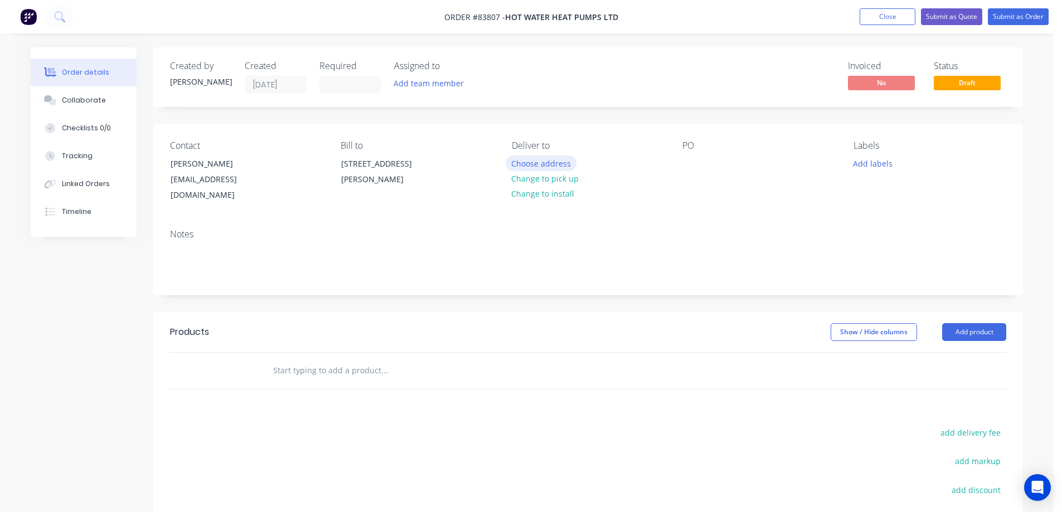
click at [548, 164] on button "Choose address" at bounding box center [541, 163] width 71 height 15
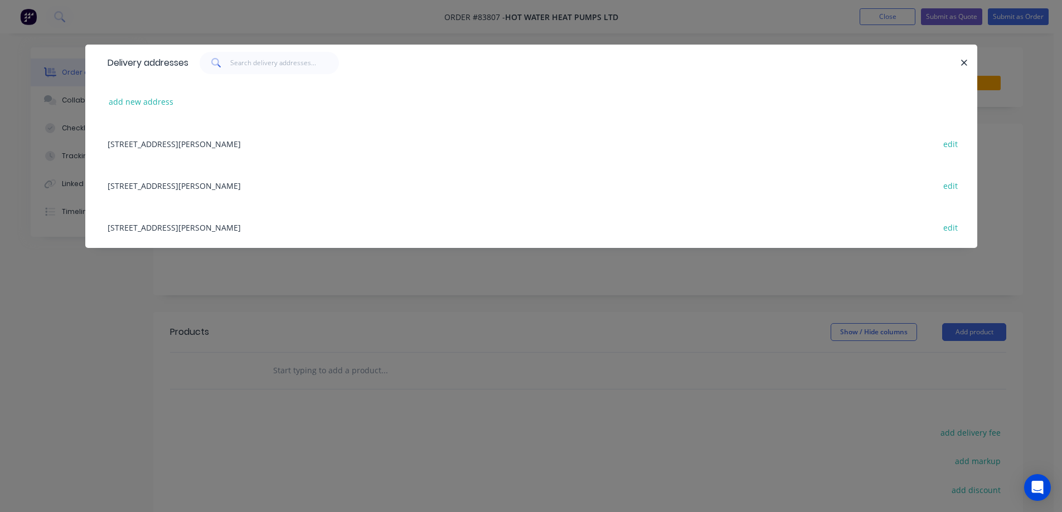
click at [134, 220] on div "3 Corban Avenue Henderson 0612 edit" at bounding box center [531, 227] width 858 height 42
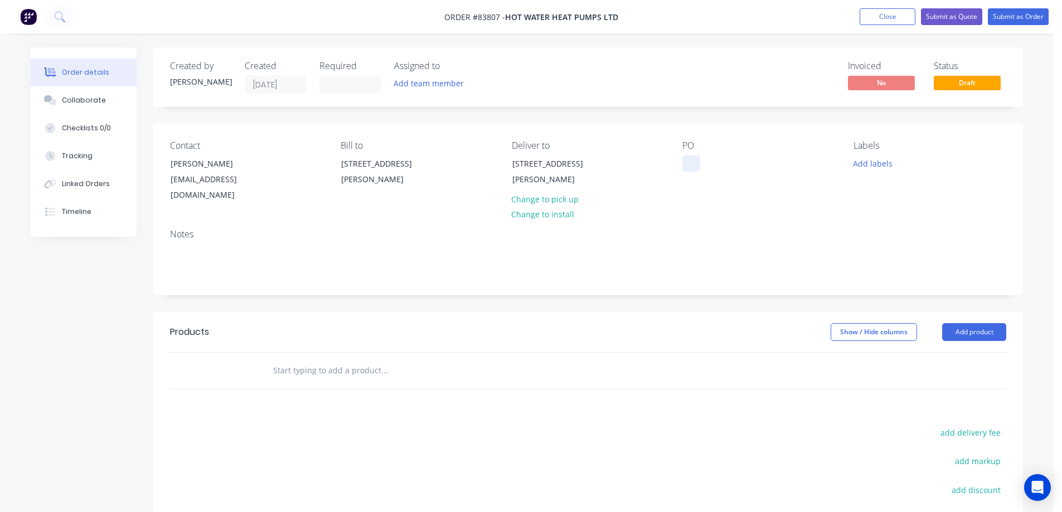
click at [695, 159] on div at bounding box center [691, 164] width 18 height 16
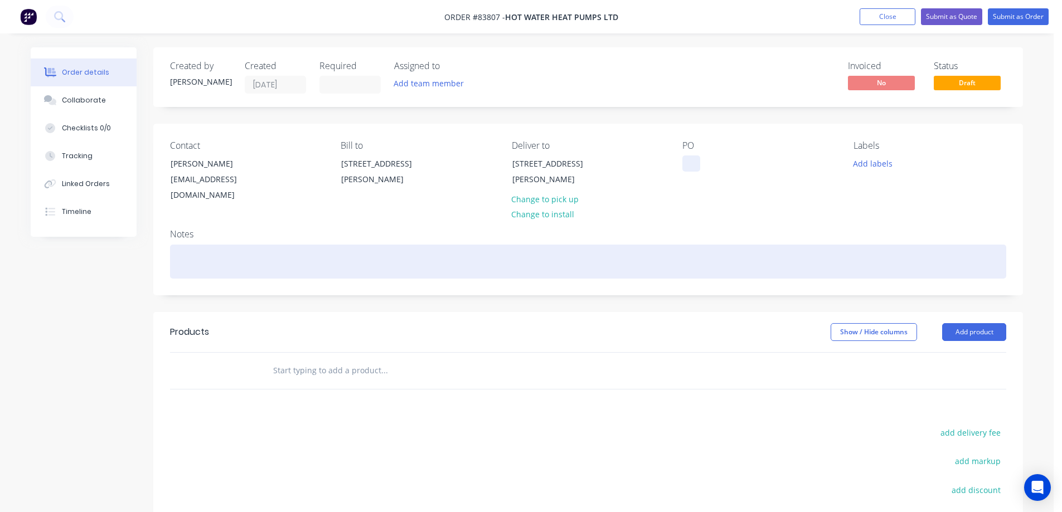
paste div
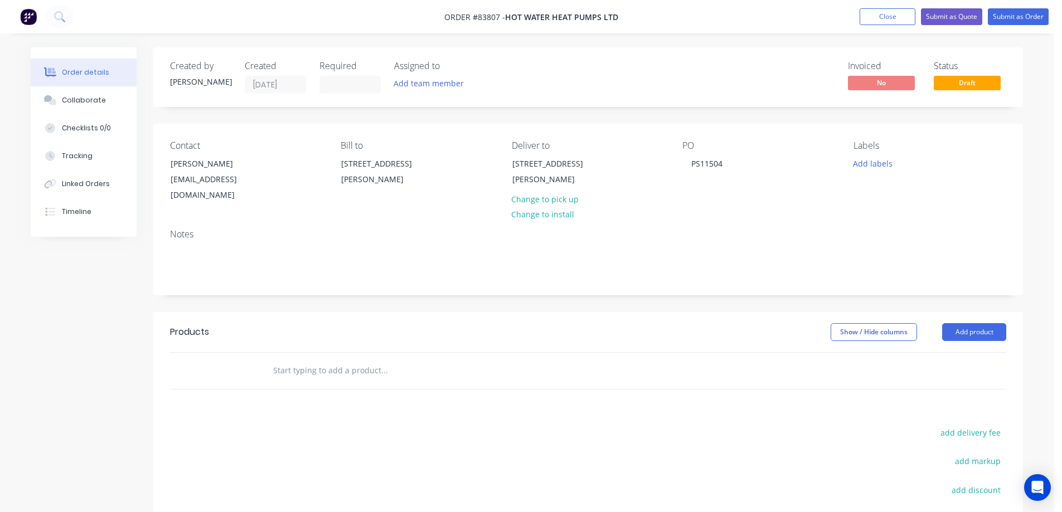
click at [320, 365] on input "text" at bounding box center [384, 371] width 223 height 22
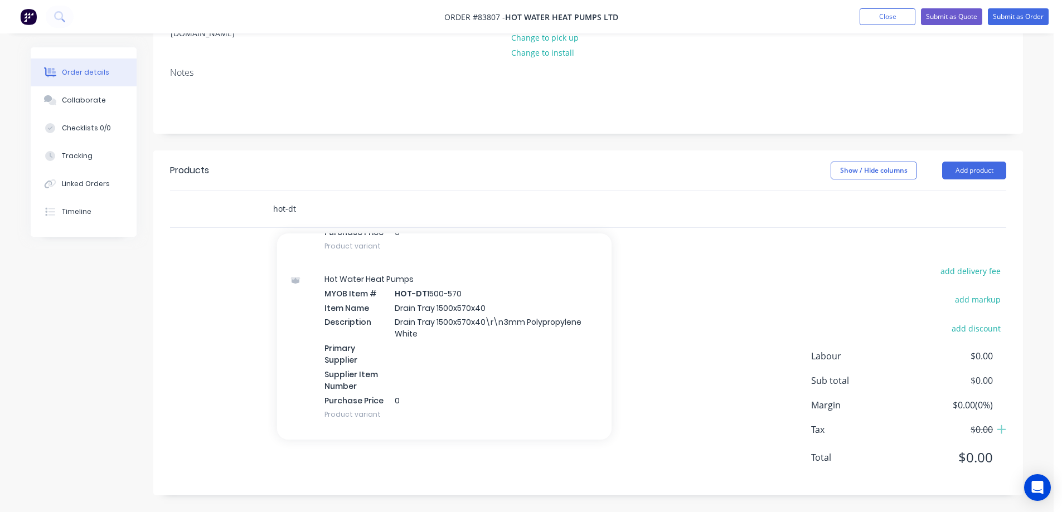
scroll to position [1115, 0]
type input "hot-dt cu"
click at [482, 332] on div "Hot Water Heat Pumps MYOB Item # HOT-DT CU STOM Item Name Drain Tray Custom Dim…" at bounding box center [444, 347] width 334 height 157
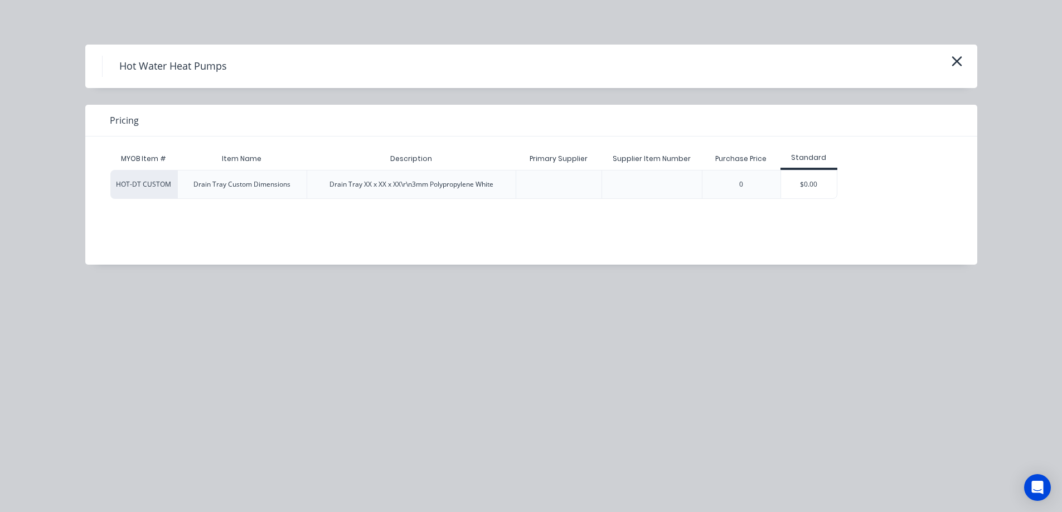
click at [806, 188] on div "$0.00" at bounding box center [809, 185] width 56 height 28
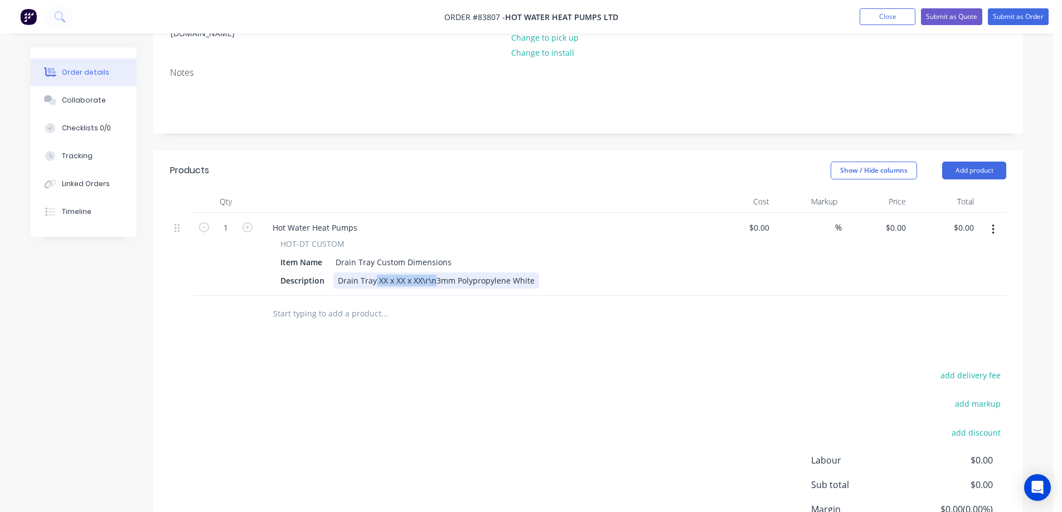
drag, startPoint x: 374, startPoint y: 280, endPoint x: 433, endPoint y: 275, distance: 59.3
click at [433, 275] on div "Drain Tray XX x XX x XX\r\n3mm Polypropylene White" at bounding box center [436, 281] width 206 height 16
paste div
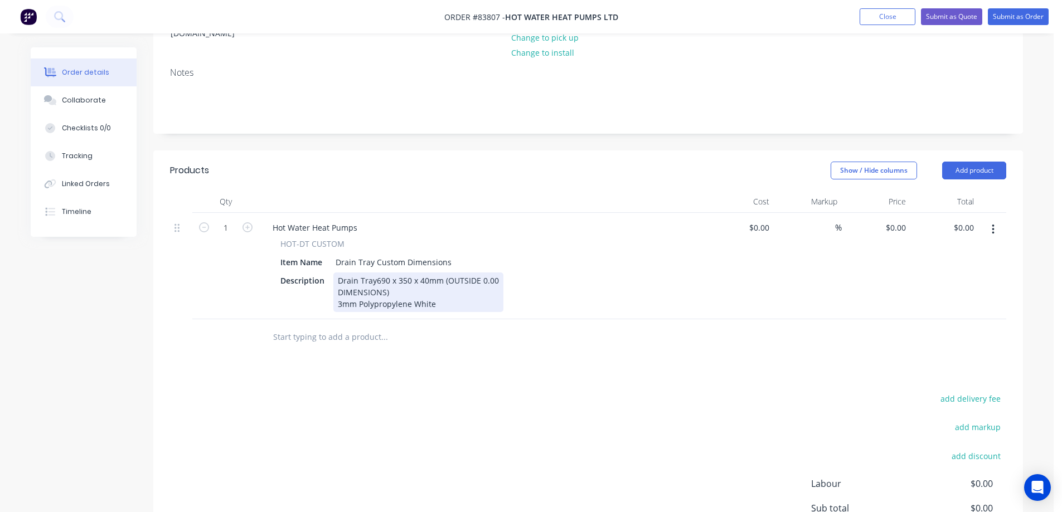
click at [482, 281] on div "Drain Tray690 x 350 x 40mm (OUTSIDE 0.00 DIMENSIONS) 3mm Polypropylene White" at bounding box center [418, 293] width 170 height 40
click at [444, 317] on div "Qty Cost Markup Price Total 1 Hot Water Heat Pumps HOT-DT CUSTOM Item Name Drai…" at bounding box center [588, 273] width 870 height 165
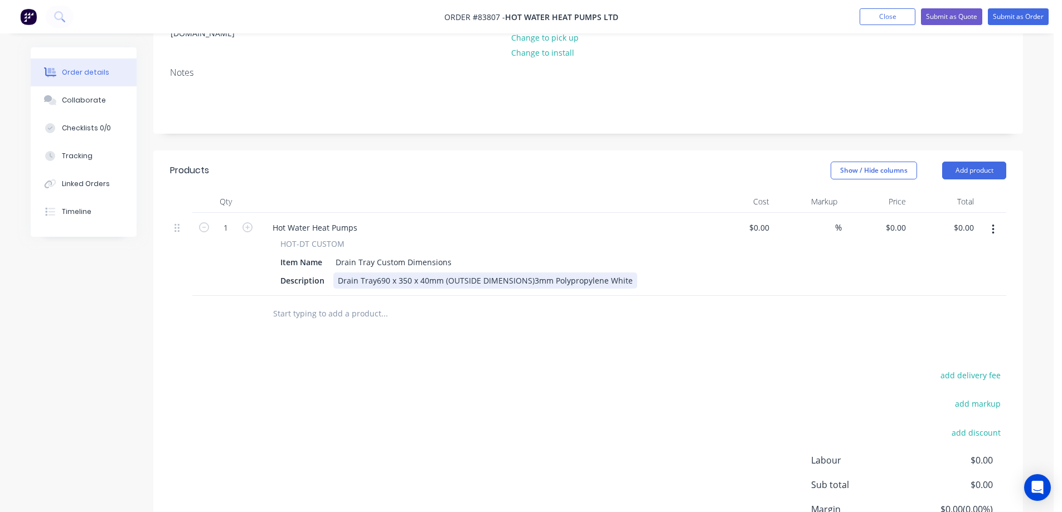
click at [375, 283] on div "Drain Tray690 x 350 x 40mm (OUTSIDE DIMENSIONS)3mm Polypropylene White" at bounding box center [485, 281] width 304 height 16
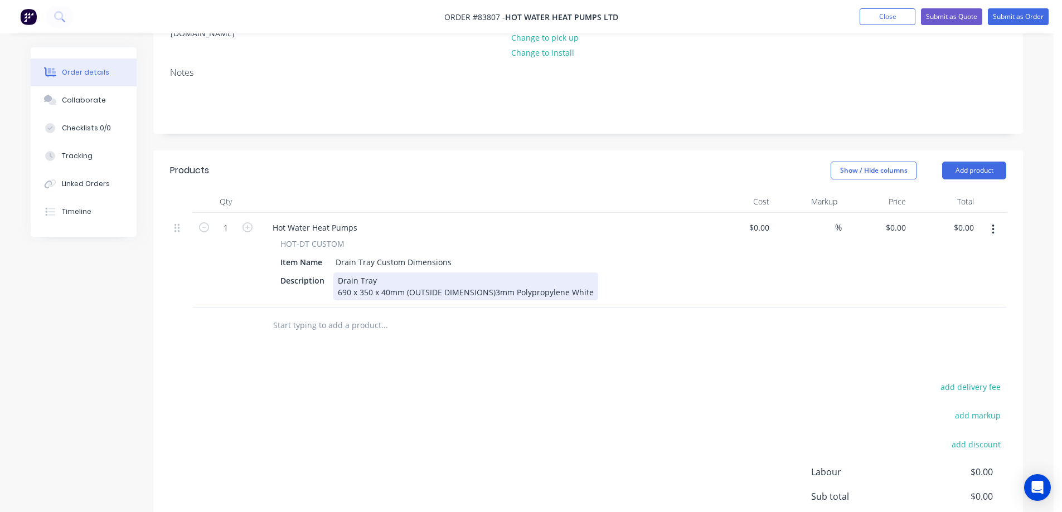
click at [493, 294] on div "Drain Tray 690 x 350 x 40mm (OUTSIDE DIMENSIONS)3mm Polypropylene White" at bounding box center [465, 287] width 265 height 28
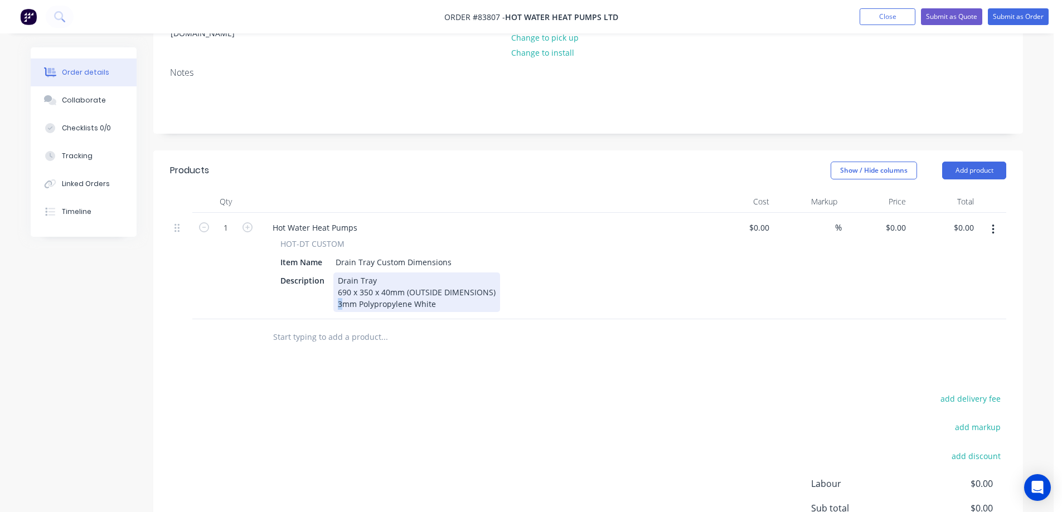
click at [339, 305] on div "Drain Tray 690 x 350 x 40mm (OUTSIDE DIMENSIONS) 3mm Polypropylene White" at bounding box center [416, 293] width 167 height 40
click at [569, 440] on div "add delivery fee add markup add discount Labour $0.00 Sub total $0.00 Margin $0…" at bounding box center [588, 498] width 836 height 215
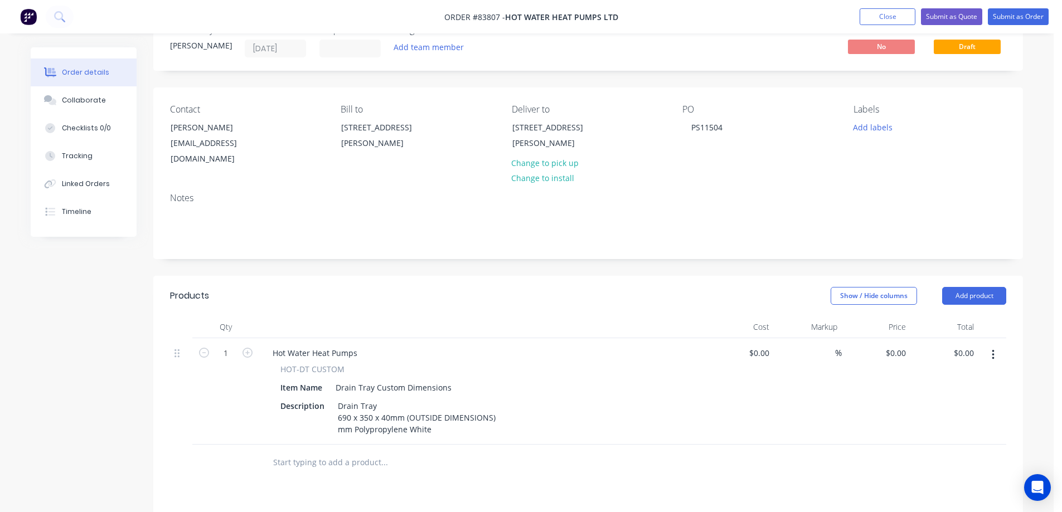
scroll to position [0, 0]
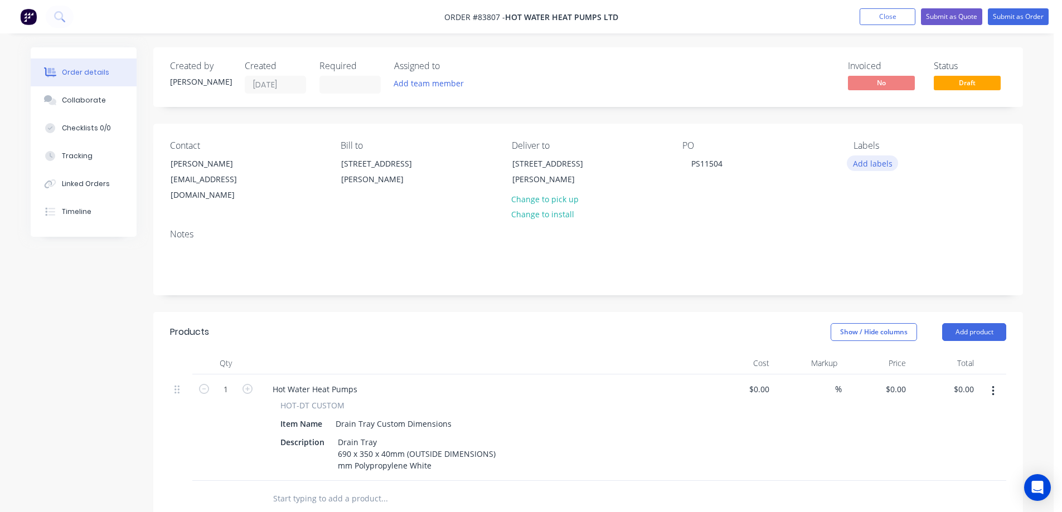
click at [872, 164] on button "Add labels" at bounding box center [872, 163] width 51 height 15
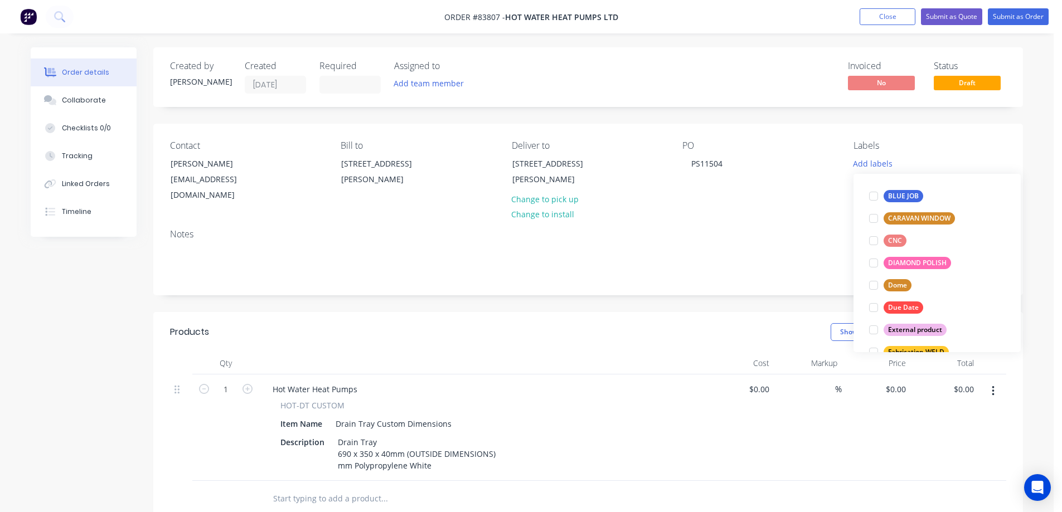
scroll to position [223, 0]
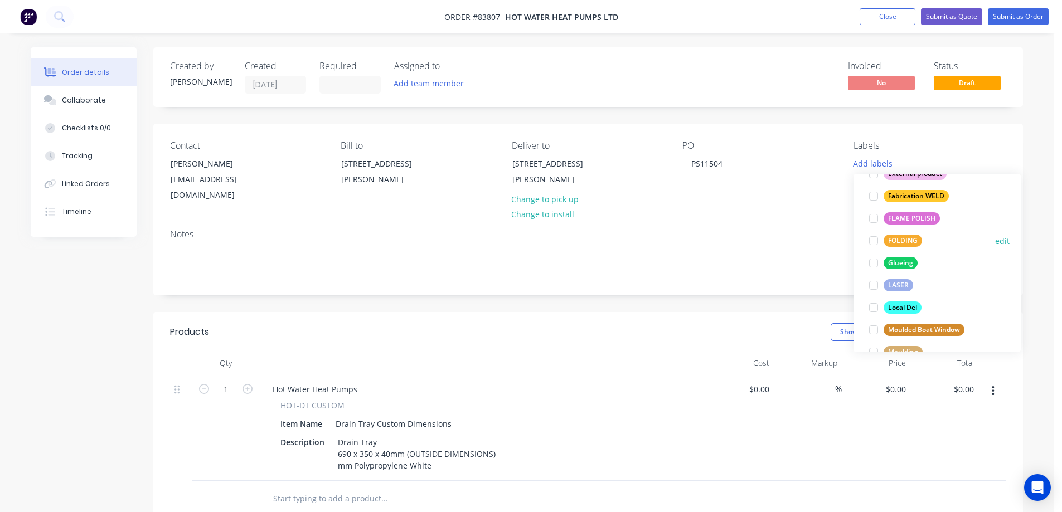
click at [895, 250] on div "FOLDING edit" at bounding box center [937, 241] width 145 height 22
click at [904, 193] on div "Fabrication WELD" at bounding box center [915, 196] width 65 height 12
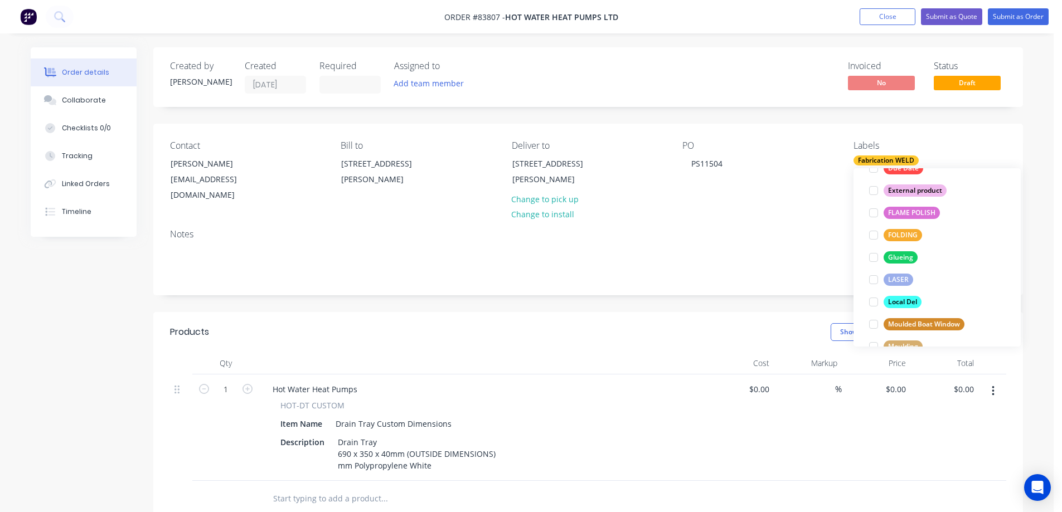
scroll to position [67, 0]
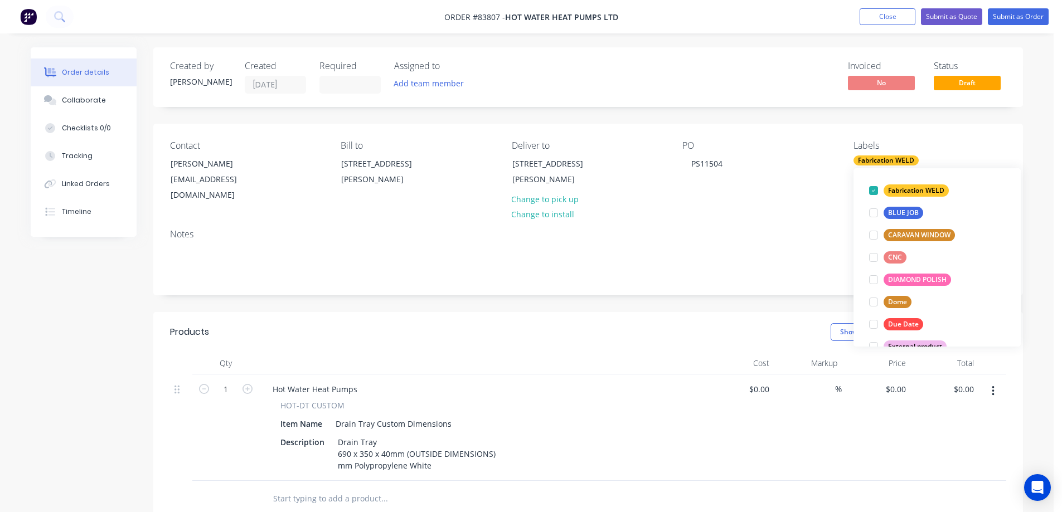
click at [834, 197] on div "PO PS11504" at bounding box center [758, 171] width 153 height 63
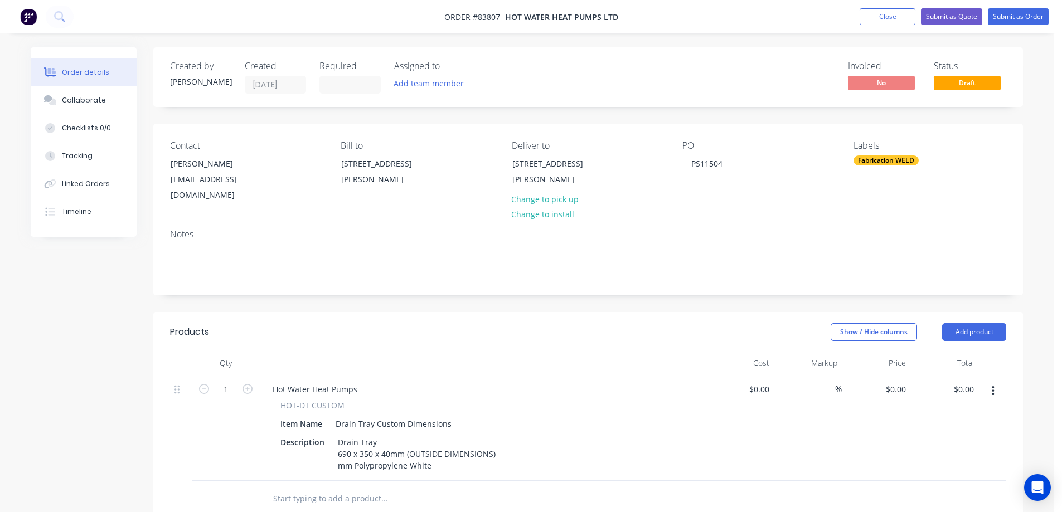
click at [888, 25] on nav "Order #83807 - Hot Water Heat Pumps Ltd Add product Close Submit as Quote Submi…" at bounding box center [531, 16] width 1062 height 33
click at [888, 20] on button "Close" at bounding box center [887, 16] width 56 height 17
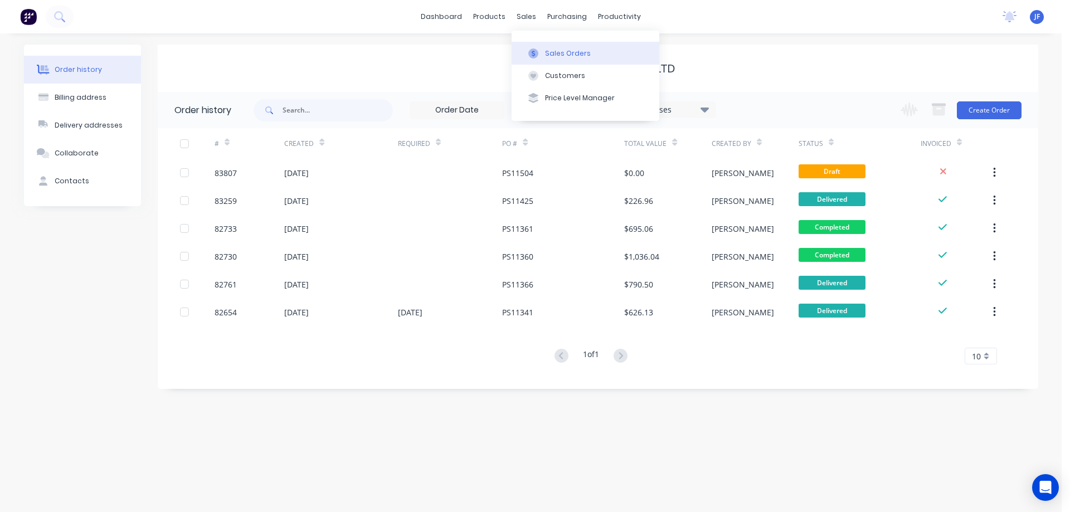
click at [542, 55] on button "Sales Orders" at bounding box center [586, 53] width 148 height 22
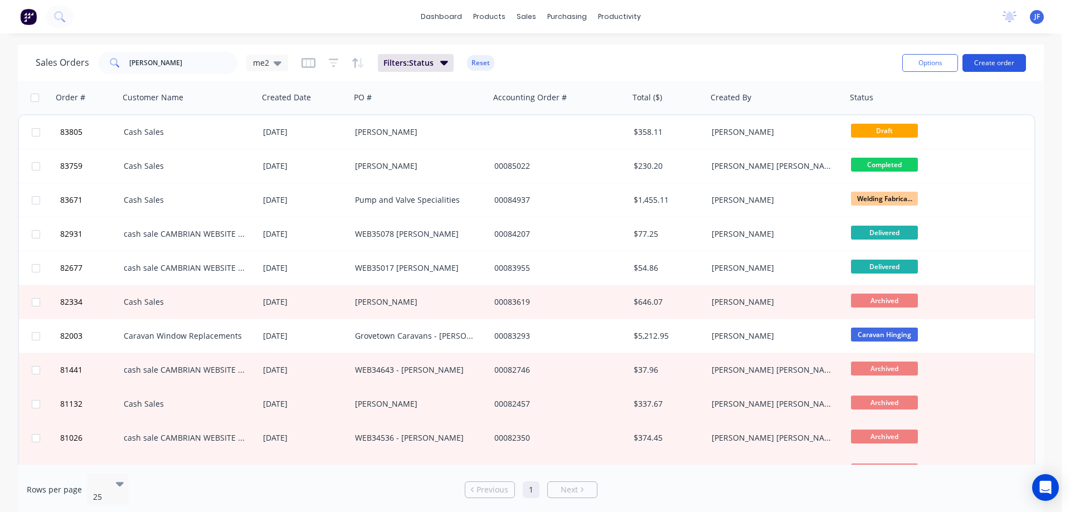
click at [1010, 59] on button "Create order" at bounding box center [995, 63] width 64 height 18
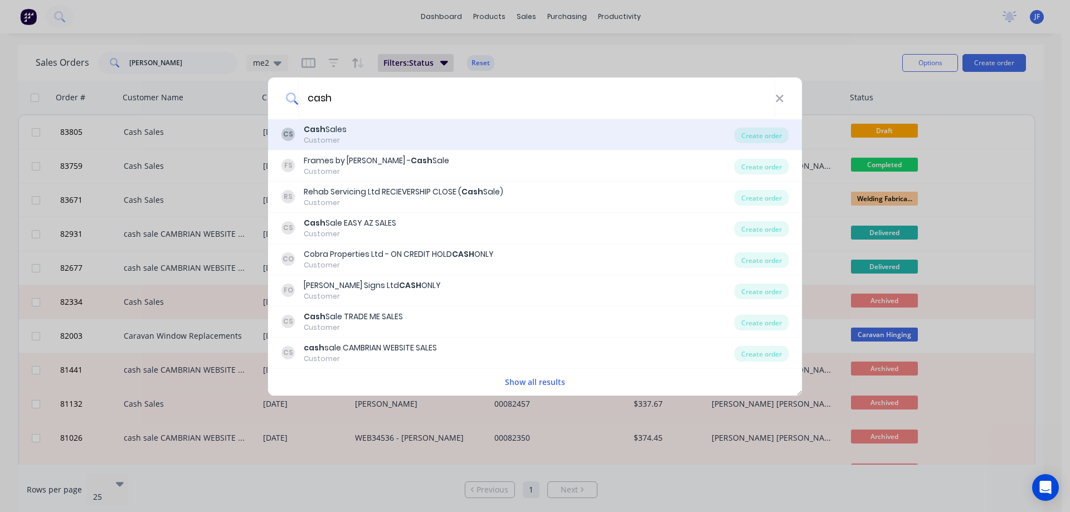
type input "cash"
click at [378, 139] on div "CS Cash Sales Customer" at bounding box center [507, 135] width 453 height 22
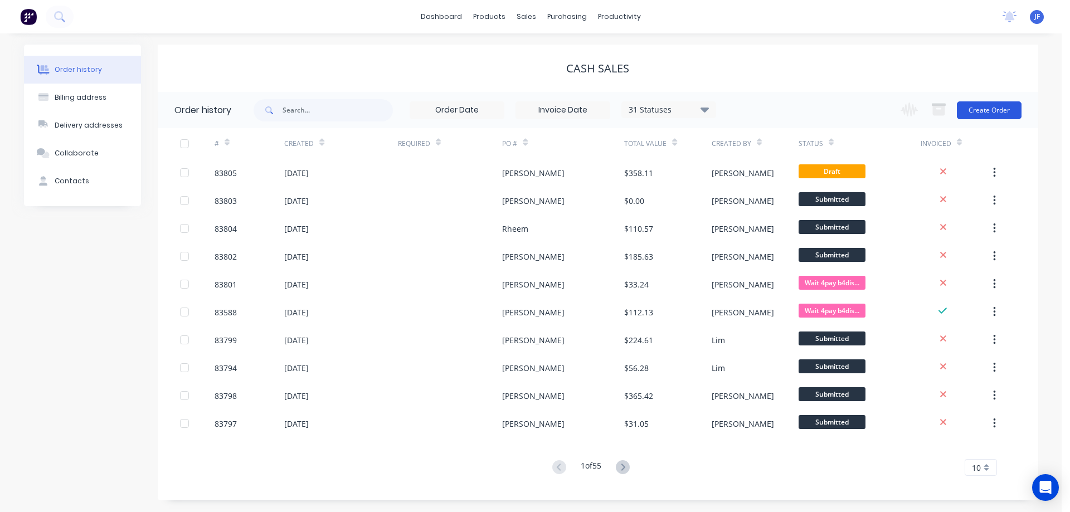
click at [995, 108] on button "Create Order" at bounding box center [989, 110] width 65 height 18
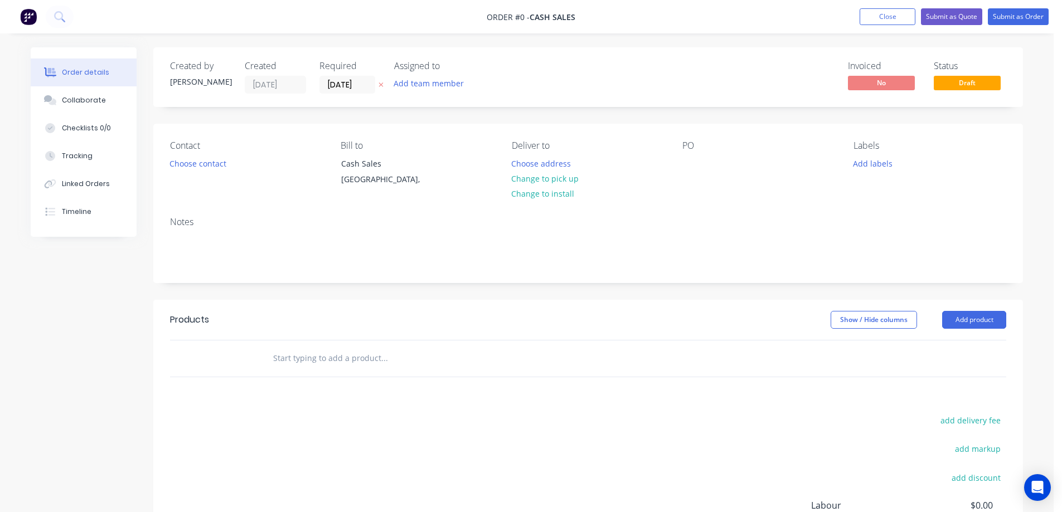
click at [384, 82] on button at bounding box center [381, 85] width 12 height 13
click at [211, 166] on button "Choose contact" at bounding box center [198, 163] width 69 height 15
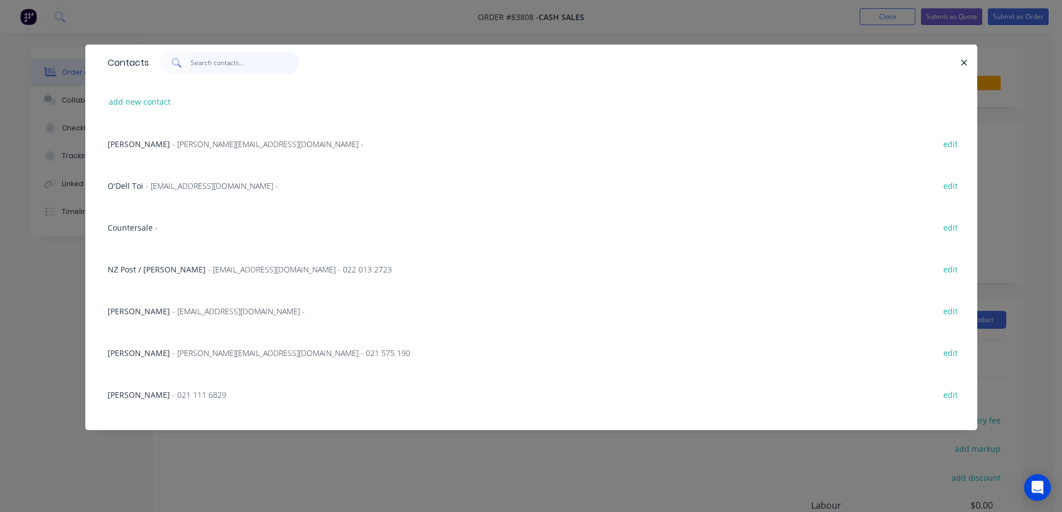
paste input "Peter Reyburn"
click at [210, 62] on input "text" at bounding box center [245, 63] width 109 height 22
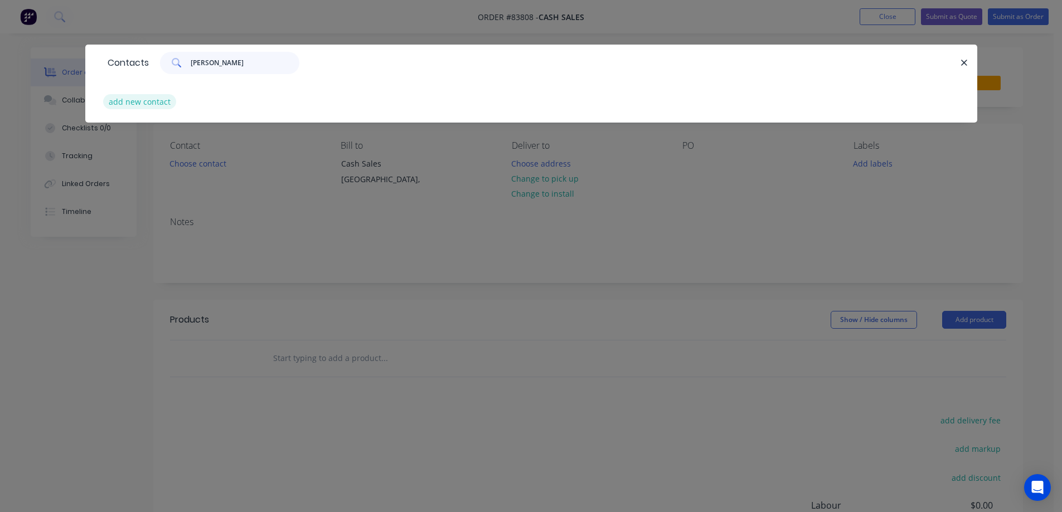
type input "Peter Reyburn"
click at [169, 101] on button "add new contact" at bounding box center [140, 101] width 74 height 15
select select "NZ"
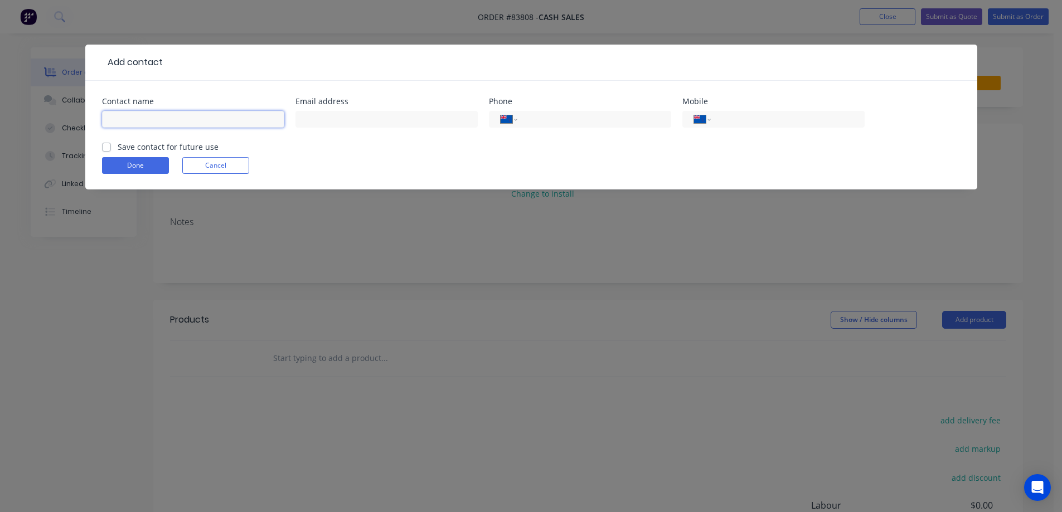
click at [181, 115] on input "text" at bounding box center [193, 119] width 182 height 17
paste input "Peter Reyburn"
type input "Peter Reyburn"
click at [180, 143] on label "Save contact for future use" at bounding box center [168, 147] width 101 height 12
click at [111, 143] on input "Save contact for future use" at bounding box center [106, 146] width 9 height 11
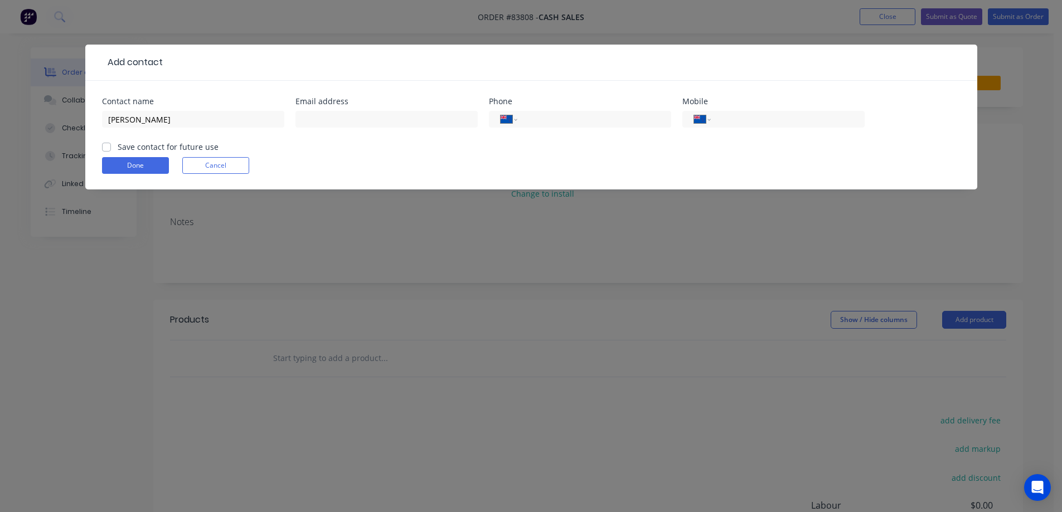
checkbox input "true"
click at [352, 119] on input "text" at bounding box center [386, 119] width 182 height 17
paste input "reyburnp@gmail.com"
type input "reyburnp@gmail.com"
click at [135, 163] on button "Done" at bounding box center [135, 165] width 67 height 17
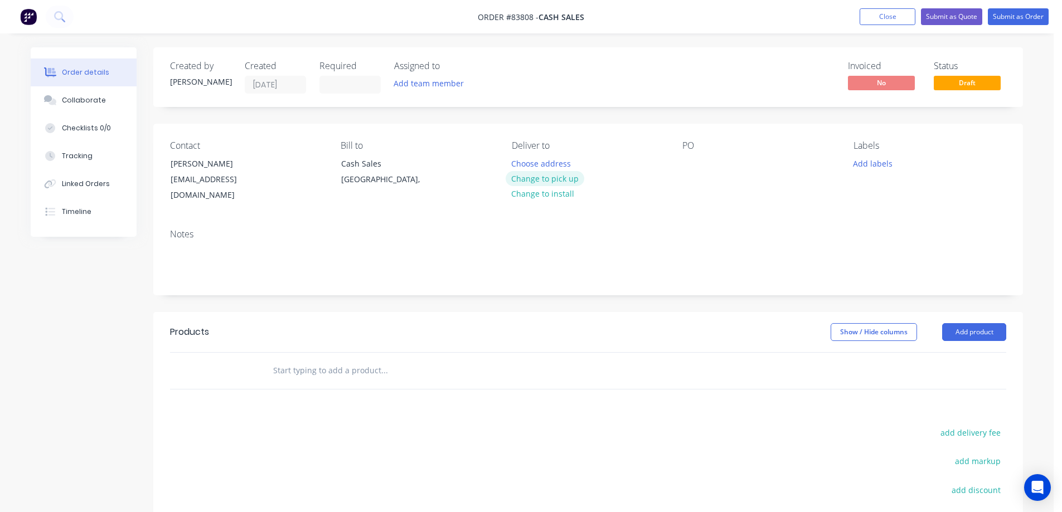
click at [550, 181] on button "Change to pick up" at bounding box center [545, 178] width 79 height 15
drag, startPoint x: 164, startPoint y: 167, endPoint x: 290, endPoint y: 166, distance: 125.4
click at [290, 166] on div "Contact Peter Reyburn reyburnp@gmail.com" at bounding box center [246, 171] width 153 height 63
copy div "Peter Reyburn"
click at [693, 165] on div at bounding box center [691, 164] width 18 height 16
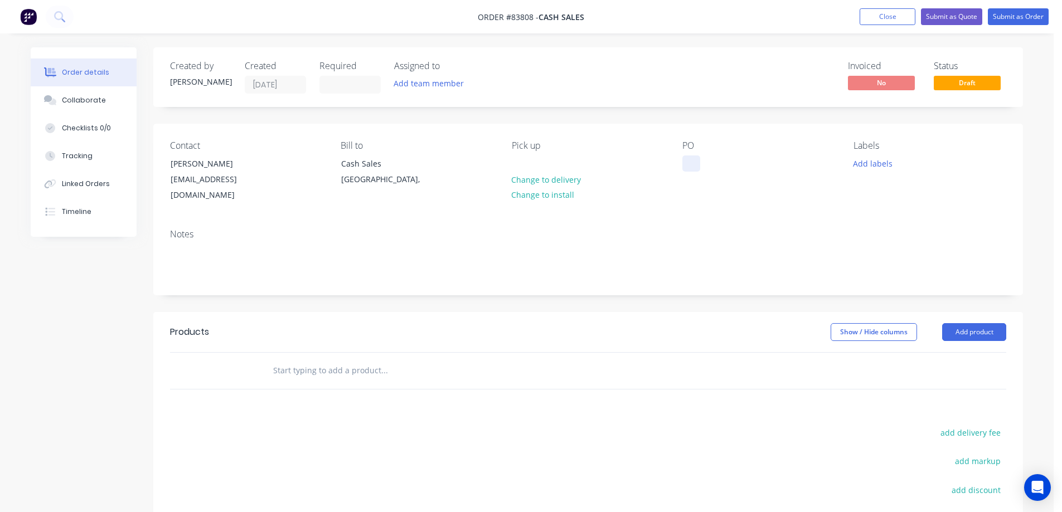
paste div
click at [324, 360] on input "text" at bounding box center [384, 371] width 223 height 22
click at [255, 171] on div "Peter Reyburn" at bounding box center [217, 164] width 93 height 16
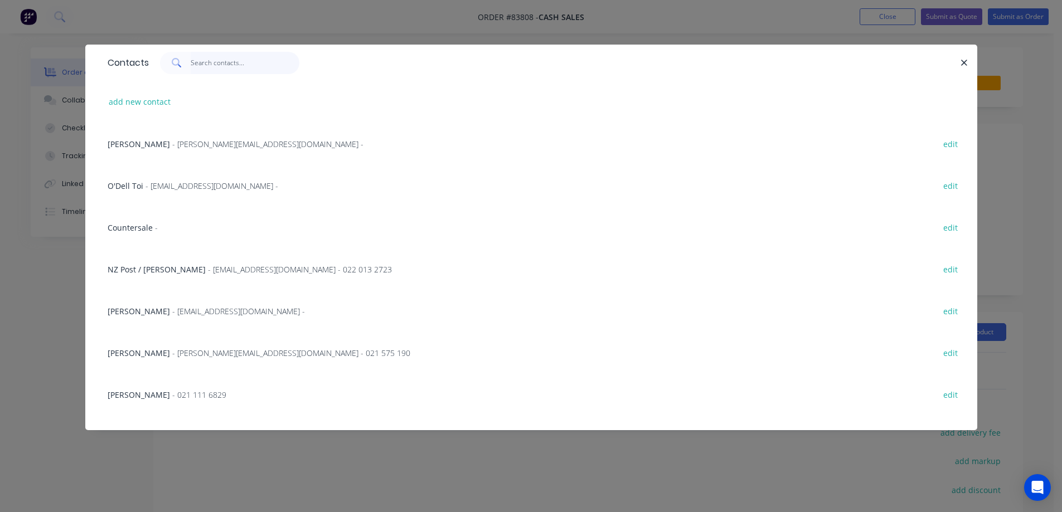
click at [231, 68] on input "text" at bounding box center [245, 63] width 109 height 22
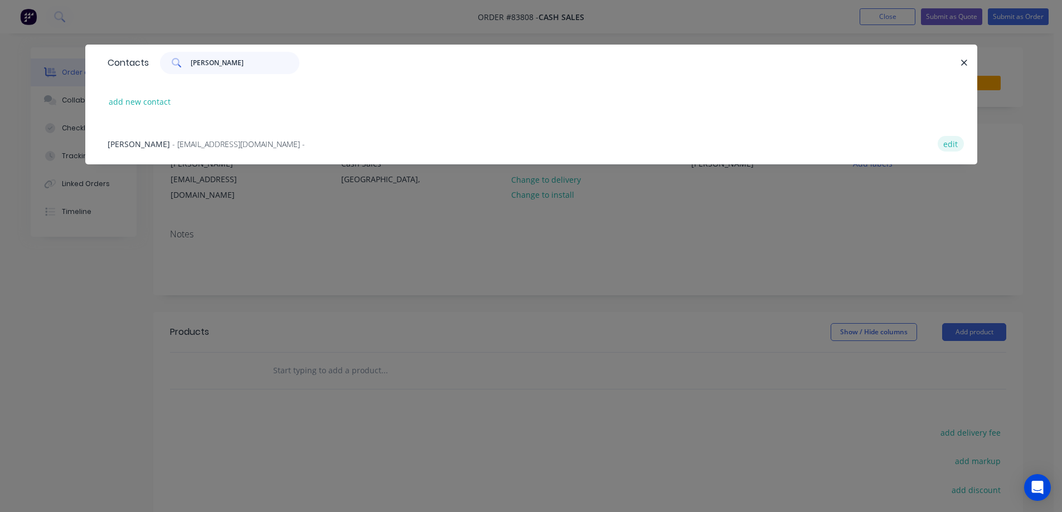
type input "peter rey"
click at [949, 145] on button "edit" at bounding box center [951, 143] width 26 height 15
select select "NZ"
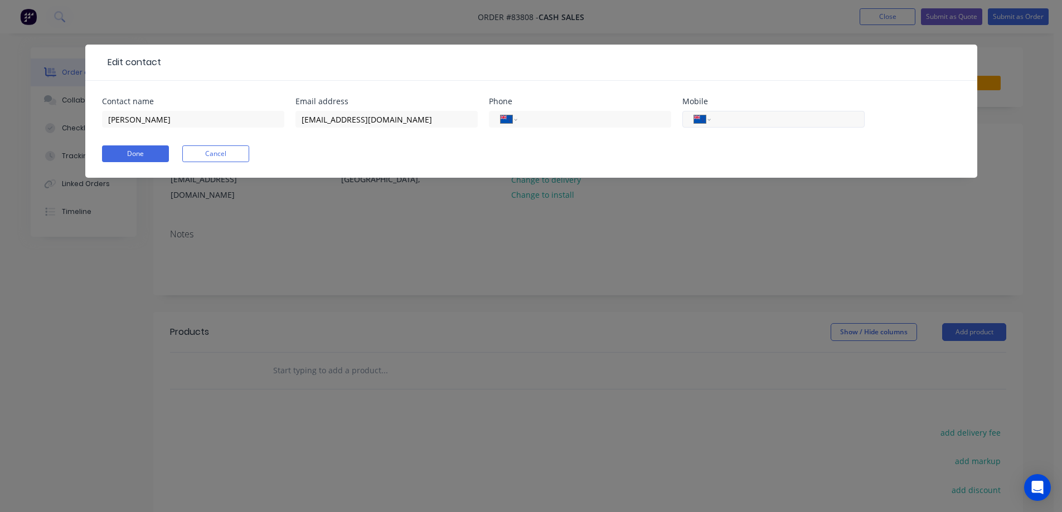
click at [747, 119] on input "tel" at bounding box center [785, 119] width 134 height 13
paste input "021 360 328"
type input "021 360 328"
click at [127, 156] on button "Done" at bounding box center [135, 153] width 67 height 17
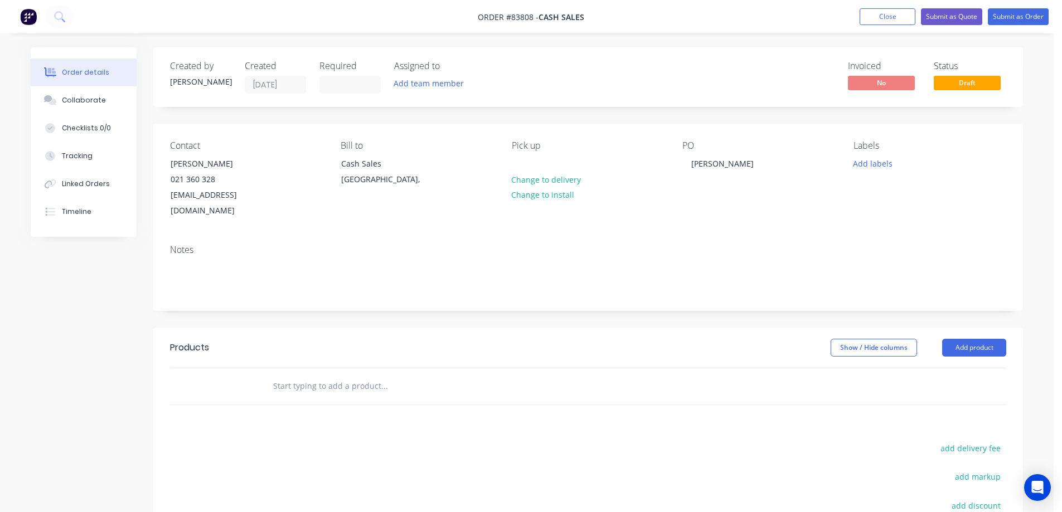
click at [314, 381] on input "text" at bounding box center [384, 386] width 223 height 22
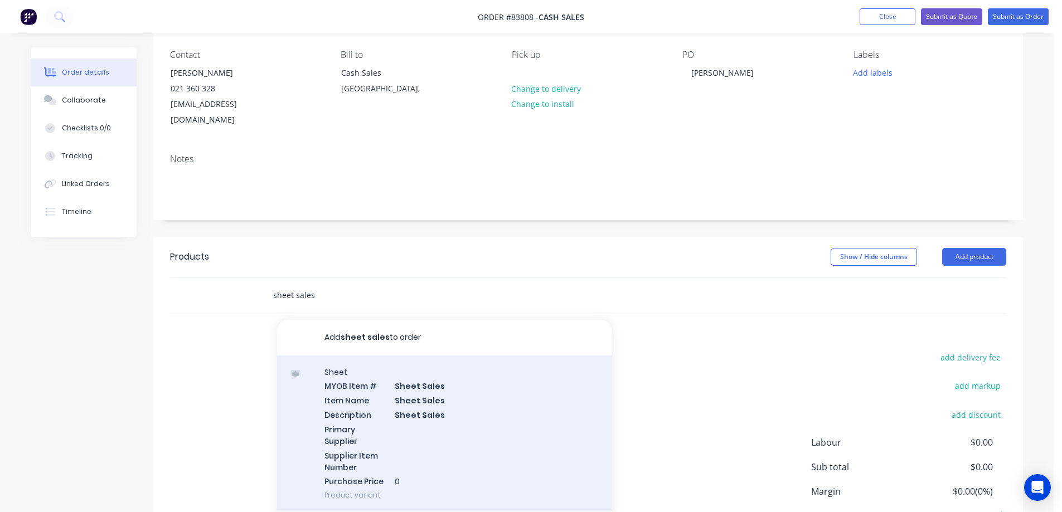
scroll to position [162, 0]
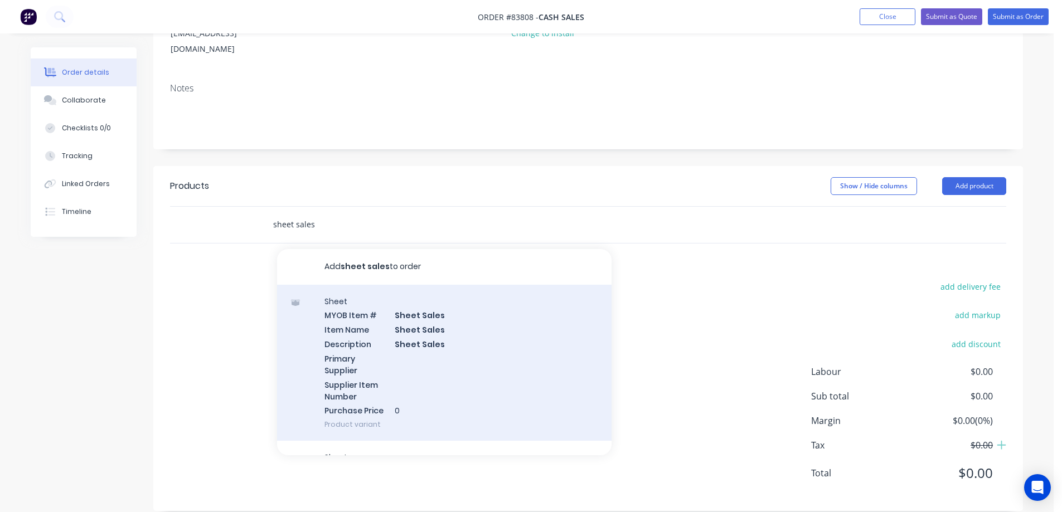
type input "sheet sales"
click at [417, 358] on div "Sheet MYOB Item # Sheet Sales Item Name Sheet Sales Description Sheet Sales Pri…" at bounding box center [444, 363] width 334 height 157
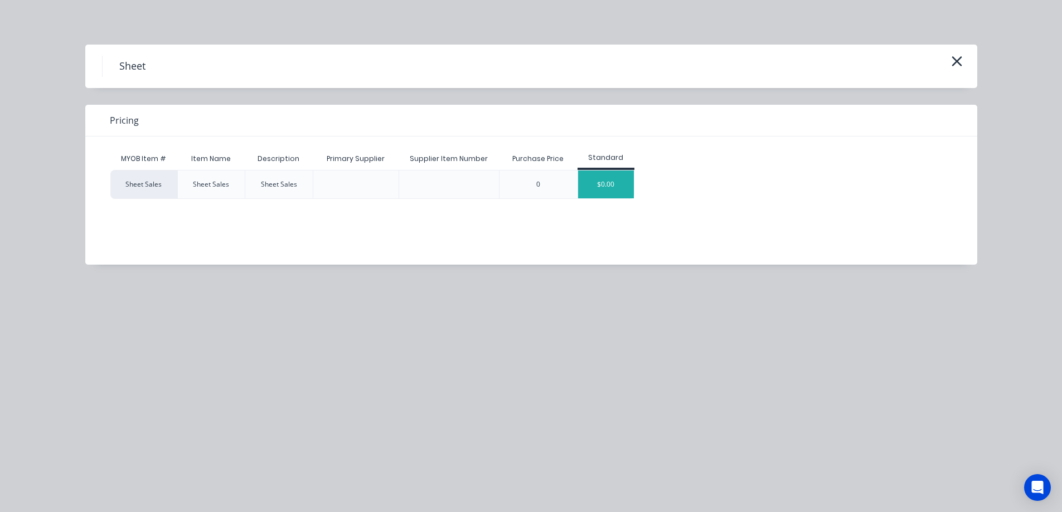
click at [607, 182] on div "$0.00" at bounding box center [606, 185] width 56 height 28
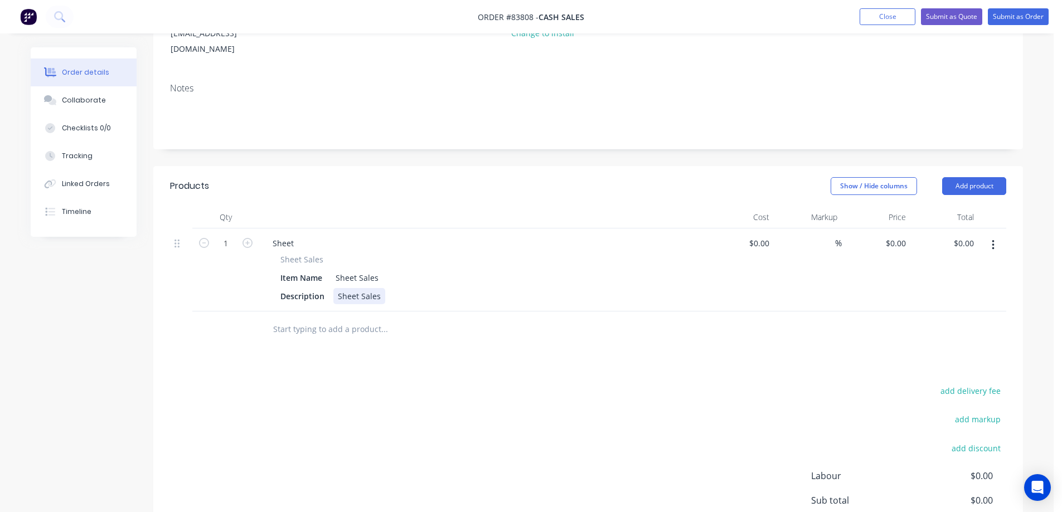
click at [357, 288] on div "Sheet Sales" at bounding box center [359, 296] width 52 height 16
click at [361, 288] on div "Sheet Sales" at bounding box center [359, 296] width 52 height 16
paste div
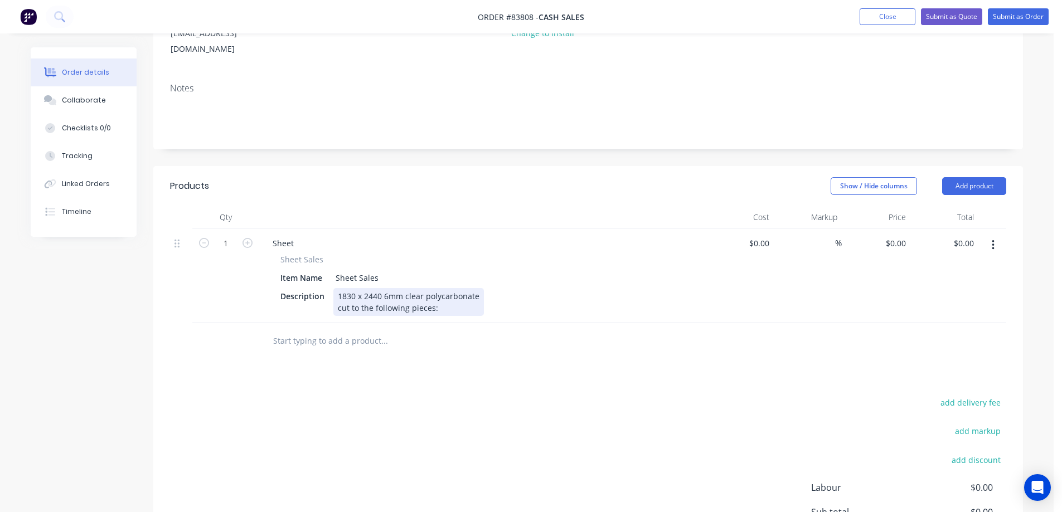
click at [453, 296] on div "1830 x 2440 6mm clear polycarbonate cut to the following pieces:" at bounding box center [408, 302] width 150 height 28
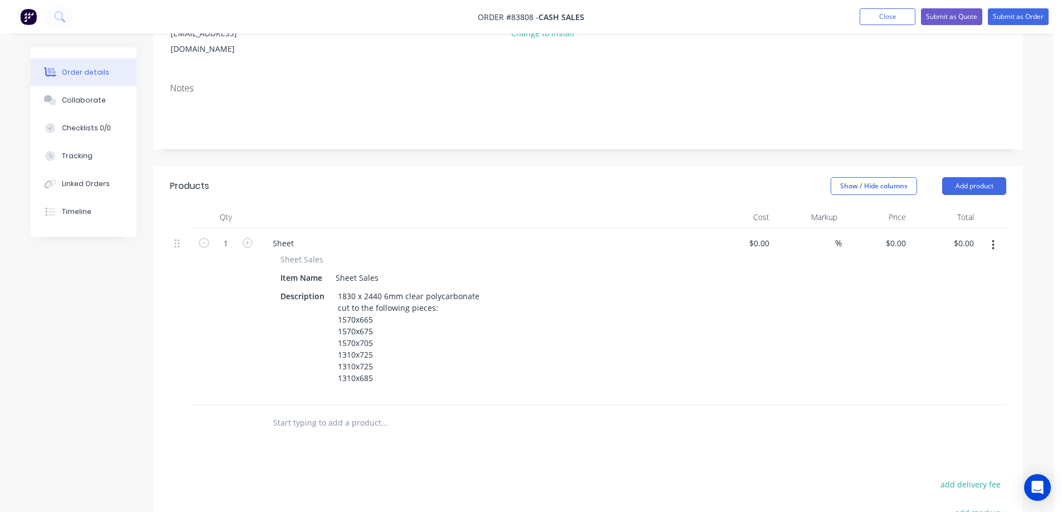
click at [415, 410] on div "Products Show / Hide columns Add product Qty Cost Markup Price Total 1 Sheet Sh…" at bounding box center [588, 437] width 870 height 543
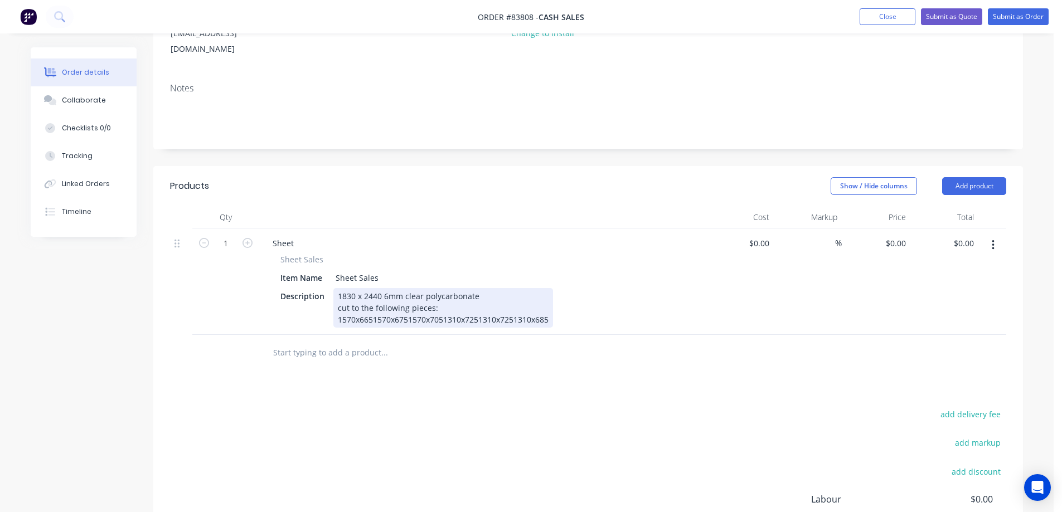
click at [372, 304] on div "1830 x 2440 6mm clear polycarbonate cut to the following pieces: 1570x6651570x6…" at bounding box center [443, 308] width 220 height 40
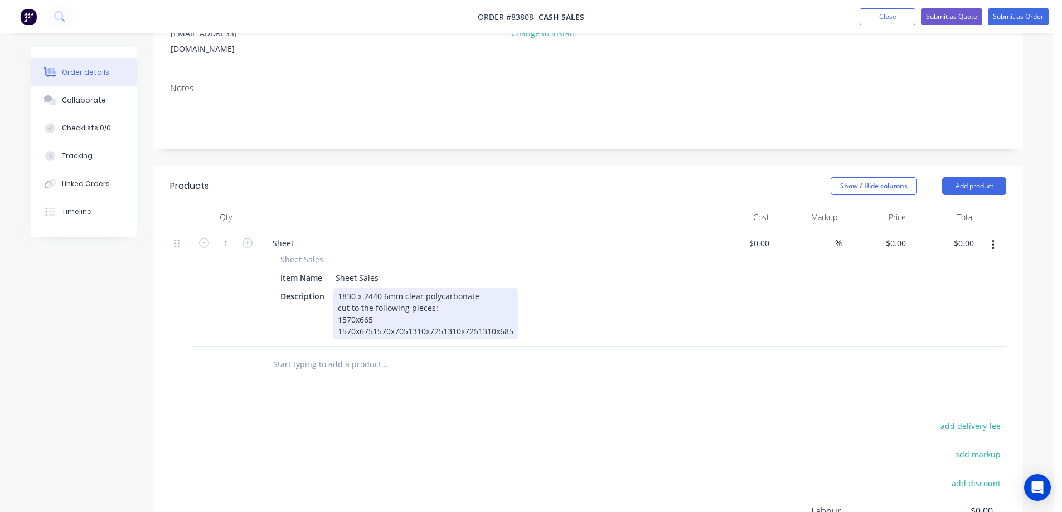
click at [370, 316] on div "1830 x 2440 6mm clear polycarbonate cut to the following pieces: 1570x665 1570x…" at bounding box center [425, 313] width 184 height 51
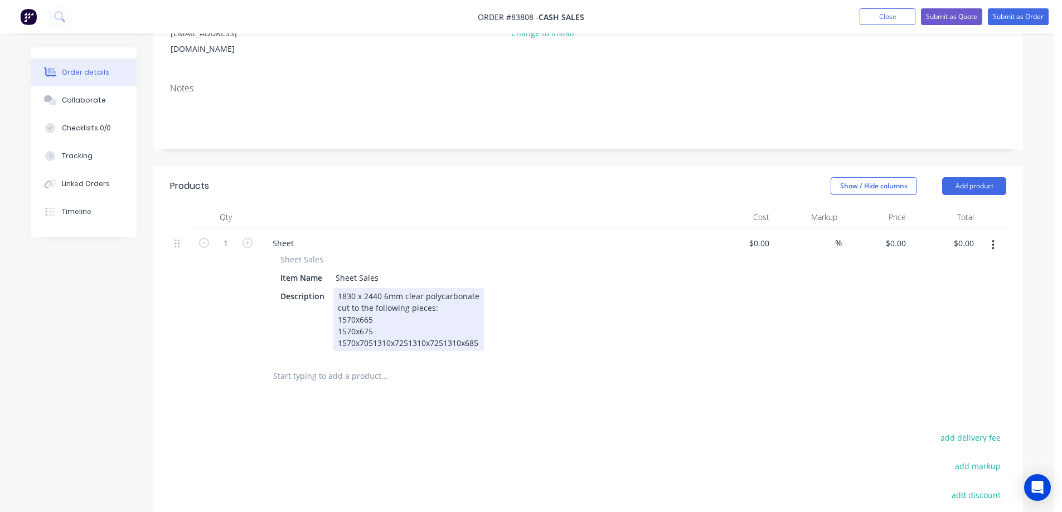
click at [373, 326] on div "1830 x 2440 6mm clear polycarbonate cut to the following pieces: 1570x665 1570x…" at bounding box center [408, 319] width 150 height 63
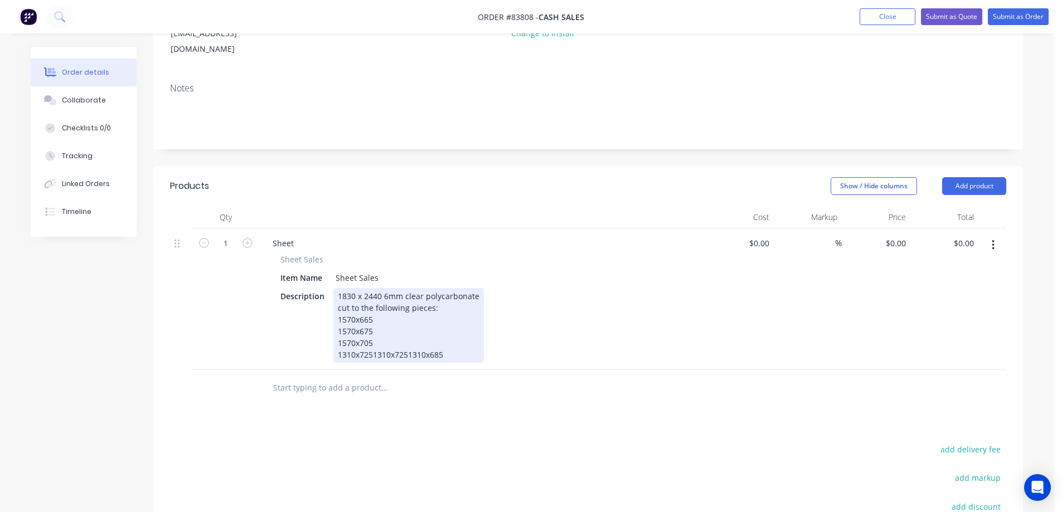
click at [373, 336] on div "1830 x 2440 6mm clear polycarbonate cut to the following pieces: 1570x665 1570x…" at bounding box center [408, 325] width 150 height 75
click at [372, 352] on div "1830 x 2440 6mm clear polycarbonate cut to the following pieces: 1570x665 1570x…" at bounding box center [408, 331] width 150 height 86
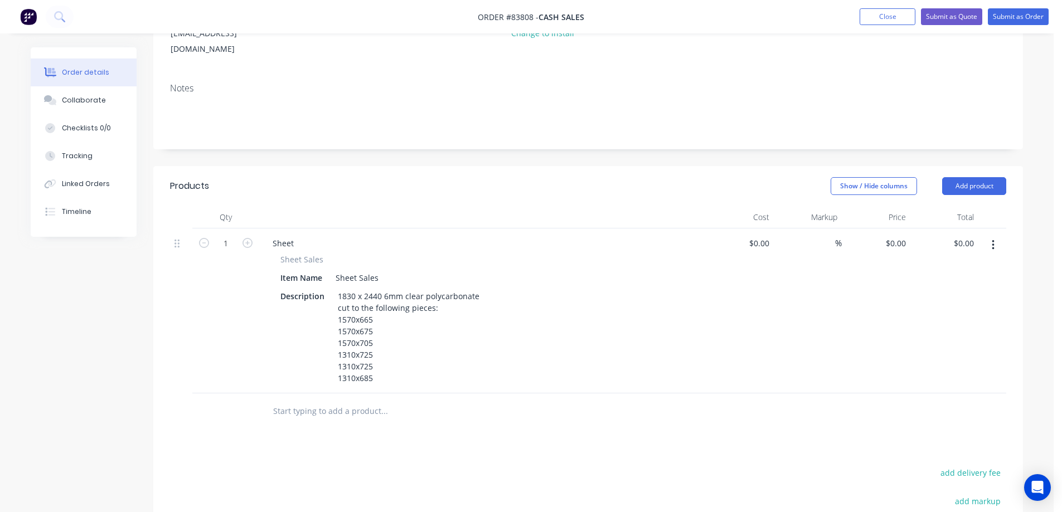
click at [392, 402] on input "text" at bounding box center [384, 411] width 223 height 22
click at [247, 234] on form "1" at bounding box center [226, 242] width 58 height 17
click at [248, 238] on icon "button" at bounding box center [247, 243] width 10 height 10
type input "2"
click at [890, 229] on div "0 $0.00" at bounding box center [876, 311] width 69 height 165
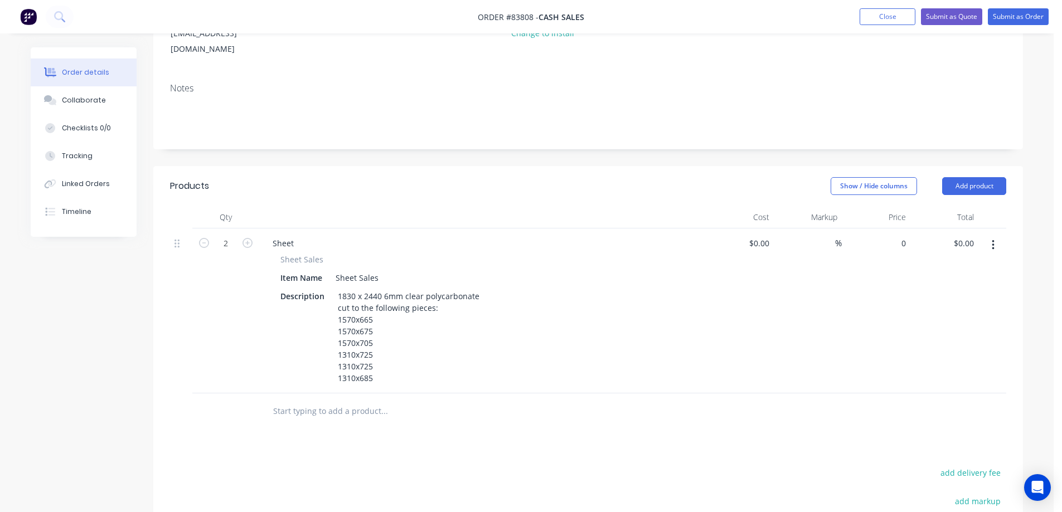
paste input "482.38"
type input "$482.38"
type input "$964.76"
click at [904, 282] on div "$482.38 482.38" at bounding box center [876, 311] width 69 height 165
click at [993, 465] on button "add delivery fee" at bounding box center [970, 472] width 72 height 15
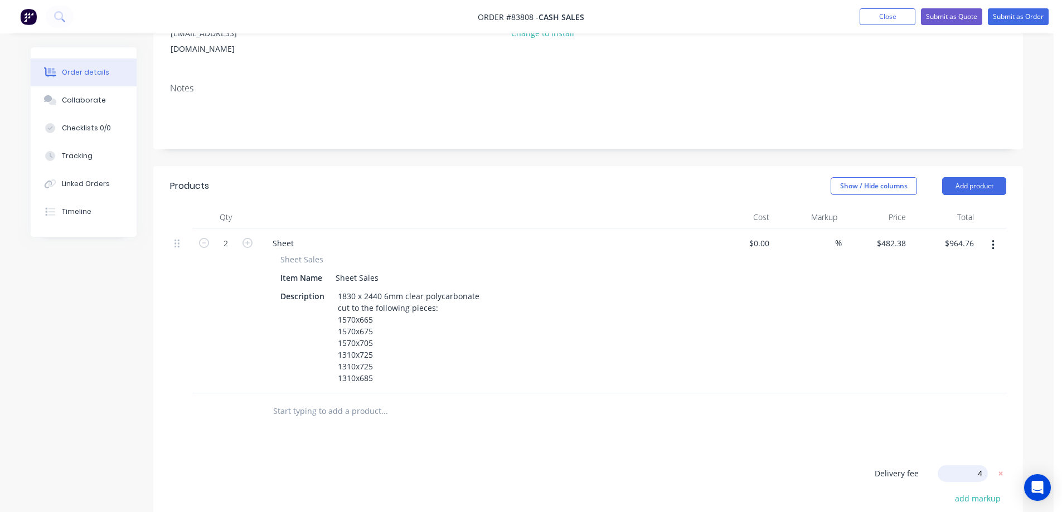
type input "40"
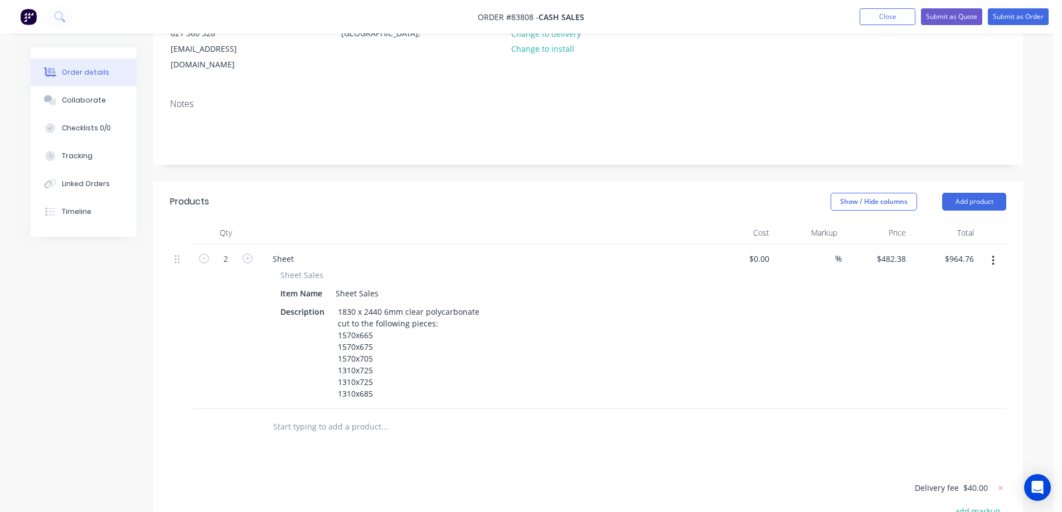
scroll to position [342, 0]
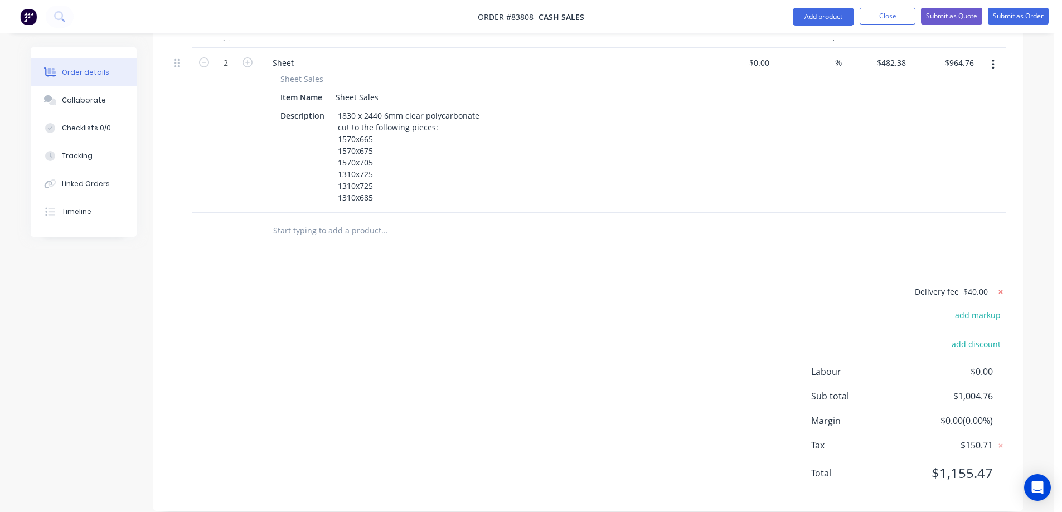
click at [1001, 286] on icon at bounding box center [1000, 291] width 11 height 11
click at [779, 289] on div "add delivery fee add markup add discount Labour $0.00 Sub total $964.76 Margin …" at bounding box center [588, 392] width 836 height 215
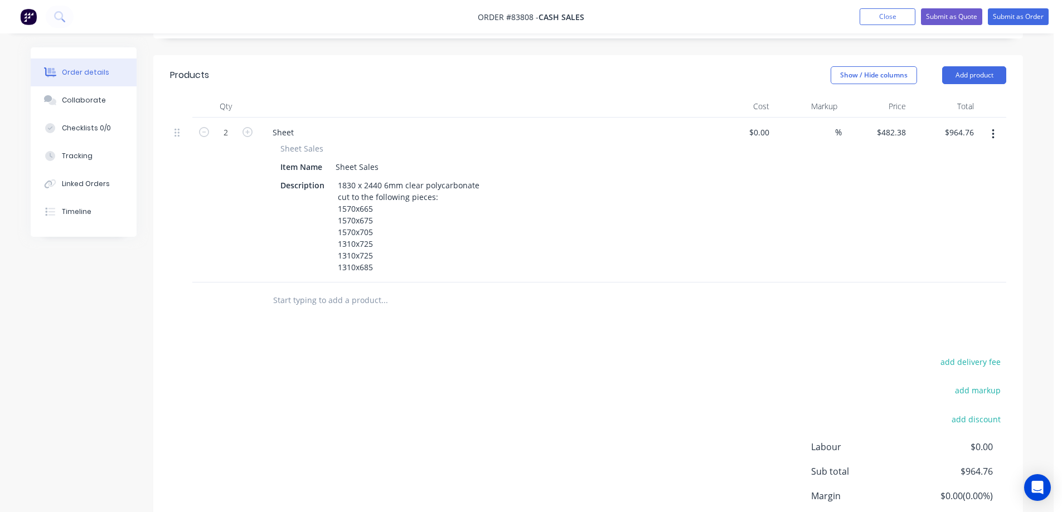
scroll to position [231, 0]
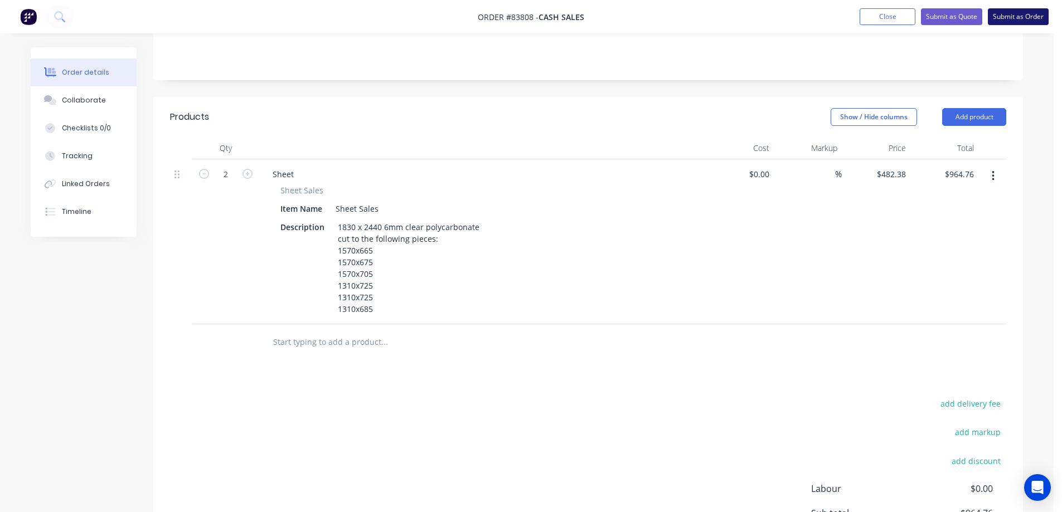
click at [1028, 17] on button "Submit as Order" at bounding box center [1018, 16] width 61 height 17
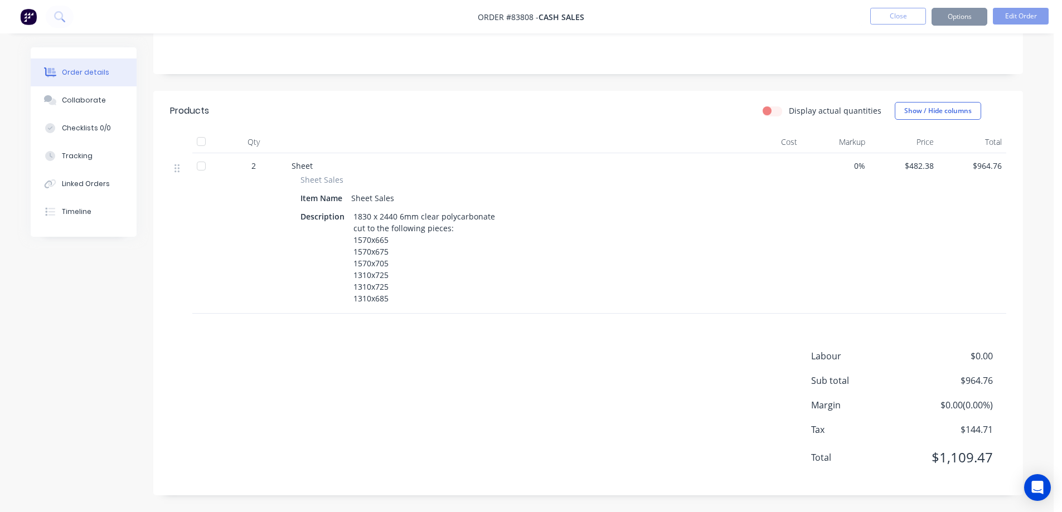
scroll to position [0, 0]
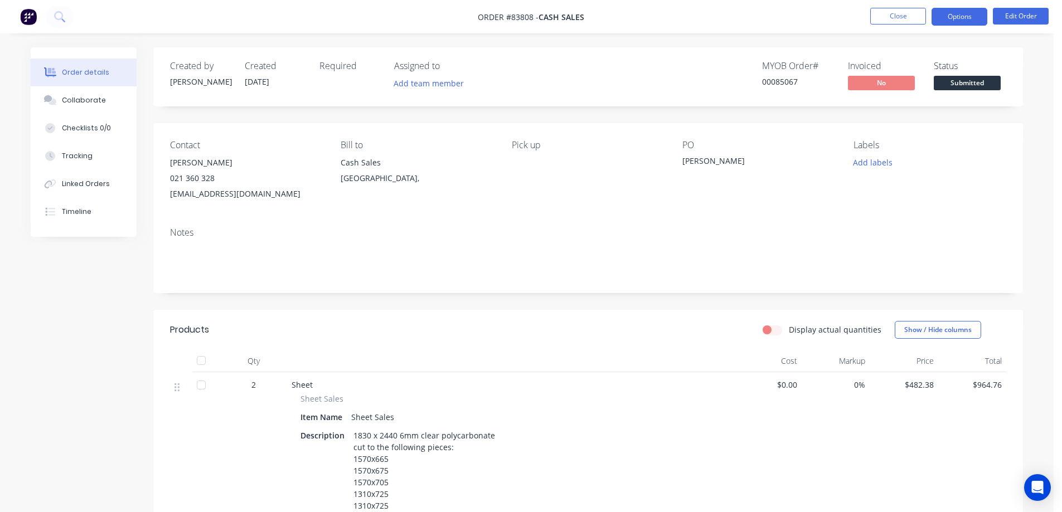
click at [972, 11] on button "Options" at bounding box center [959, 17] width 56 height 18
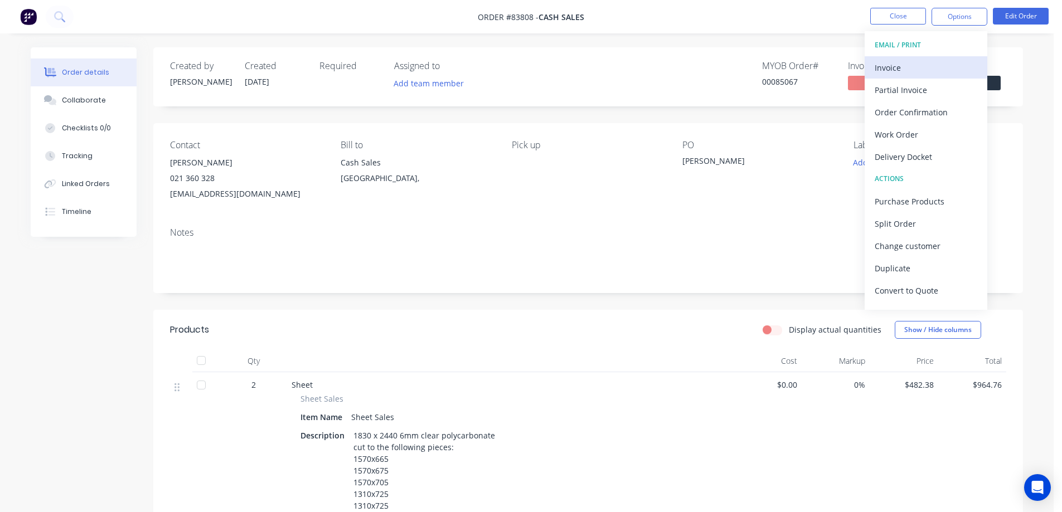
click at [910, 66] on div "Invoice" at bounding box center [926, 68] width 103 height 16
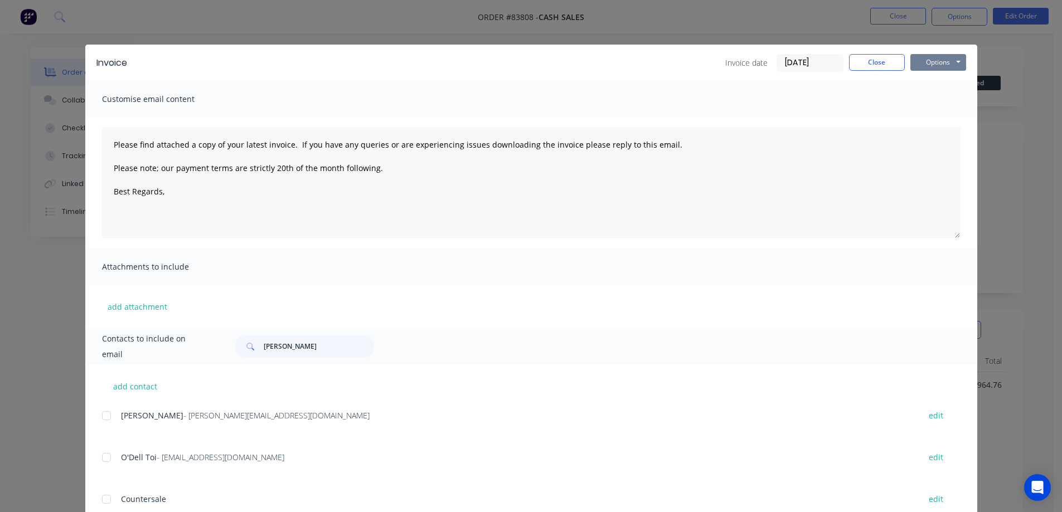
click at [960, 55] on button "Options" at bounding box center [938, 62] width 56 height 17
click at [954, 79] on button "Preview" at bounding box center [945, 82] width 71 height 18
click at [877, 60] on button "Close" at bounding box center [877, 62] width 56 height 17
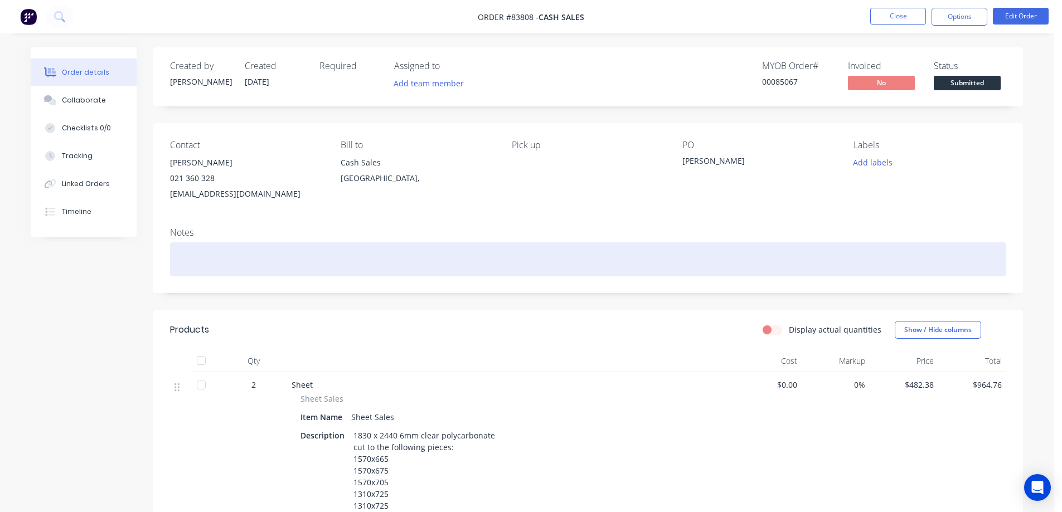
click at [692, 246] on div at bounding box center [588, 259] width 836 height 34
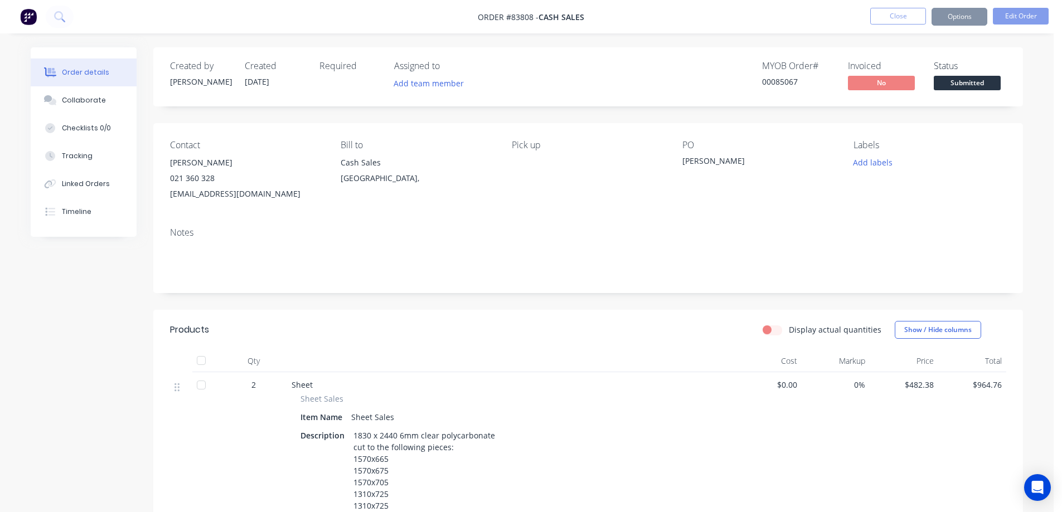
click at [693, 195] on div "PO Peter Reyburn" at bounding box center [758, 171] width 153 height 62
click at [878, 162] on button "Add labels" at bounding box center [872, 162] width 51 height 15
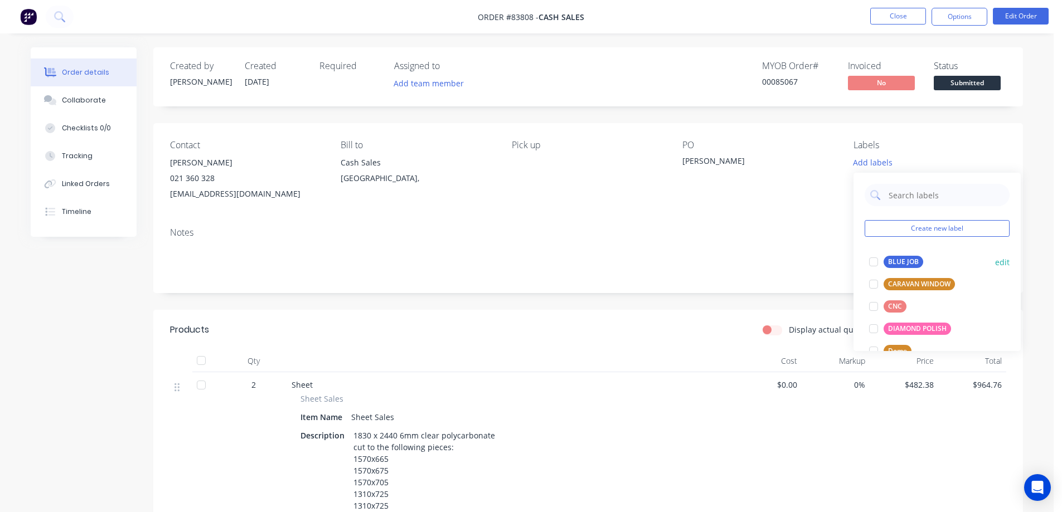
click at [899, 266] on div "BLUE JOB" at bounding box center [903, 262] width 40 height 12
click at [687, 184] on div "PO Peter Reyburn" at bounding box center [758, 171] width 153 height 62
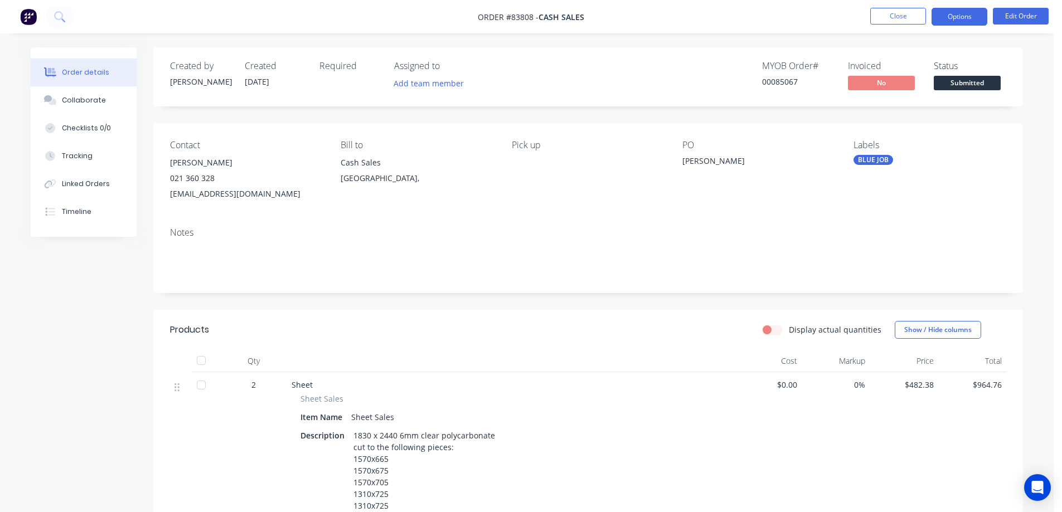
drag, startPoint x: 947, startPoint y: 1, endPoint x: 952, endPoint y: 13, distance: 13.8
click at [948, 1] on nav "Order #83808 - Cash Sales Close Options Edit Order" at bounding box center [531, 16] width 1062 height 33
drag, startPoint x: 952, startPoint y: 13, endPoint x: 953, endPoint y: 28, distance: 15.1
click at [953, 13] on button "Options" at bounding box center [959, 17] width 56 height 18
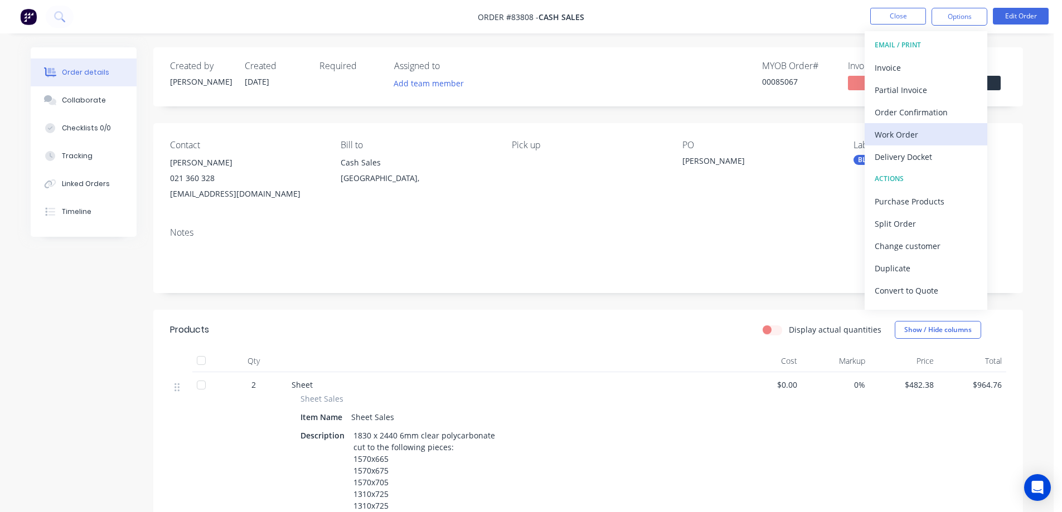
click at [922, 128] on div "Work Order" at bounding box center [926, 135] width 103 height 16
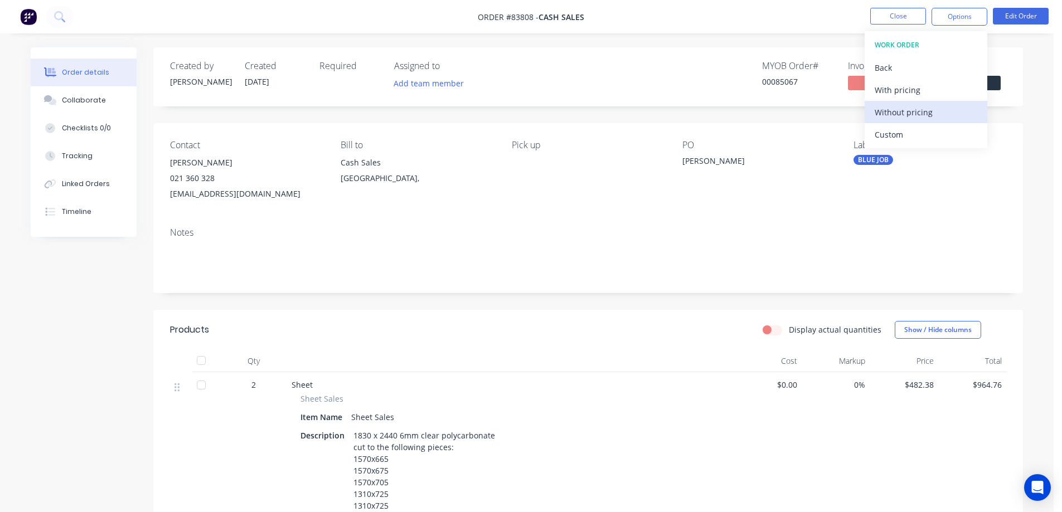
click at [924, 114] on div "Without pricing" at bounding box center [926, 112] width 103 height 16
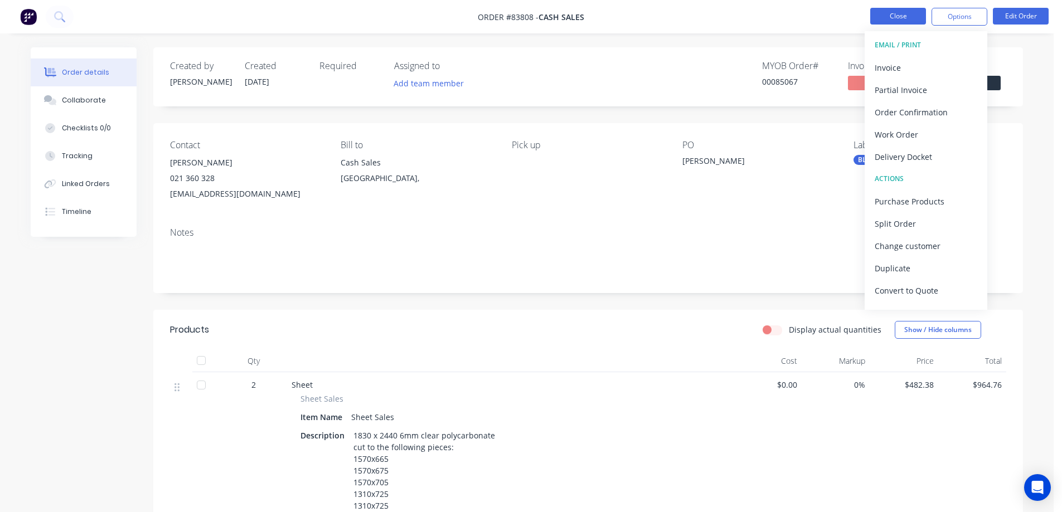
click at [875, 17] on button "Close" at bounding box center [898, 16] width 56 height 17
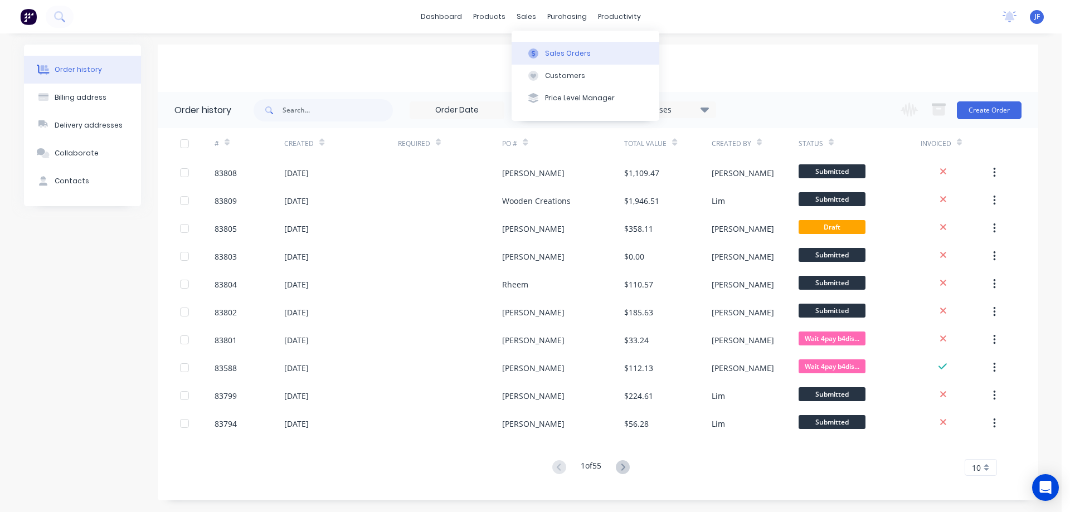
click at [531, 53] on icon at bounding box center [533, 53] width 10 height 10
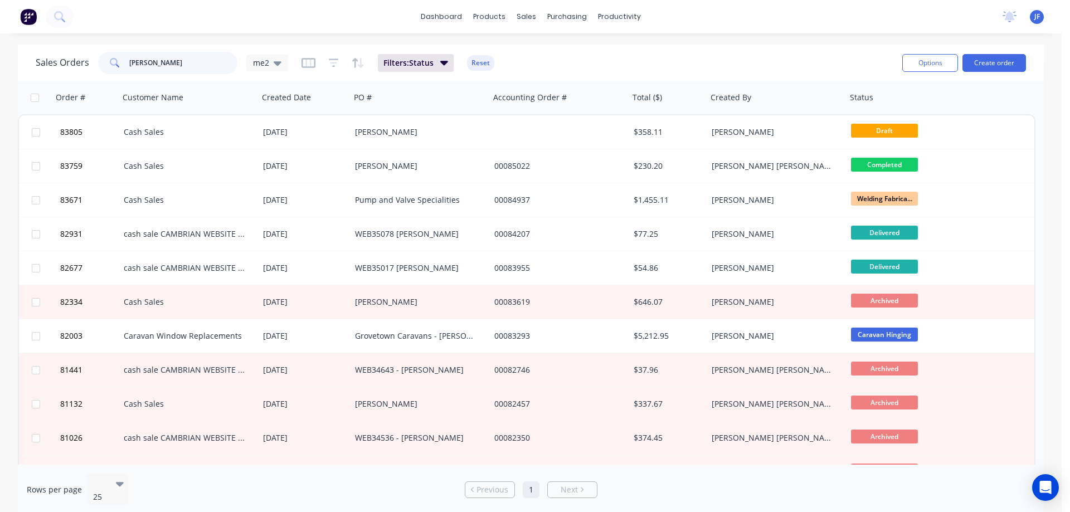
click at [148, 55] on input "gary" at bounding box center [183, 63] width 109 height 22
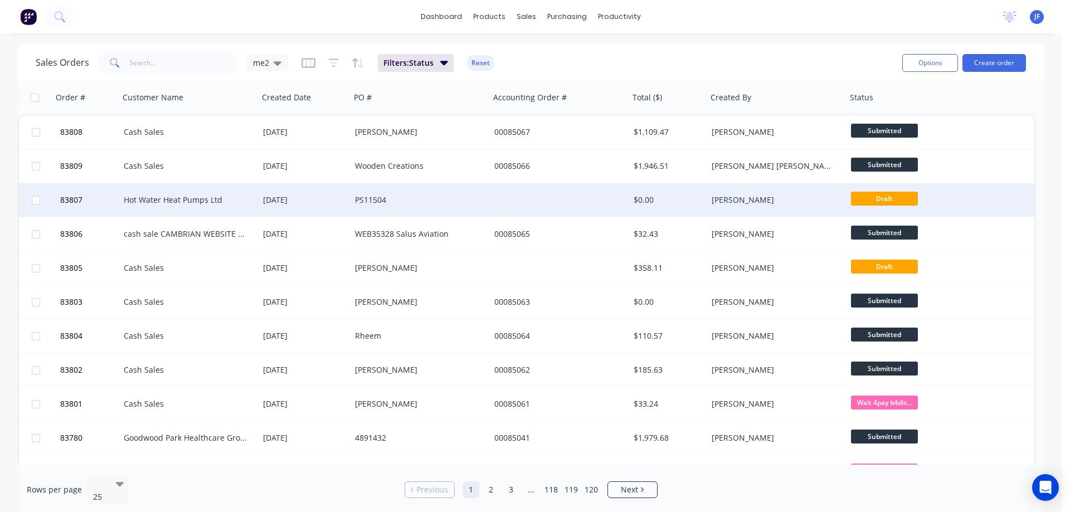
click at [293, 210] on div "[DATE]" at bounding box center [305, 199] width 92 height 33
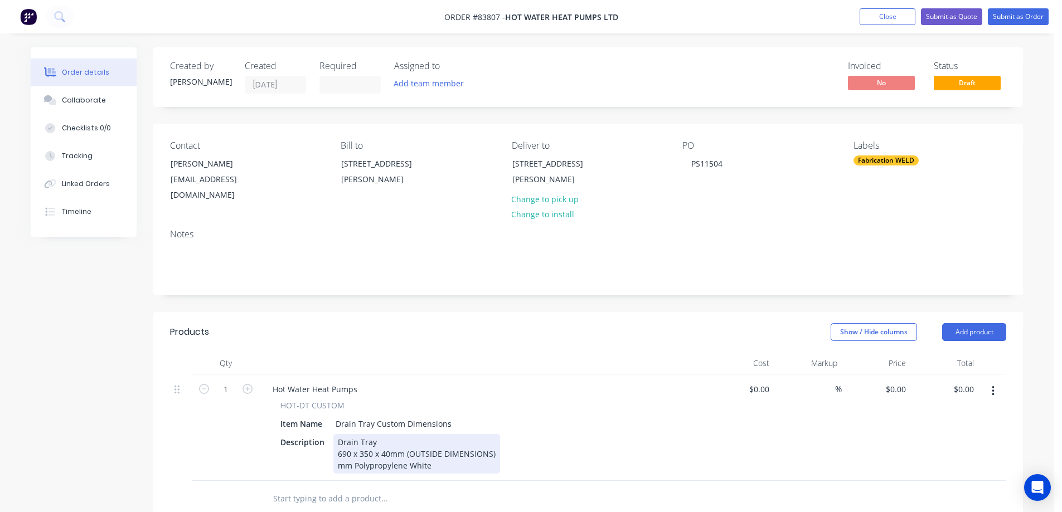
click at [337, 469] on div "Drain Tray 690 x 350 x 40mm (OUTSIDE DIMENSIONS) mm Polypropylene White" at bounding box center [416, 454] width 167 height 40
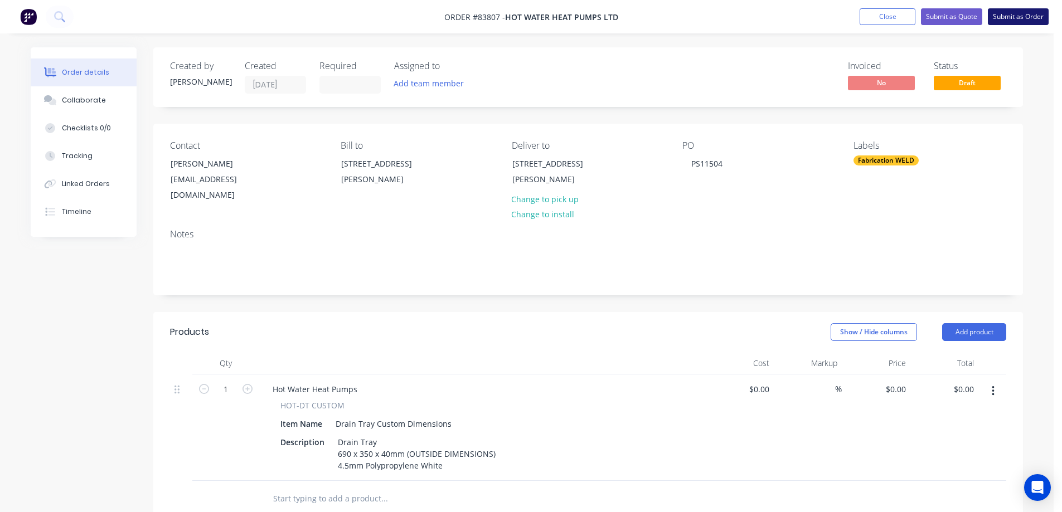
click at [1014, 10] on button "Submit as Order" at bounding box center [1018, 16] width 61 height 17
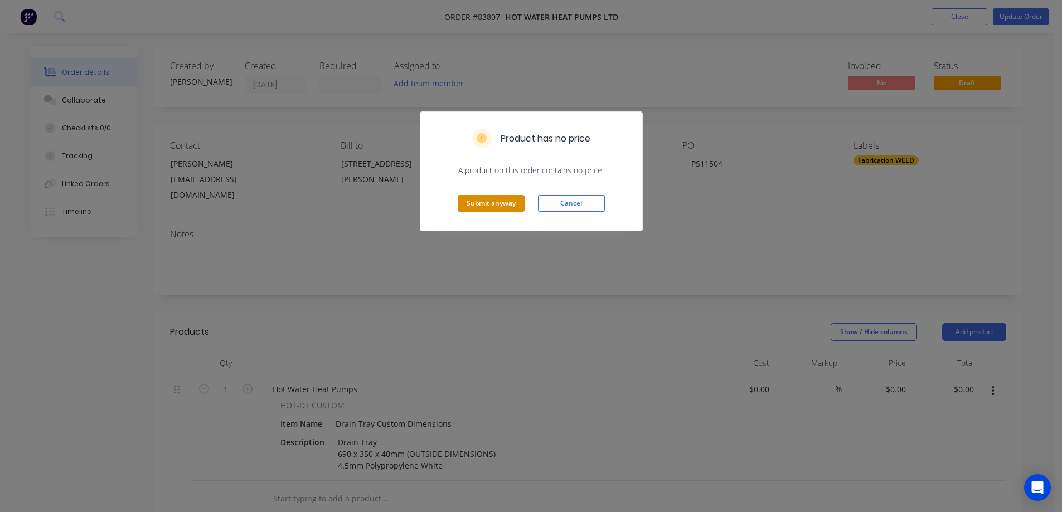
click at [471, 201] on button "Submit anyway" at bounding box center [491, 203] width 67 height 17
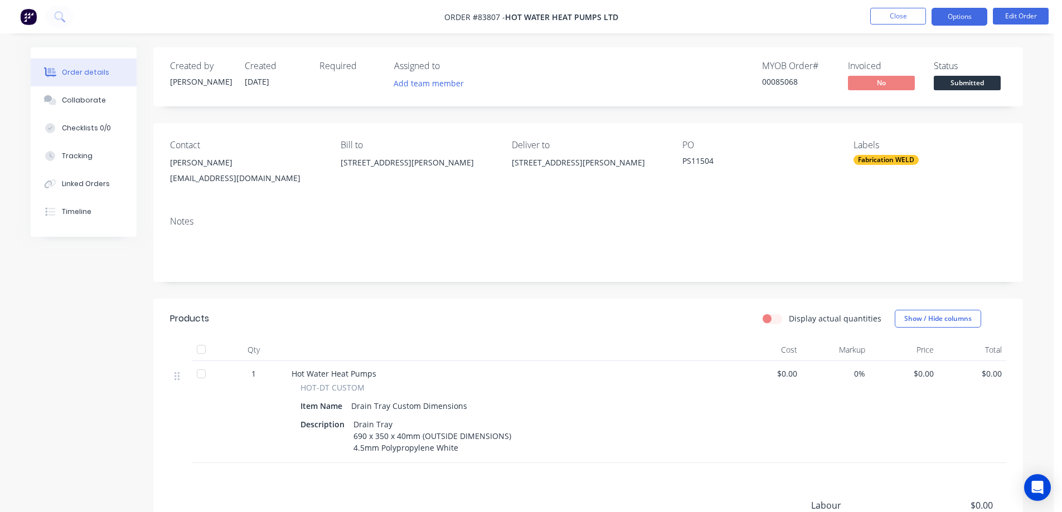
click at [974, 21] on button "Options" at bounding box center [959, 17] width 56 height 18
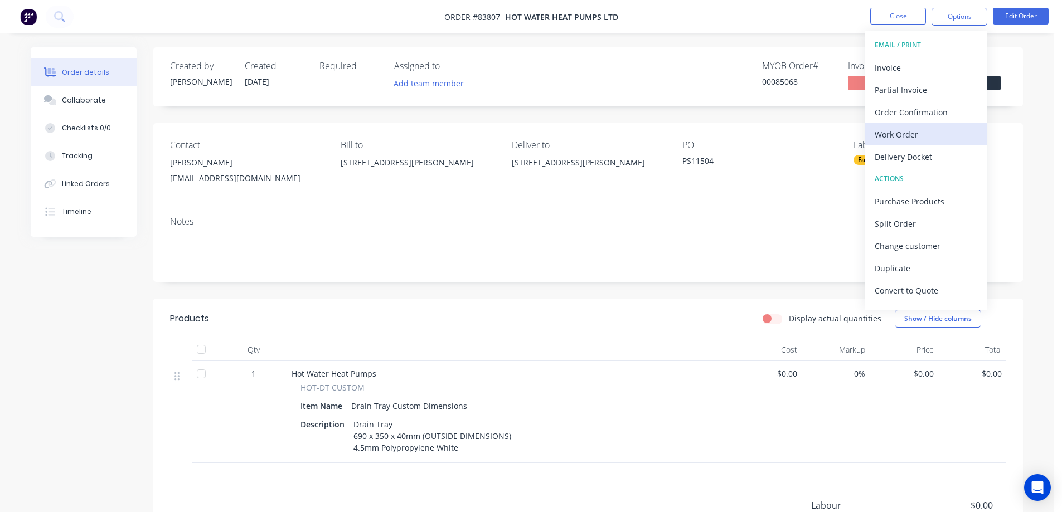
click at [916, 134] on div "Work Order" at bounding box center [926, 135] width 103 height 16
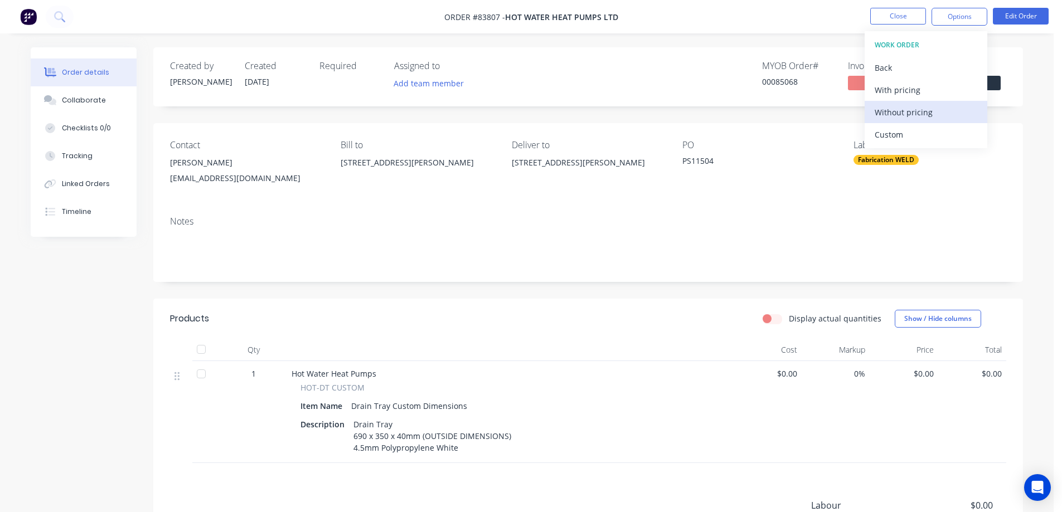
click at [917, 113] on div "Without pricing" at bounding box center [926, 112] width 103 height 16
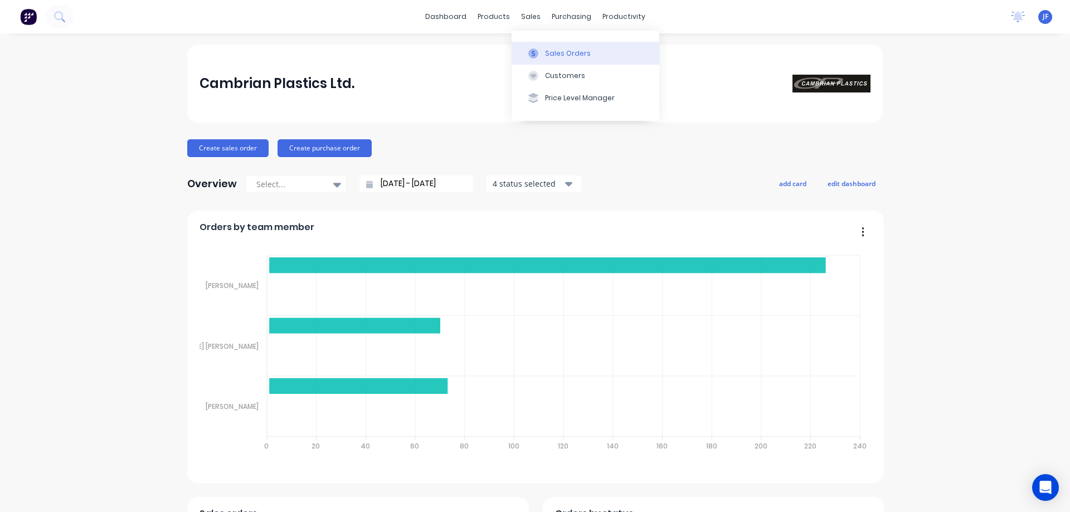
click at [546, 50] on div "Sales Orders" at bounding box center [568, 53] width 46 height 10
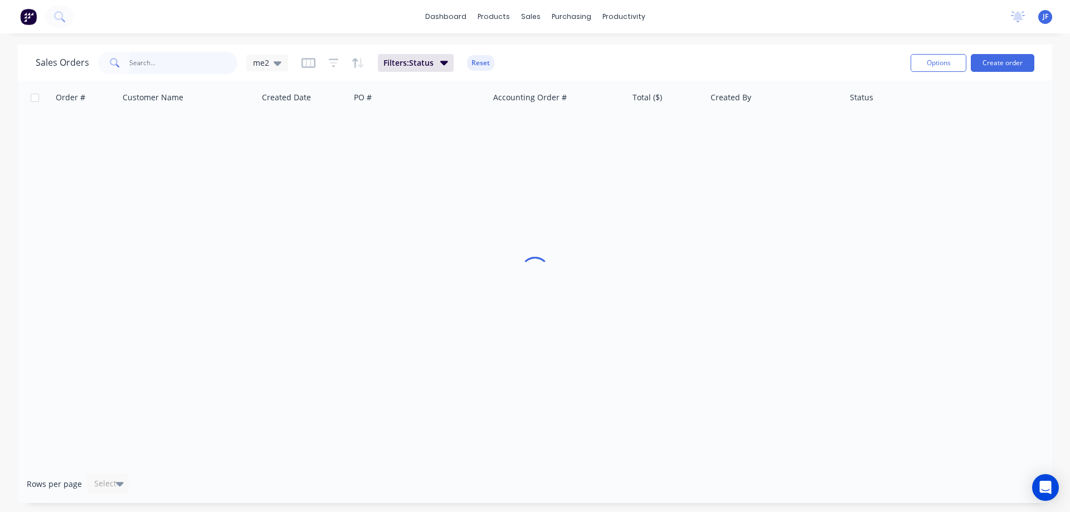
click at [165, 62] on input "text" at bounding box center [183, 63] width 109 height 22
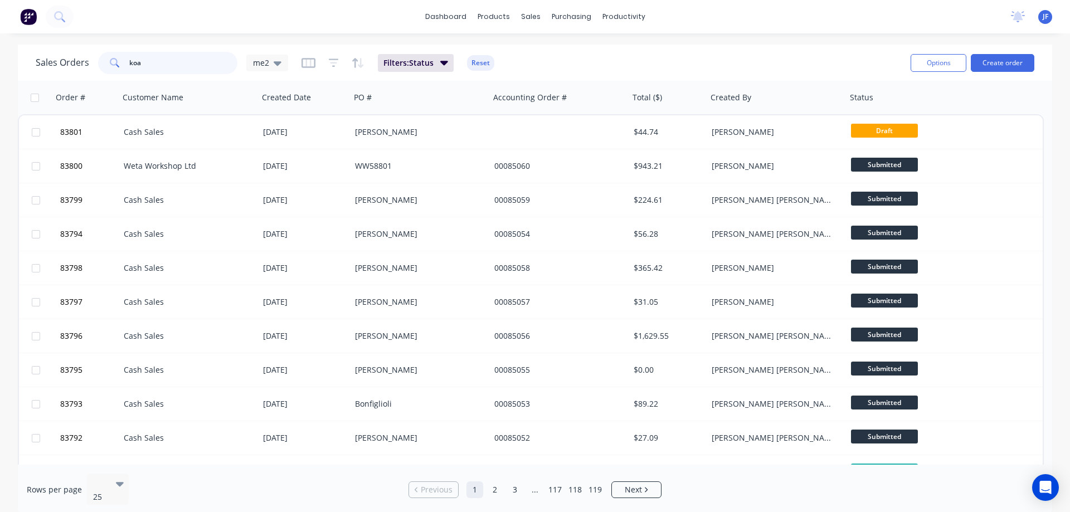
type input "koa"
